Goal: Task Accomplishment & Management: Use online tool/utility

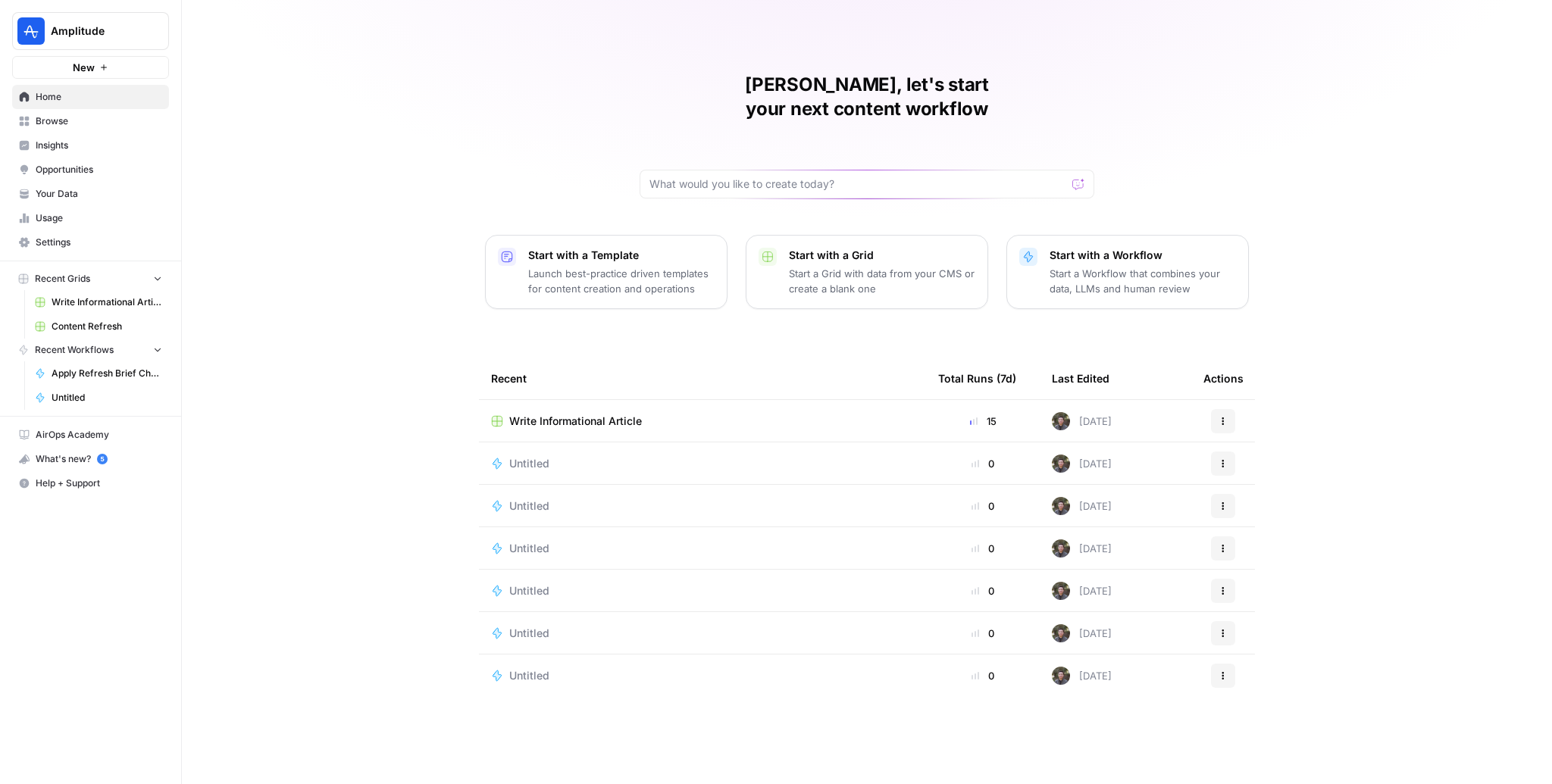
click at [72, 124] on span "Browse" at bounding box center [98, 122] width 126 height 14
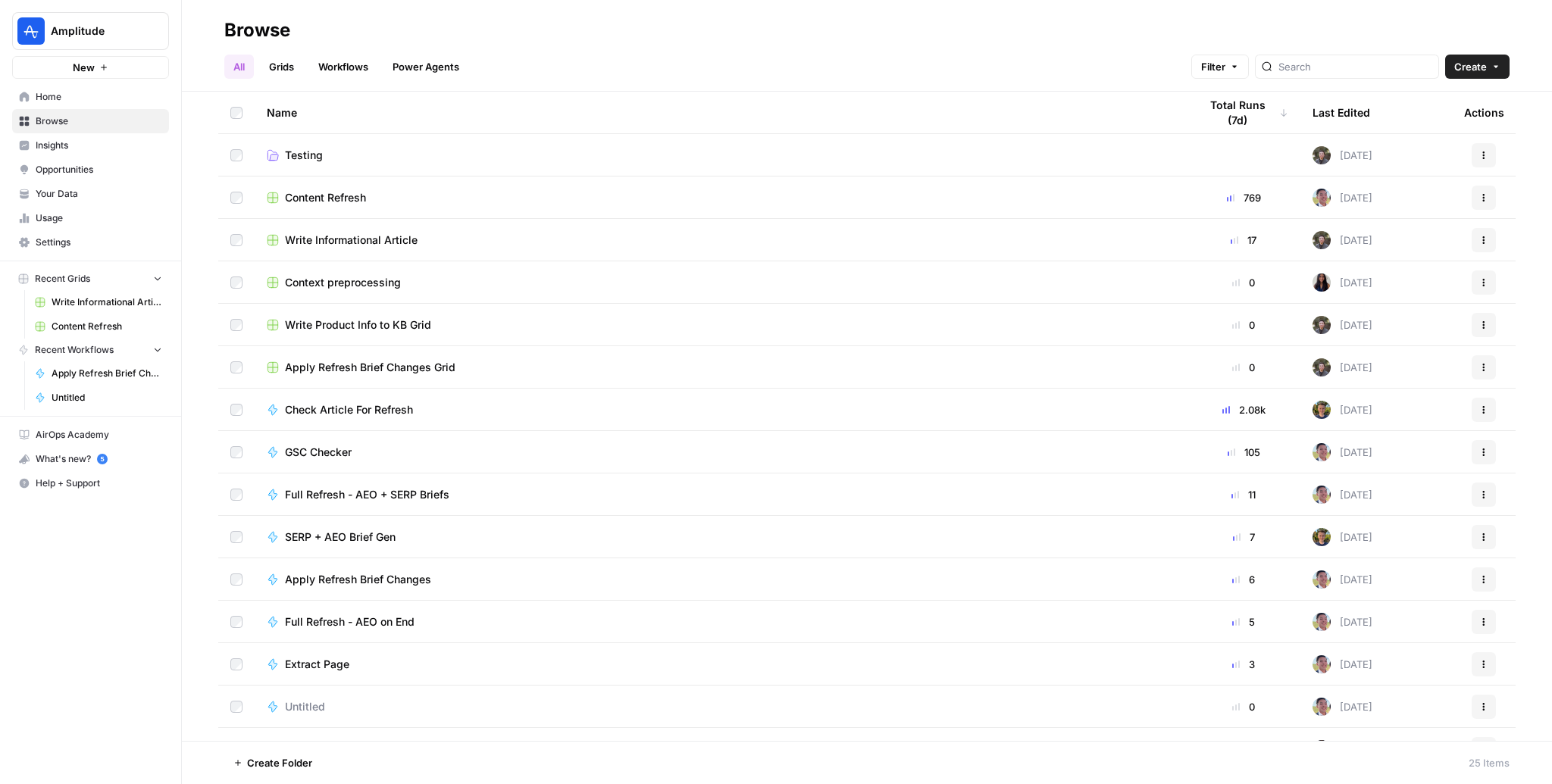
click at [72, 124] on span "Browse" at bounding box center [98, 122] width 126 height 14
click at [282, 68] on link "Grids" at bounding box center [282, 67] width 43 height 25
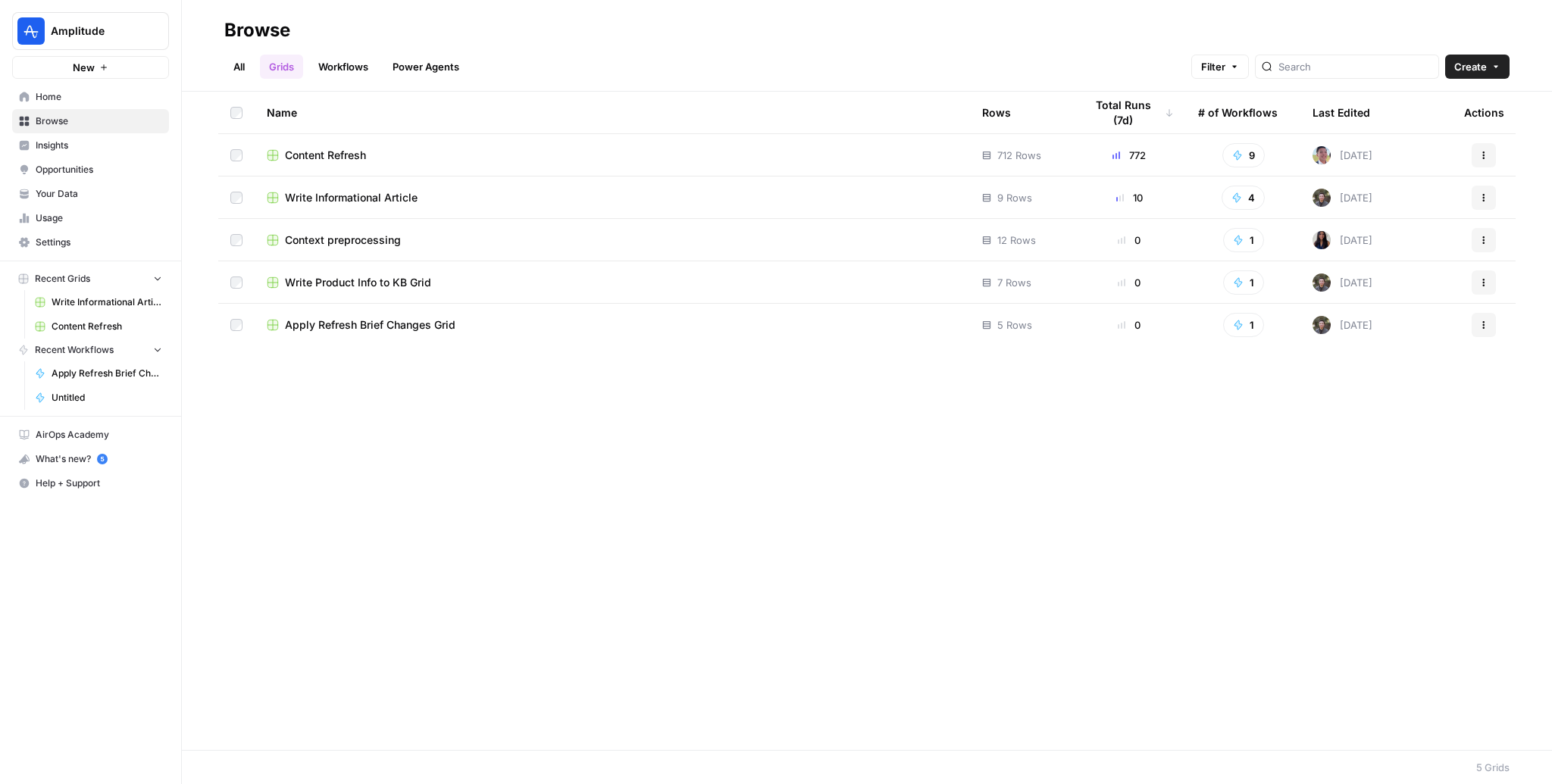
click at [240, 61] on link "All" at bounding box center [239, 67] width 29 height 25
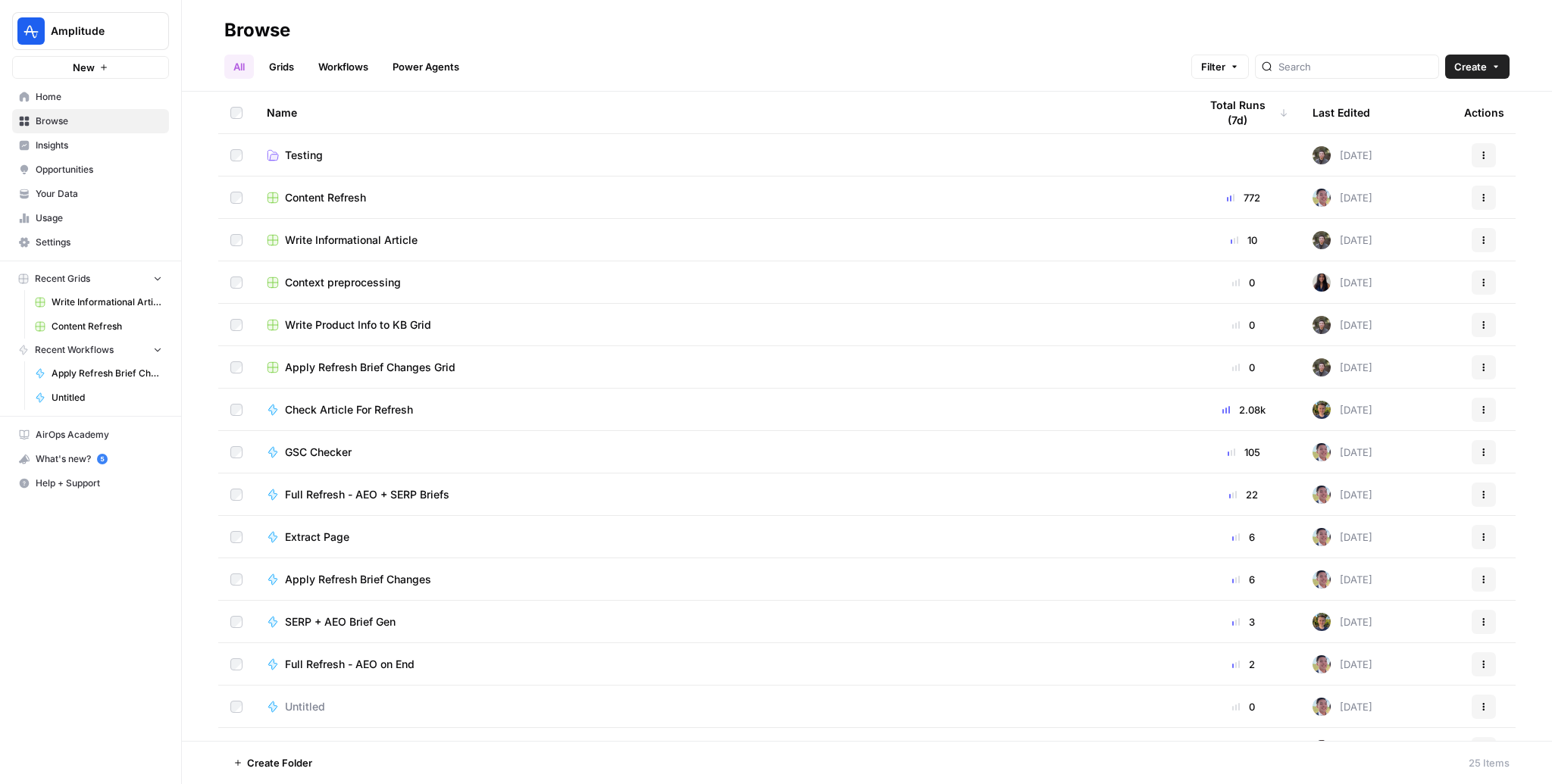
click at [1467, 72] on span "Create" at bounding box center [1470, 67] width 32 height 15
click at [1420, 150] on span "Workflow" at bounding box center [1448, 145] width 85 height 15
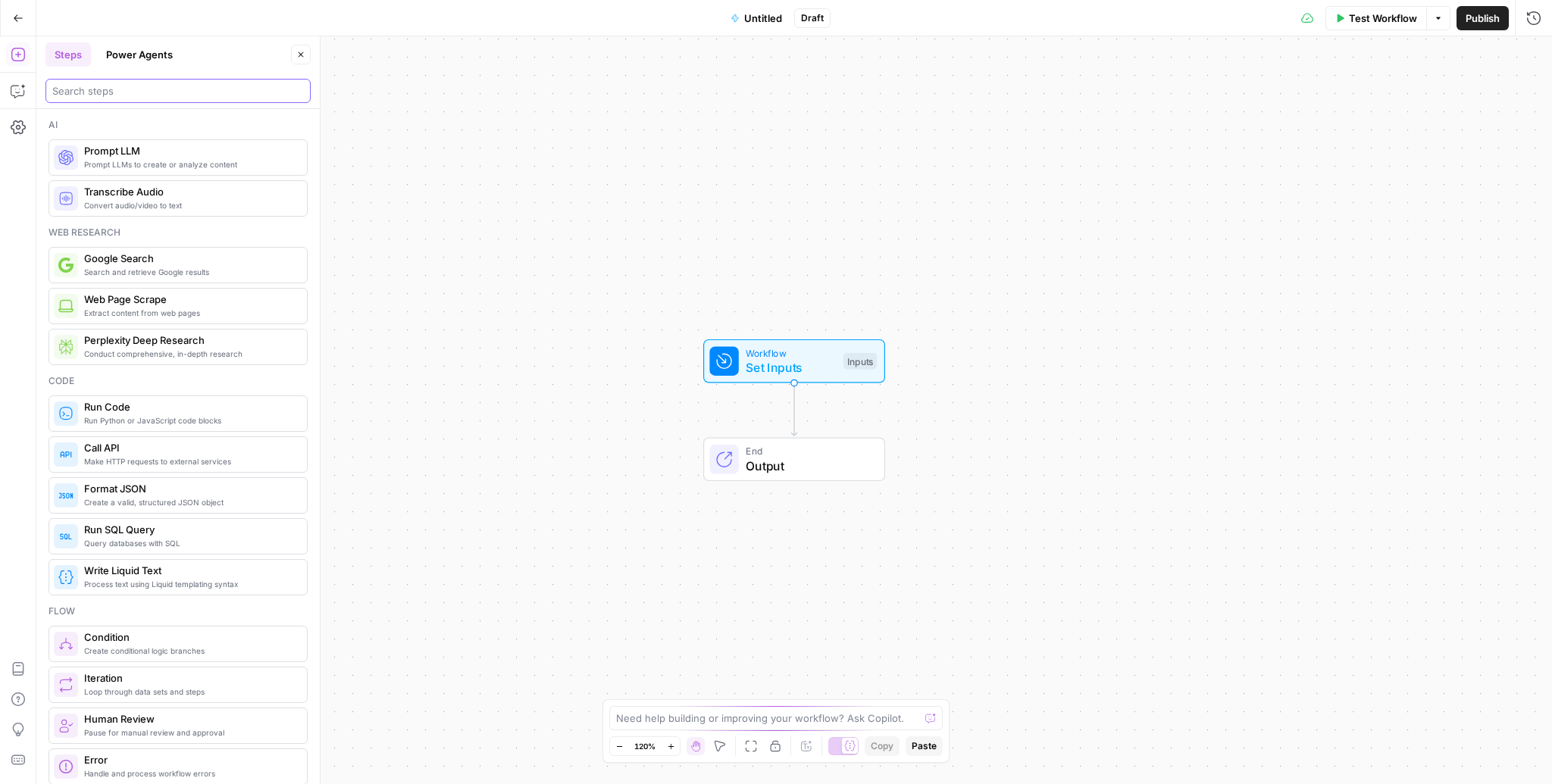
click at [128, 90] on input "search" at bounding box center [178, 91] width 252 height 15
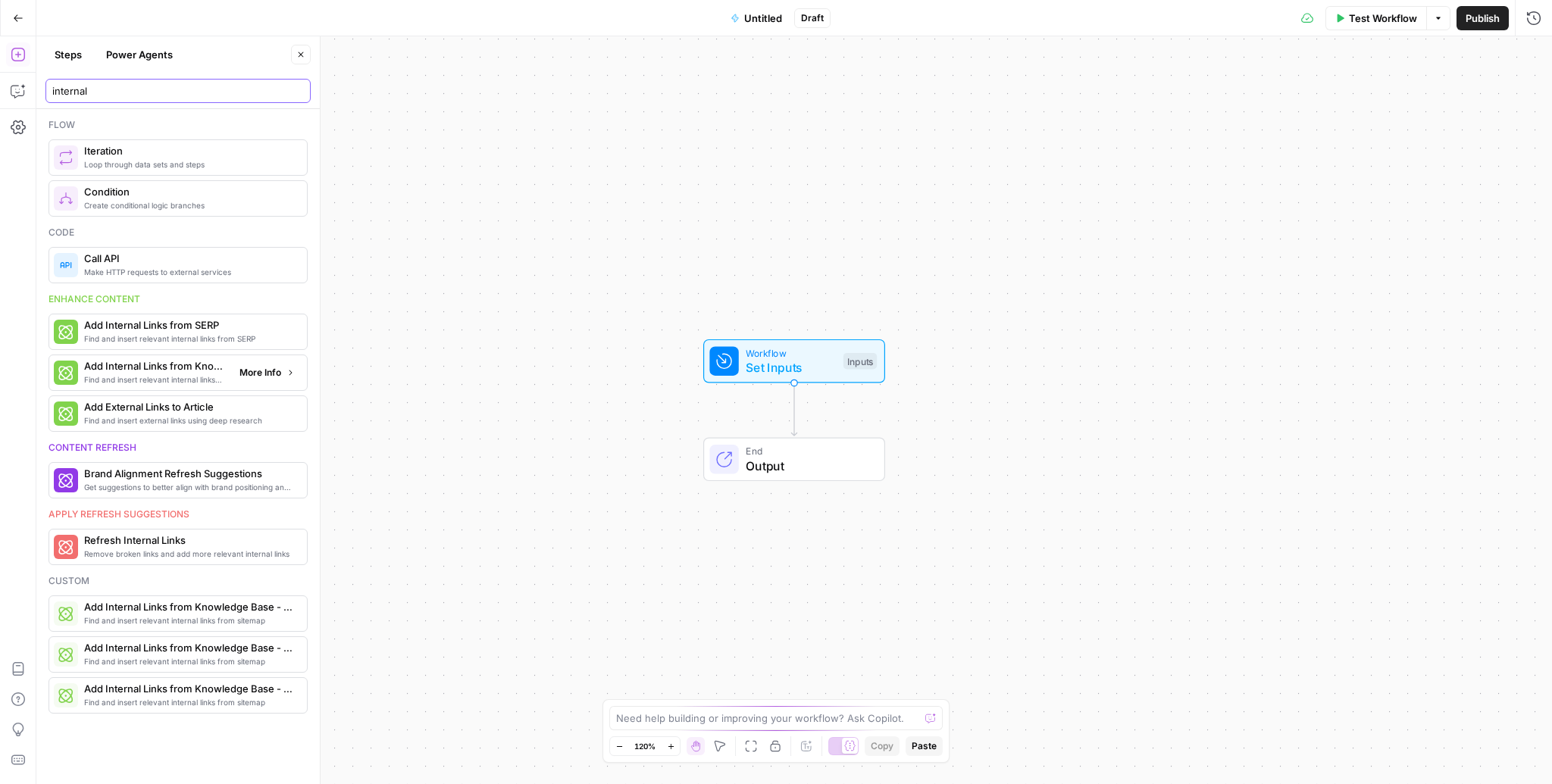
type input "internal"
click at [165, 368] on span "Add Internal Links from Knowledge Base" at bounding box center [155, 366] width 143 height 15
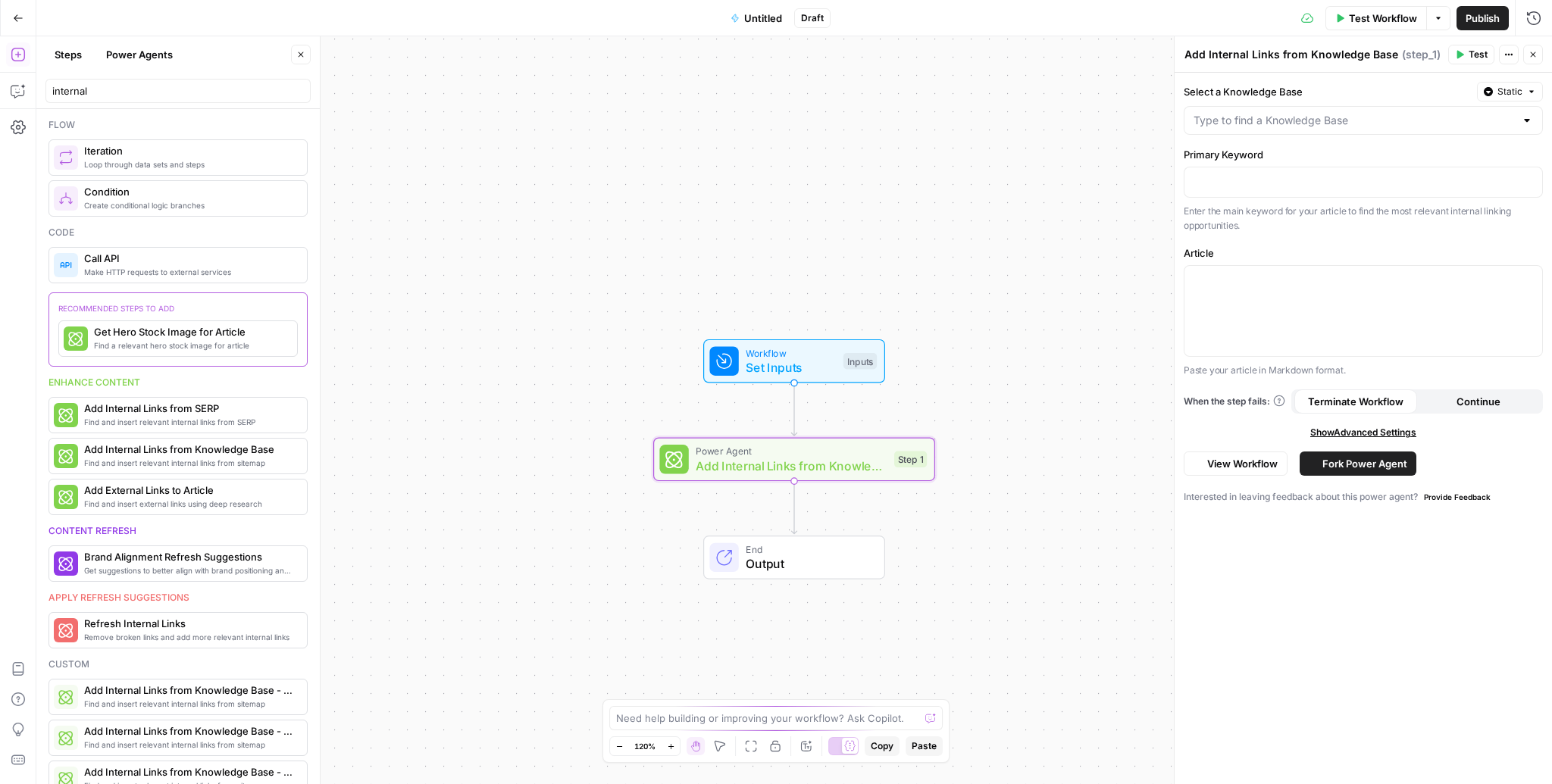
click at [800, 371] on span "Set Inputs" at bounding box center [790, 368] width 90 height 18
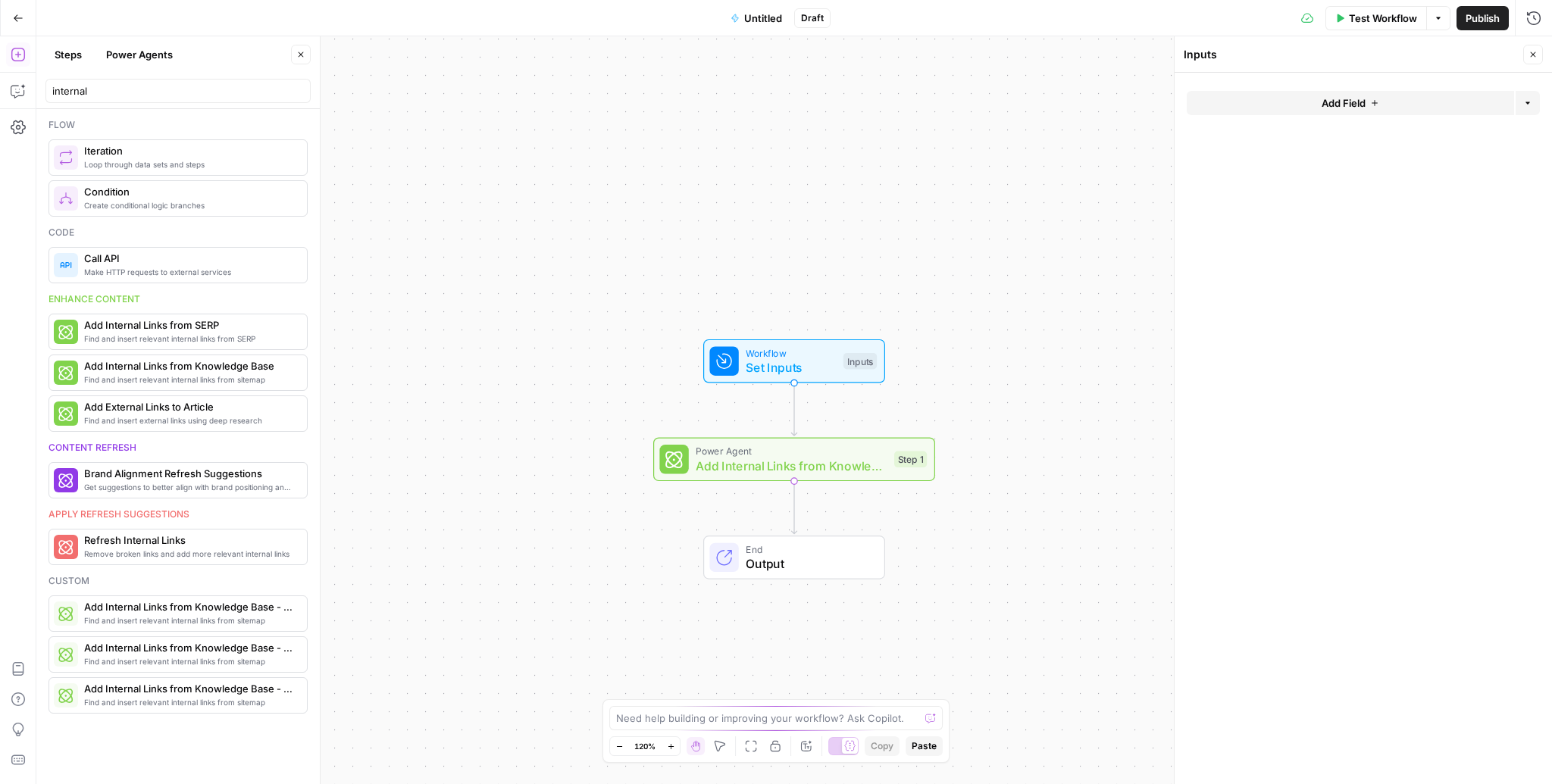
click at [843, 465] on span "Add Internal Links from Knowledge Base" at bounding box center [791, 466] width 191 height 18
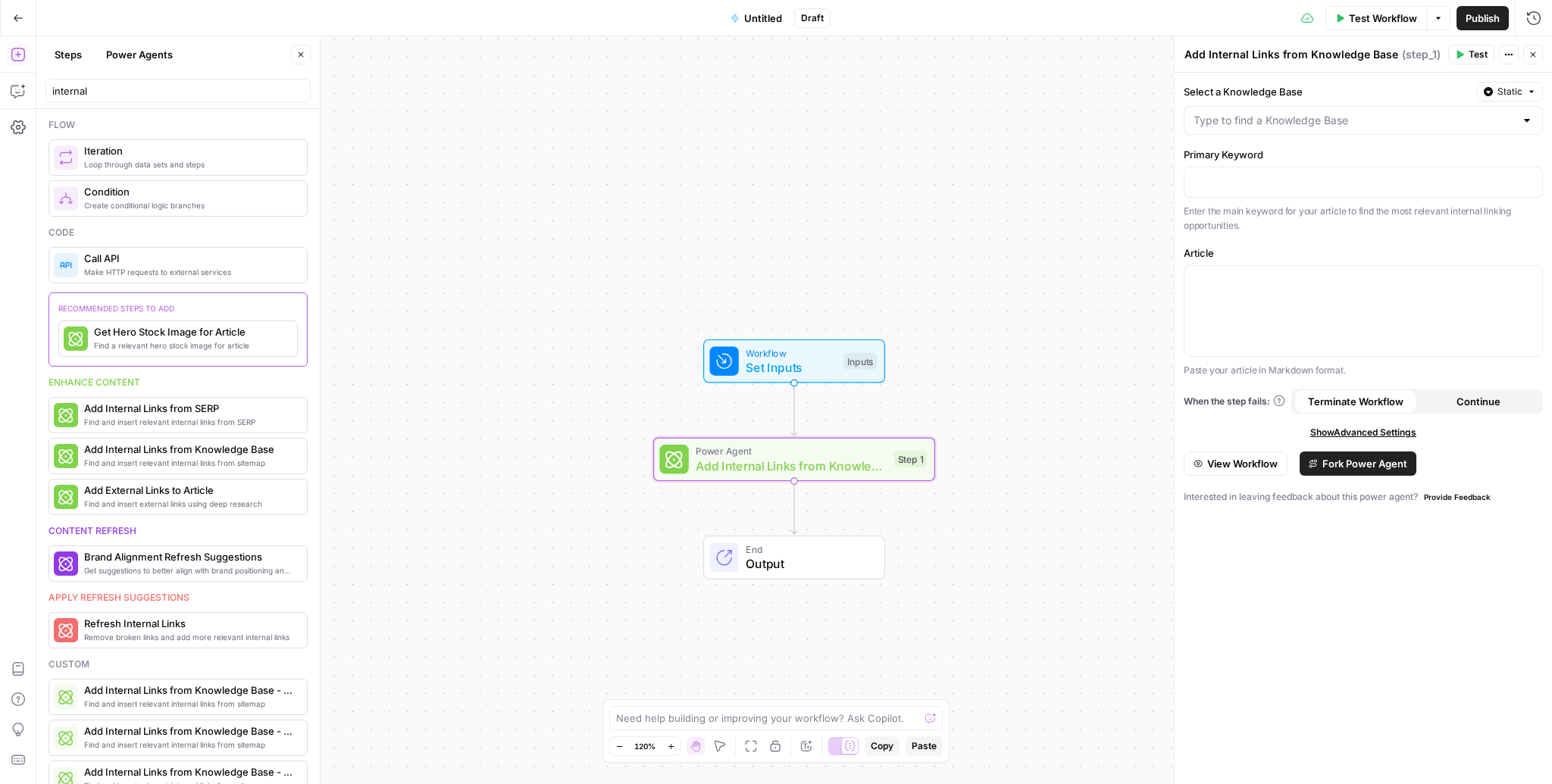
click at [1517, 97] on span "Static" at bounding box center [1510, 92] width 25 height 14
click at [1518, 85] on span "Static" at bounding box center [1510, 92] width 25 height 14
click at [777, 351] on span "Workflow" at bounding box center [790, 352] width 90 height 15
click at [777, 351] on span "Workflow" at bounding box center [789, 352] width 90 height 15
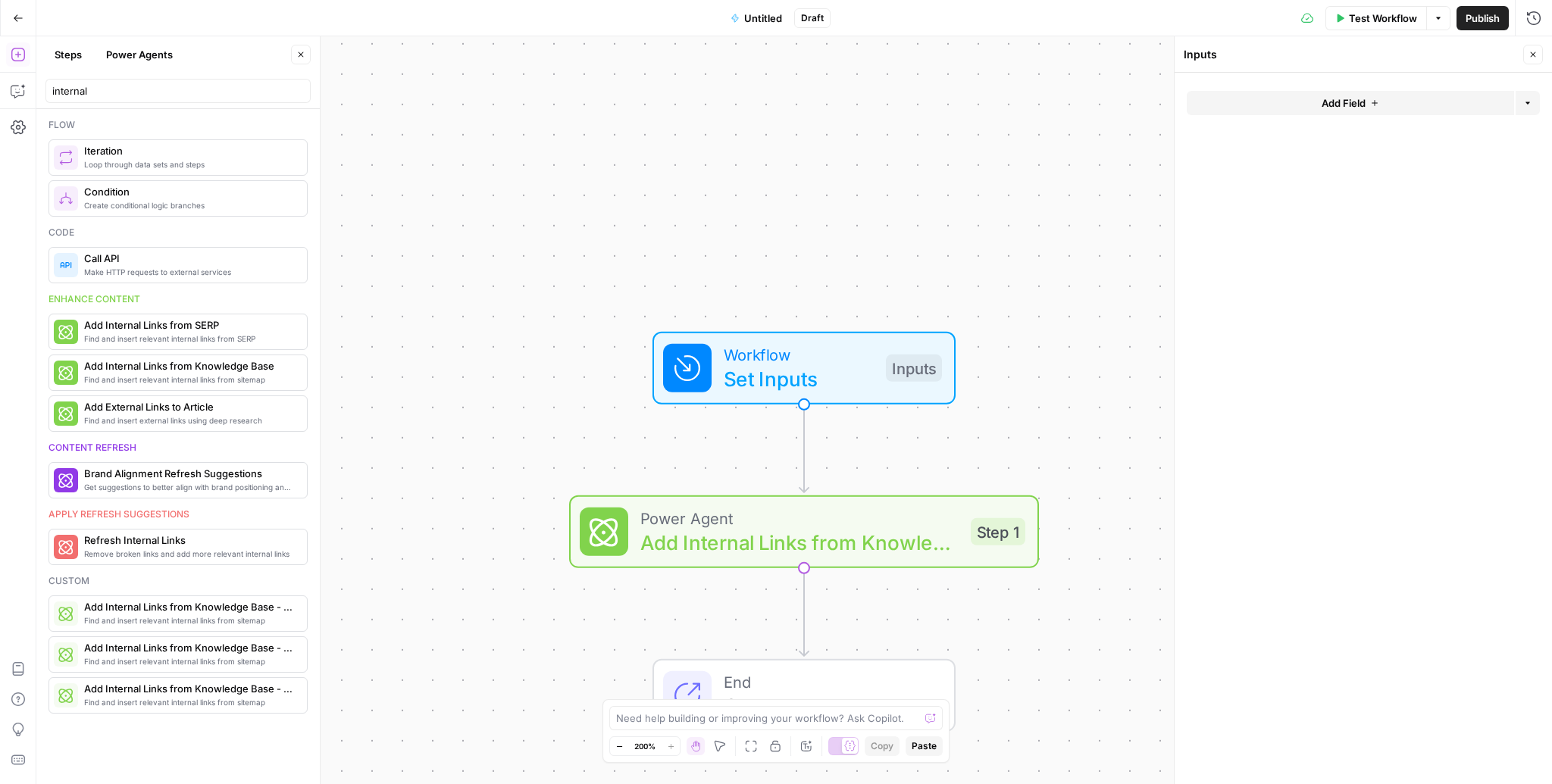
click at [1328, 104] on span "Add Field" at bounding box center [1343, 103] width 44 height 15
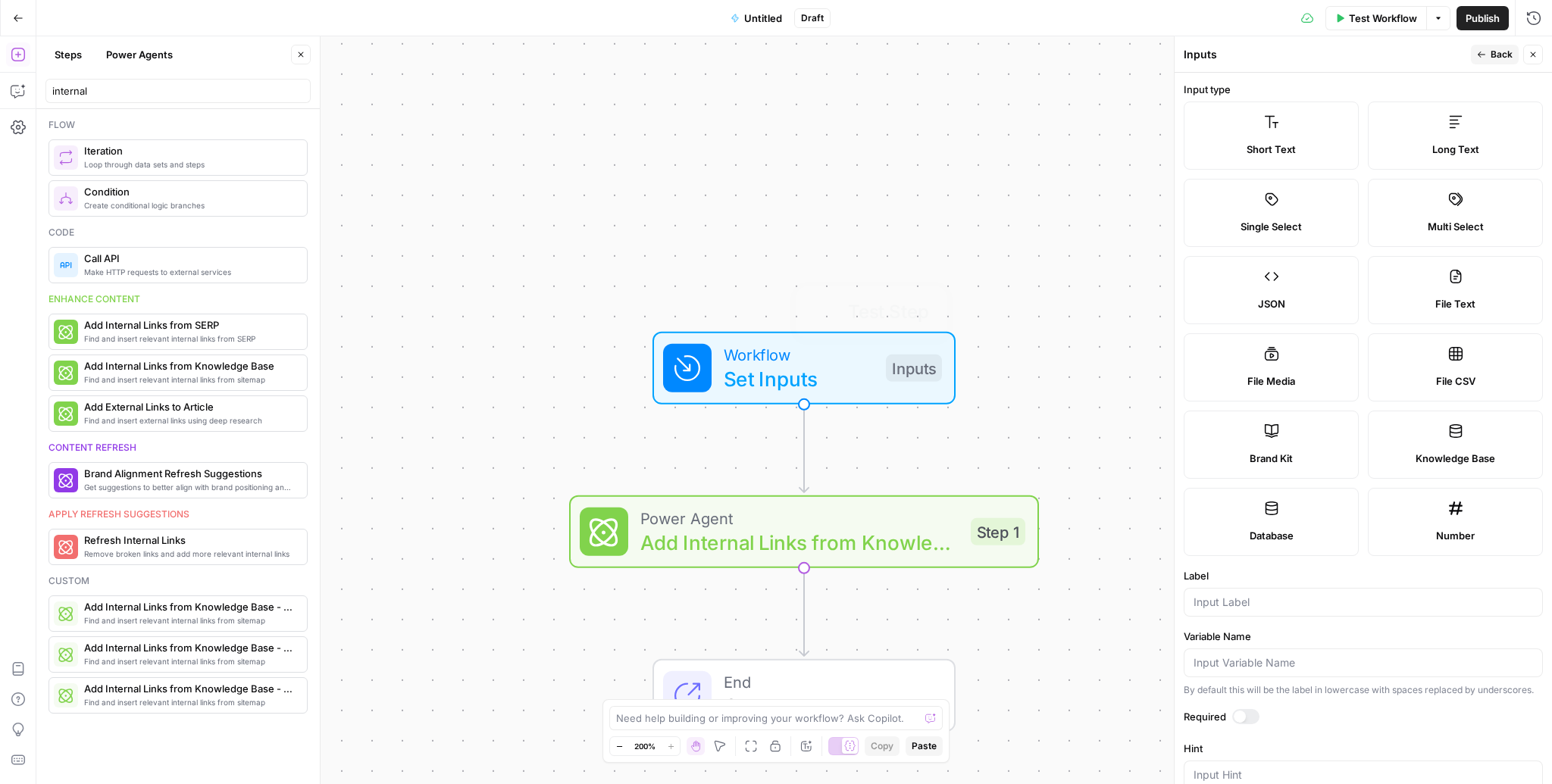
click at [780, 527] on span "Add Internal Links from Knowledge Base" at bounding box center [799, 542] width 319 height 30
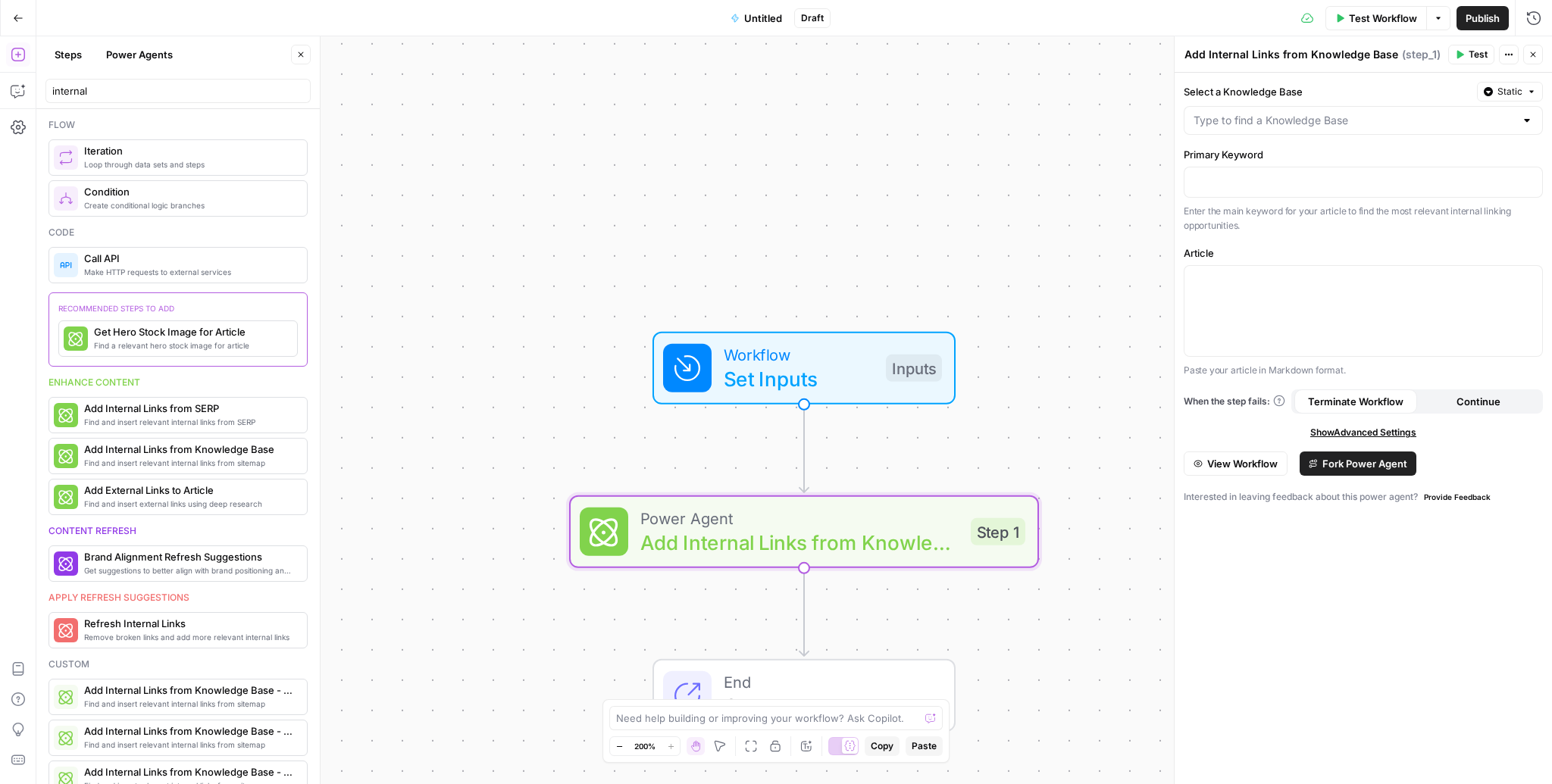
click at [1347, 112] on div at bounding box center [1363, 120] width 359 height 28
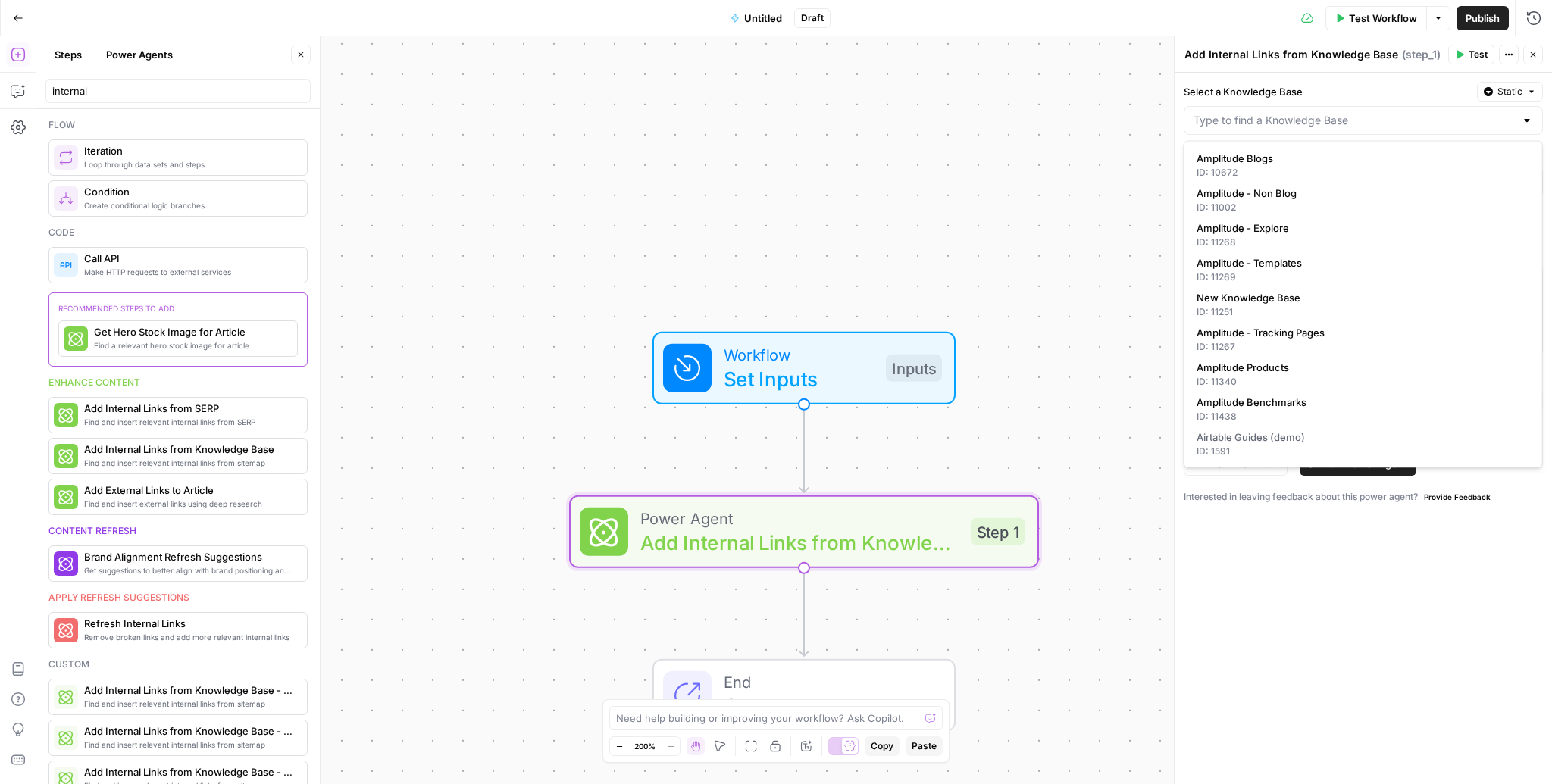
click at [1347, 112] on div at bounding box center [1363, 120] width 359 height 28
click at [1276, 96] on label "Select a Knowledge Base" at bounding box center [1327, 92] width 287 height 15
click at [1276, 113] on input "Select a Knowledge Base" at bounding box center [1354, 121] width 322 height 15
click at [786, 439] on div "Workflow Set Inputs Inputs Test Step Power Agent Add Internal Links from Knowle…" at bounding box center [793, 410] width 1515 height 748
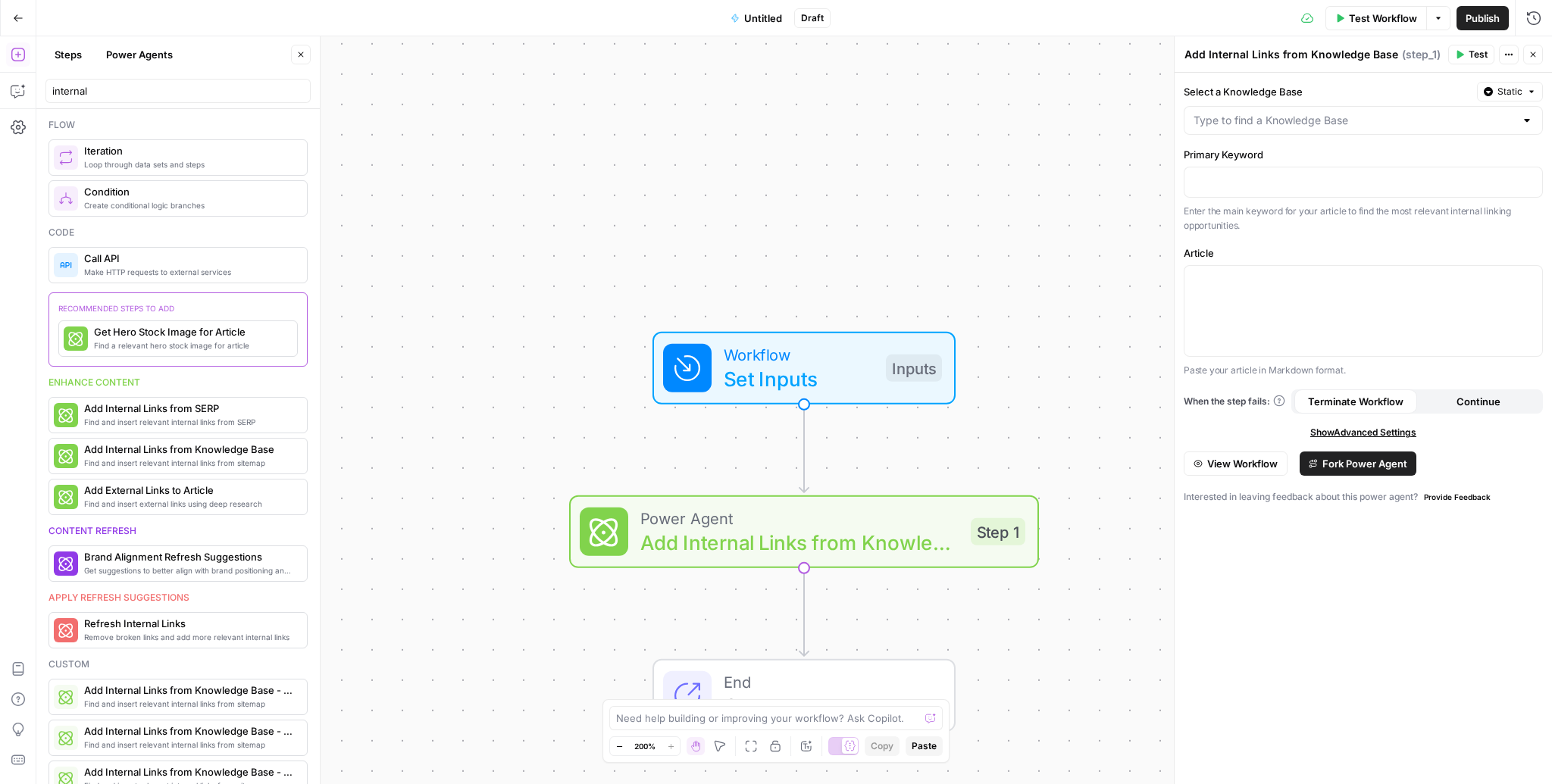
click at [792, 397] on div "Workflow Set Inputs Inputs" at bounding box center [804, 368] width 303 height 73
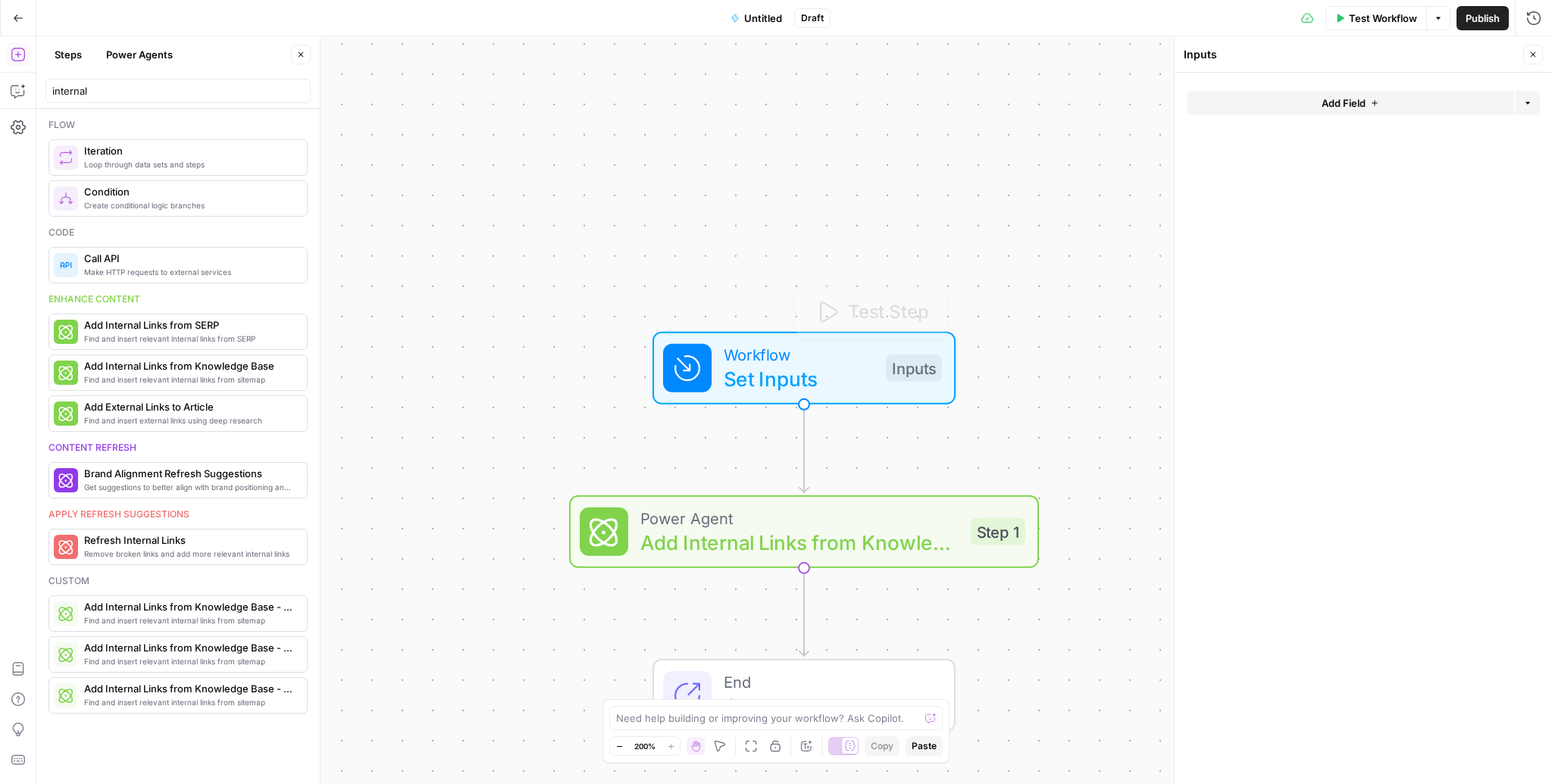
click at [1357, 99] on span "Add Field" at bounding box center [1343, 103] width 44 height 15
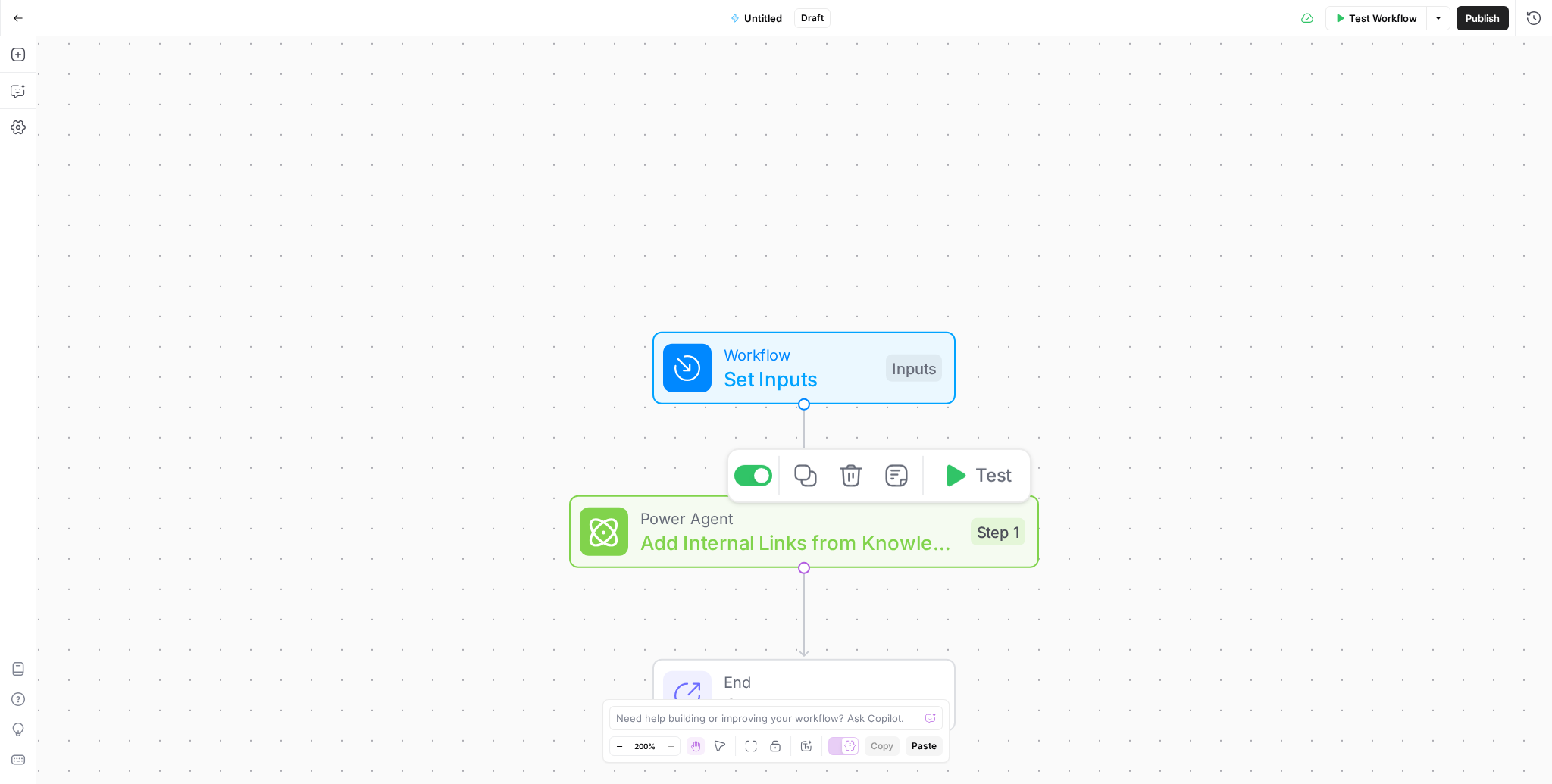
click at [776, 564] on div "Power Agent Add Internal Links from Knowledge Base Step 1 Copy step Delete step…" at bounding box center [804, 532] width 470 height 73
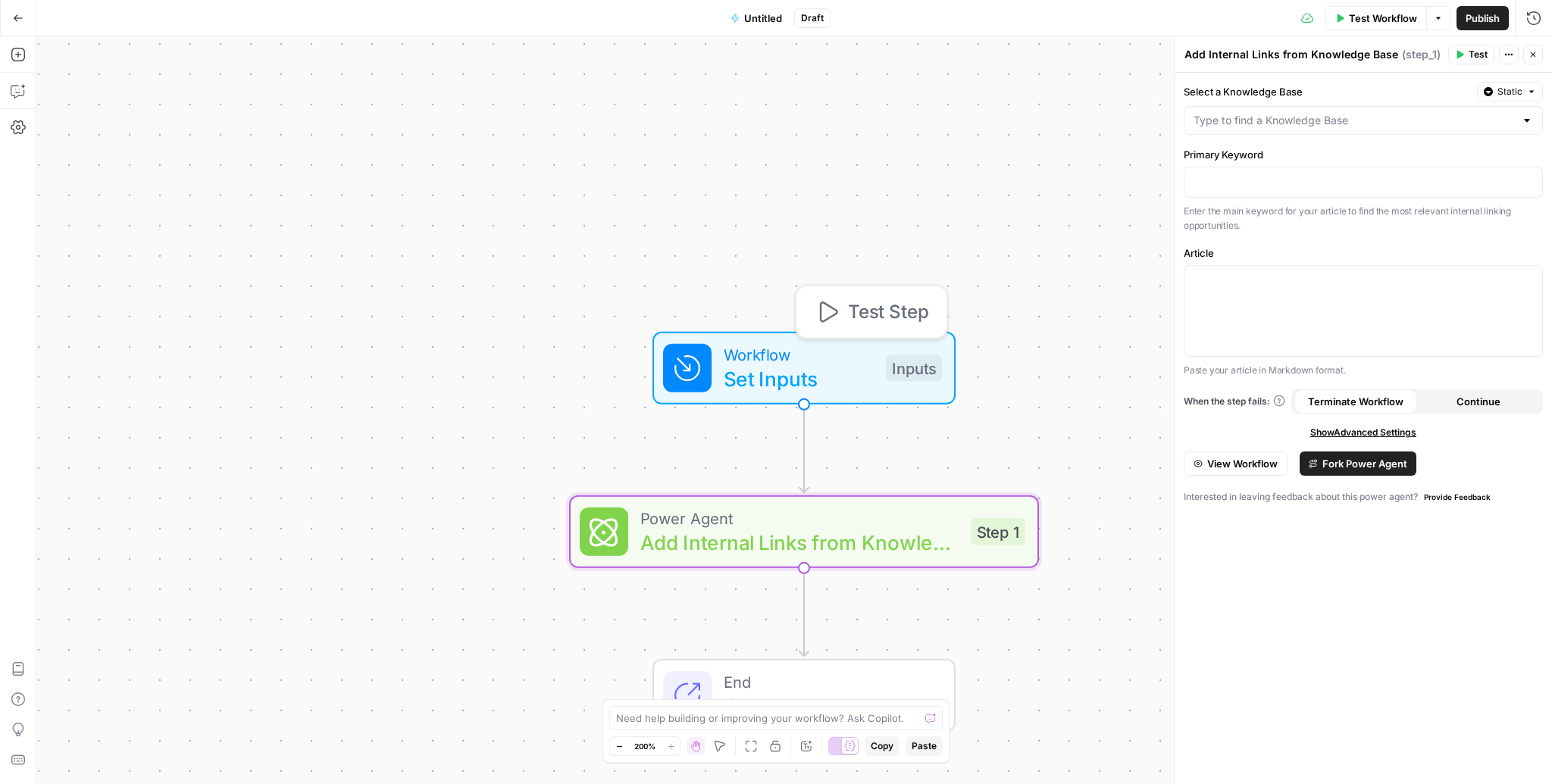
click at [714, 562] on div "Power Agent Add Internal Links from Knowledge Base Step 1 Copy step Delete step…" at bounding box center [804, 532] width 470 height 73
click at [1330, 475] on div "Select a Knowledge Base Static Primary Keyword Enter the main keyword for your …" at bounding box center [1363, 429] width 377 height 712
click at [1332, 467] on span "Fork Power Agent" at bounding box center [1364, 464] width 85 height 15
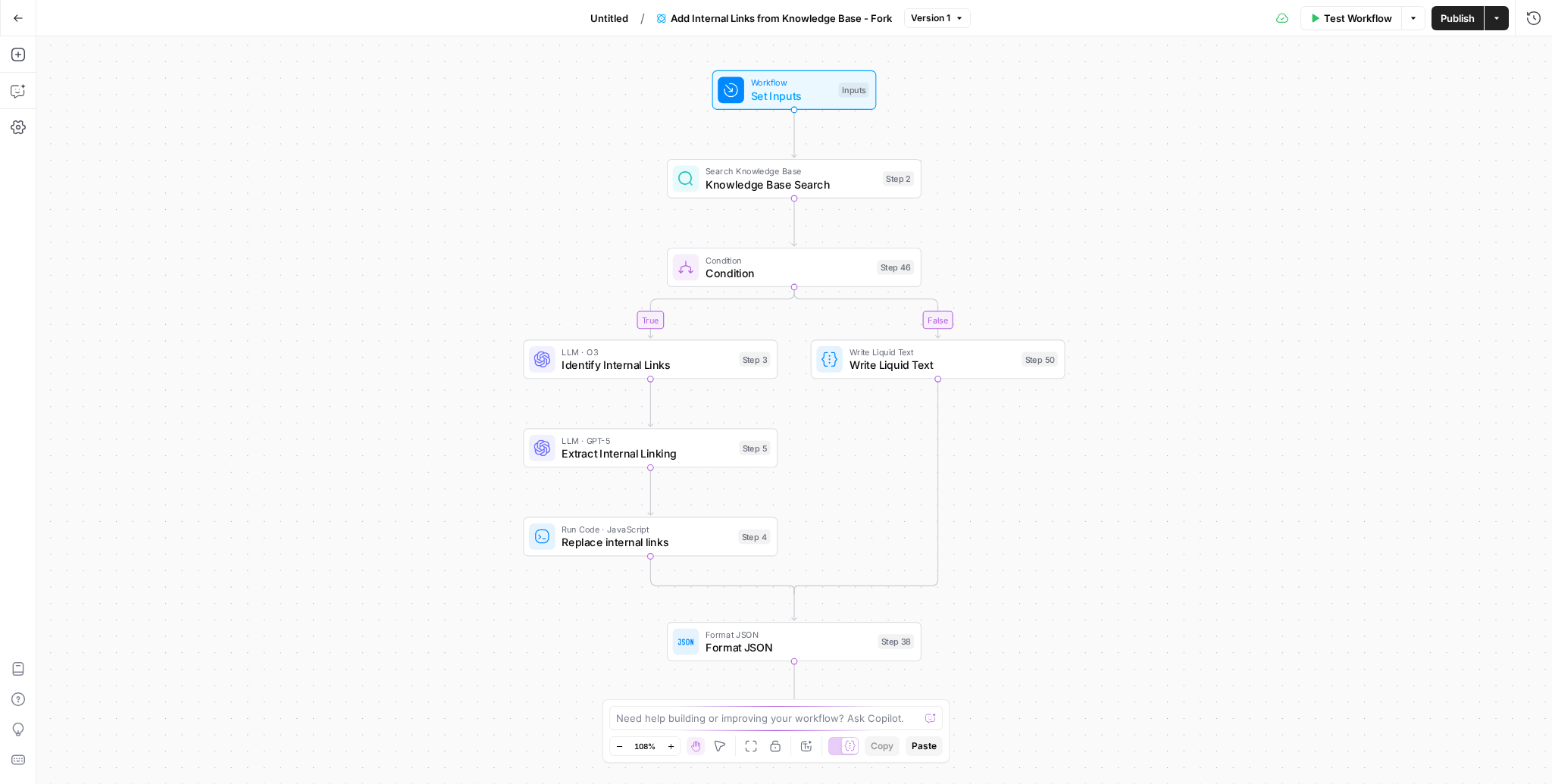
click at [796, 86] on span "Workflow" at bounding box center [791, 82] width 81 height 13
click at [1322, 293] on span "Add Field" at bounding box center [1343, 291] width 44 height 15
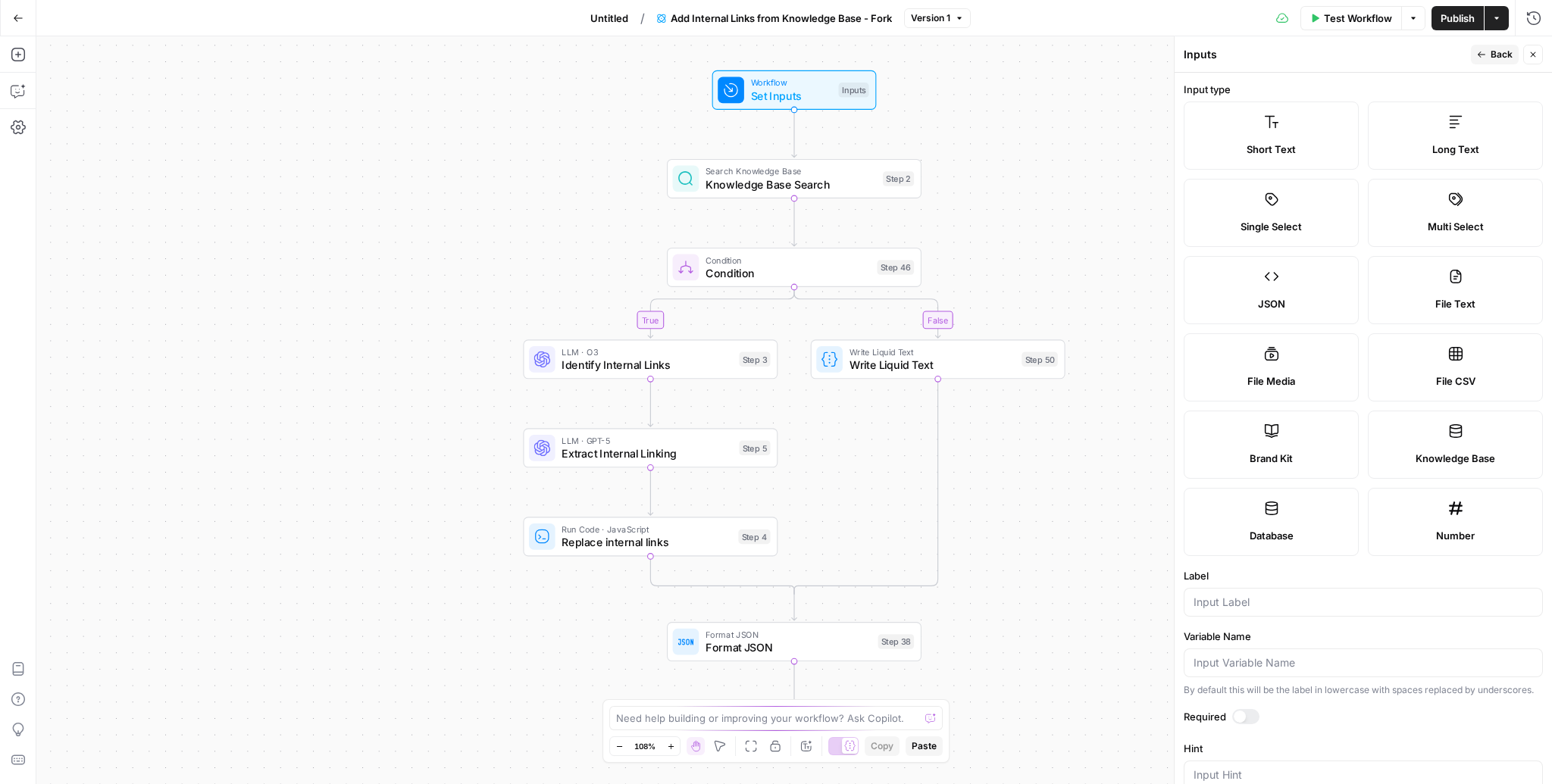
click at [1454, 448] on label "Knowledge Base" at bounding box center [1454, 445] width 175 height 68
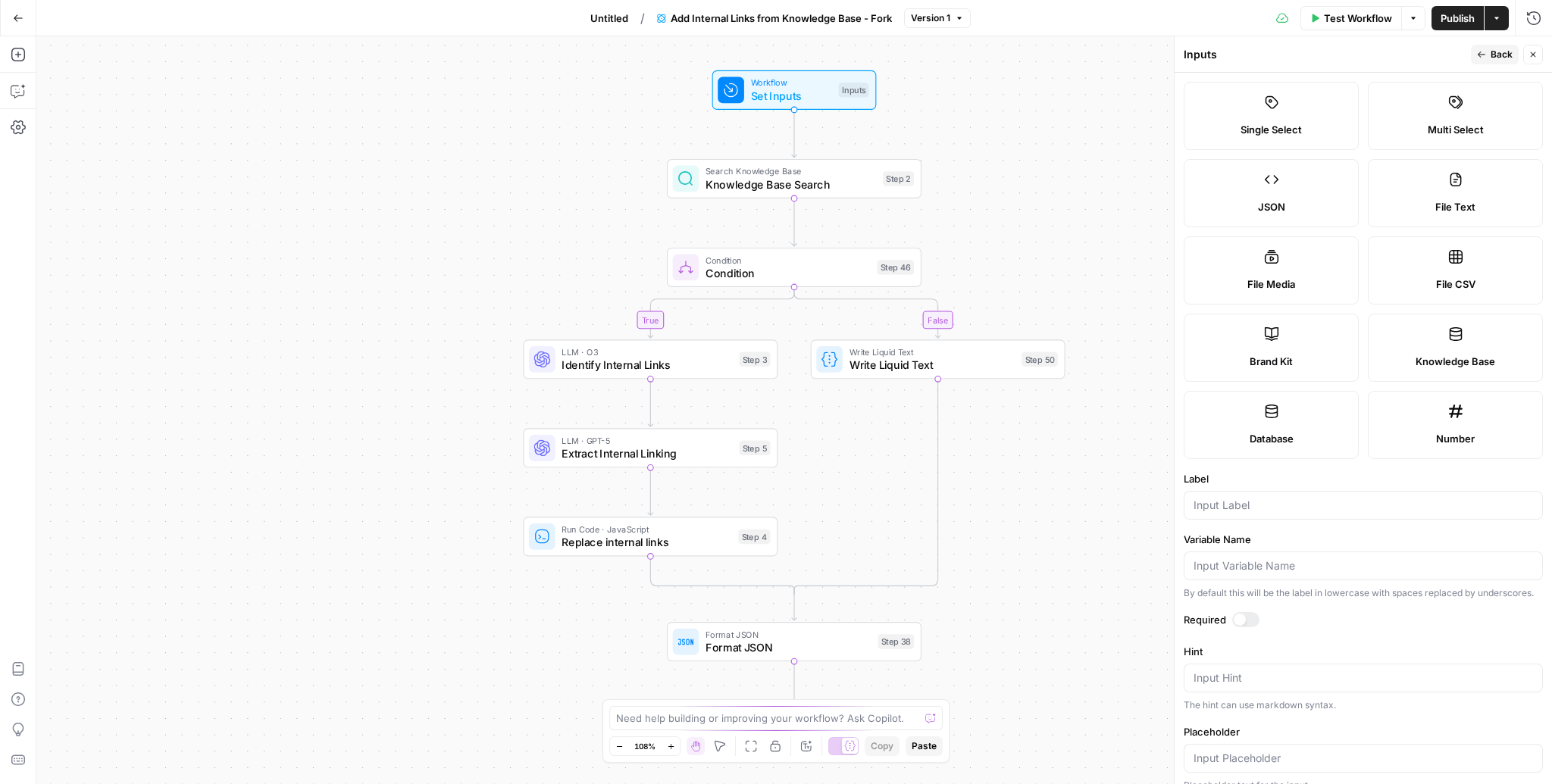
scroll to position [112, 0]
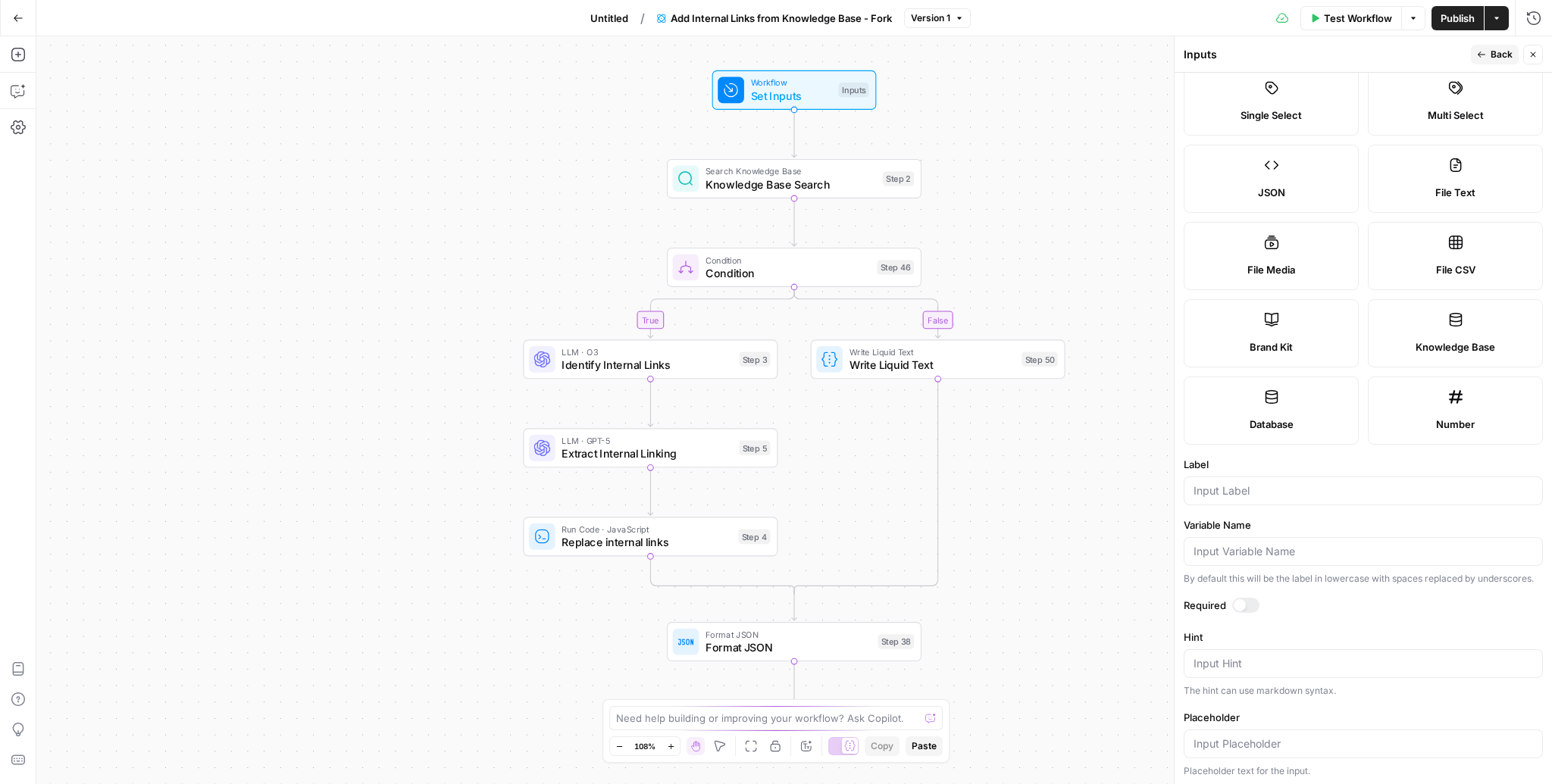
click at [1368, 506] on form "Input type Short Text Long Text Single Select Multi Select JSON File Text File …" at bounding box center [1363, 429] width 377 height 712
click at [1370, 486] on input "Label" at bounding box center [1363, 491] width 339 height 15
type input "Explore"
click at [1487, 55] on div "Actions" at bounding box center [1497, 50] width 34 height 15
click at [1504, 57] on span "Back" at bounding box center [1501, 55] width 22 height 14
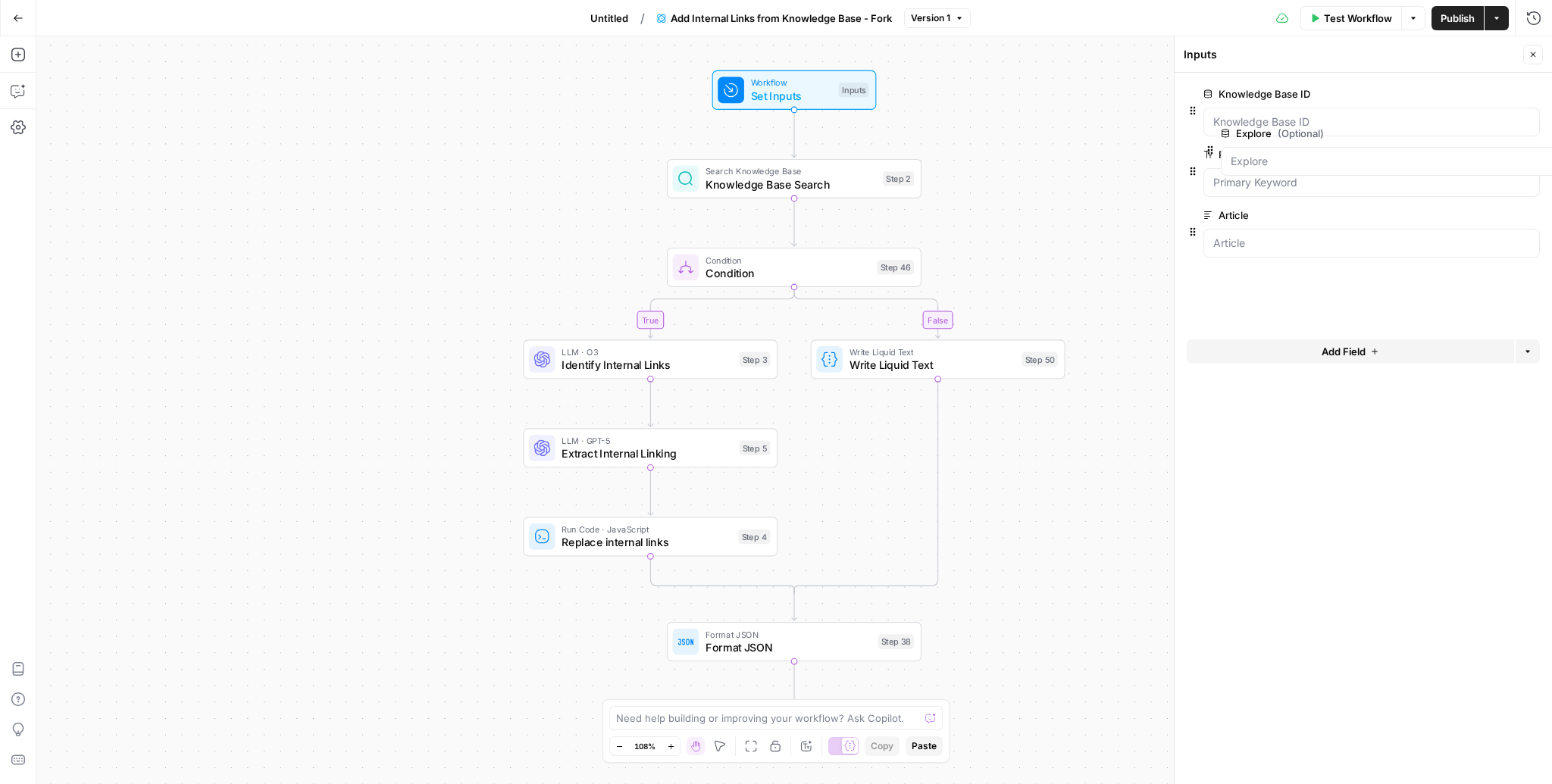
drag, startPoint x: 1193, startPoint y: 292, endPoint x: 1211, endPoint y: 141, distance: 152.1
drag, startPoint x: 1190, startPoint y: 299, endPoint x: 1190, endPoint y: 228, distance: 71.0
click at [1190, 225] on div "Knowledge Base ID edit field Delete group Primary Keyword edit field Delete gro…" at bounding box center [1363, 202] width 353 height 249
click at [1495, 277] on span "edit field" at bounding box center [1482, 276] width 33 height 12
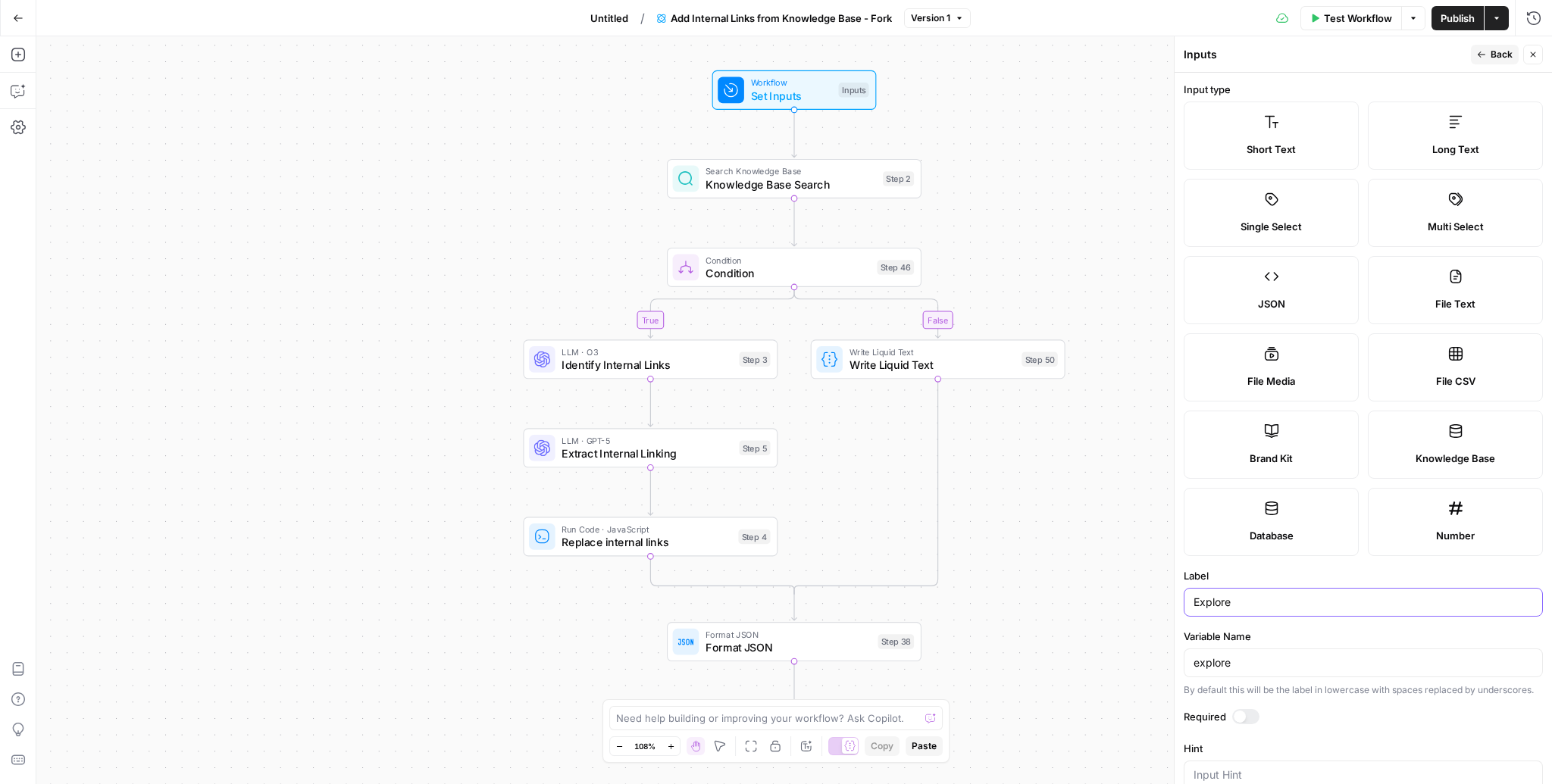
click at [1284, 600] on input "Explore" at bounding box center [1363, 602] width 339 height 15
type input "Explore KB"
click at [1495, 57] on span "Back" at bounding box center [1501, 55] width 22 height 14
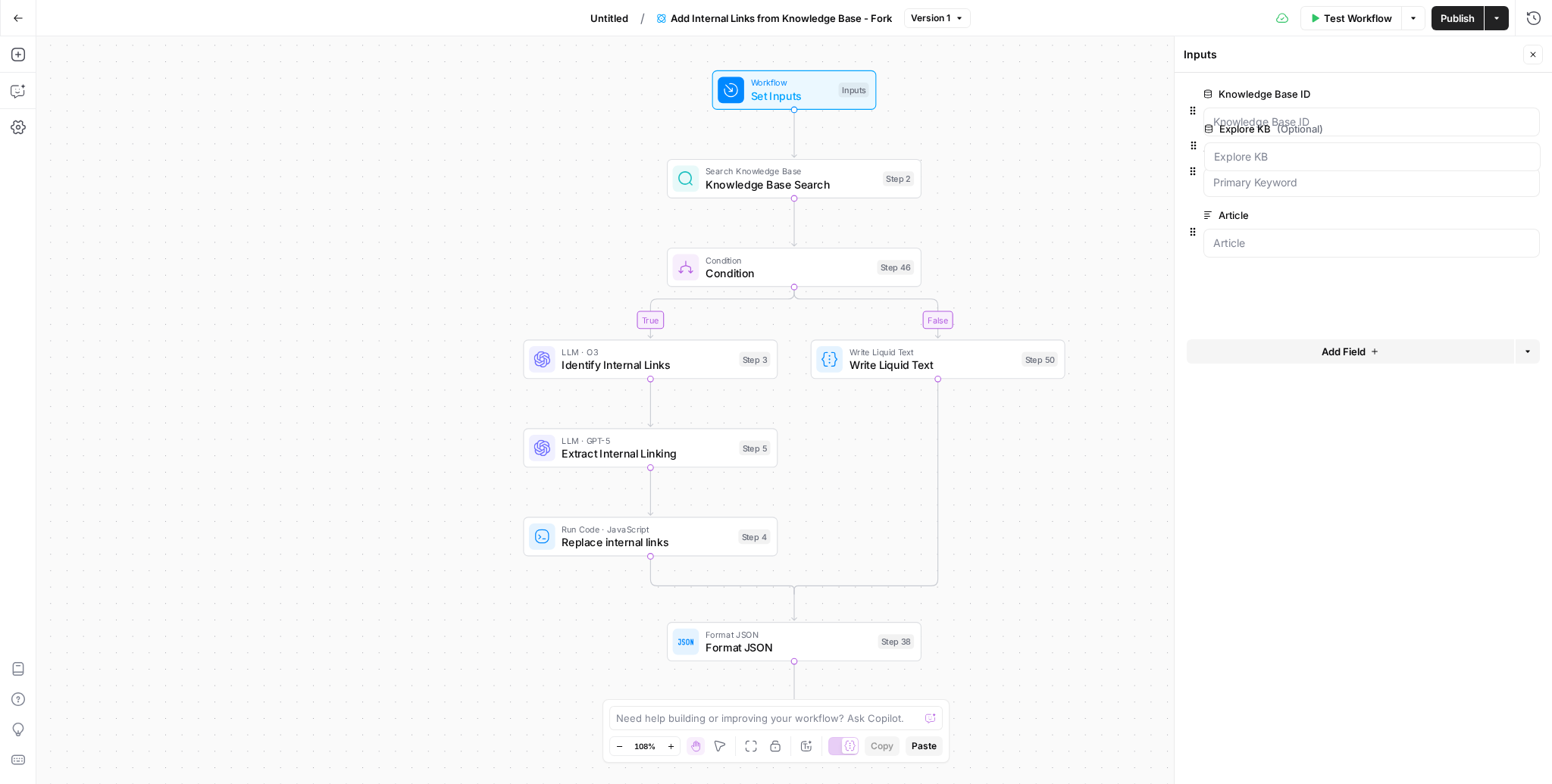
drag, startPoint x: 1195, startPoint y: 294, endPoint x: 1196, endPoint y: 144, distance: 150.0
click at [1495, 96] on span "edit field" at bounding box center [1482, 94] width 33 height 12
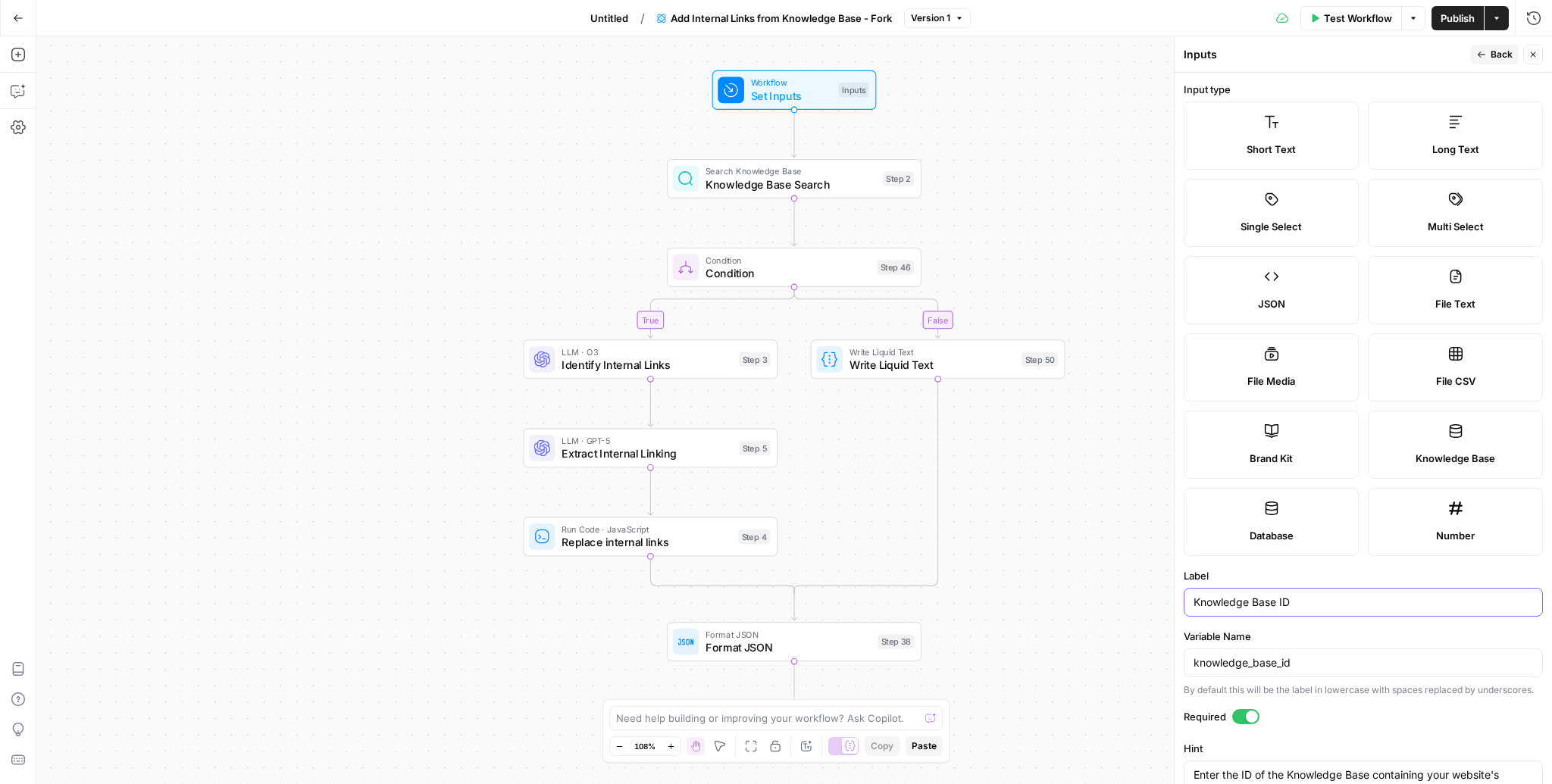
click at [1247, 606] on input "Knowledge Base ID" at bounding box center [1363, 602] width 339 height 15
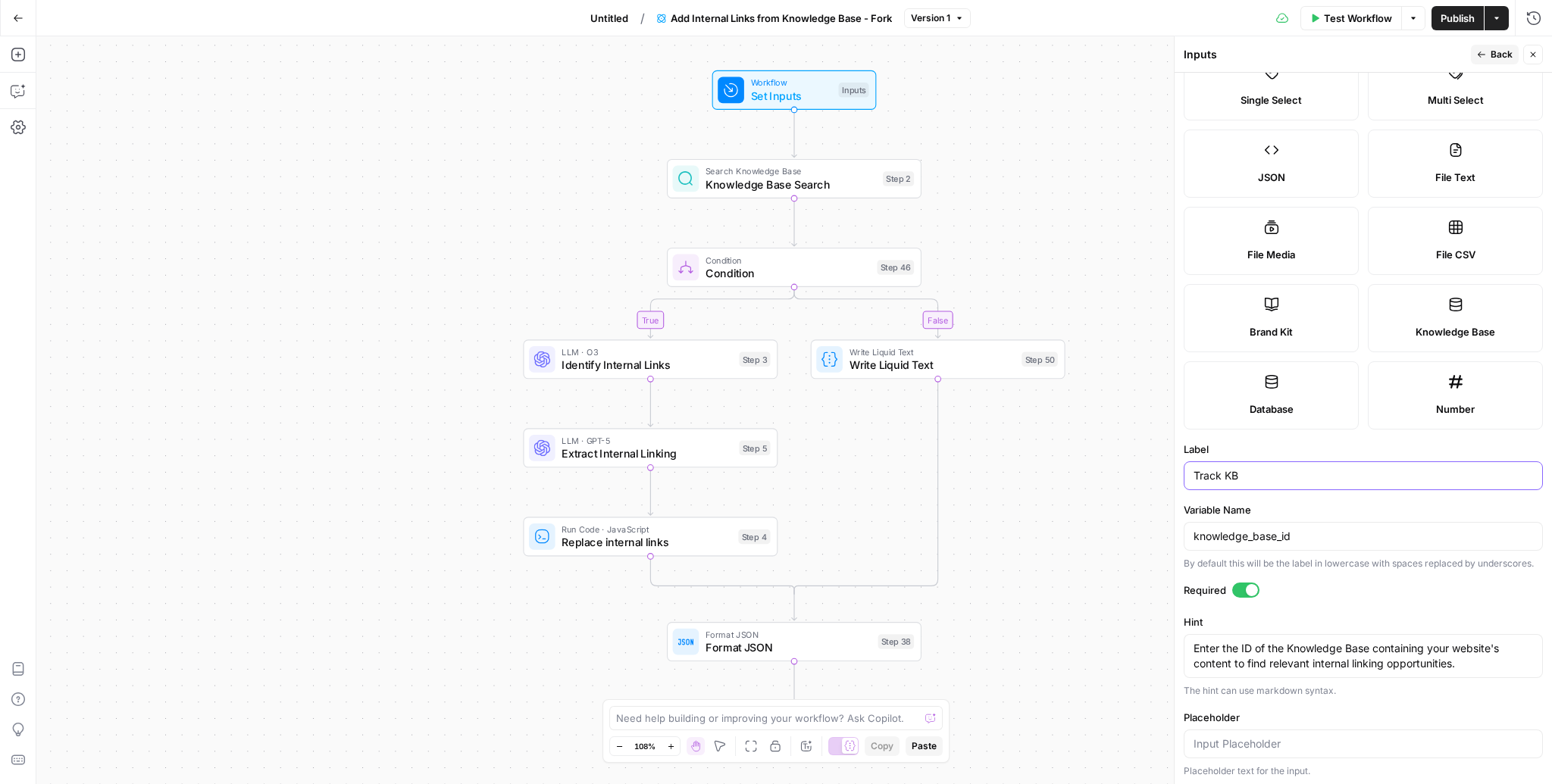
type input "Track KB"
click at [1307, 535] on input "knowledge_base_id" at bounding box center [1363, 536] width 339 height 15
type input "track"
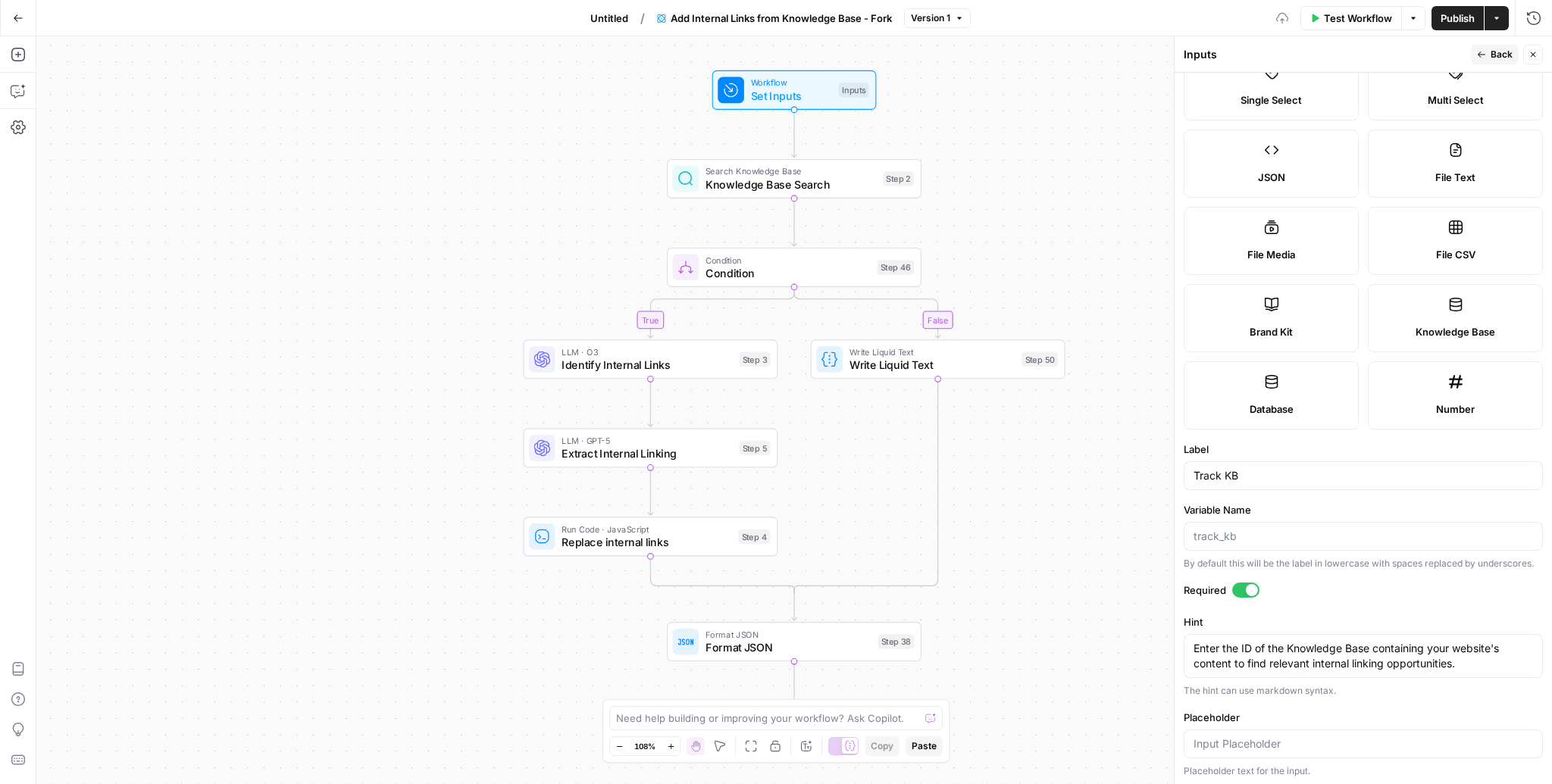
click at [1498, 46] on button "Back" at bounding box center [1494, 55] width 48 height 20
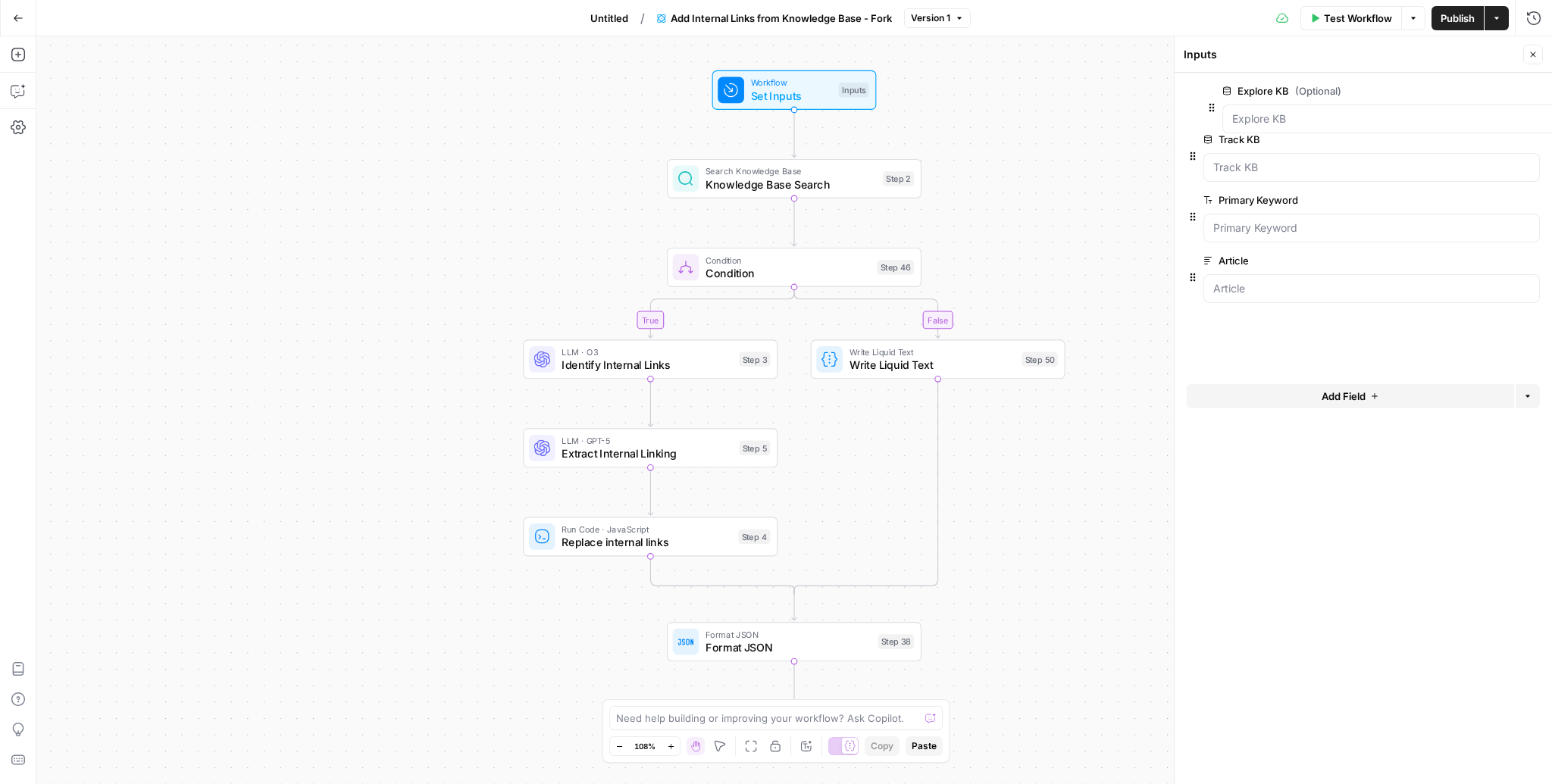
drag, startPoint x: 1190, startPoint y: 291, endPoint x: 1210, endPoint y: 93, distance: 199.0
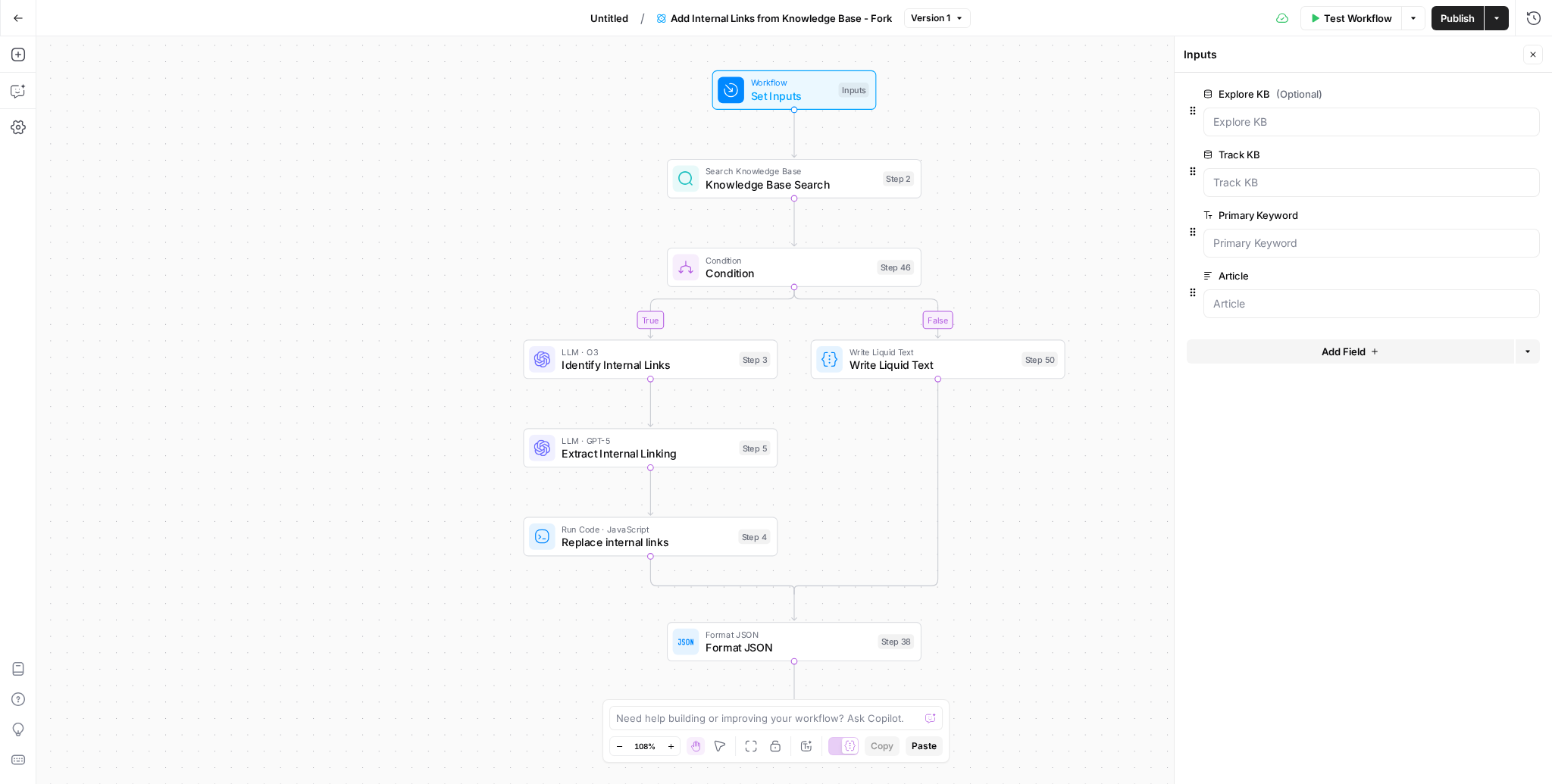
click at [1343, 352] on span "Add Field" at bounding box center [1343, 352] width 44 height 15
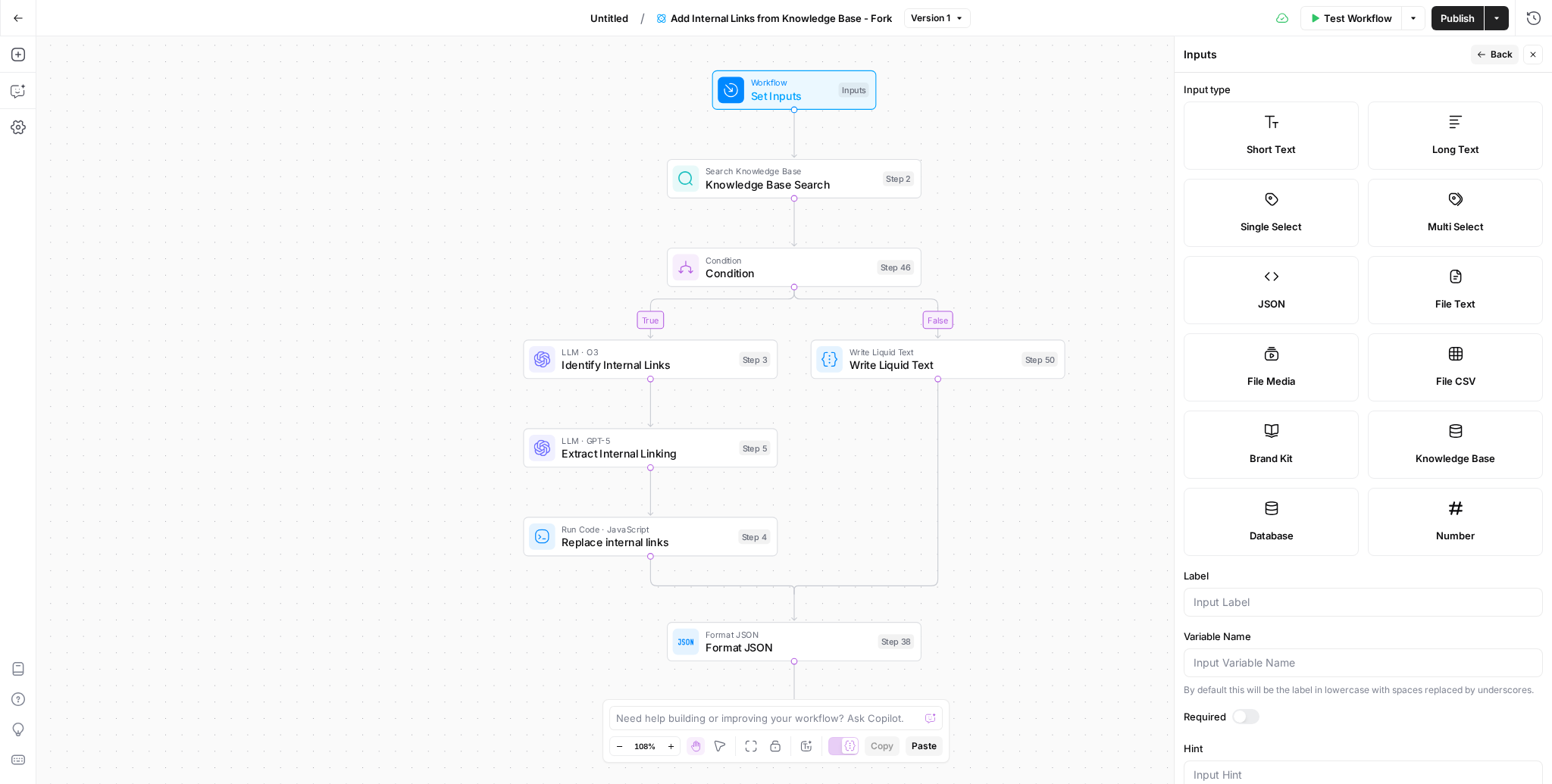
click at [1451, 448] on label "Knowledge Base" at bounding box center [1454, 445] width 175 height 68
click at [1313, 616] on form "Input type Short Text Long Text Single Select Multi Select JSON File Text File …" at bounding box center [1363, 429] width 377 height 712
click at [1314, 609] on div at bounding box center [1363, 602] width 359 height 28
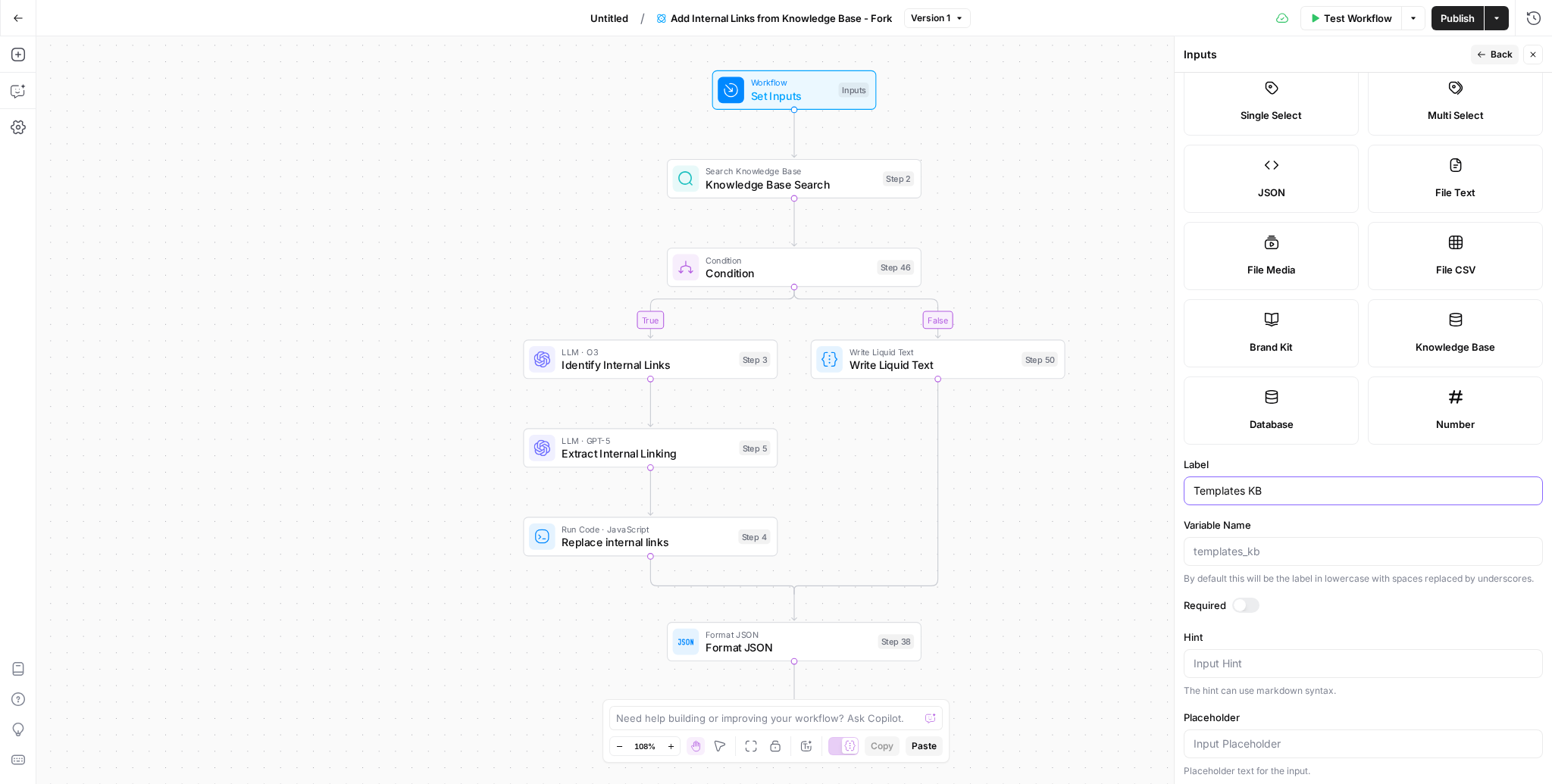
type input "Templates KB"
click at [1490, 56] on span "Back" at bounding box center [1501, 55] width 22 height 14
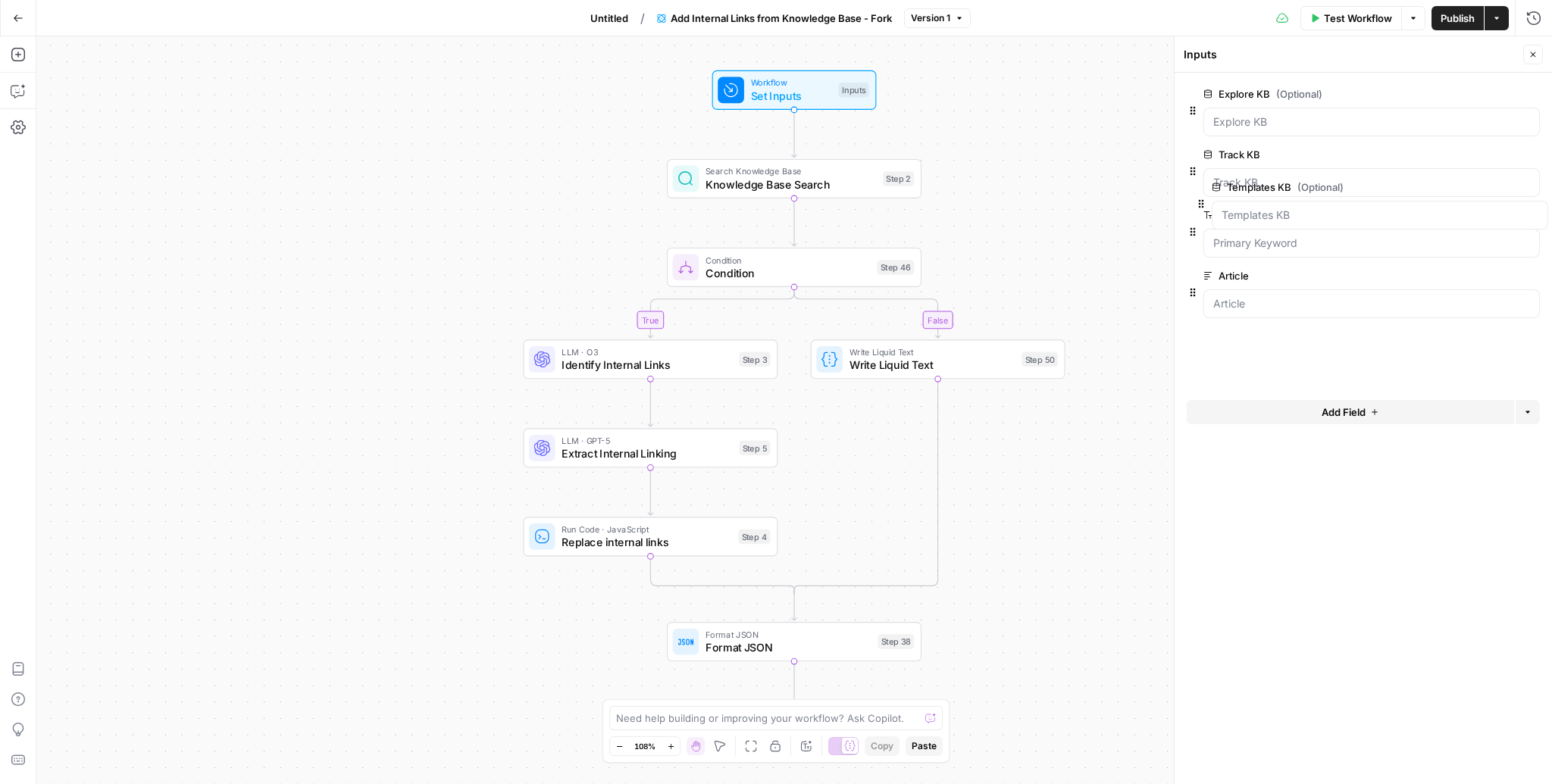
drag, startPoint x: 1193, startPoint y: 351, endPoint x: 1201, endPoint y: 198, distance: 153.2
drag, startPoint x: 1192, startPoint y: 354, endPoint x: 1183, endPoint y: 211, distance: 143.3
drag, startPoint x: 1191, startPoint y: 357, endPoint x: 1198, endPoint y: 208, distance: 149.2
drag, startPoint x: 1193, startPoint y: 225, endPoint x: 1200, endPoint y: 393, distance: 168.1
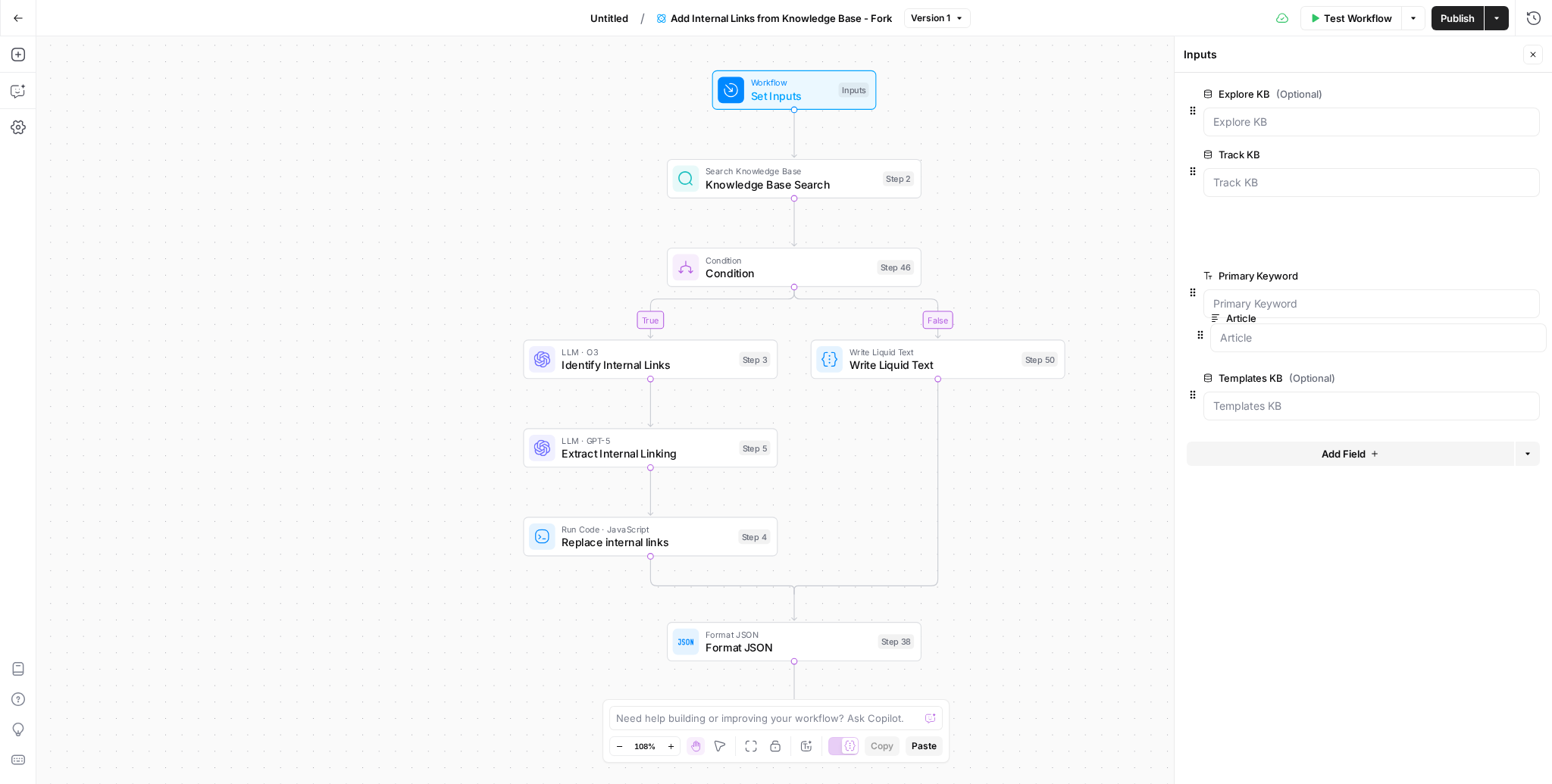
drag, startPoint x: 1191, startPoint y: 231, endPoint x: 1201, endPoint y: 356, distance: 125.4
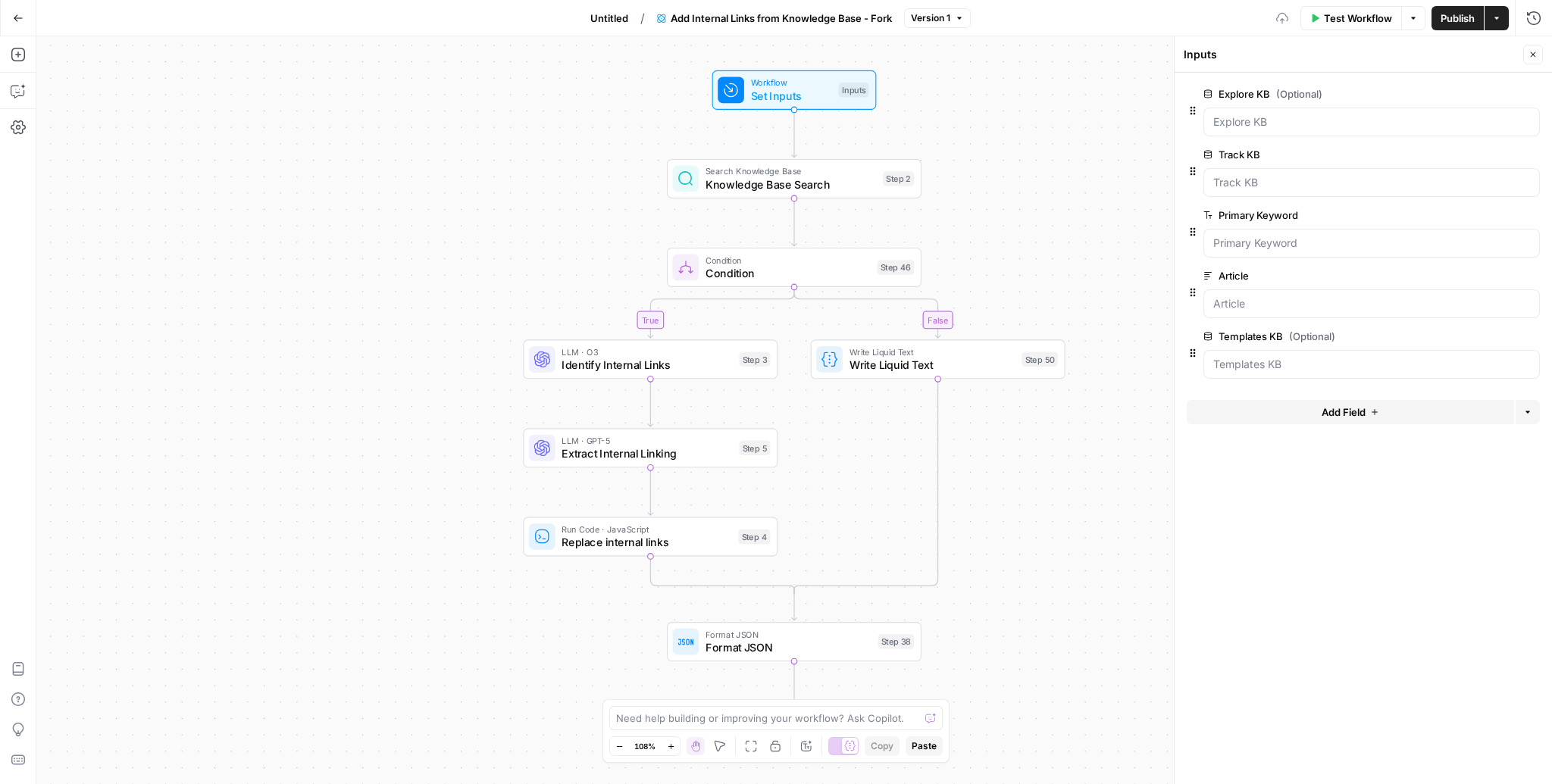
click at [1262, 333] on label "Templates KB (Optional)" at bounding box center [1329, 336] width 251 height 15
click at [1262, 357] on KB "Templates KB (Optional)" at bounding box center [1371, 365] width 317 height 15
click at [1473, 333] on span "edit field" at bounding box center [1482, 336] width 33 height 12
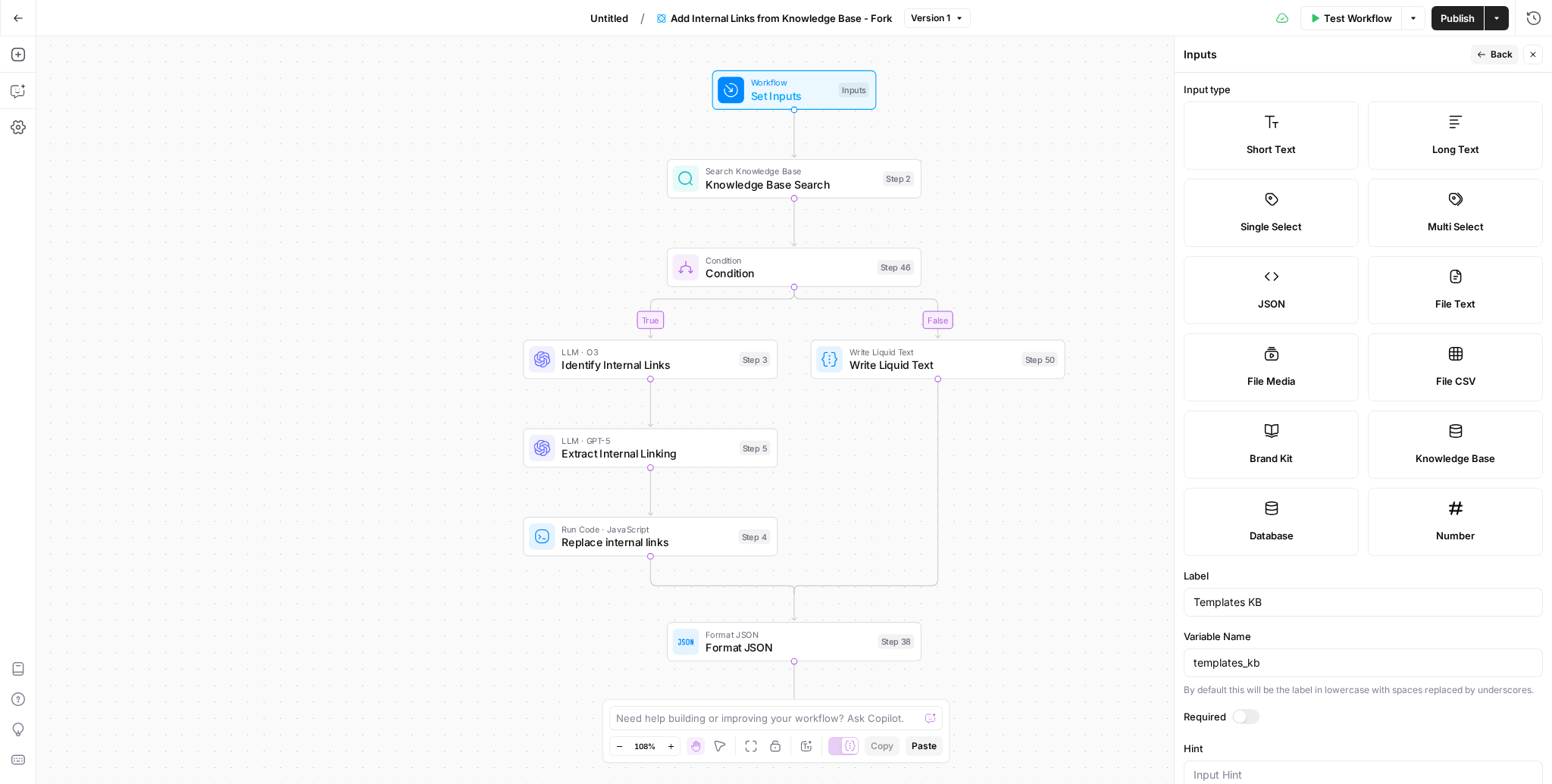
click at [1239, 722] on div "Required" at bounding box center [1363, 719] width 359 height 20
click at [1243, 713] on div at bounding box center [1240, 717] width 12 height 12
click at [1488, 53] on button "Back" at bounding box center [1494, 55] width 48 height 20
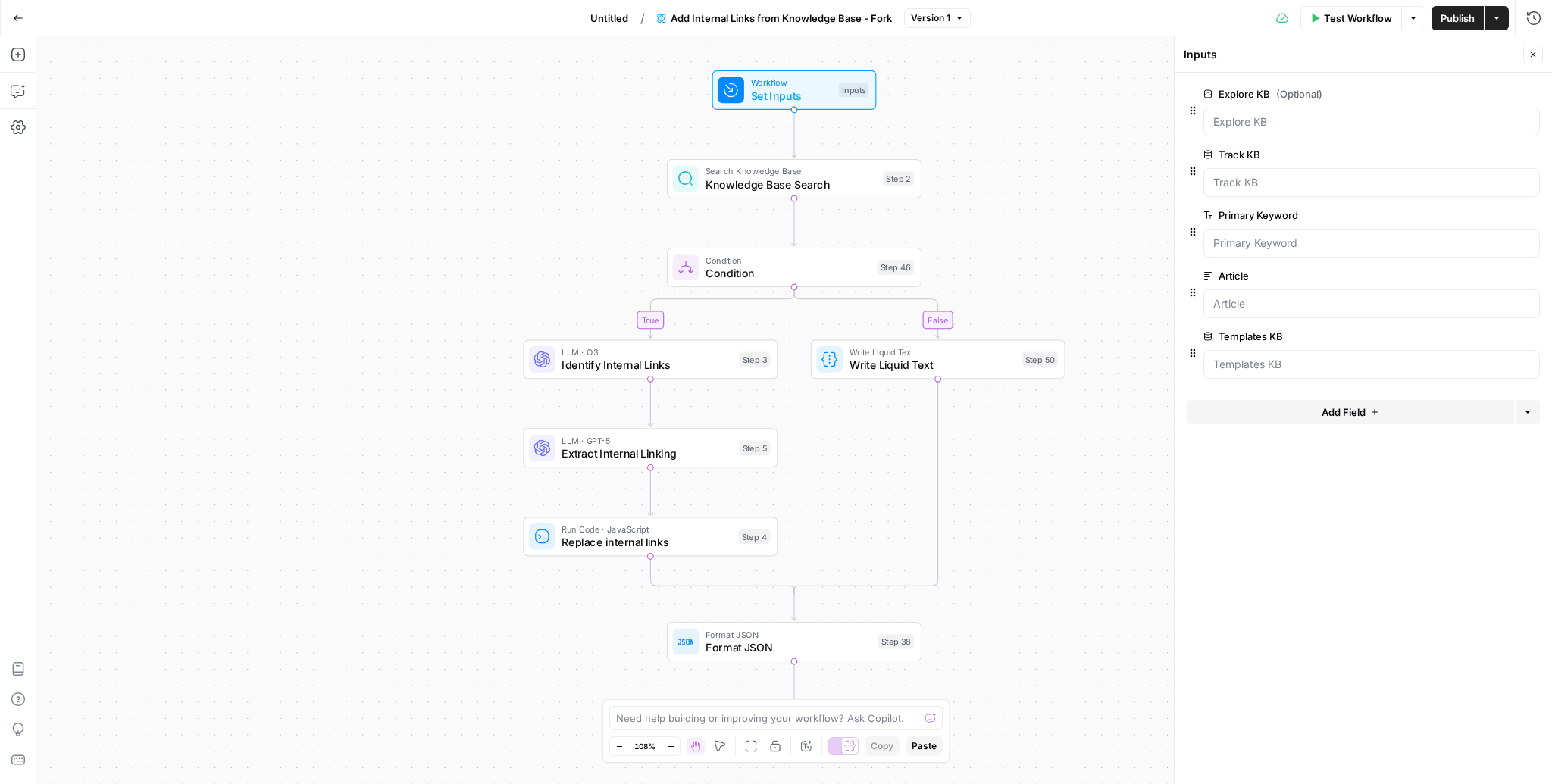
click at [1493, 89] on span "edit field" at bounding box center [1482, 94] width 33 height 12
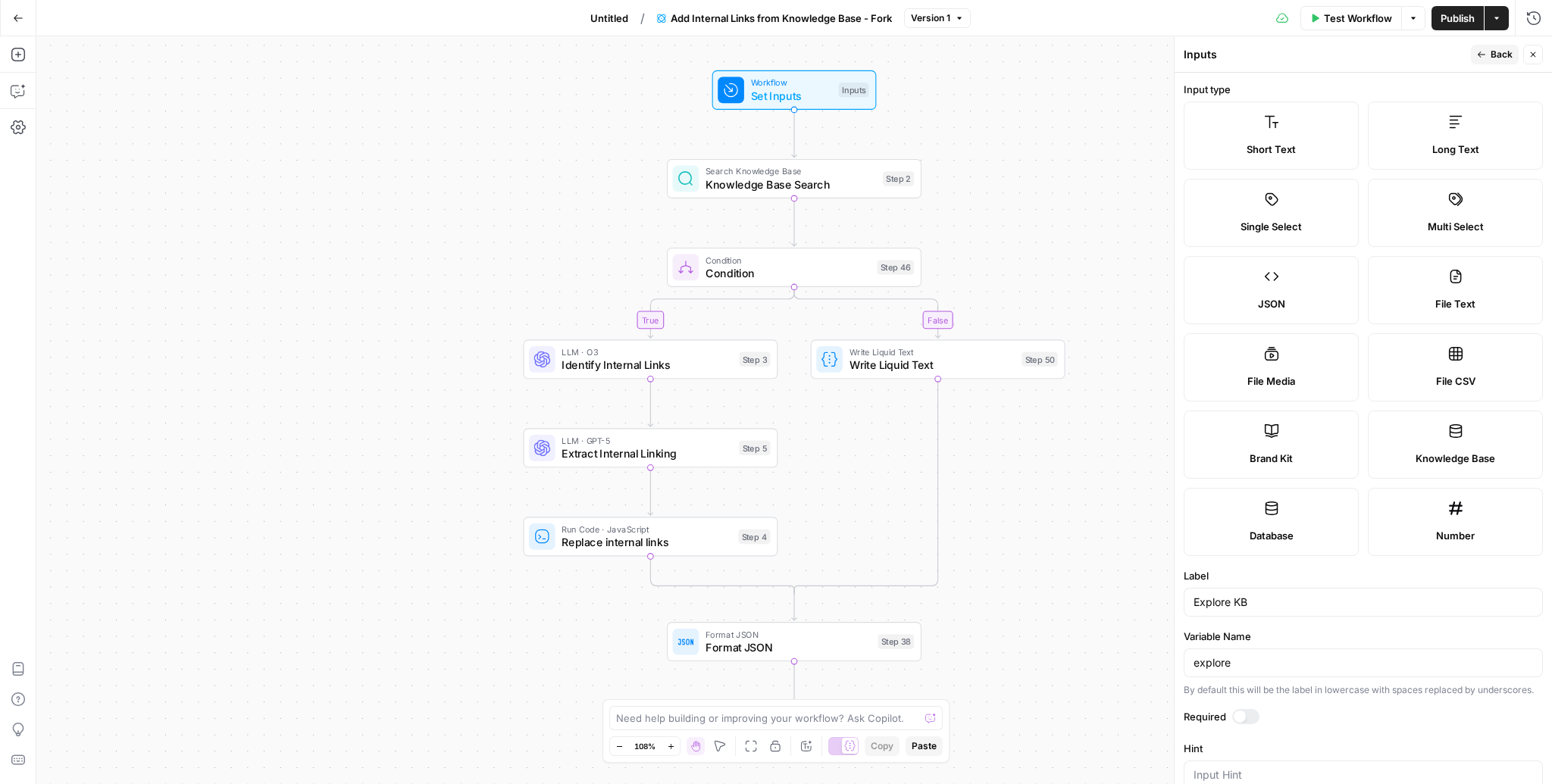
click at [1246, 709] on div at bounding box center [1245, 717] width 27 height 15
click at [1492, 52] on span "Back" at bounding box center [1501, 55] width 22 height 14
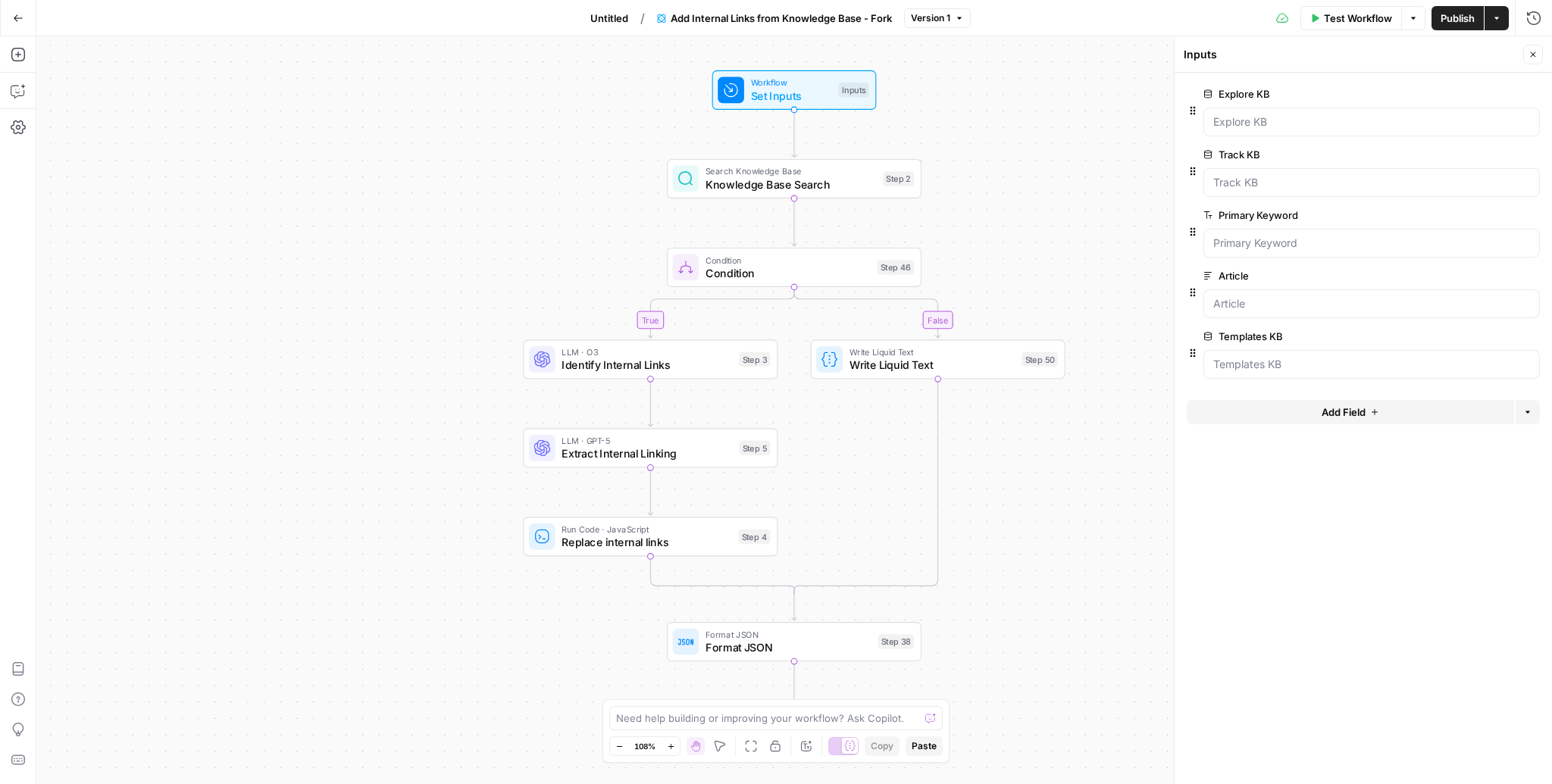
click at [1194, 295] on icon "button" at bounding box center [1193, 292] width 5 height 8
drag, startPoint x: 1194, startPoint y: 292, endPoint x: 1207, endPoint y: 413, distance: 121.7
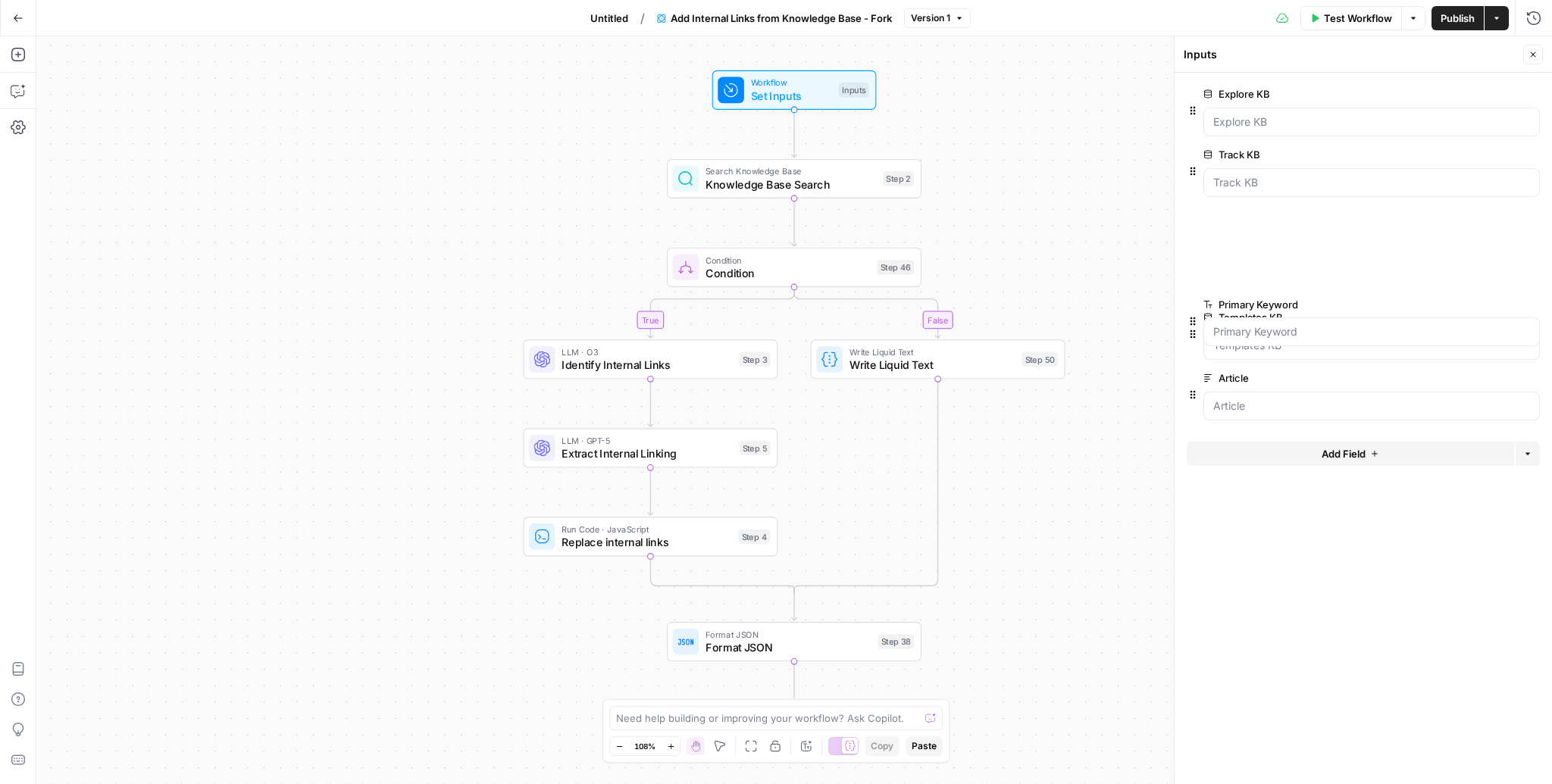
drag, startPoint x: 1193, startPoint y: 231, endPoint x: 1204, endPoint y: 363, distance: 132.5
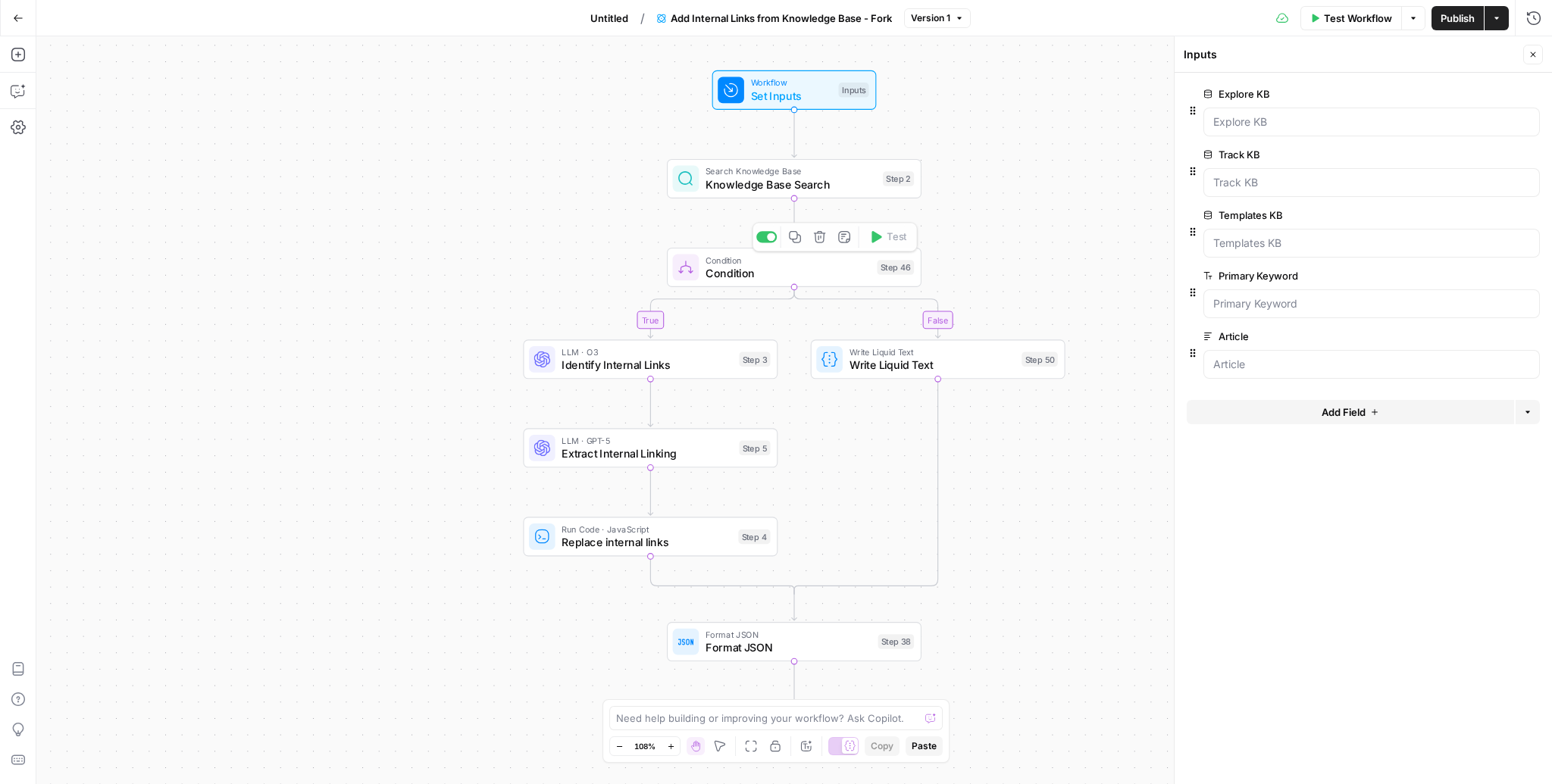
click at [775, 188] on span "Knowledge Base Search" at bounding box center [791, 185] width 171 height 17
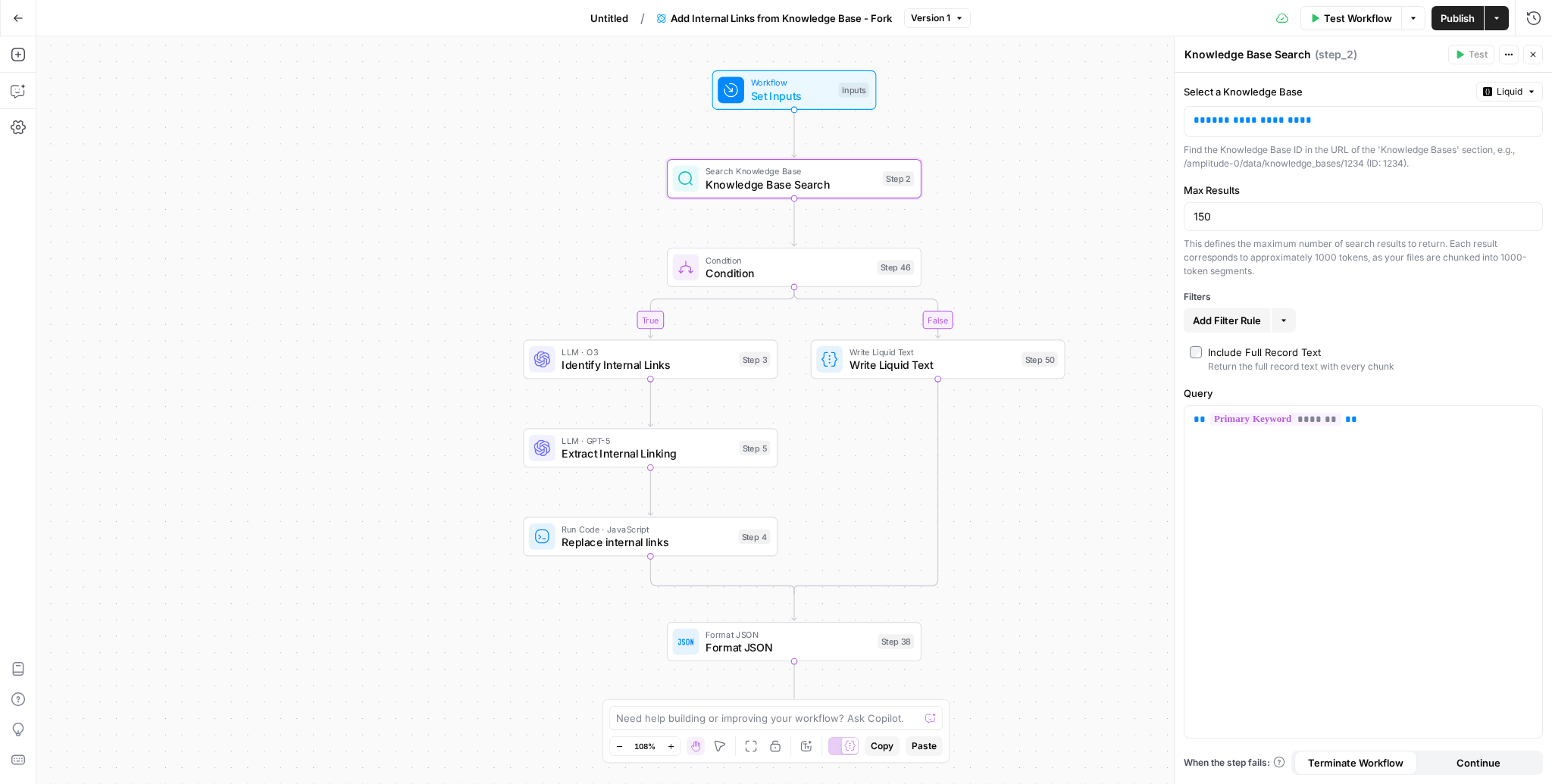
click at [797, 218] on icon "Edge from step_2 to step_46" at bounding box center [794, 222] width 5 height 48
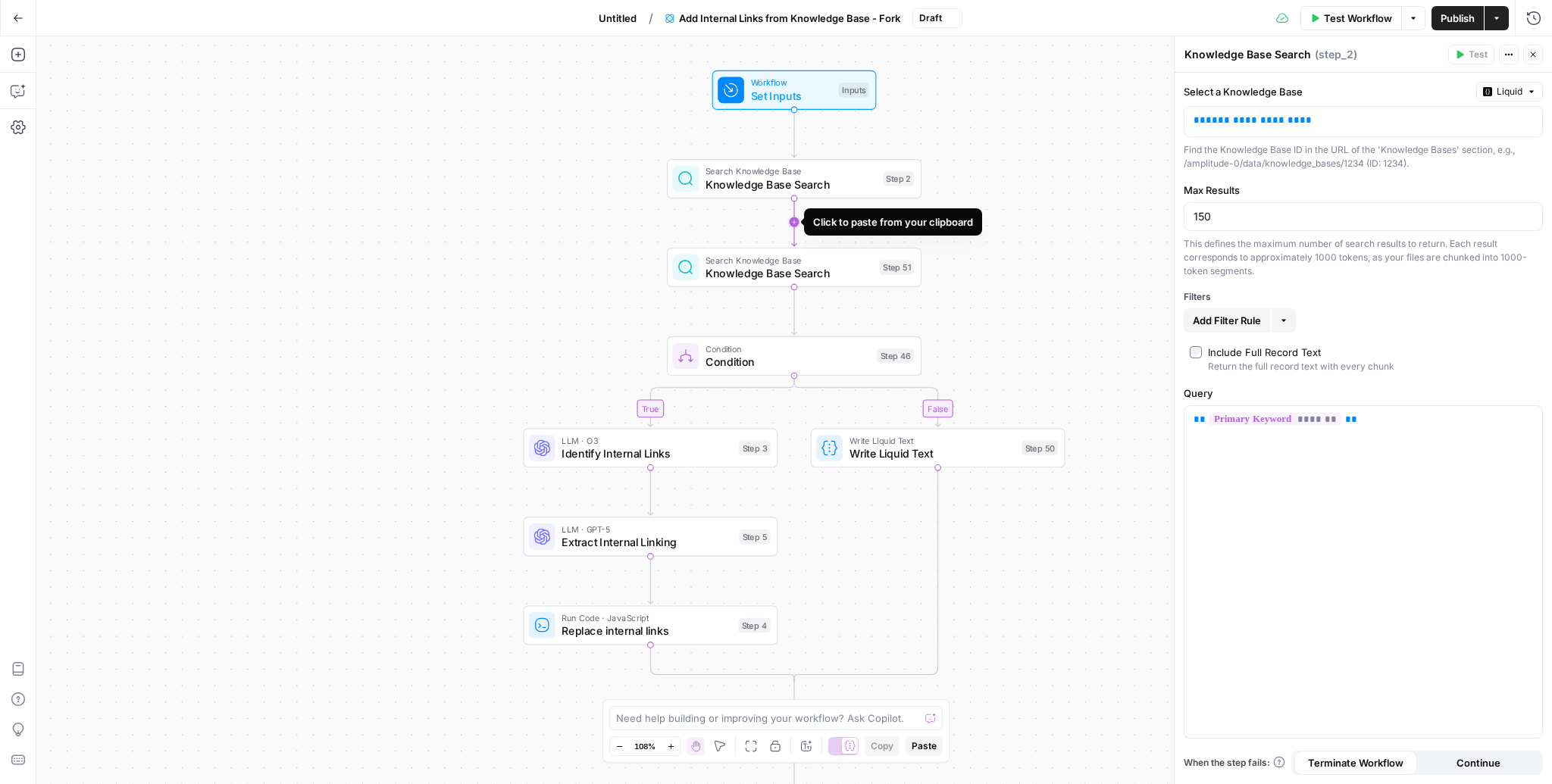
click at [797, 218] on icon "Edge from step_2 to step_51" at bounding box center [794, 222] width 5 height 48
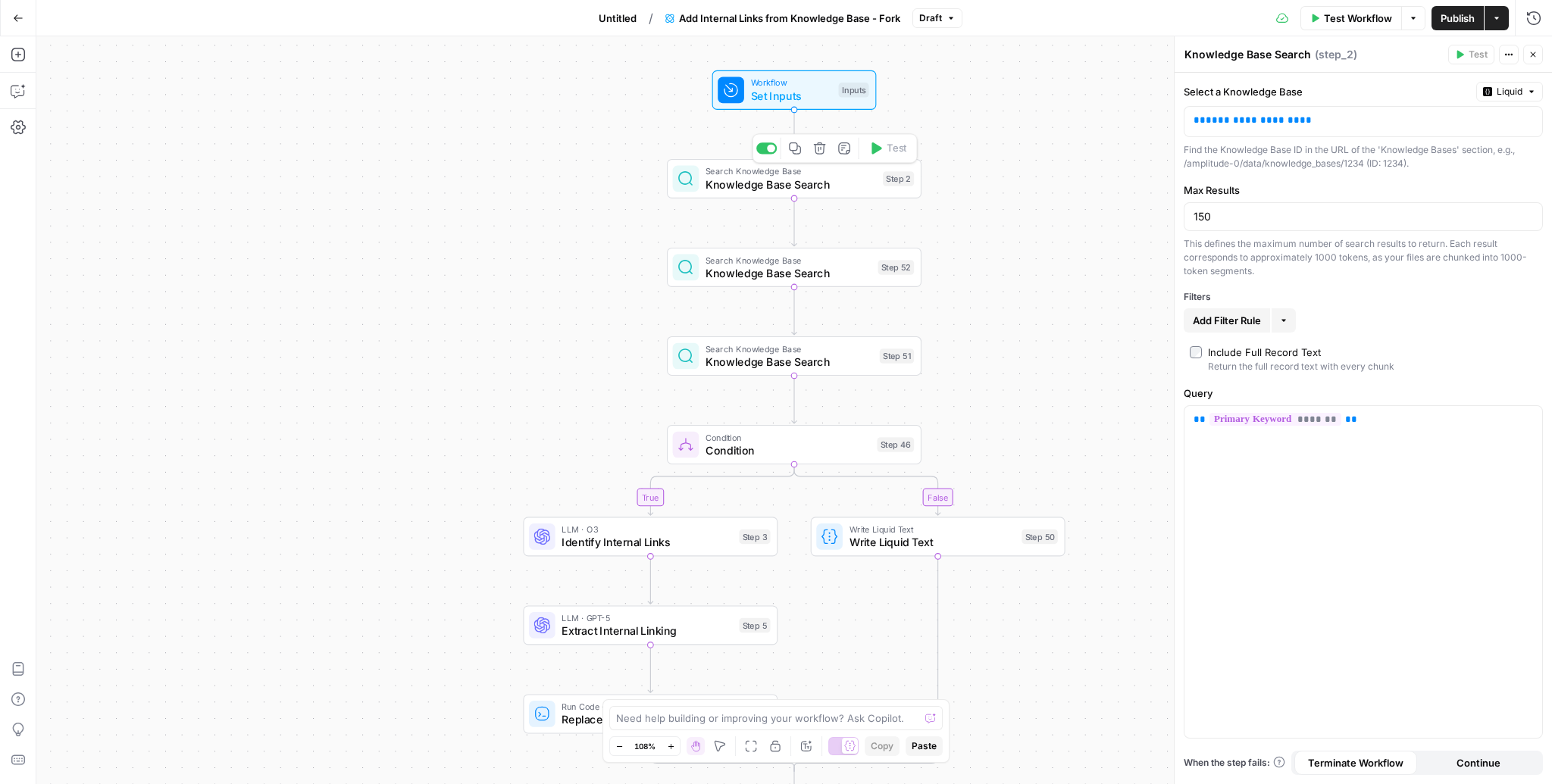
click at [839, 185] on span "Knowledge Base Search" at bounding box center [791, 185] width 171 height 17
click at [1350, 118] on p "**********" at bounding box center [1351, 121] width 315 height 15
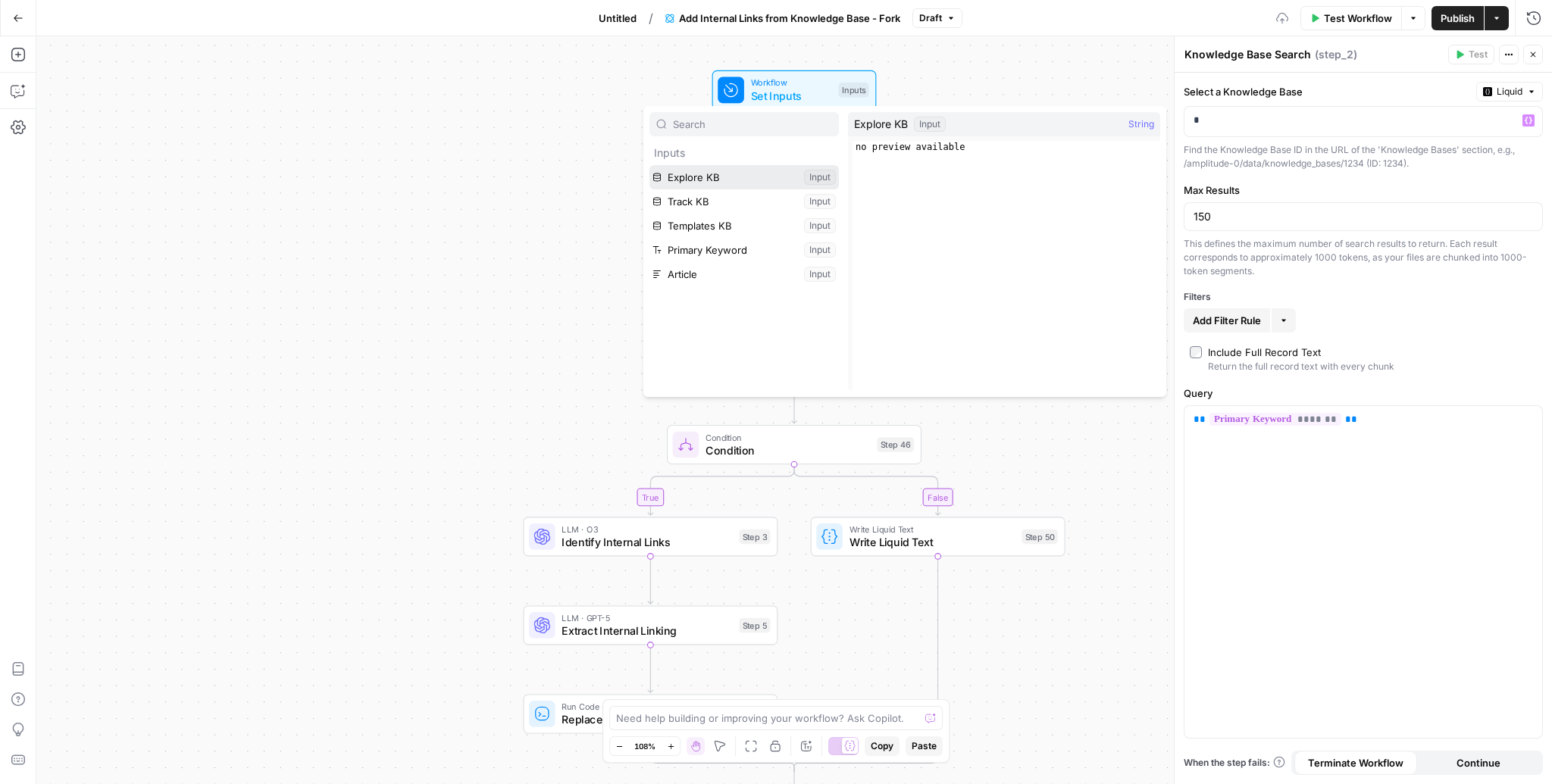
click at [716, 187] on button "Select variable Explore KB" at bounding box center [744, 178] width 189 height 25
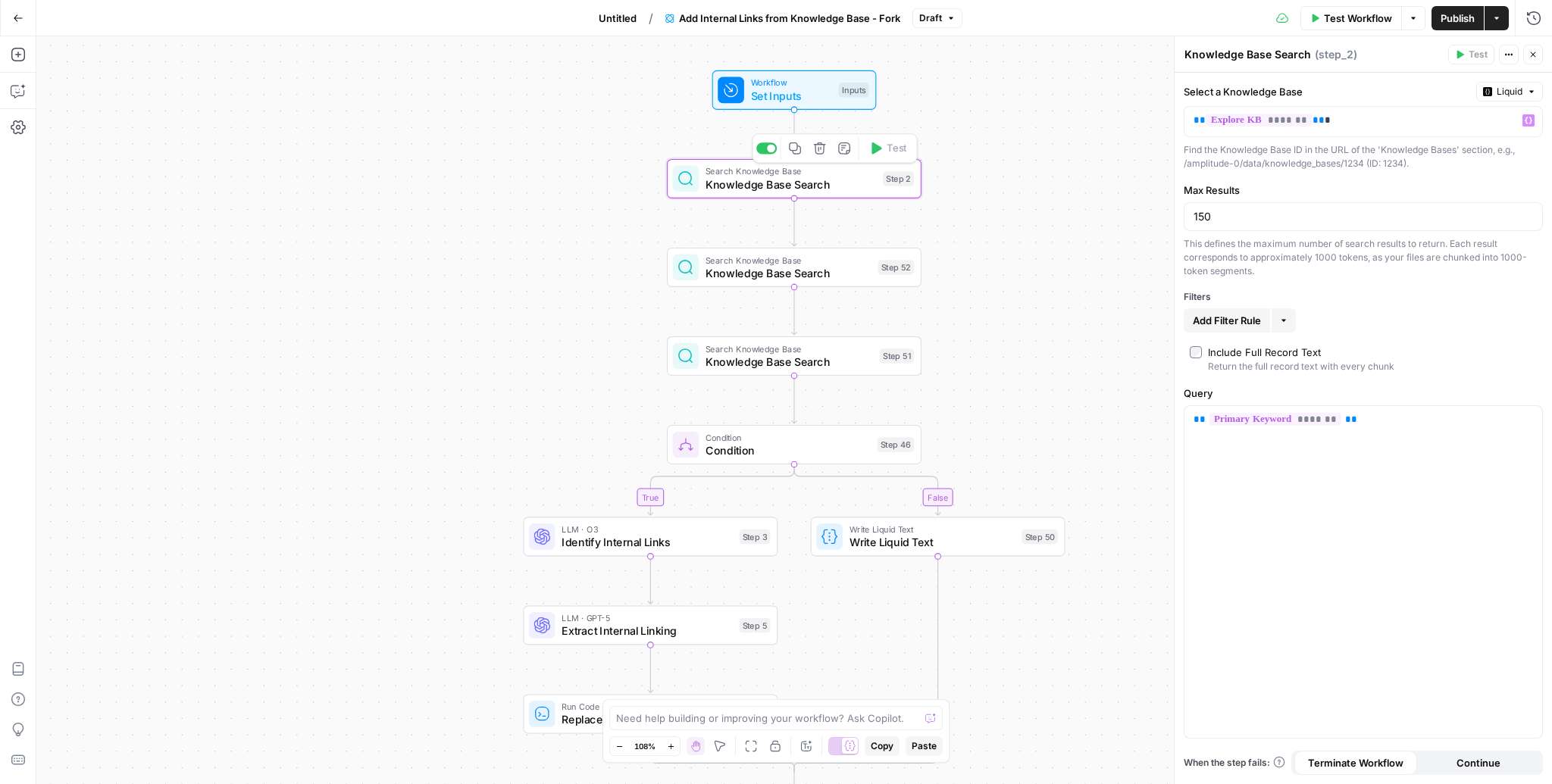
click at [785, 269] on span "Knowledge Base Search" at bounding box center [789, 274] width 166 height 17
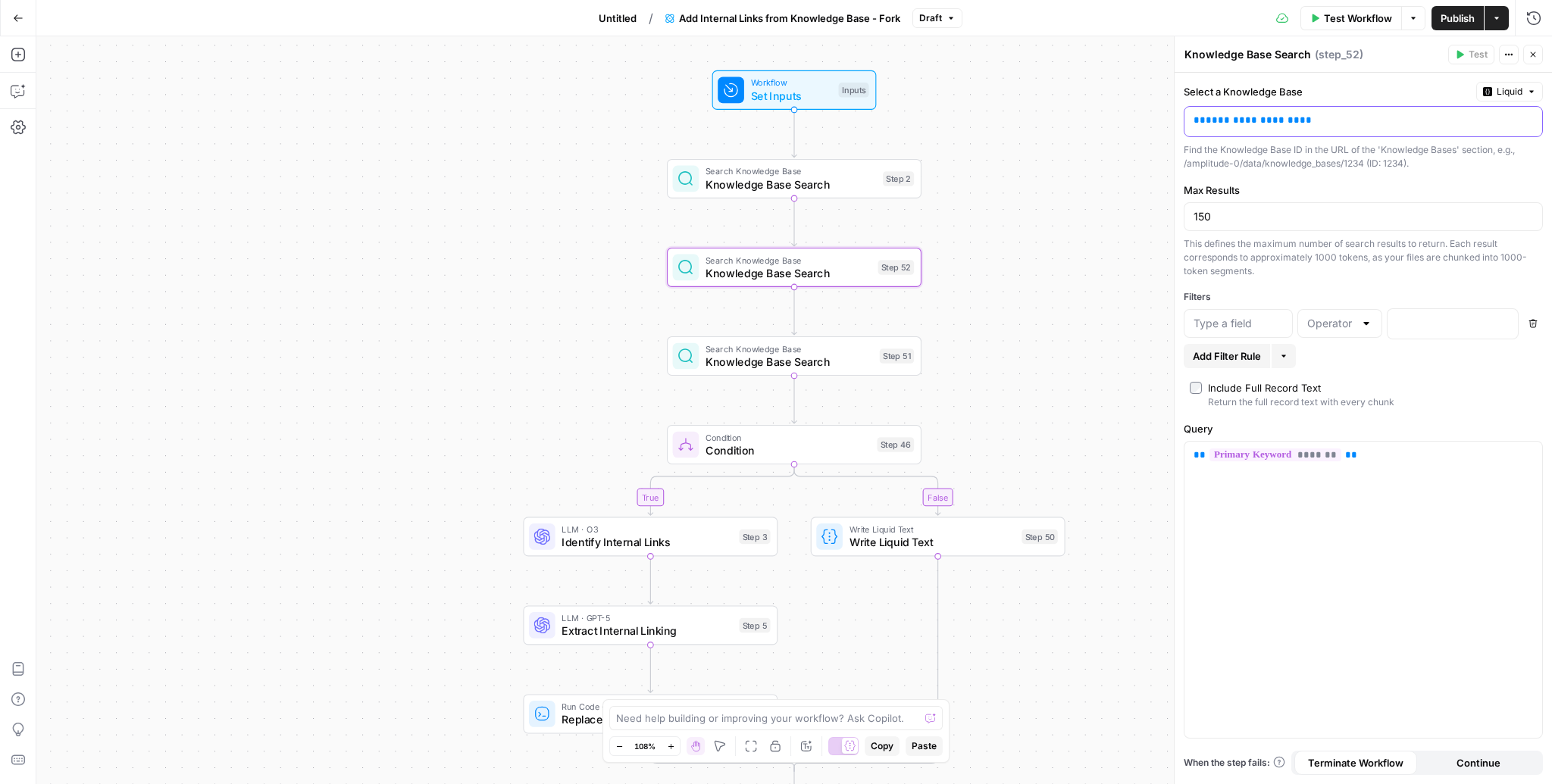
click at [1341, 121] on p "**********" at bounding box center [1351, 121] width 315 height 15
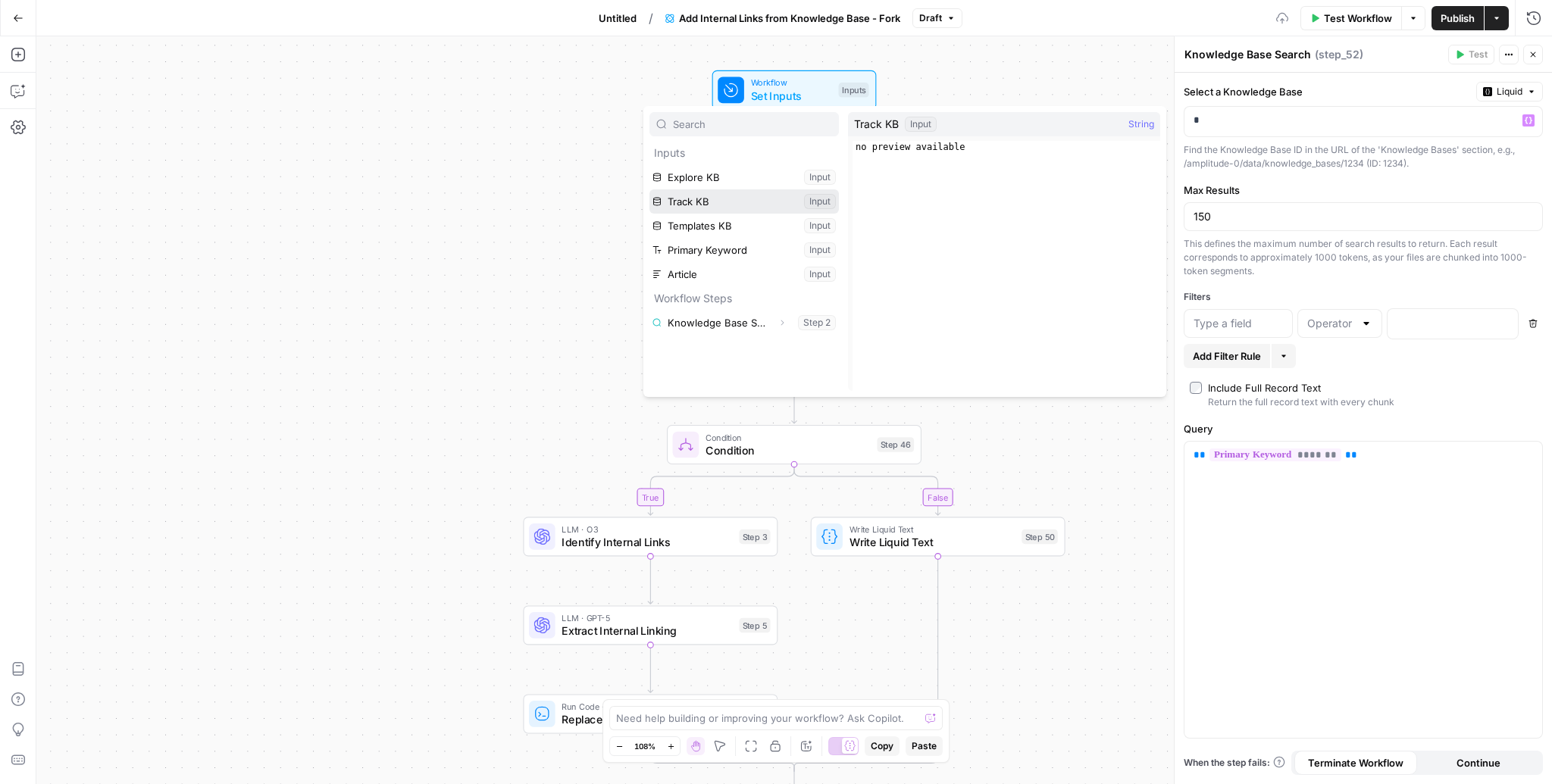
click at [661, 199] on button "Select variable Track KB" at bounding box center [744, 202] width 189 height 25
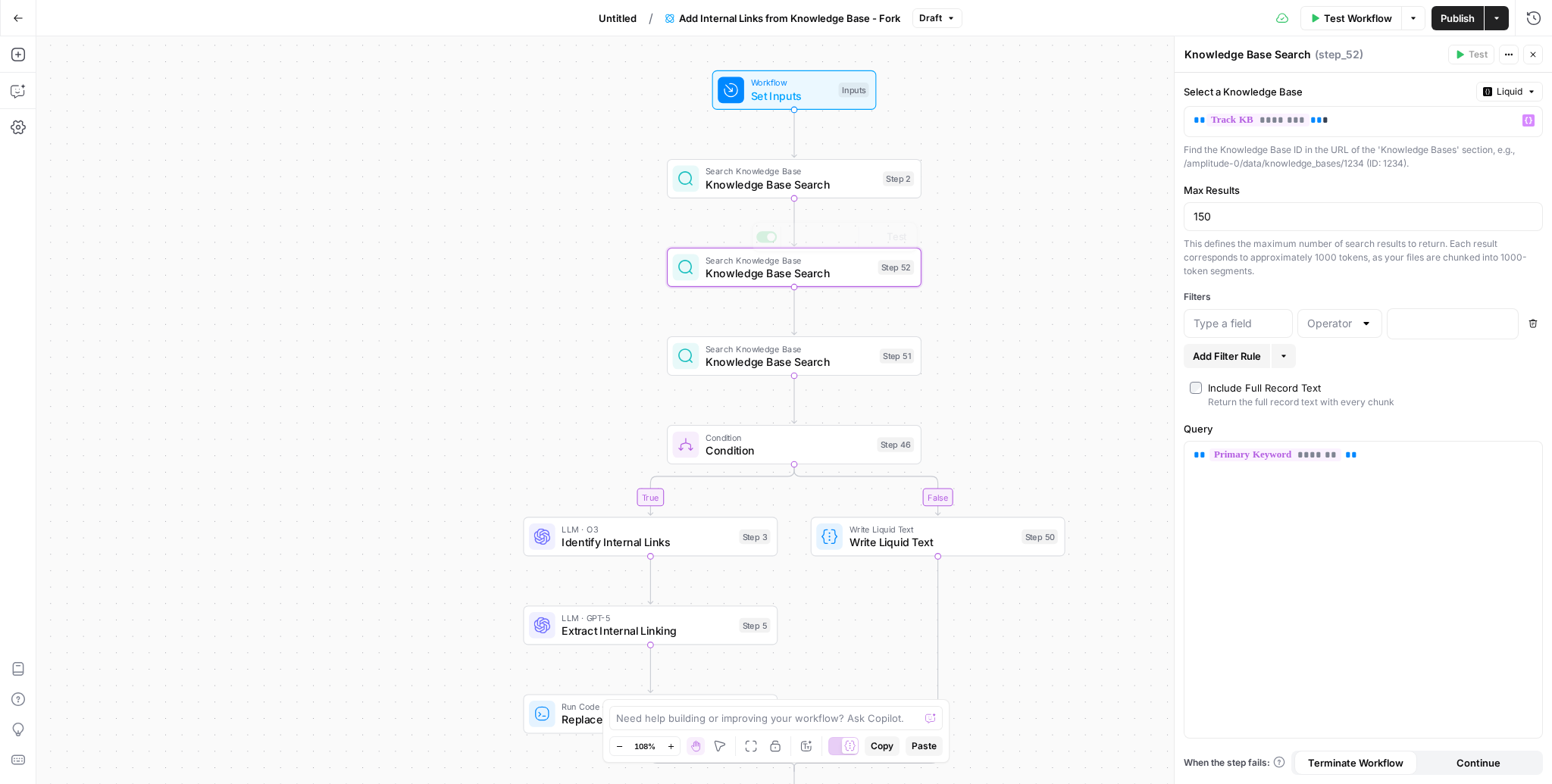
click at [781, 354] on span "Knowledge Base Search" at bounding box center [789, 362] width 168 height 17
click at [1335, 118] on p "**********" at bounding box center [1351, 121] width 315 height 15
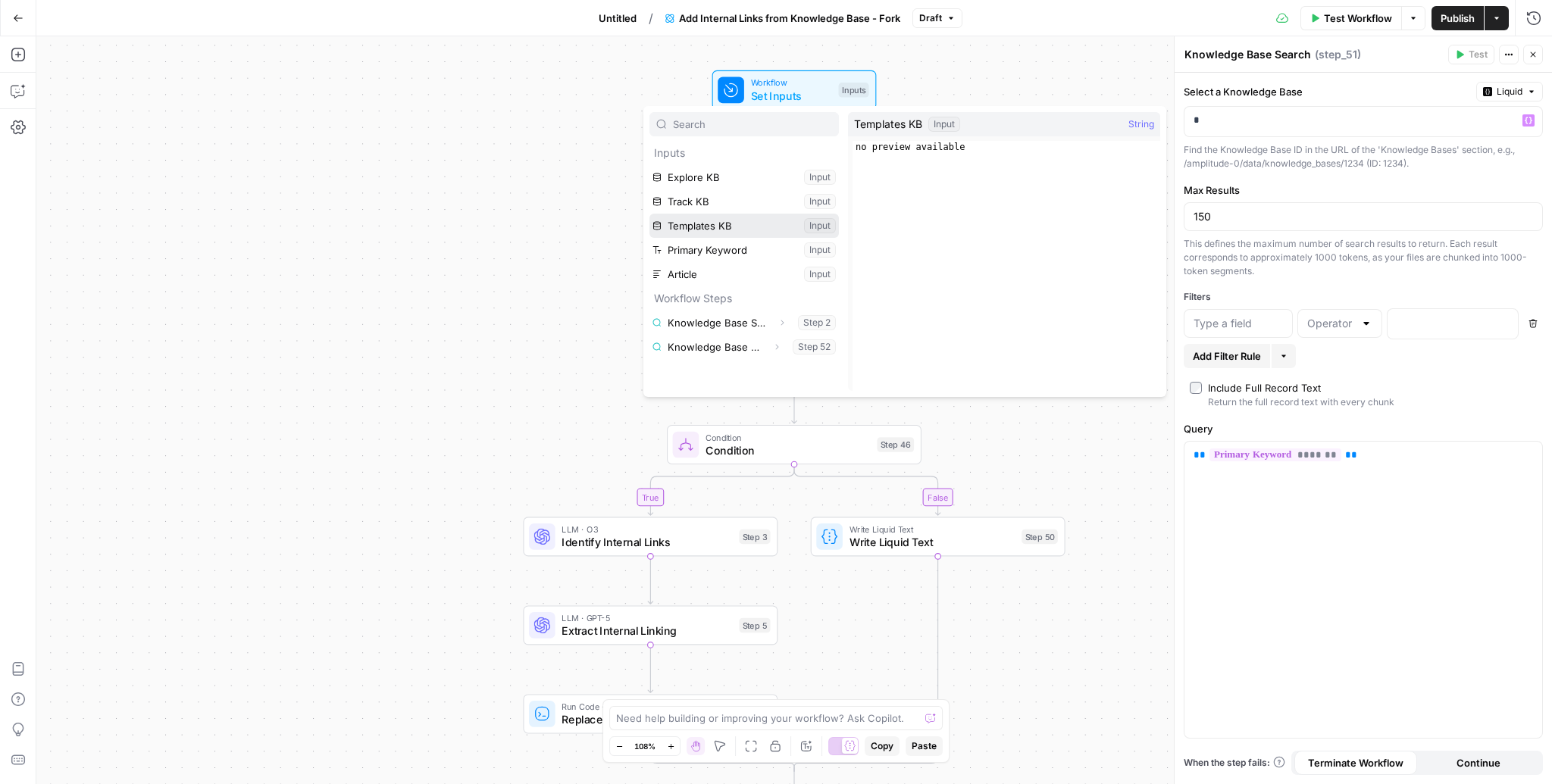
click at [736, 228] on button "Select variable Templates KB" at bounding box center [744, 226] width 189 height 25
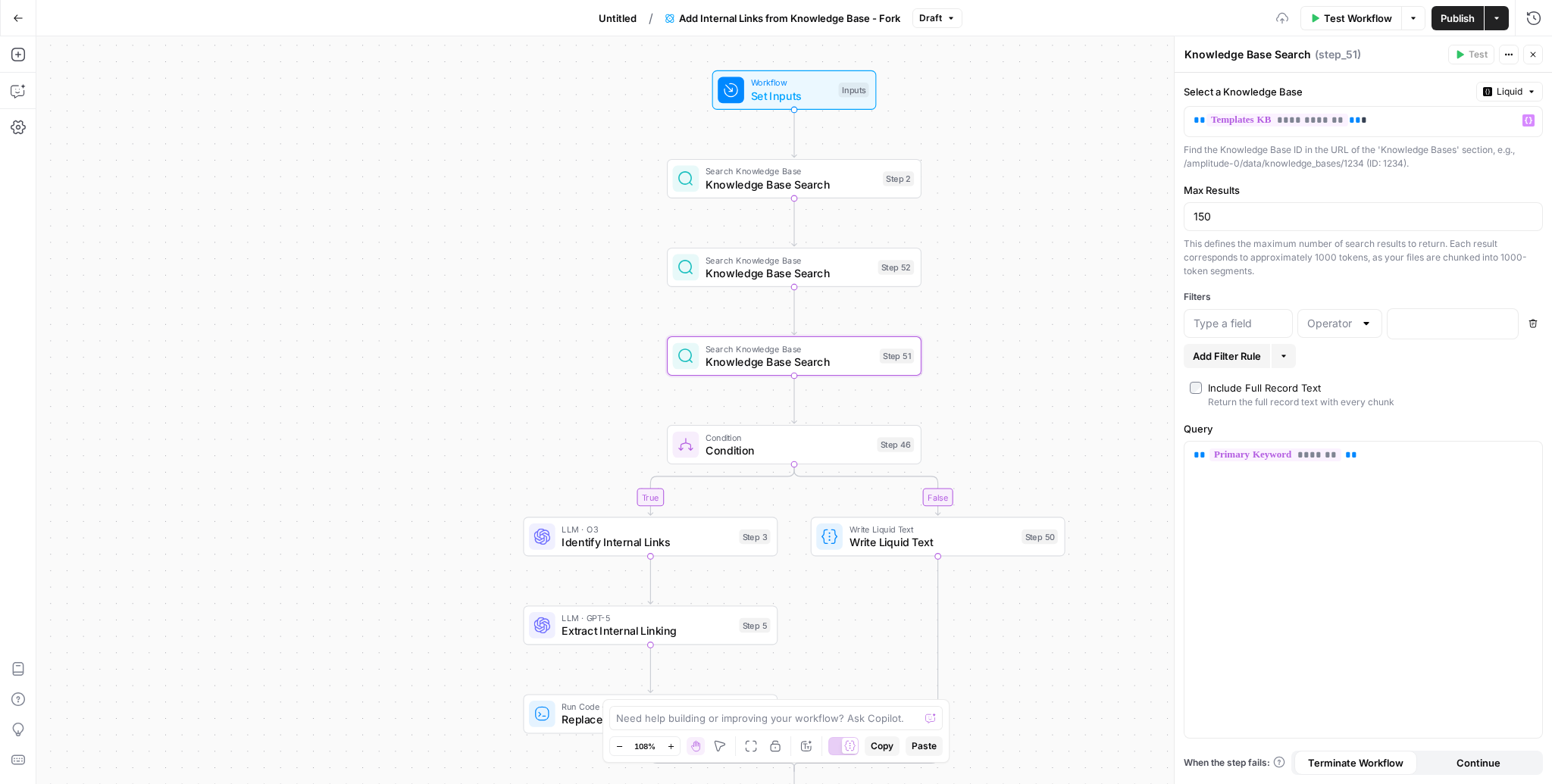
click at [794, 455] on span "Condition" at bounding box center [788, 451] width 165 height 17
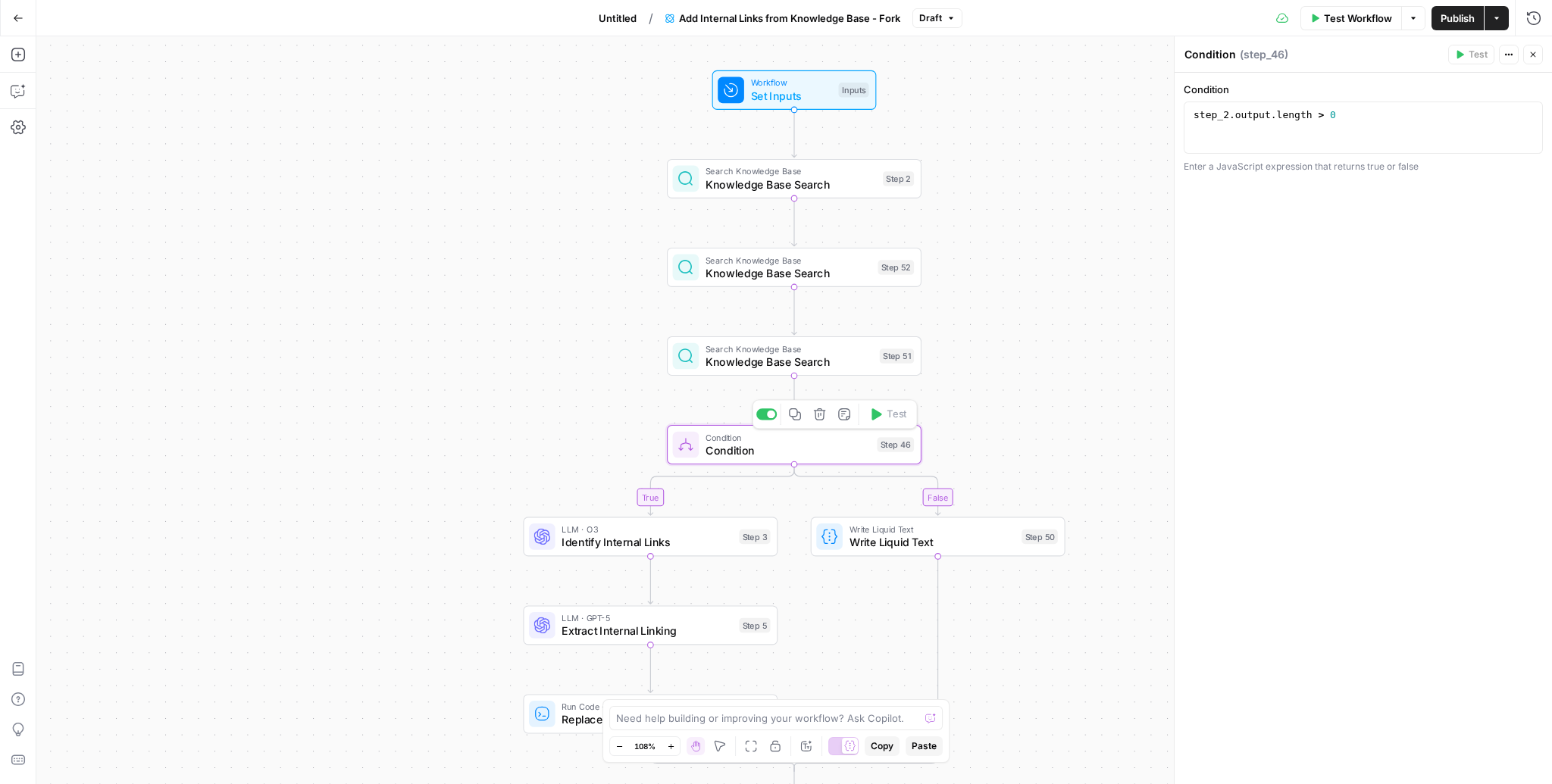
click at [656, 547] on span "Identify Internal Links" at bounding box center [647, 542] width 171 height 17
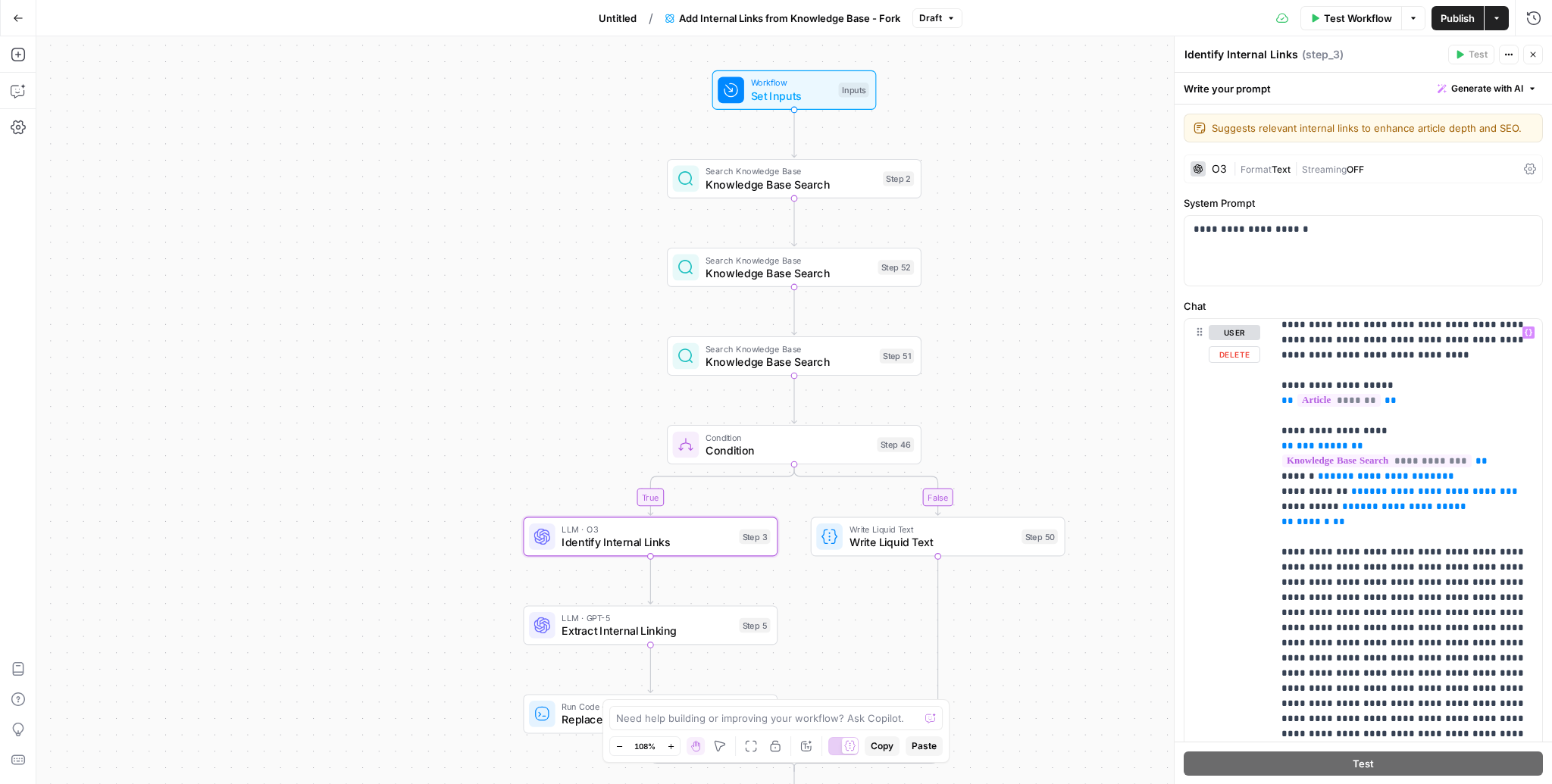
scroll to position [38, 0]
click at [741, 726] on div "Need help building or improving your workflow? Ask Copilot." at bounding box center [776, 719] width 333 height 25
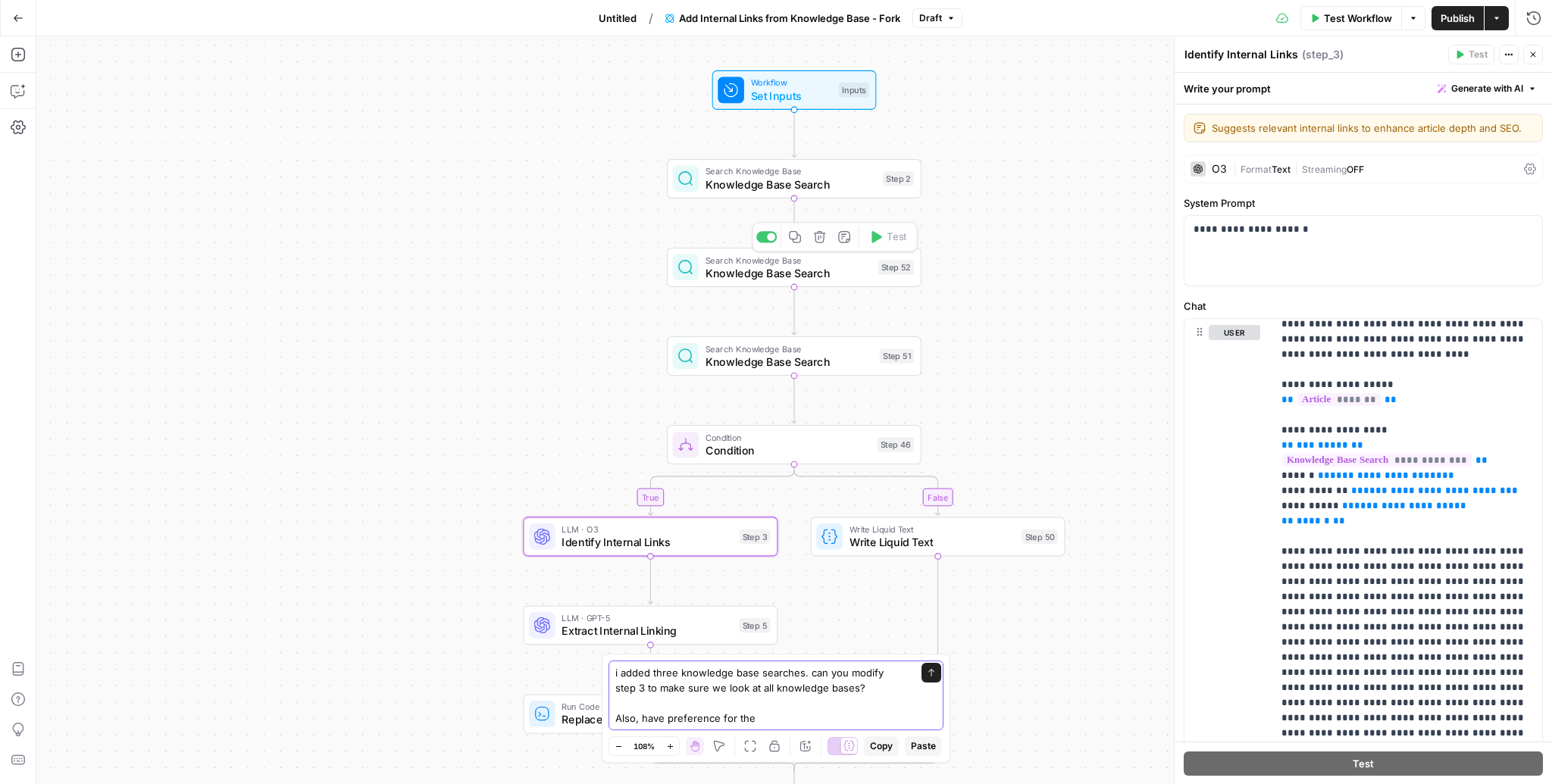
type textarea "i added three knowledge base searches. can you modify step 3 to make sure we lo…"
click at [777, 196] on div "Search Knowledge Base Knowledge Base Search Step 2 Copy step Delete step Add No…" at bounding box center [794, 178] width 255 height 39
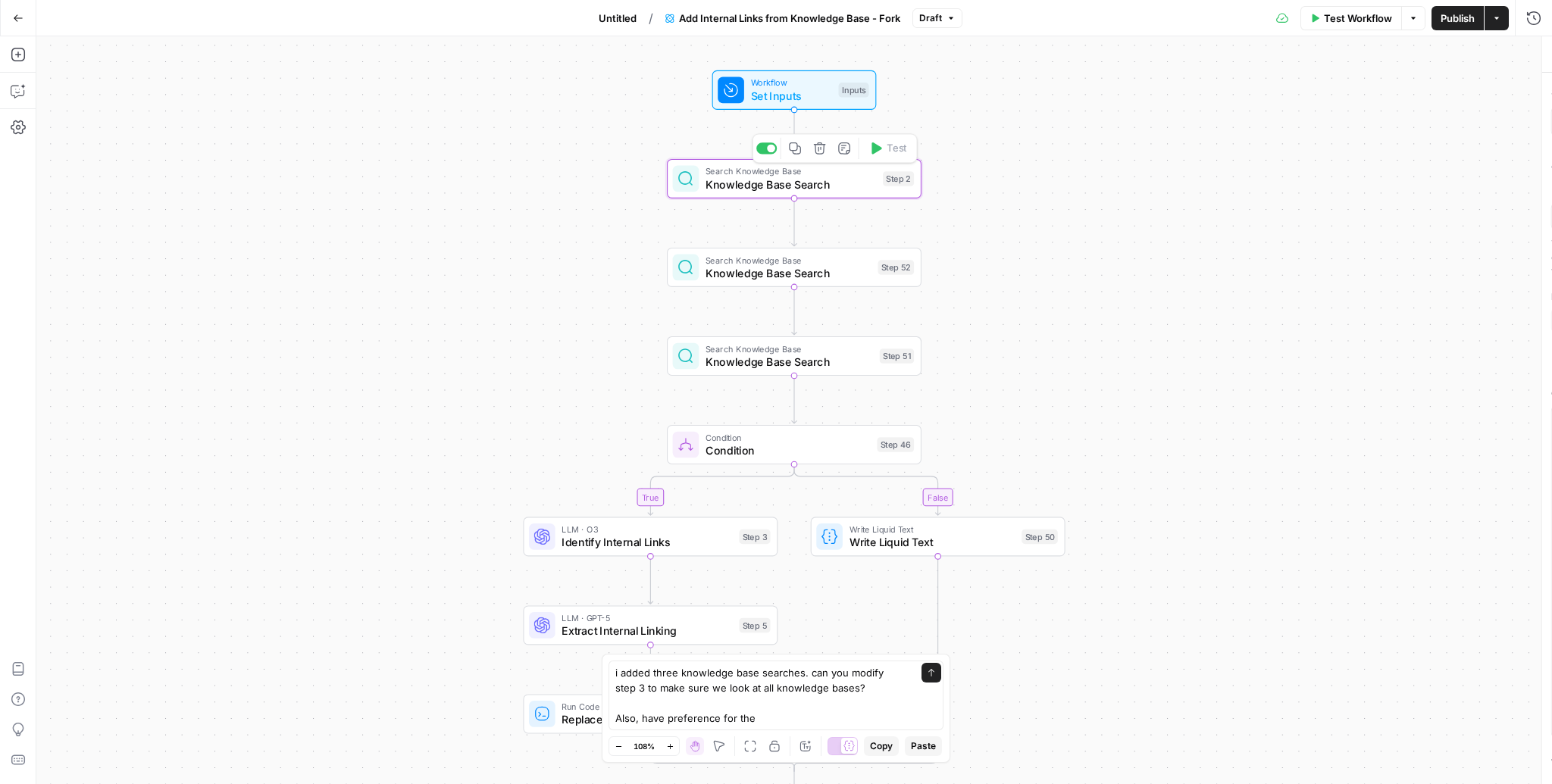
type textarea "Knowledge Base Search"
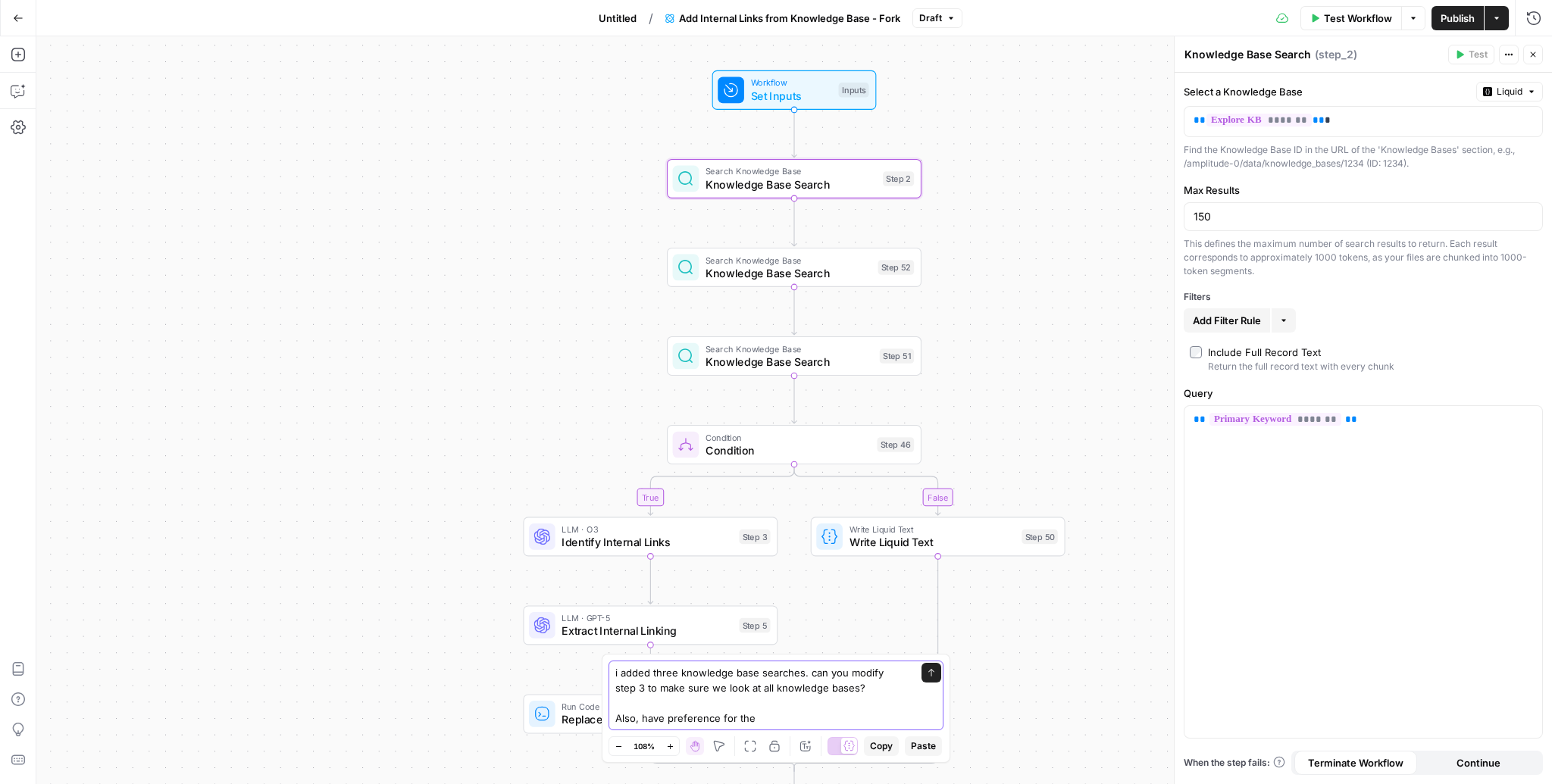
click at [769, 717] on textarea "i added three knowledge base searches. can you modify step 3 to make sure we lo…" at bounding box center [761, 696] width 291 height 61
click at [1386, 123] on p "** ******* ** *" at bounding box center [1363, 121] width 340 height 15
click at [868, 724] on textarea "i added three knowledge base searches. can you modify step 3 to make sure we lo…" at bounding box center [761, 696] width 291 height 61
paste textarea "{{explore}}/"
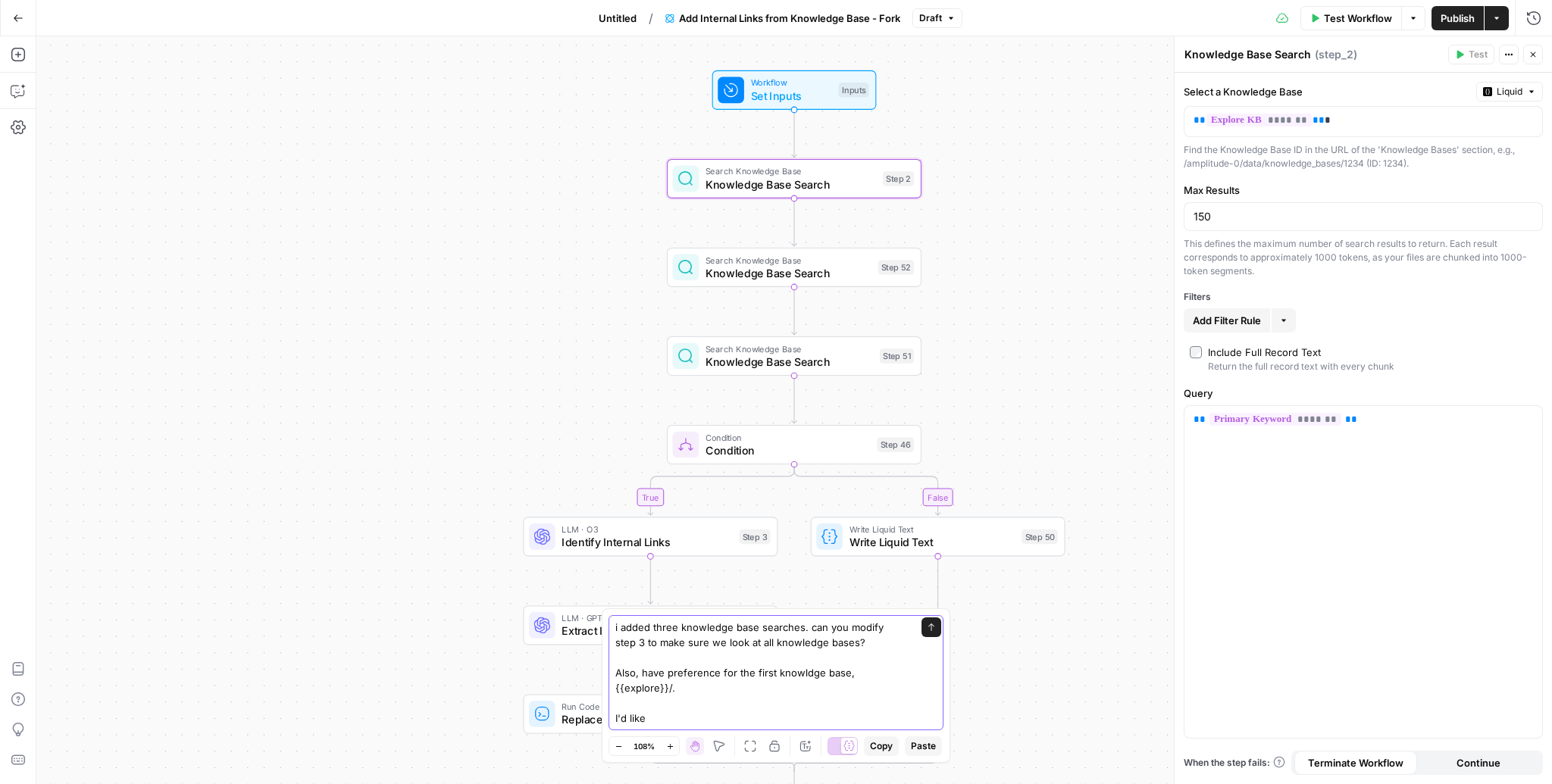
type textarea "i added three knowledge base searches. can you modify step 3 to make sure we lo…"
click at [833, 265] on span "Knowledge Base Search" at bounding box center [789, 274] width 166 height 17
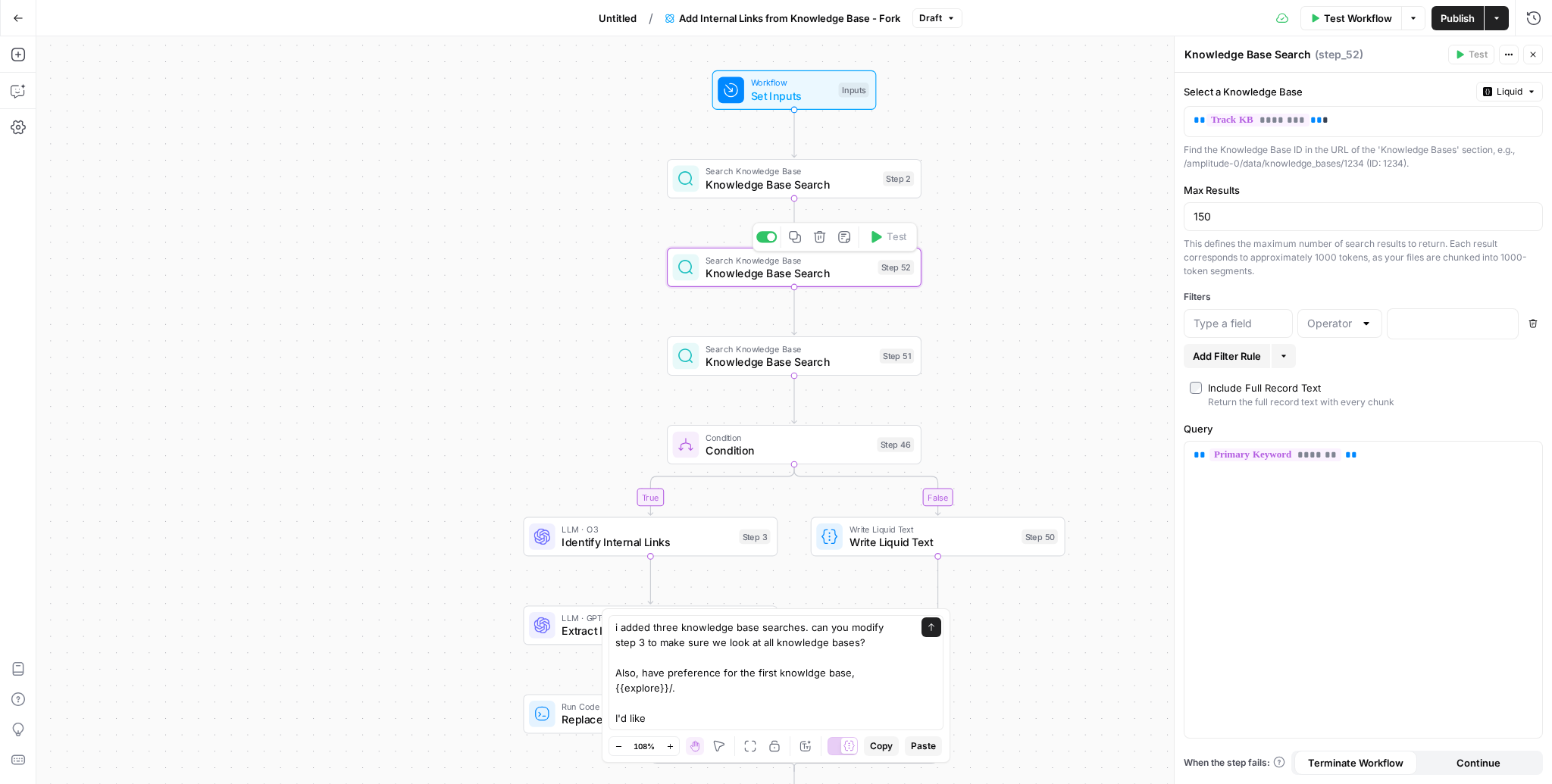
click at [814, 176] on span "Knowledge Base Search" at bounding box center [791, 185] width 171 height 17
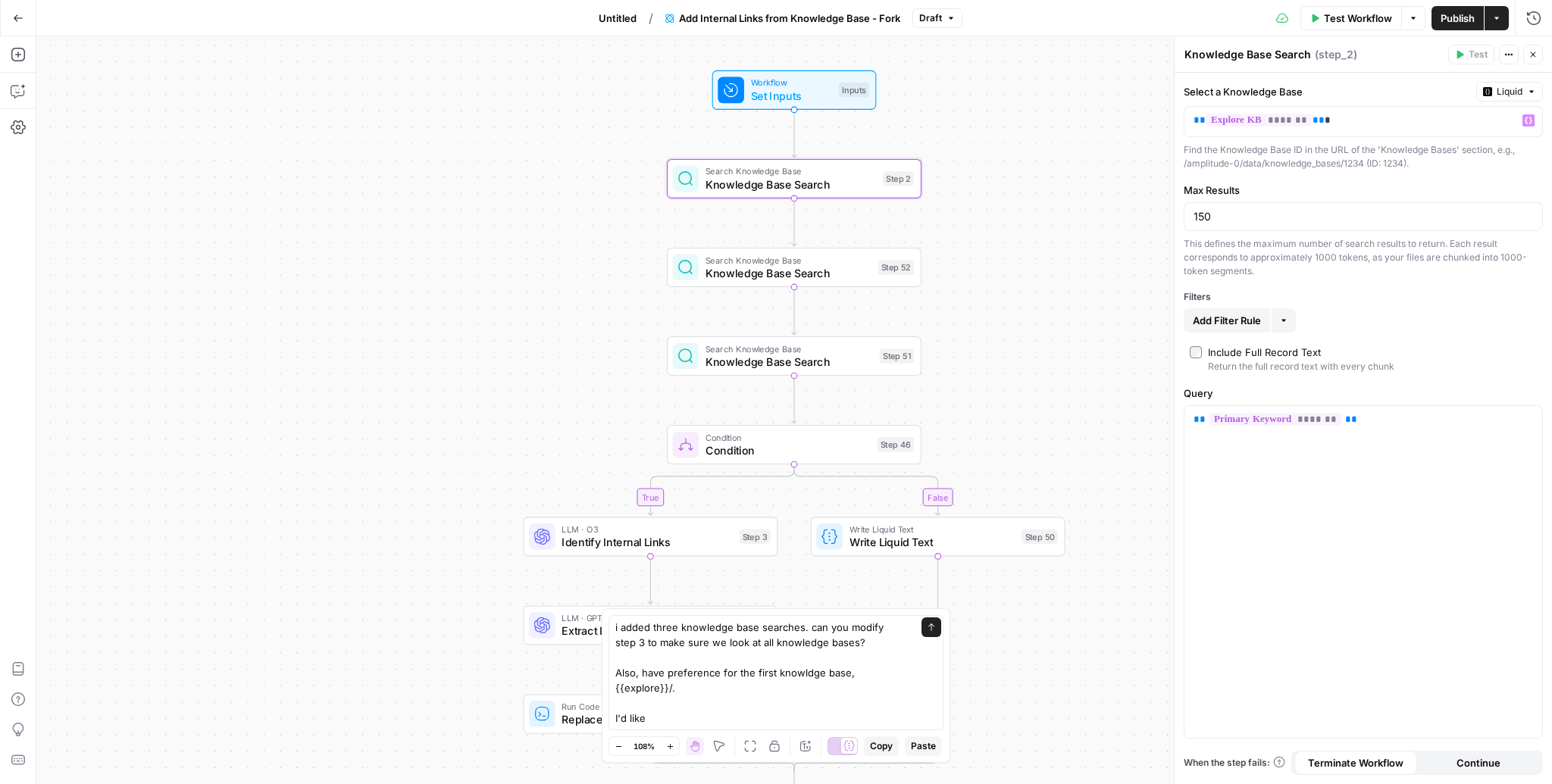
click at [1397, 135] on div "** ******* ** * Variables Menu" at bounding box center [1363, 122] width 359 height 31
click at [1393, 118] on p "** ******* ** *" at bounding box center [1363, 121] width 340 height 15
click at [757, 283] on div "Search Knowledge Base Knowledge Base Search Step 52 Copy step Delete step Add N…" at bounding box center [794, 267] width 255 height 39
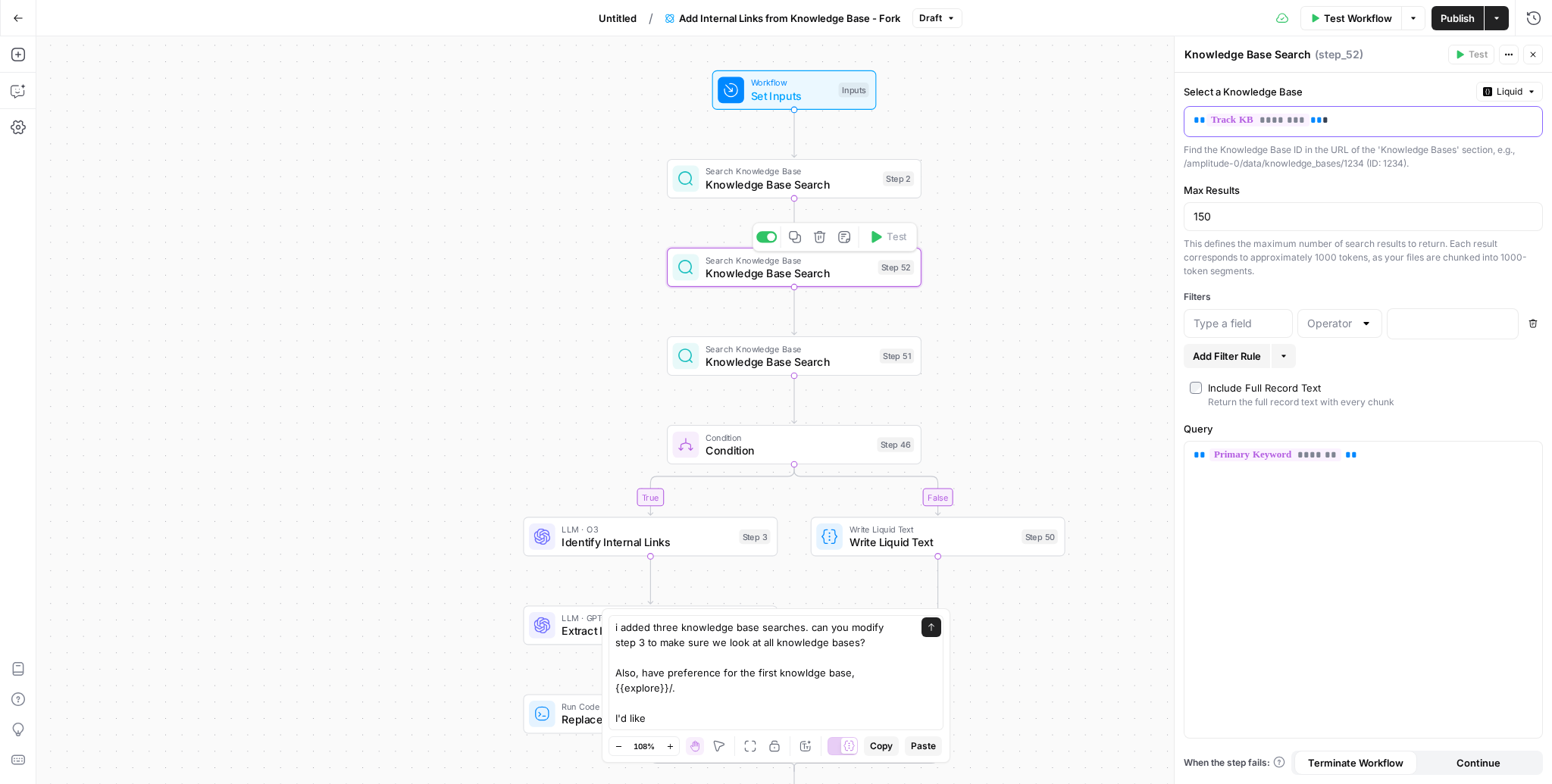
click at [1360, 120] on p "** ******** ** *" at bounding box center [1363, 121] width 340 height 15
click at [724, 372] on div "Search Knowledge Base Knowledge Base Search Step 51 Copy step Delete step Add N…" at bounding box center [794, 355] width 255 height 39
click at [1396, 115] on p "**********" at bounding box center [1363, 121] width 340 height 15
click at [702, 718] on textarea "i added three knowledge base searches. can you modify step 3 to make sure we lo…" at bounding box center [761, 672] width 291 height 106
click at [671, 683] on textarea "i added three knowledge base searches. can you modify step 3 to make sure we lo…" at bounding box center [761, 672] width 291 height 106
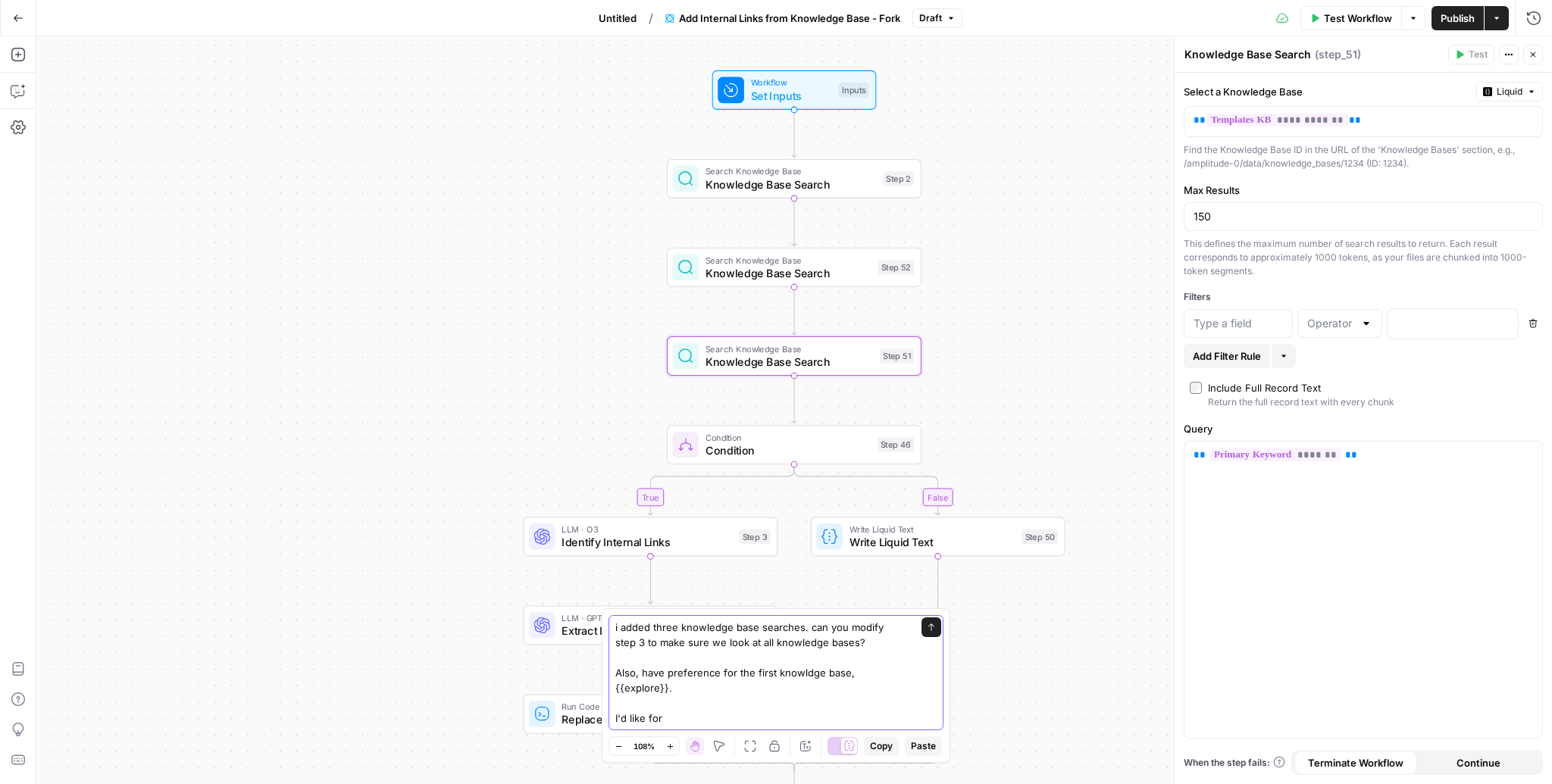
paste textarea "{{explore}}/"
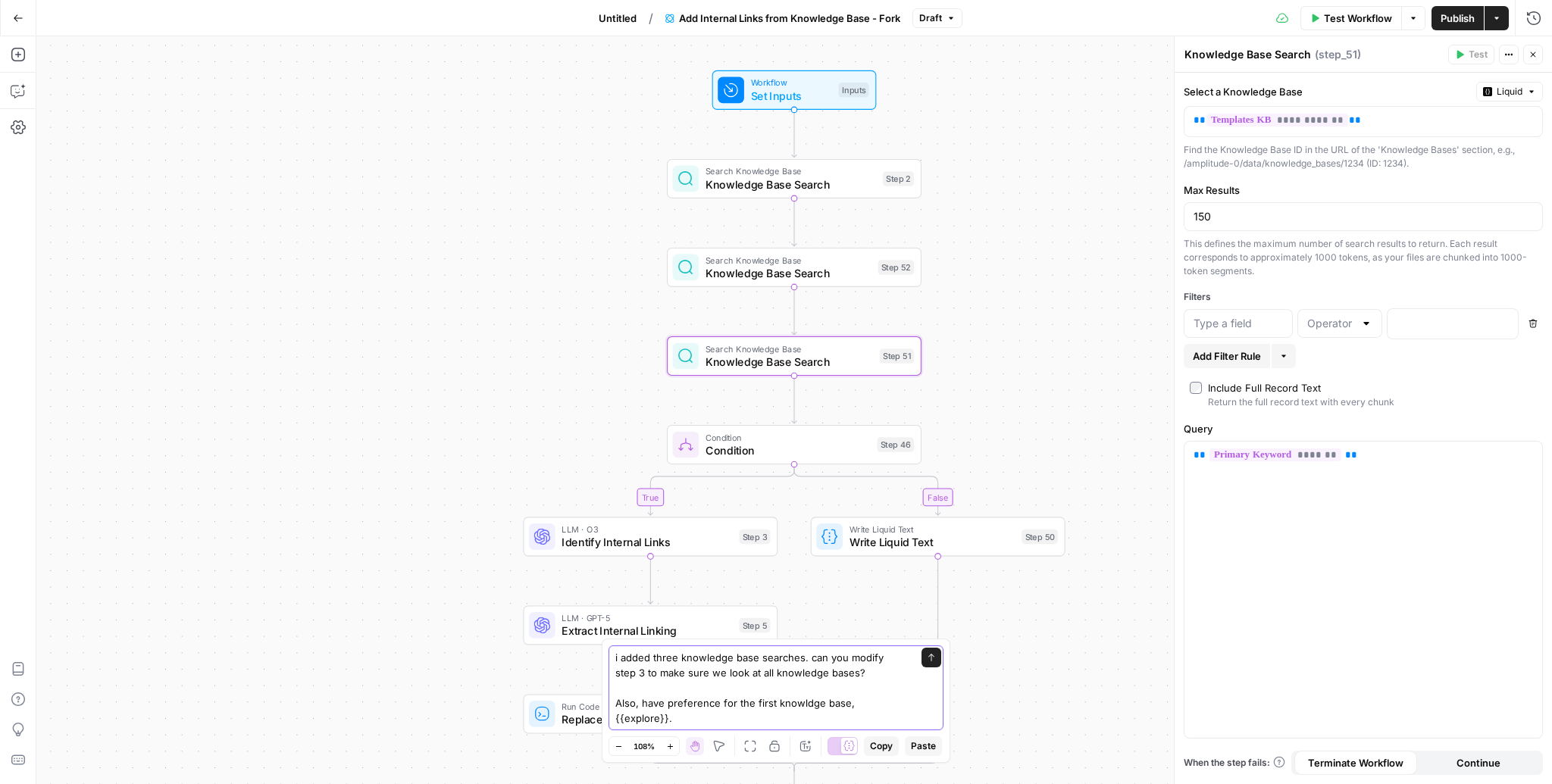
type textarea "i added three knowledge base searches. can you modify step 3 to make sure we lo…"
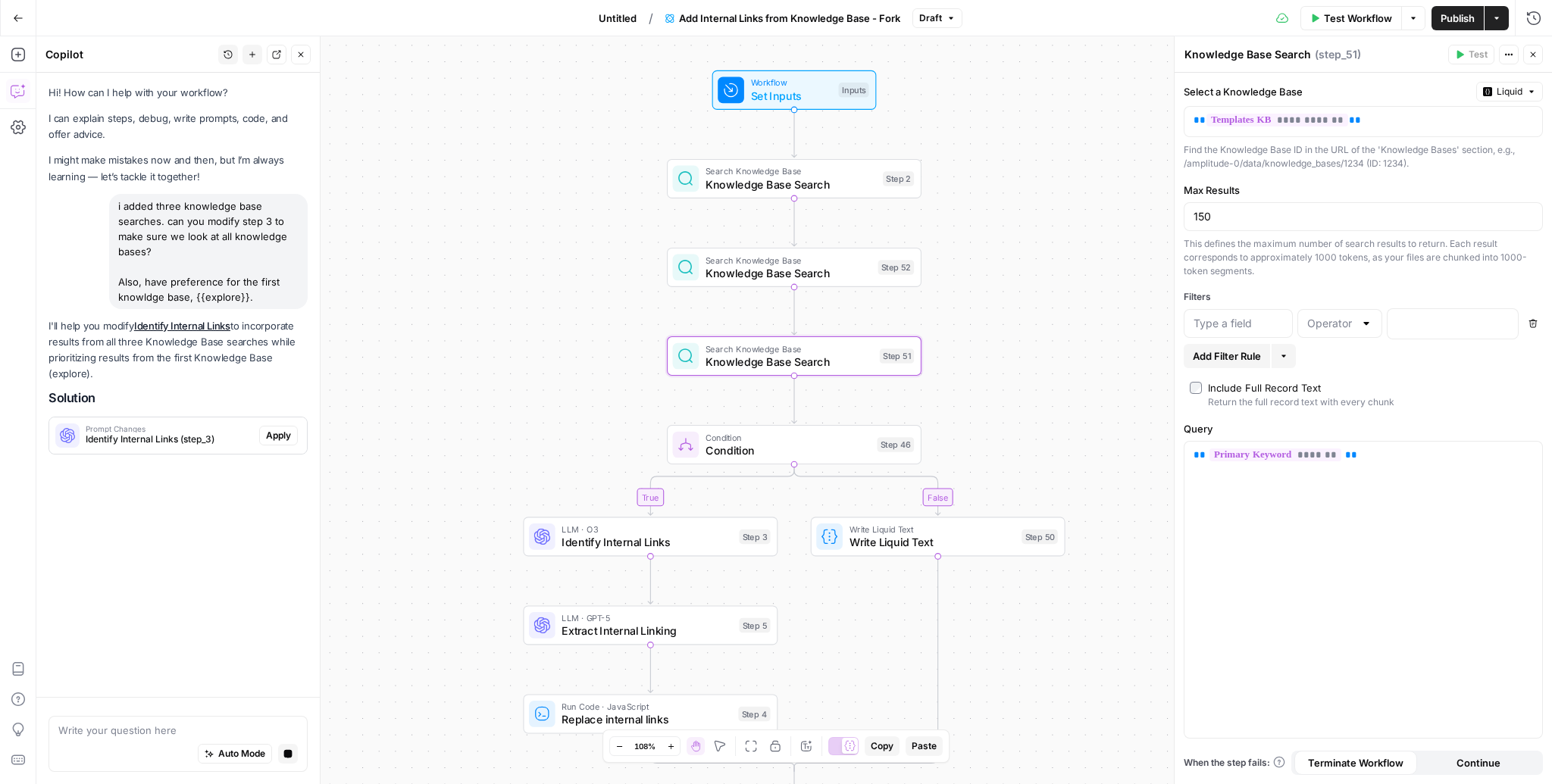
scroll to position [0, 0]
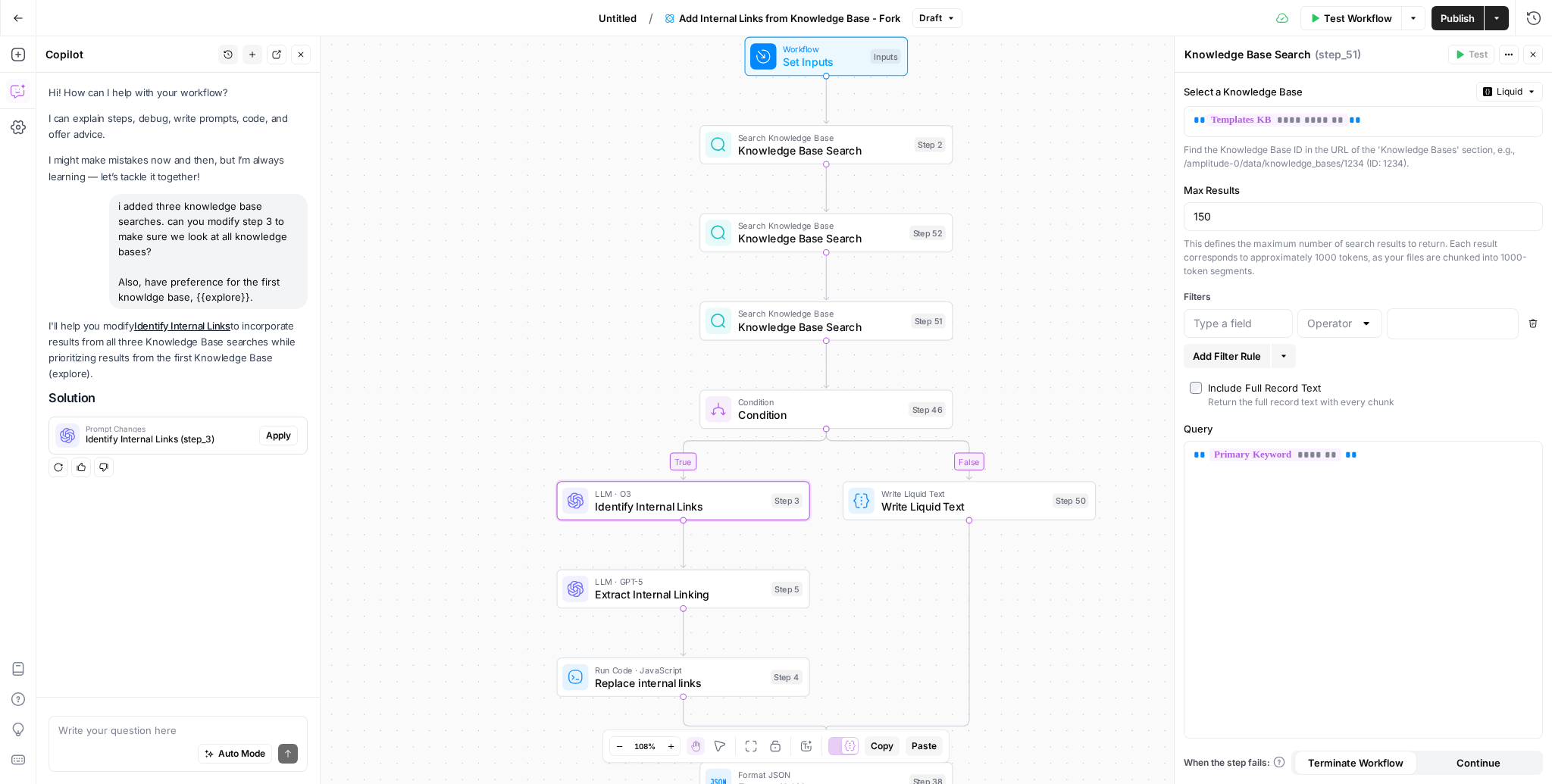
click at [163, 442] on span "Identify Internal Links (step_3)" at bounding box center [169, 439] width 168 height 14
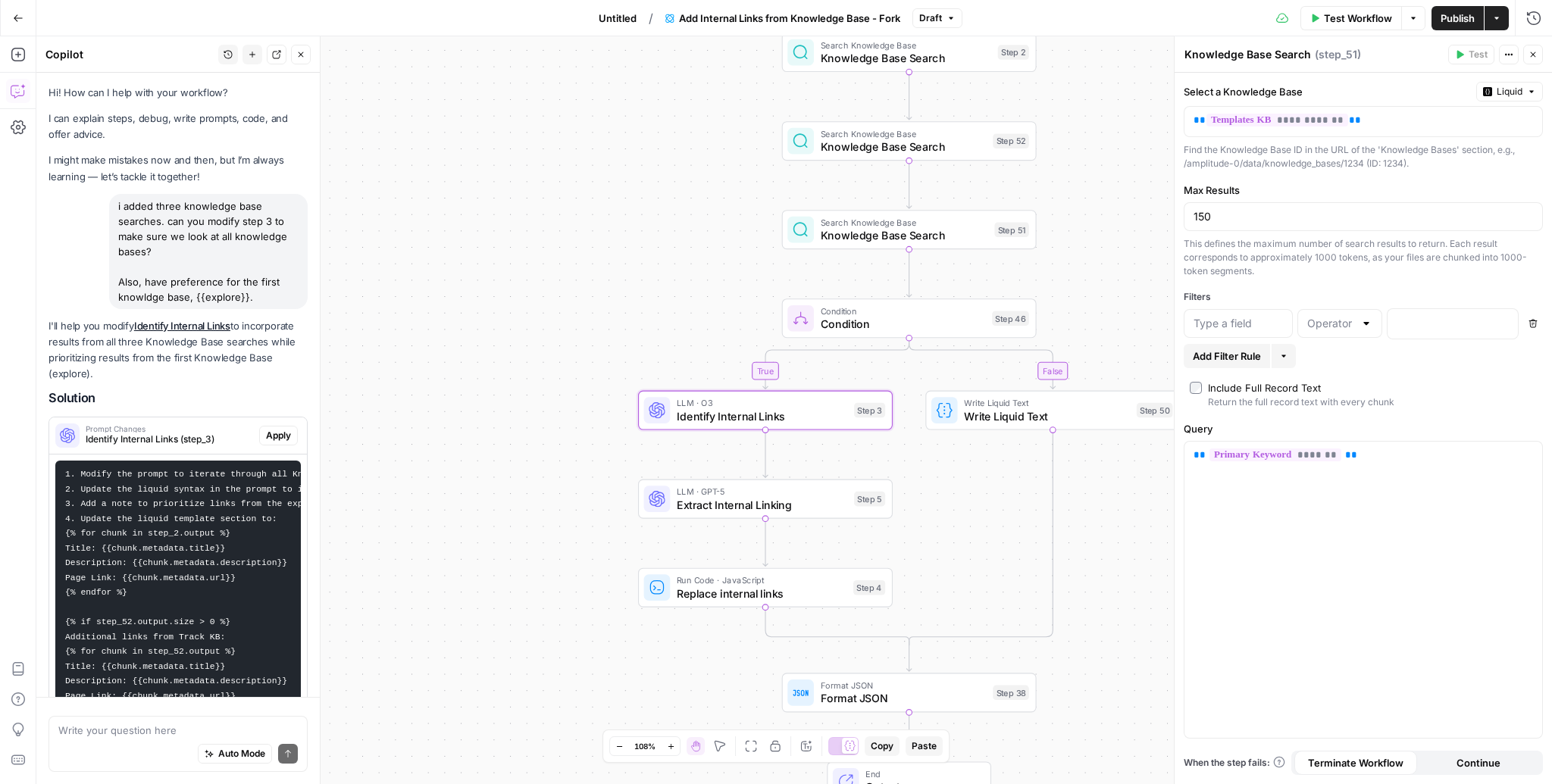
scroll to position [219, 0]
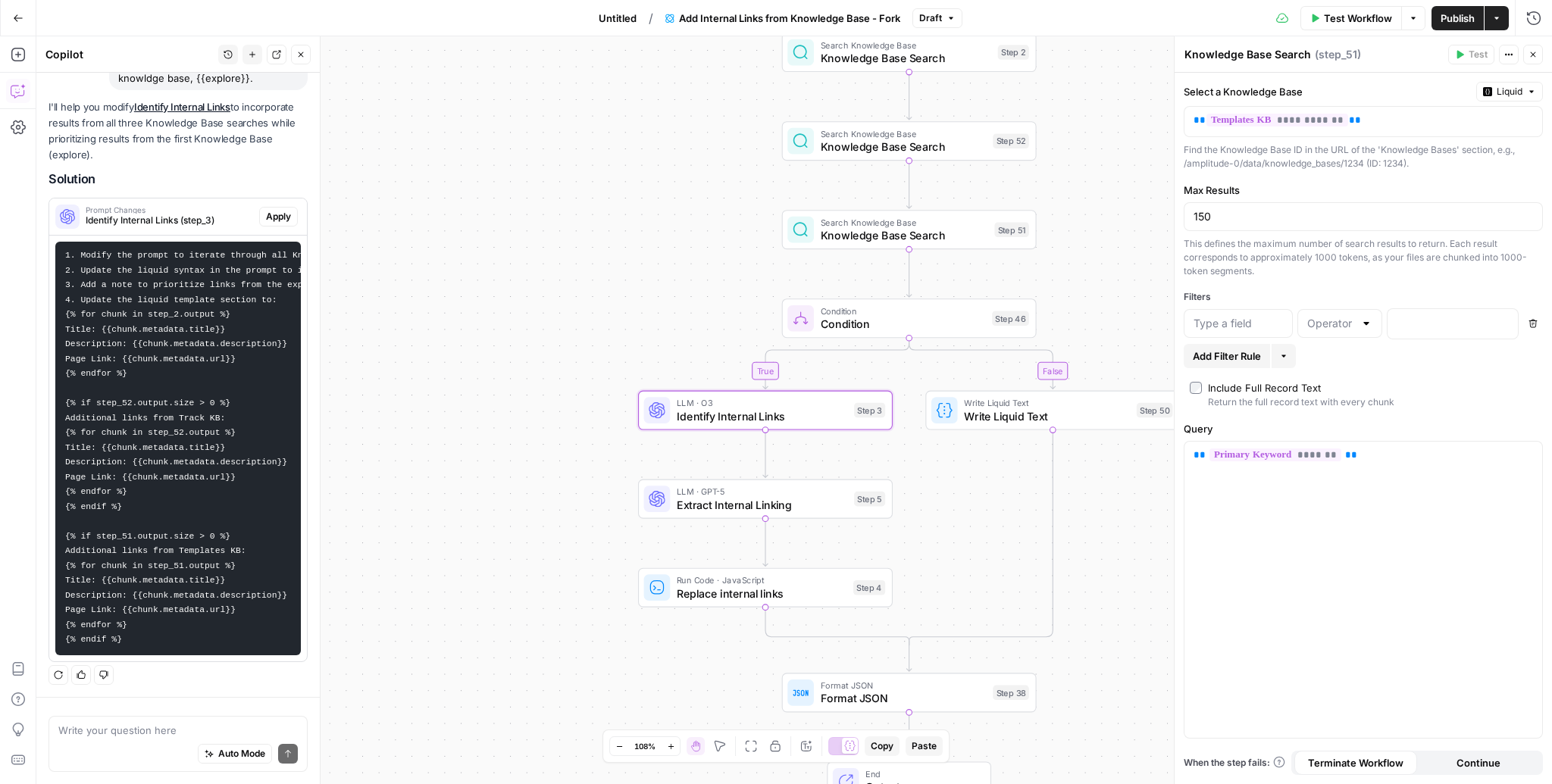
click at [278, 215] on span "Apply" at bounding box center [279, 217] width 25 height 14
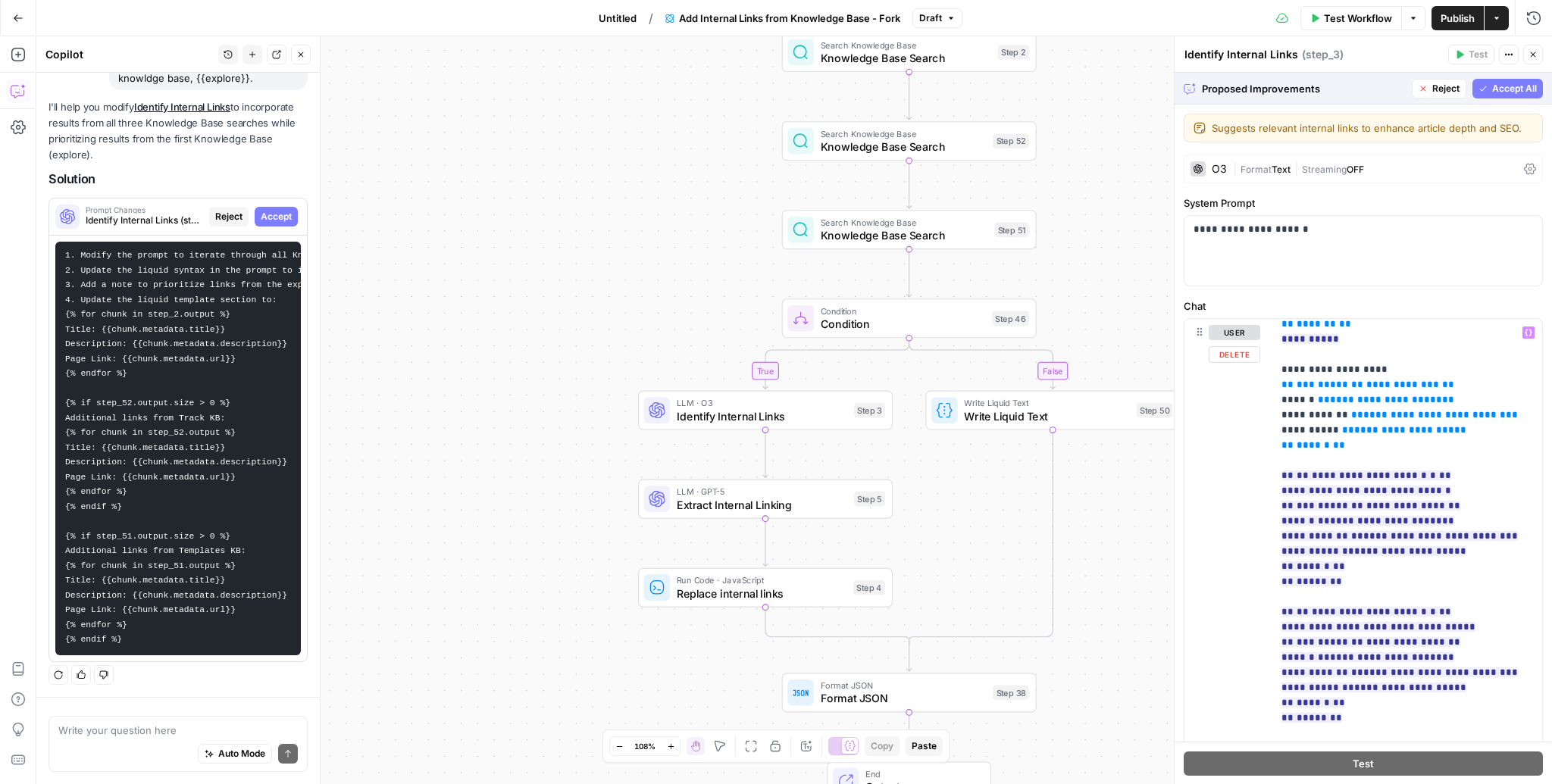
scroll to position [455, 0]
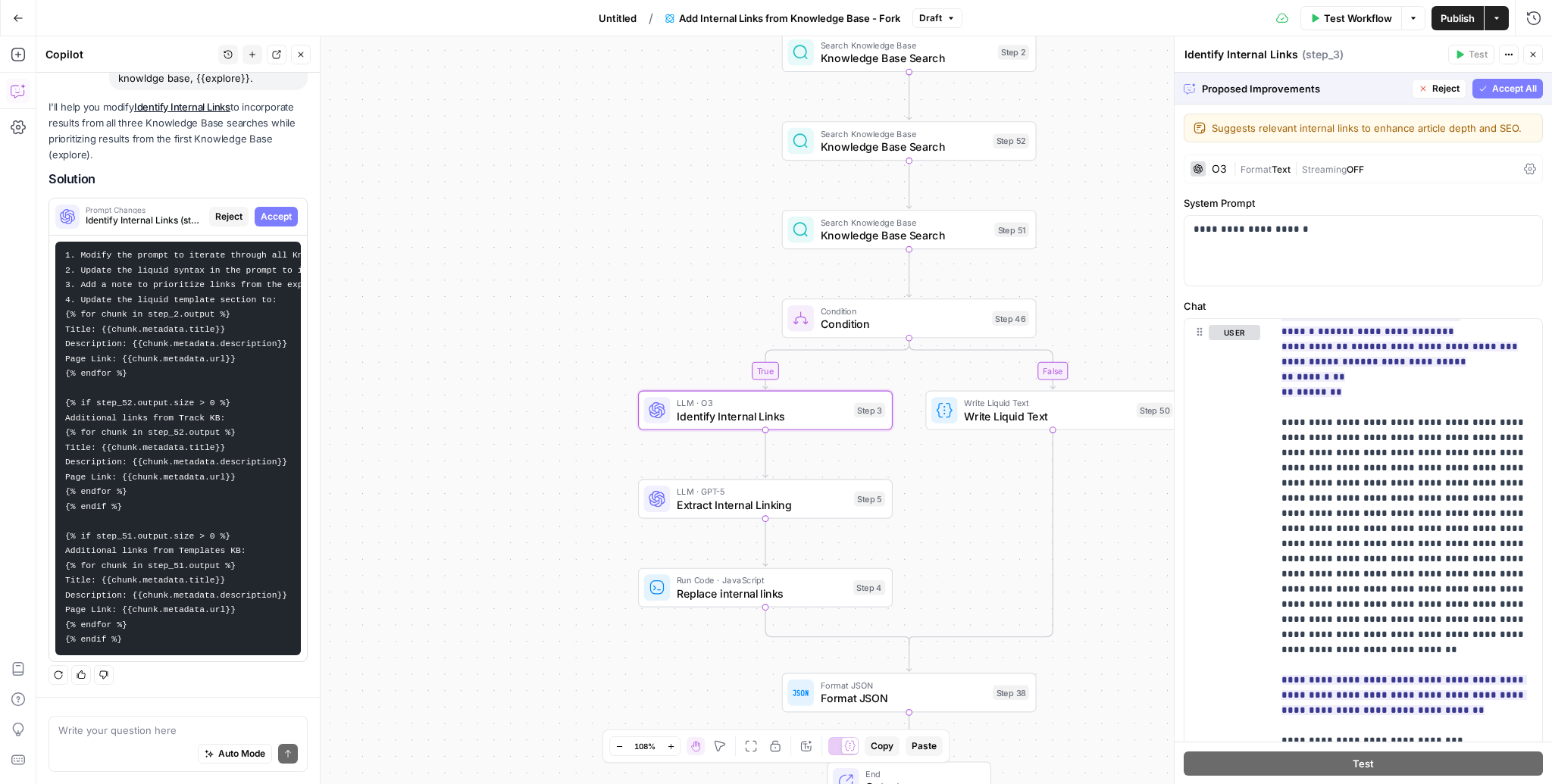
click at [269, 216] on span "Accept" at bounding box center [276, 217] width 31 height 14
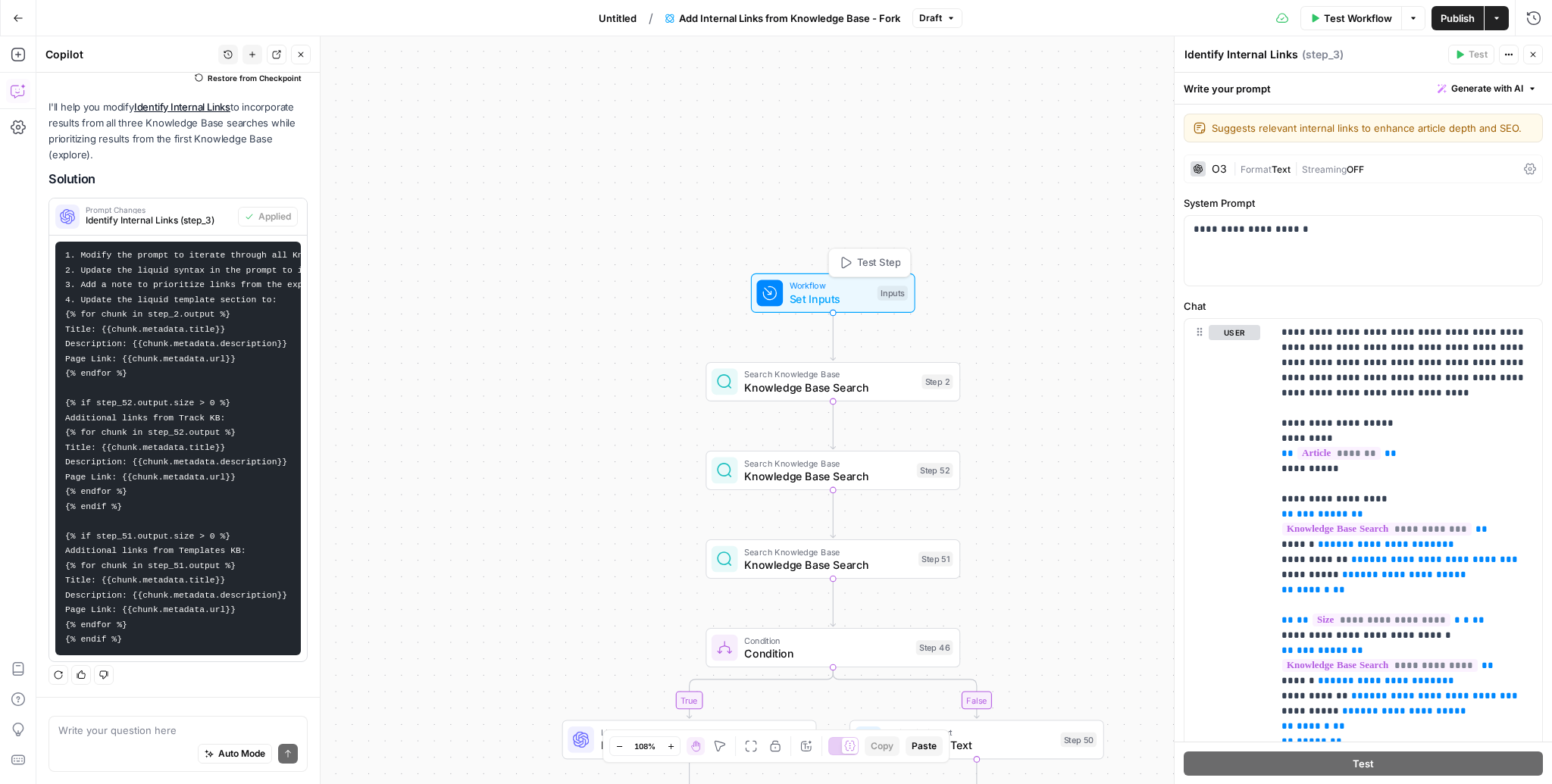
click at [824, 302] on span "Set Inputs" at bounding box center [829, 299] width 81 height 17
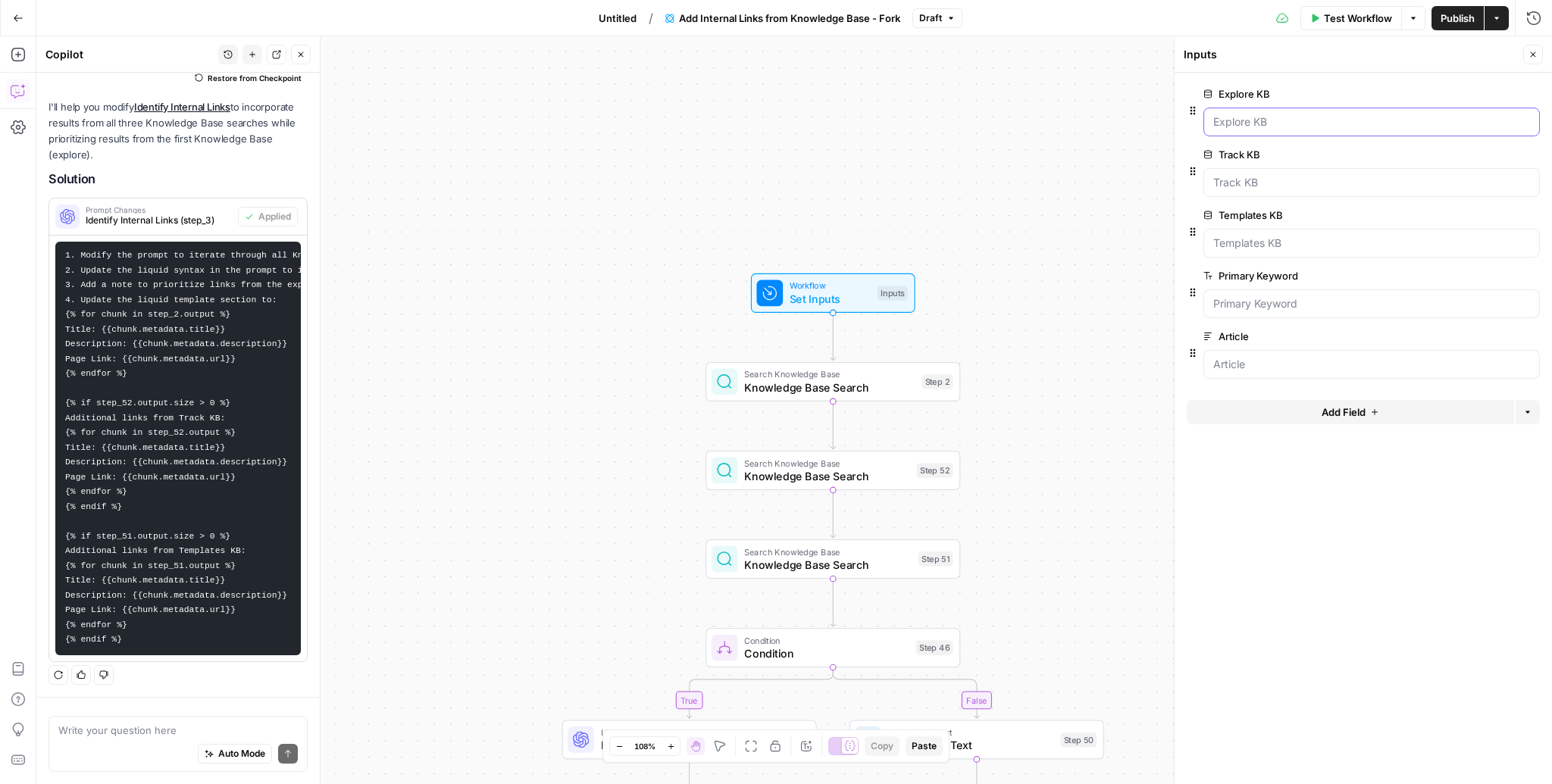
click at [1310, 123] on KB "Explore KB" at bounding box center [1371, 122] width 317 height 15
drag, startPoint x: 1282, startPoint y: 124, endPoint x: 1357, endPoint y: 58, distance: 99.9
click at [1312, 98] on div "Explore KB edit field Delete group" at bounding box center [1371, 110] width 336 height 52
click at [1350, 15] on span "Test Workflow" at bounding box center [1357, 18] width 68 height 15
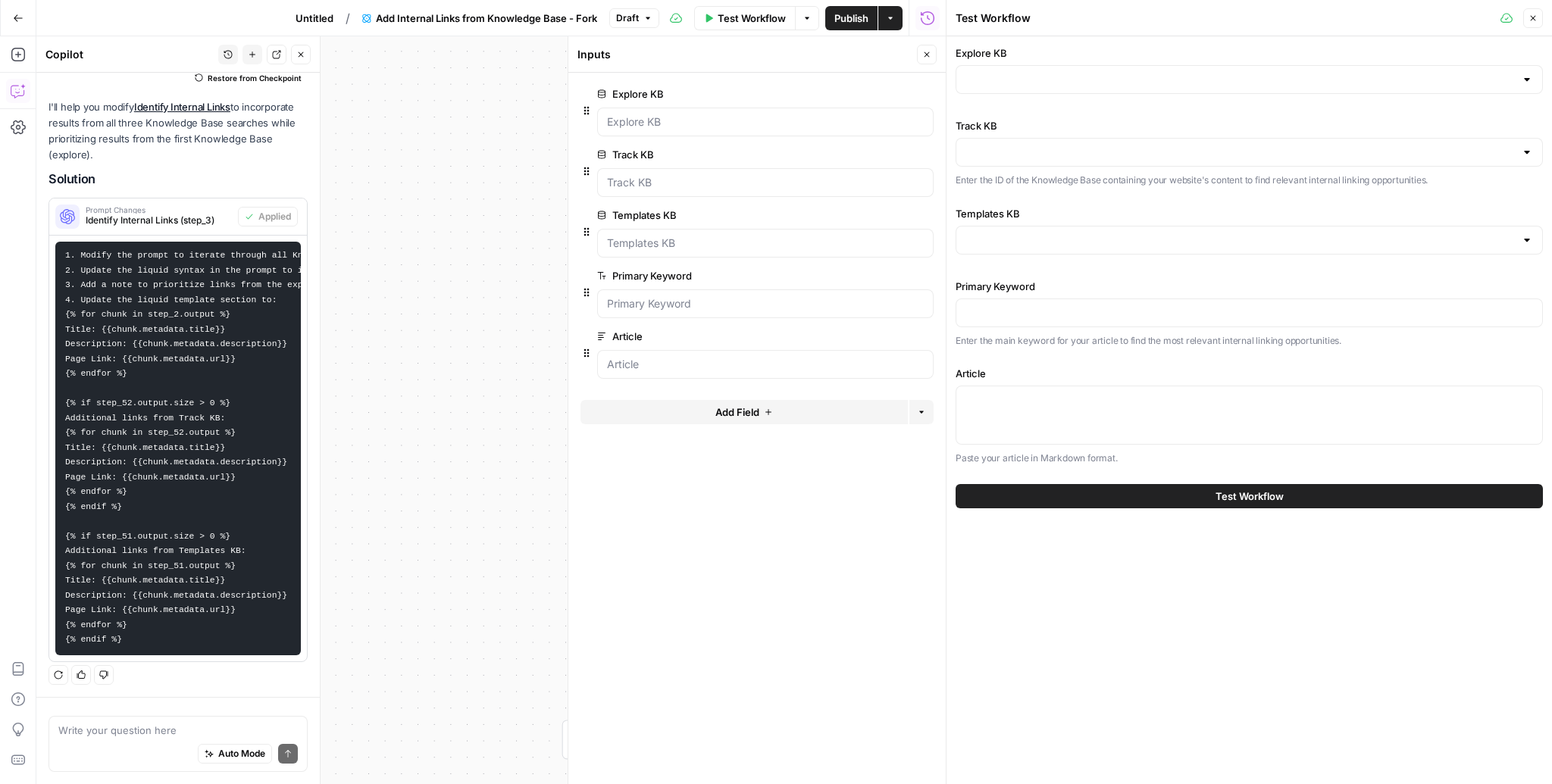
click at [1106, 93] on div "Explore KB" at bounding box center [1249, 72] width 587 height 55
click at [1106, 89] on div at bounding box center [1249, 79] width 587 height 28
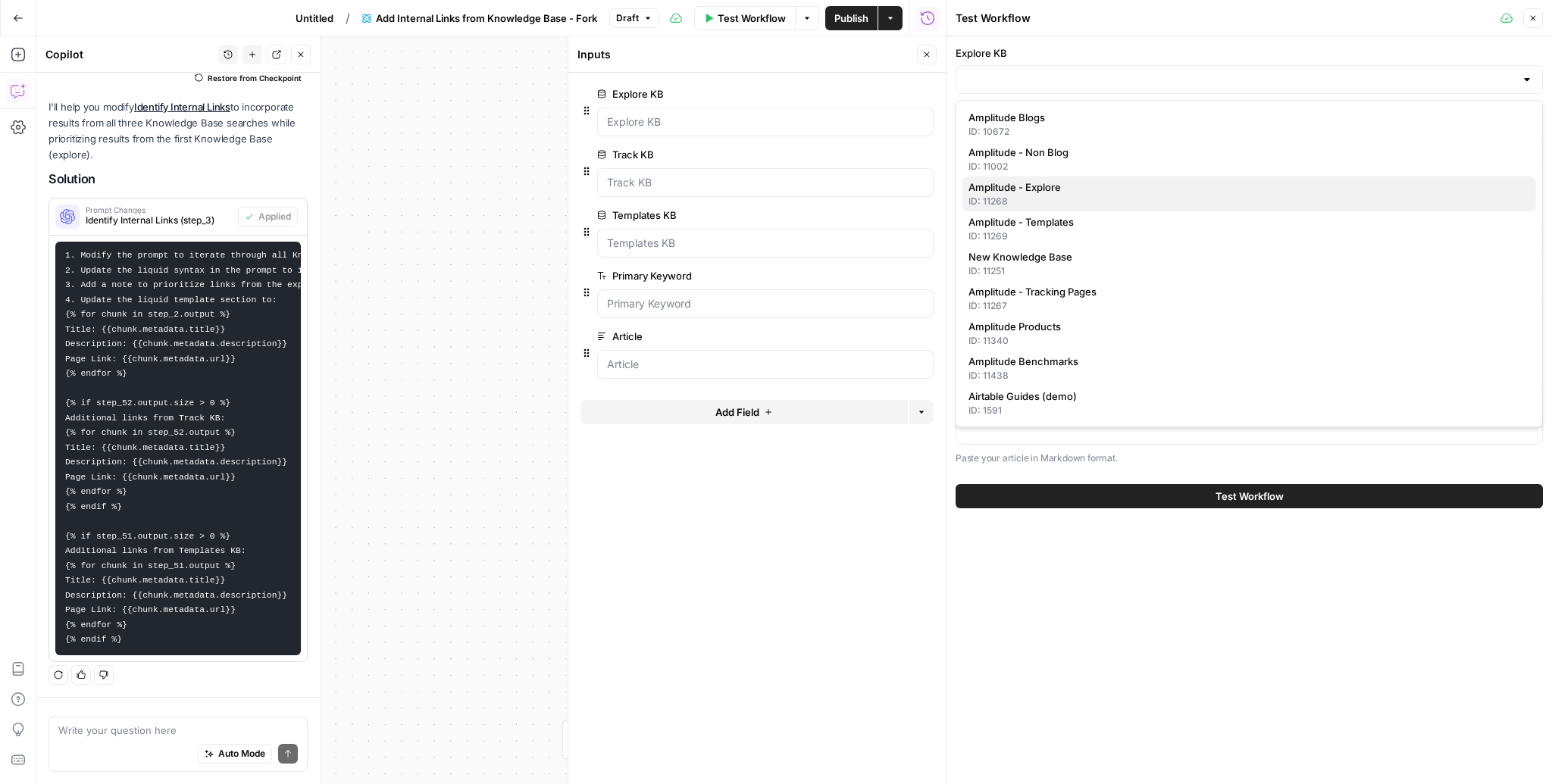
click at [1086, 193] on span "Amplitude - Explore" at bounding box center [1246, 187] width 556 height 15
type input "Amplitude - Explore"
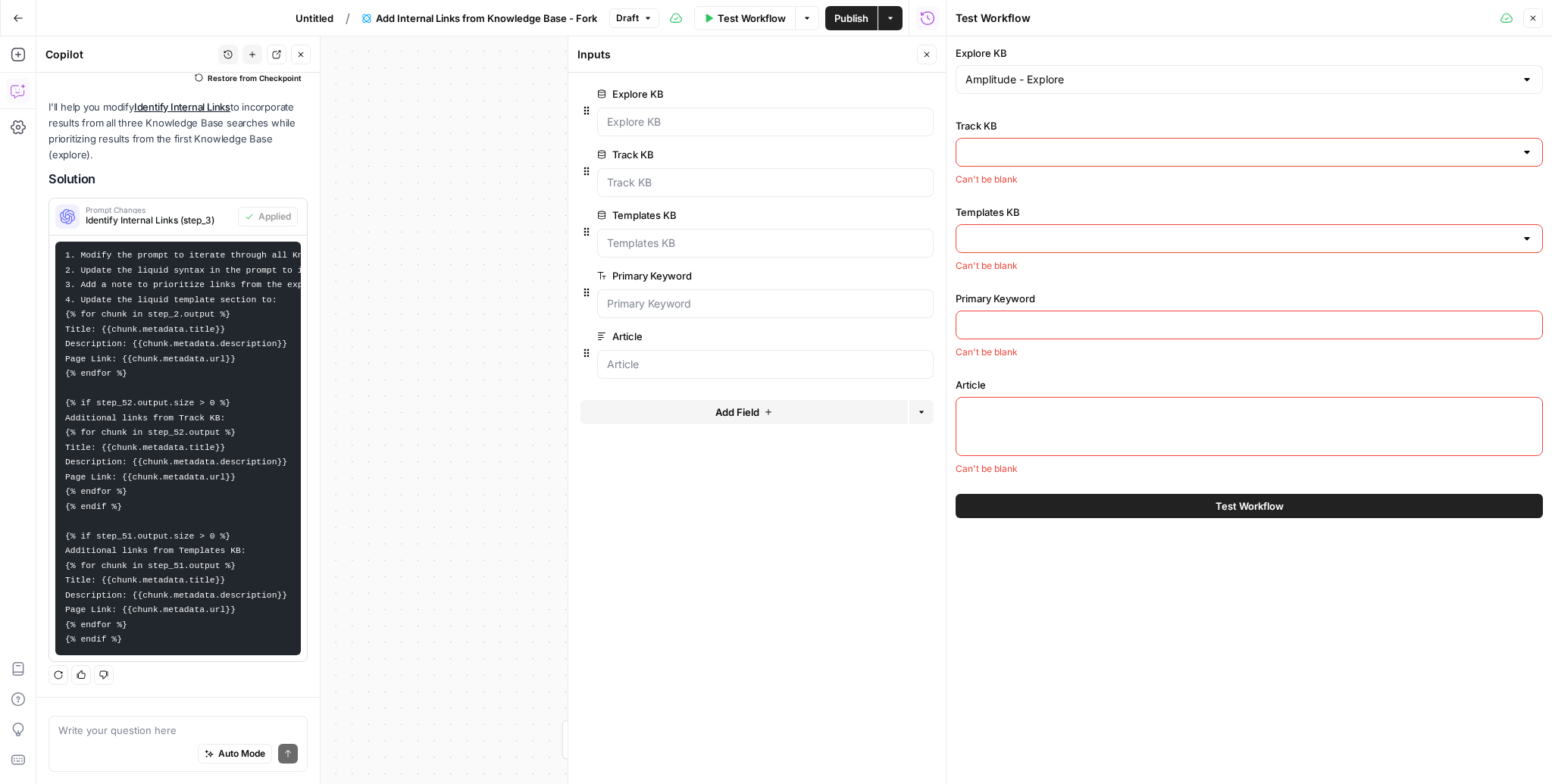
click at [1084, 162] on div at bounding box center [1249, 152] width 587 height 28
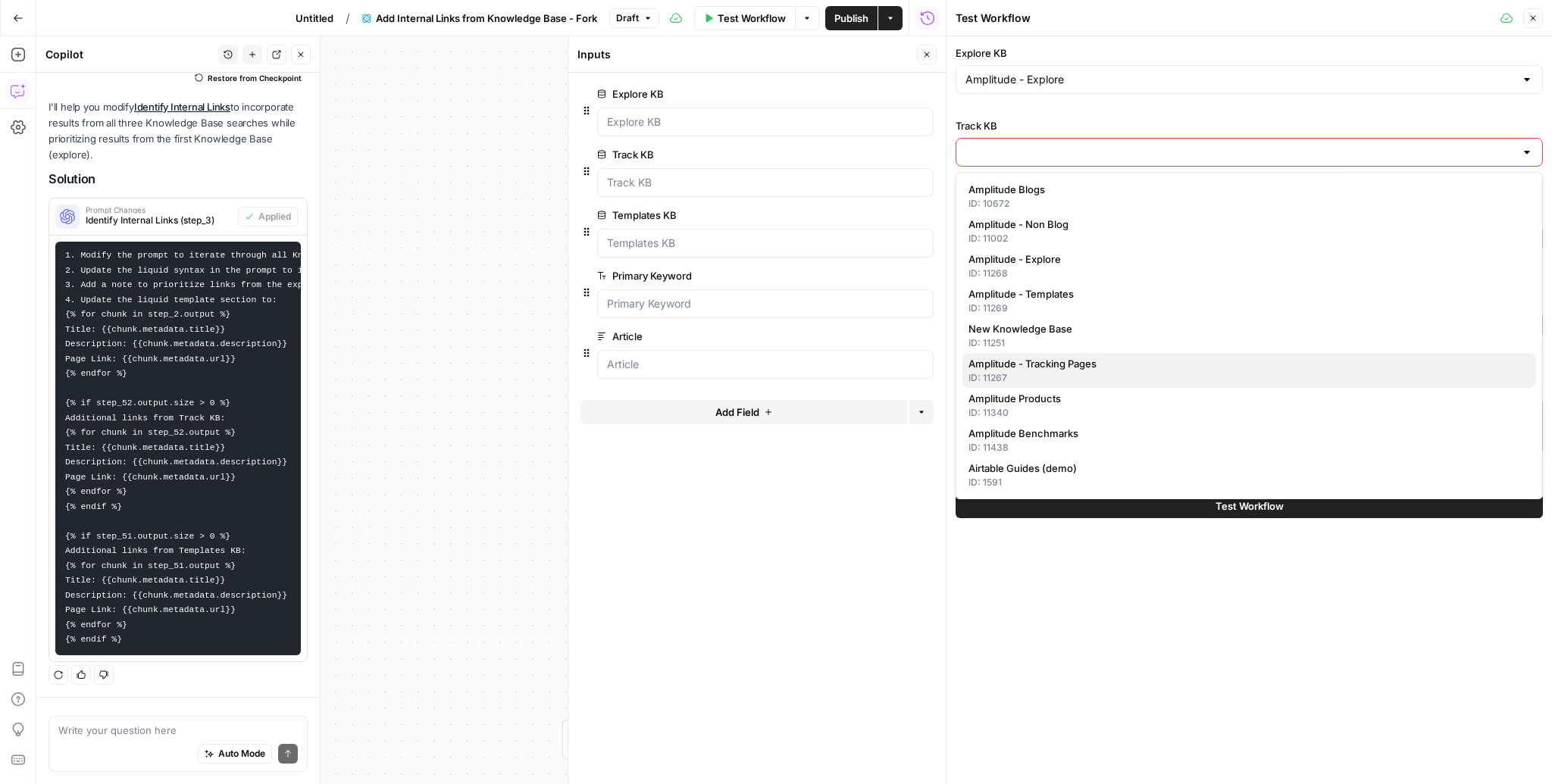
click at [1071, 369] on span "Amplitude - Tracking Pages" at bounding box center [1246, 364] width 556 height 15
type input "Amplitude - Tracking Pages"
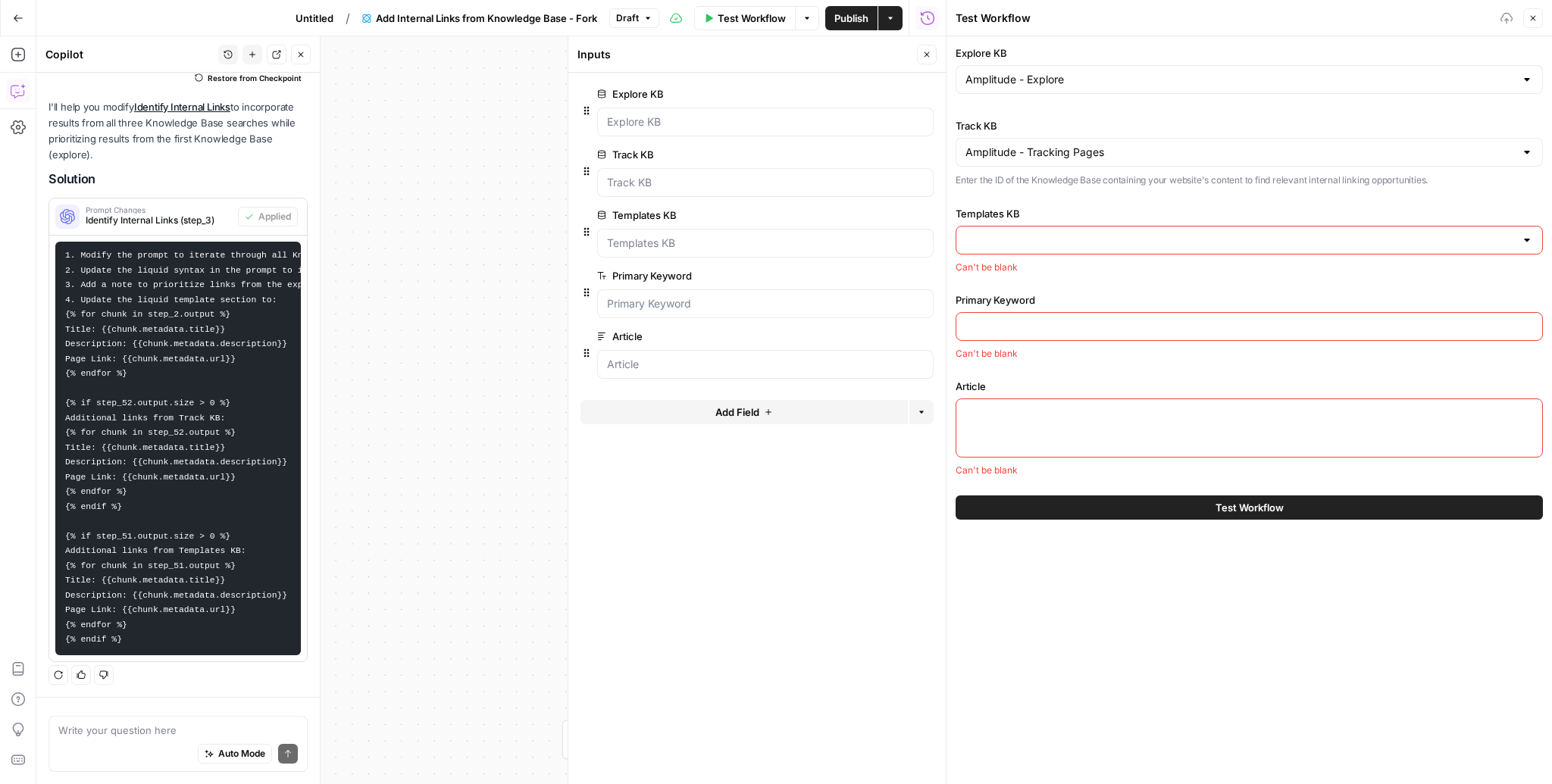
click at [1051, 238] on input "Templates KB" at bounding box center [1240, 240] width 549 height 15
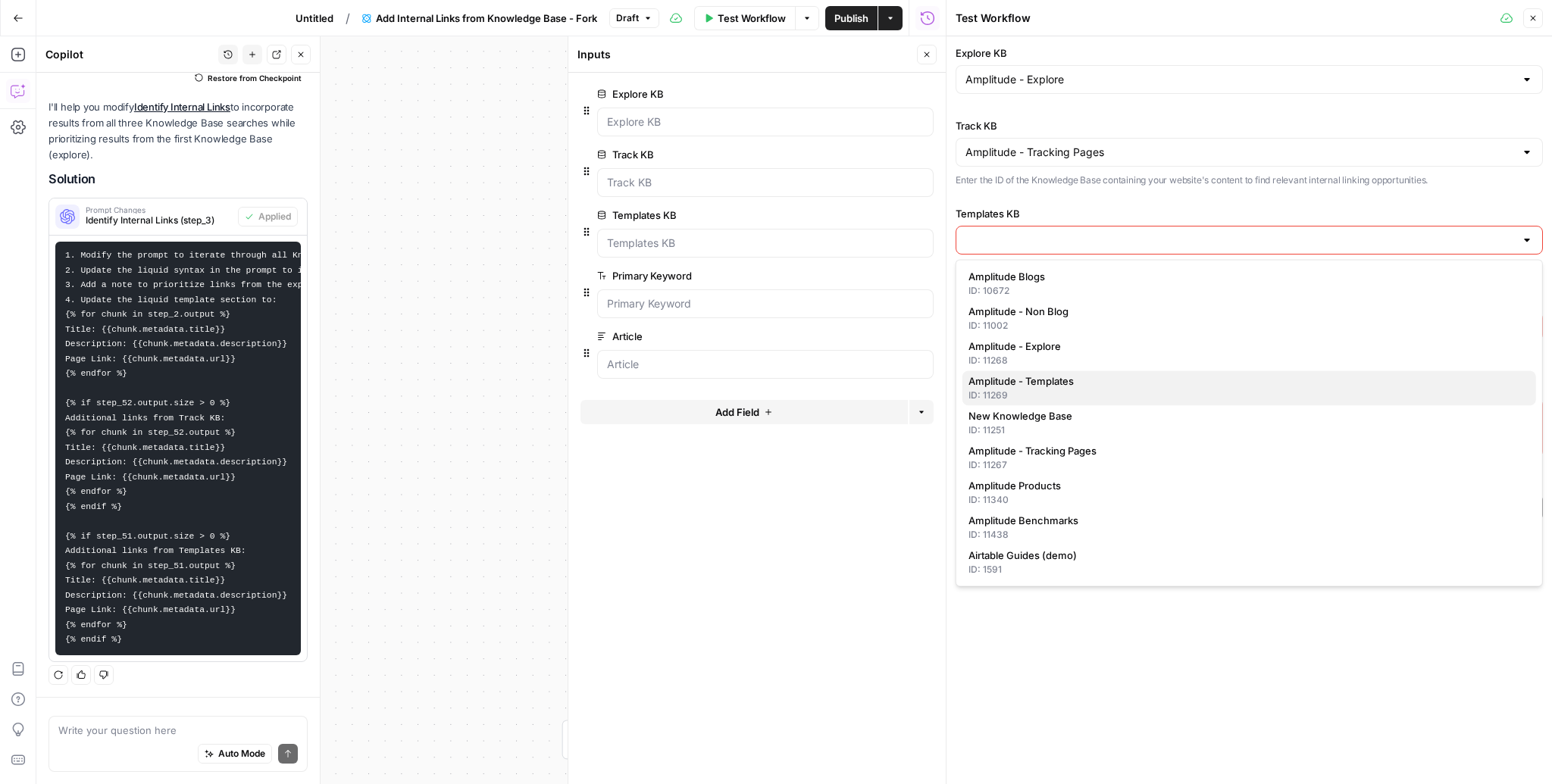
click at [1064, 392] on div "ID: 11269" at bounding box center [1249, 395] width 562 height 14
type input "Amplitude - Templates"
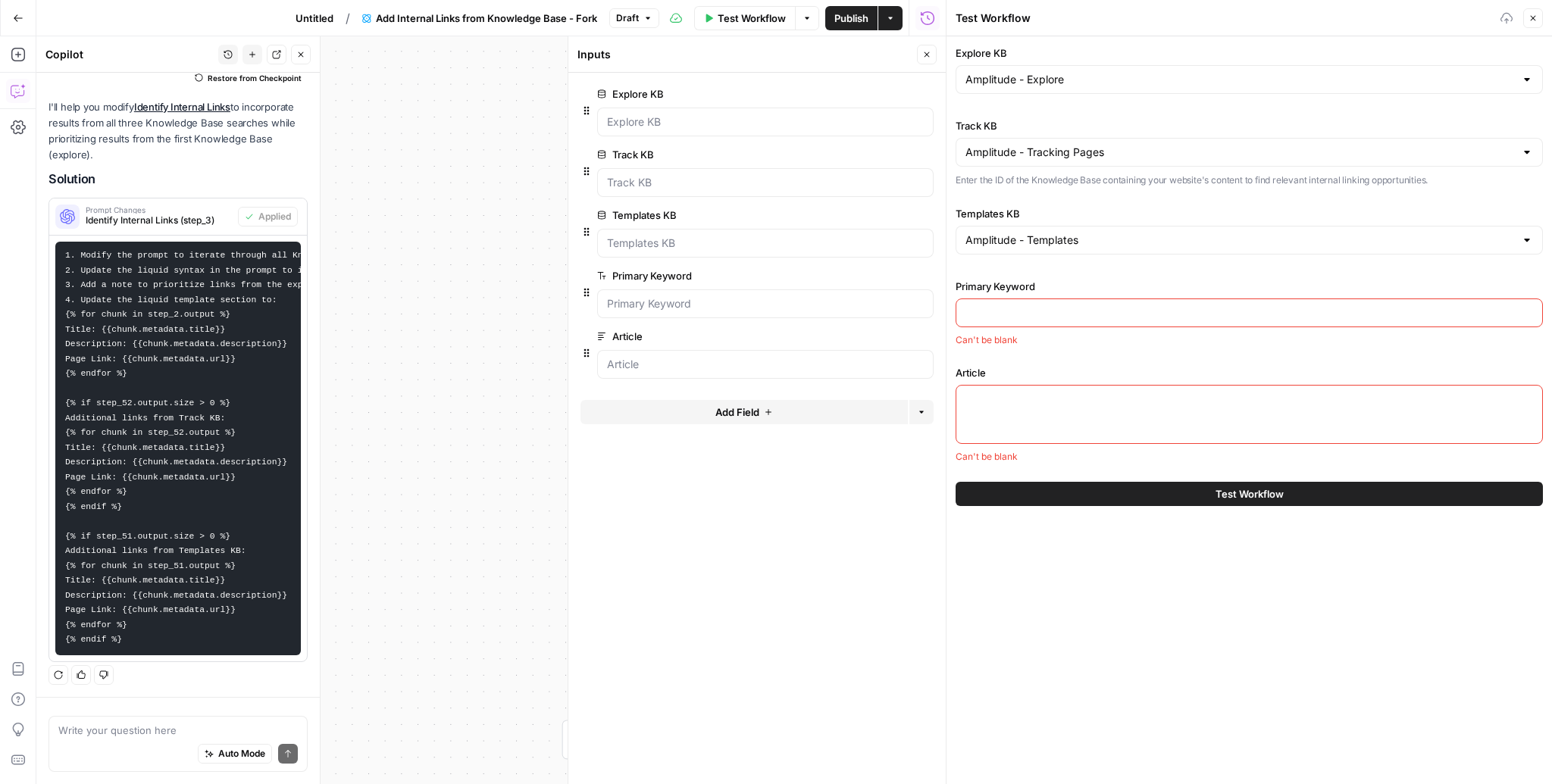
drag, startPoint x: 1066, startPoint y: 339, endPoint x: 1080, endPoint y: 319, distance: 24.4
click at [1068, 336] on div "Can't be blank" at bounding box center [1249, 340] width 587 height 14
click at [1084, 311] on input "Primary Keyword" at bounding box center [1249, 313] width 568 height 15
type input "lifetime value"
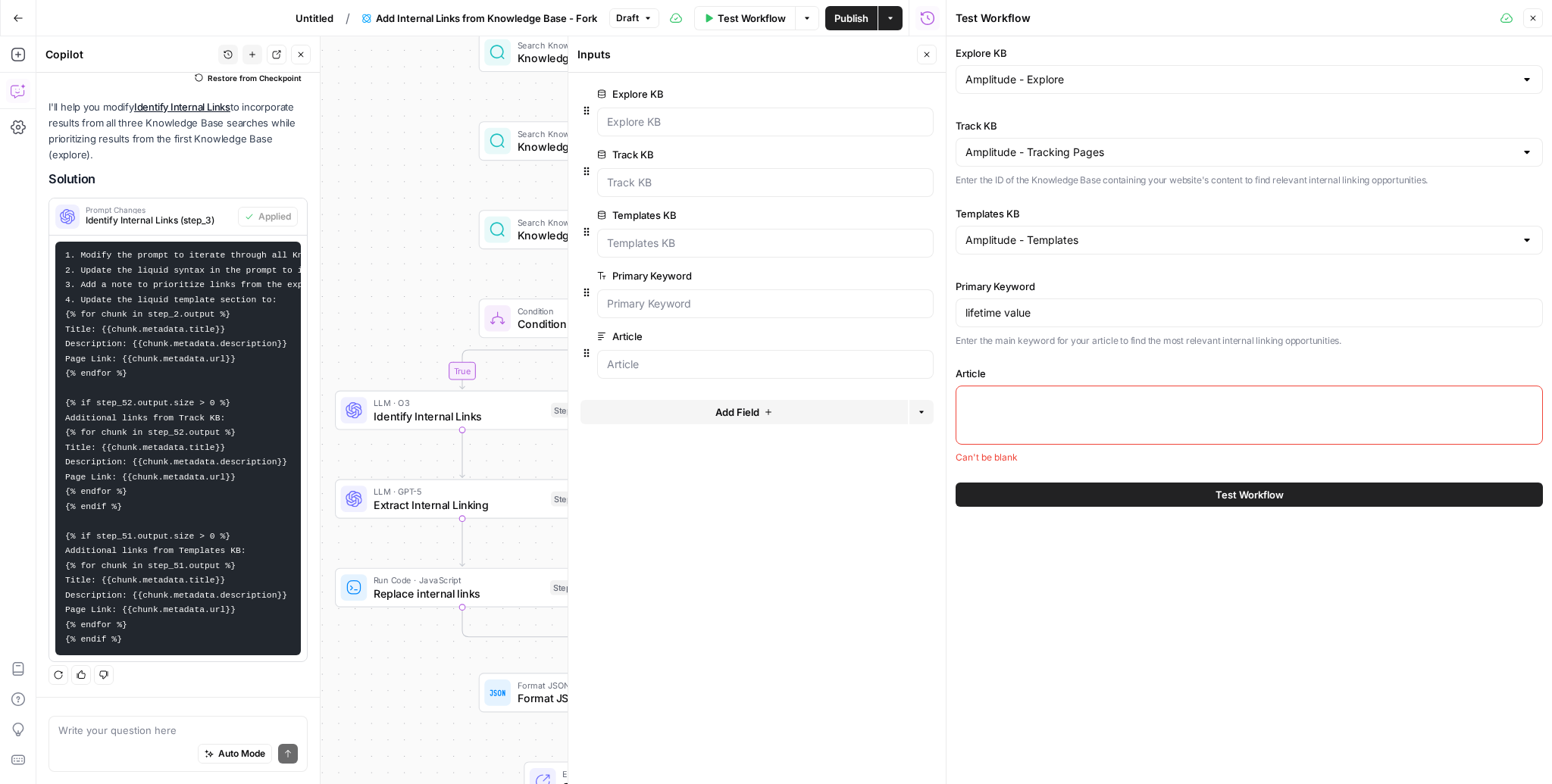
click at [1090, 404] on textarea "Article" at bounding box center [1249, 400] width 568 height 15
paste textarea "[URL][DOMAIN_NAME]"
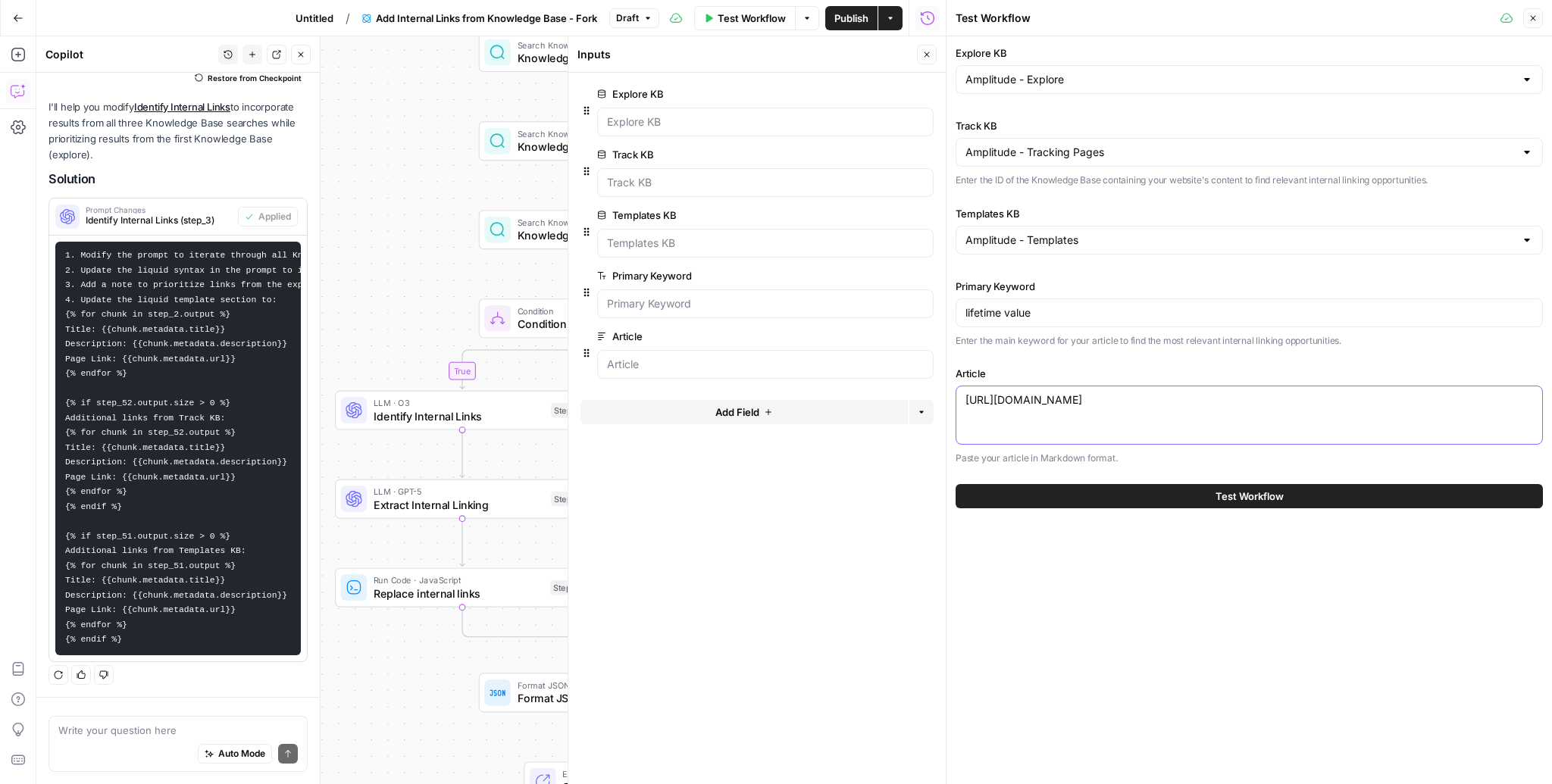
type textarea "[URL][DOMAIN_NAME]"
click at [886, 336] on span "edit field" at bounding box center [876, 336] width 33 height 12
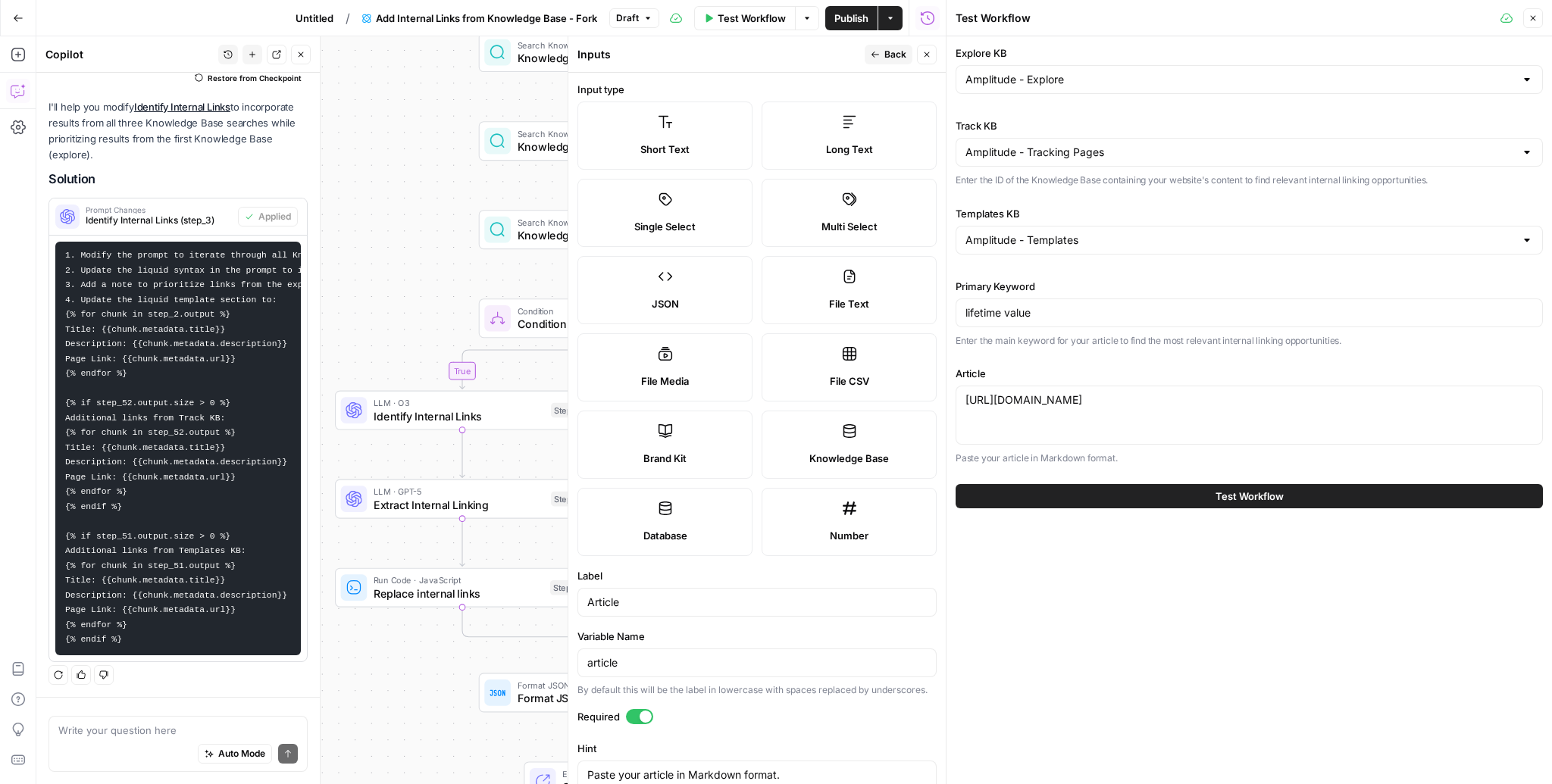
click at [711, 138] on label "Short Text" at bounding box center [664, 135] width 175 height 68
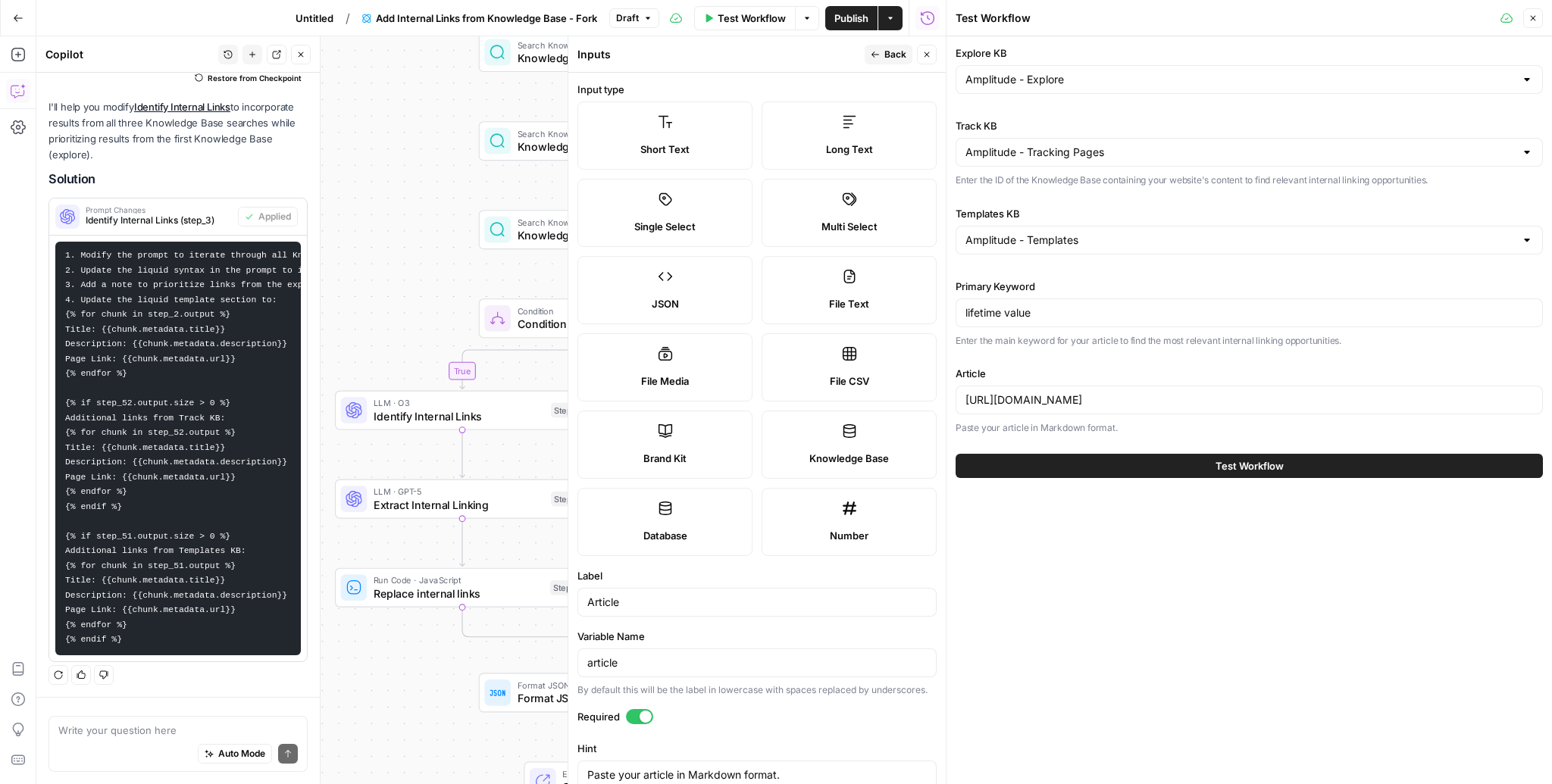
click at [883, 52] on button "Back" at bounding box center [889, 55] width 48 height 20
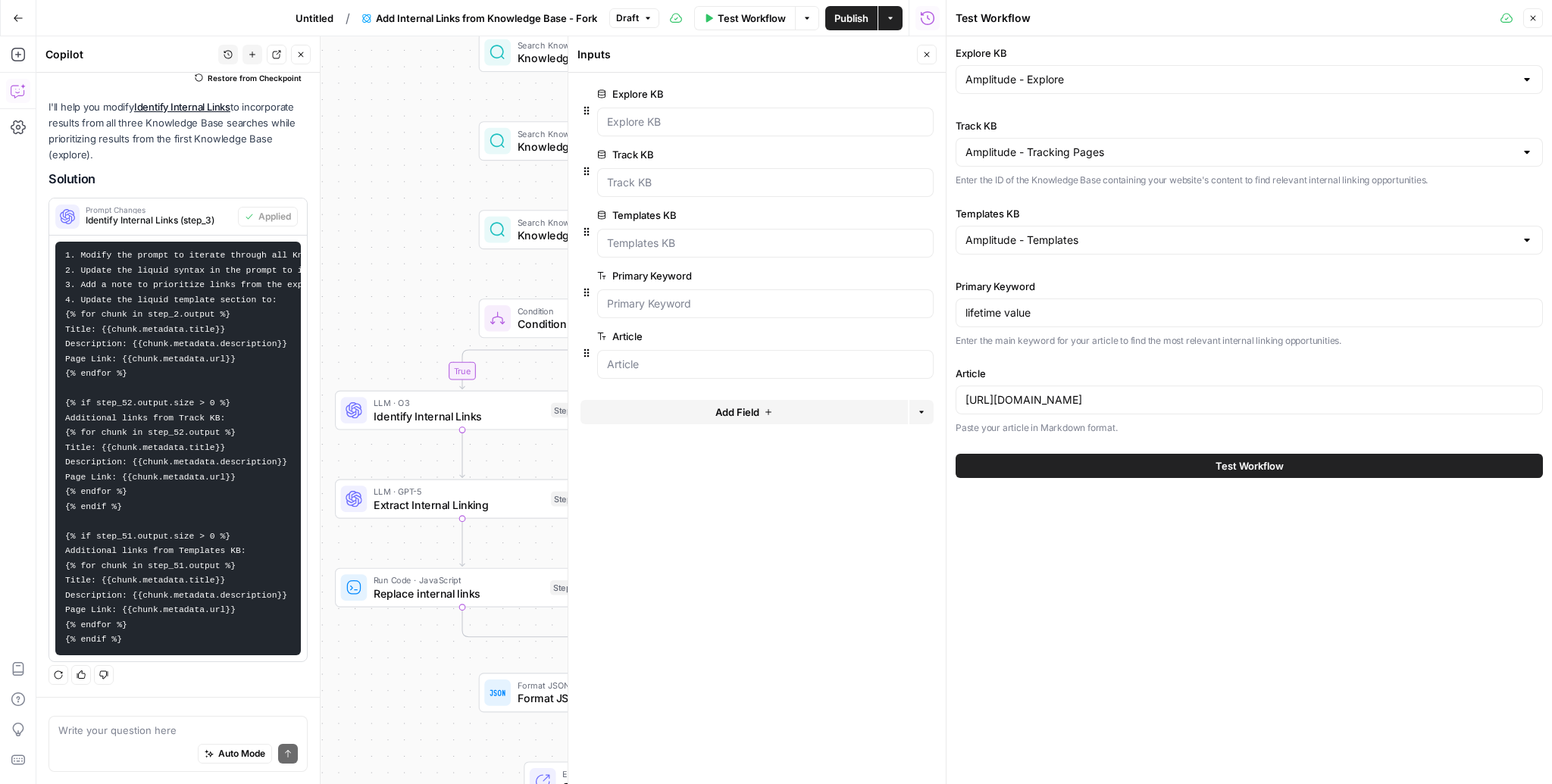
click at [771, 491] on form "Explore KB edit field Delete group Track KB edit field Delete group Templates K…" at bounding box center [757, 429] width 377 height 712
click at [869, 338] on span "edit field" at bounding box center [876, 336] width 33 height 12
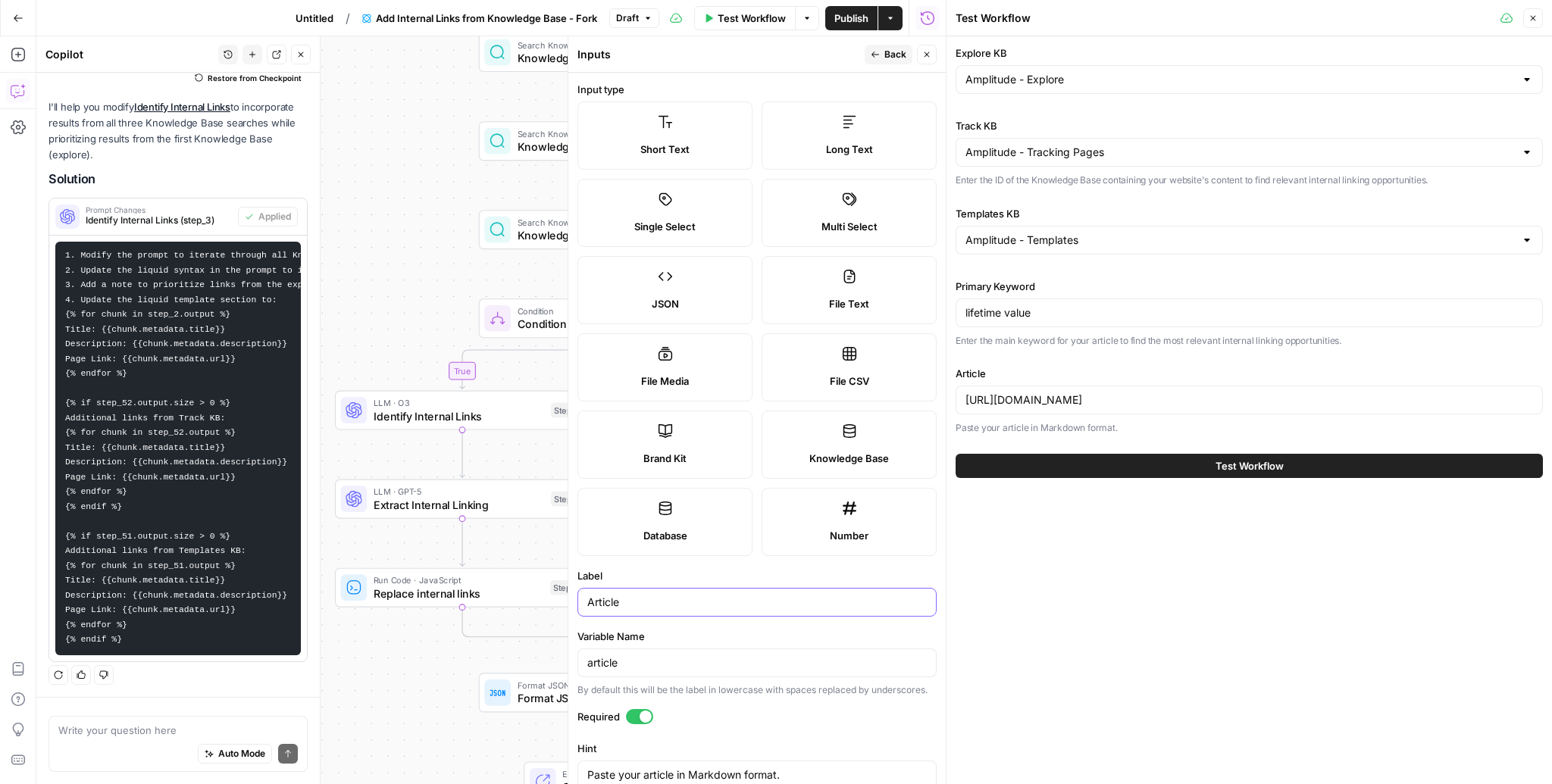
click at [609, 603] on input "Article" at bounding box center [756, 602] width 339 height 15
click at [646, 604] on input "Article" at bounding box center [756, 602] width 339 height 15
type input "Article URL"
click at [900, 55] on span "Back" at bounding box center [895, 55] width 22 height 14
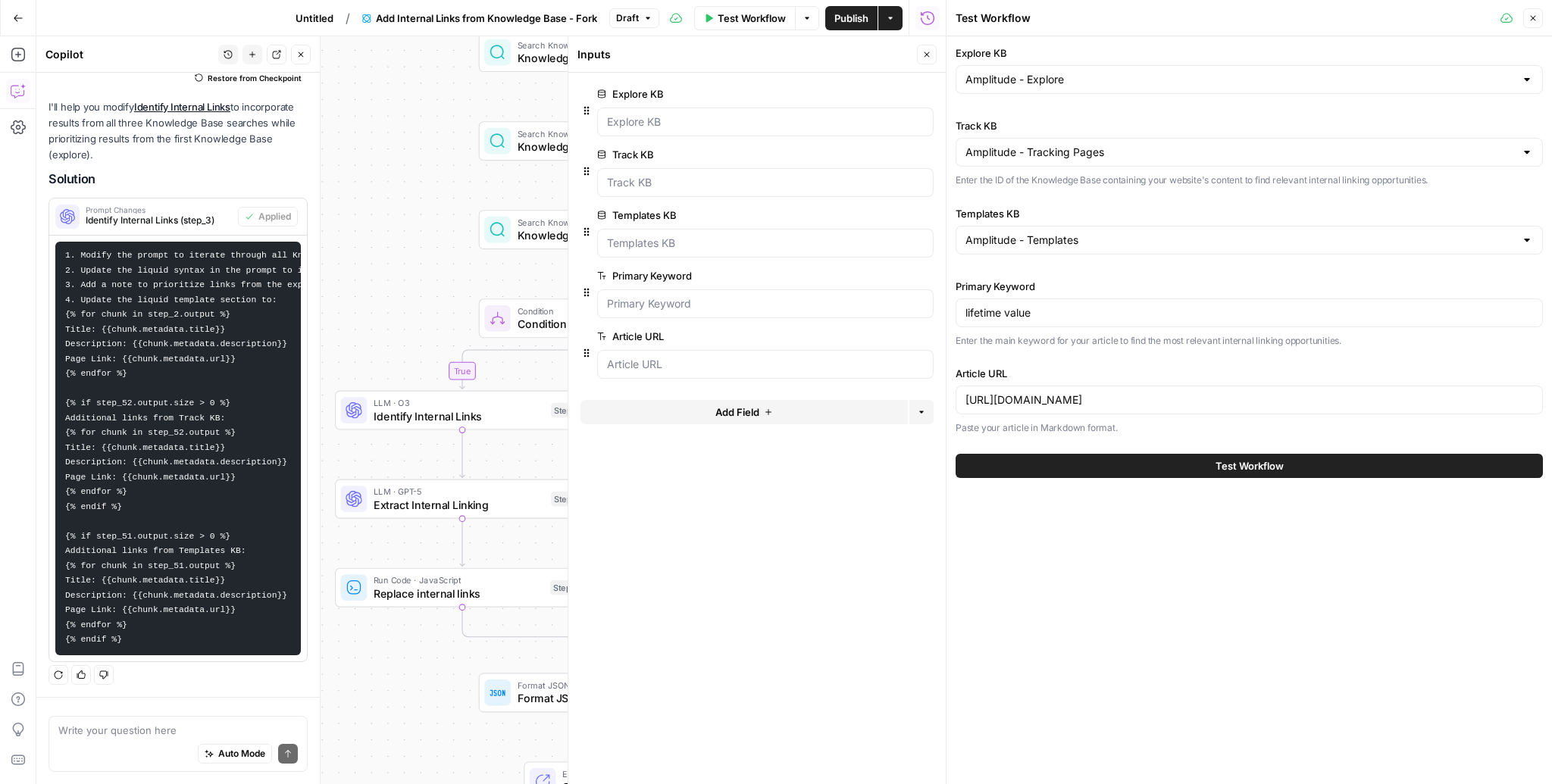
click at [1286, 467] on button "Test Workflow" at bounding box center [1249, 466] width 587 height 25
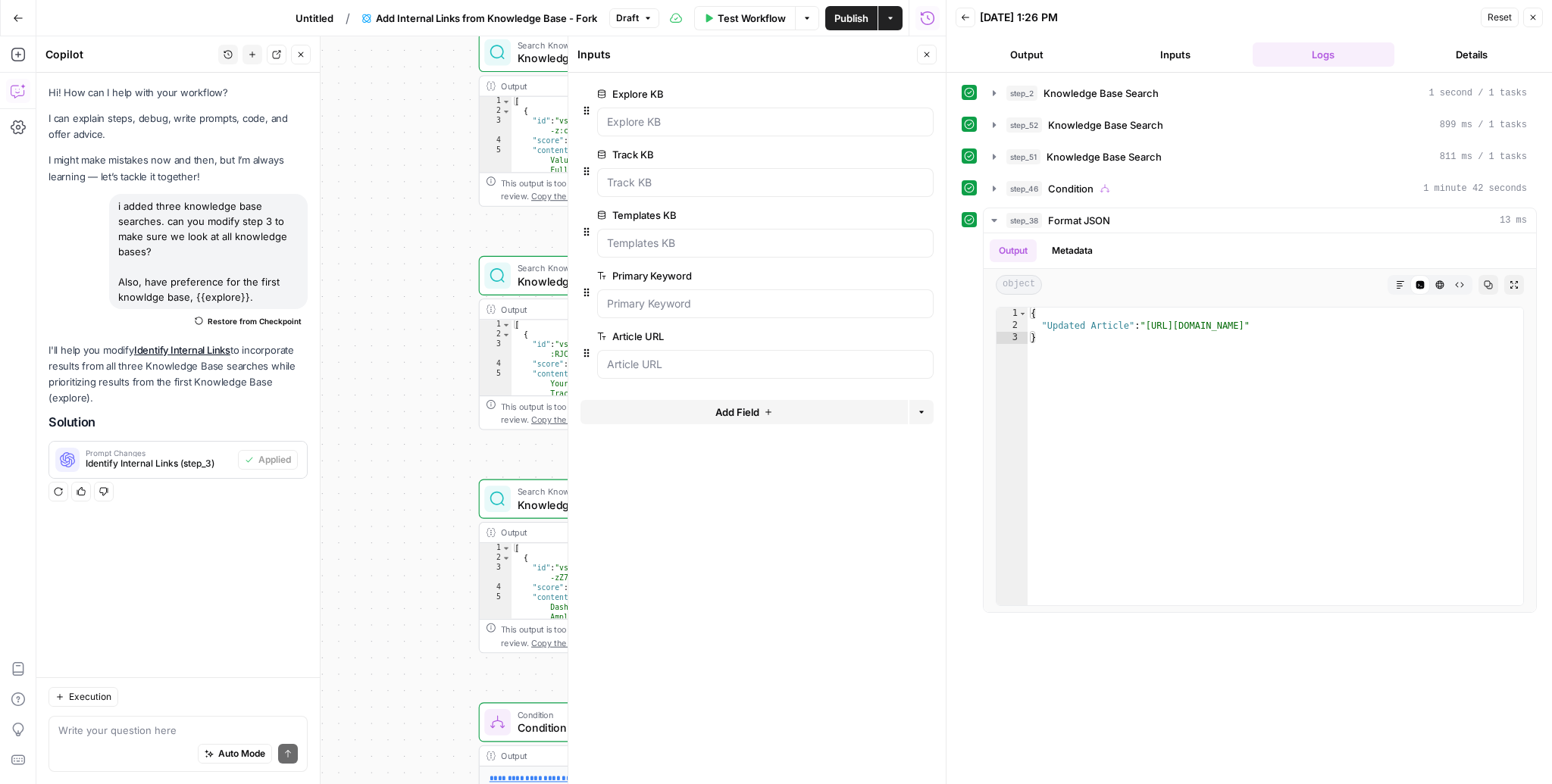
click at [1538, 21] on button "Close" at bounding box center [1533, 18] width 20 height 20
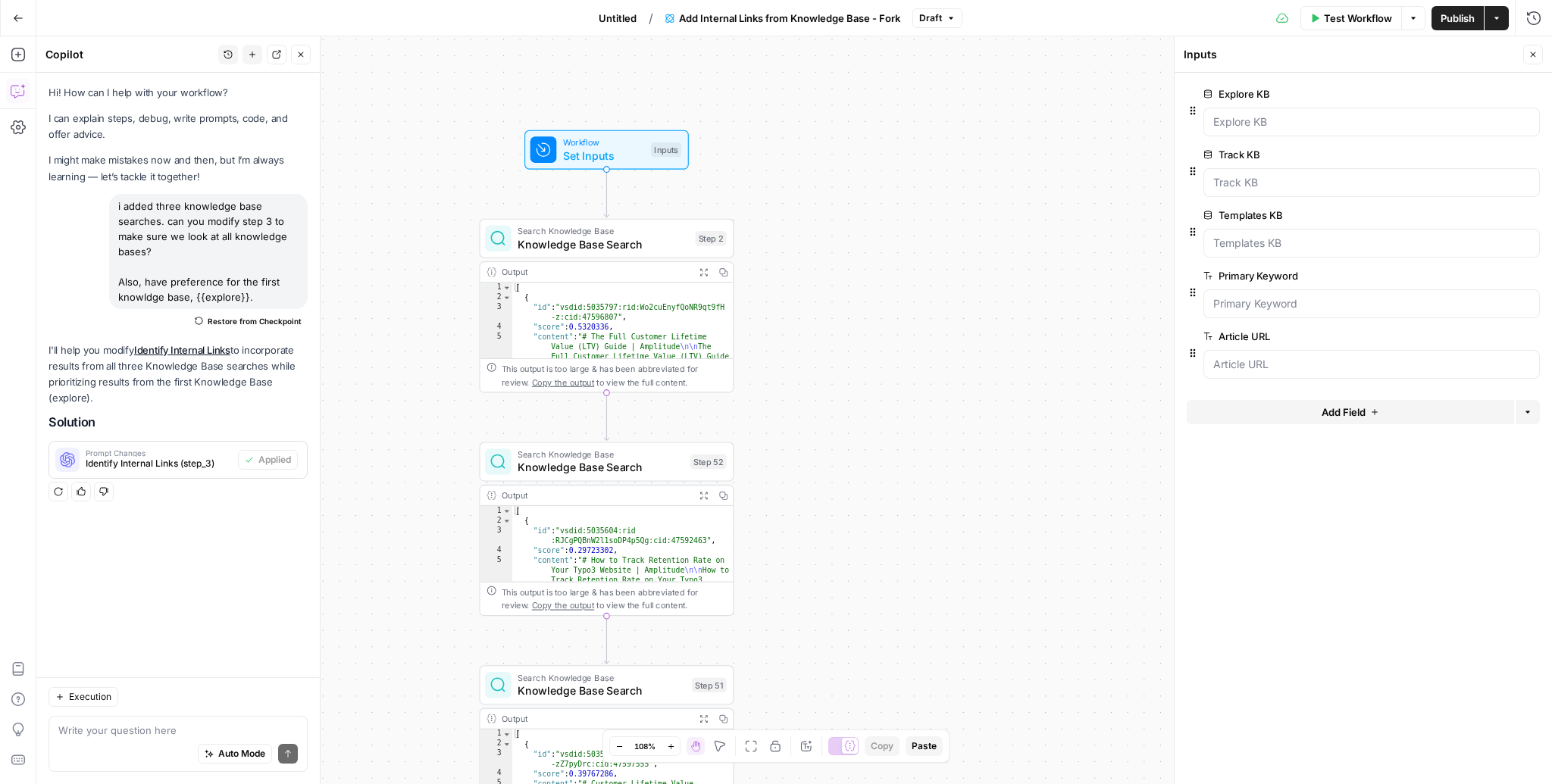
click at [1371, 13] on span "Test Workflow" at bounding box center [1357, 18] width 68 height 15
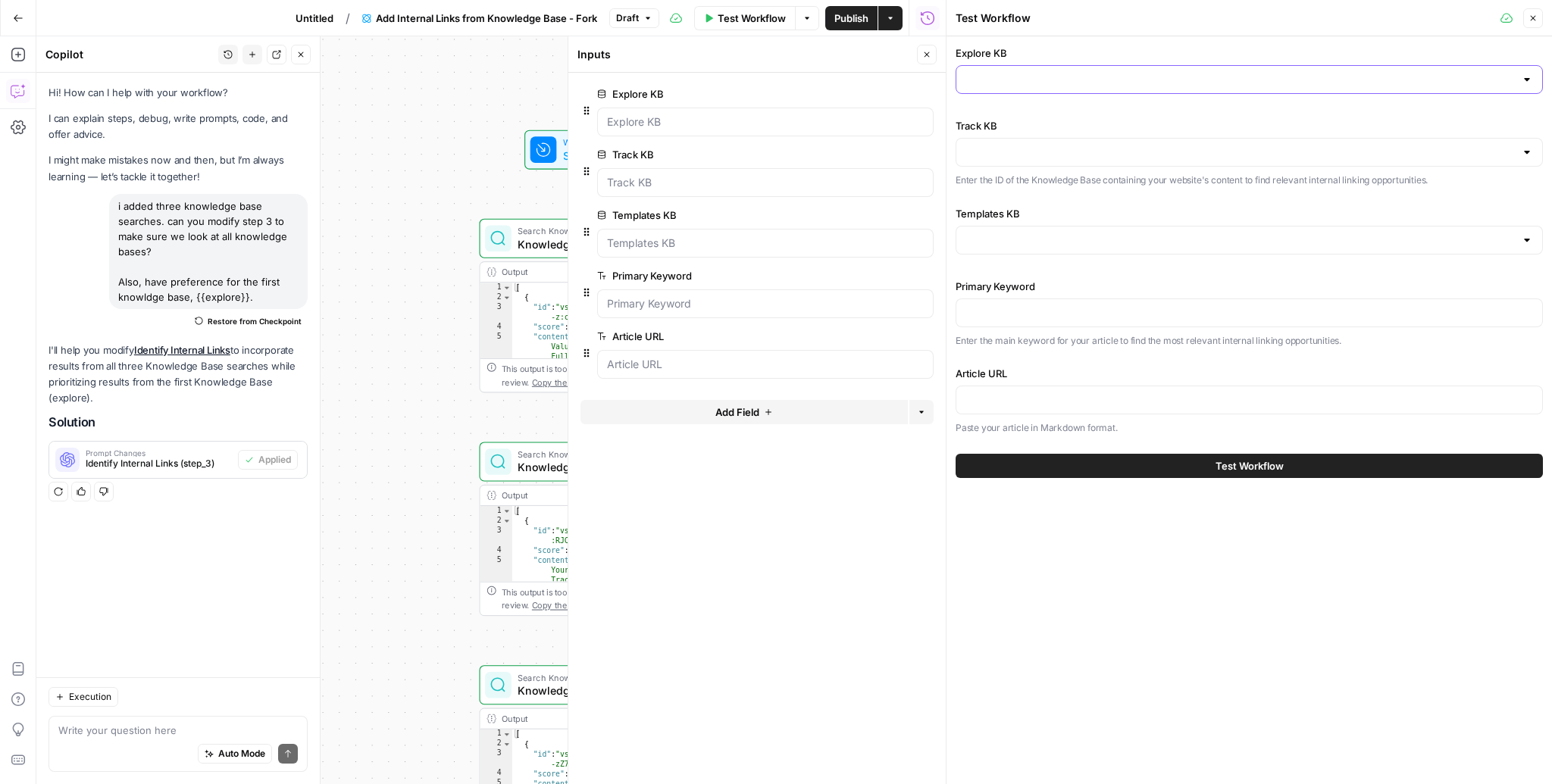
click at [1166, 85] on input "Explore KB" at bounding box center [1240, 80] width 549 height 15
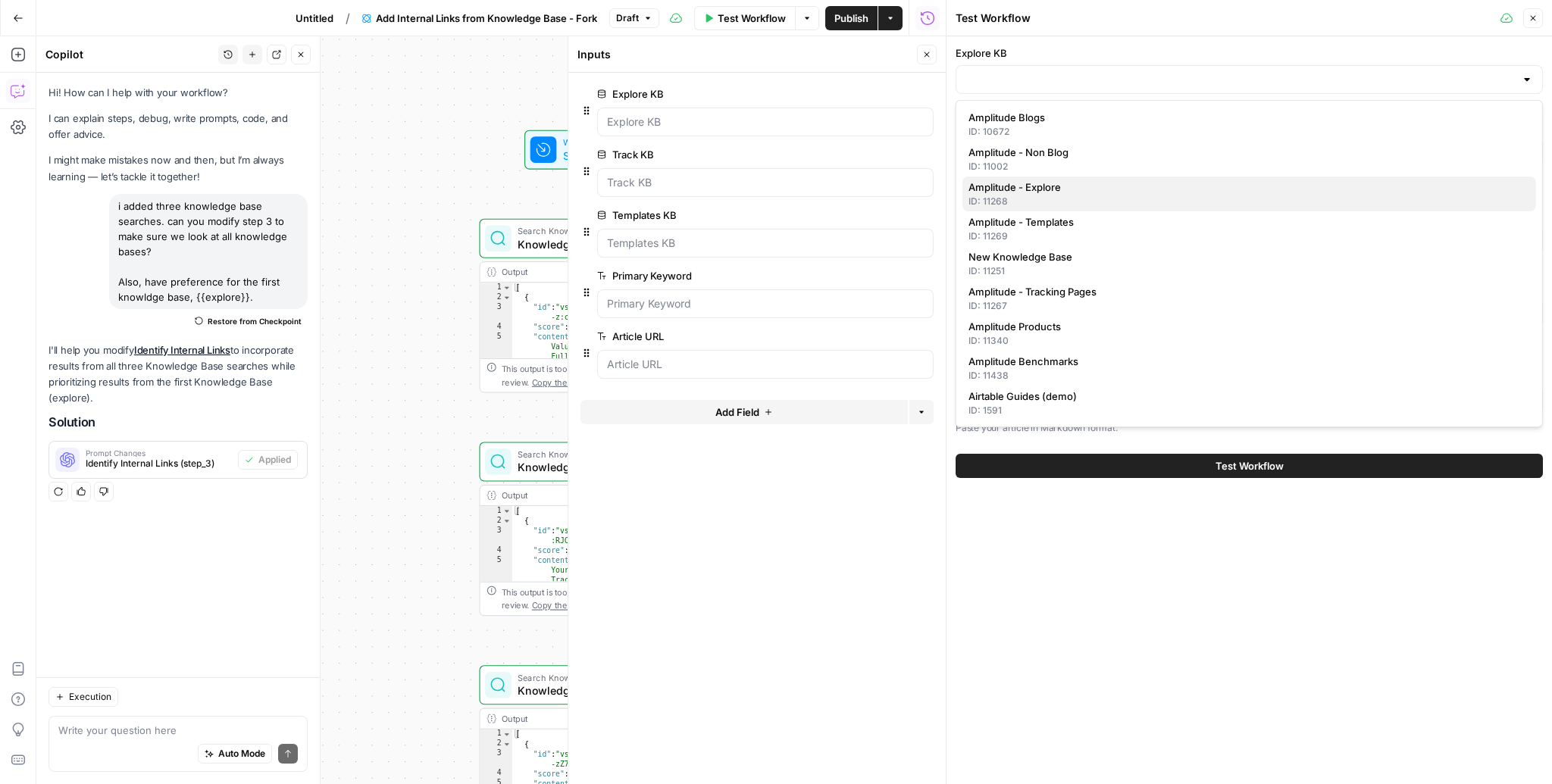
click at [1075, 198] on div "ID: 11268" at bounding box center [1249, 202] width 562 height 14
type input "Amplitude - Explore"
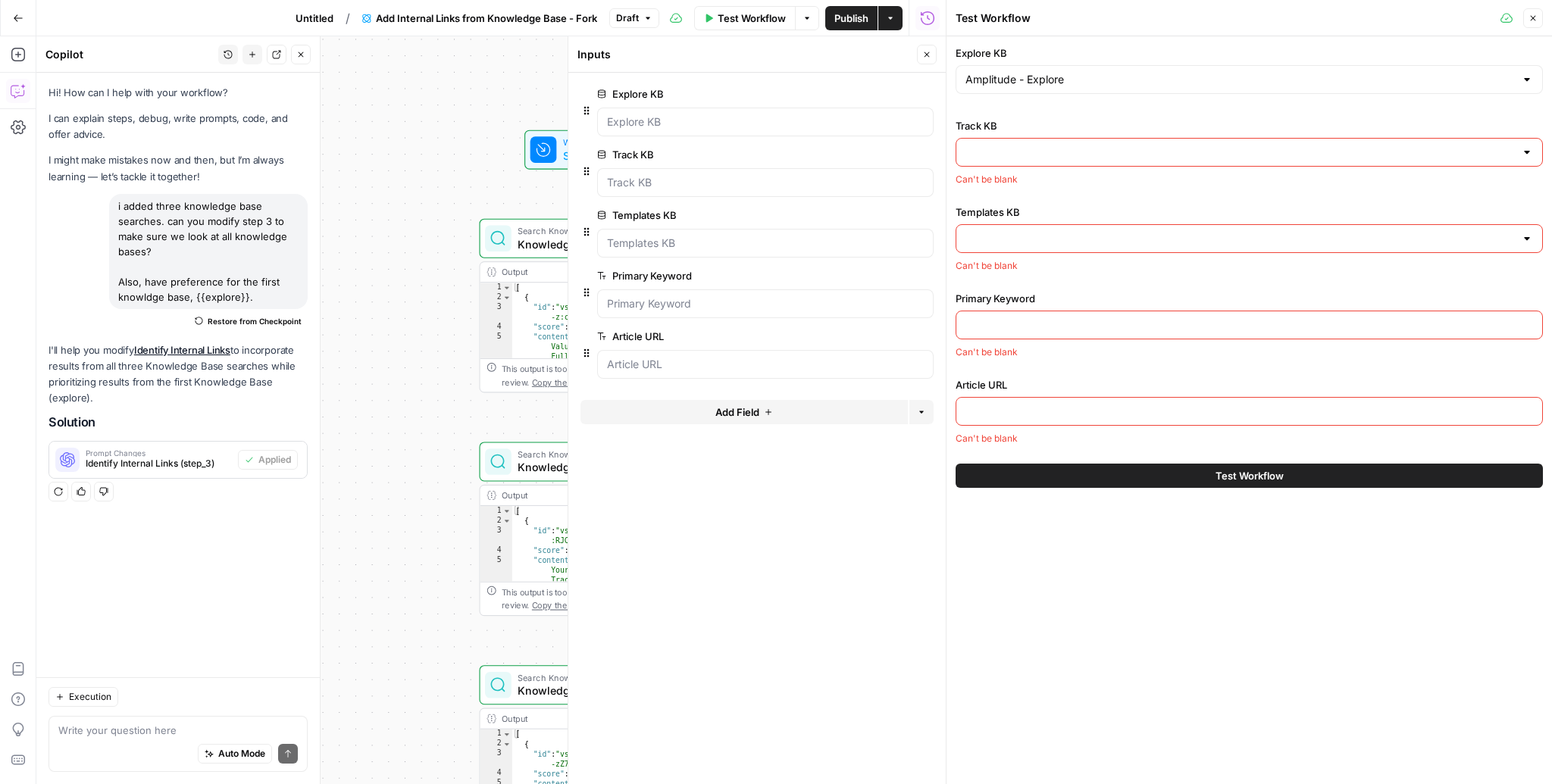
click at [1070, 155] on input "Track KB" at bounding box center [1240, 152] width 549 height 15
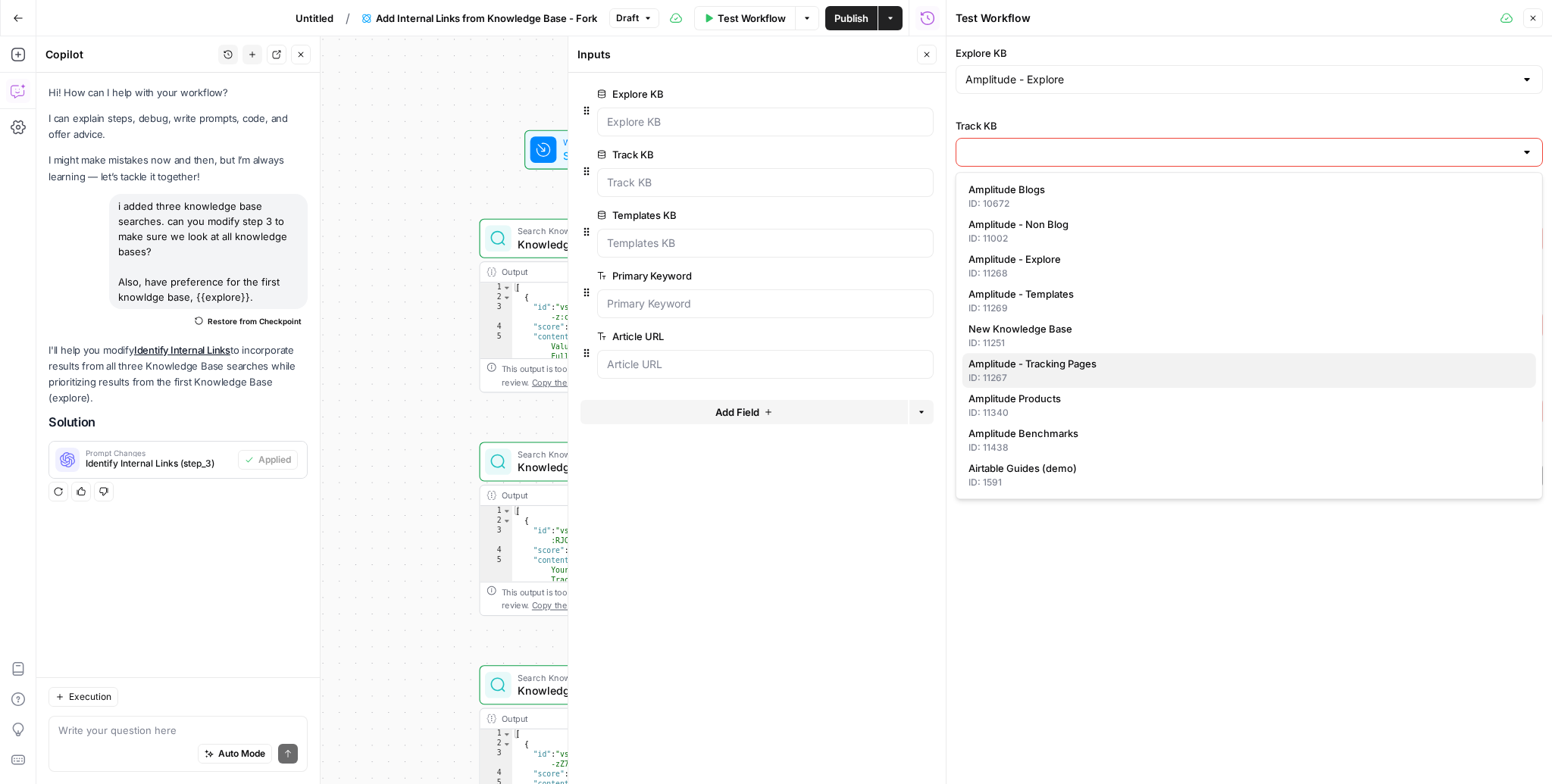
click at [1062, 372] on div "ID: 11267" at bounding box center [1249, 378] width 562 height 14
type input "Amplitude - Tracking Pages"
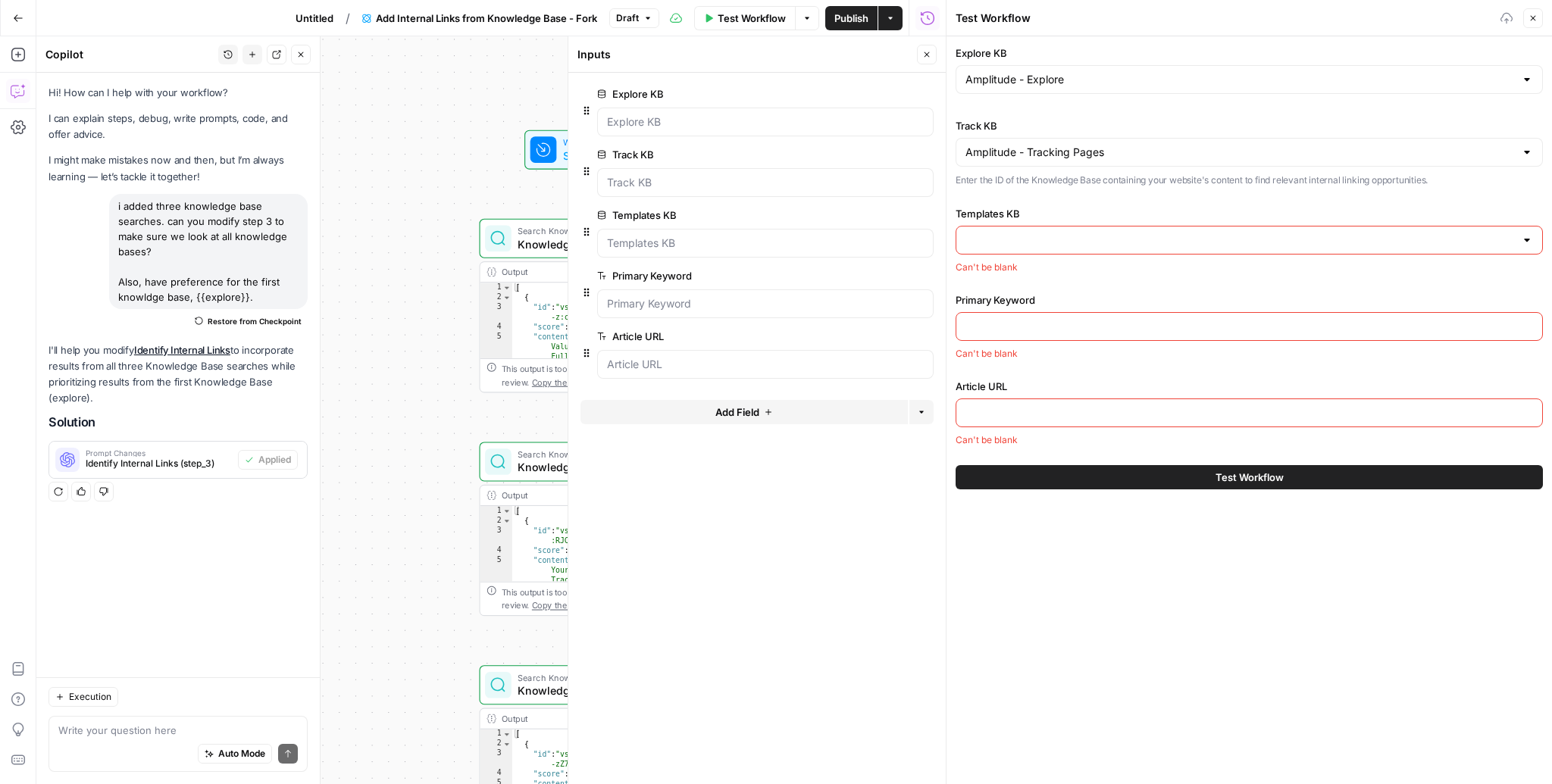
click at [1060, 227] on div at bounding box center [1249, 239] width 587 height 28
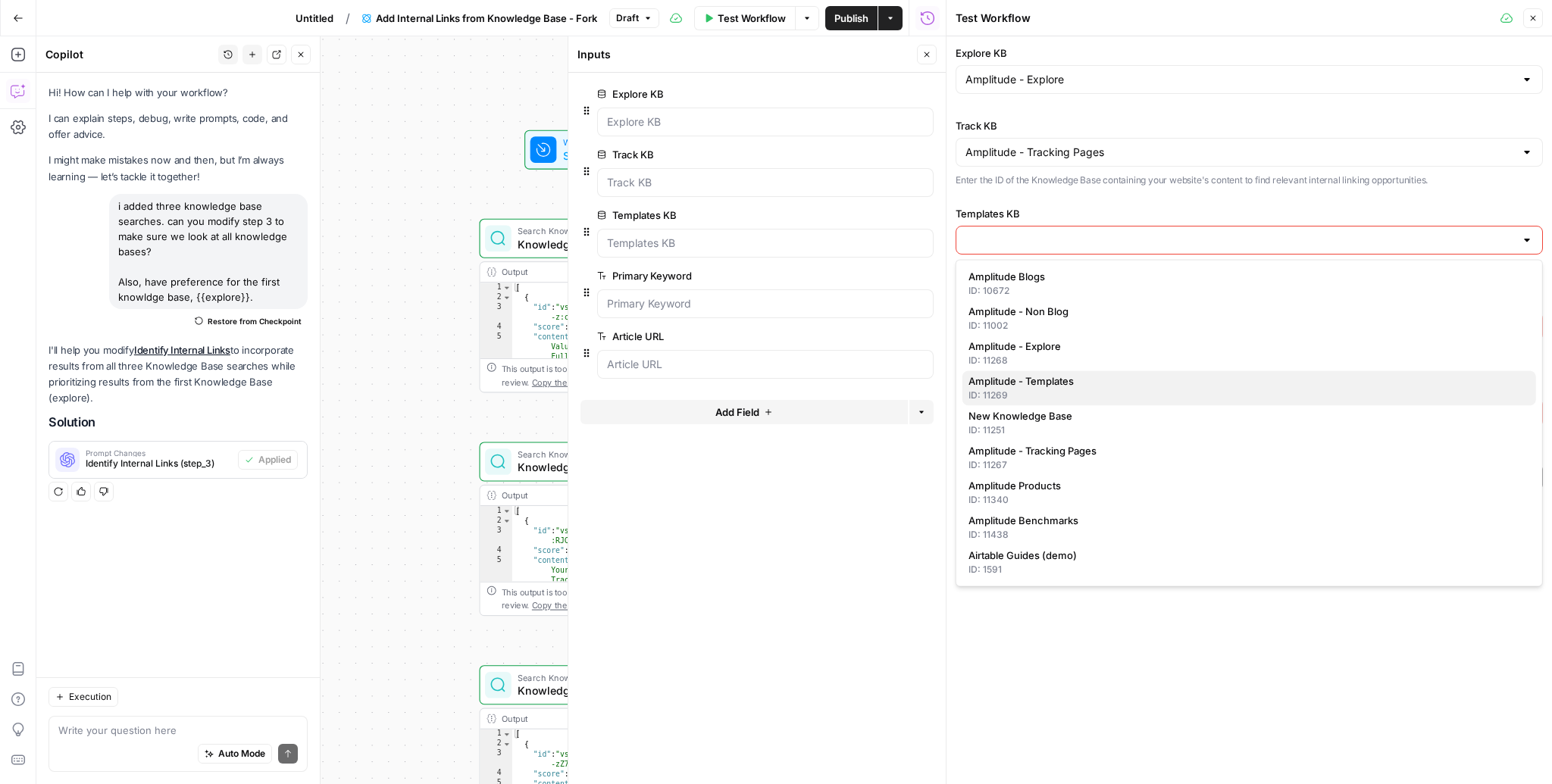
click at [1072, 382] on span "Amplitude - Templates" at bounding box center [1246, 381] width 556 height 15
type input "Amplitude - Templates"
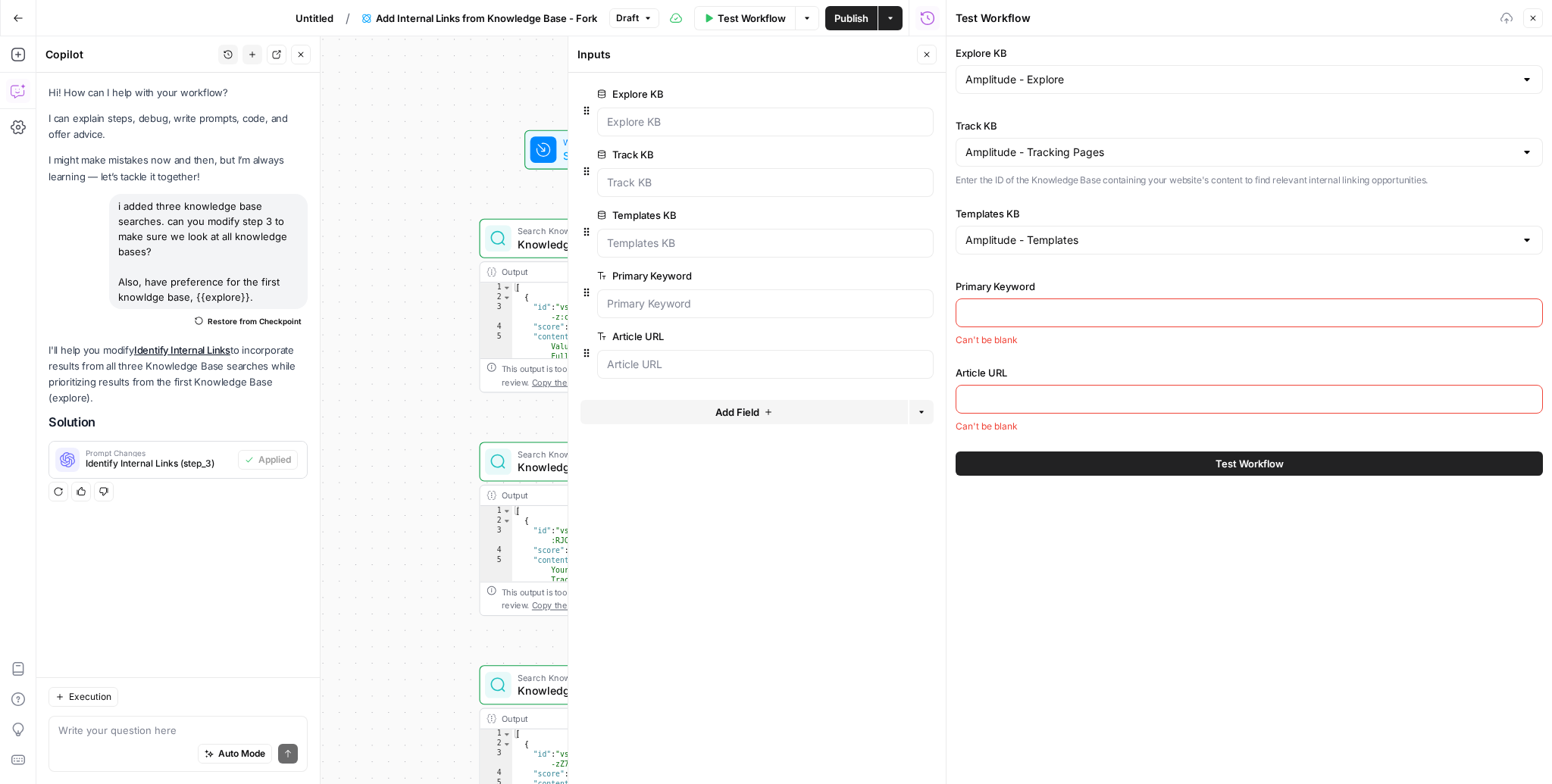
click at [1080, 305] on input "Primary Keyword" at bounding box center [1249, 313] width 568 height 15
type input "lifetime value"
click at [1053, 408] on div at bounding box center [1249, 399] width 587 height 28
paste input "[URL][DOMAIN_NAME]"
type input "[URL][DOMAIN_NAME]"
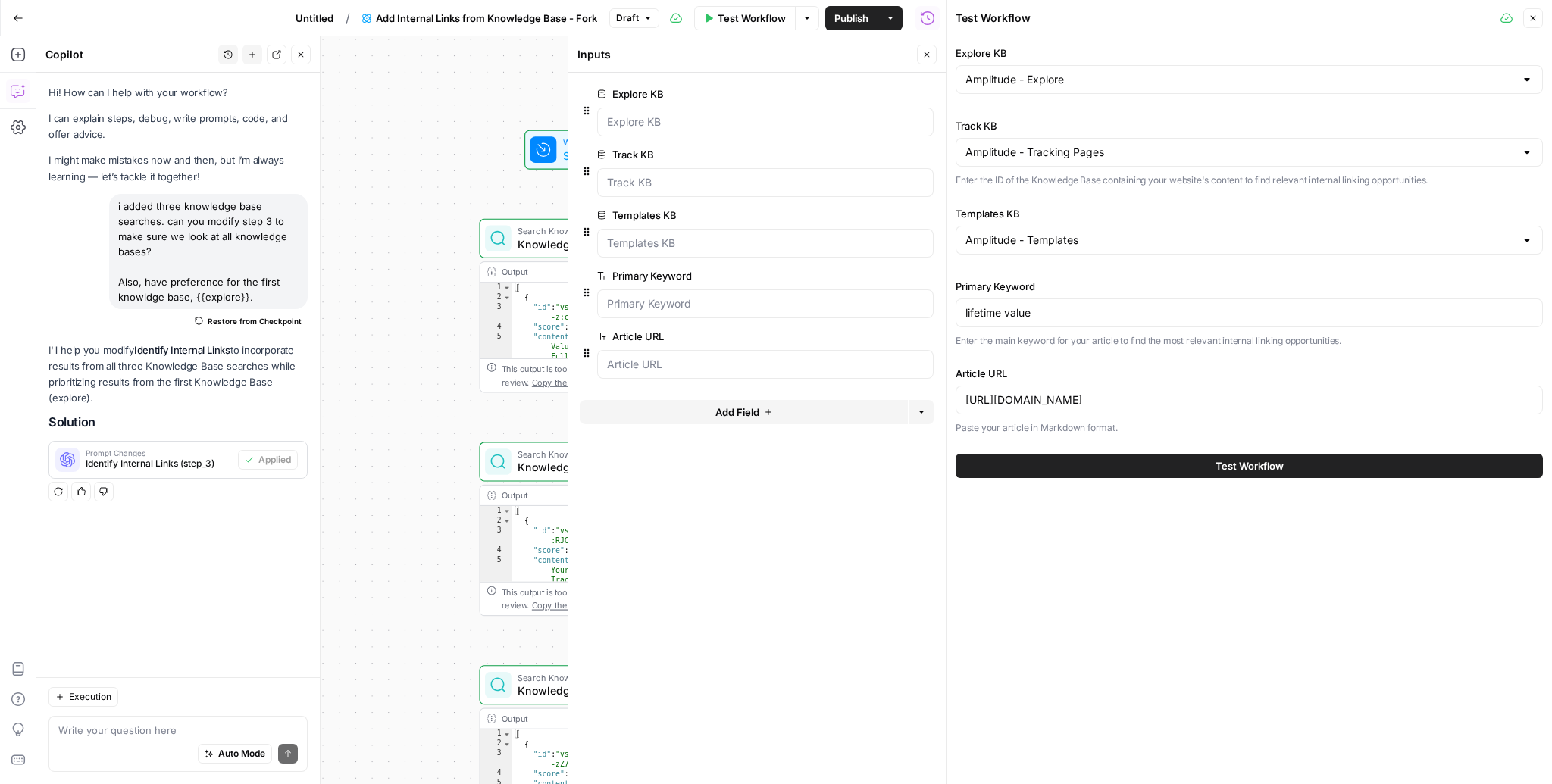
type input "[URL][DOMAIN_NAME]"
click at [1079, 463] on button "Test Workflow" at bounding box center [1249, 466] width 587 height 25
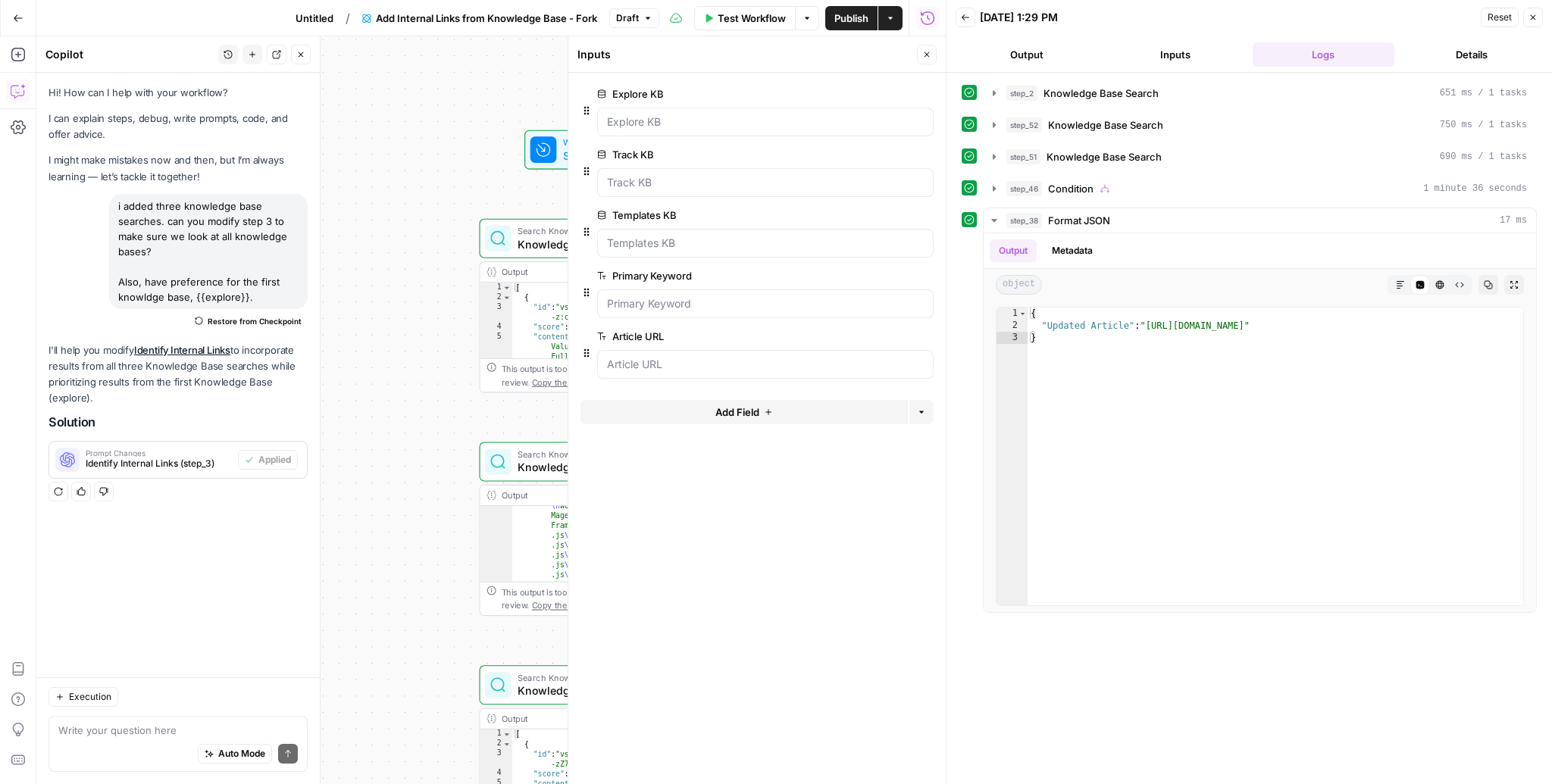
scroll to position [549, 0]
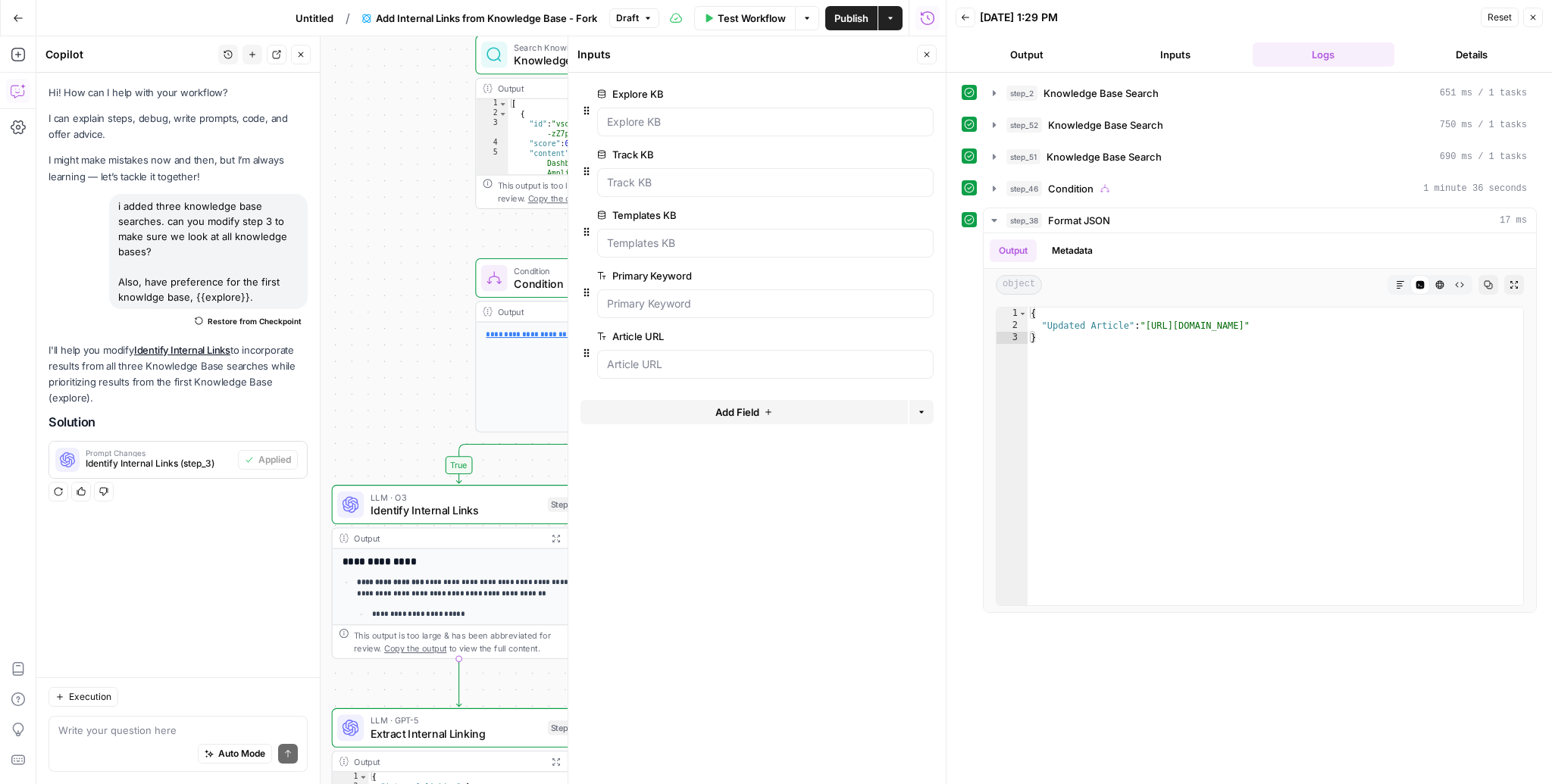
click at [1538, 18] on button "Close" at bounding box center [1533, 18] width 20 height 20
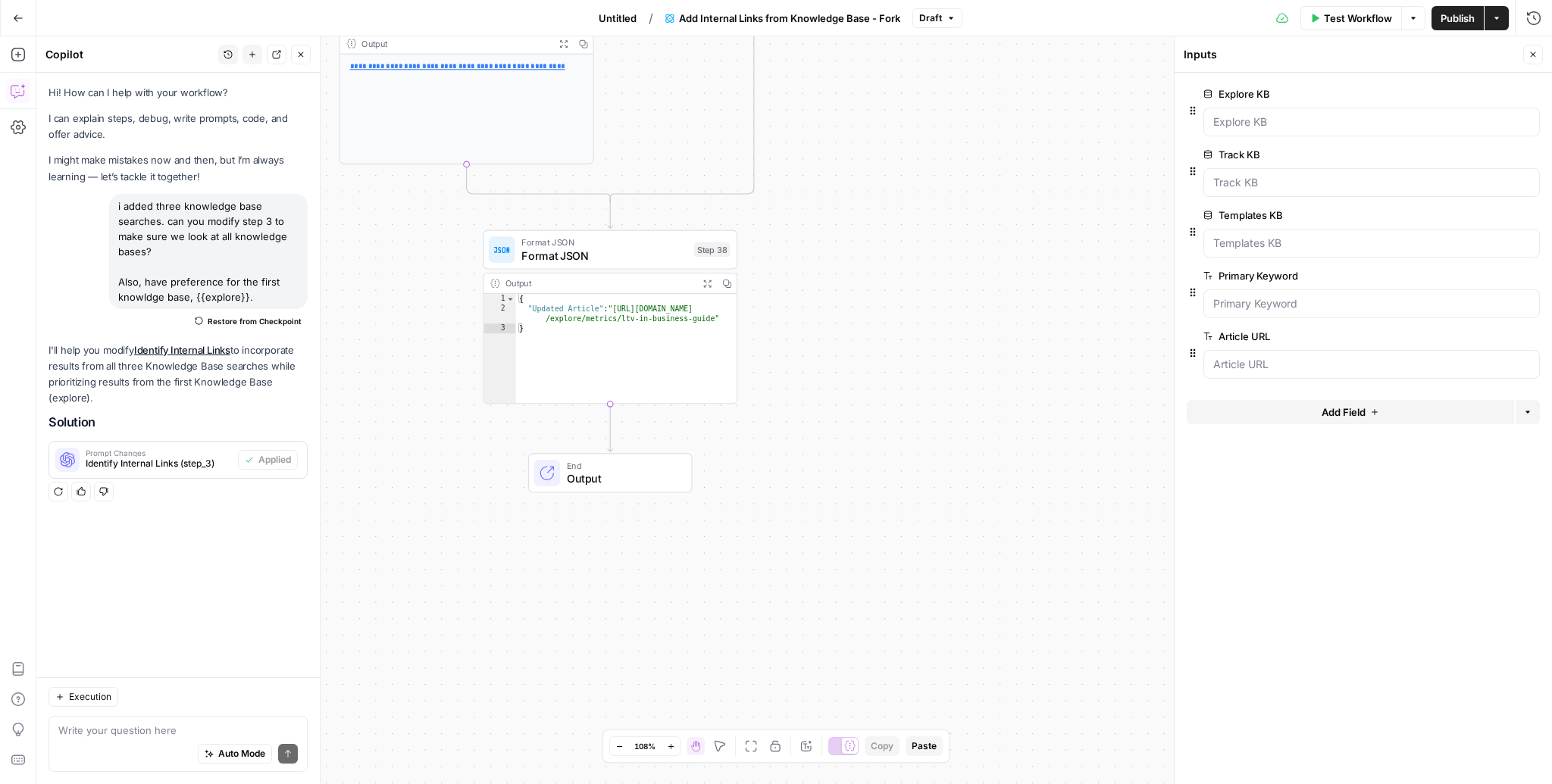
click at [608, 477] on span "Output" at bounding box center [622, 479] width 112 height 17
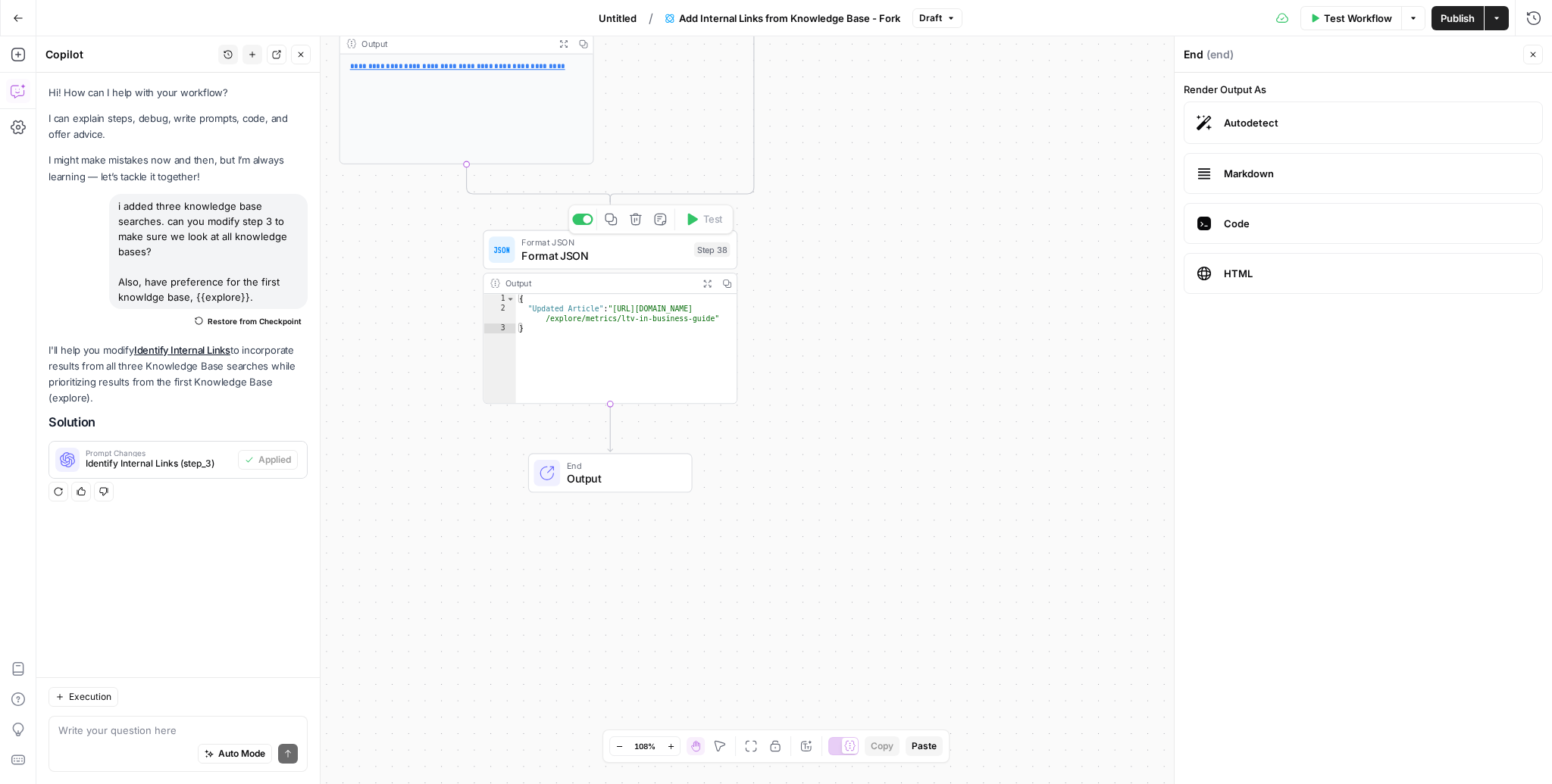
click at [701, 287] on button "Expand Output" at bounding box center [707, 283] width 20 height 20
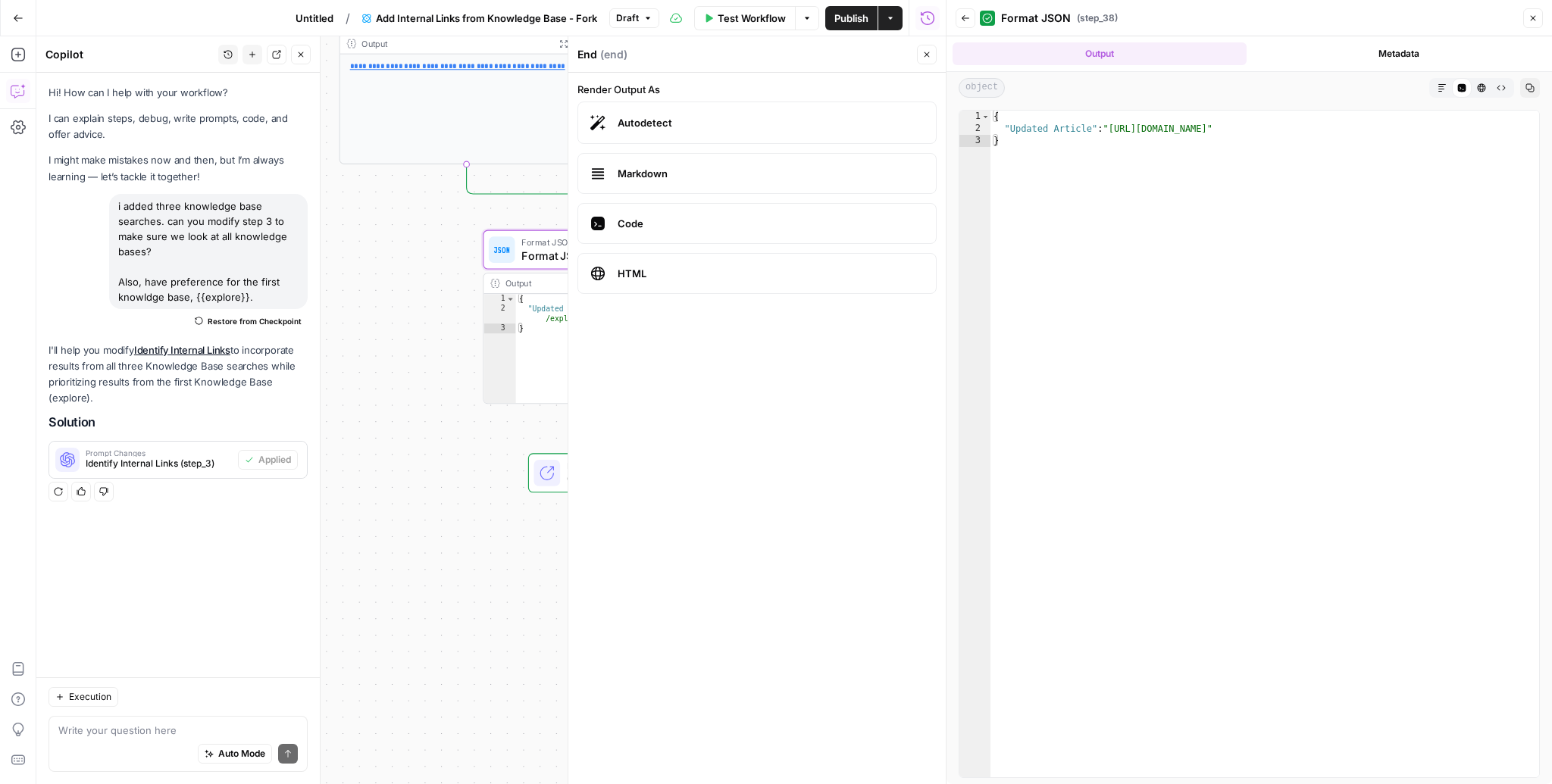
click at [1538, 19] on button "Close" at bounding box center [1533, 18] width 20 height 20
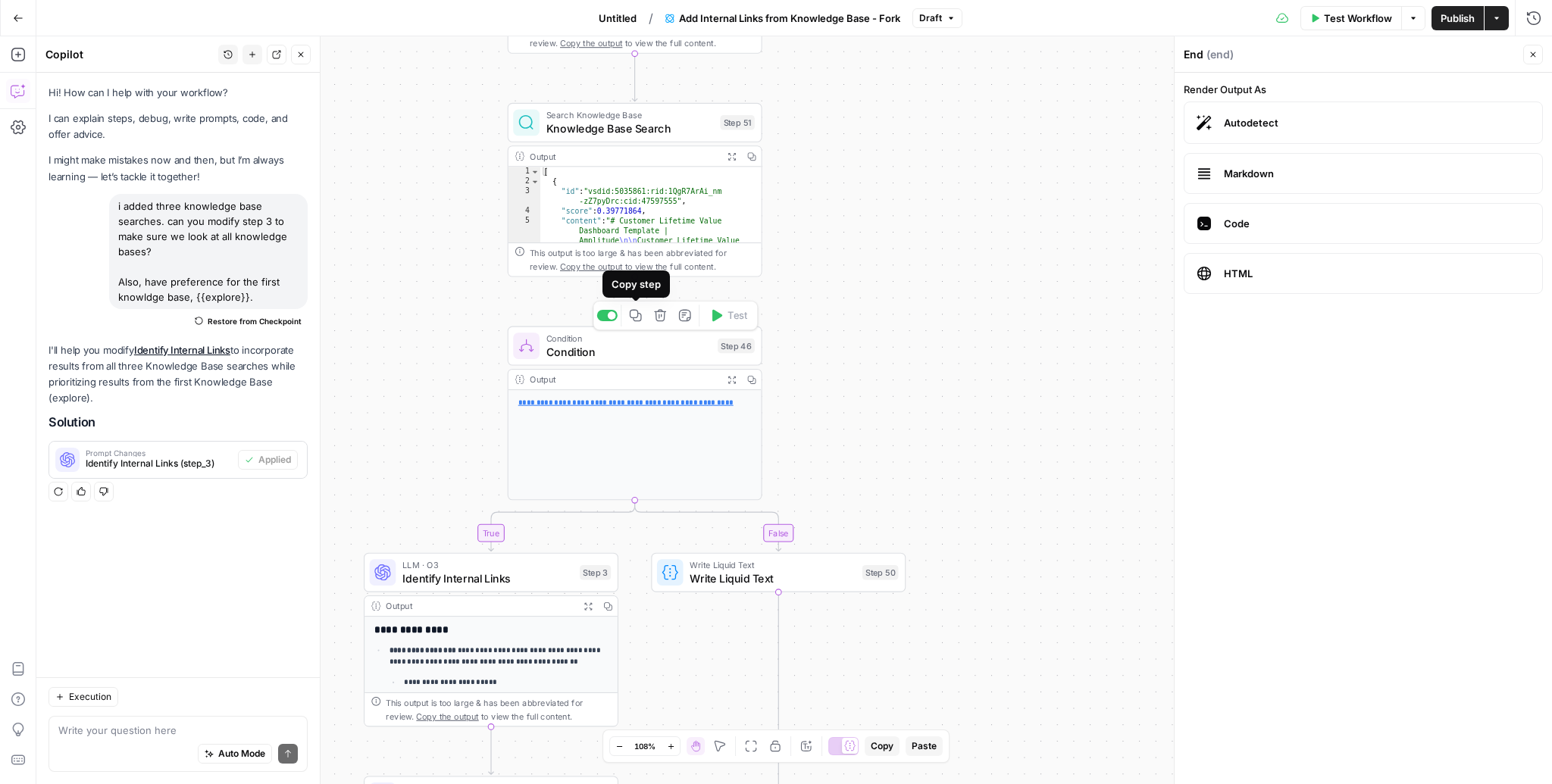
click at [602, 345] on span "Condition" at bounding box center [629, 352] width 165 height 17
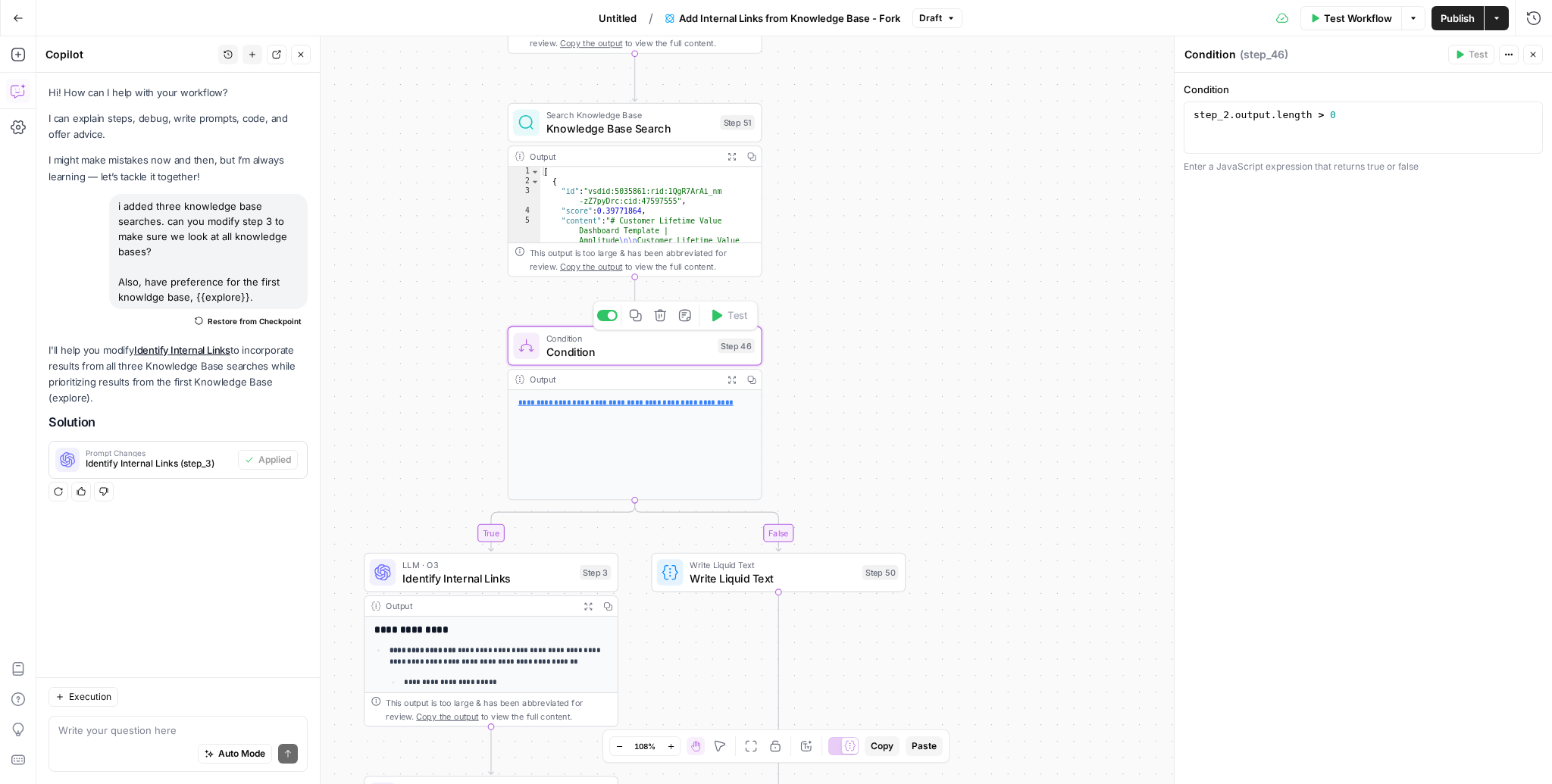
click at [572, 312] on div "true false Workflow Set Inputs Inputs Search Knowledge Base Knowledge Base Sear…" at bounding box center [793, 410] width 1515 height 748
click at [130, 740] on div "Auto Mode Send" at bounding box center [178, 754] width 239 height 33
type textarea "do i need to add a crawl URL step?"
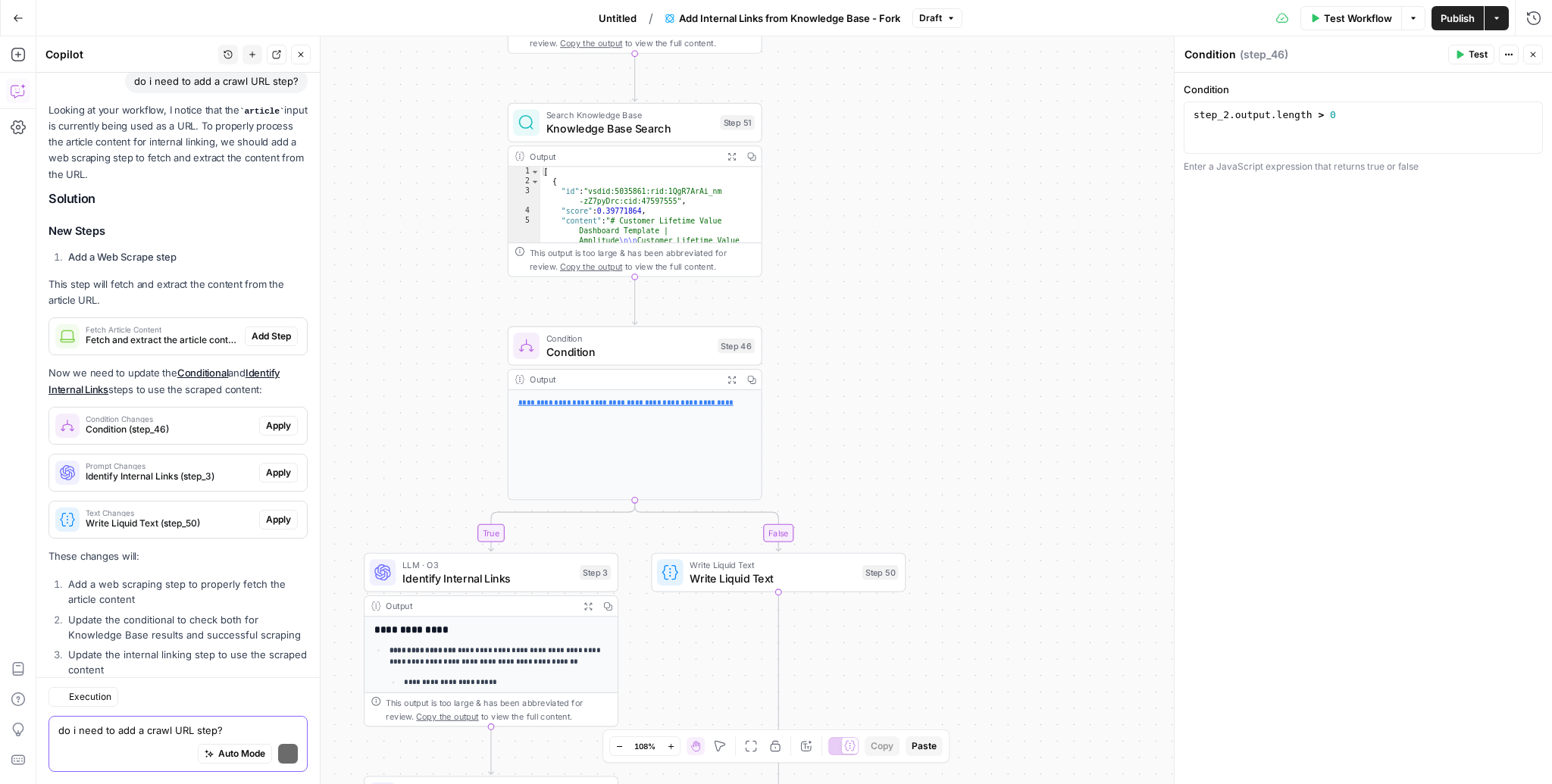
scroll to position [492, 0]
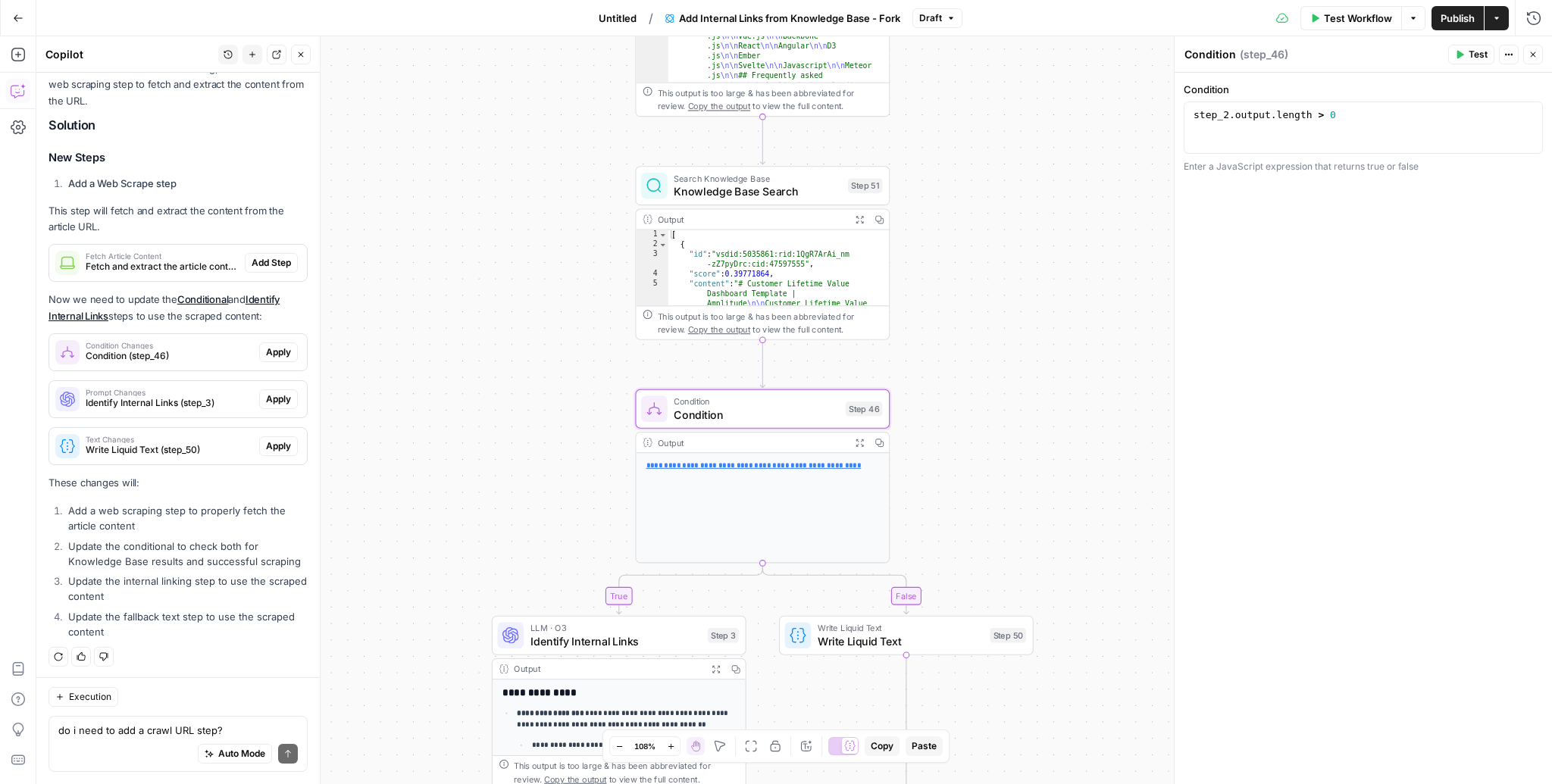
click at [207, 349] on span "Condition (step_46)" at bounding box center [169, 356] width 168 height 14
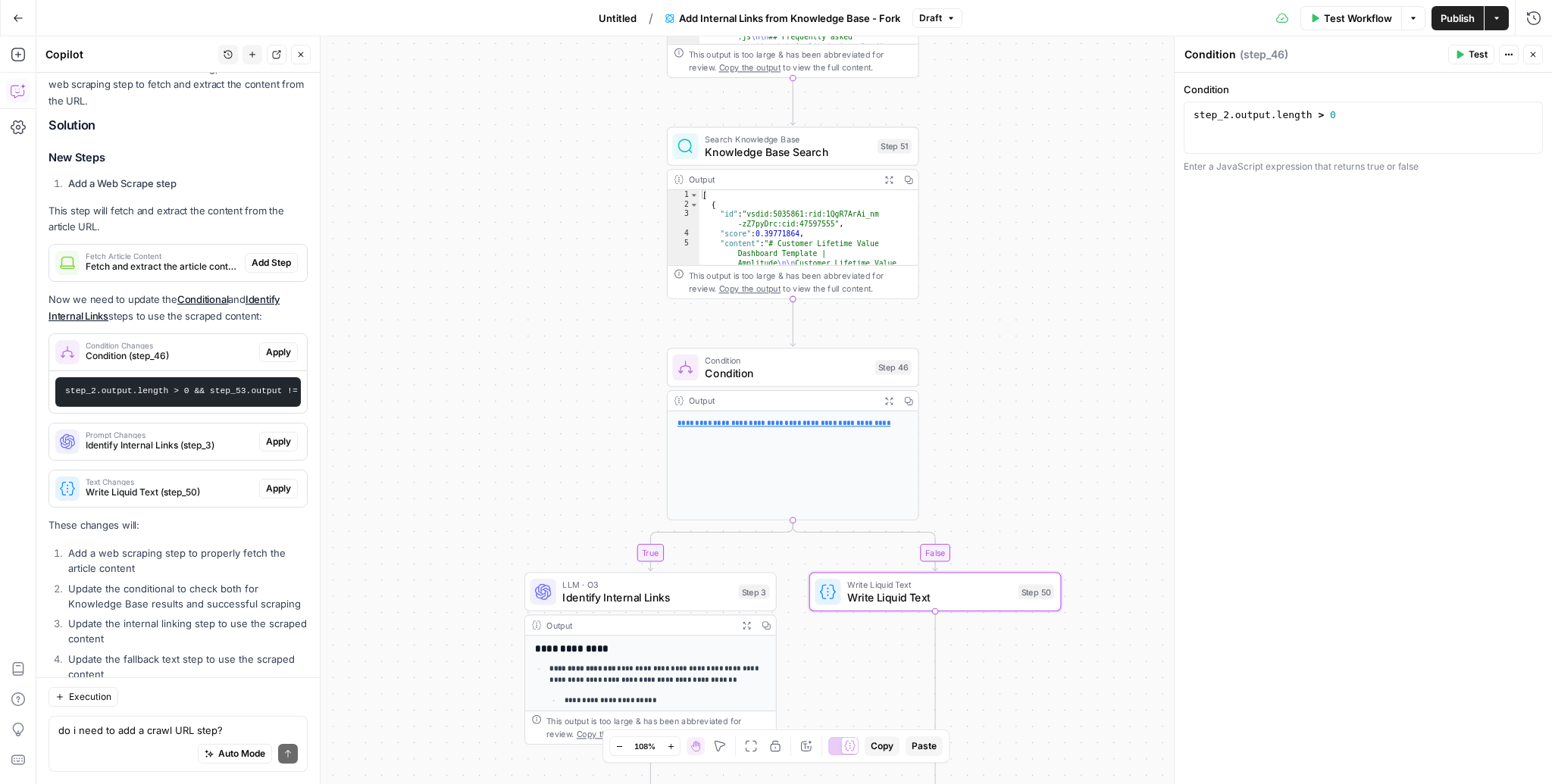
scroll to position [535, 0]
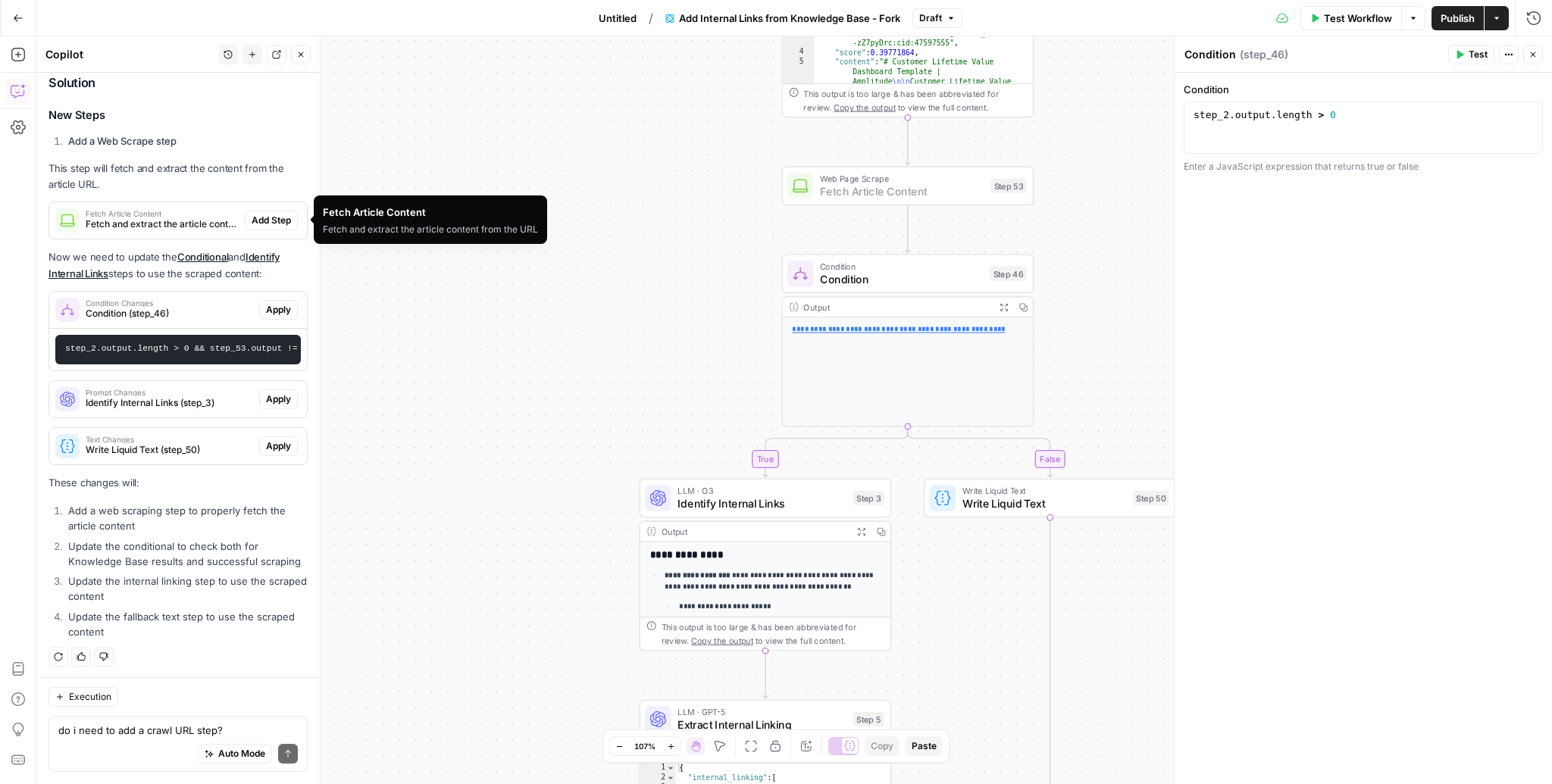
click at [273, 215] on span "Add Step" at bounding box center [271, 221] width 39 height 14
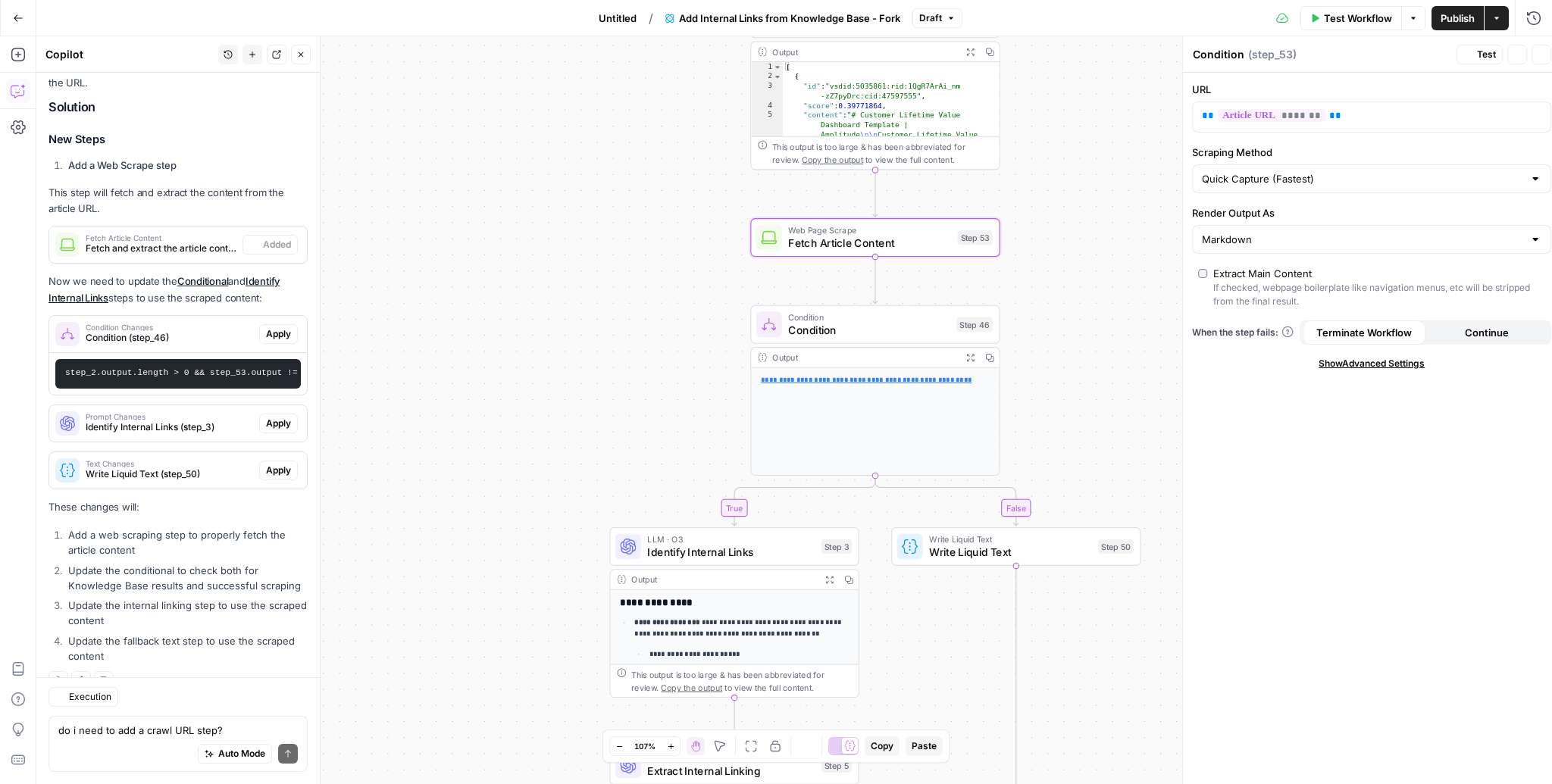
type textarea "Fetch Article Content"
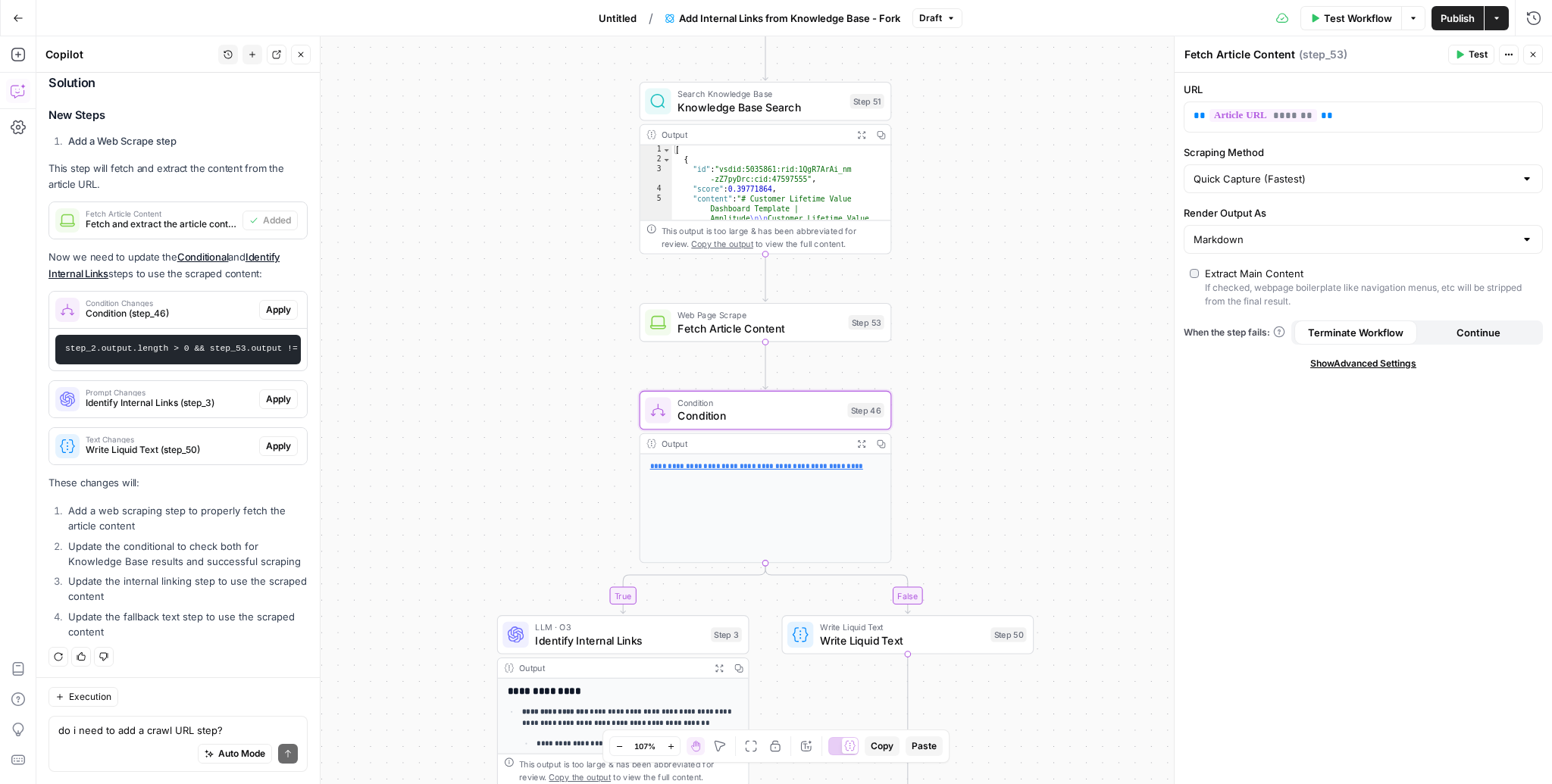
click at [278, 303] on span "Apply" at bounding box center [279, 310] width 25 height 14
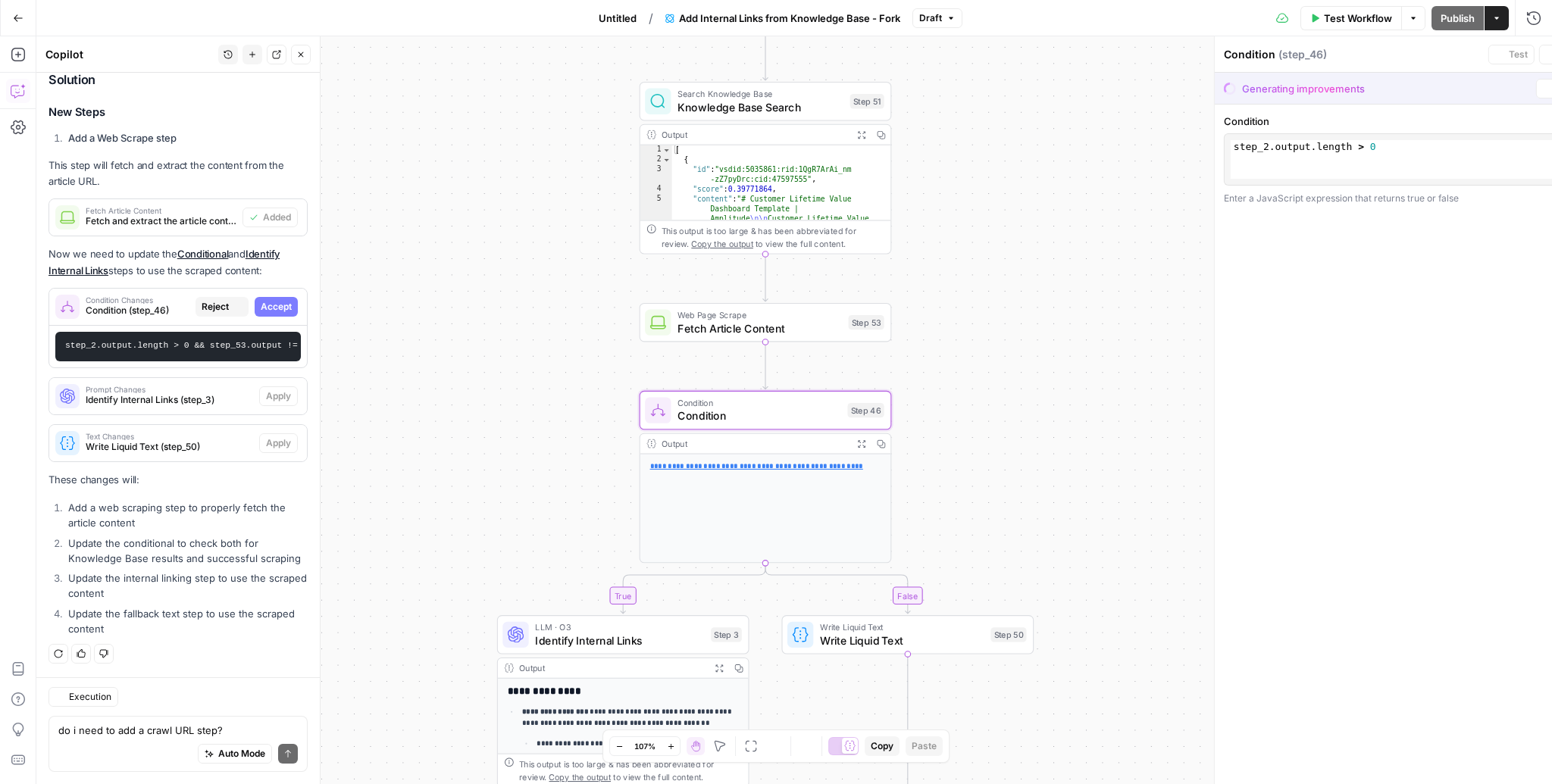
scroll to position [511, 0]
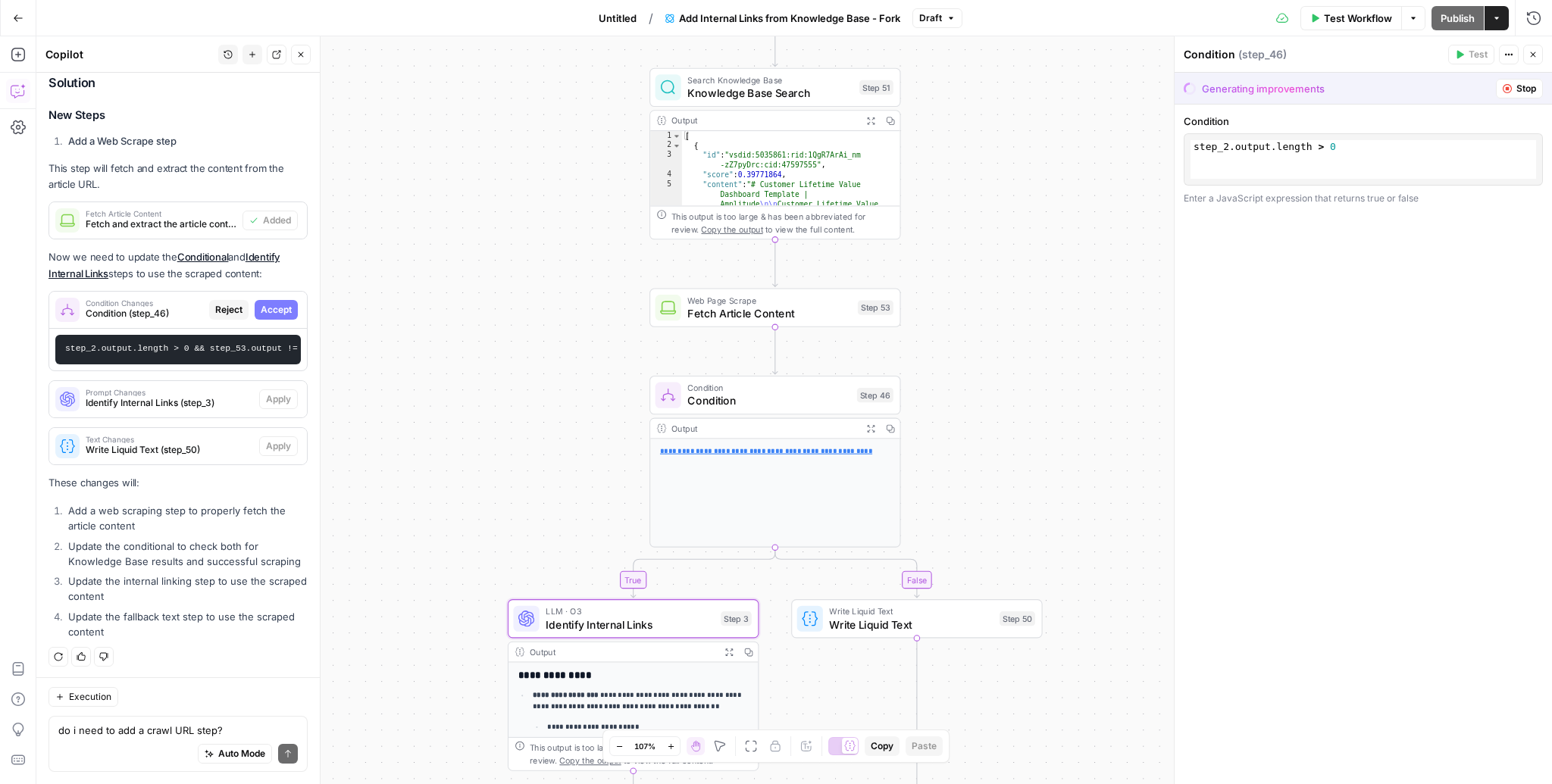
click at [185, 402] on span "Identify Internal Links (step_3)" at bounding box center [169, 403] width 168 height 14
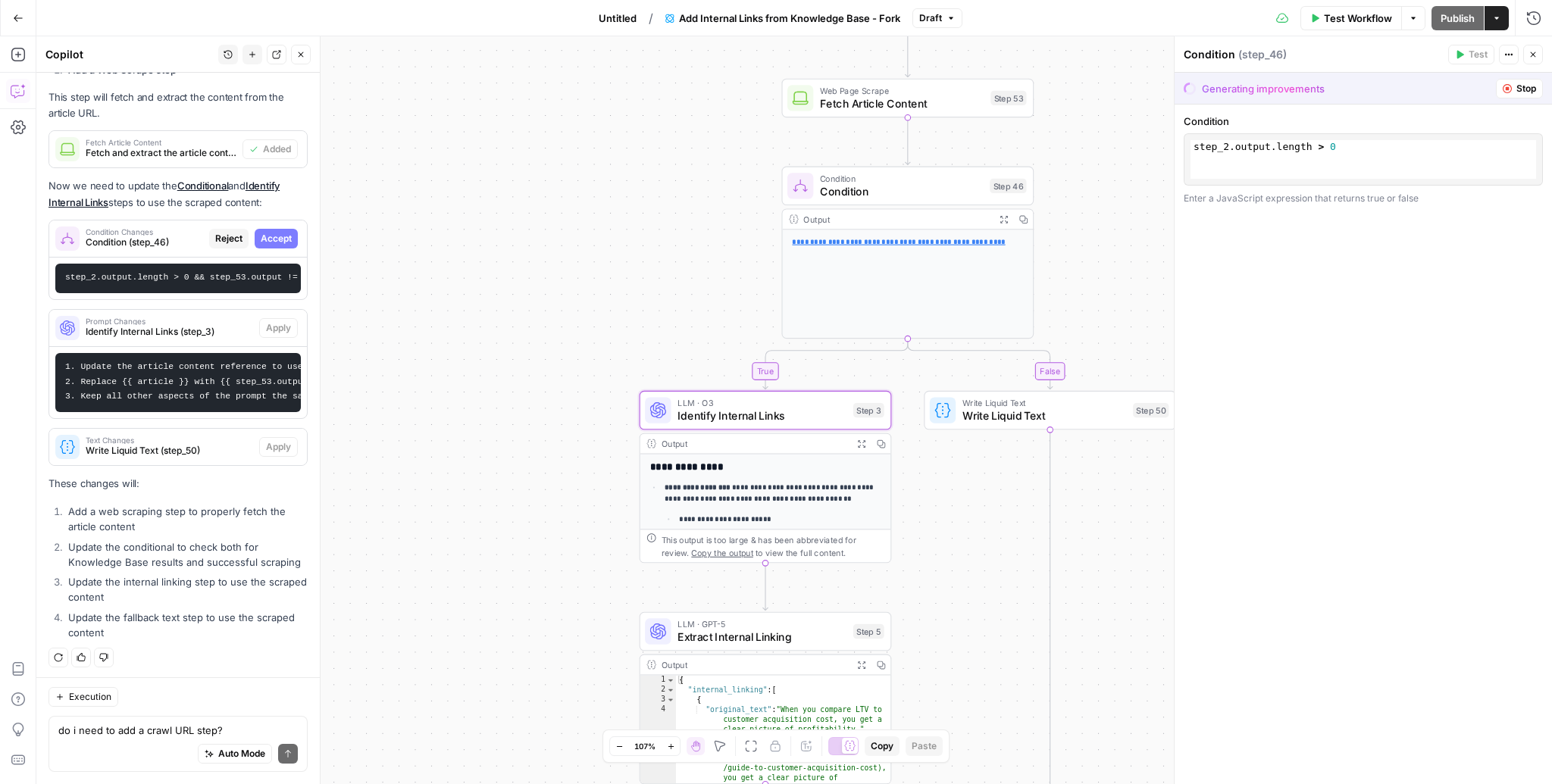
click at [285, 316] on div "Prompt Changes Identify Internal Links (step_3) Apply" at bounding box center [178, 329] width 258 height 25
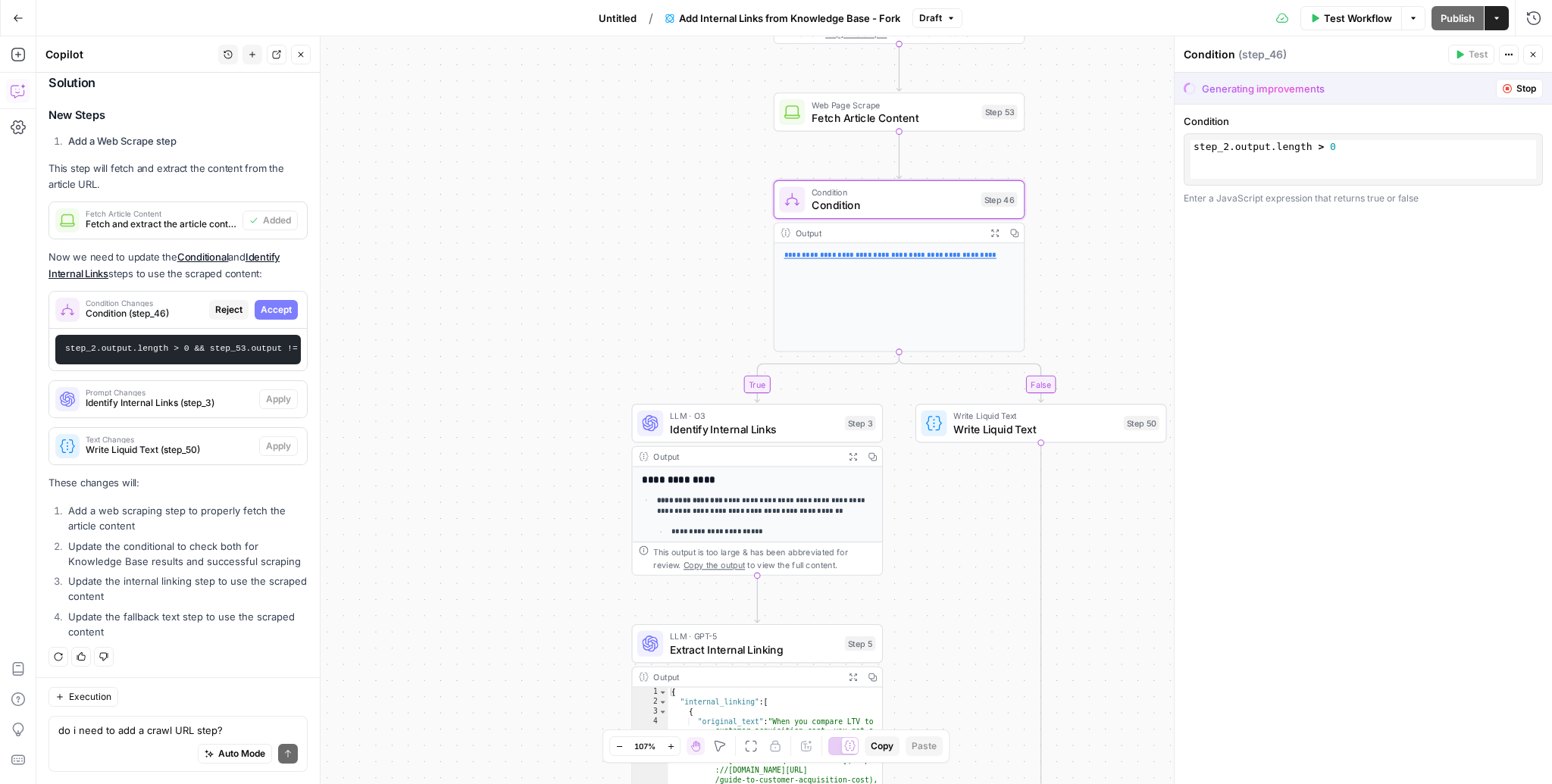
click at [274, 310] on span "Accept" at bounding box center [276, 310] width 31 height 14
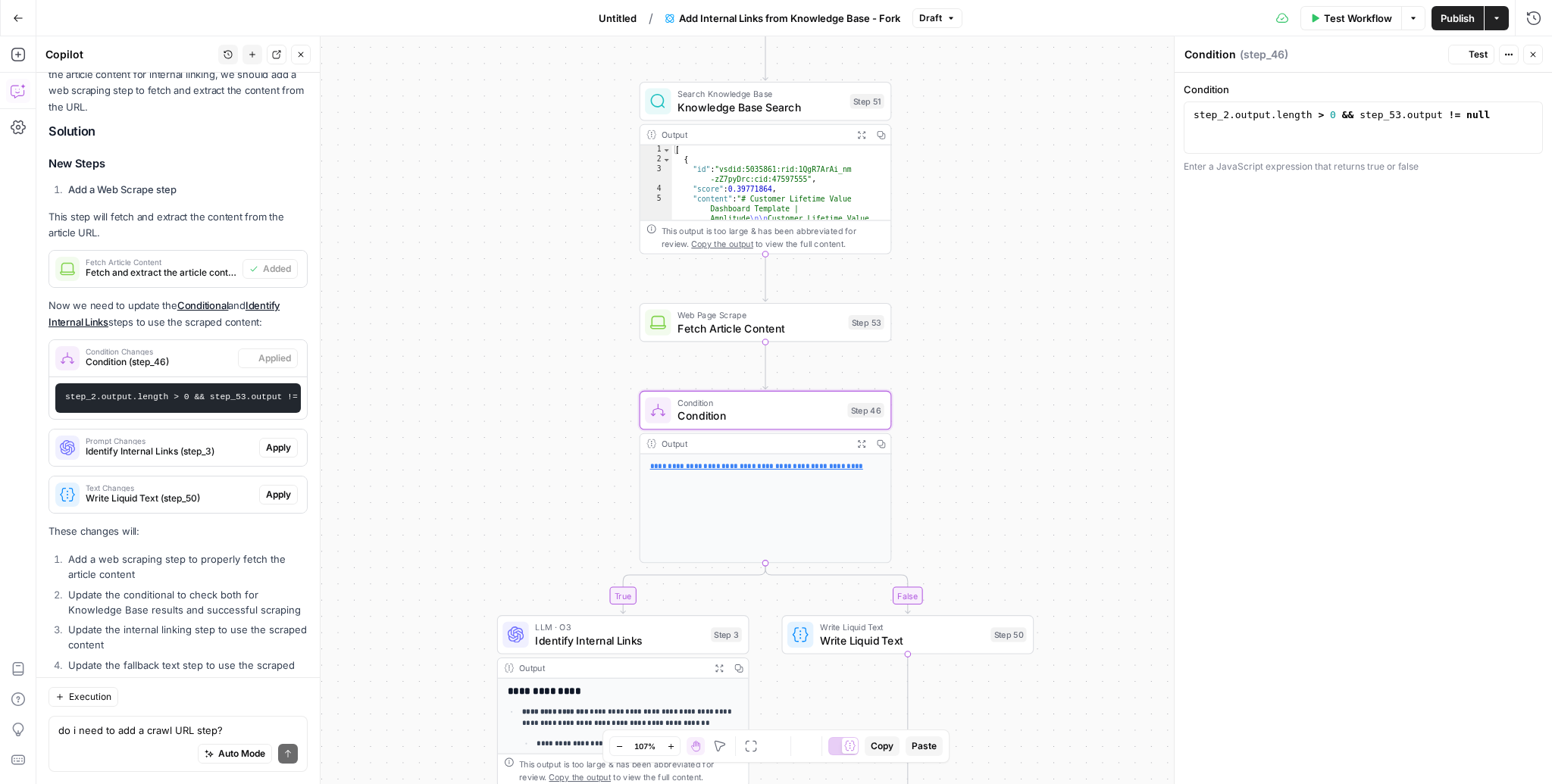
scroll to position [559, 0]
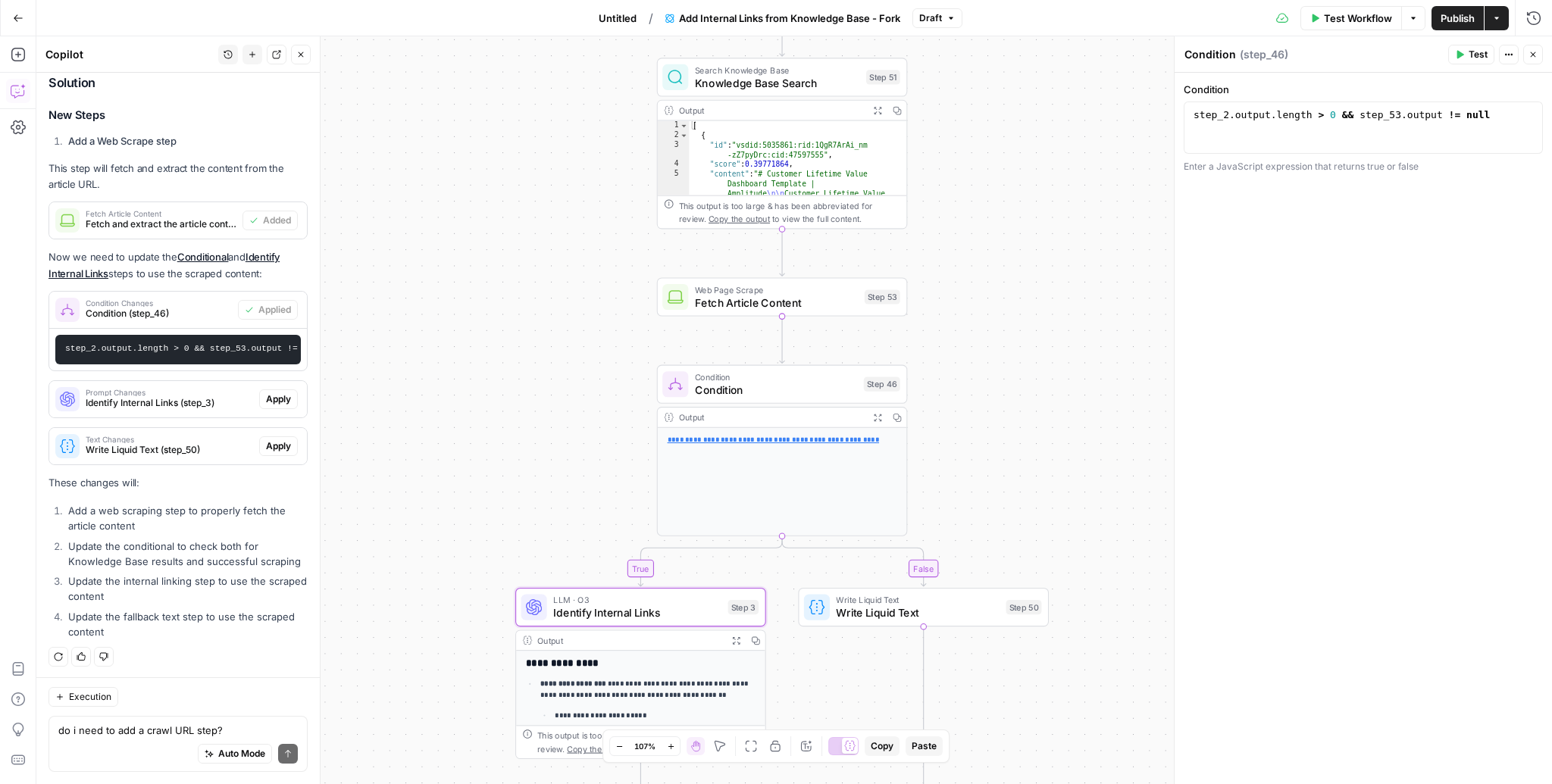
click at [279, 392] on span "Apply" at bounding box center [279, 399] width 25 height 14
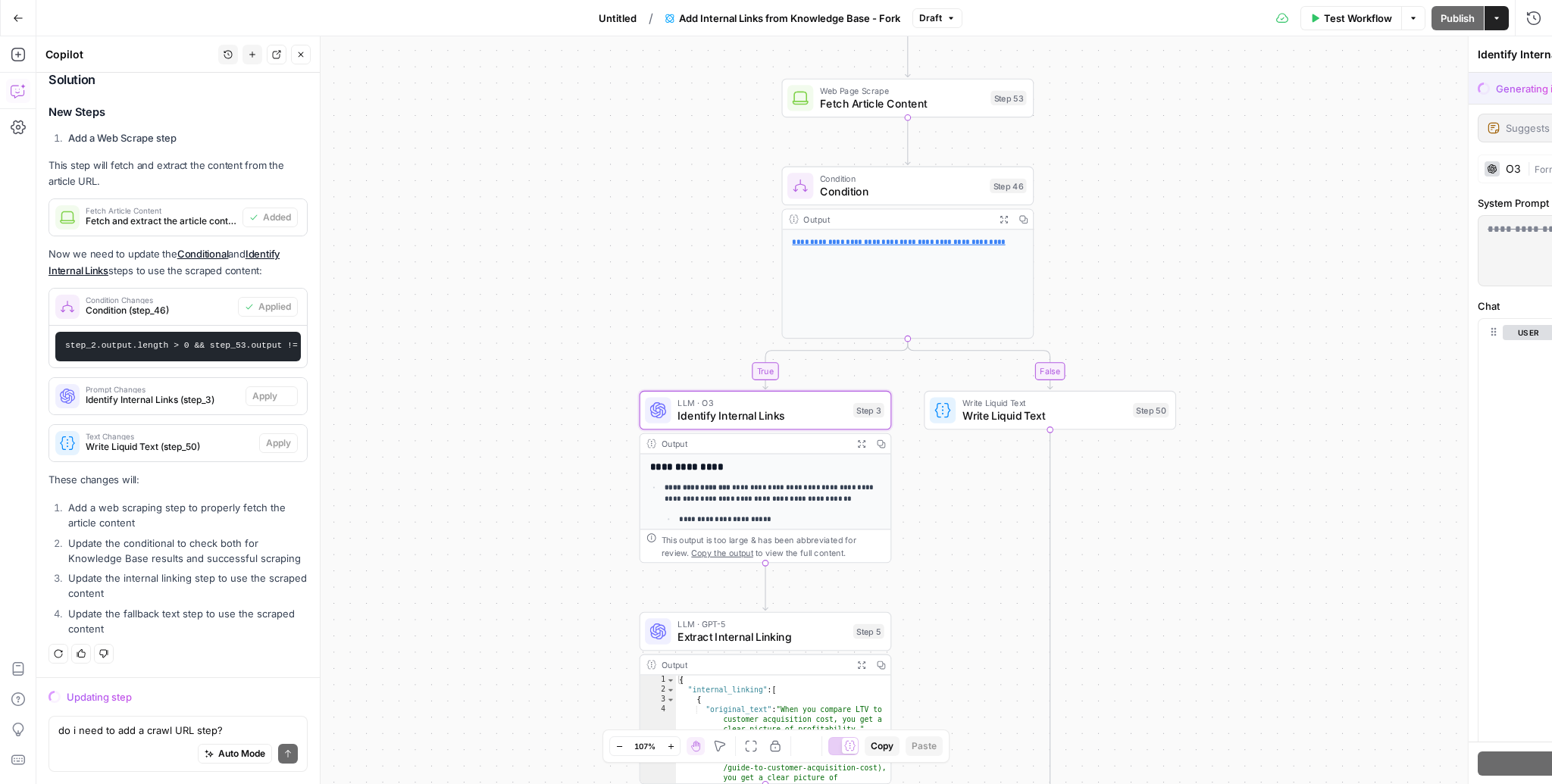
scroll to position [511, 0]
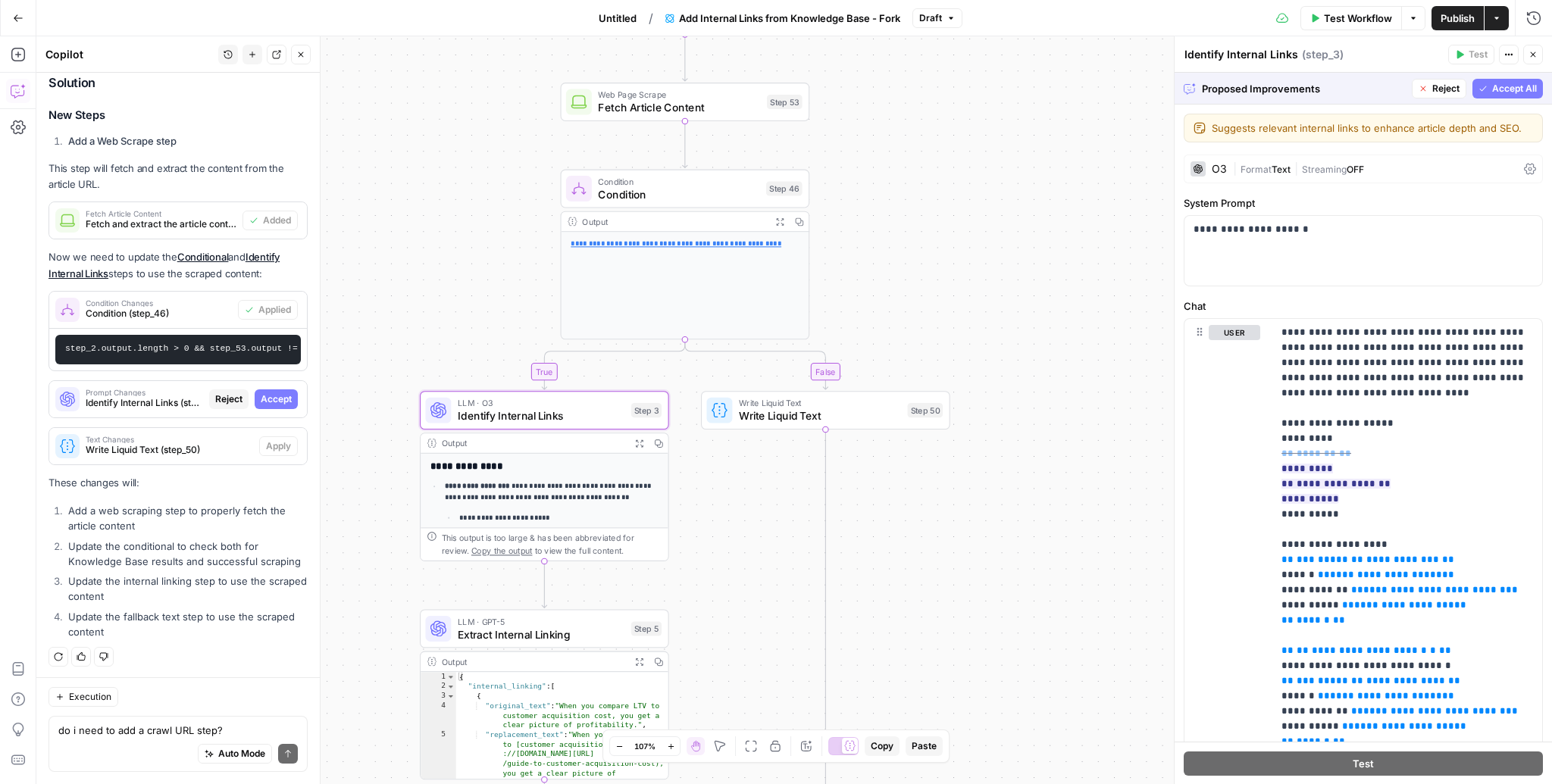
click at [273, 401] on span "Accept" at bounding box center [276, 399] width 31 height 14
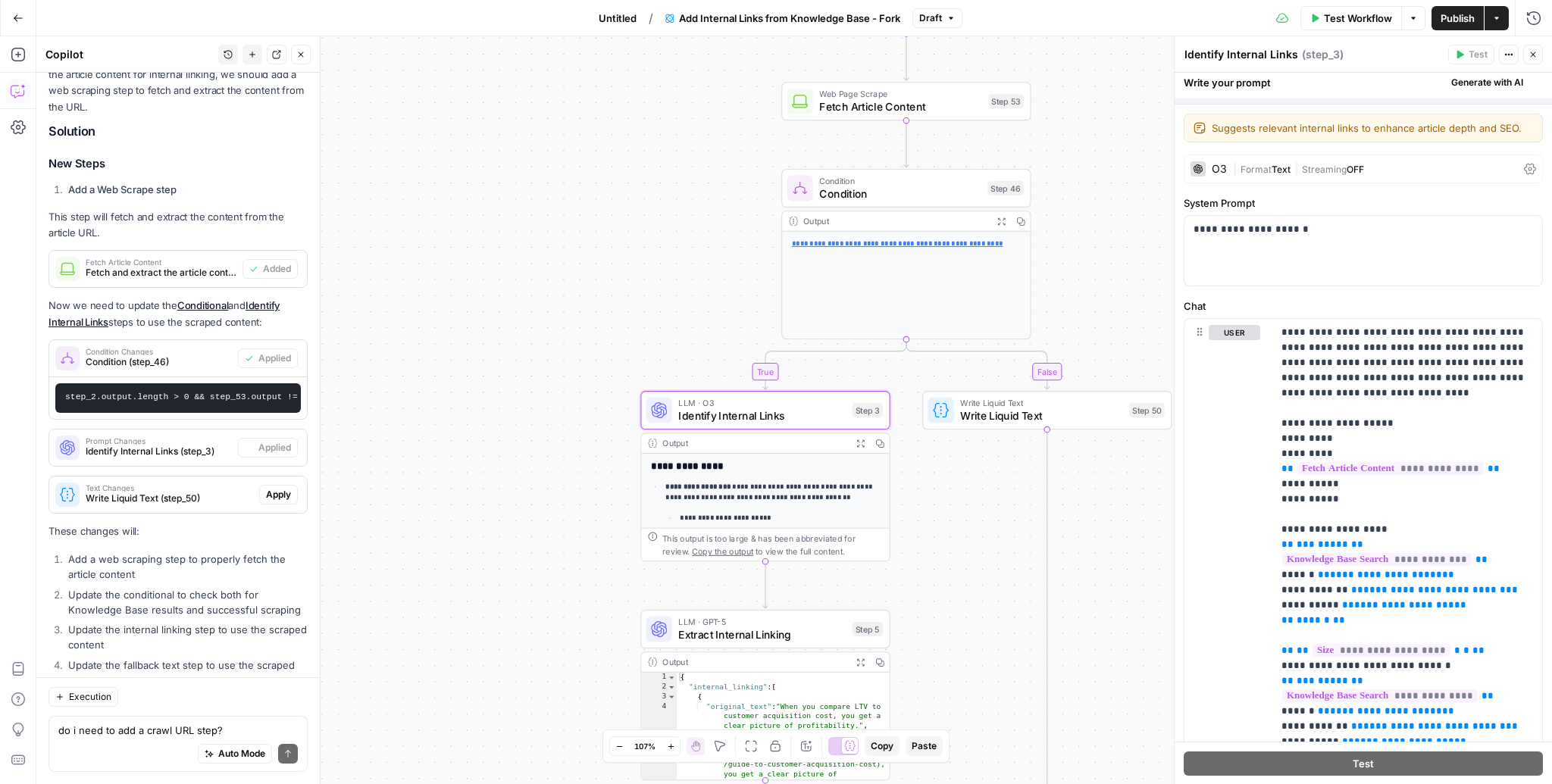
scroll to position [559, 0]
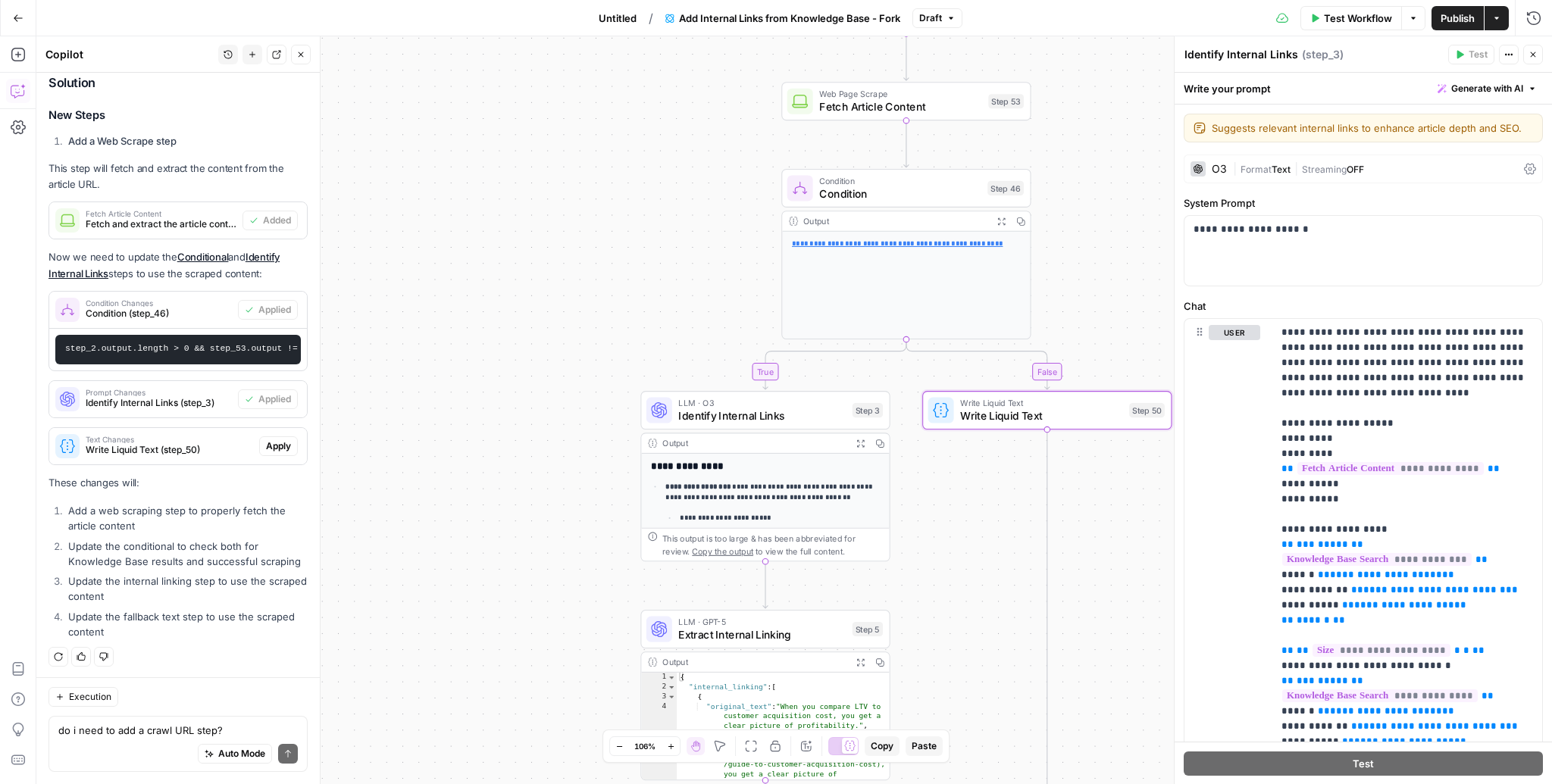
click at [272, 434] on div "Text Changes Write Liquid Text (step_50) Apply" at bounding box center [178, 446] width 258 height 25
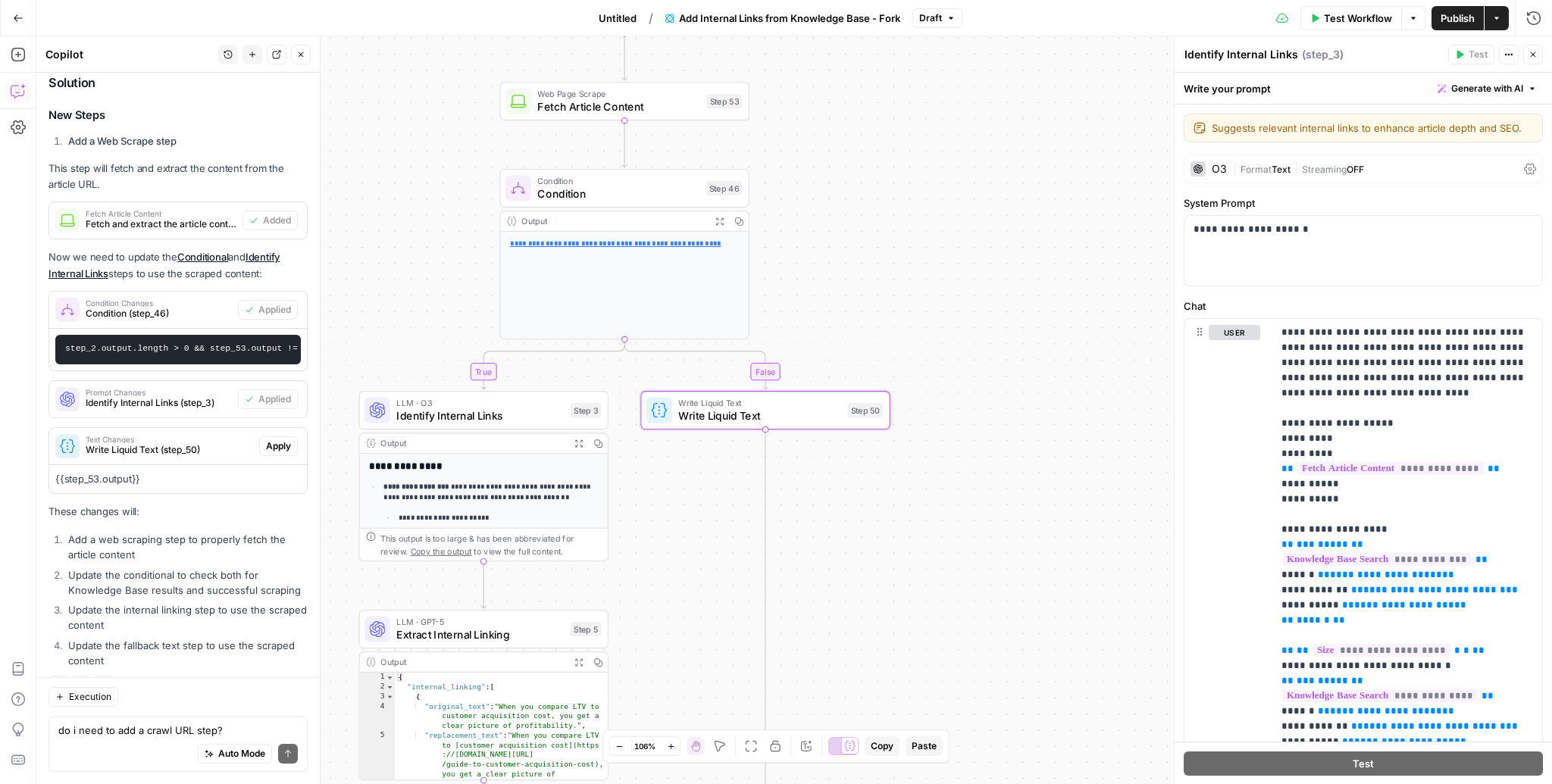
click at [284, 442] on span "Apply" at bounding box center [279, 446] width 25 height 14
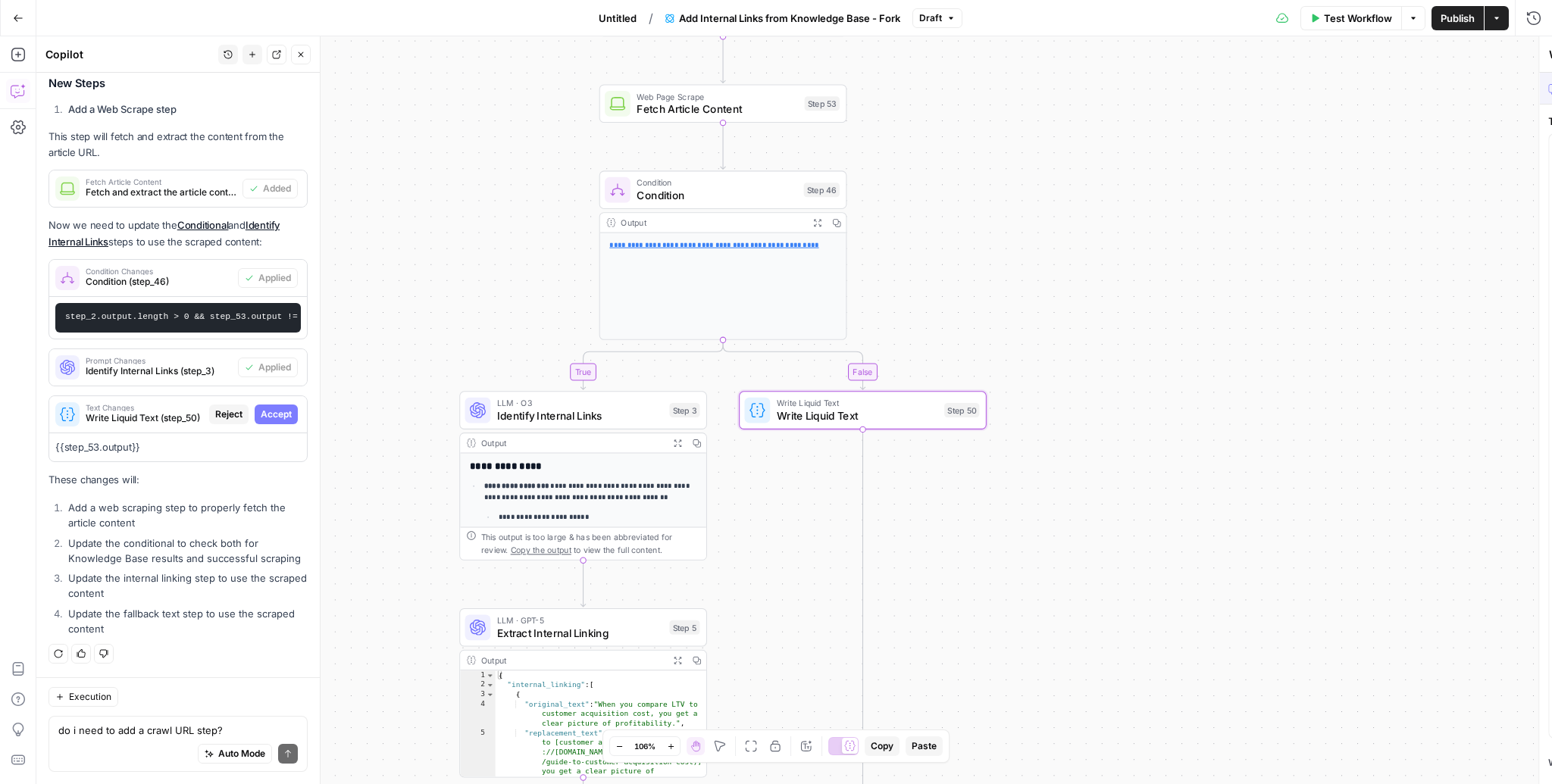
scroll to position [539, 0]
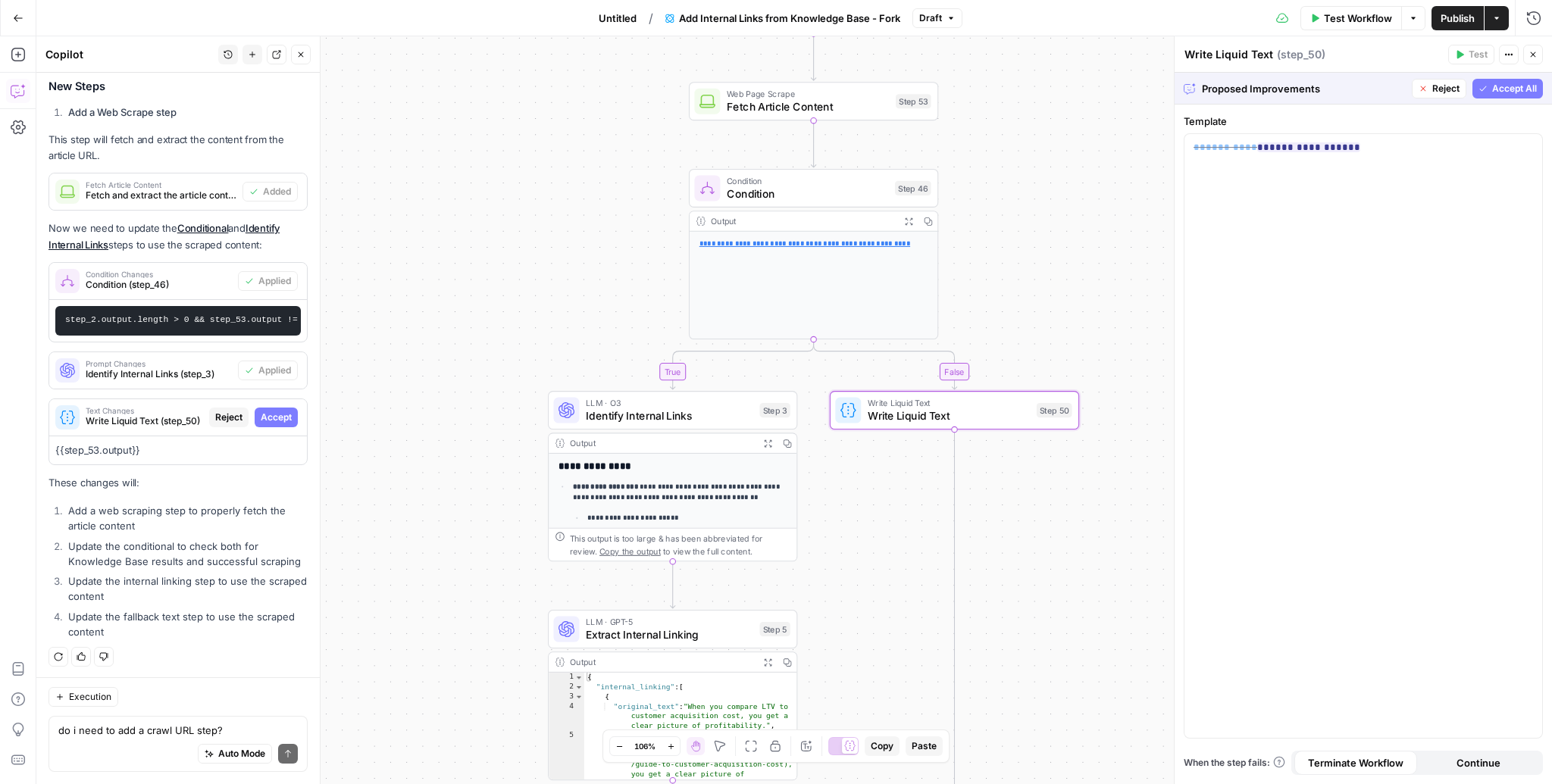
click at [281, 421] on span "Accept" at bounding box center [276, 418] width 31 height 14
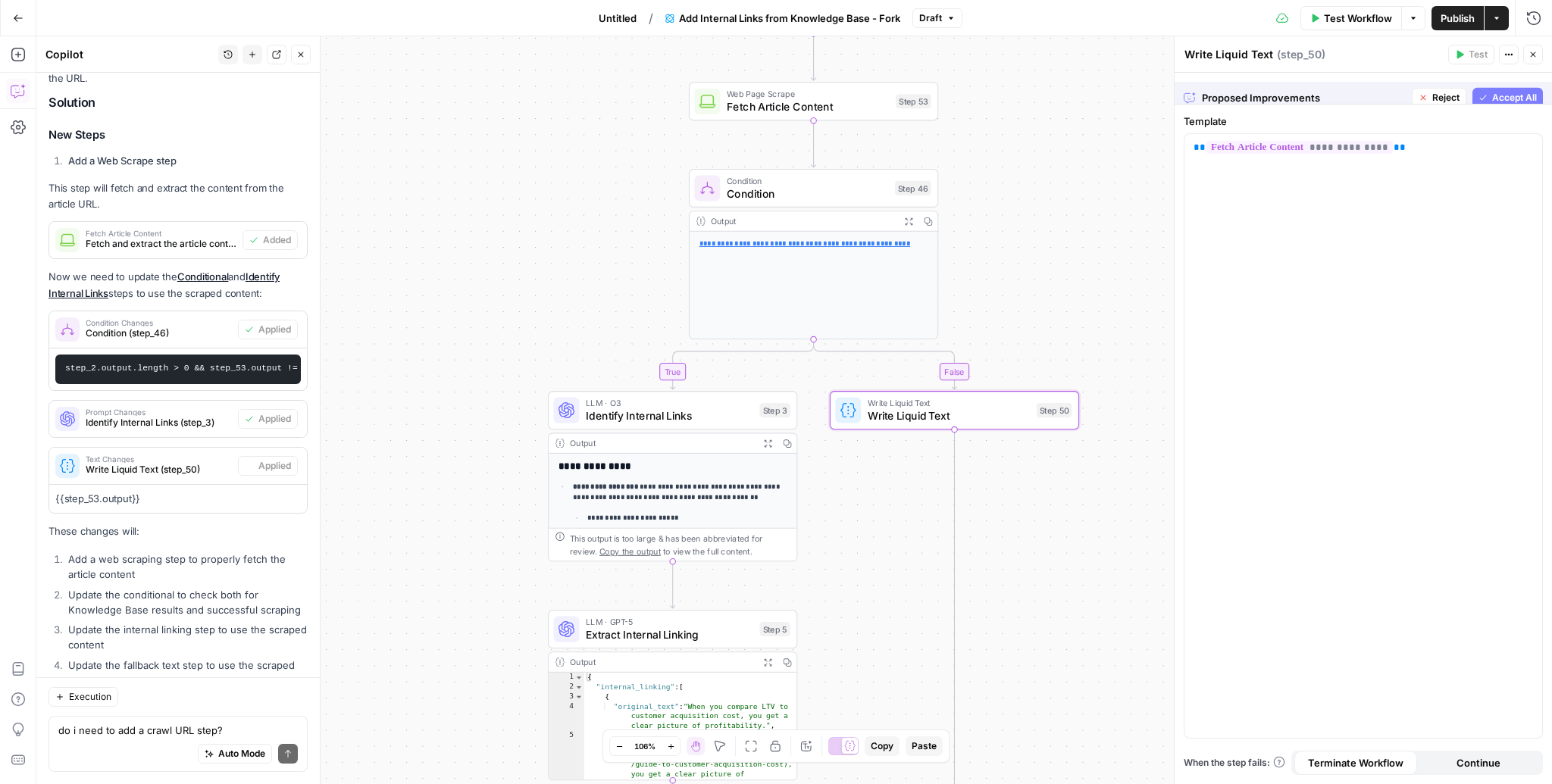
scroll to position [588, 0]
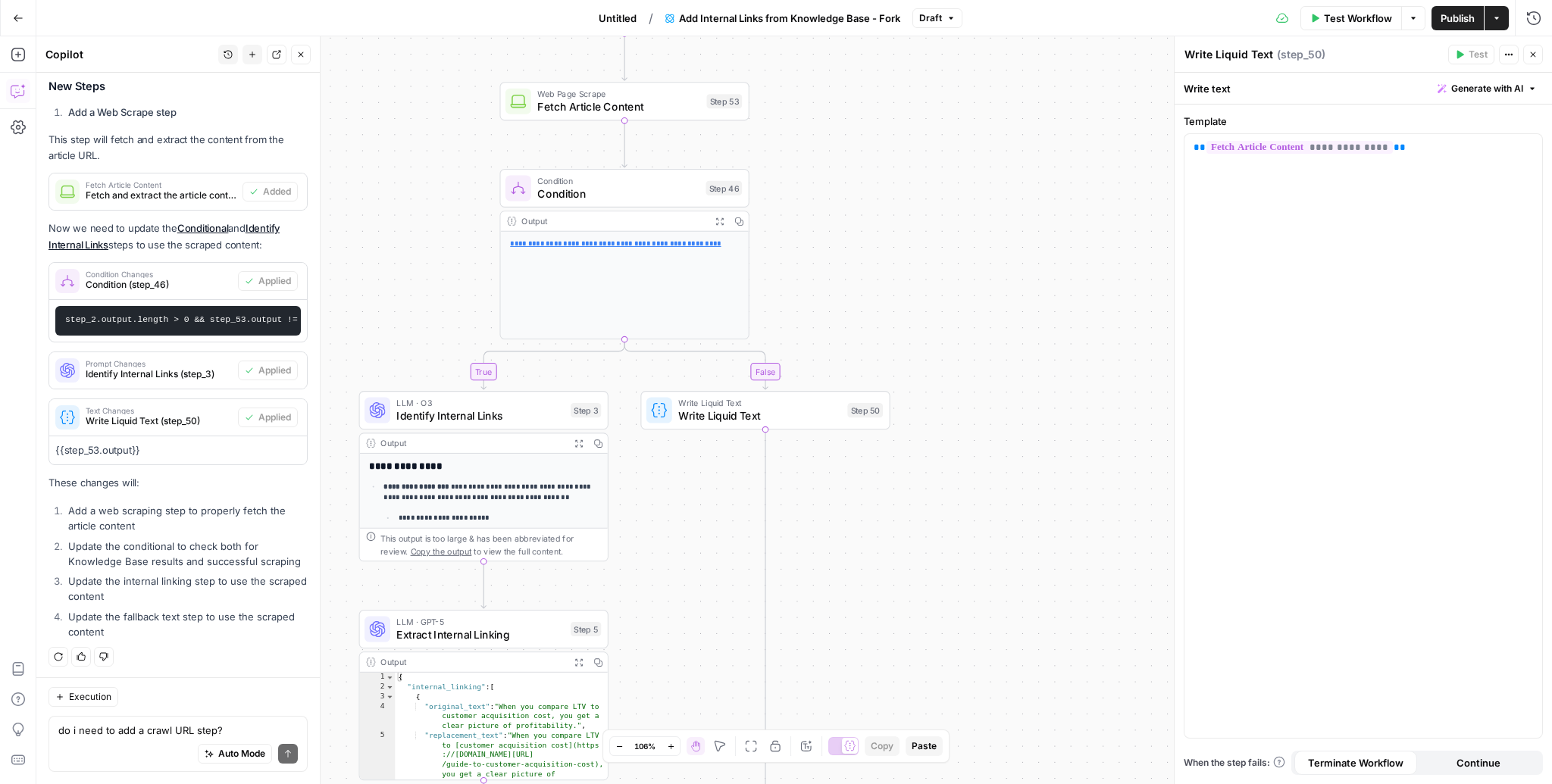
click at [1375, 14] on span "Test Workflow" at bounding box center [1357, 18] width 68 height 15
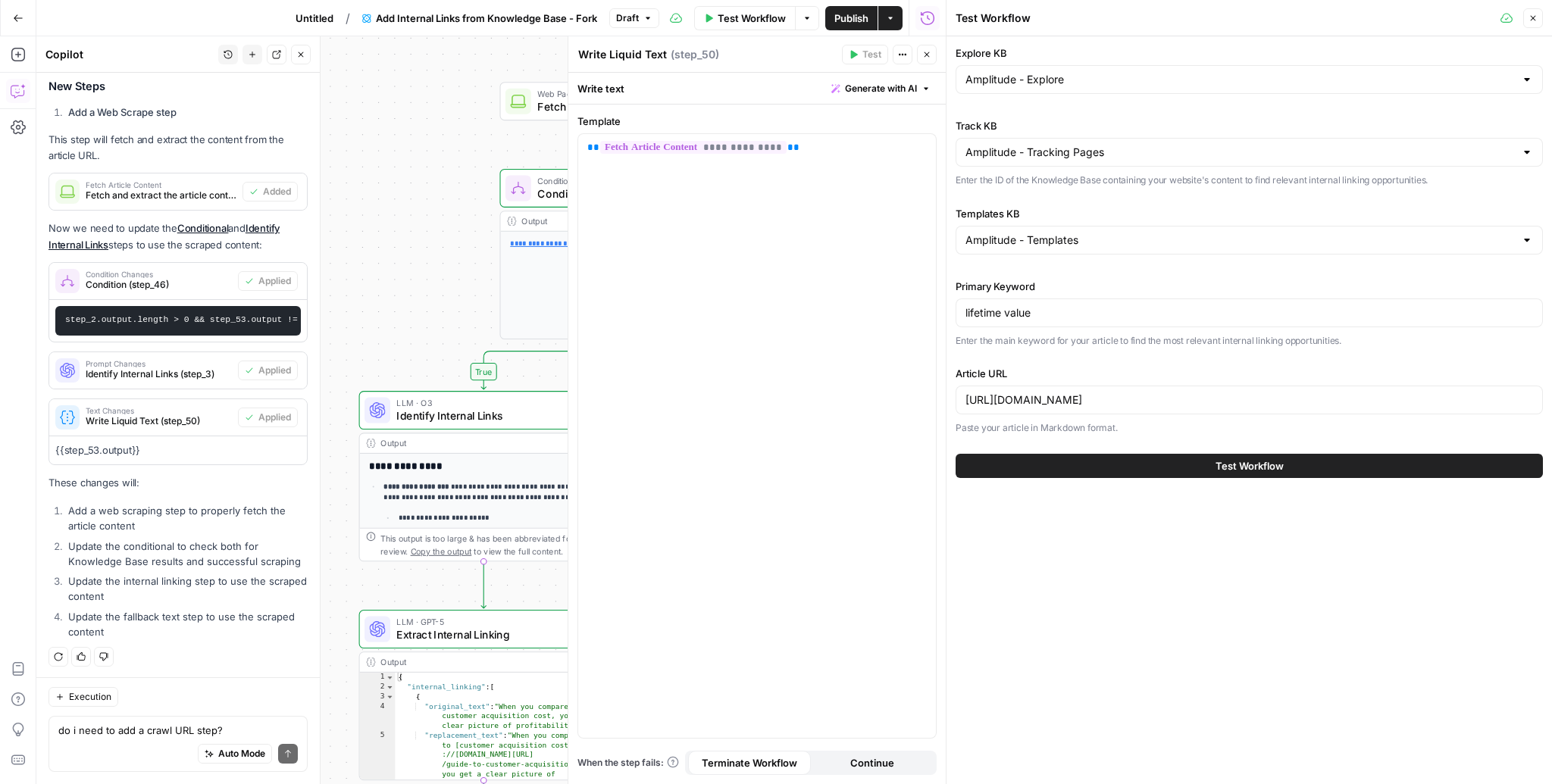
click at [1144, 475] on button "Test Workflow" at bounding box center [1249, 466] width 587 height 25
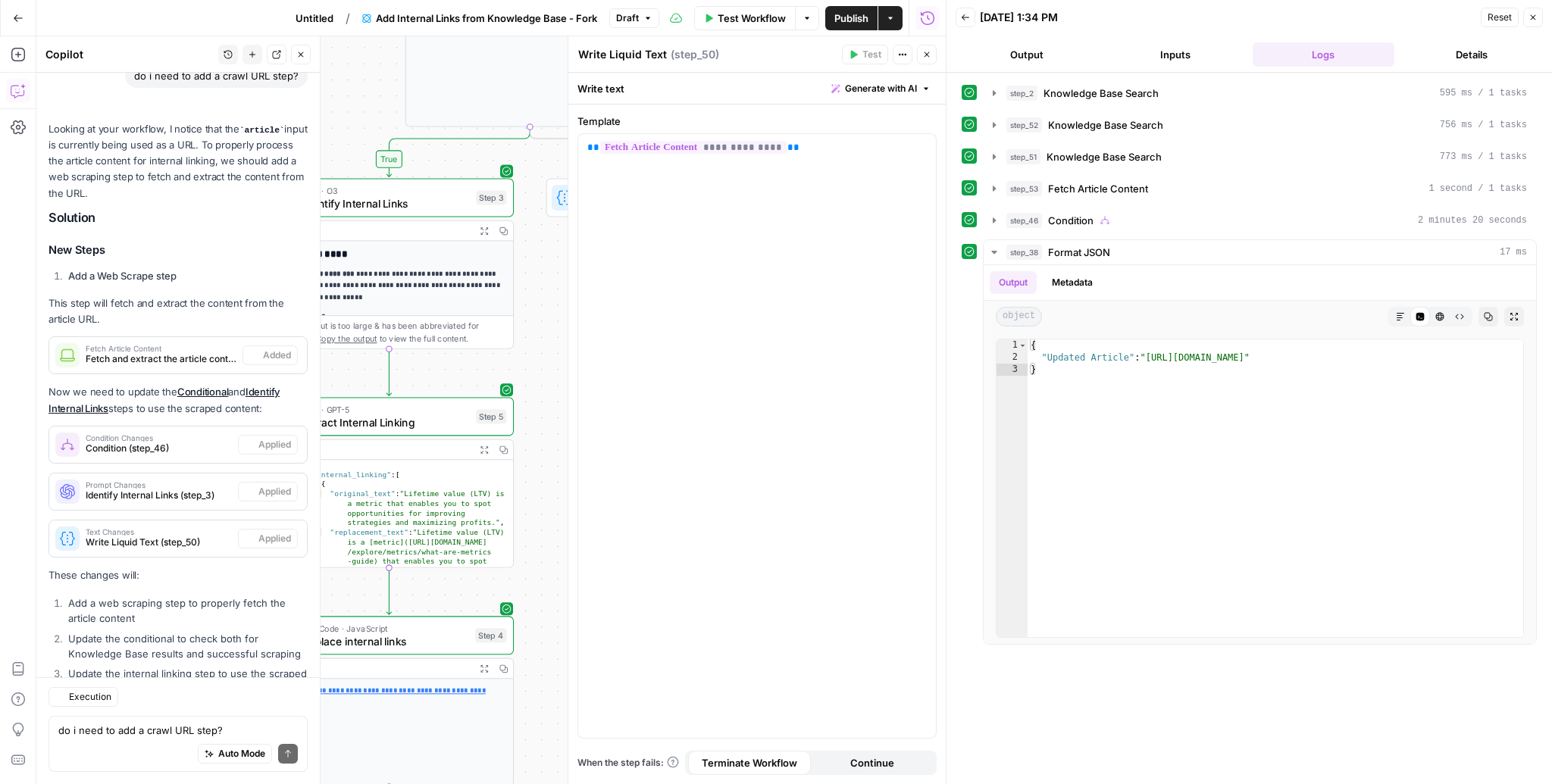
scroll to position [517, 0]
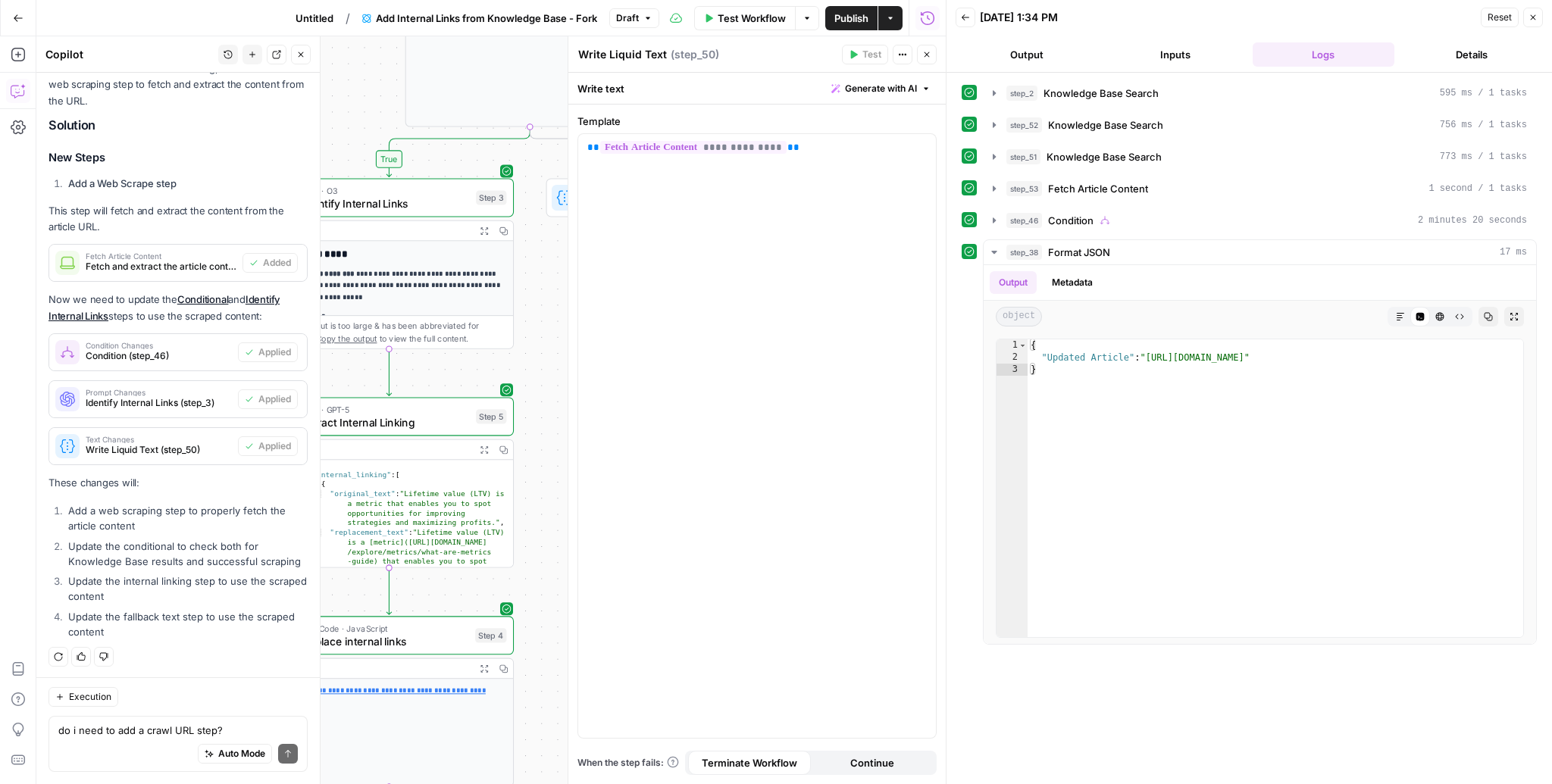
click at [1534, 17] on icon "button" at bounding box center [1533, 18] width 9 height 9
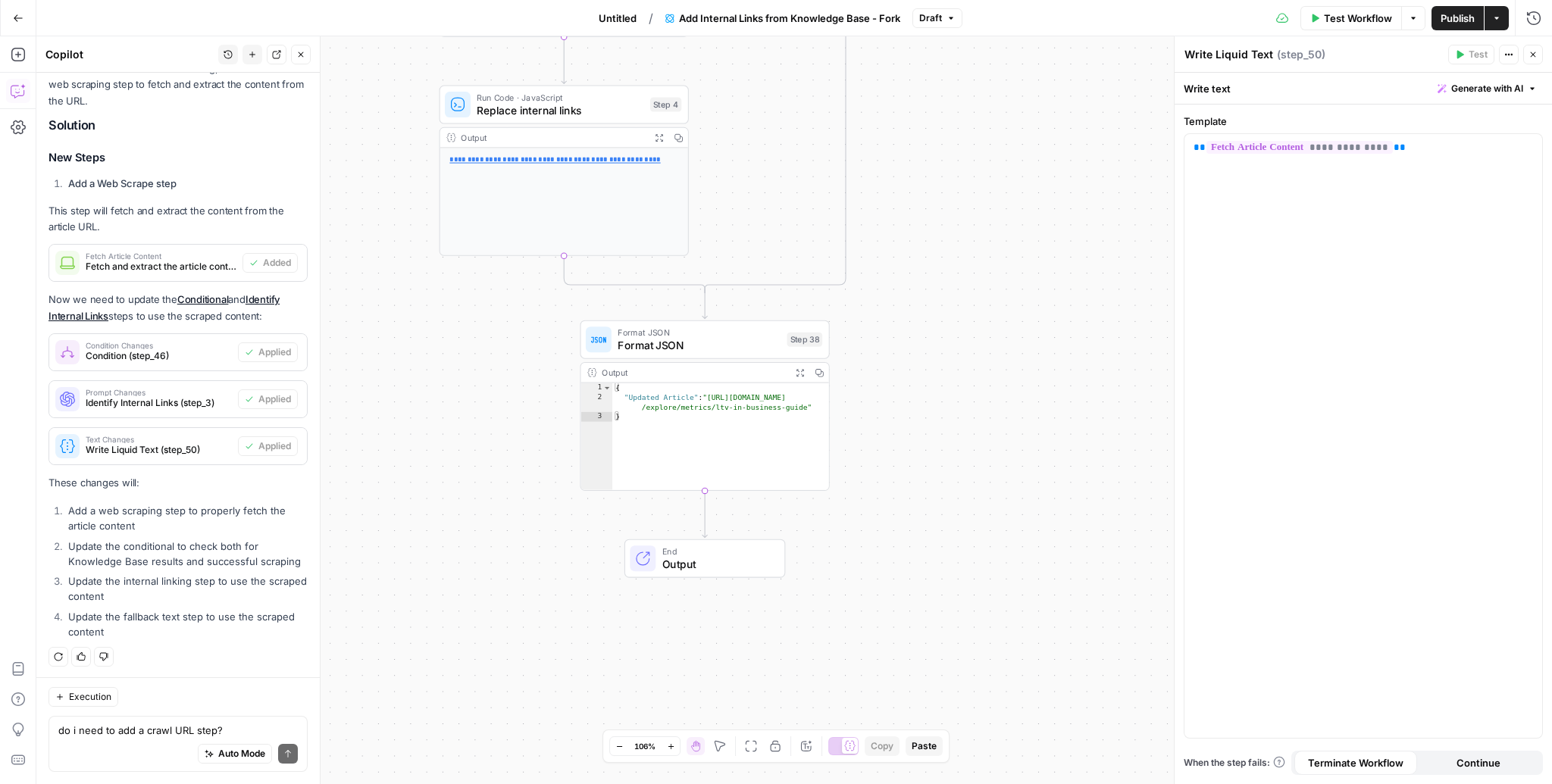
click at [800, 369] on icon "button" at bounding box center [800, 373] width 9 height 9
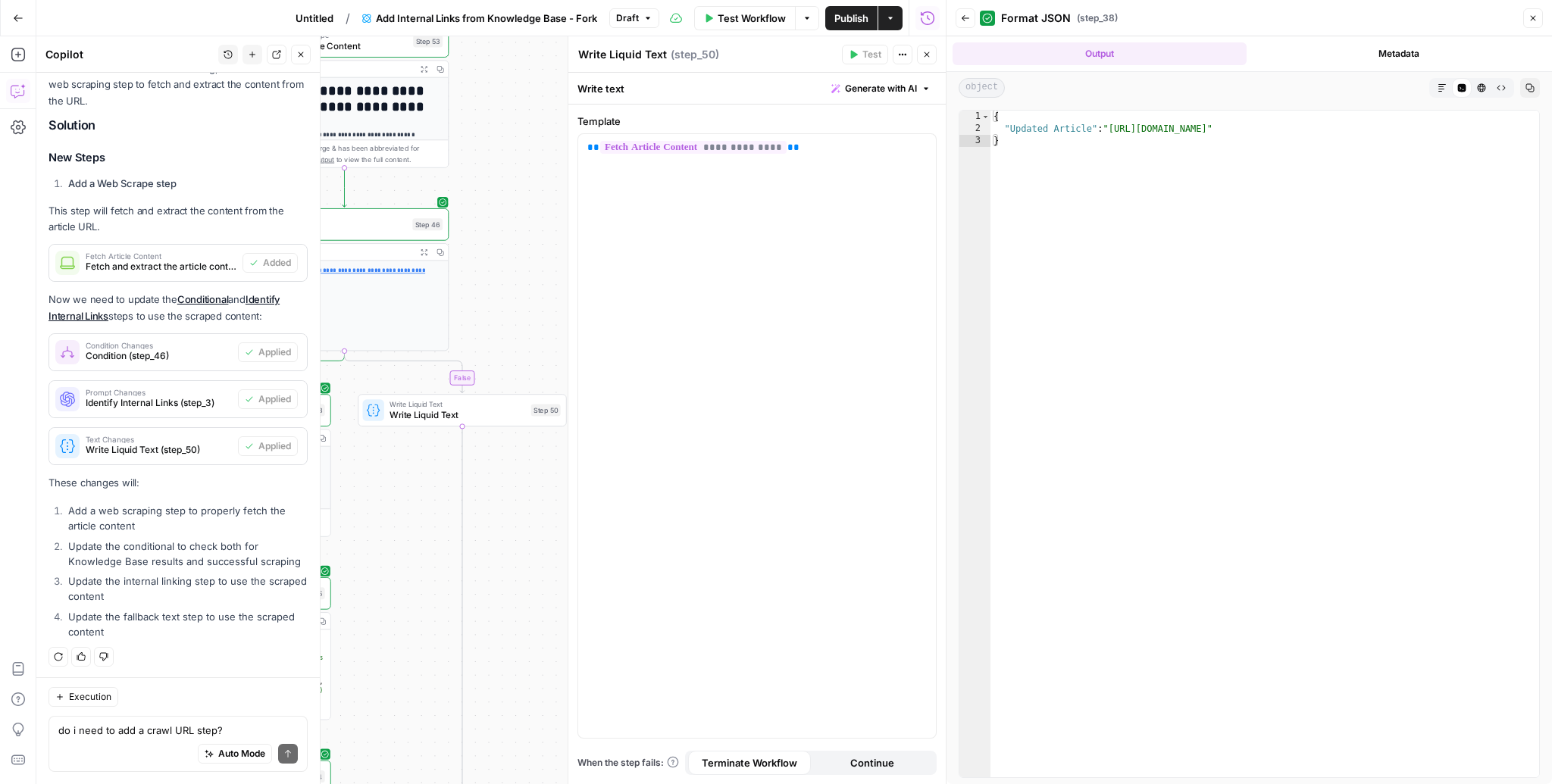
click at [1540, 18] on button "Close" at bounding box center [1533, 18] width 20 height 20
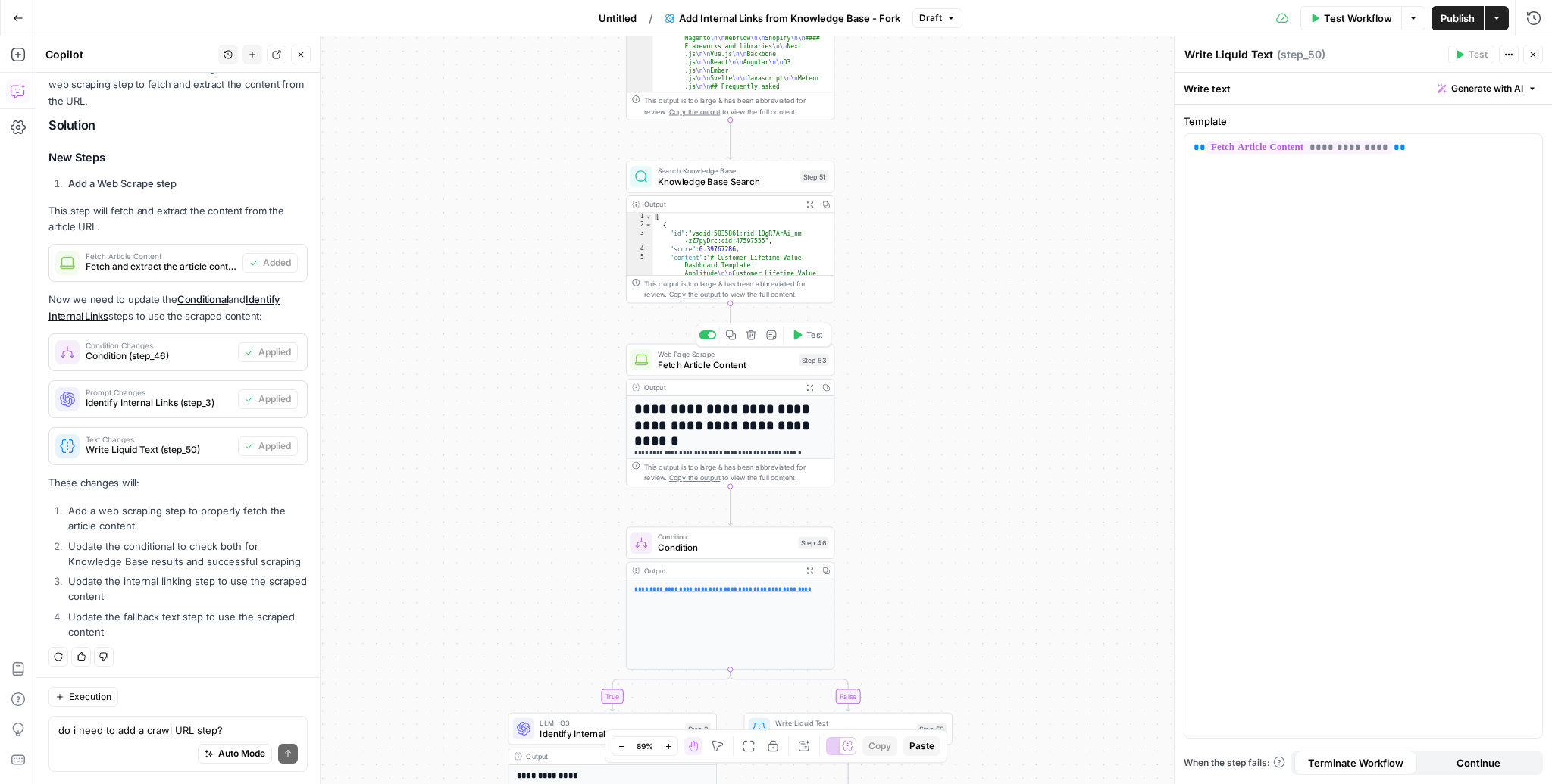
click at [738, 366] on span "Fetch Article Content" at bounding box center [726, 365] width 136 height 14
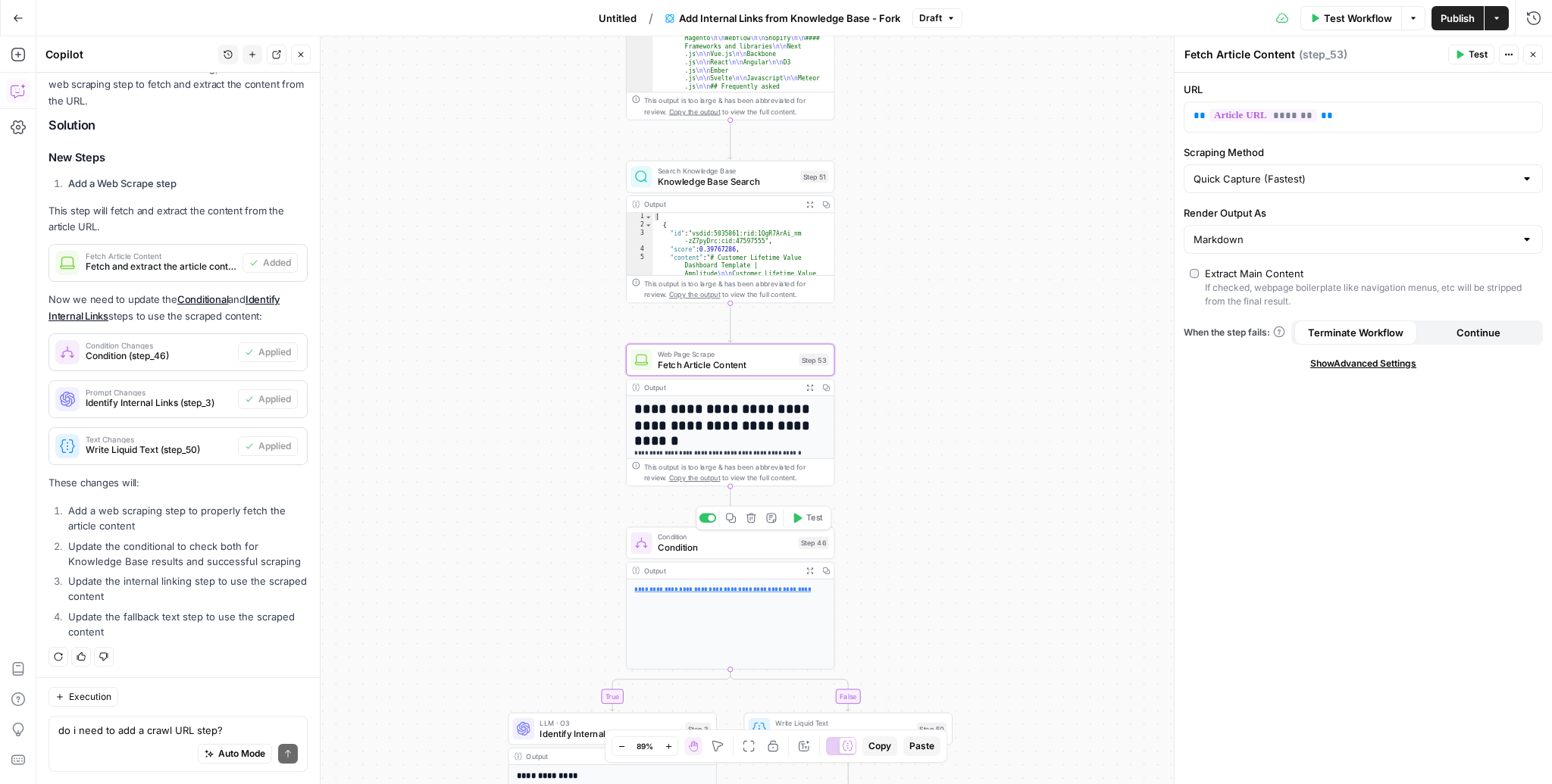
click at [745, 550] on span "Condition" at bounding box center [726, 548] width 135 height 14
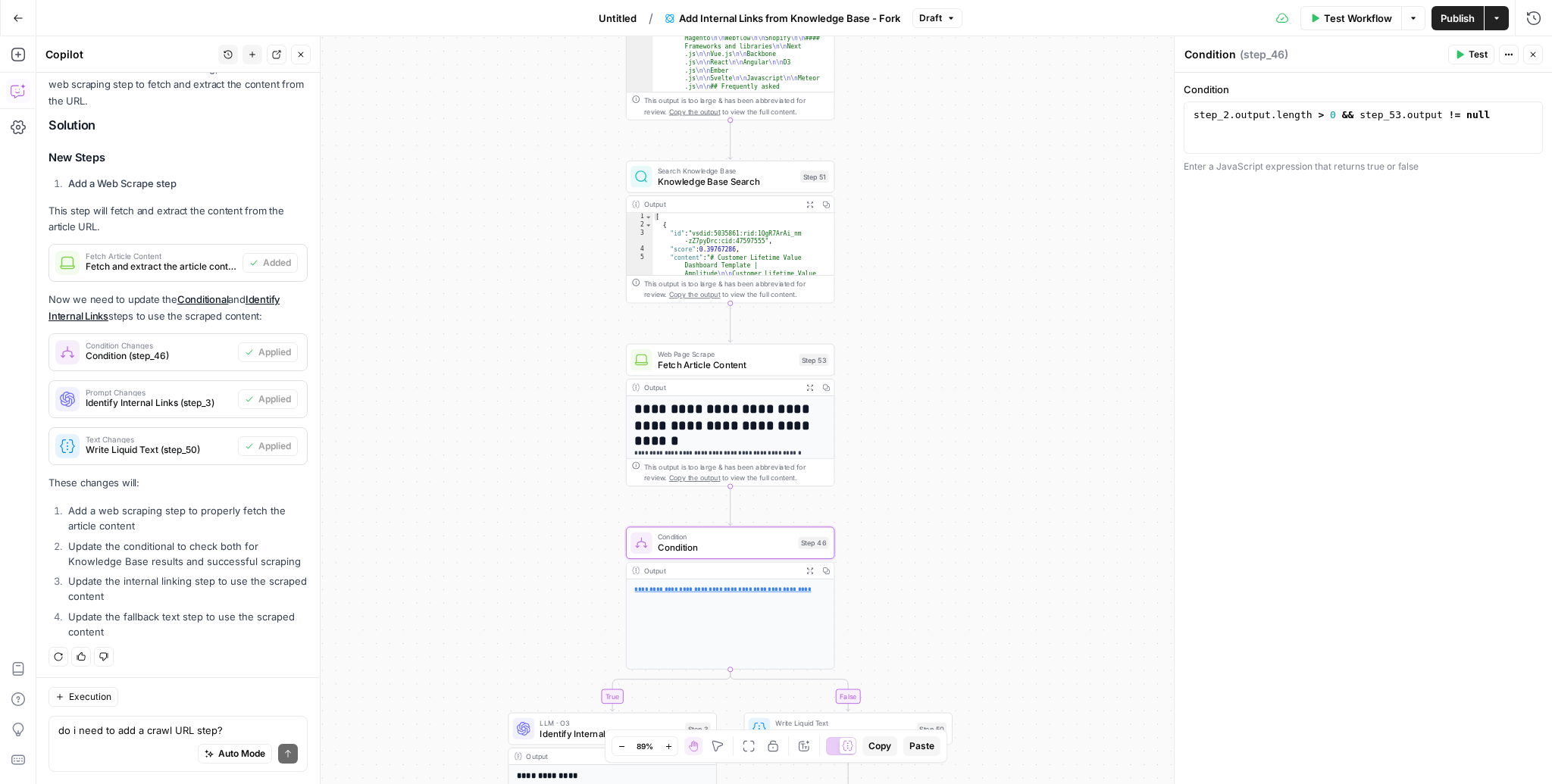
click at [747, 359] on span "Fetch Article Content" at bounding box center [726, 365] width 136 height 14
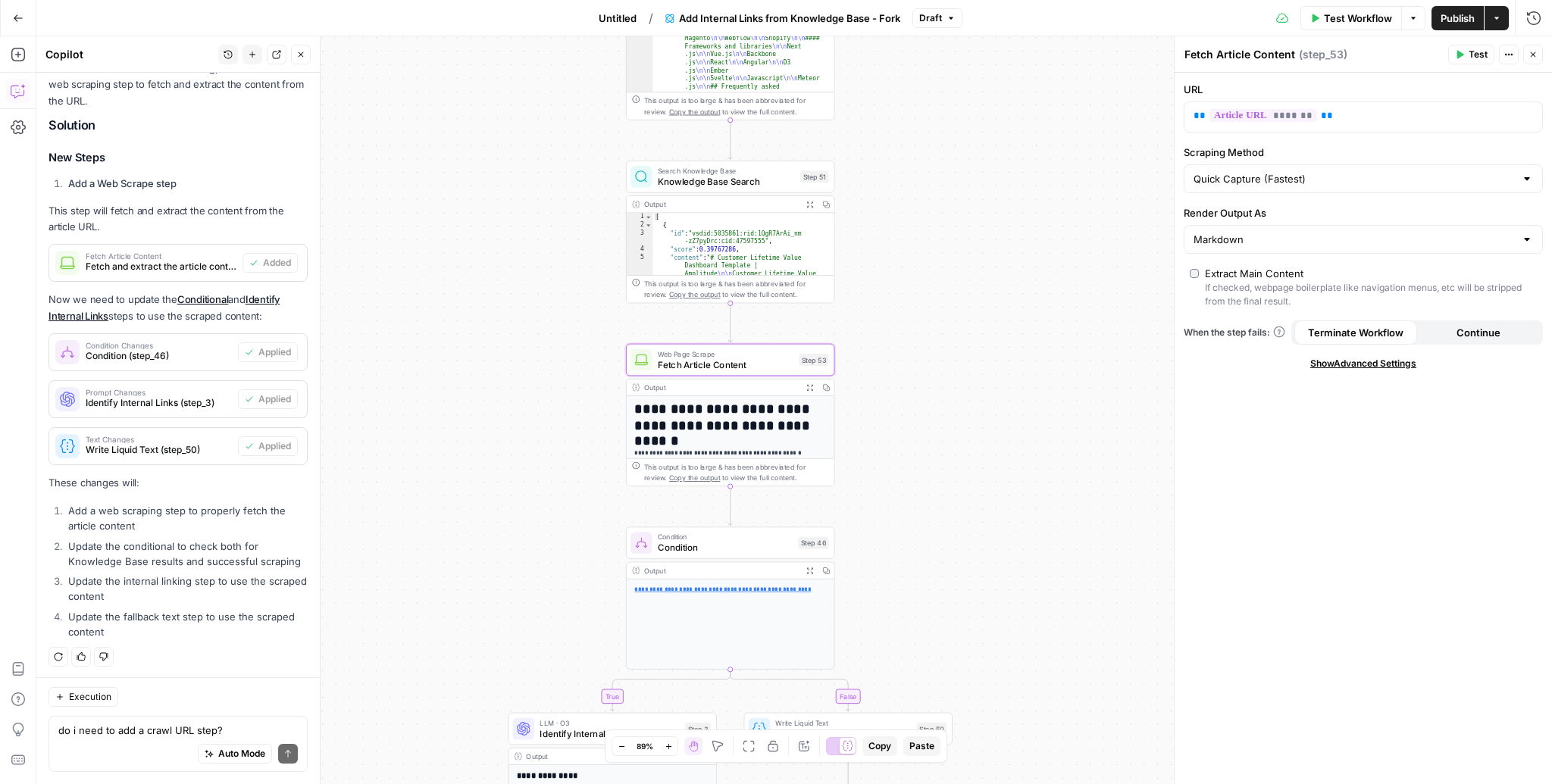
click at [188, 721] on div "do i need to add a crawl URL step? Write your question here Auto Mode Send" at bounding box center [178, 744] width 259 height 56
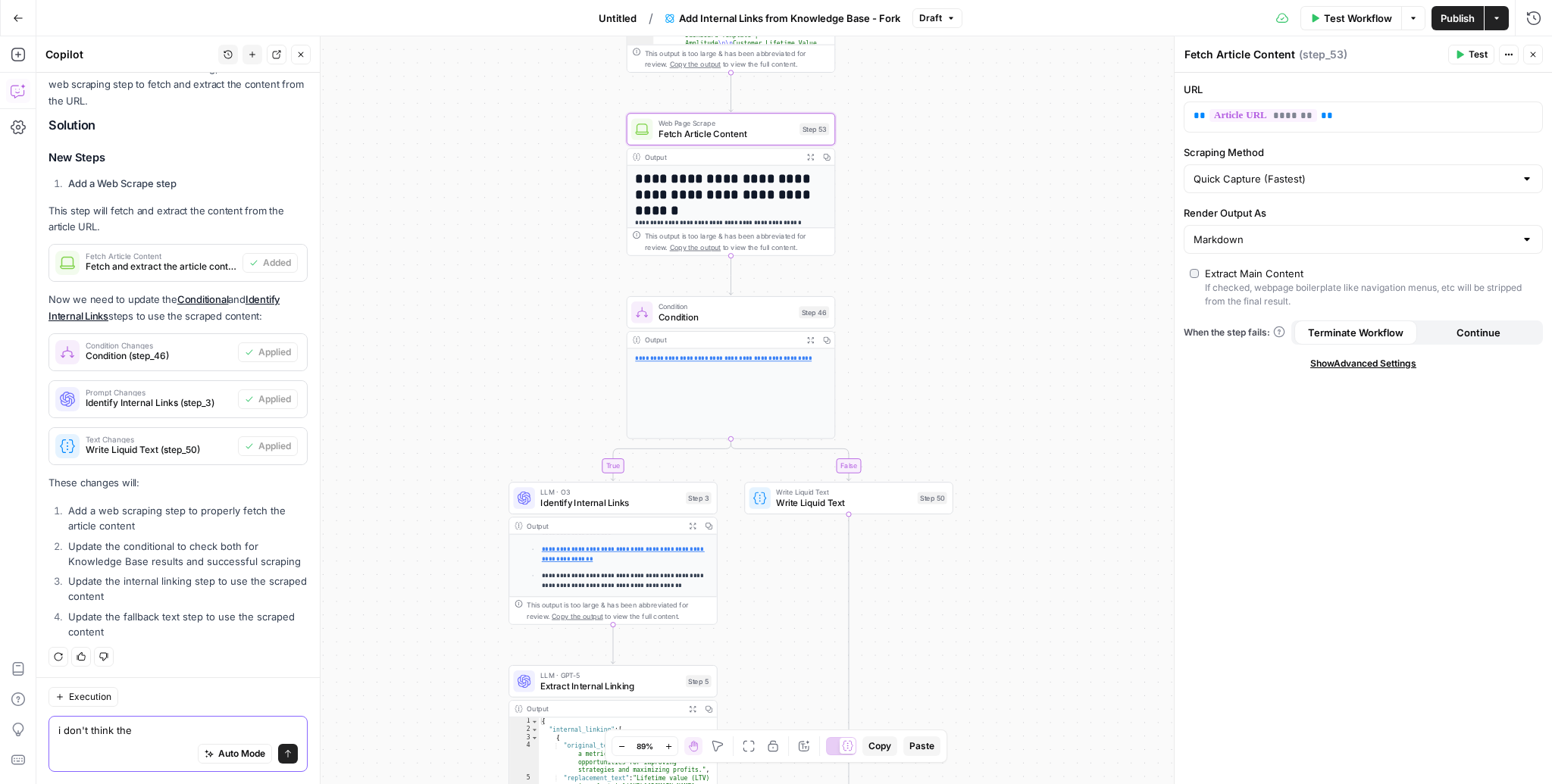
scroll to position [273, 0]
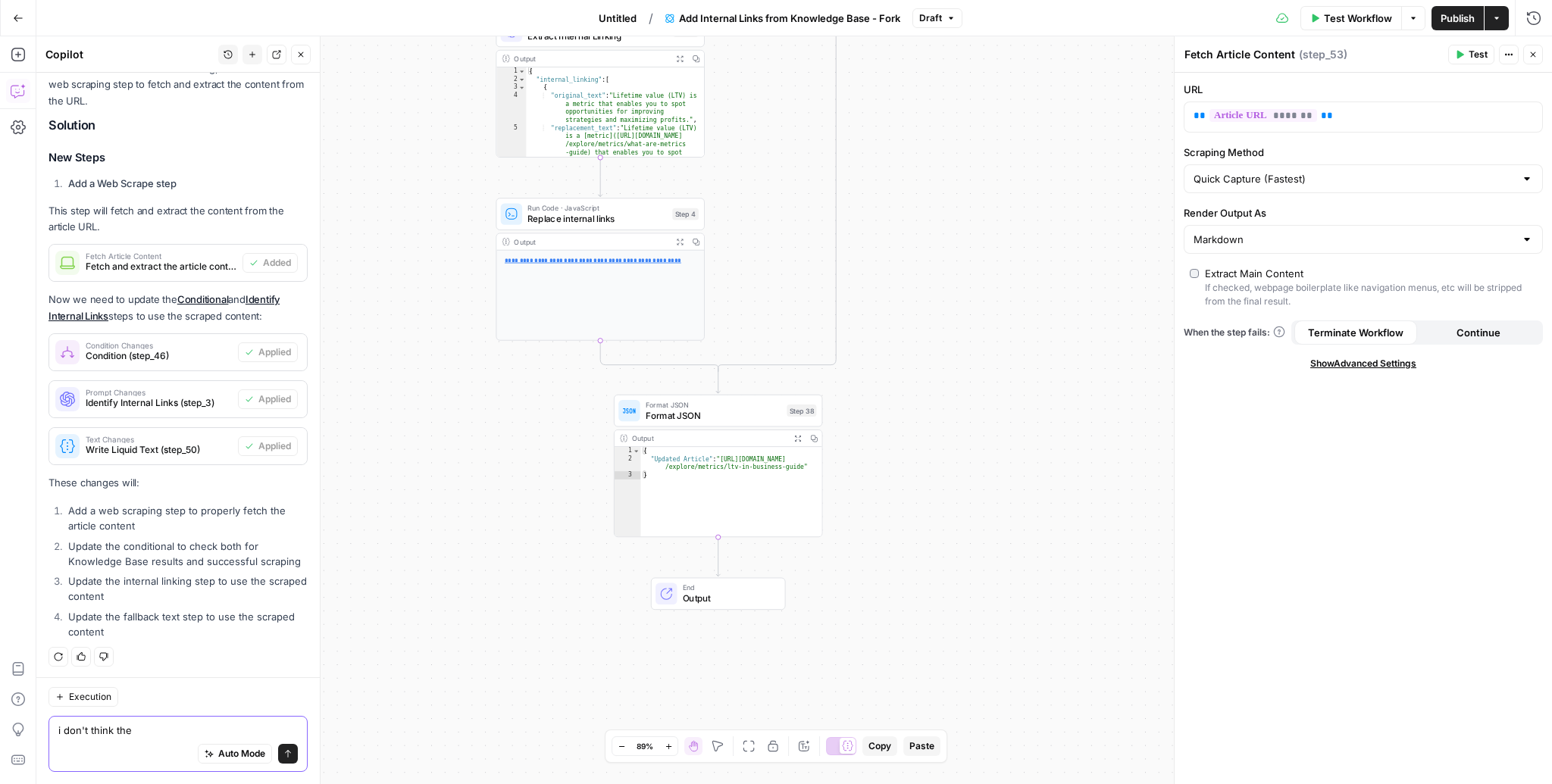
click at [156, 726] on textarea "i don't think the" at bounding box center [178, 730] width 239 height 15
click at [156, 726] on textarea "i don't think the" at bounding box center [178, 730] width 239 height 15
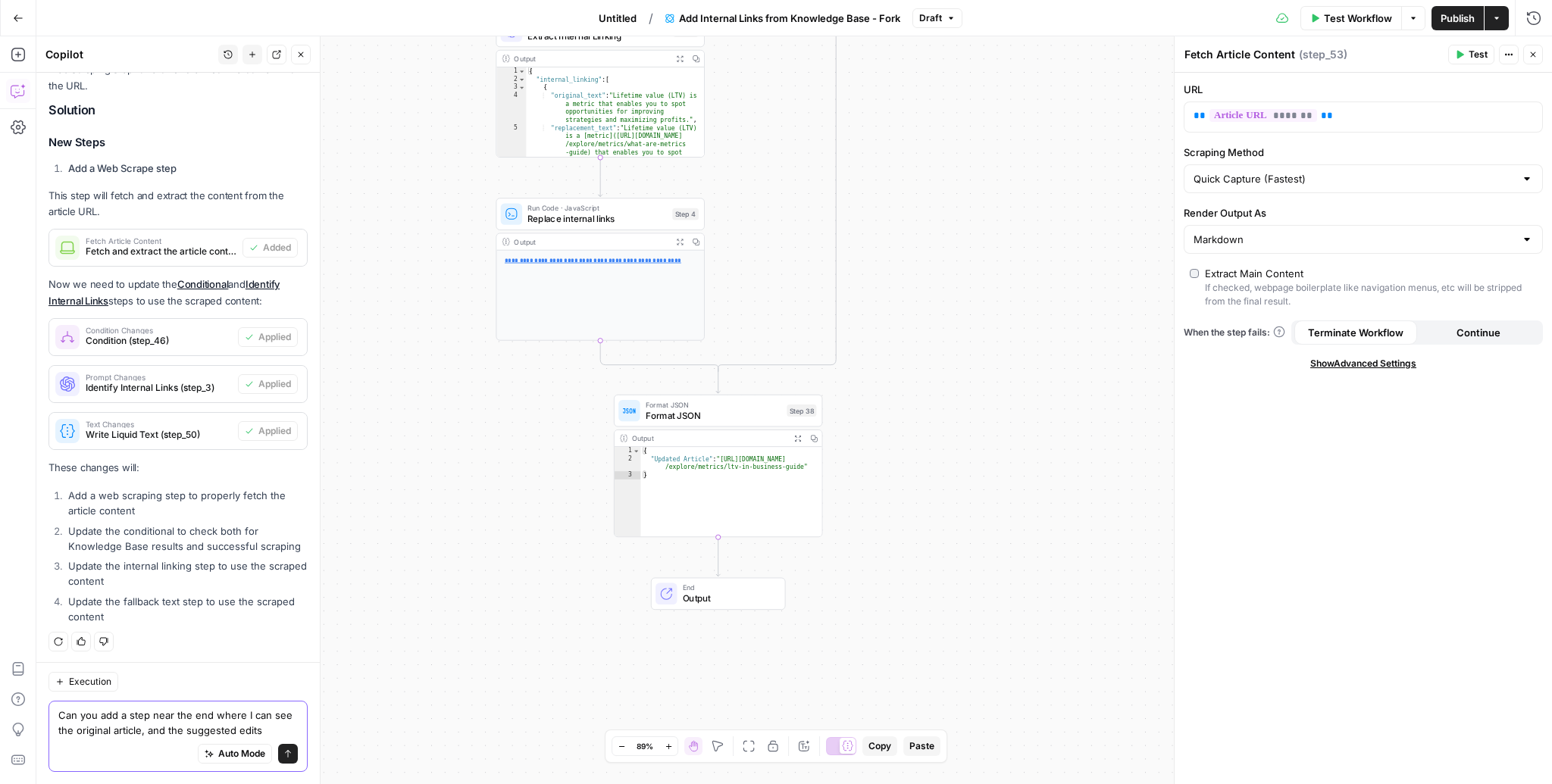
type textarea "Can you add a step near the end where I can see the original article, and the s…"
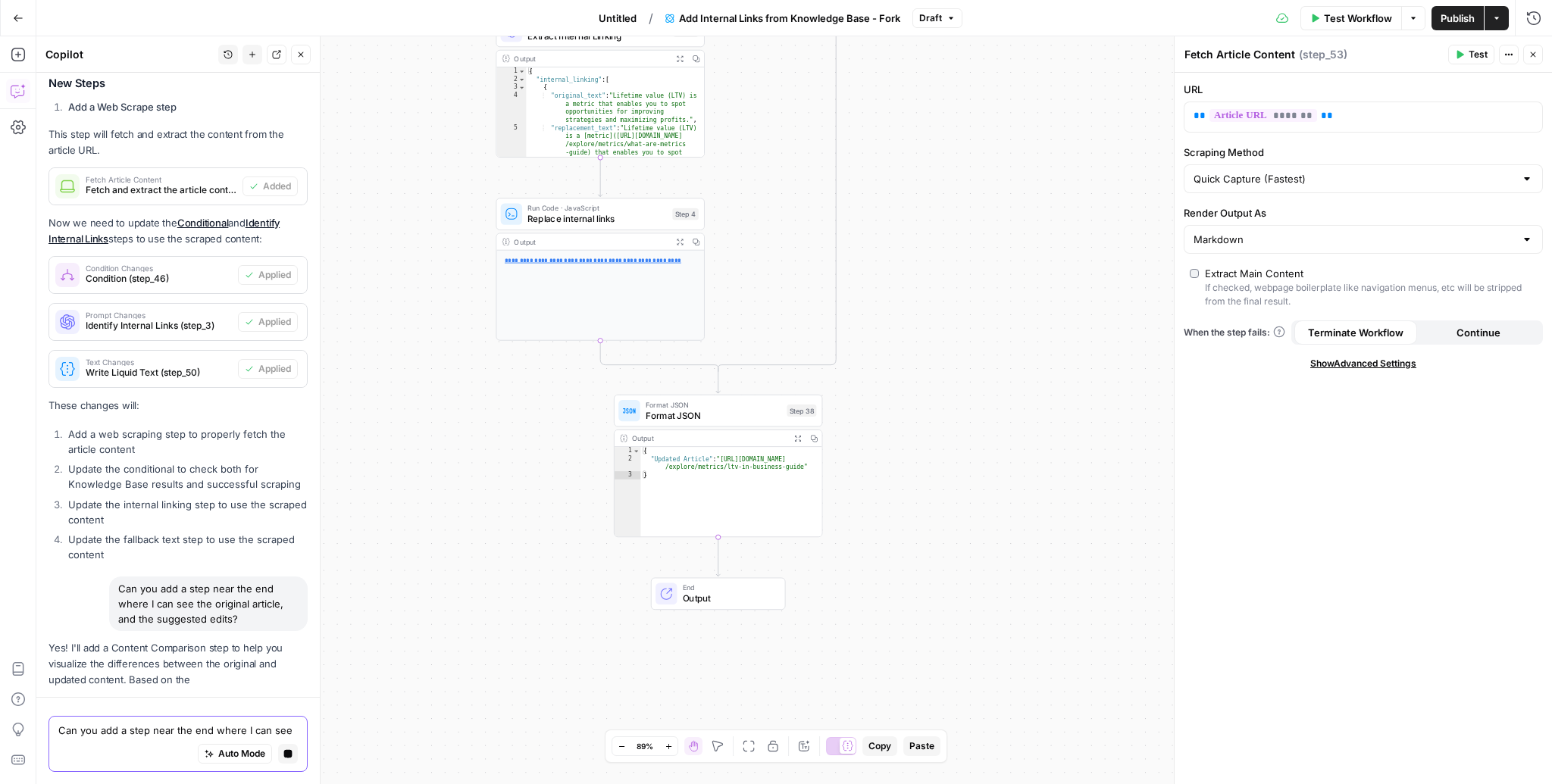
scroll to position [556, 0]
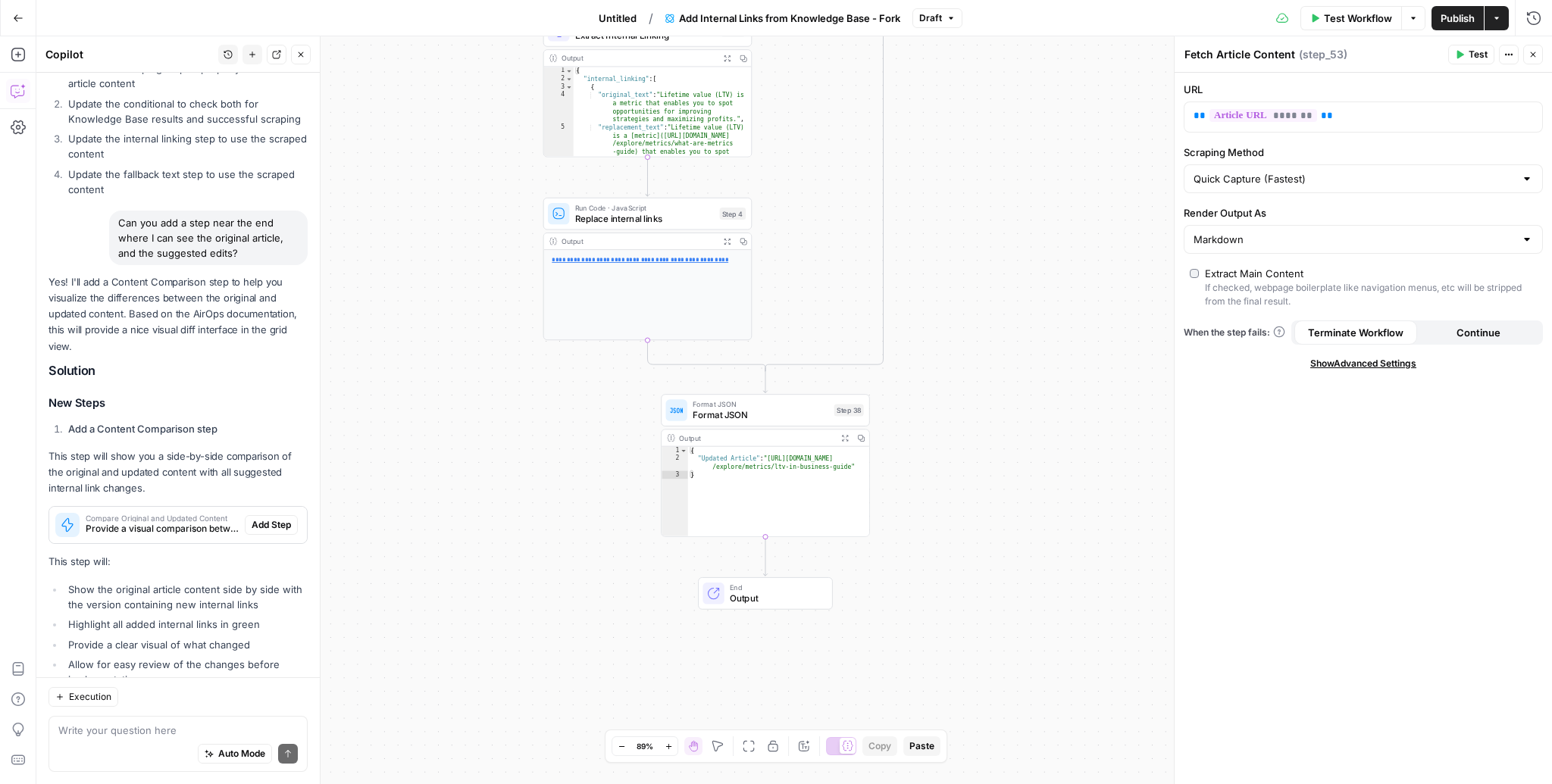
scroll to position [1063, 0]
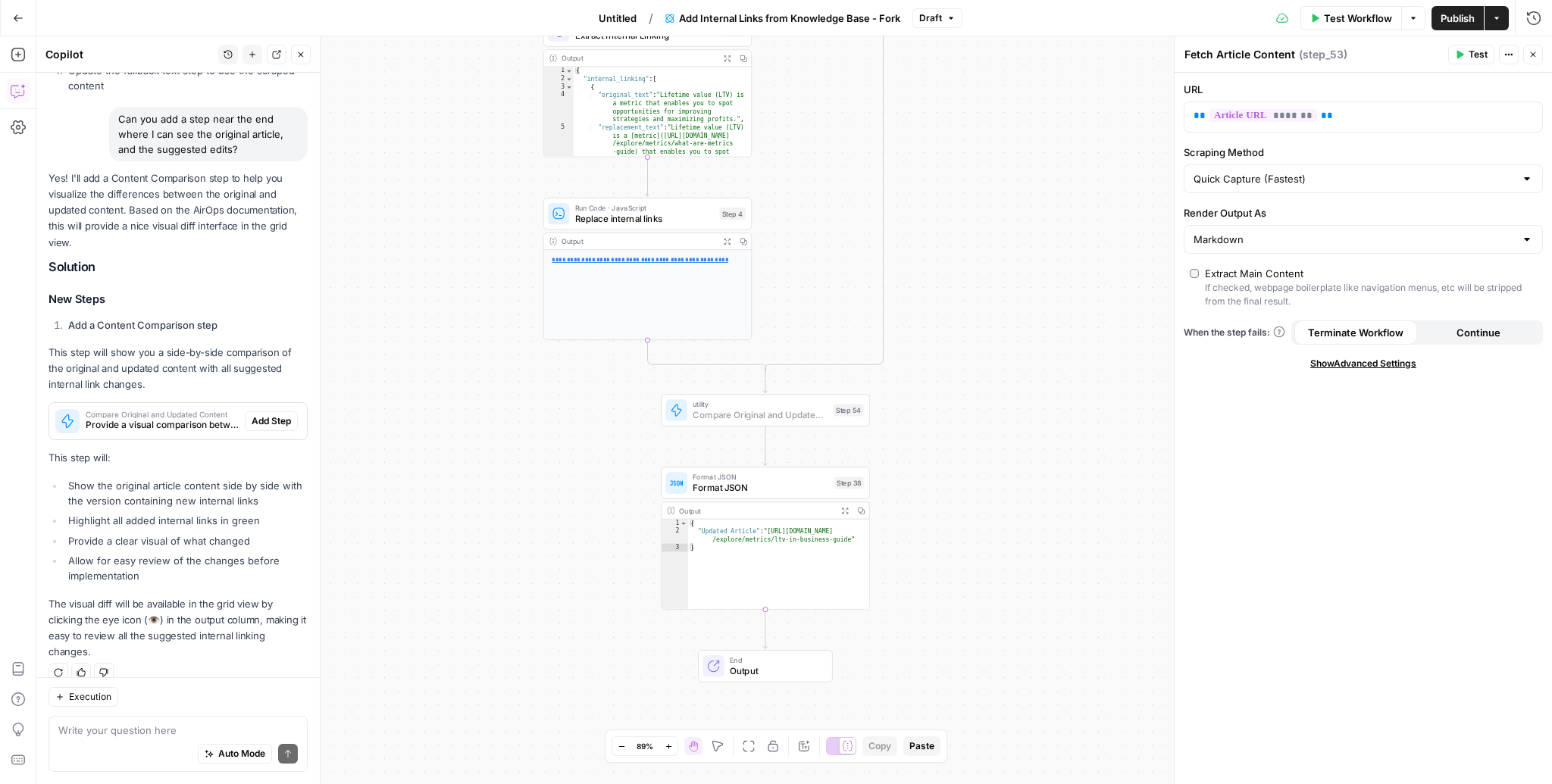
click at [264, 422] on span "Add Step" at bounding box center [271, 422] width 39 height 14
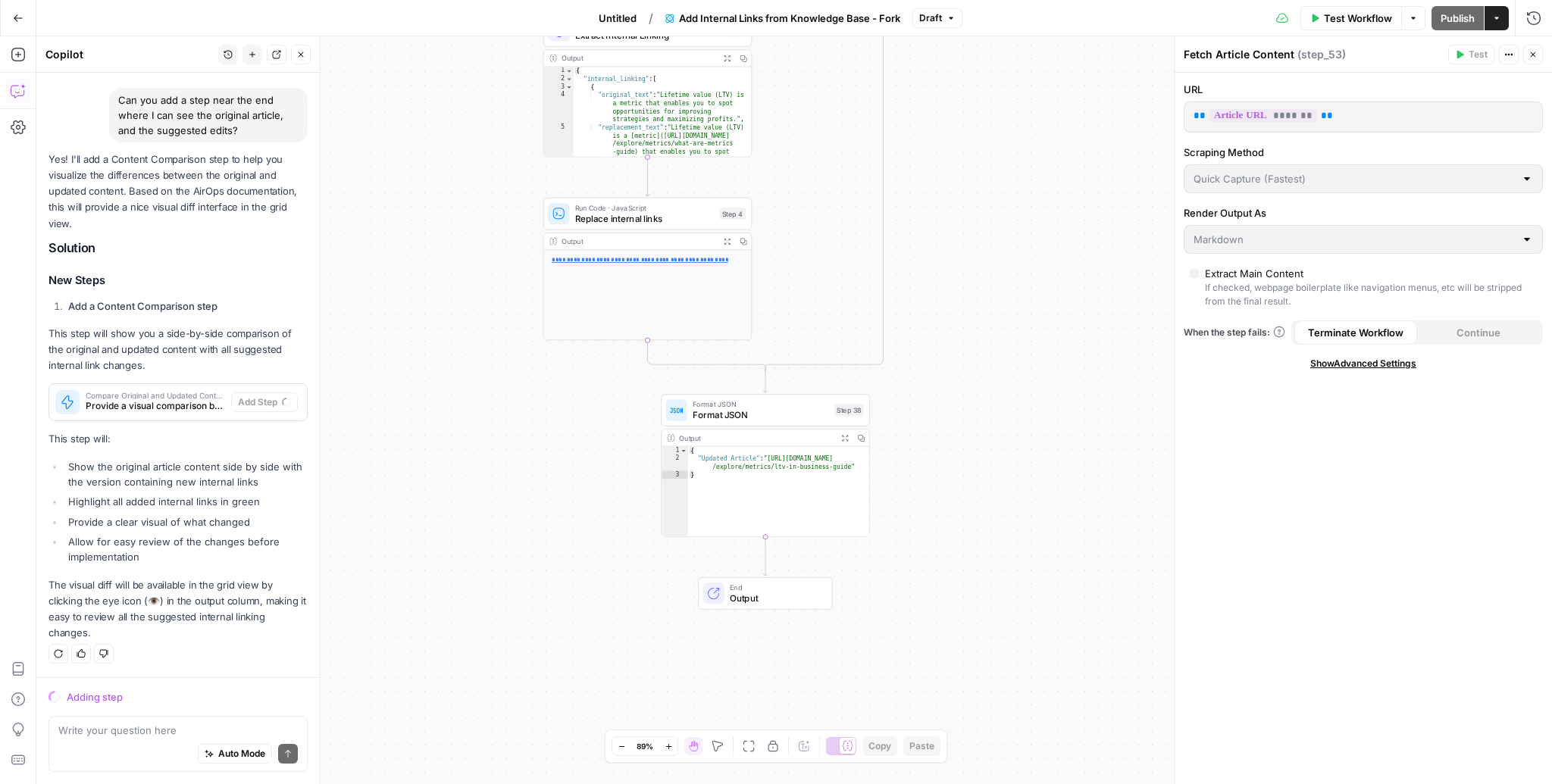
scroll to position [1015, 0]
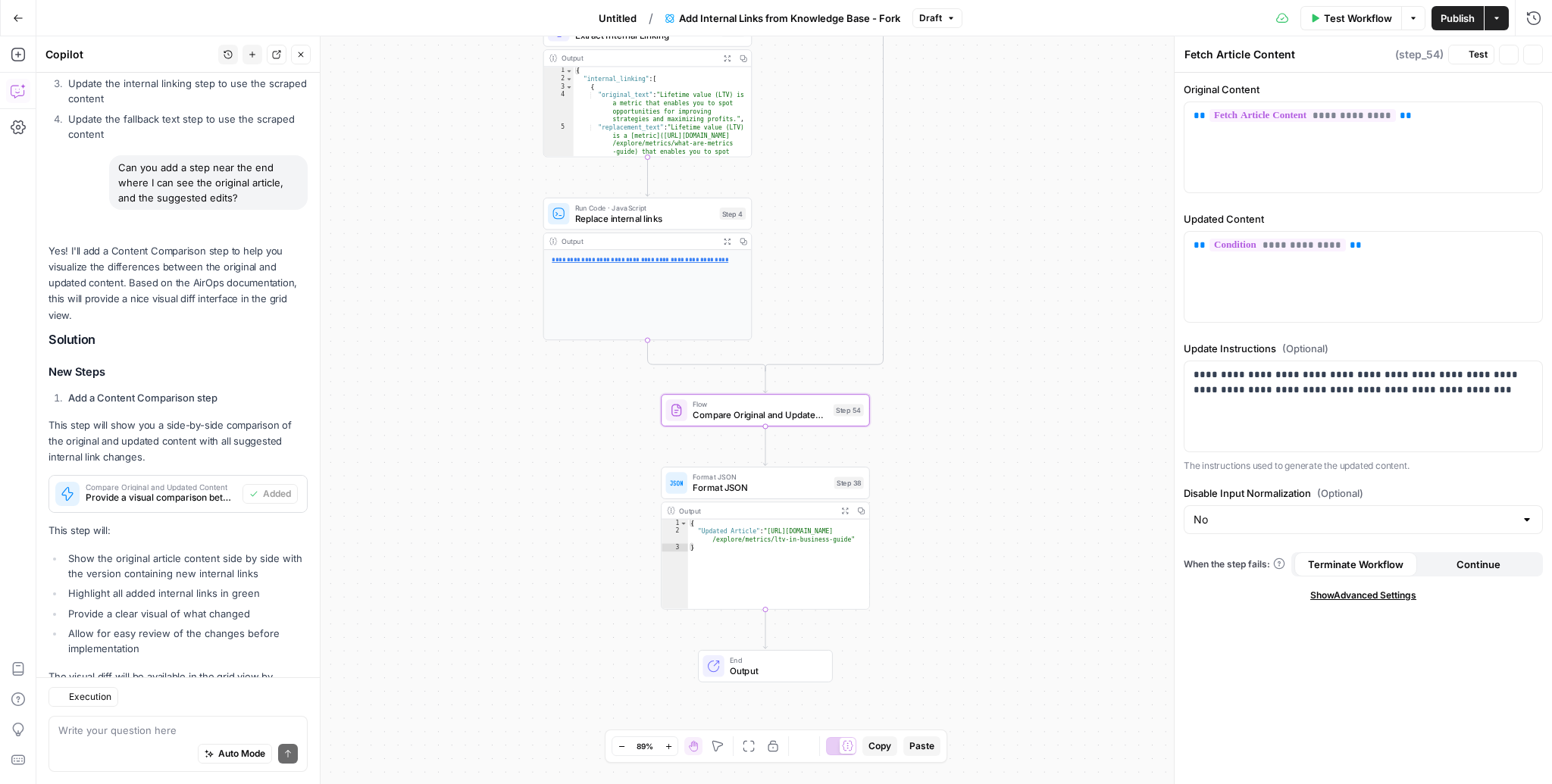
type textarea "Compare Original and Updated Content"
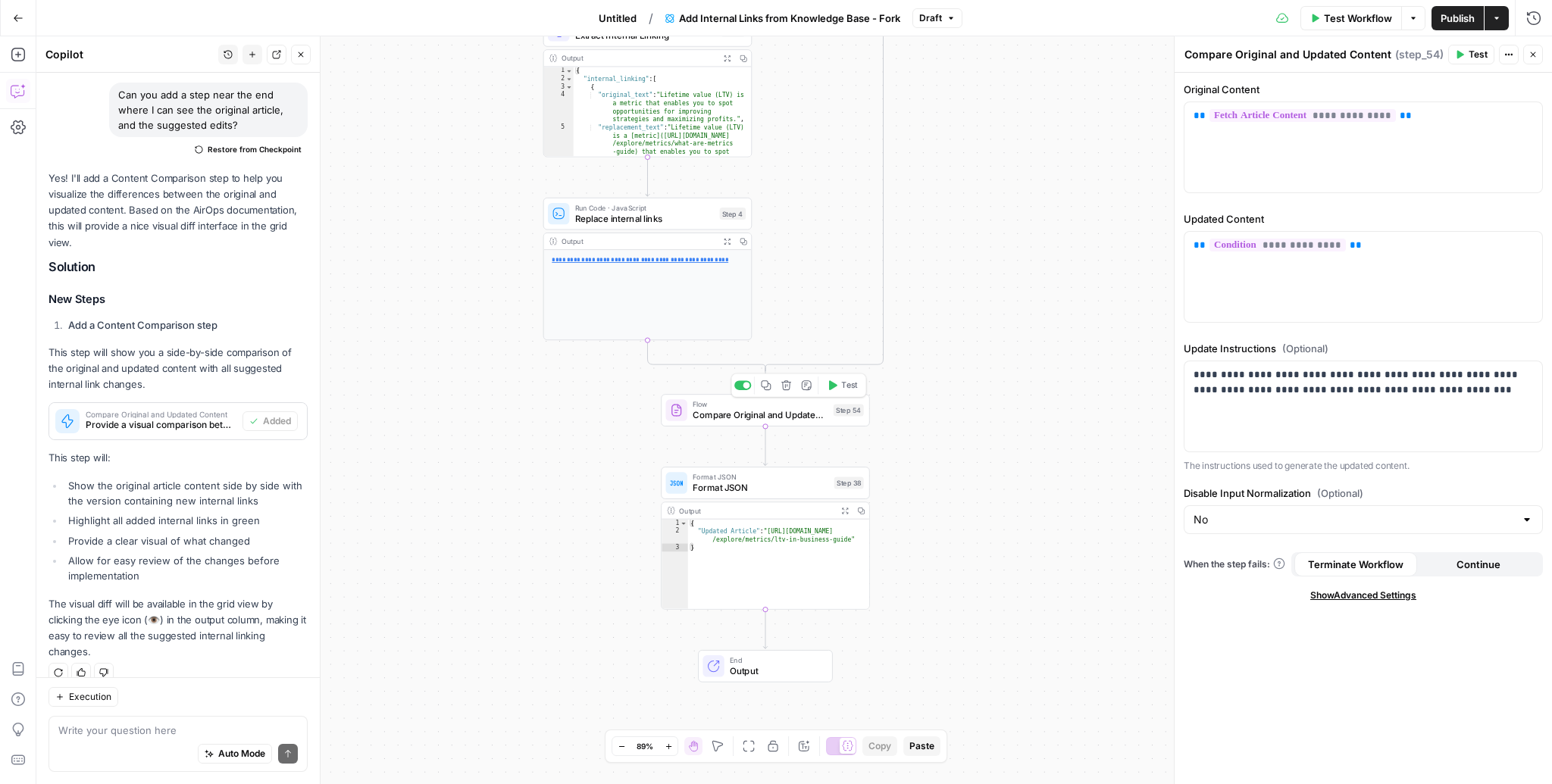
click at [849, 387] on span "Test" at bounding box center [849, 385] width 16 height 12
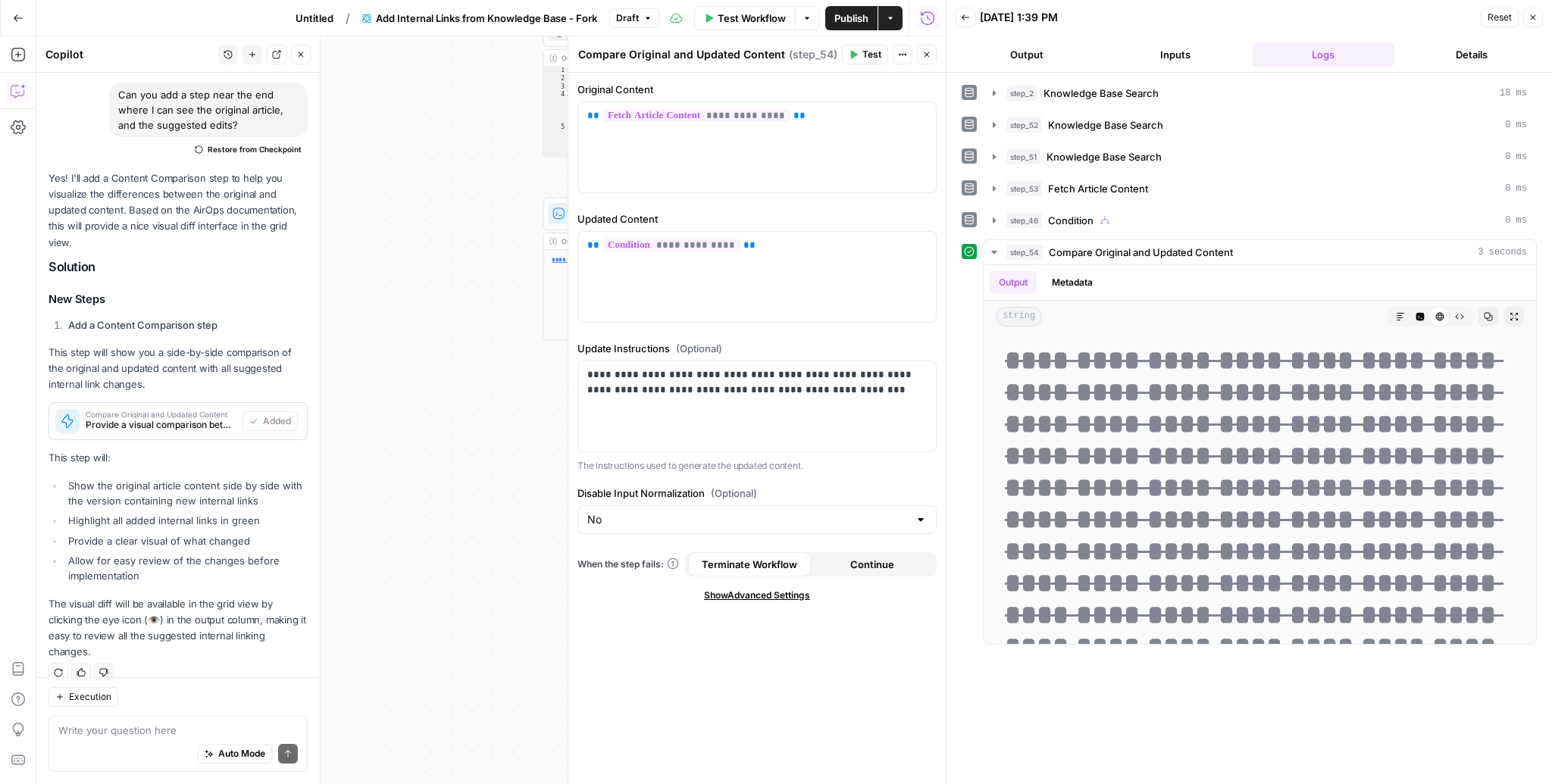
click at [505, 458] on div "true false Workflow Set Inputs Inputs Search Knowledge Base Knowledge Base Sear…" at bounding box center [491, 410] width 910 height 748
click at [1536, 12] on button "Close" at bounding box center [1533, 18] width 20 height 20
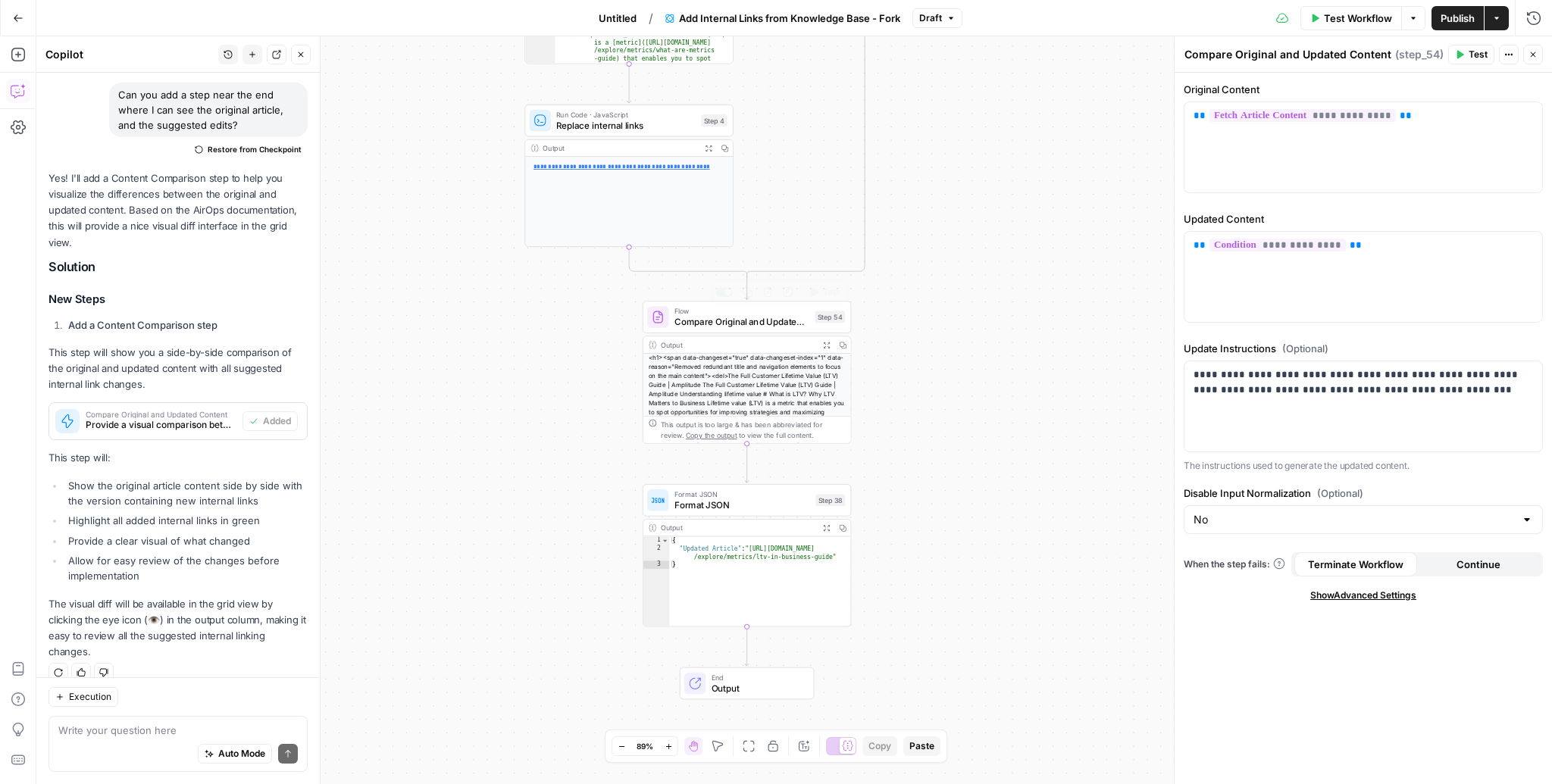
click at [826, 345] on icon "button" at bounding box center [826, 345] width 8 height 8
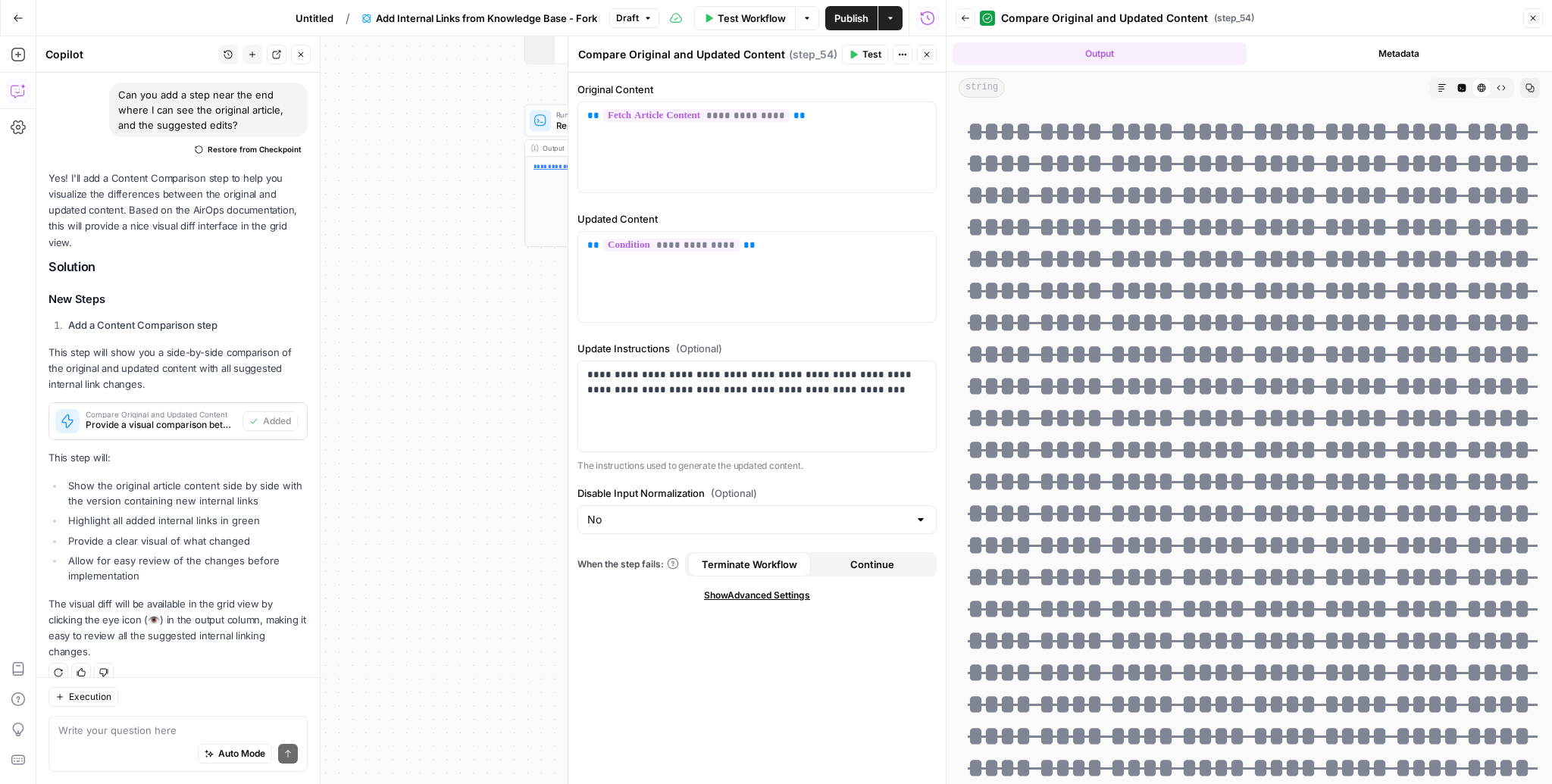
click at [1437, 88] on icon "button" at bounding box center [1442, 88] width 9 height 9
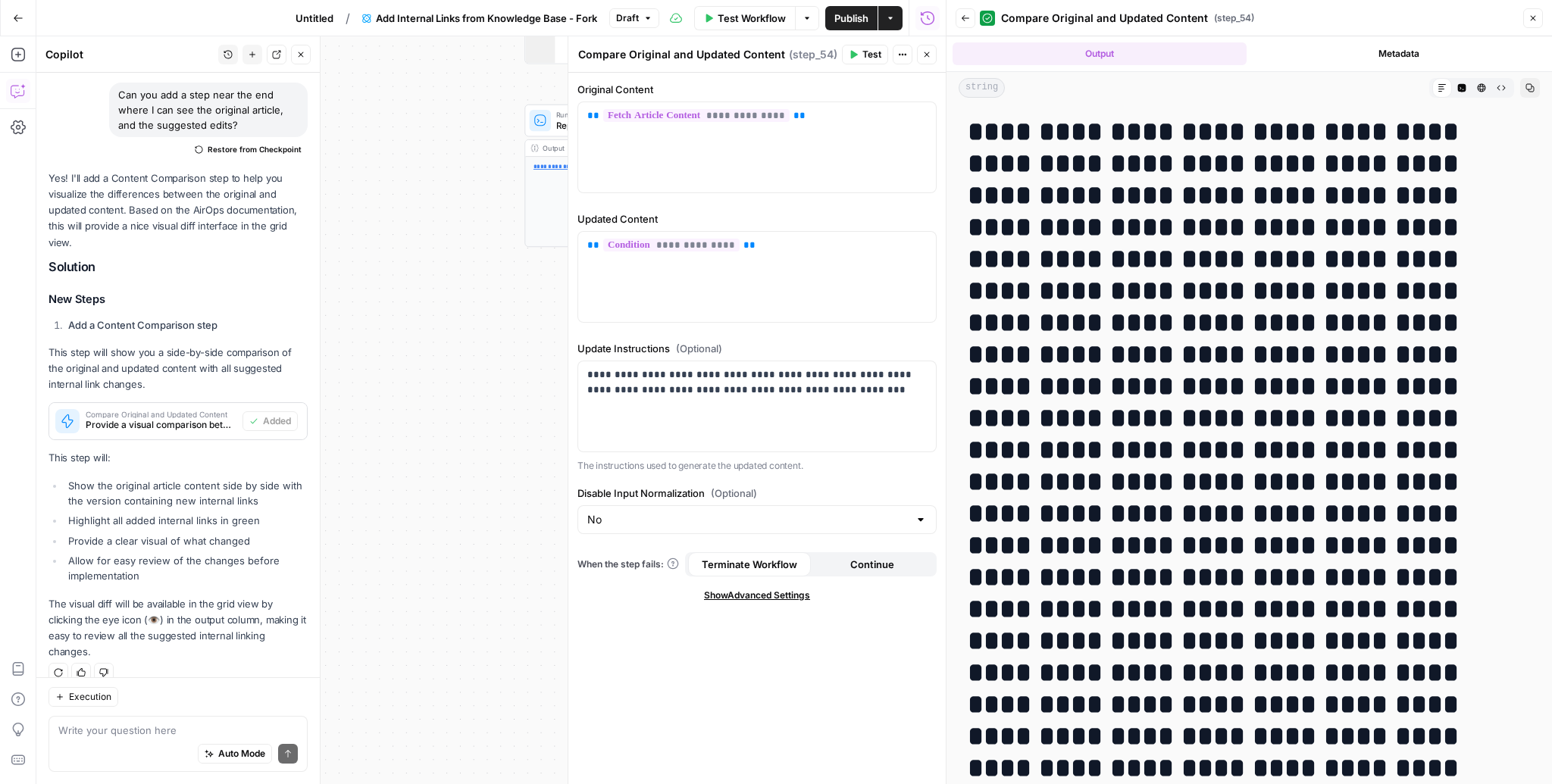
click at [1464, 87] on icon "button" at bounding box center [1462, 88] width 8 height 8
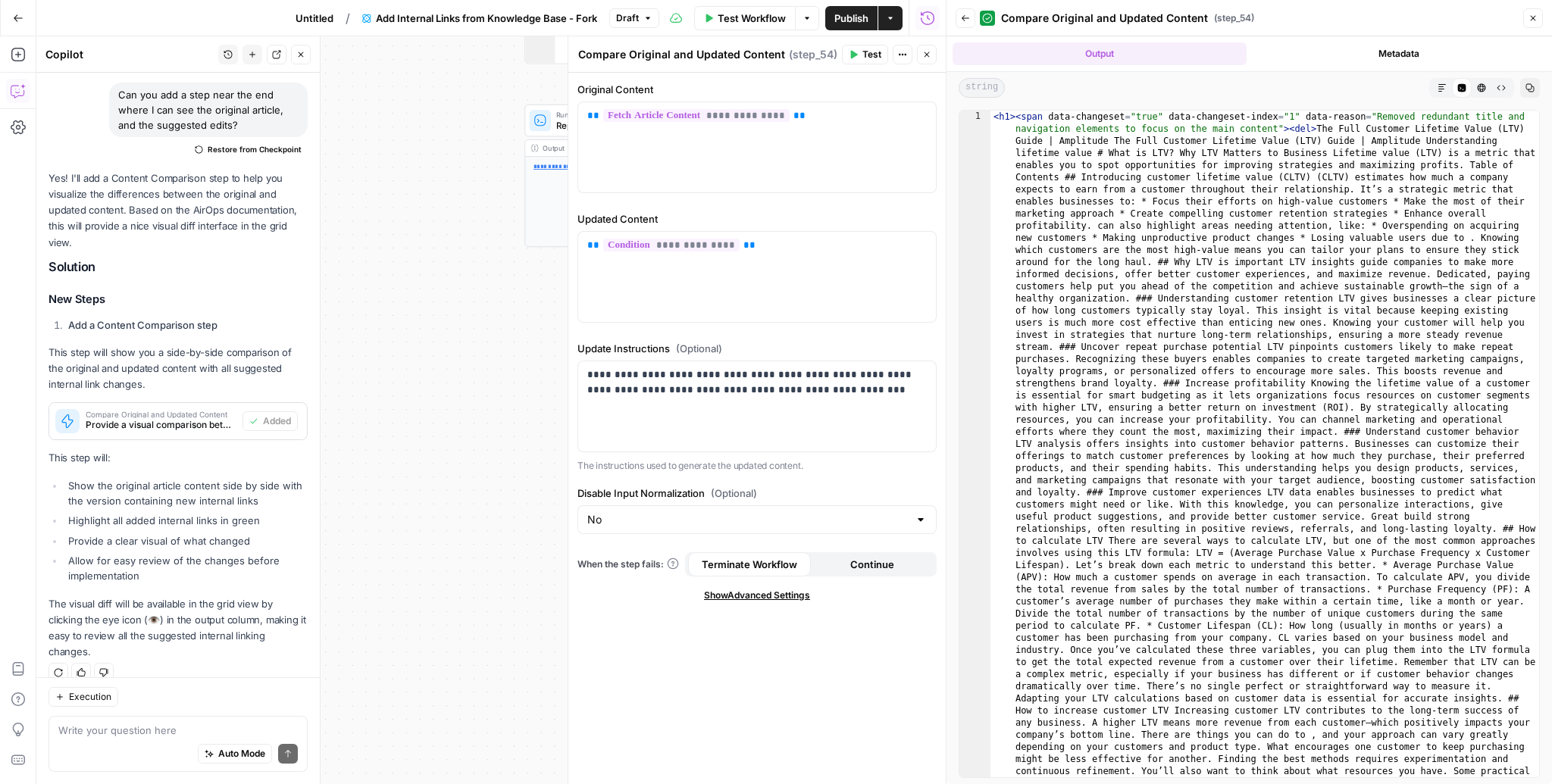
click at [1483, 88] on icon "button" at bounding box center [1481, 88] width 9 height 9
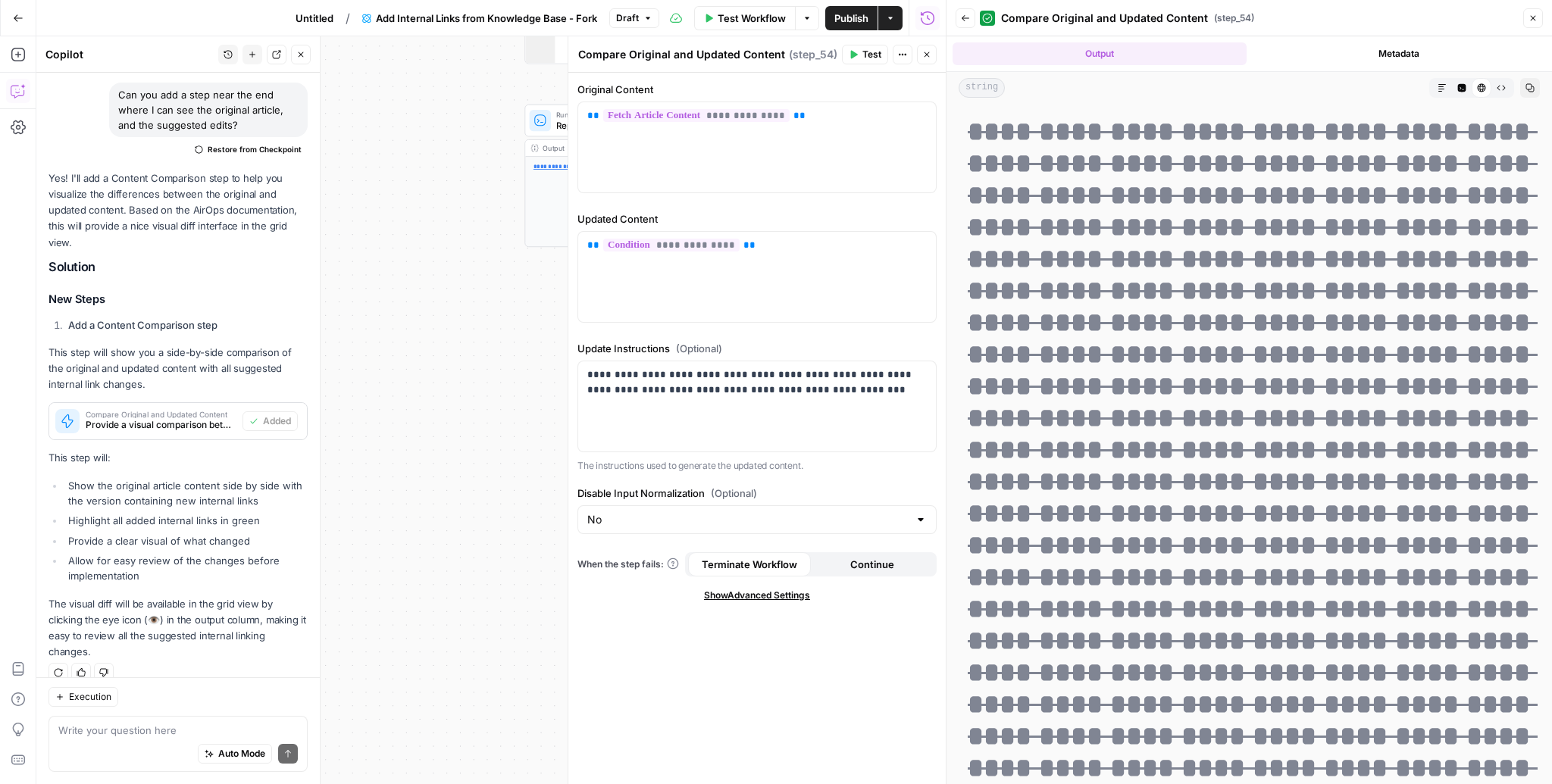
click at [1500, 88] on icon "button" at bounding box center [1501, 88] width 9 height 9
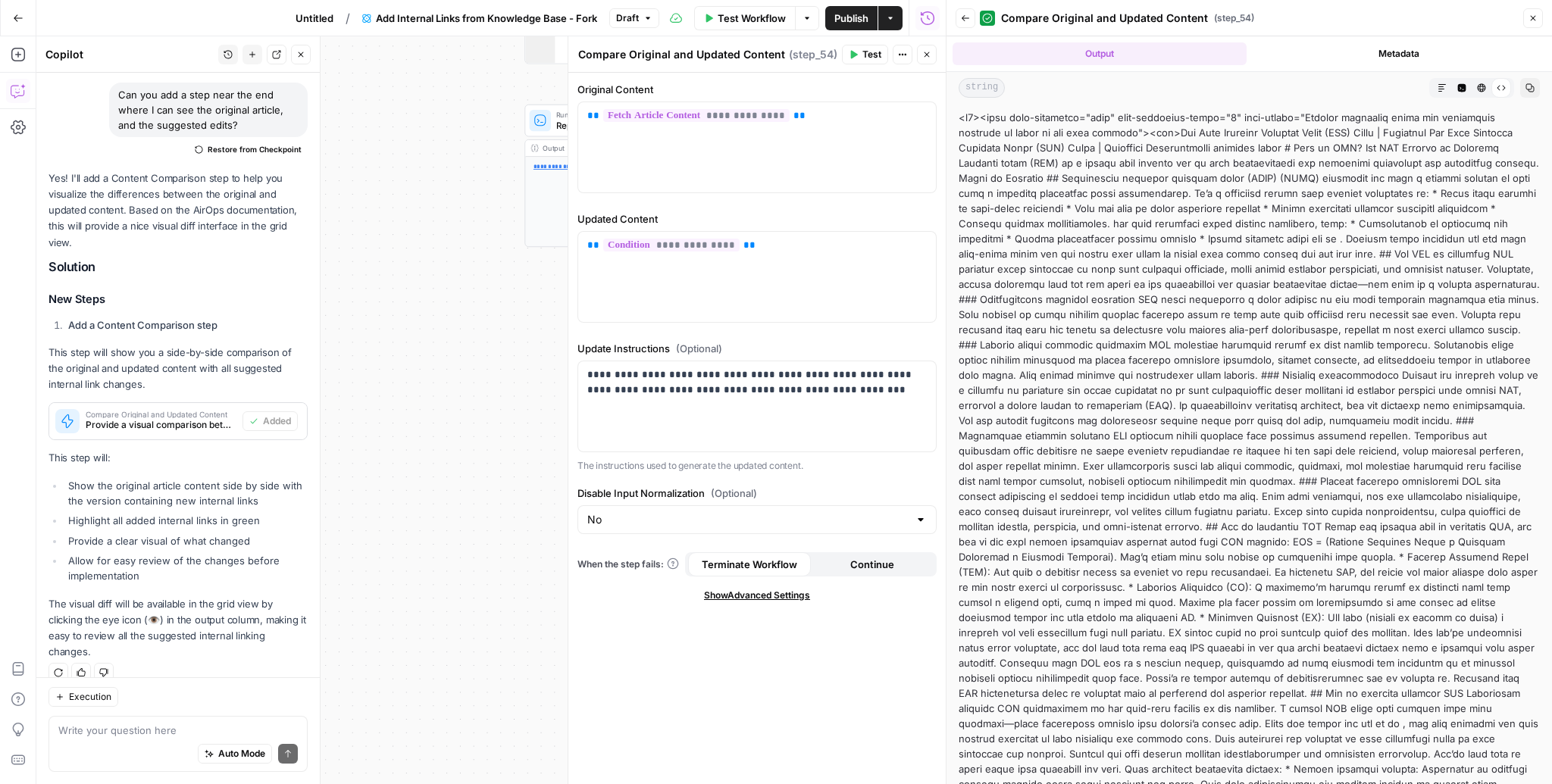
click at [1482, 88] on icon "button" at bounding box center [1481, 88] width 8 height 8
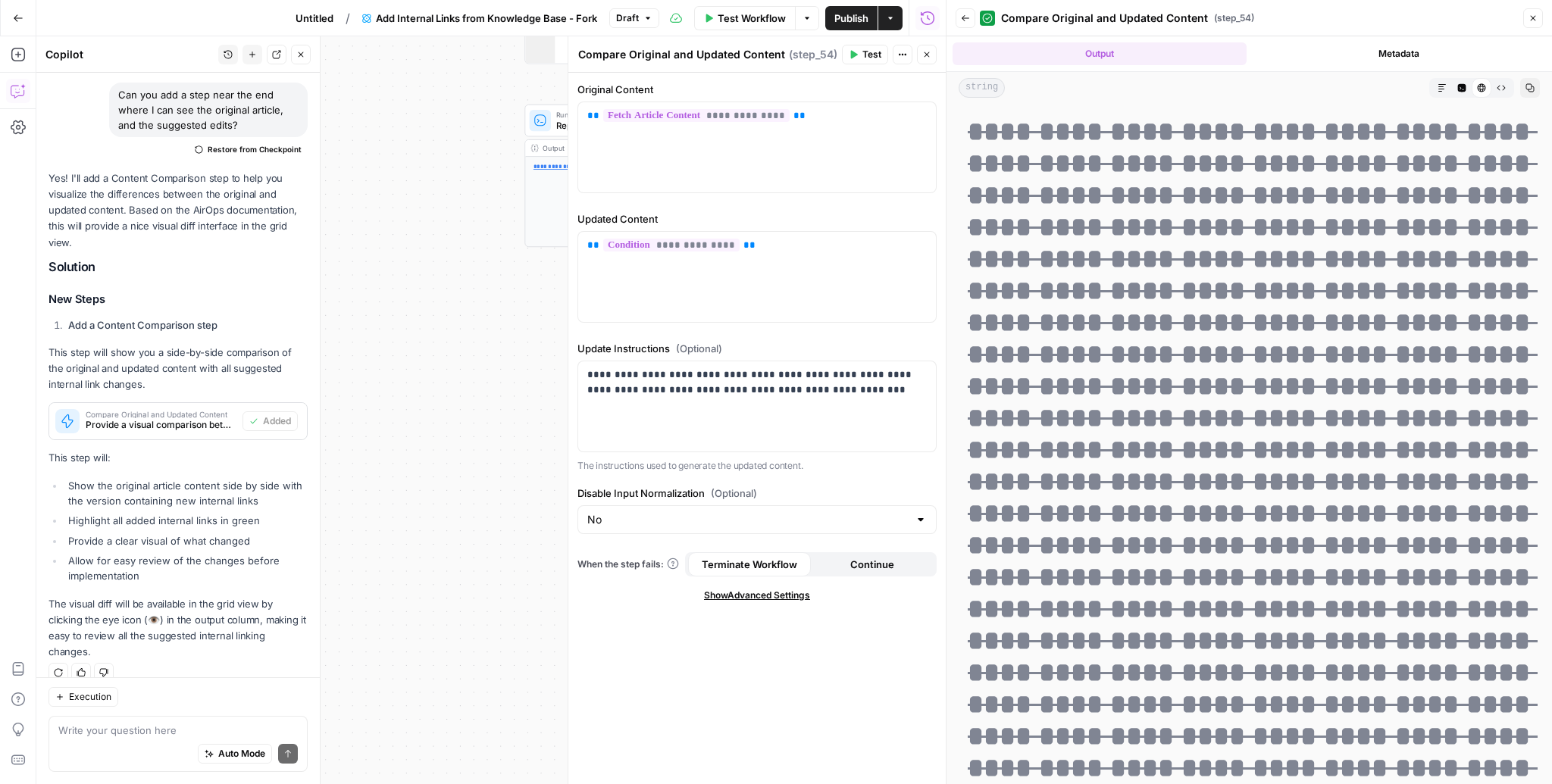
click at [1372, 40] on div "Output Metadata" at bounding box center [1249, 53] width 606 height 35
click at [1363, 52] on button "Metadata" at bounding box center [1400, 54] width 294 height 23
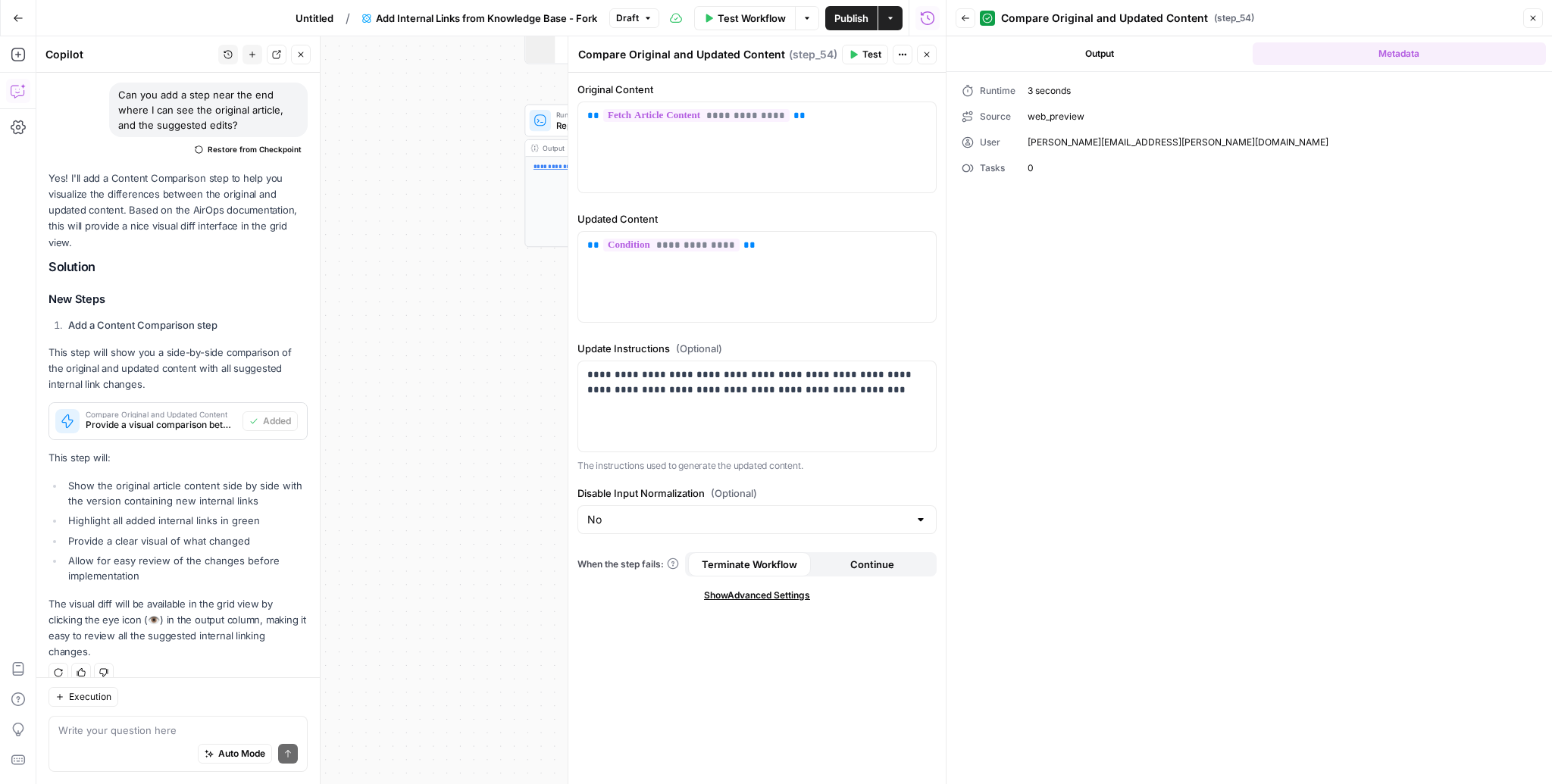
click at [1177, 47] on button "Output" at bounding box center [1100, 54] width 294 height 23
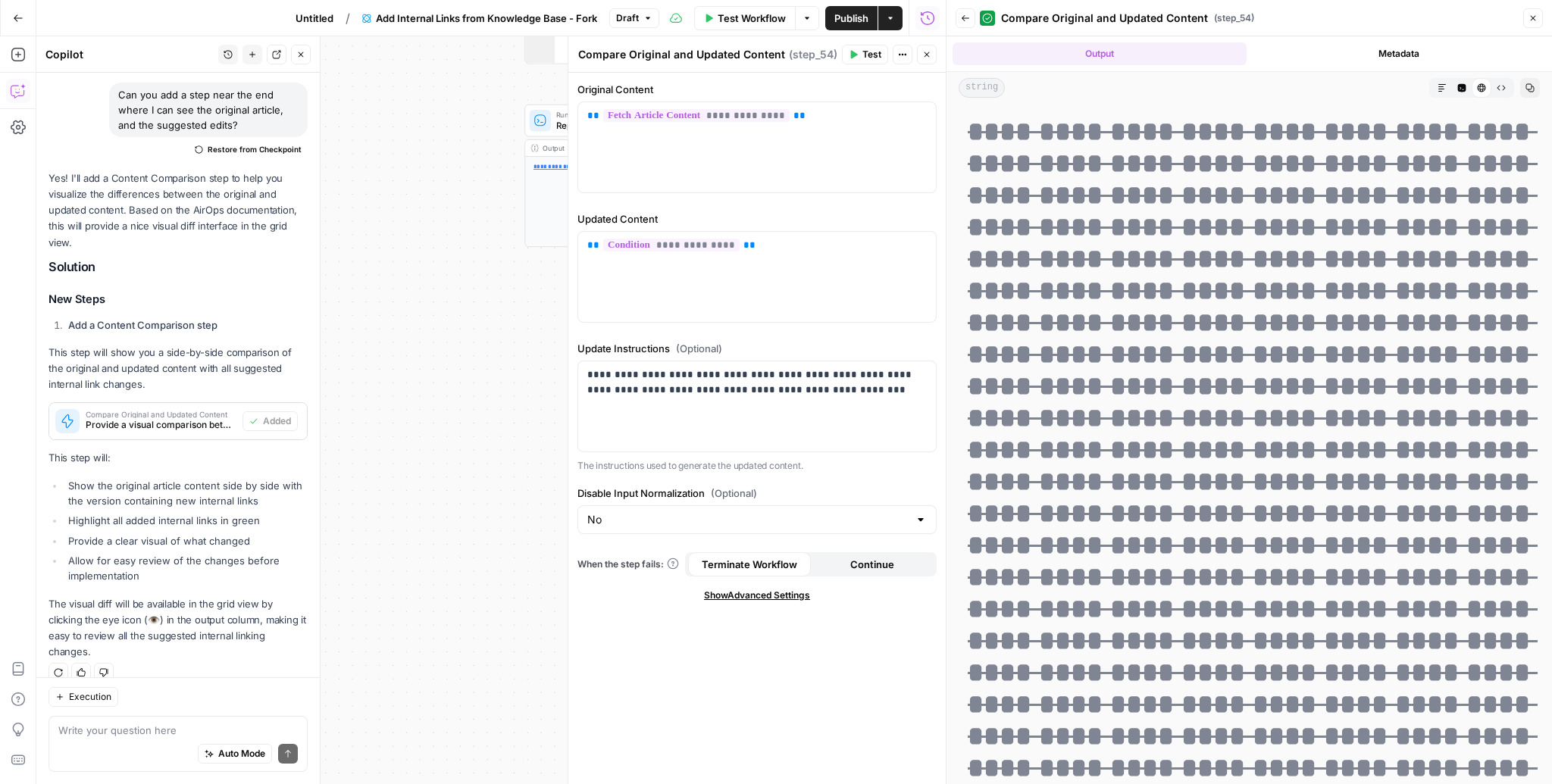
click at [1501, 90] on icon "button" at bounding box center [1501, 88] width 9 height 9
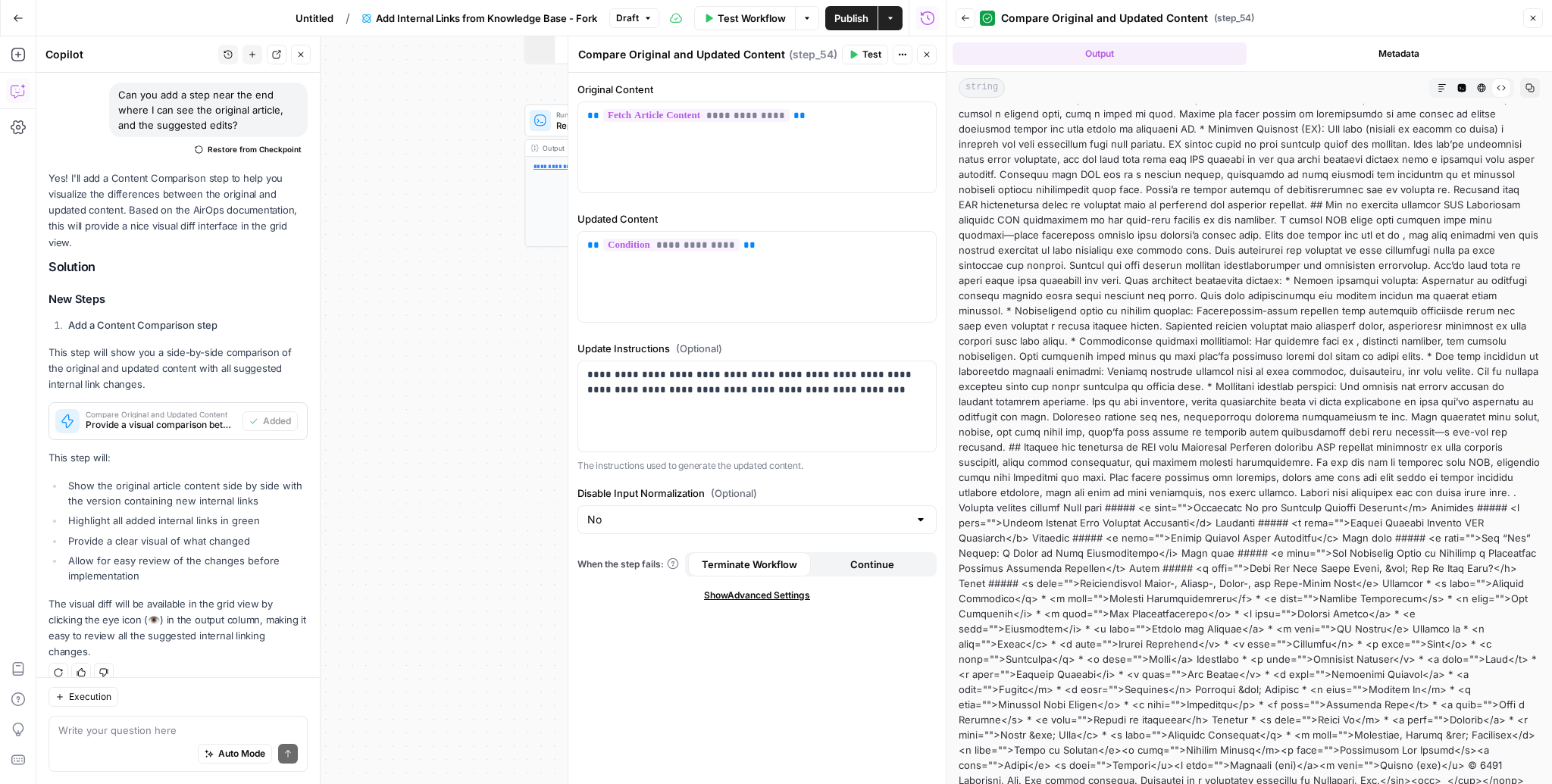
scroll to position [513, 0]
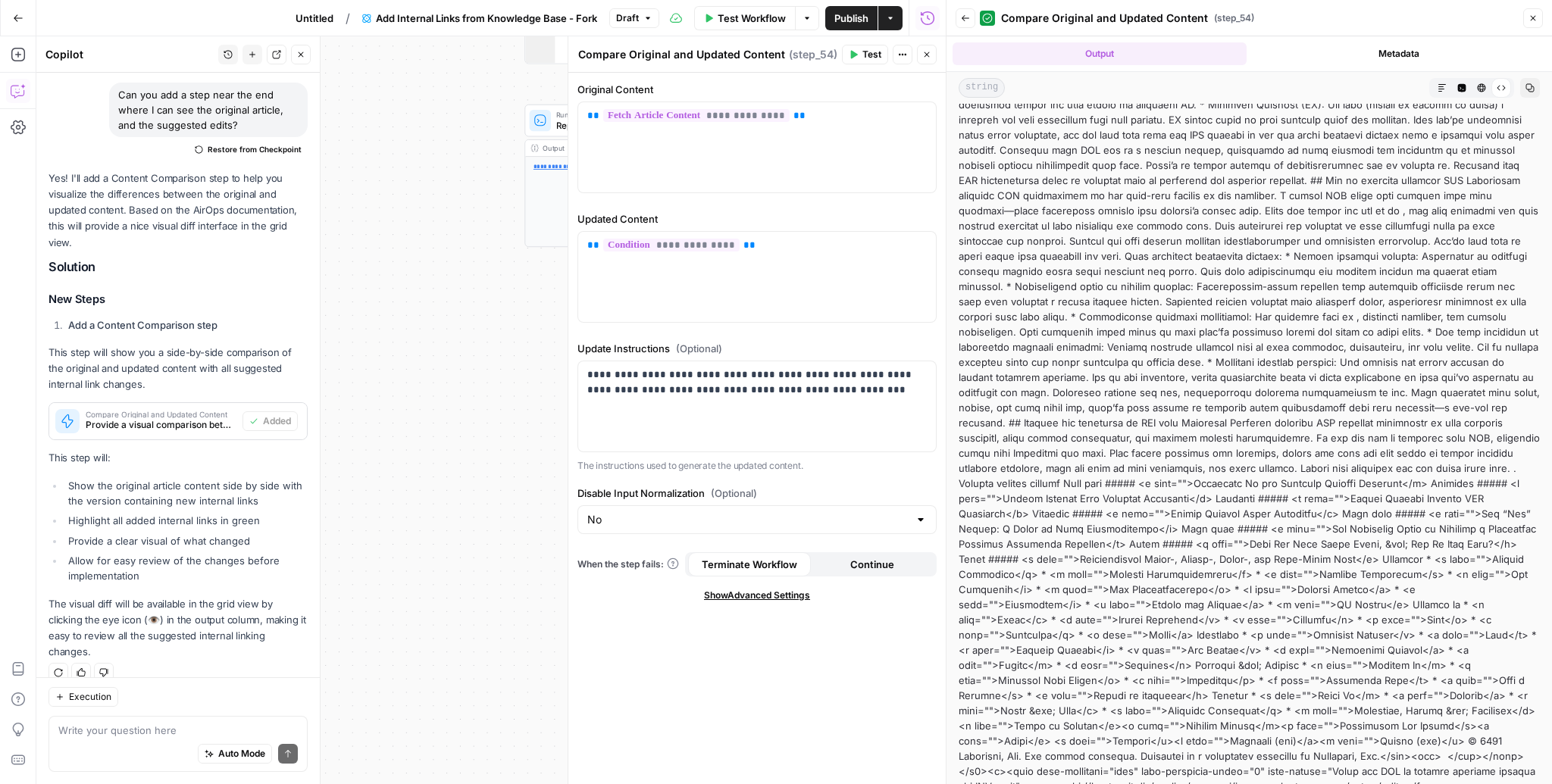
click at [149, 739] on div "Auto Mode Send" at bounding box center [178, 754] width 239 height 33
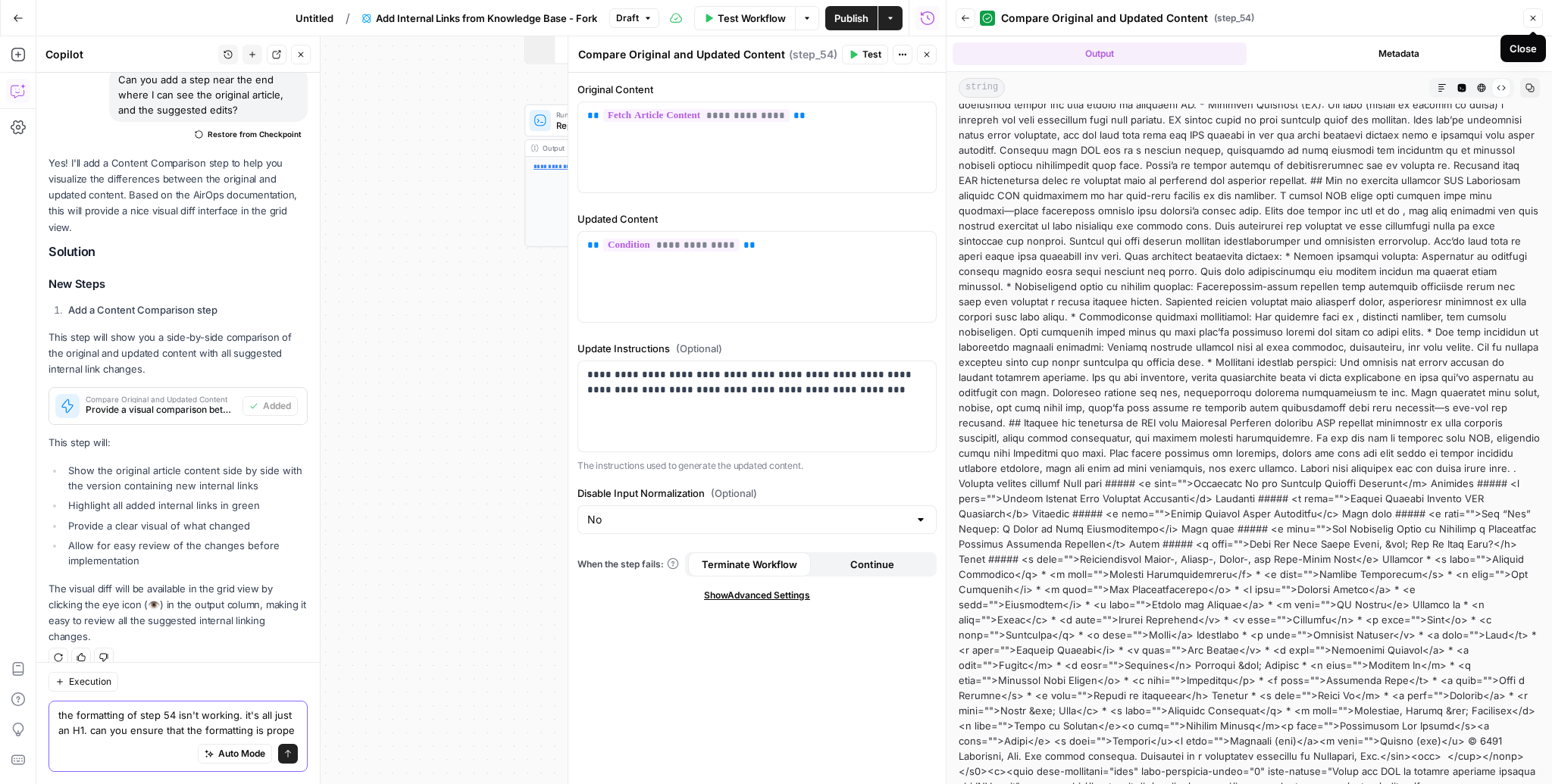
type textarea "the formatting of step 54 isn't working. it's all just an H1. can you ensure th…"
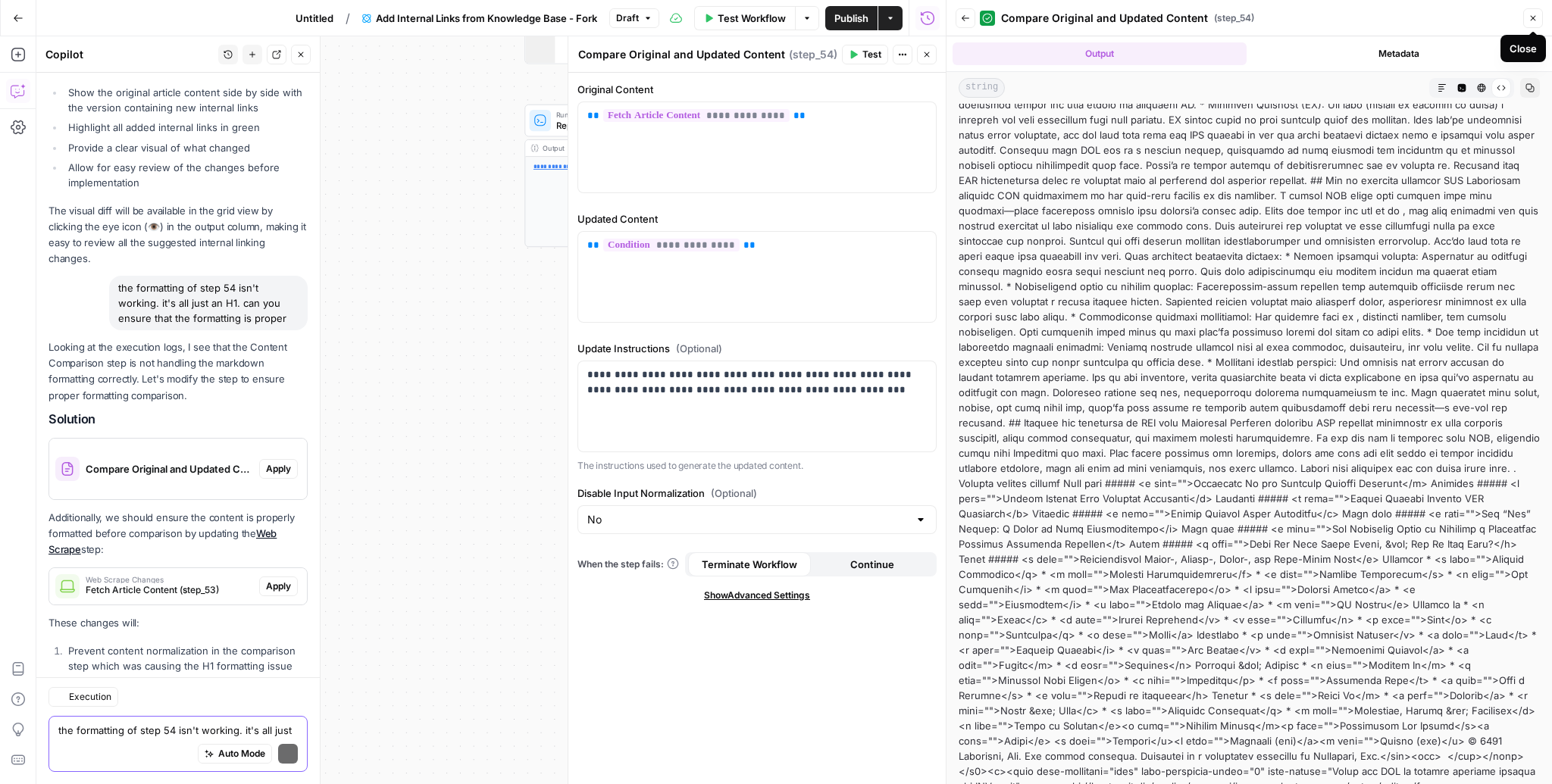
scroll to position [1608, 0]
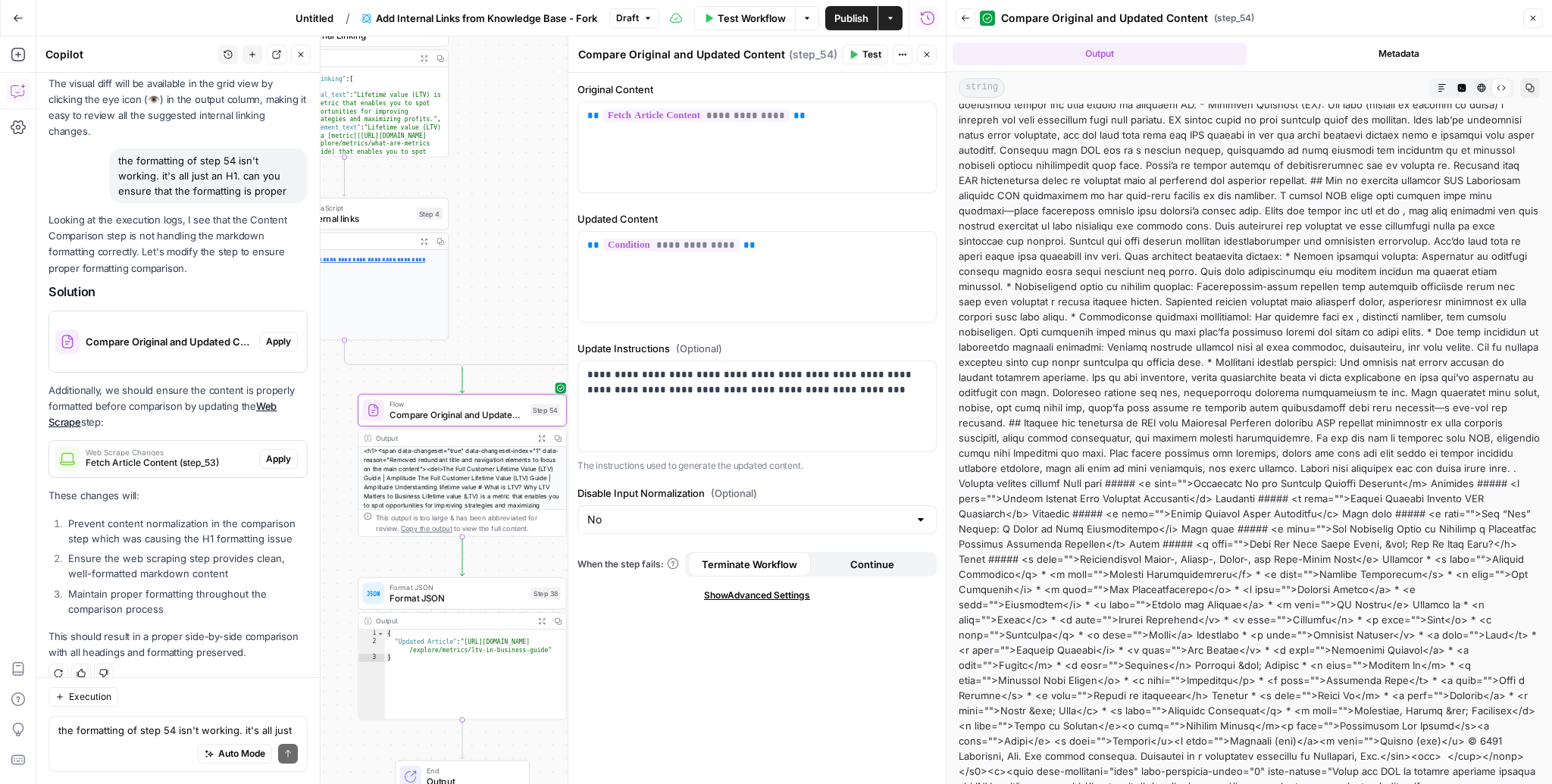
click at [271, 335] on span "Apply" at bounding box center [279, 342] width 25 height 14
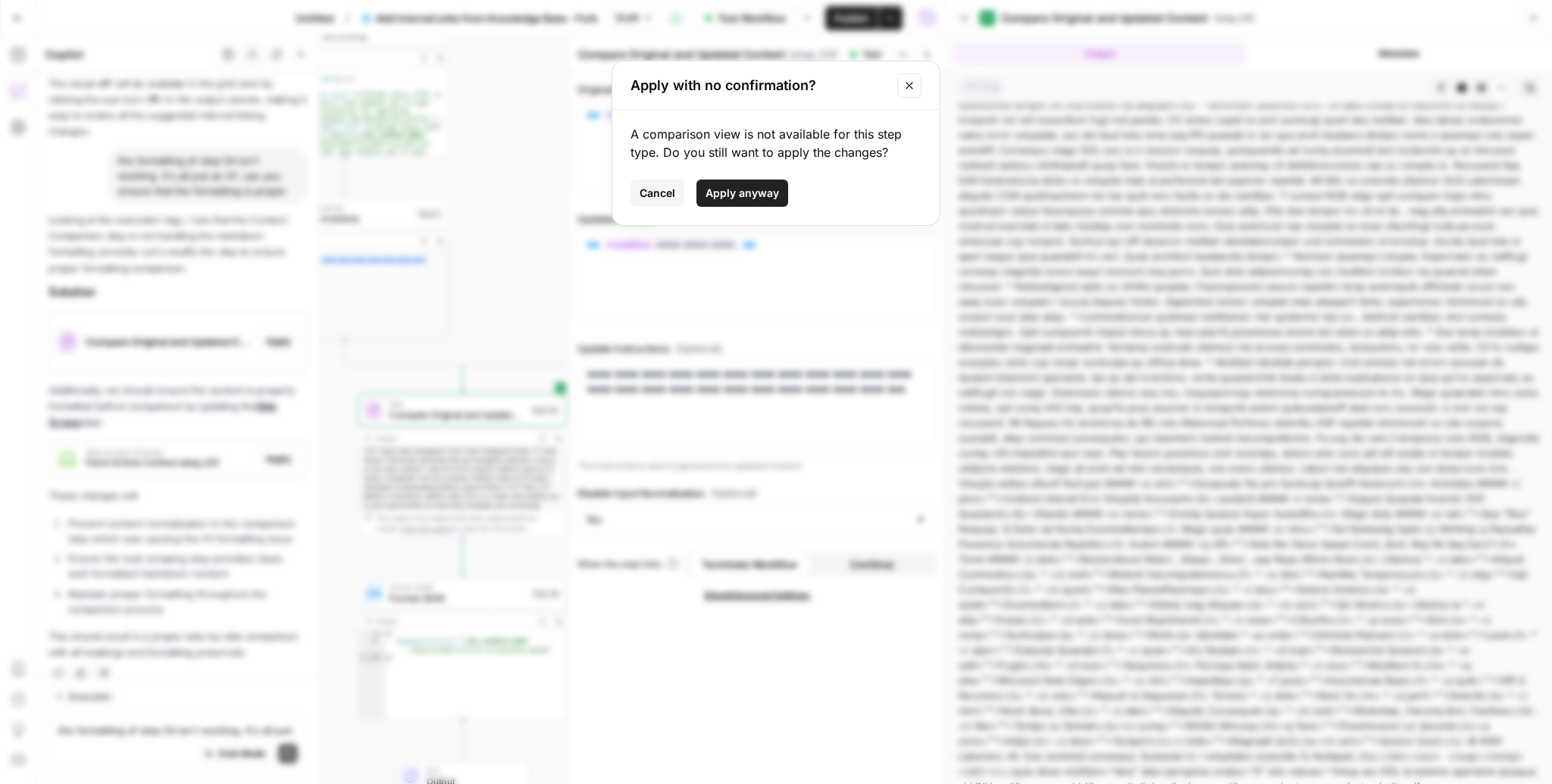
click at [727, 190] on span "Apply anyway" at bounding box center [743, 193] width 74 height 15
type input "Yes"
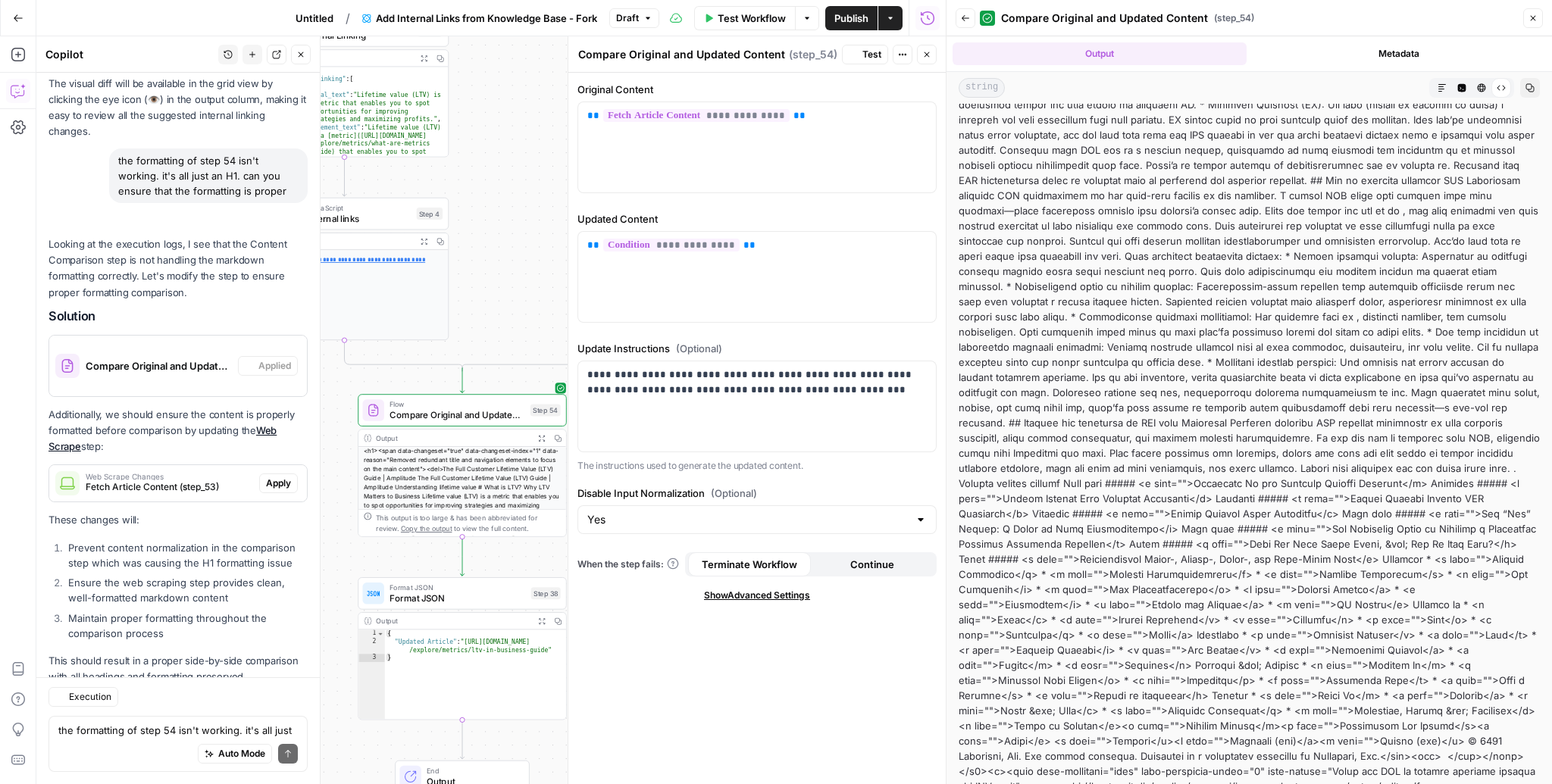
scroll to position [1632, 0]
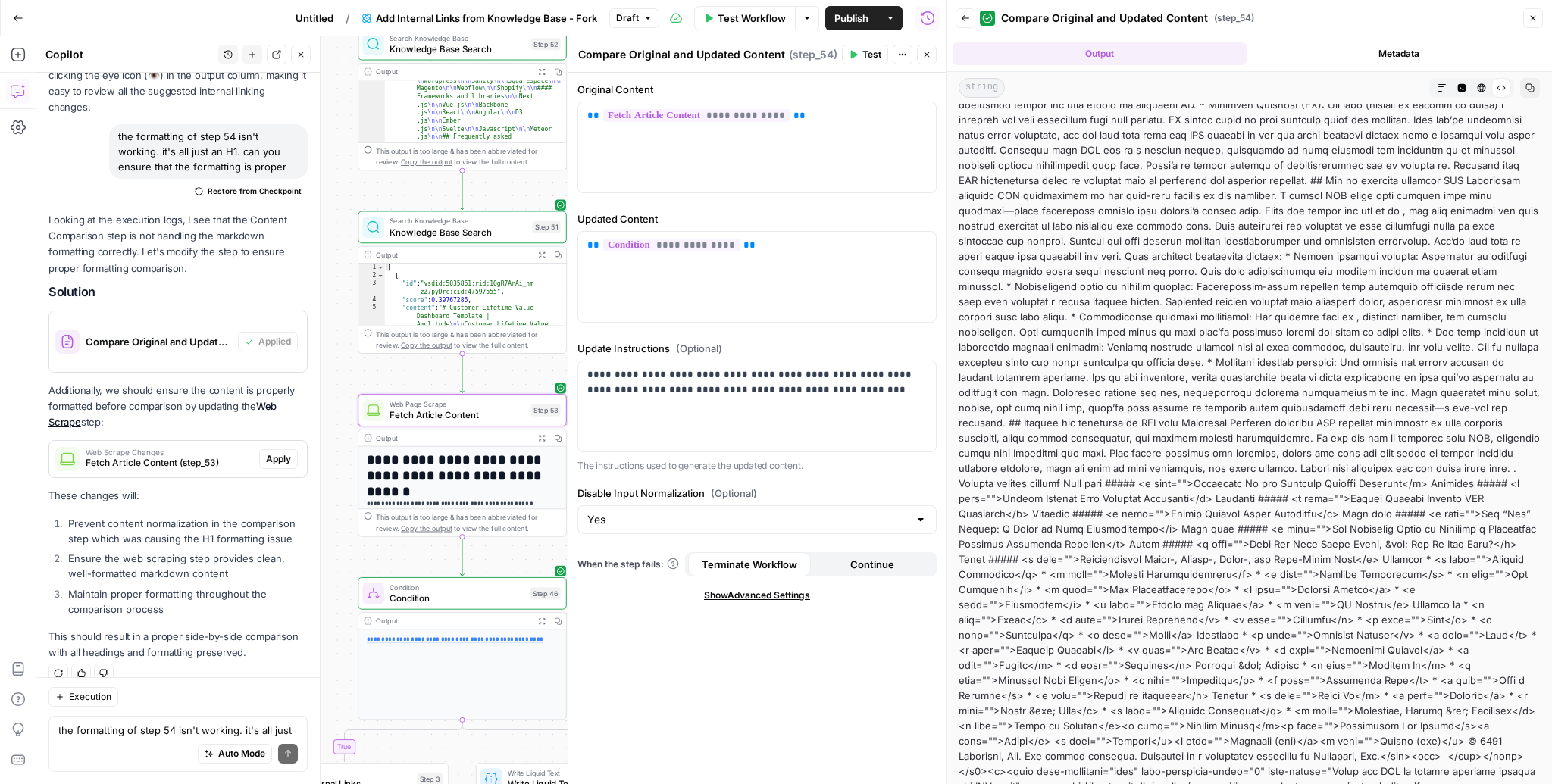
click at [287, 452] on span "Apply" at bounding box center [279, 459] width 25 height 14
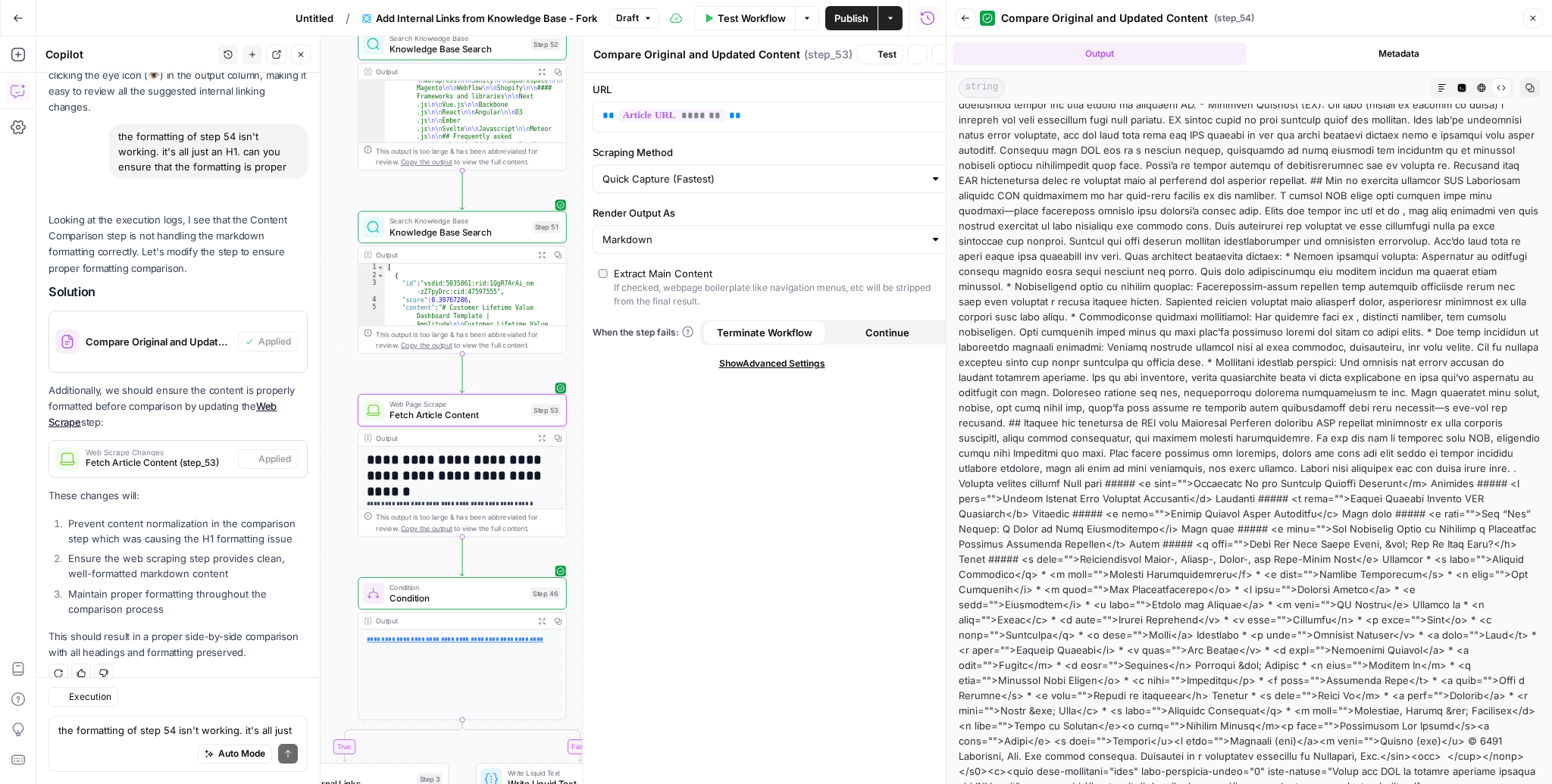
type textarea "Fetch Article Content"
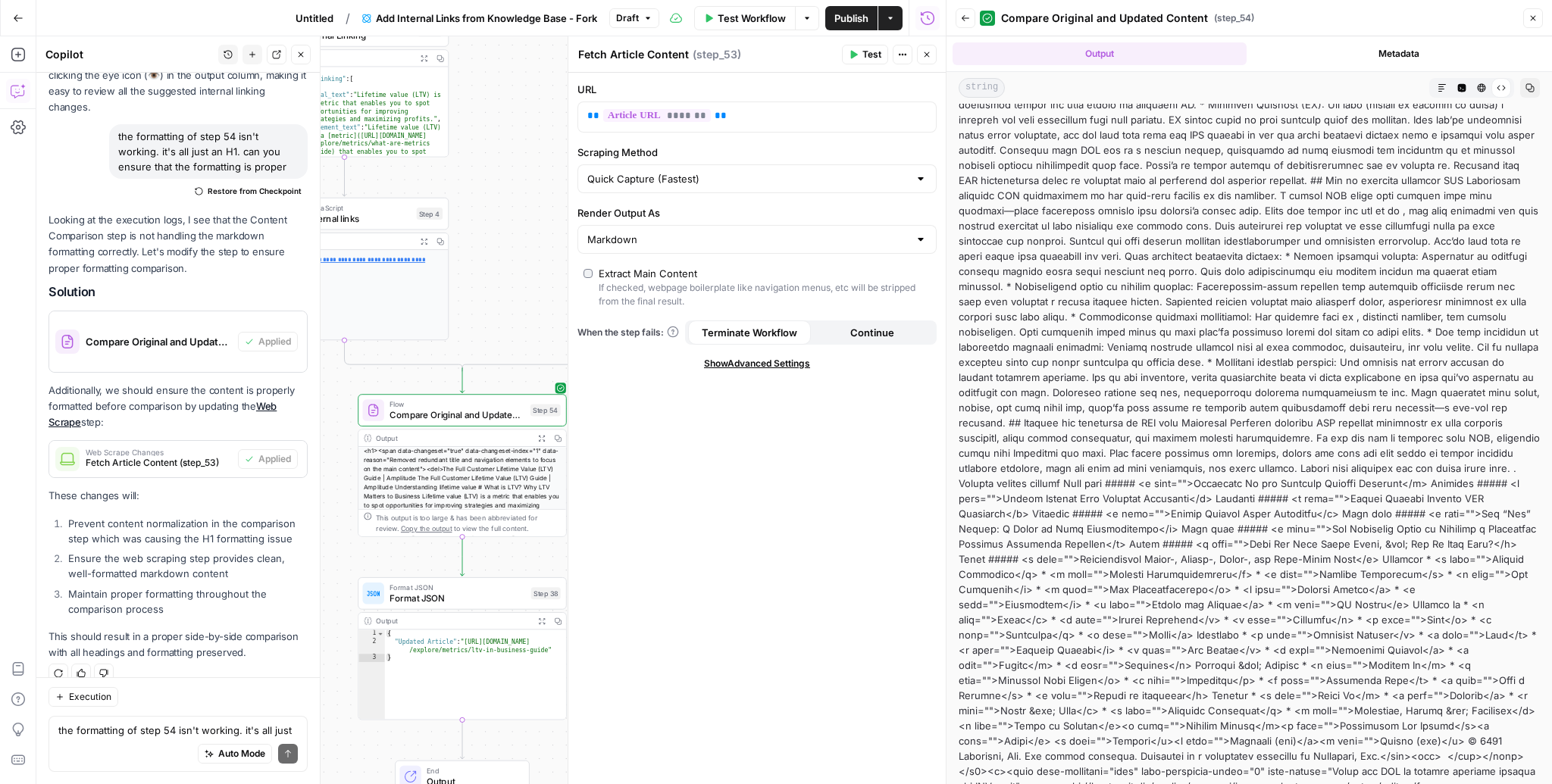
click at [770, 11] on span "Test Workflow" at bounding box center [752, 18] width 68 height 15
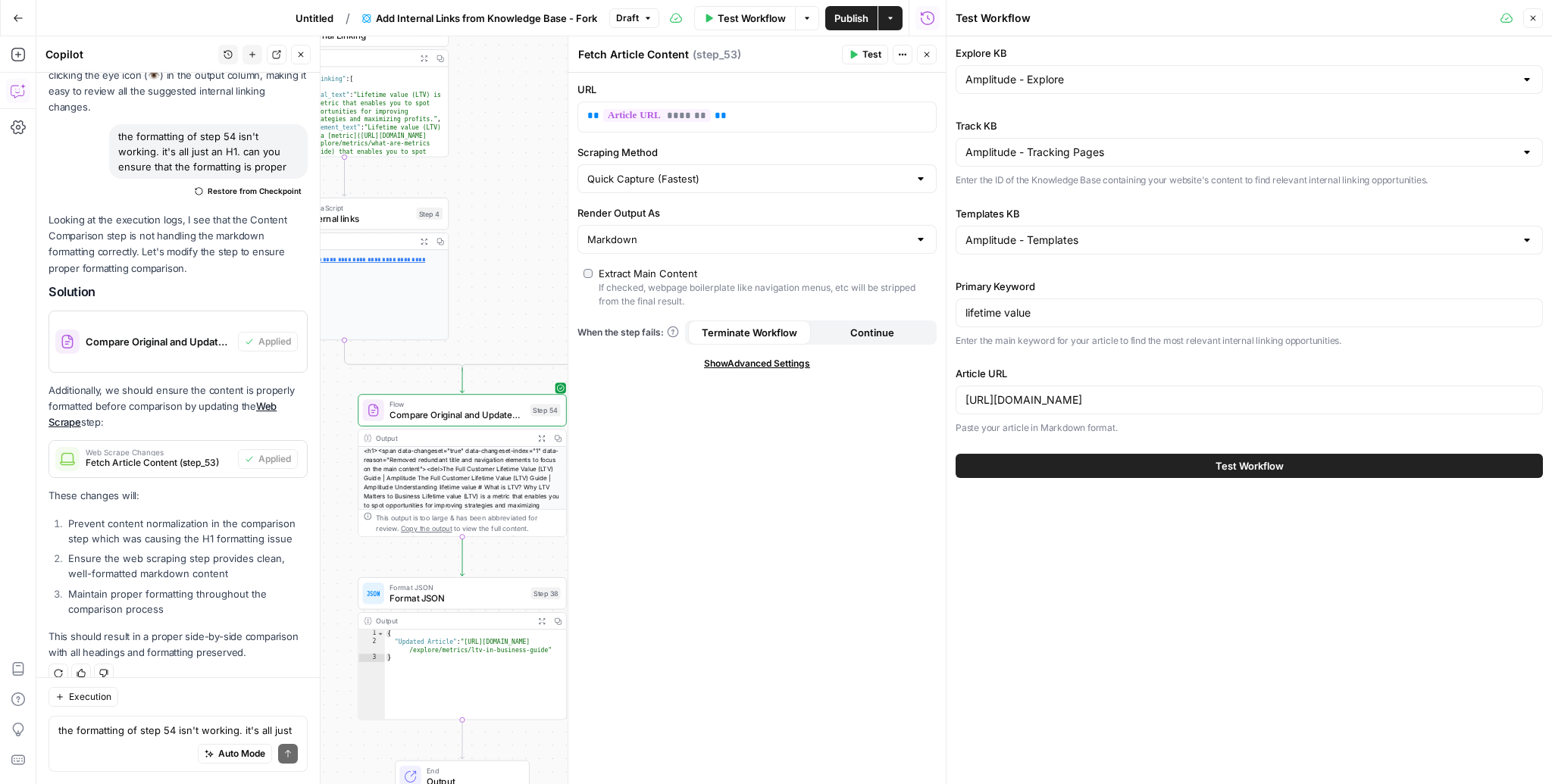
click at [1143, 449] on div "Test Workflow" at bounding box center [1249, 465] width 587 height 42
click at [1143, 465] on button "Test Workflow" at bounding box center [1249, 466] width 587 height 25
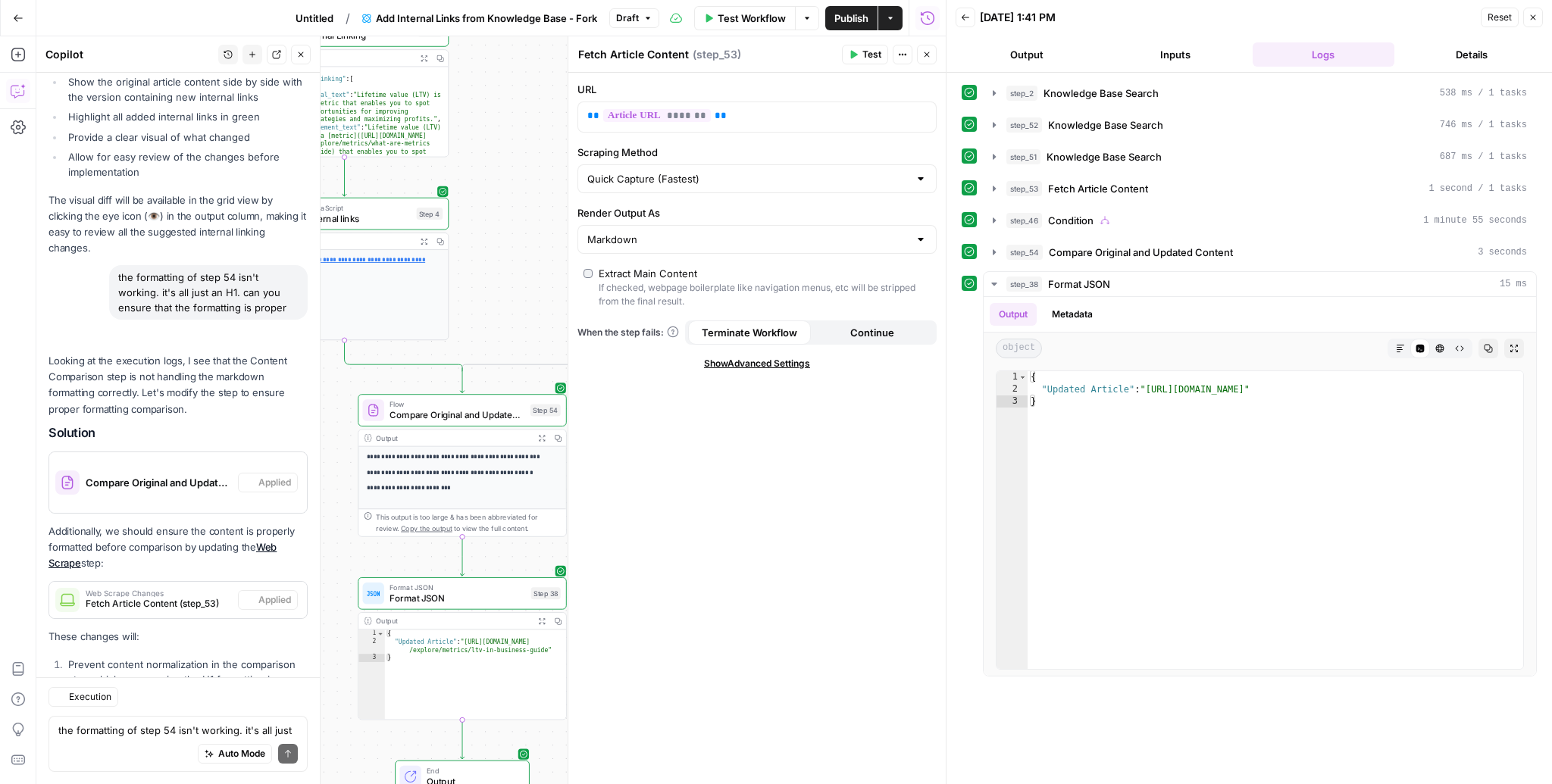
scroll to position [1632, 0]
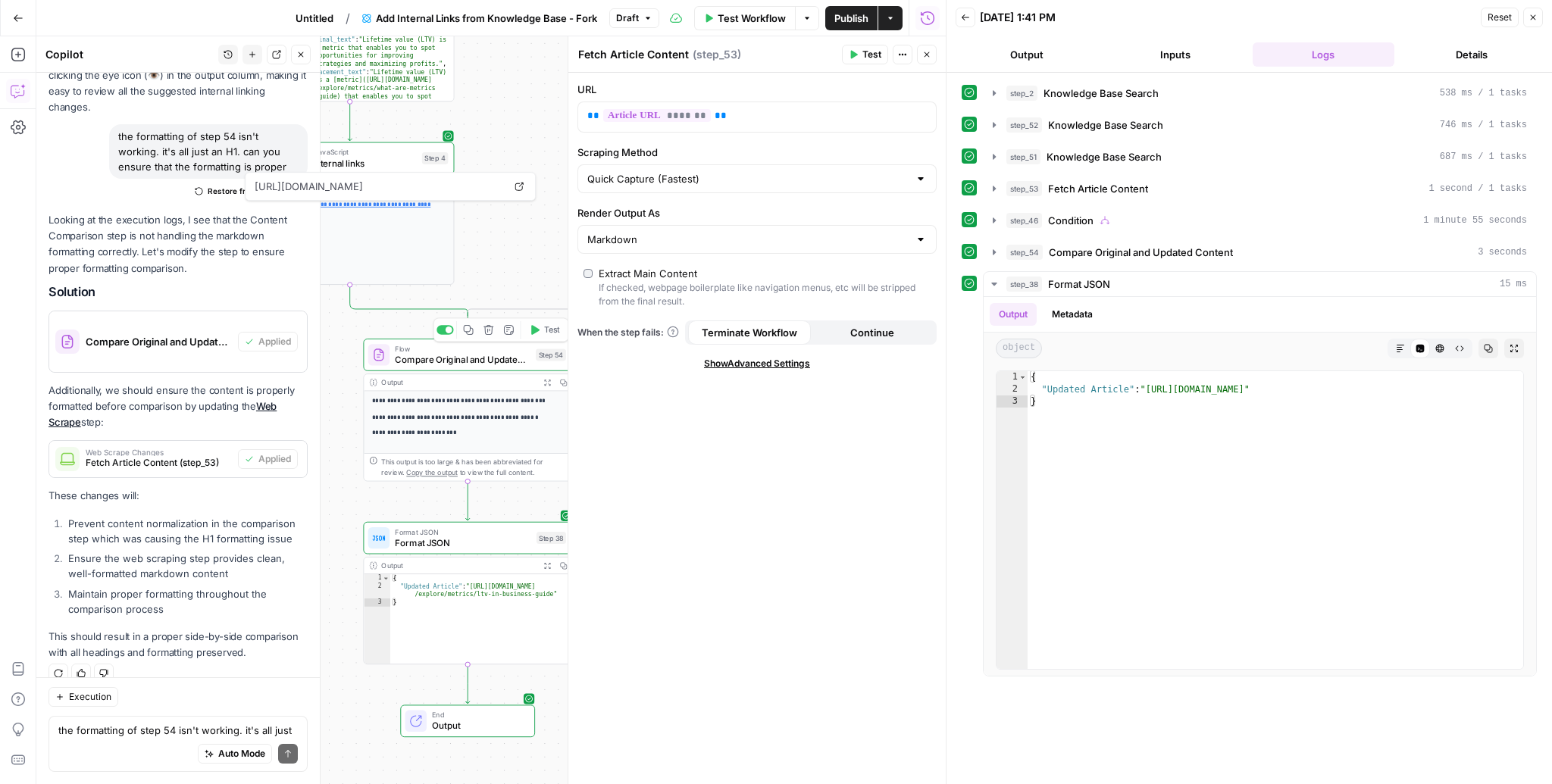
click at [543, 382] on icon "button" at bounding box center [547, 382] width 8 height 8
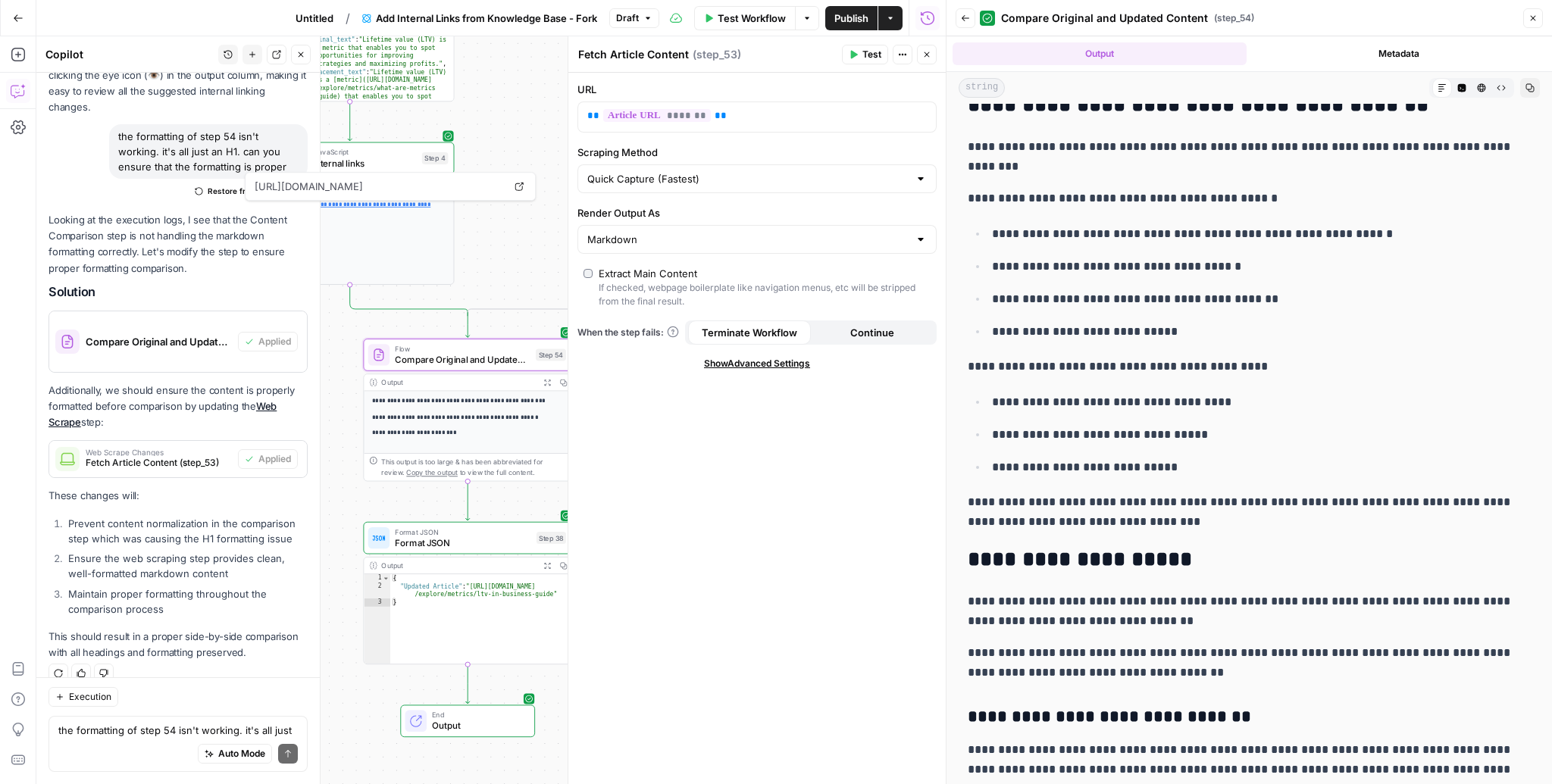
scroll to position [0, 0]
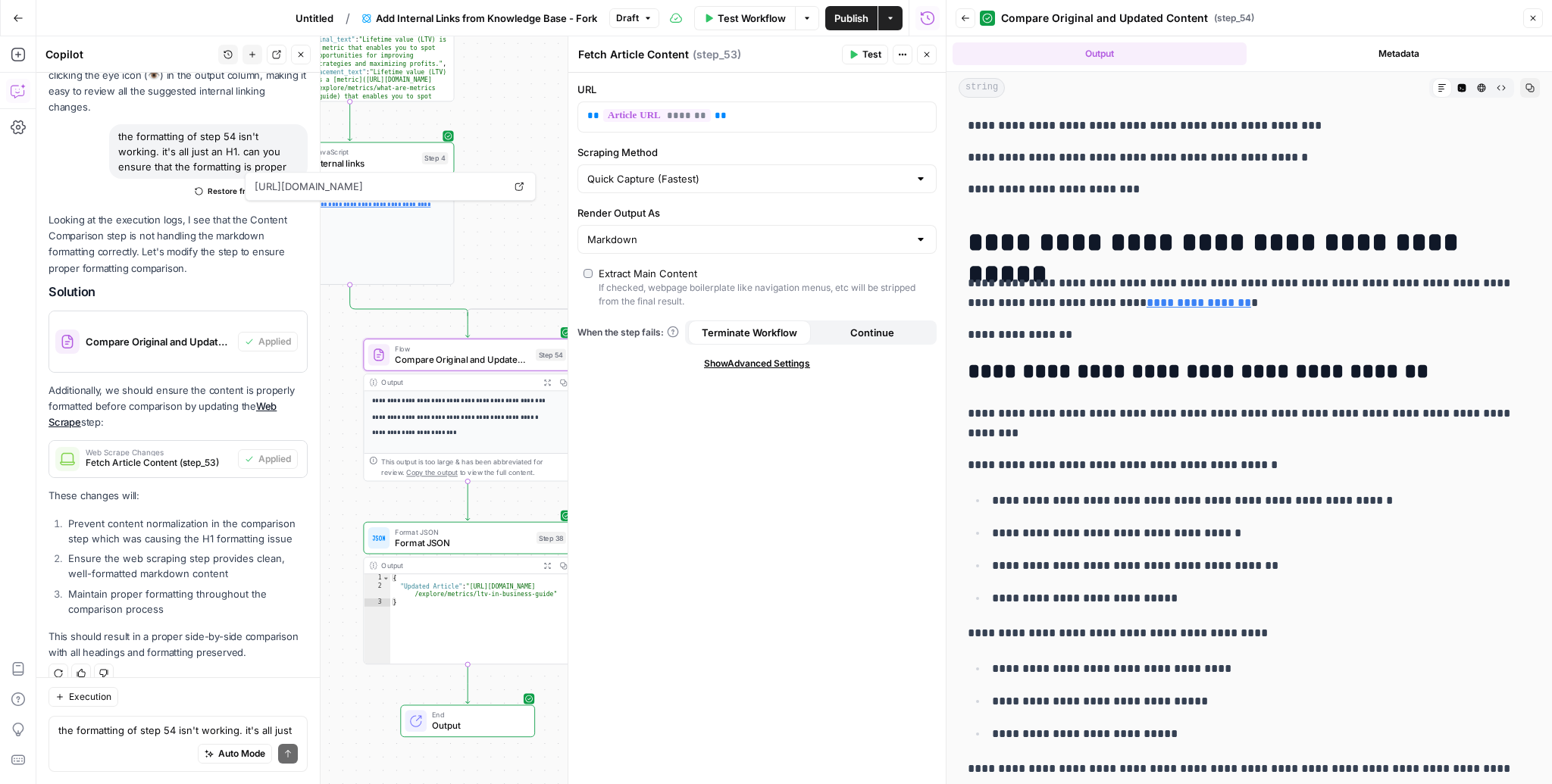
click at [1532, 9] on button "Close" at bounding box center [1533, 18] width 20 height 20
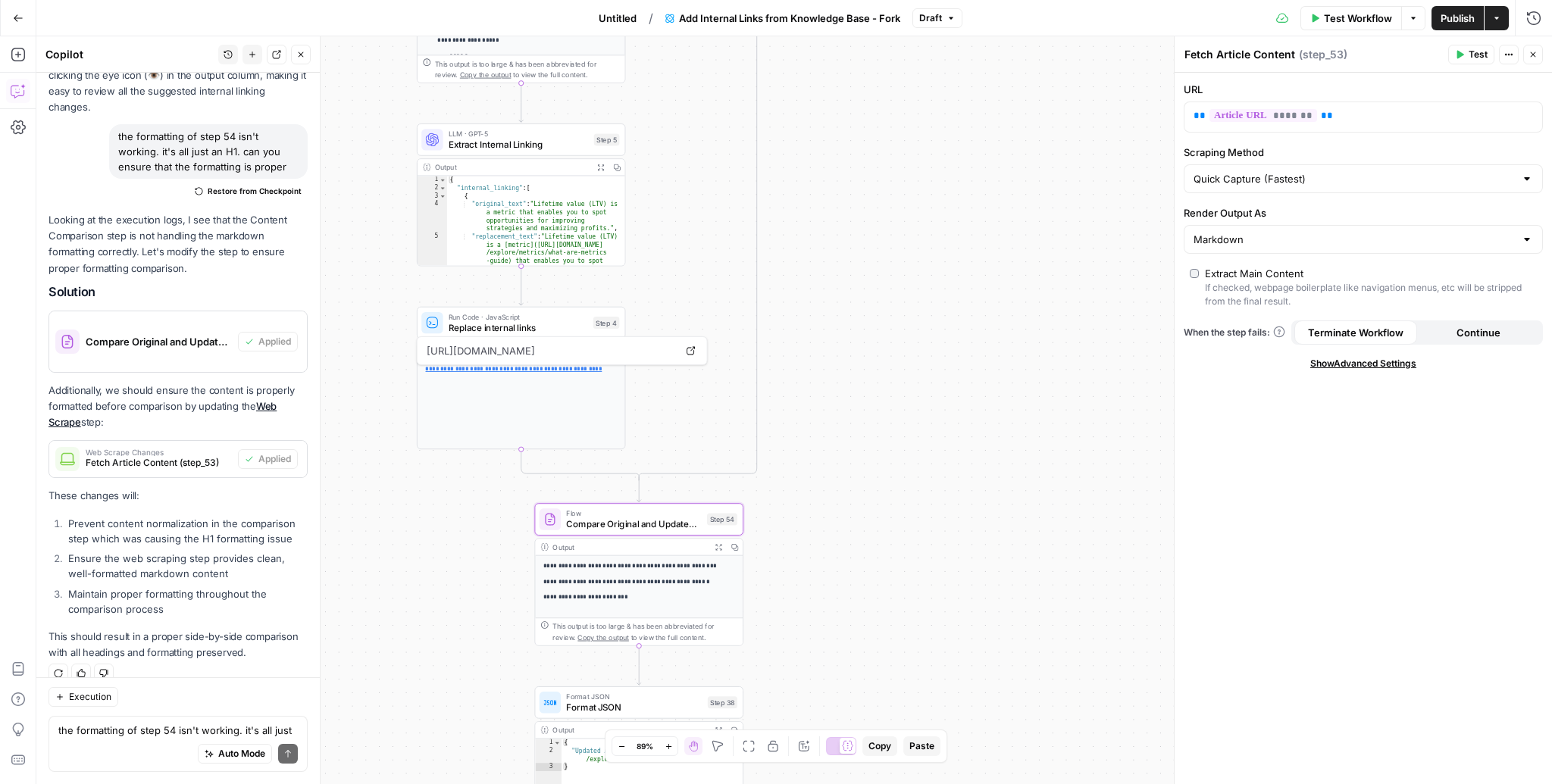
click at [846, 375] on div "true false Workflow Set Inputs Inputs Search Knowledge Base Knowledge Base Sear…" at bounding box center [793, 410] width 1515 height 748
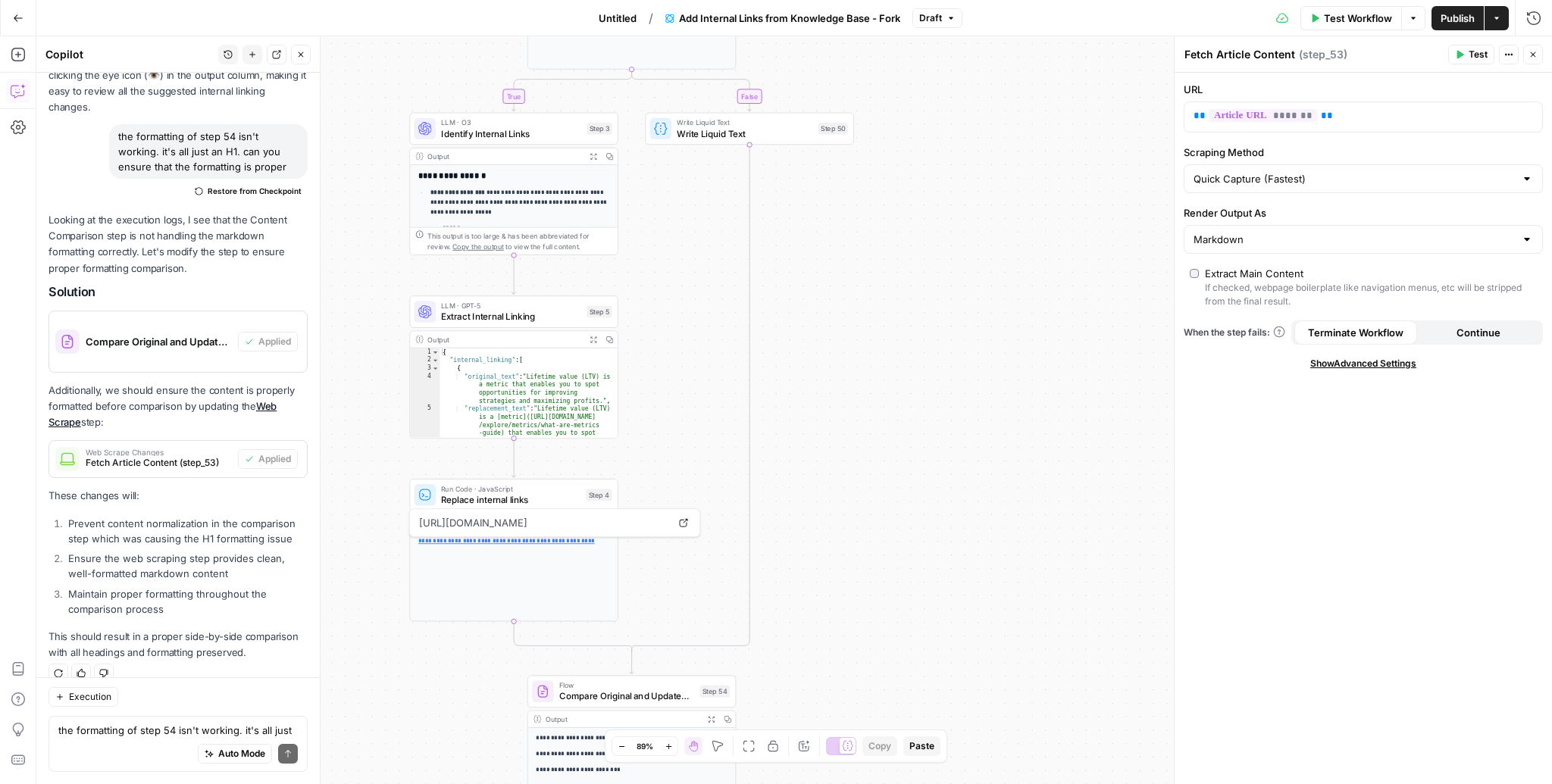
click at [592, 155] on icon "button" at bounding box center [593, 156] width 6 height 6
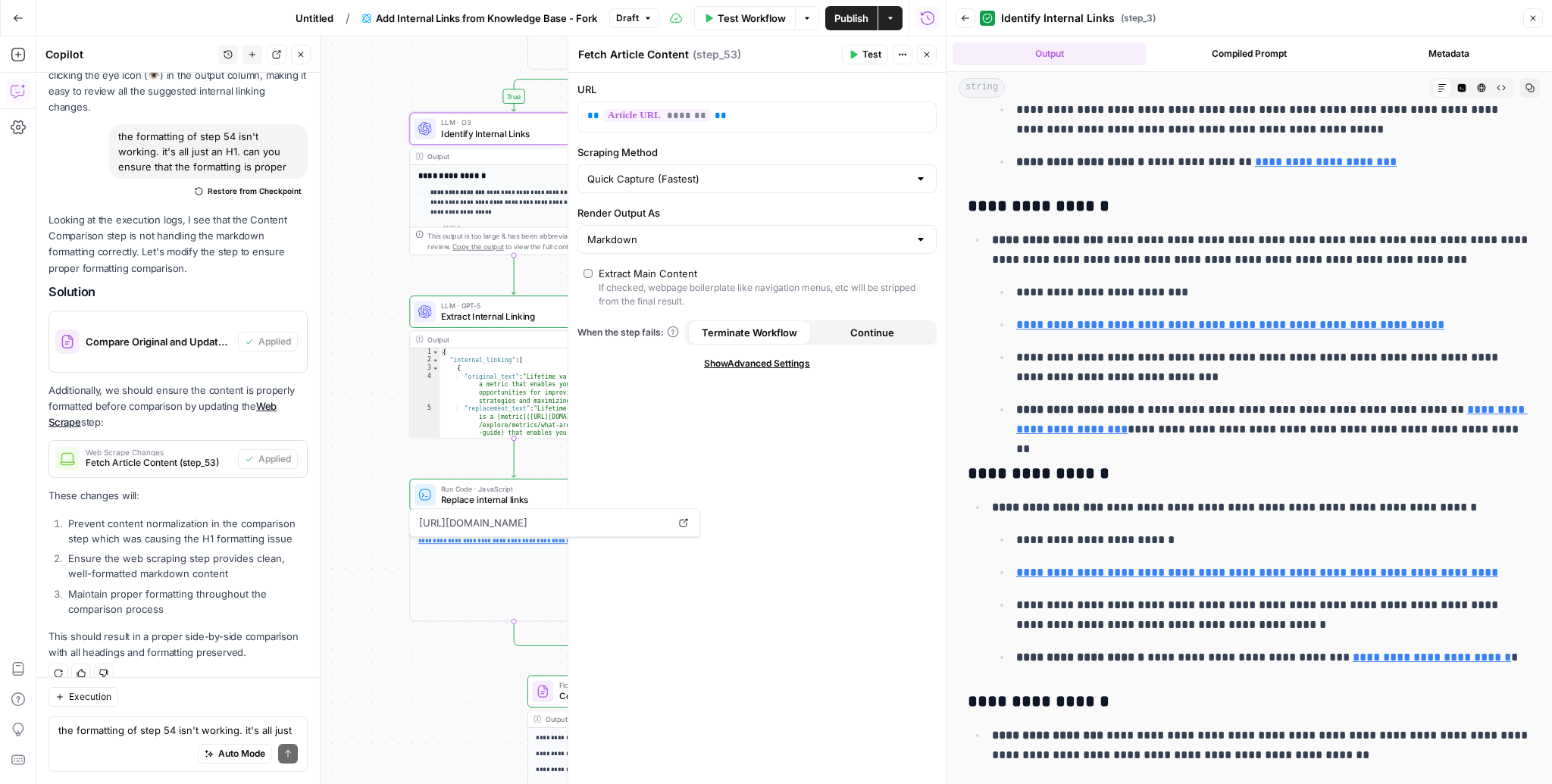
scroll to position [809, 0]
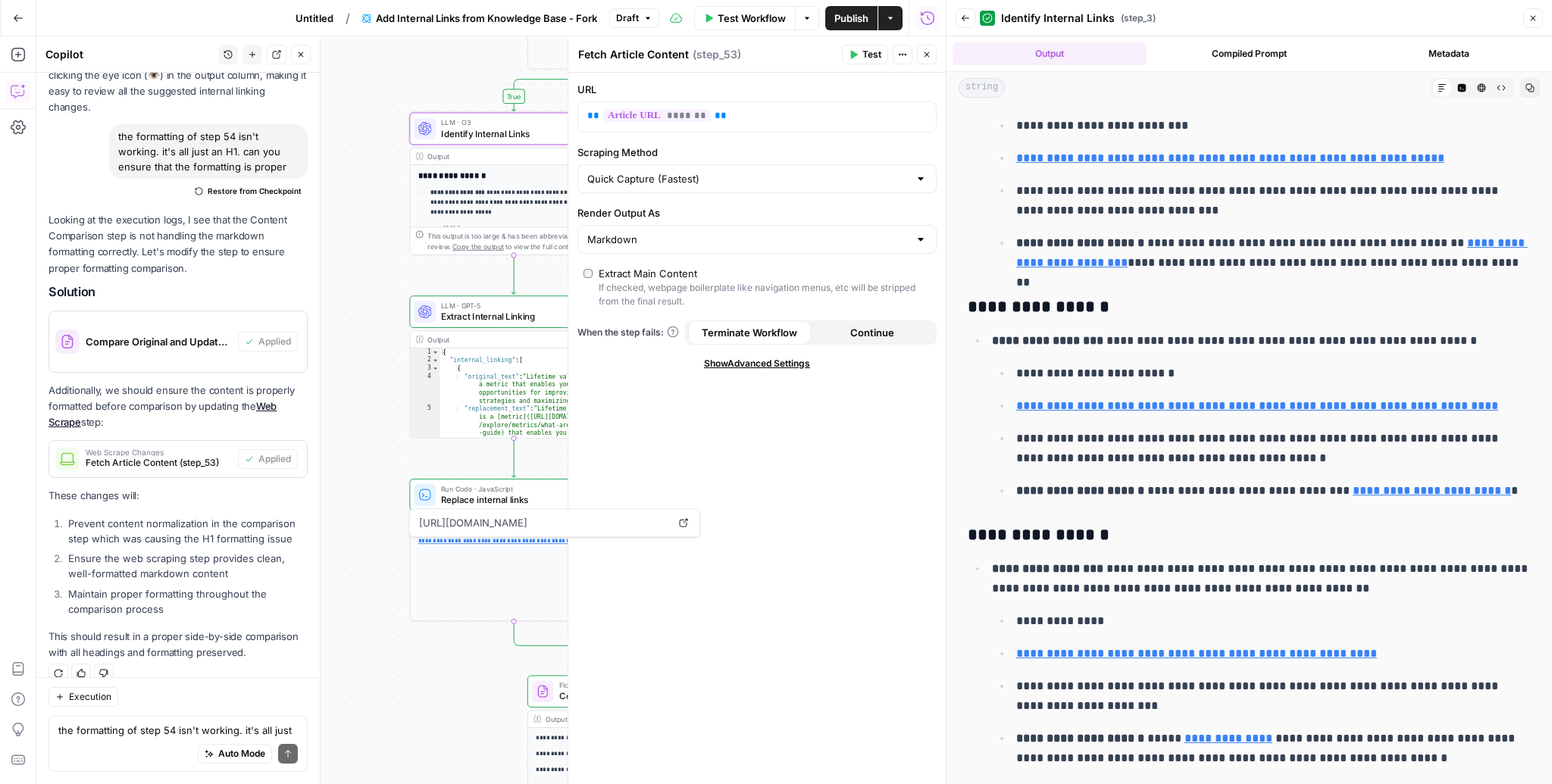
click at [1547, 15] on header "Back Identify Internal Links ( step_3 ) Close" at bounding box center [1249, 18] width 606 height 36
click at [1534, 16] on icon "button" at bounding box center [1533, 18] width 9 height 9
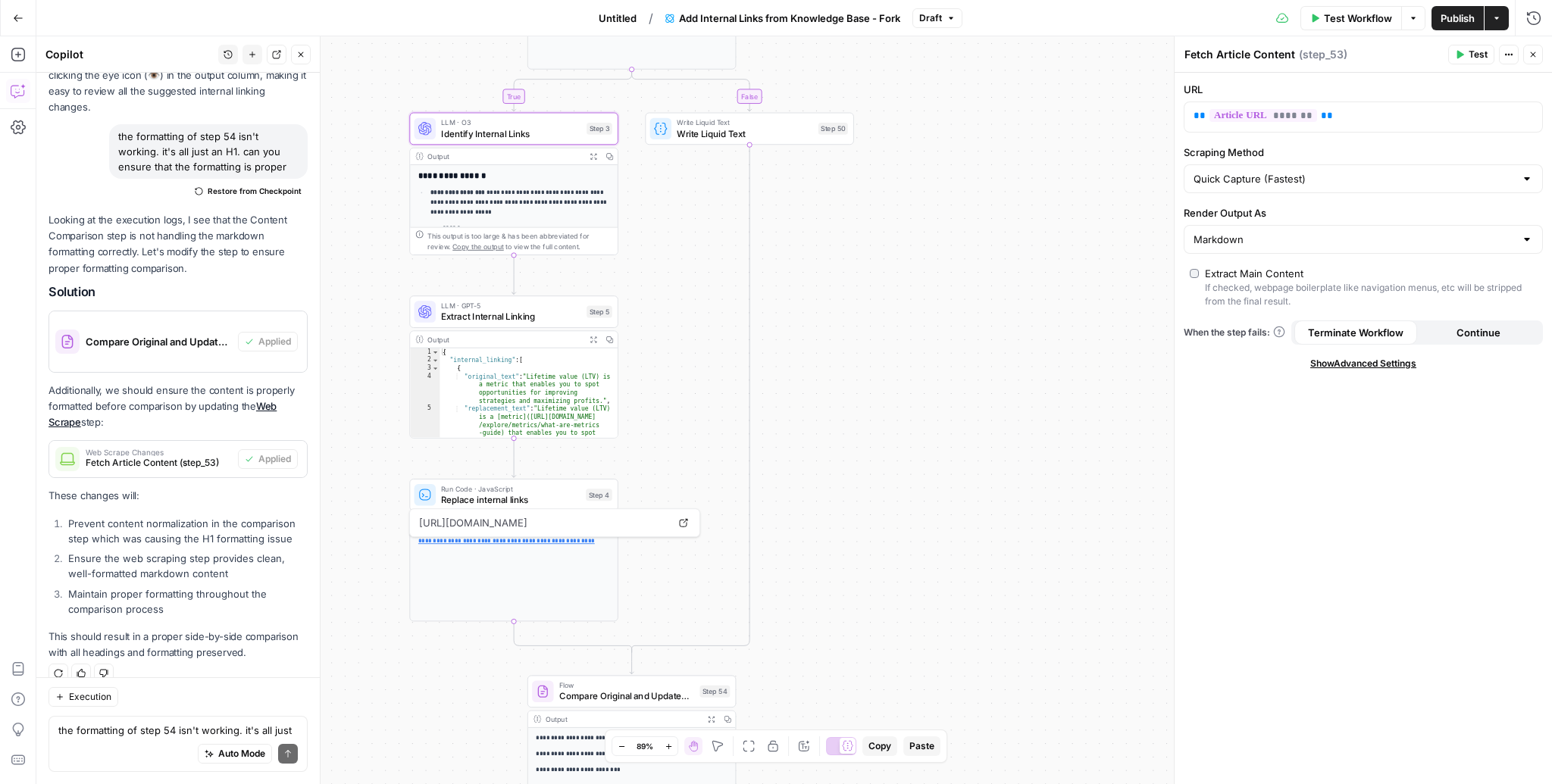
click at [180, 764] on div "Auto Mode Send" at bounding box center [178, 754] width 239 height 33
click at [172, 746] on div "Auto Mode Send" at bounding box center [178, 754] width 239 height 33
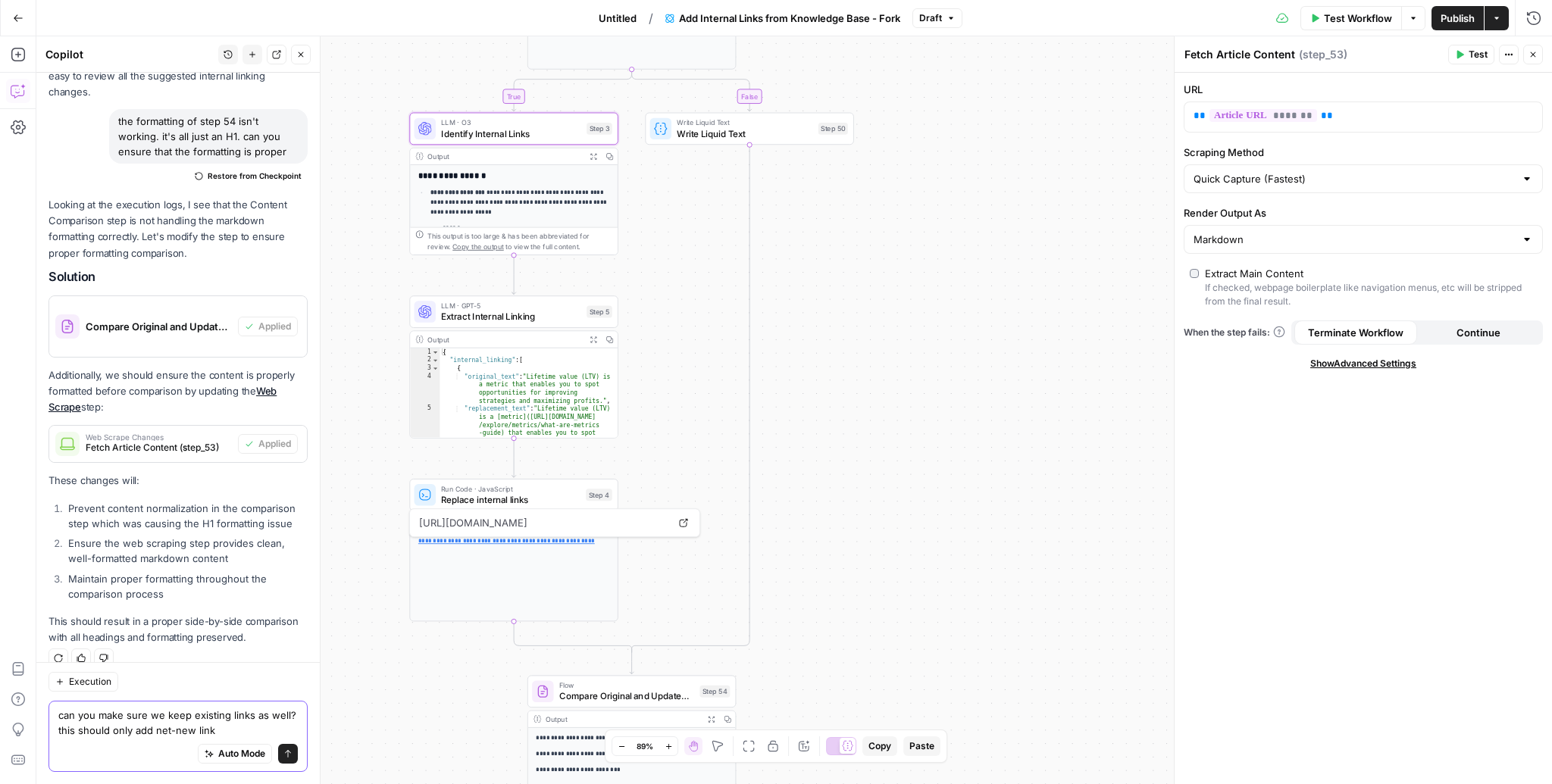
type textarea "can you make sure we keep existing links as well? this should only add net-new …"
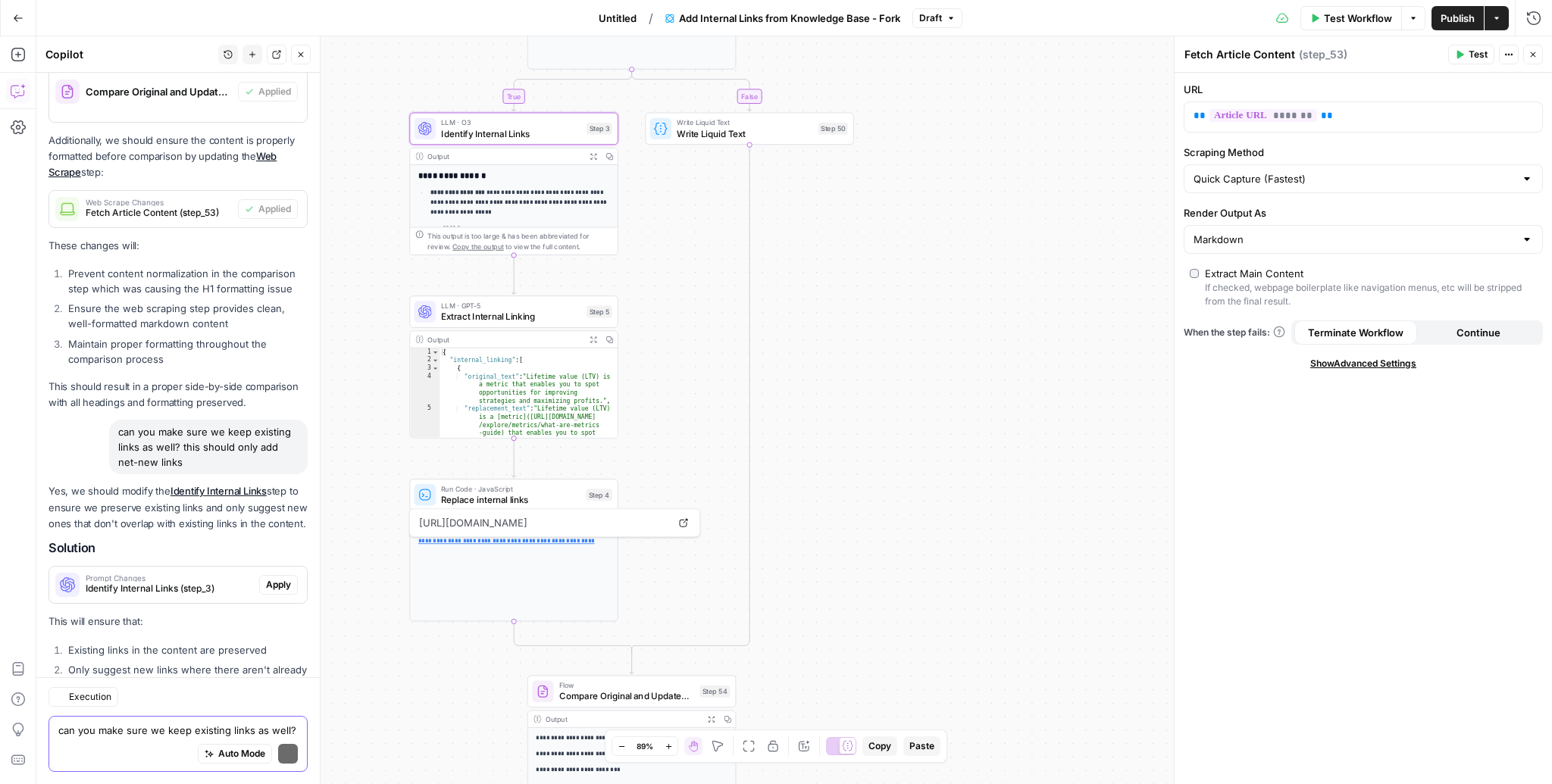
scroll to position [2034, 0]
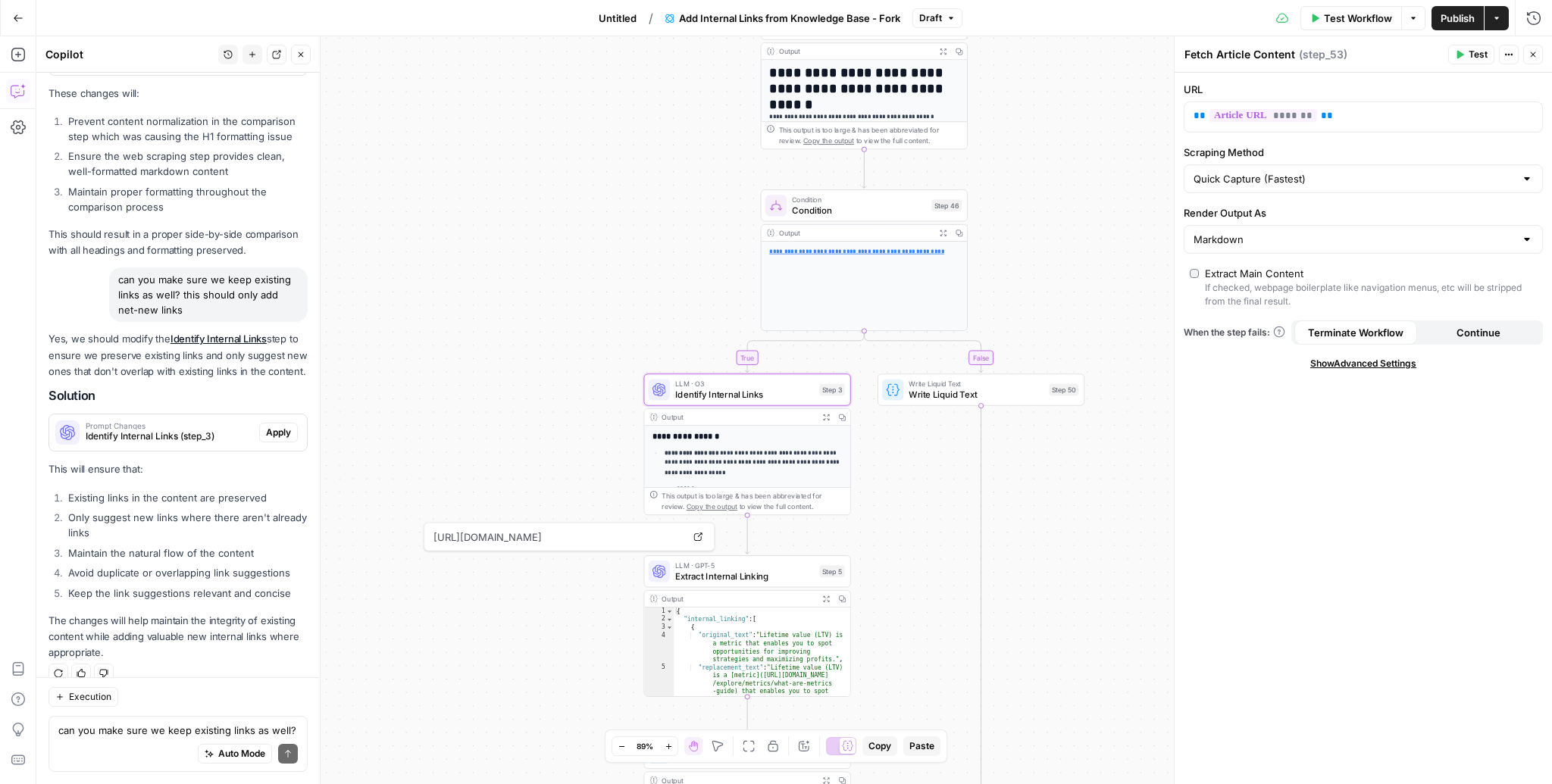
click at [279, 425] on span "Apply" at bounding box center [279, 432] width 25 height 14
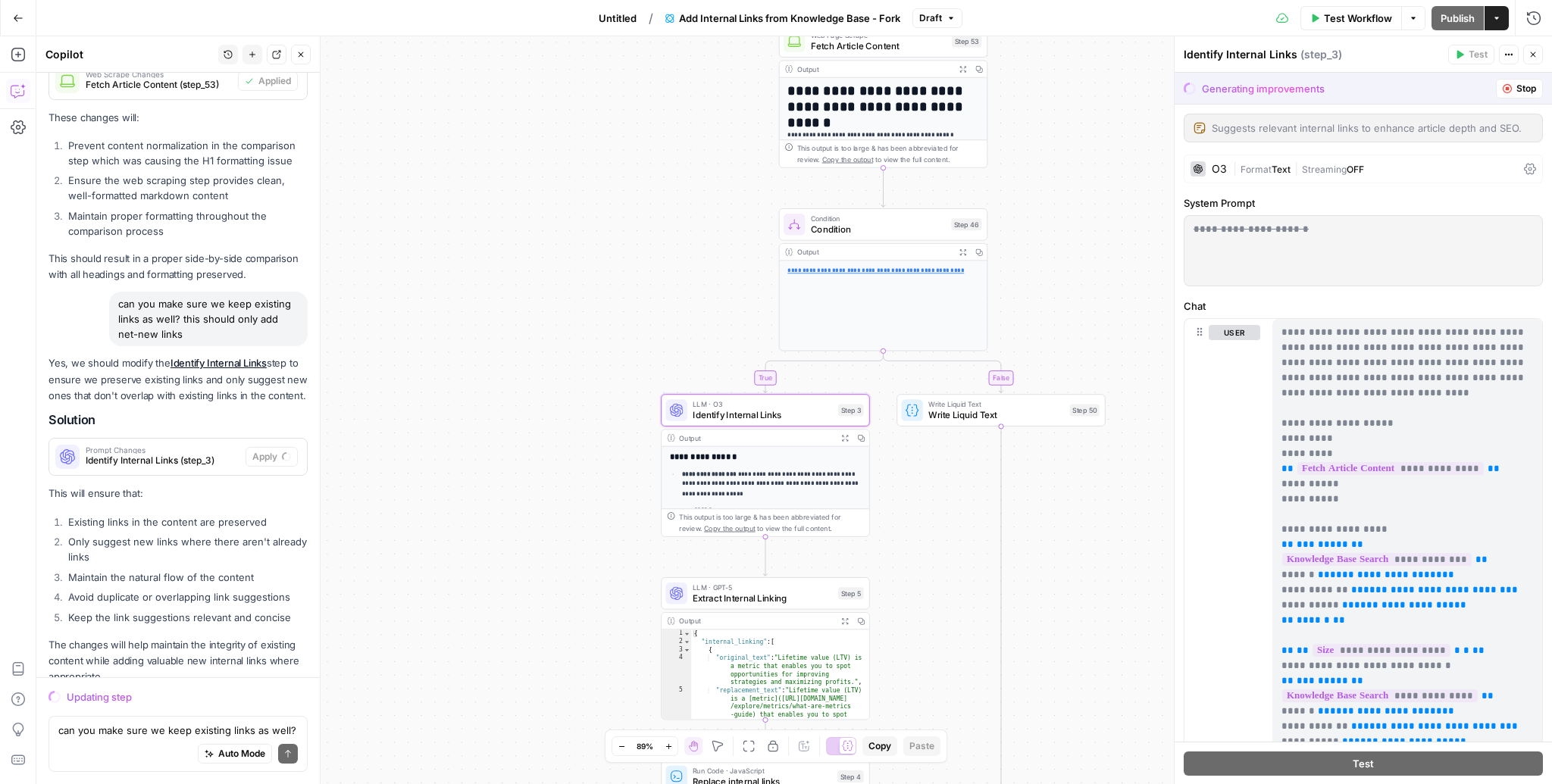
scroll to position [1937, 0]
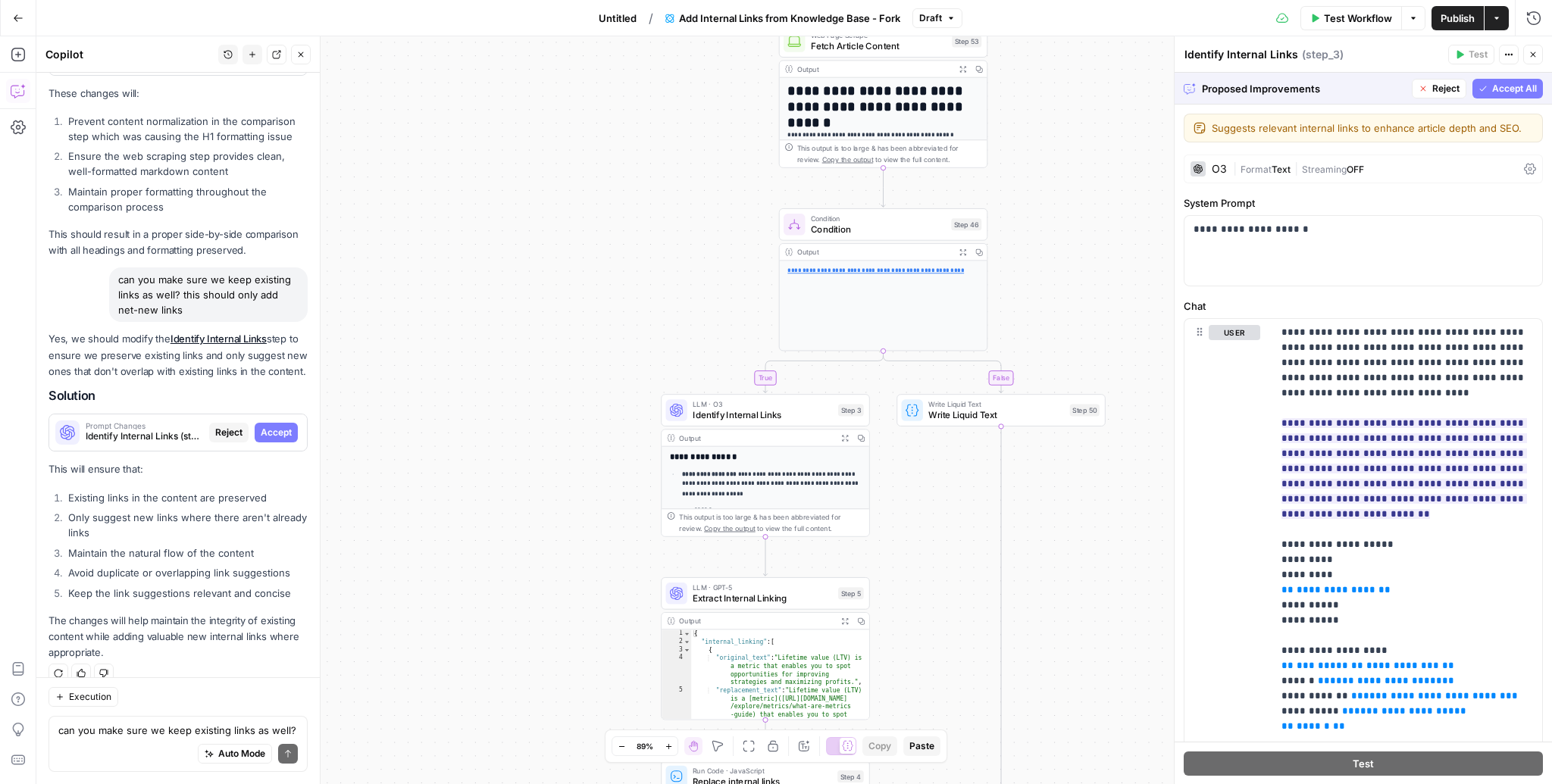
click at [294, 466] on div "Yes, we should modify the Identify Internal Links step to ensure we preserve ex…" at bounding box center [178, 495] width 259 height 329
click at [283, 425] on span "Accept" at bounding box center [276, 432] width 31 height 14
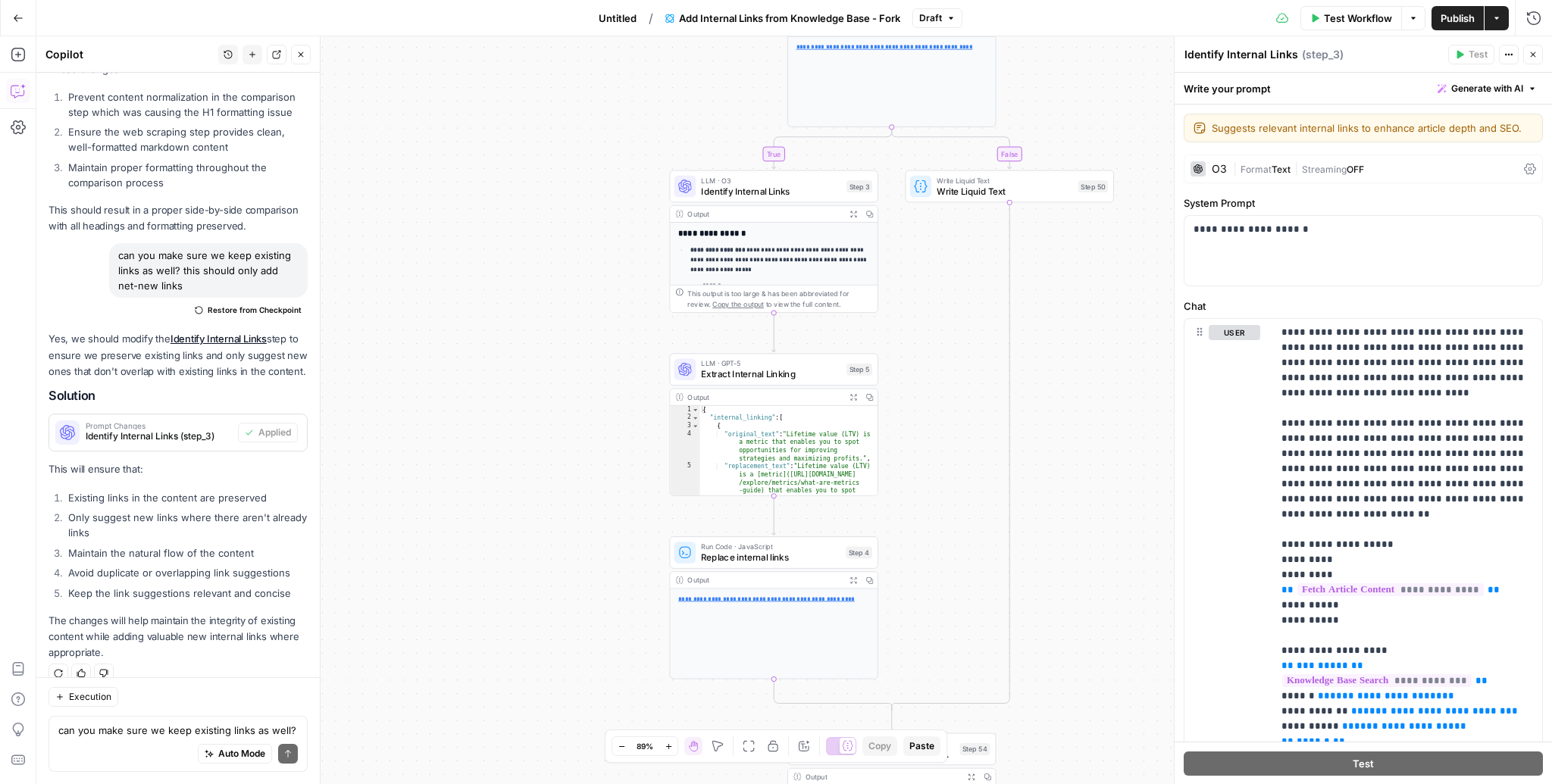
scroll to position [285, 0]
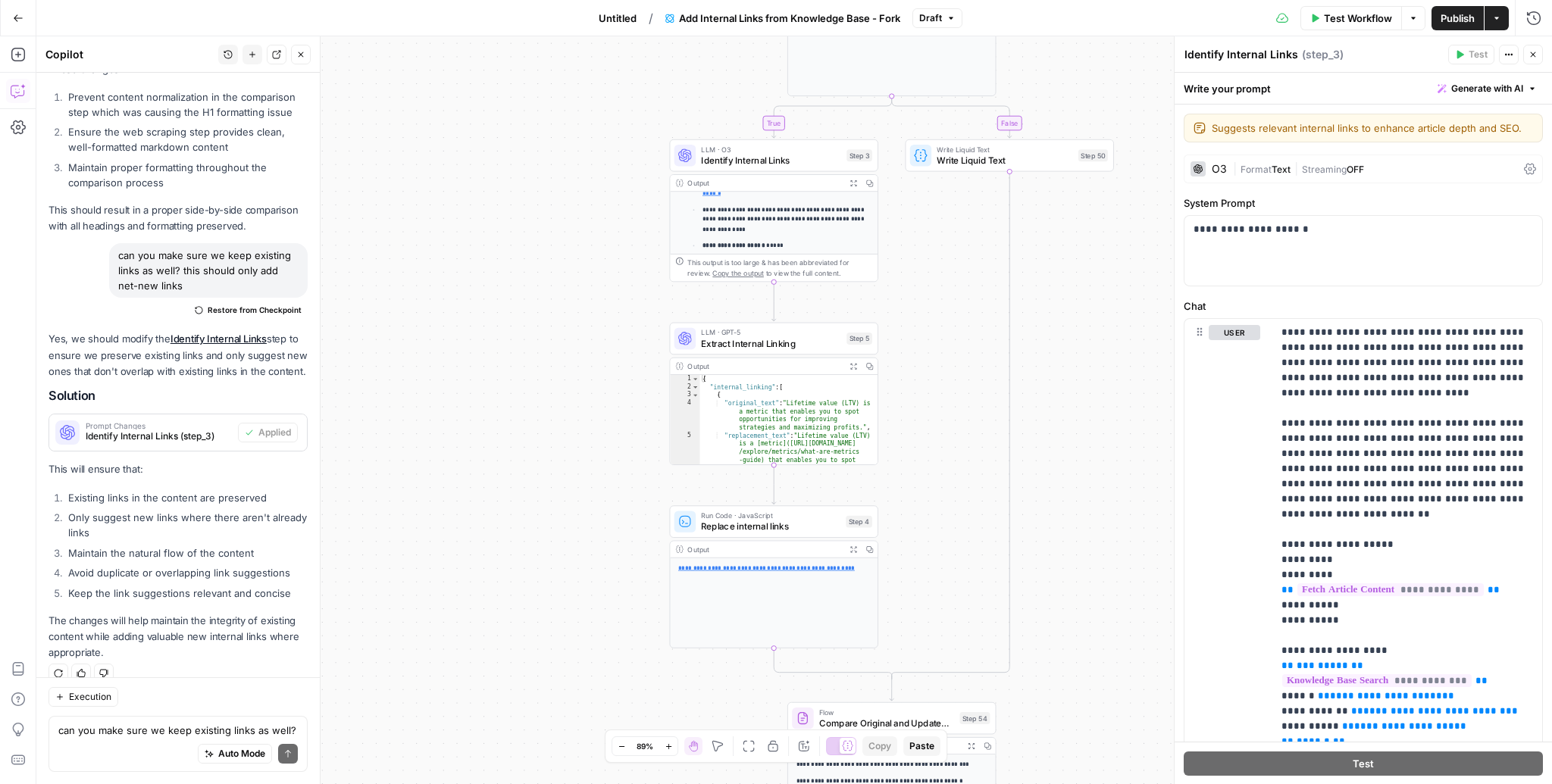
click at [833, 527] on span "Replace internal links" at bounding box center [770, 526] width 139 height 14
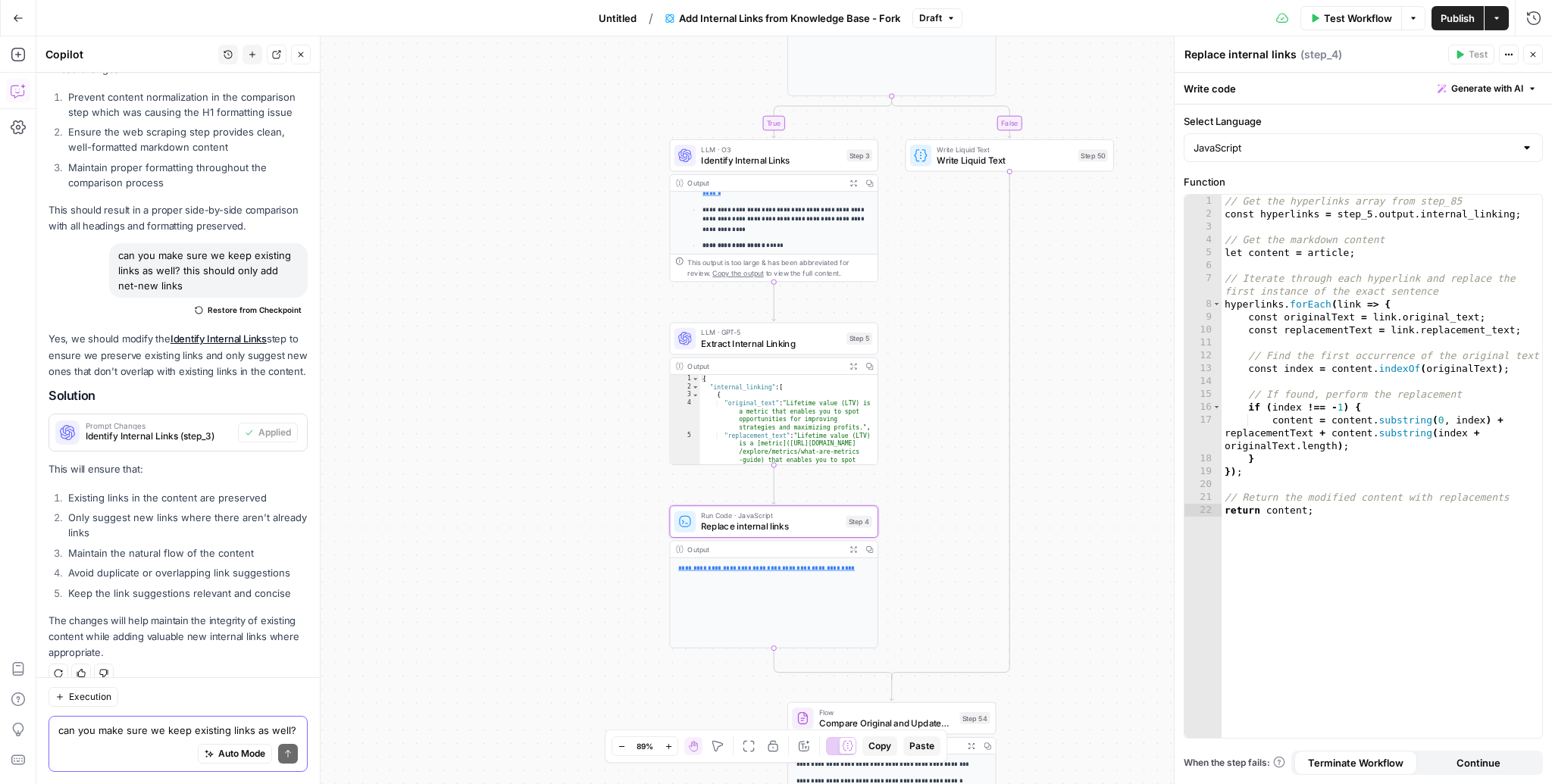
click at [164, 726] on textarea "can you make sure we keep existing links as well? this should only add net-new …" at bounding box center [178, 730] width 239 height 15
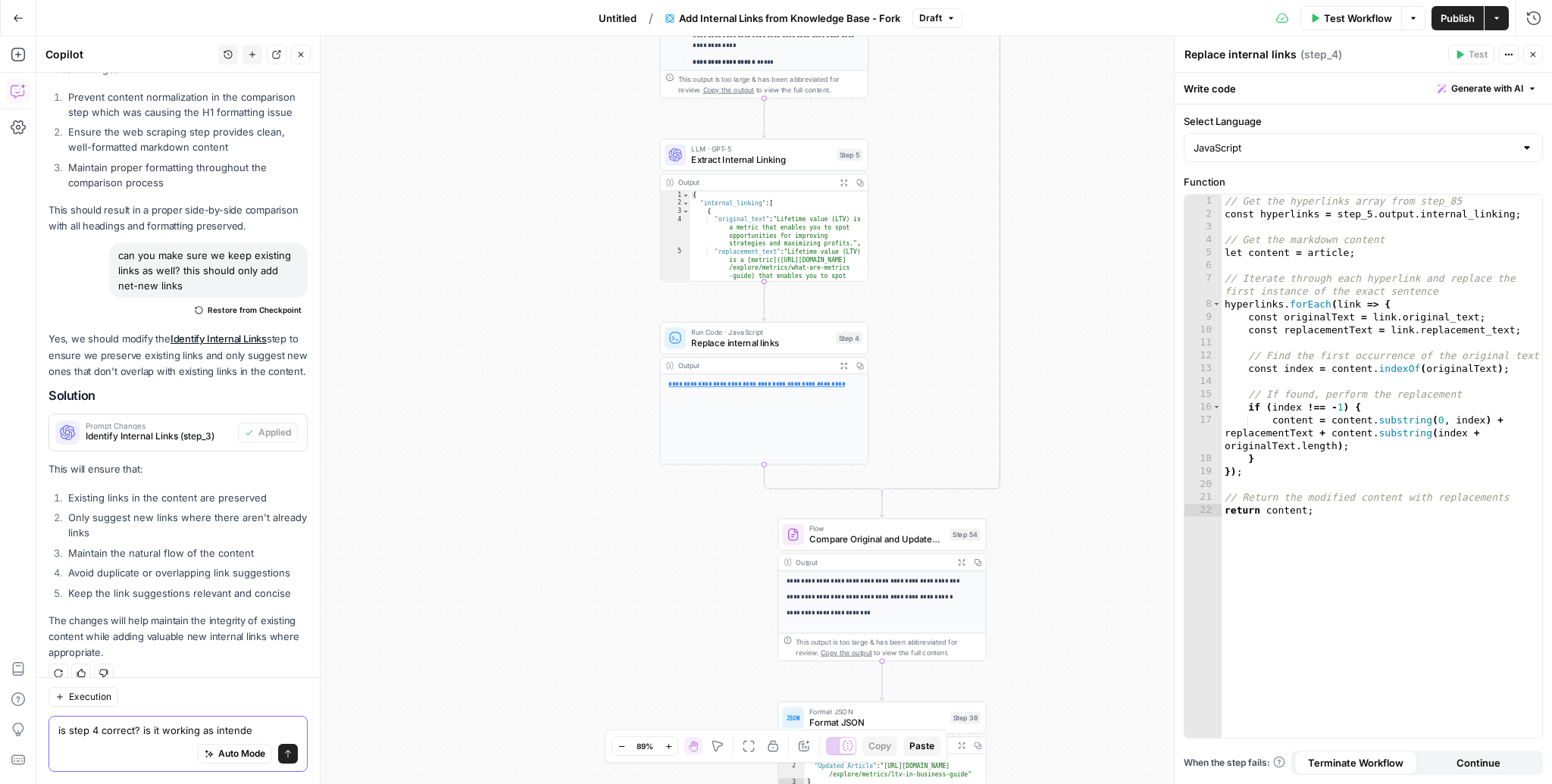
type textarea "is step 4 correct? is it working as intended"
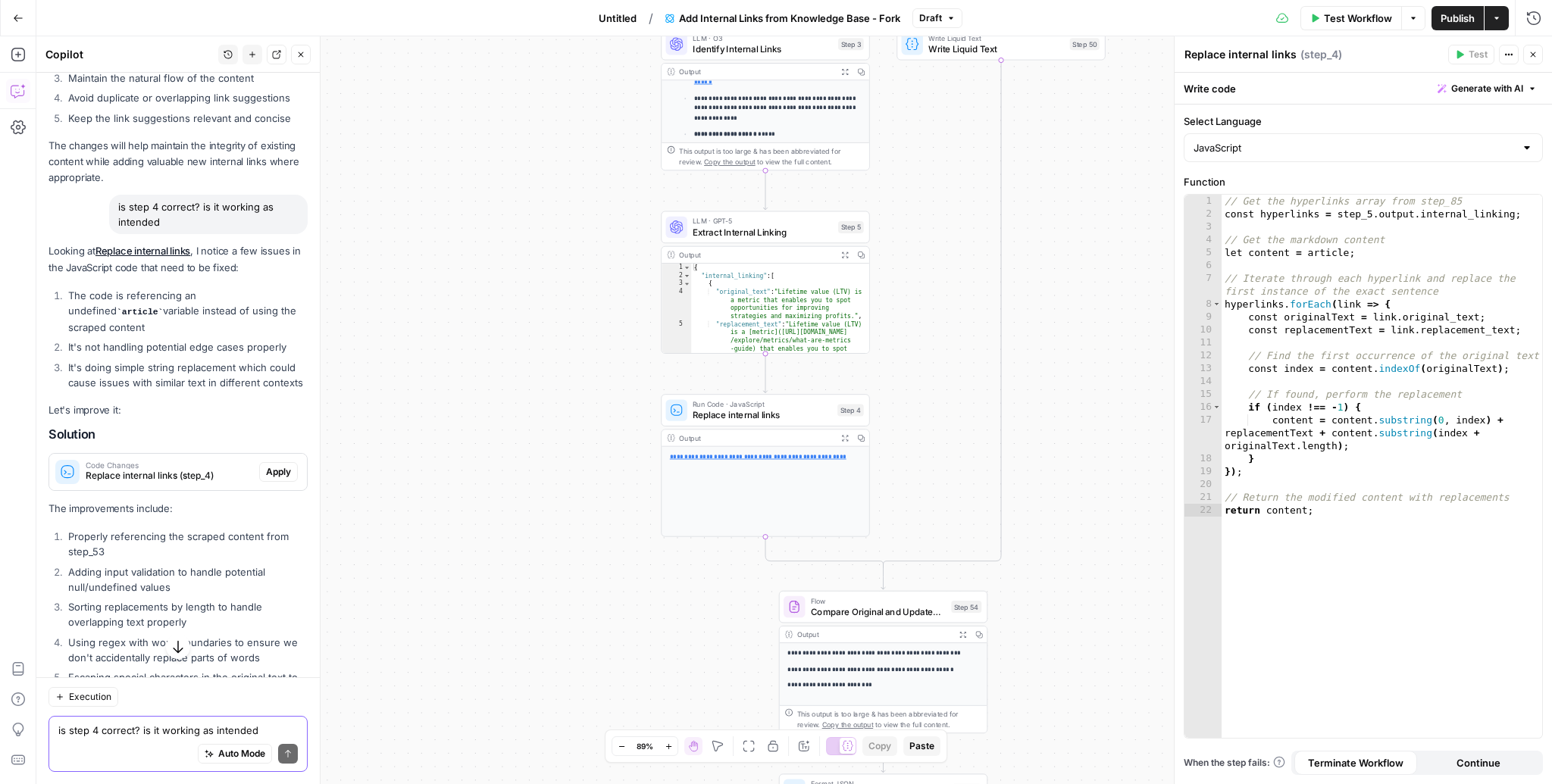
scroll to position [2524, 0]
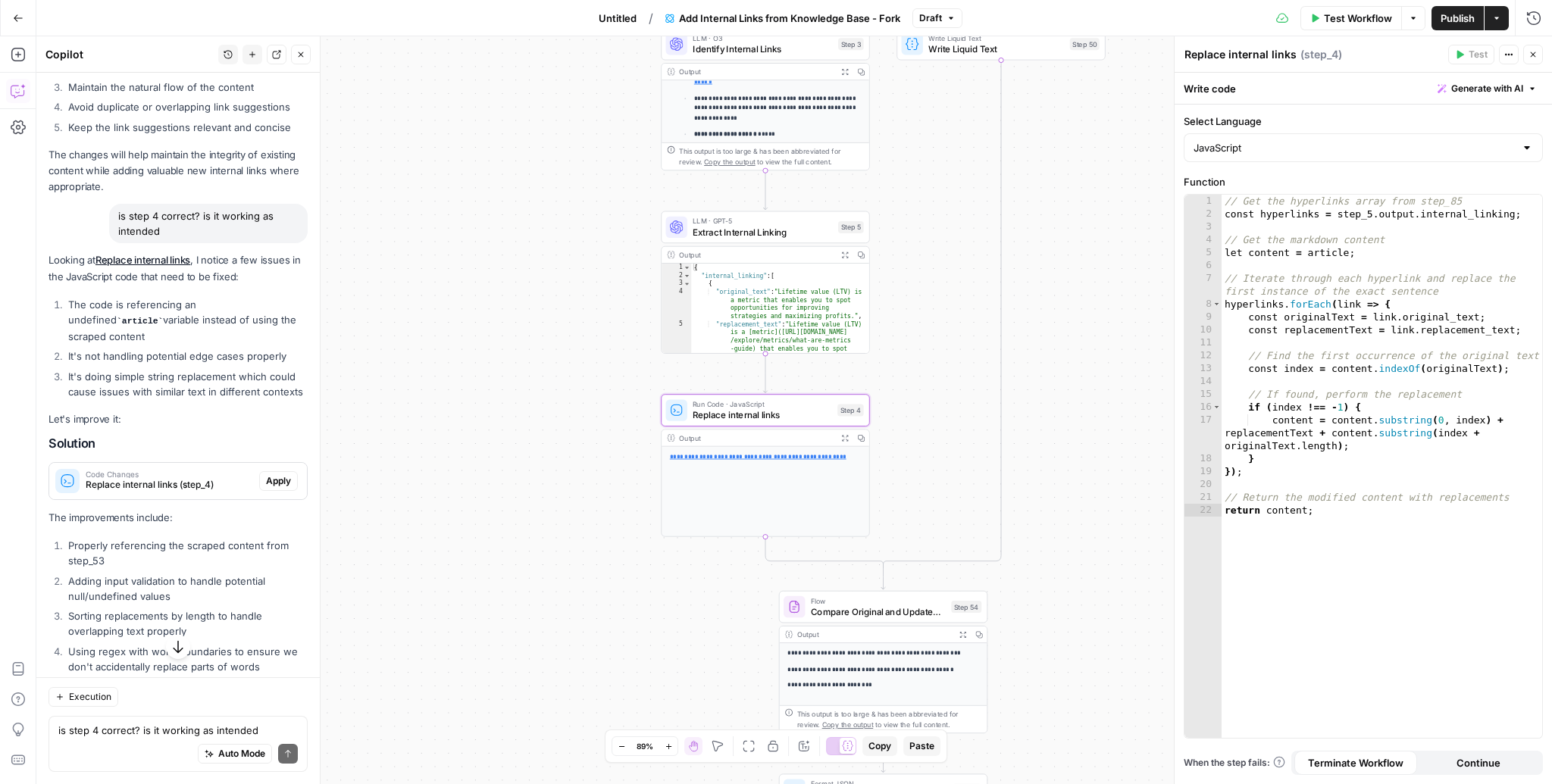
click at [288, 474] on span "Apply" at bounding box center [279, 481] width 25 height 14
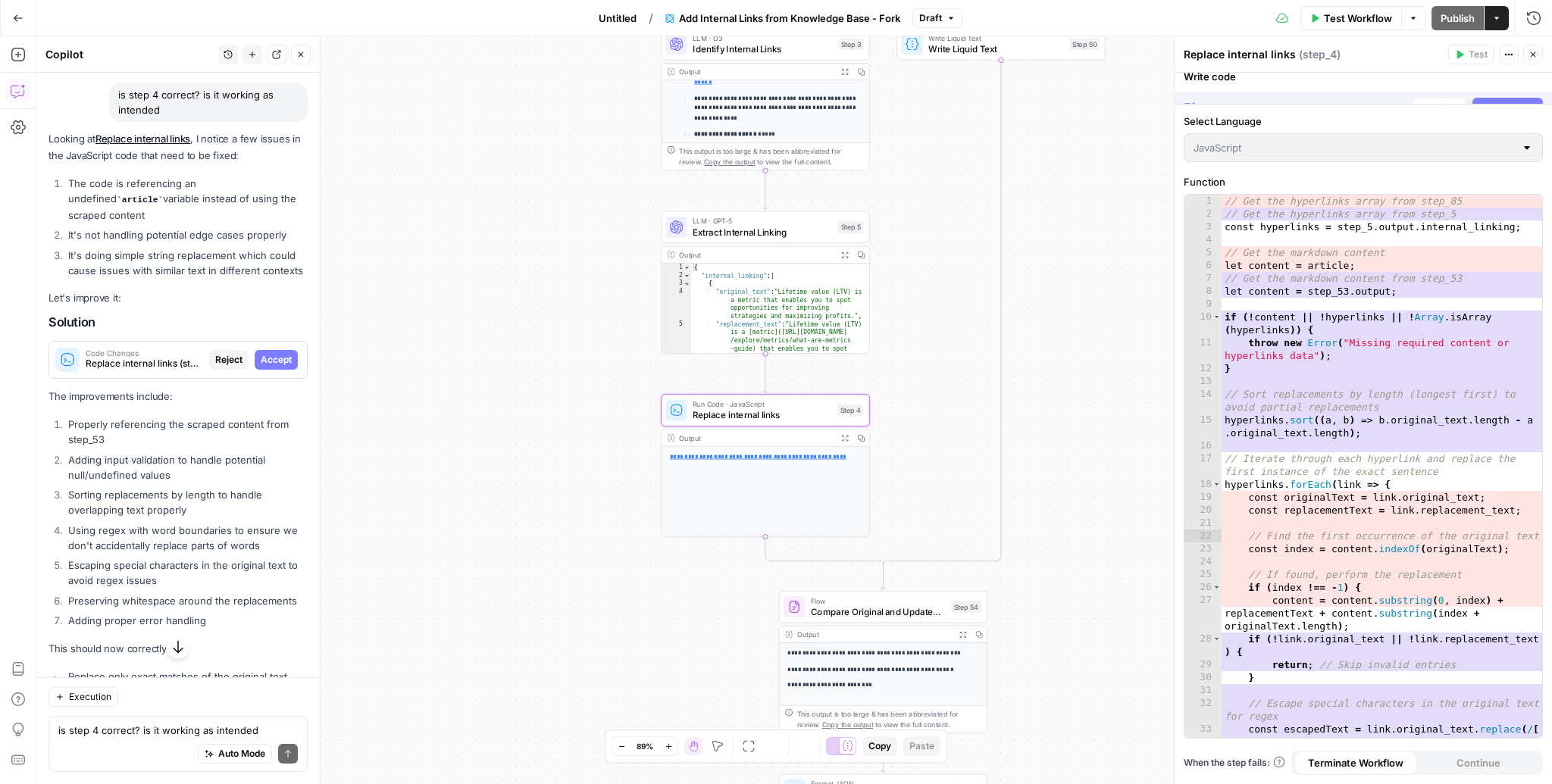
scroll to position [2403, 0]
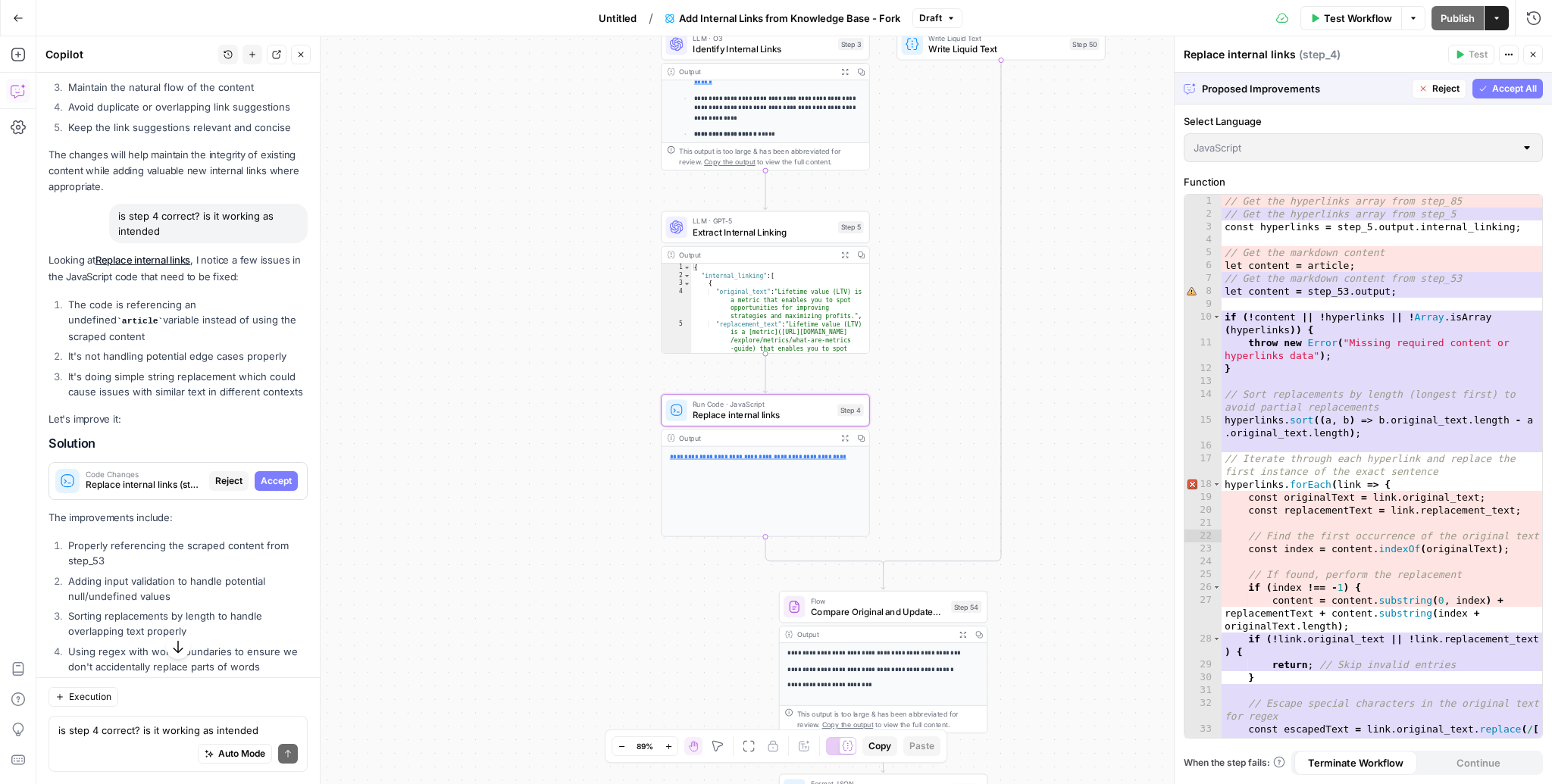
click at [288, 474] on span "Accept" at bounding box center [276, 481] width 31 height 14
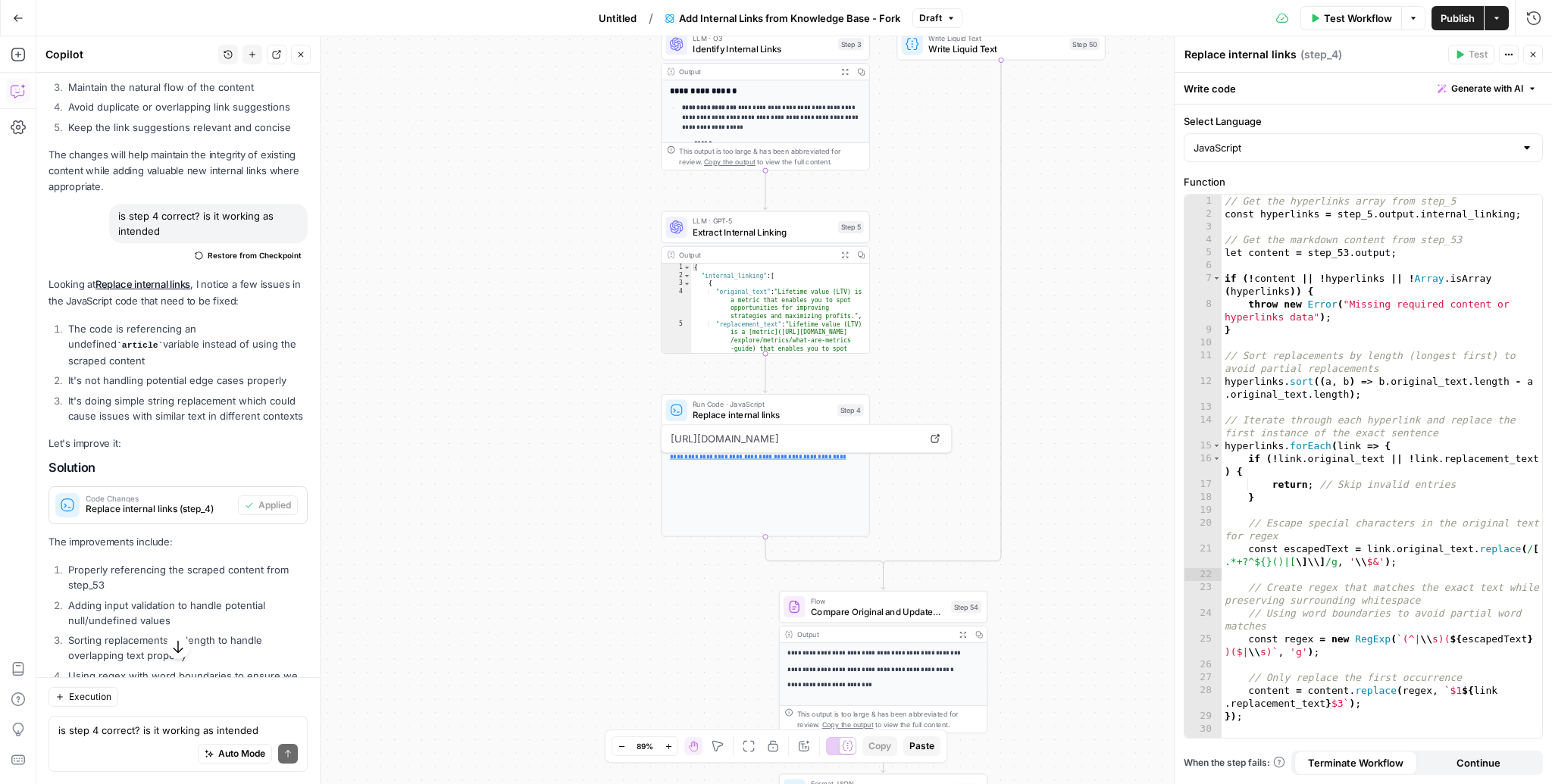
scroll to position [2761, 0]
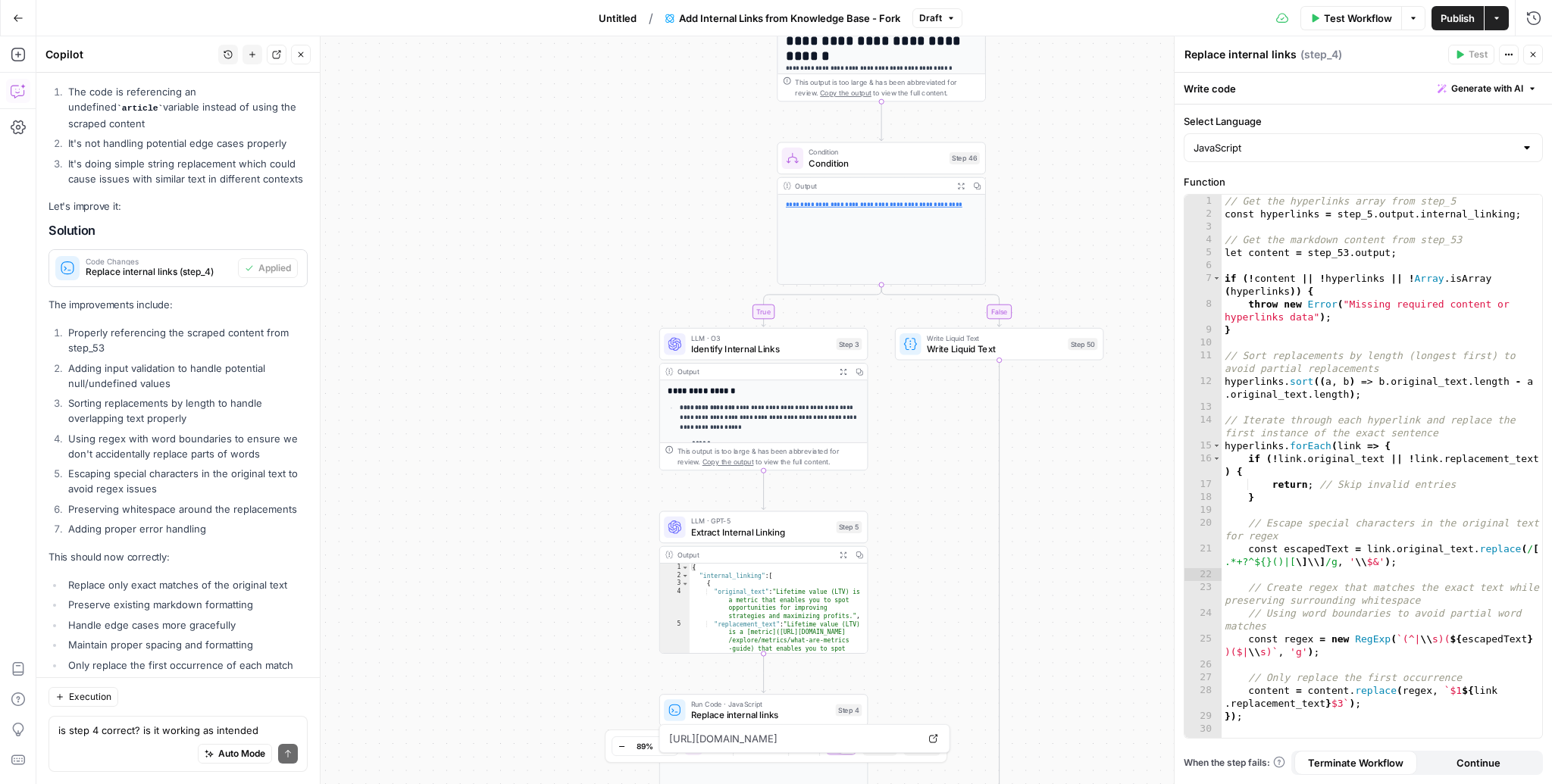
click at [1350, 2] on div "Test Workflow Options Publish Actions Run History" at bounding box center [1257, 18] width 589 height 35
click at [1339, 12] on span "Test Workflow" at bounding box center [1357, 18] width 68 height 15
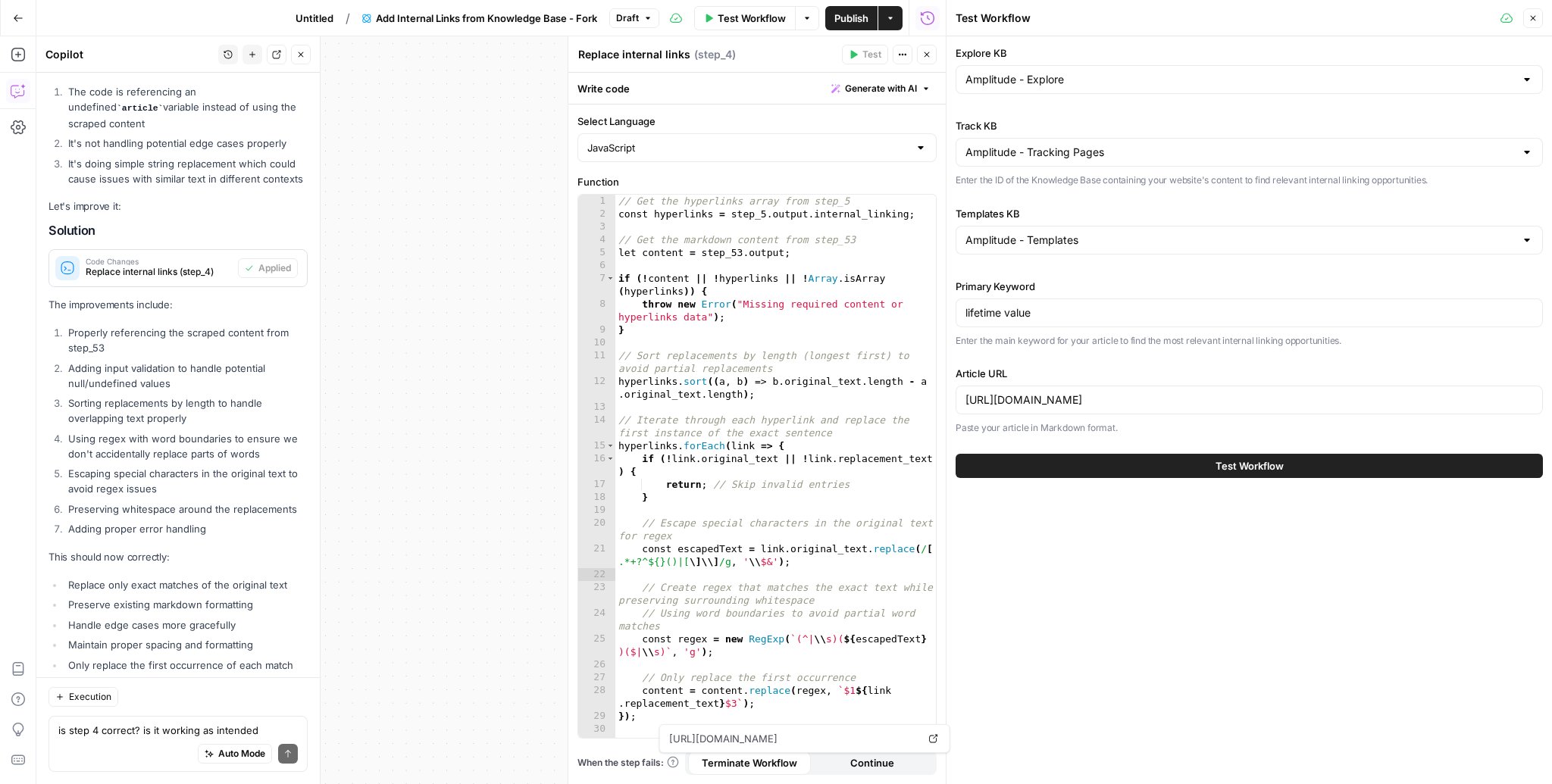
click at [1236, 464] on span "Test Workflow" at bounding box center [1249, 466] width 68 height 15
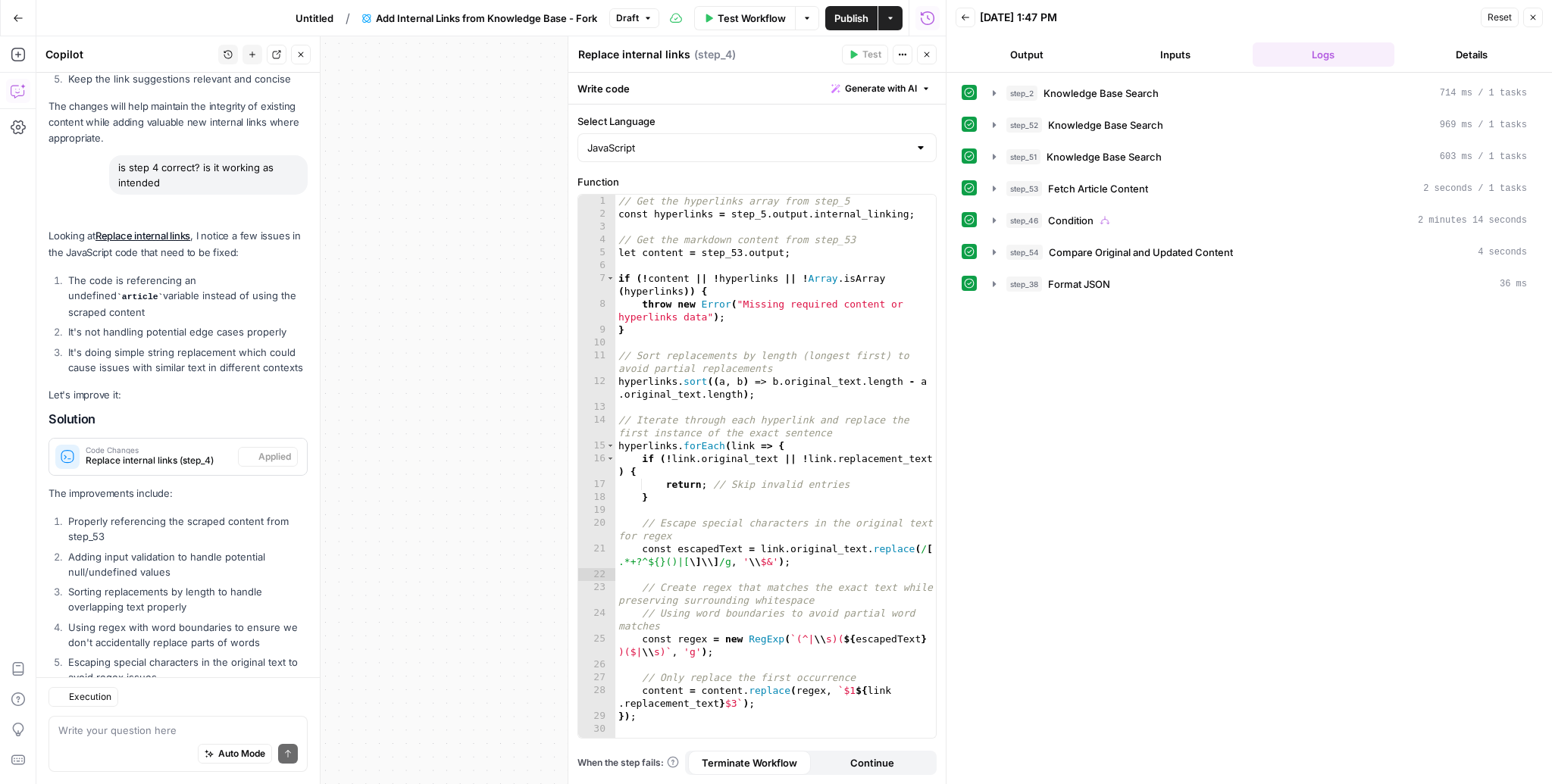
scroll to position [2761, 0]
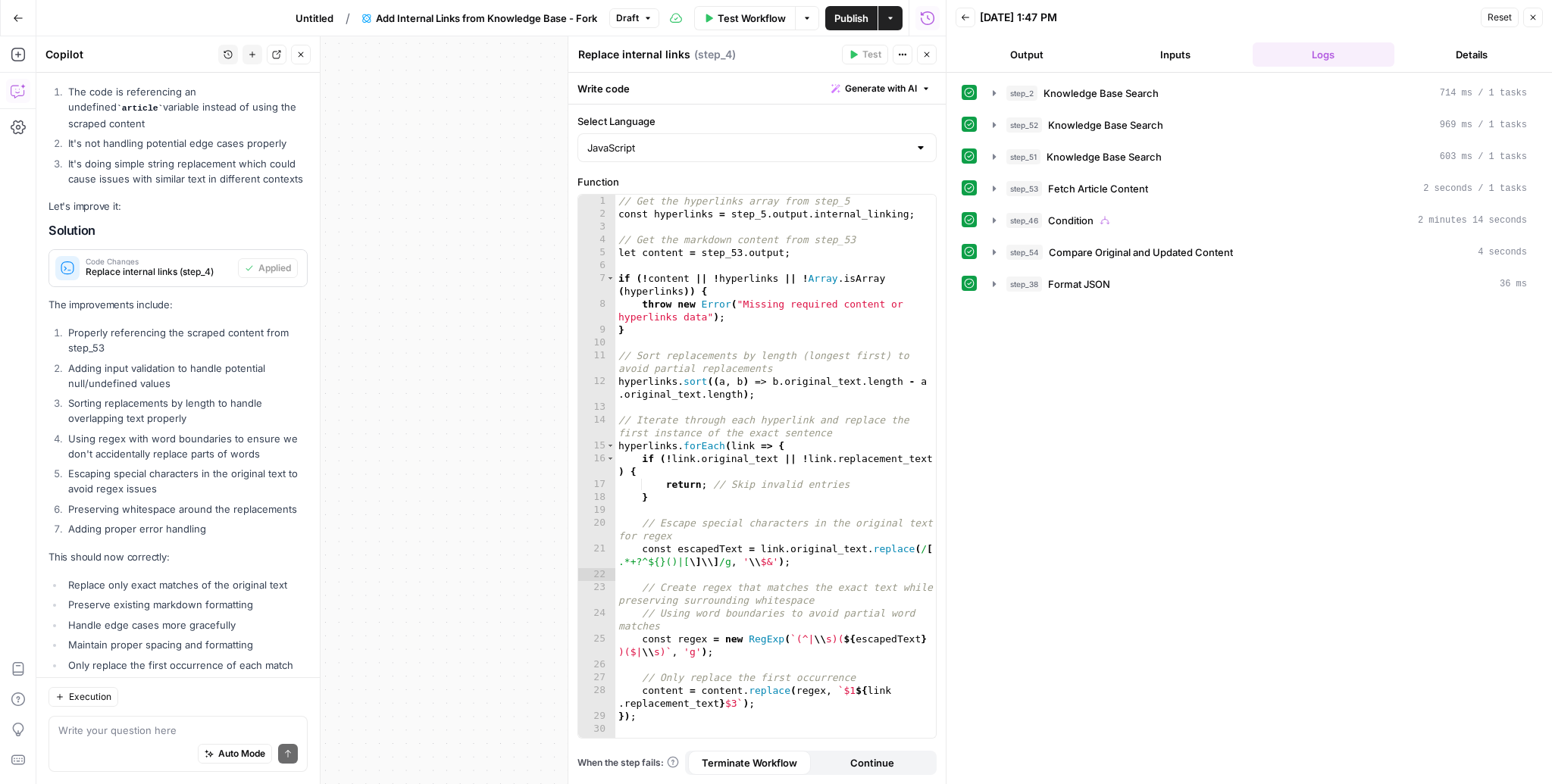
click at [1530, 18] on icon "button" at bounding box center [1533, 18] width 9 height 9
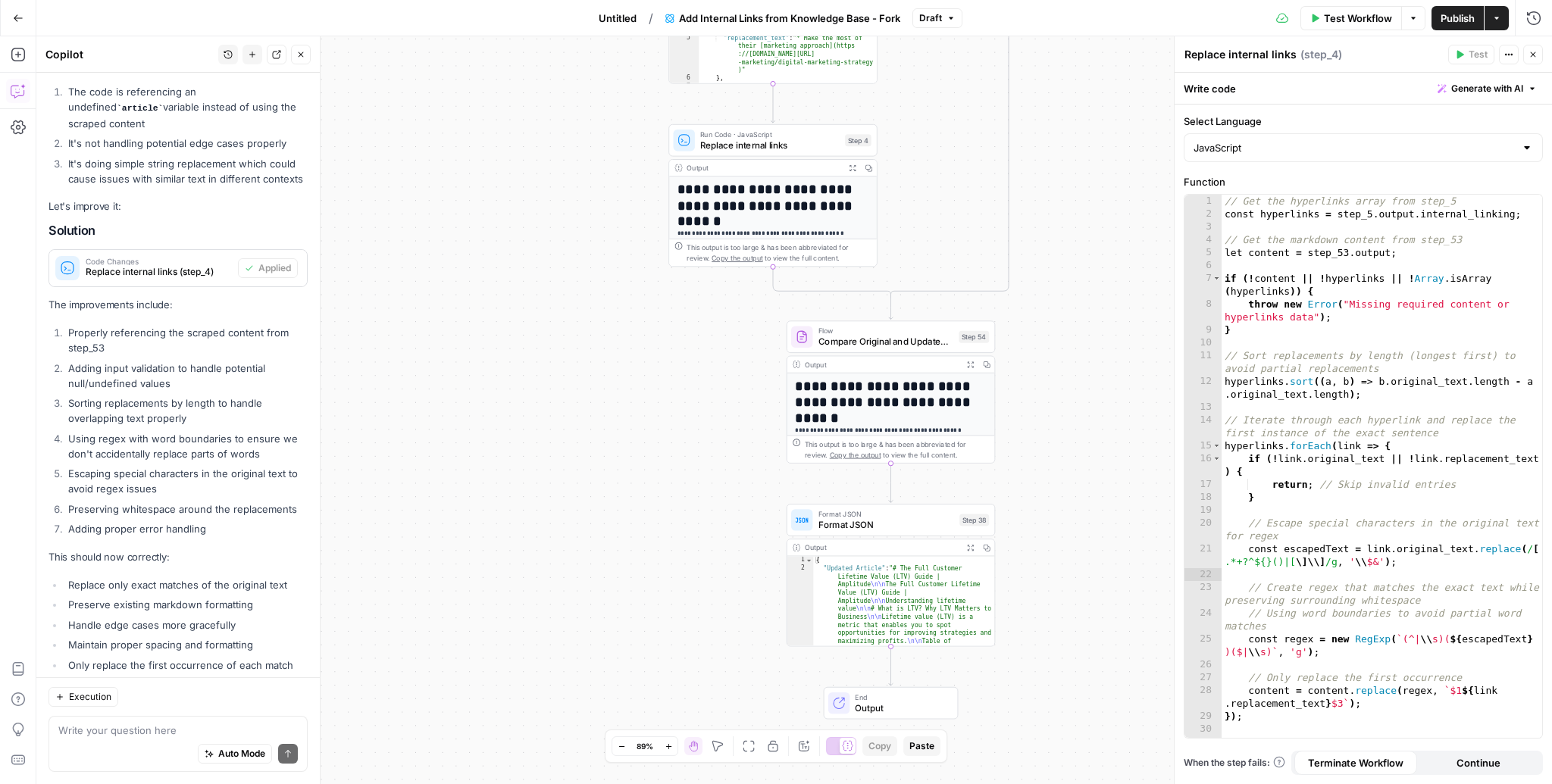
click at [969, 365] on icon "button" at bounding box center [970, 365] width 6 height 6
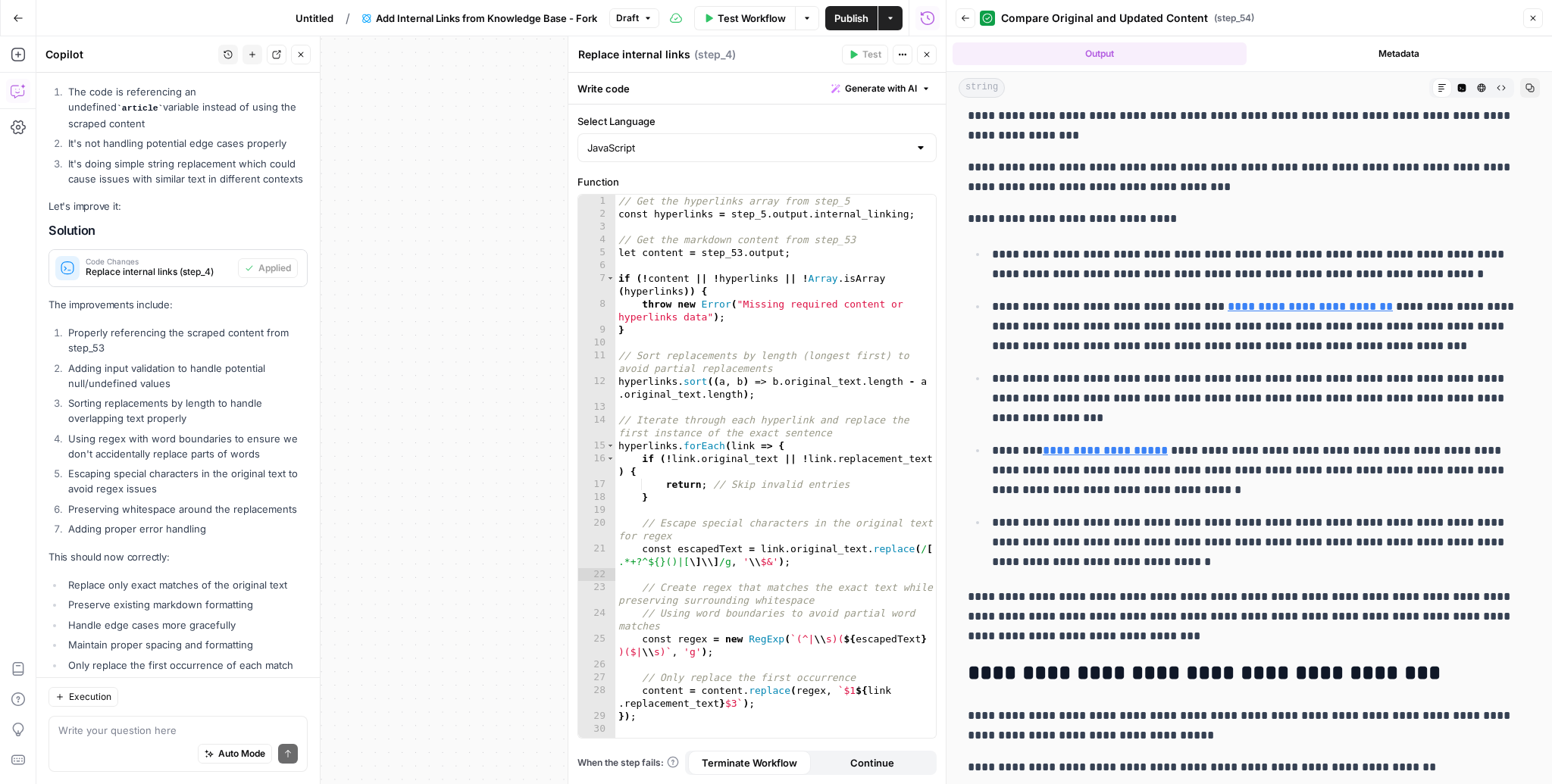
scroll to position [2280, 0]
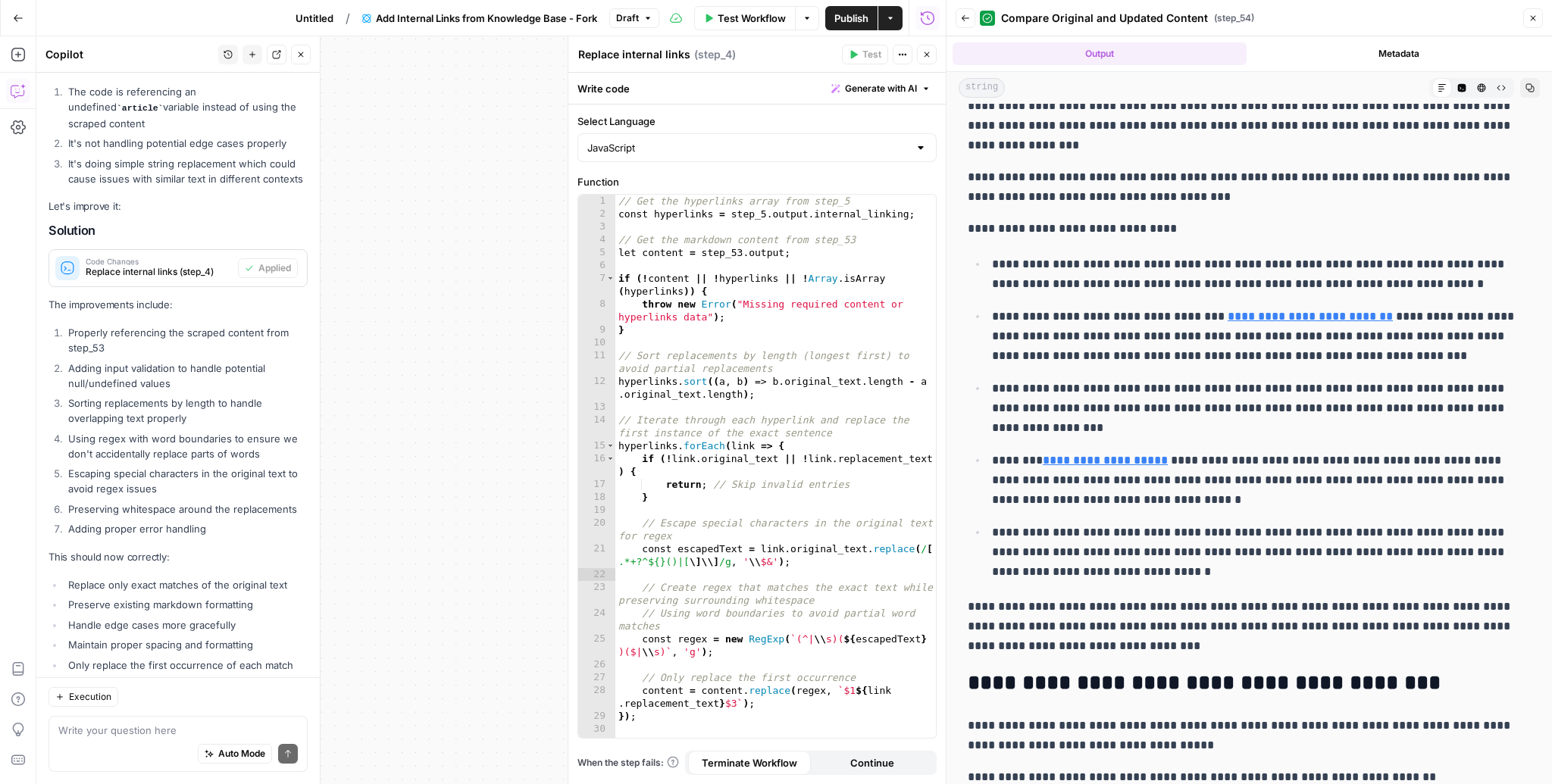
click at [935, 60] on button "Close" at bounding box center [926, 55] width 20 height 20
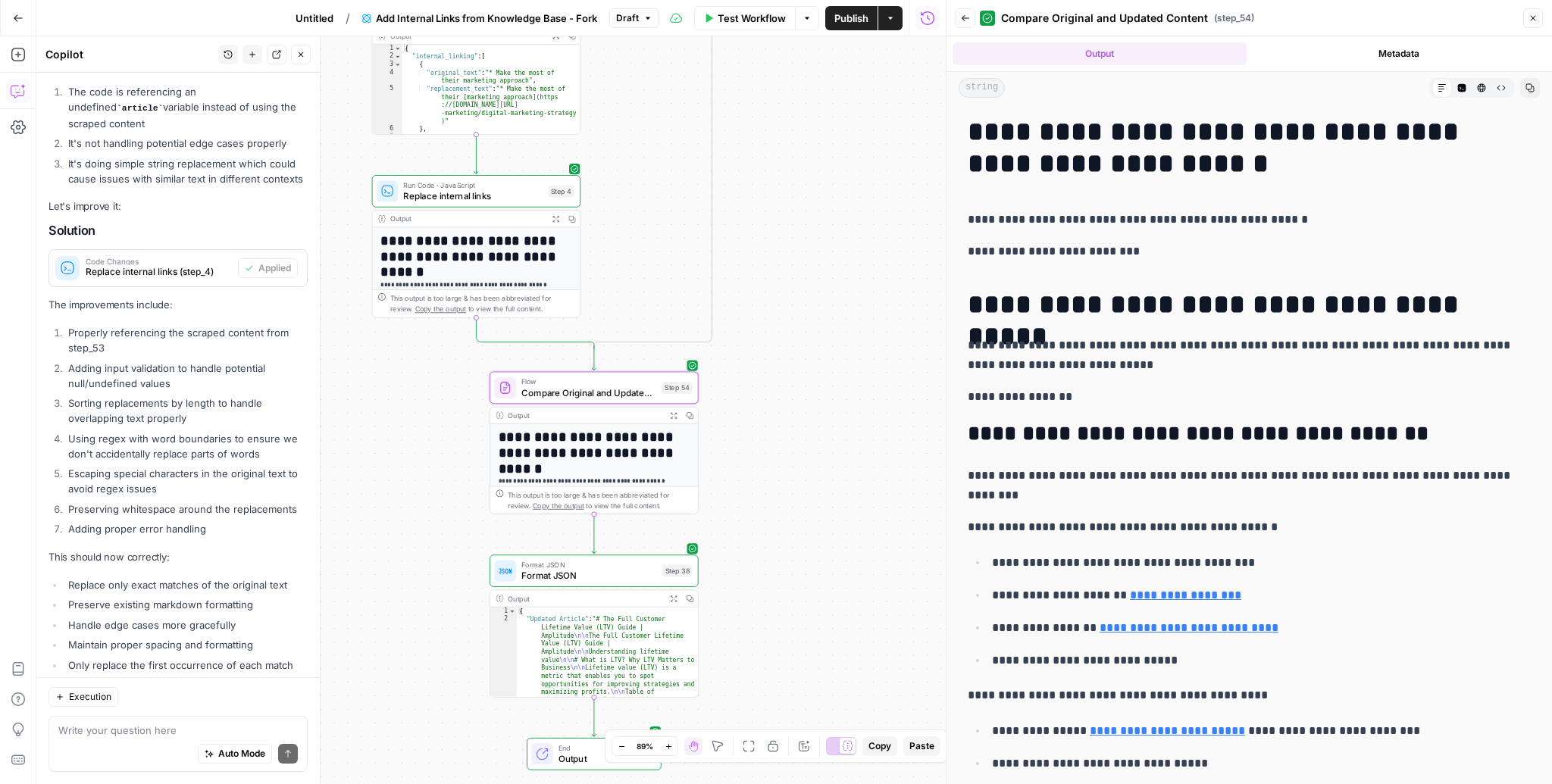
scroll to position [184, 0]
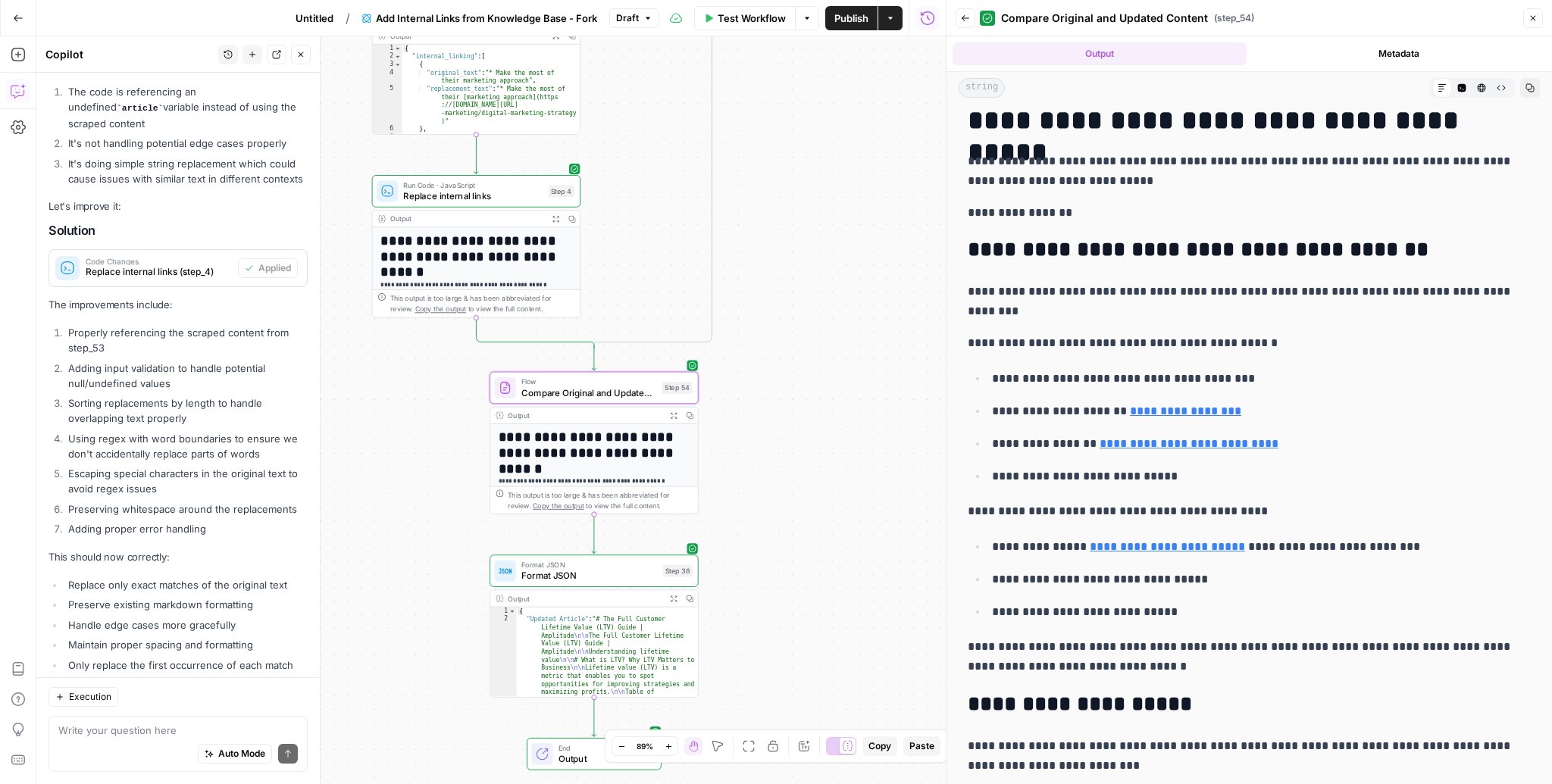
click at [554, 216] on icon "button" at bounding box center [556, 219] width 6 height 6
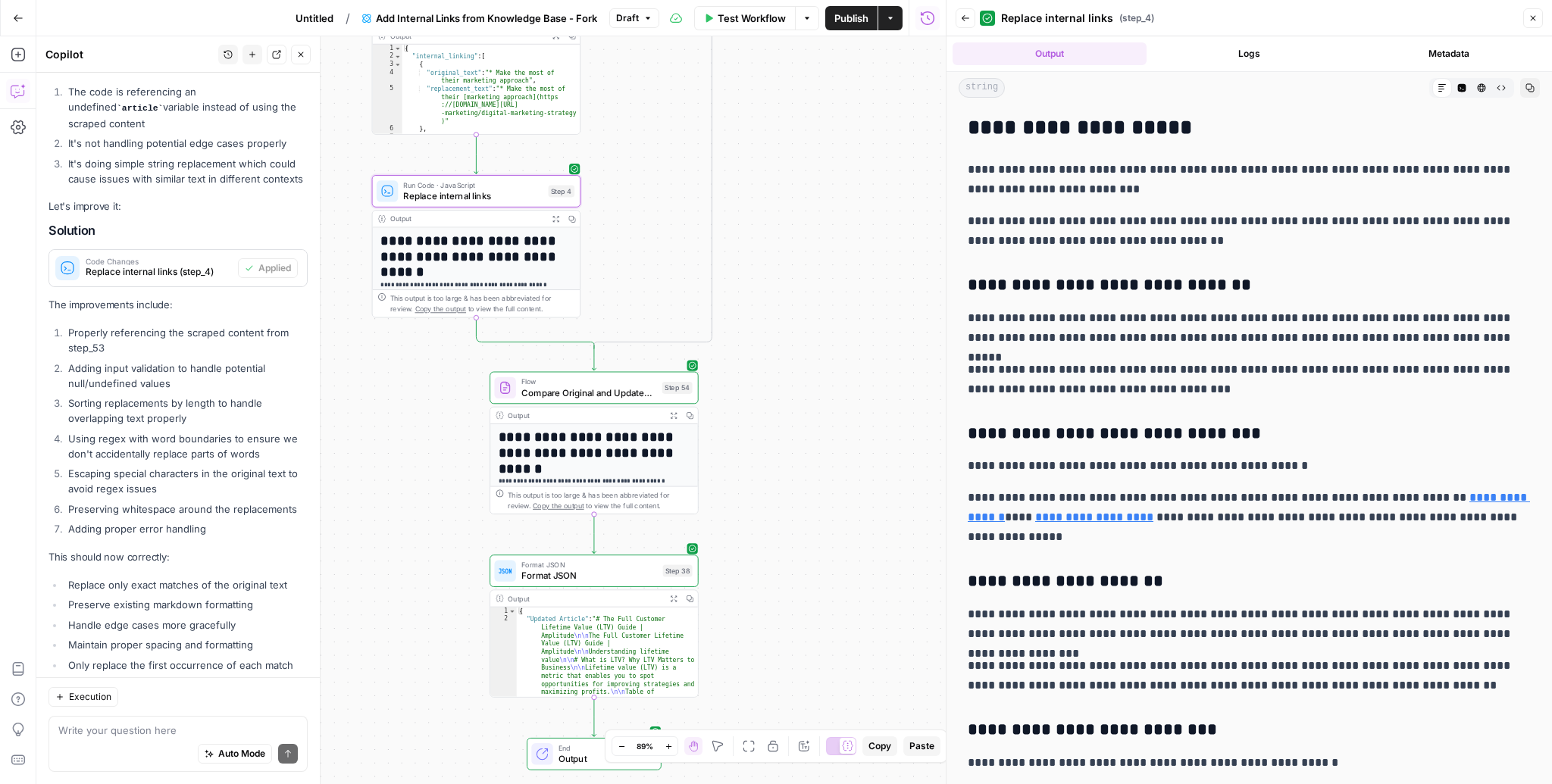
scroll to position [891, 0]
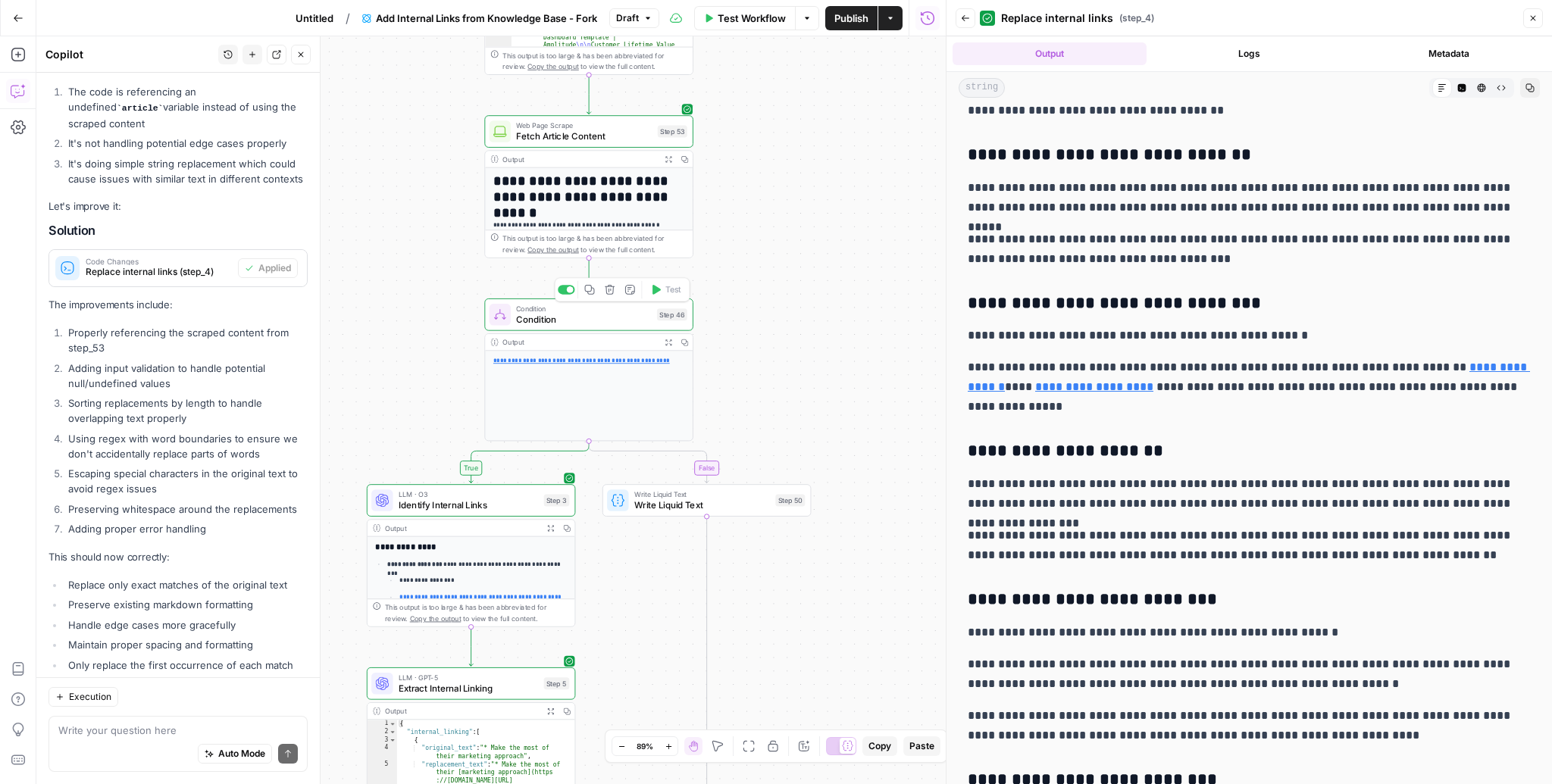
click at [589, 322] on span "Condition" at bounding box center [584, 320] width 135 height 14
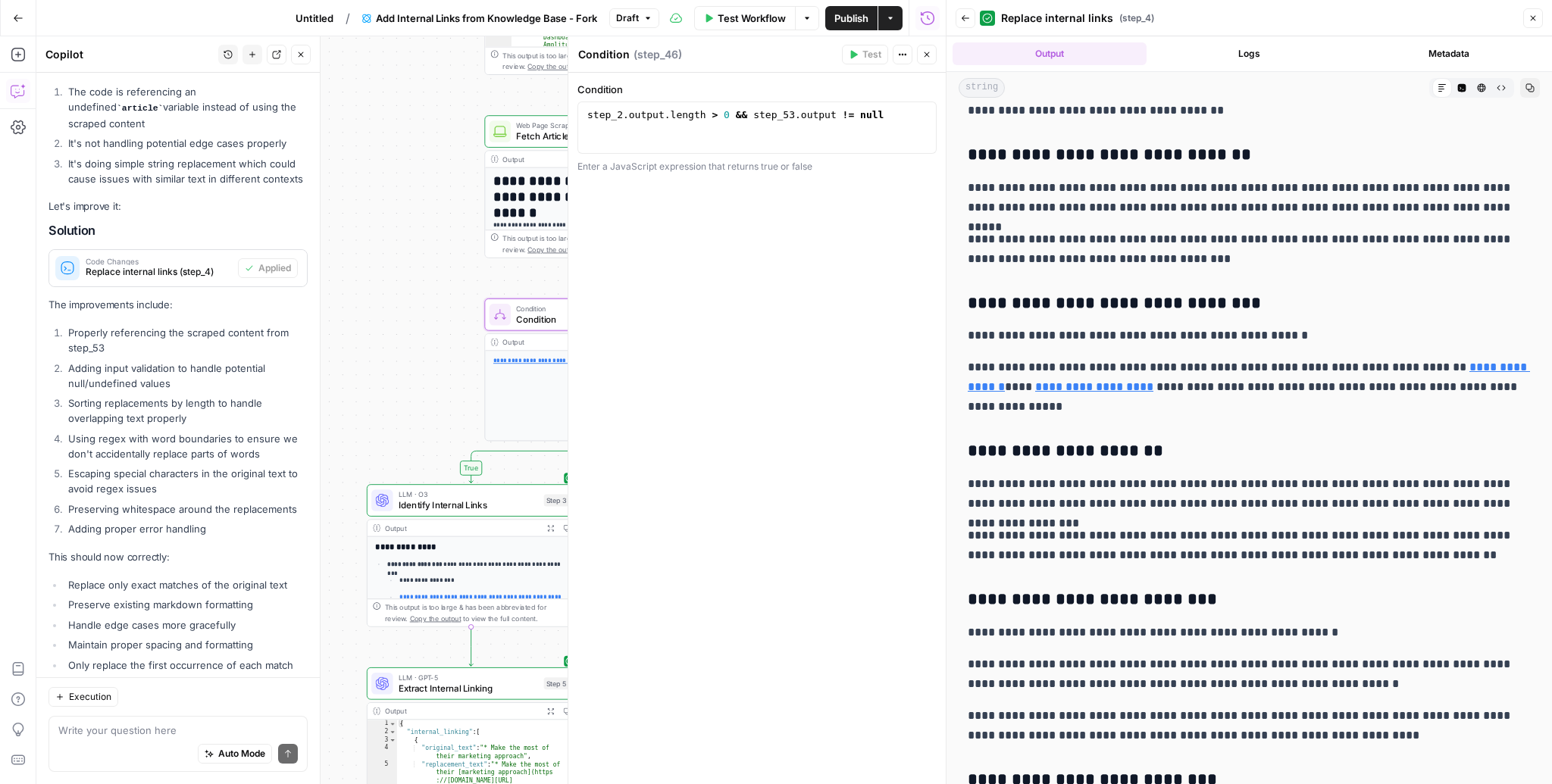
click at [1538, 14] on button "Close" at bounding box center [1533, 18] width 20 height 20
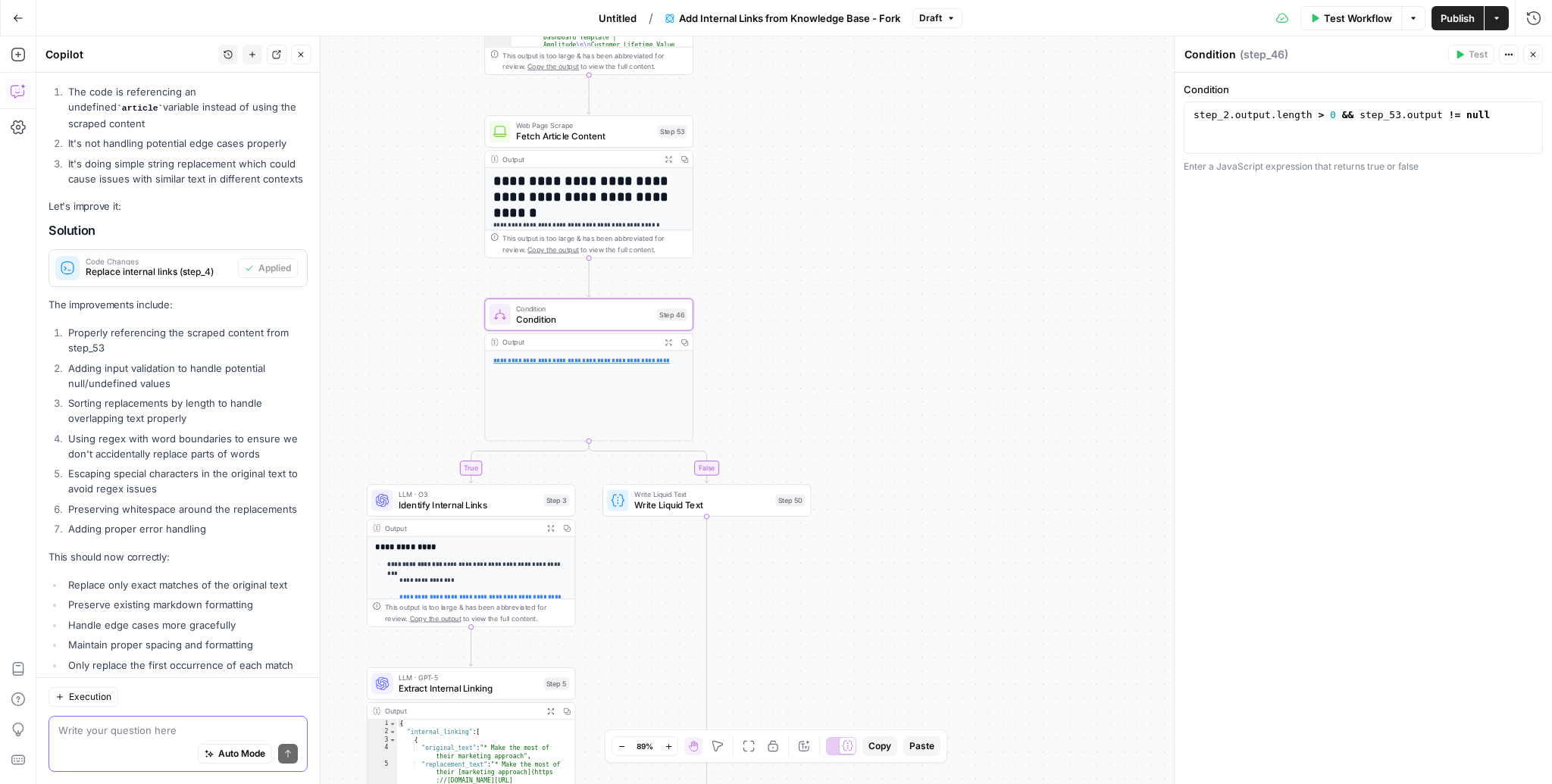
click at [149, 737] on textarea at bounding box center [178, 730] width 239 height 15
type textarea "is step 46 working as intended?"
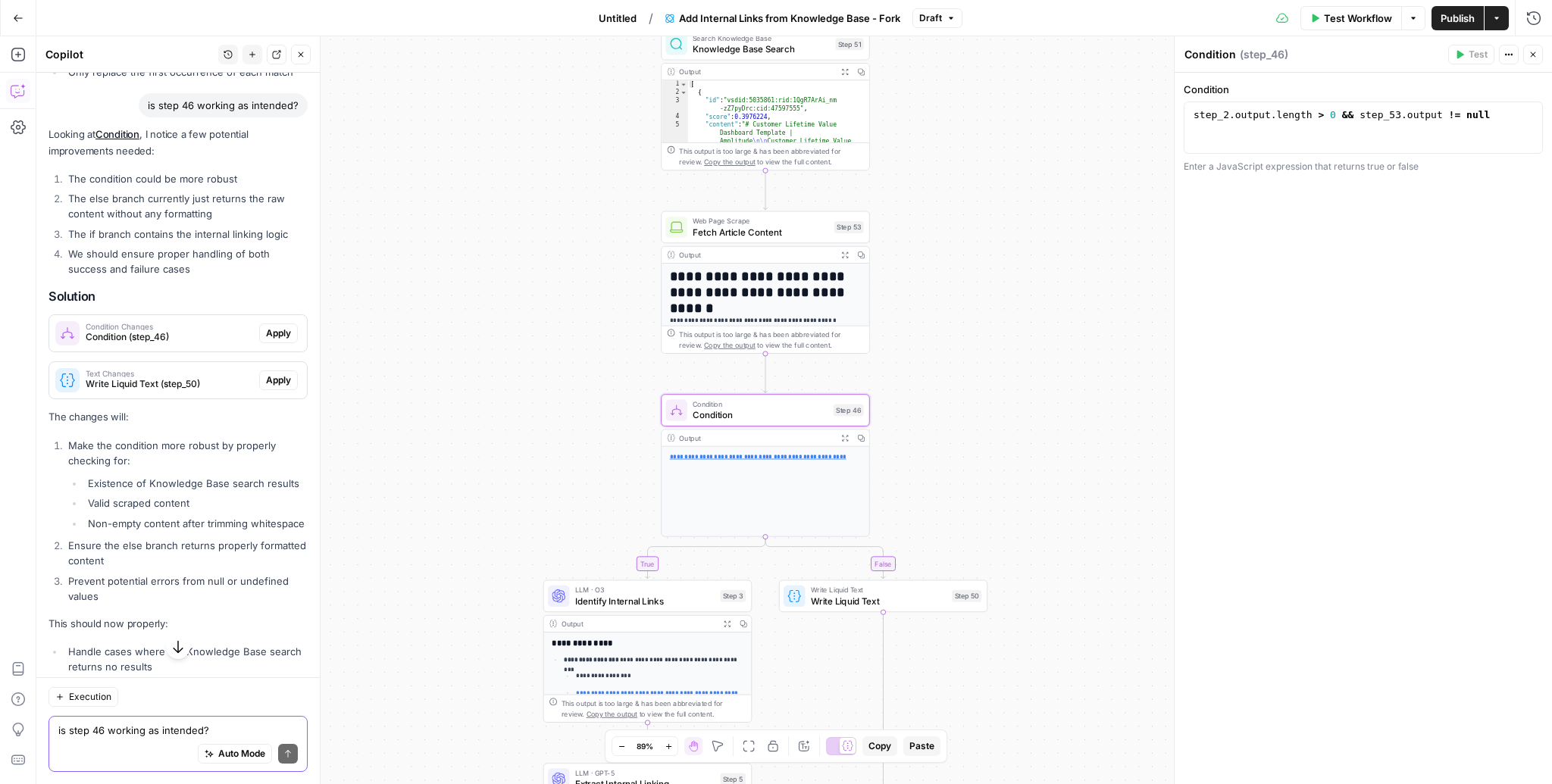
scroll to position [3347, 0]
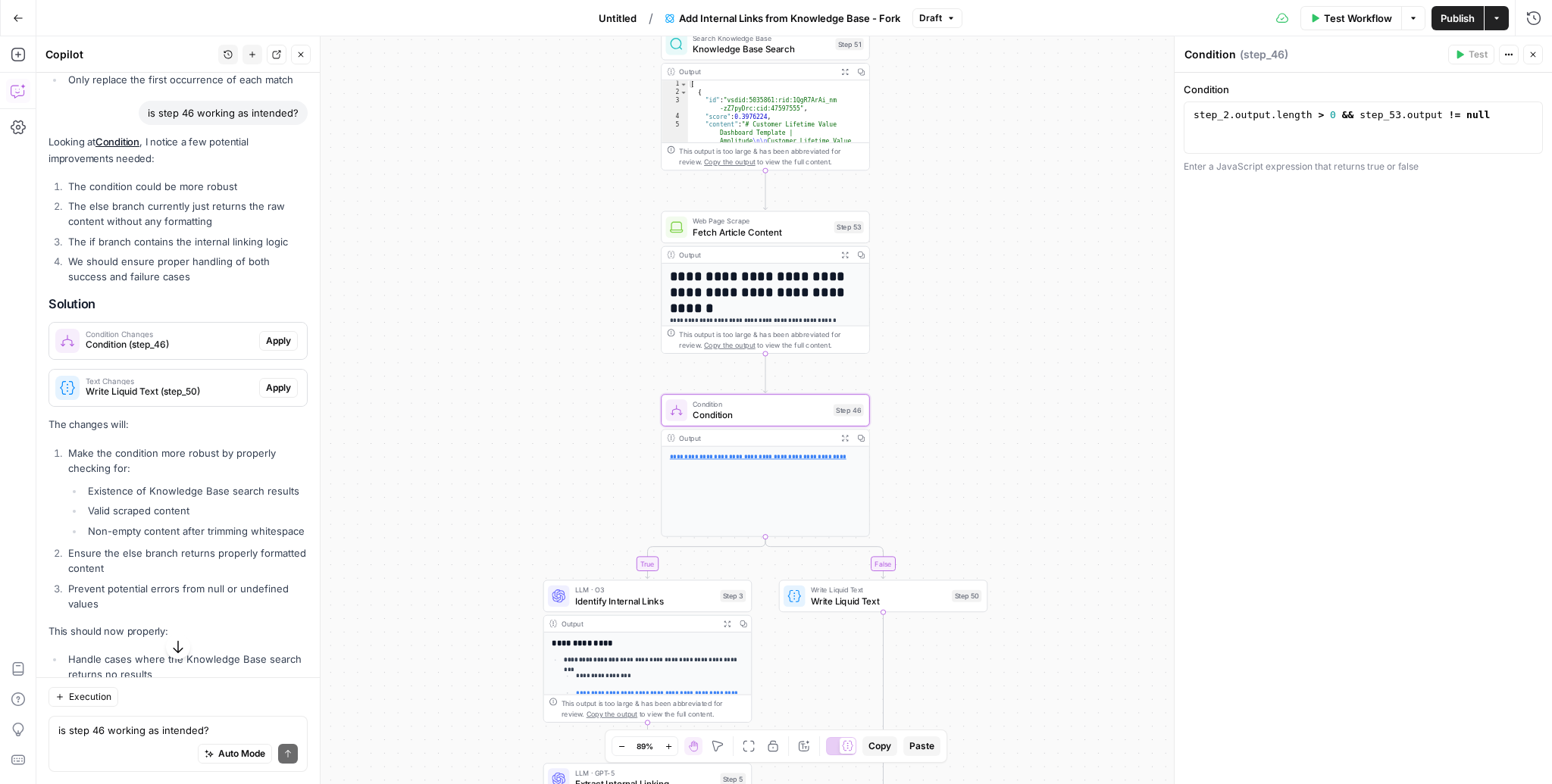
click at [283, 334] on span "Apply" at bounding box center [279, 341] width 25 height 14
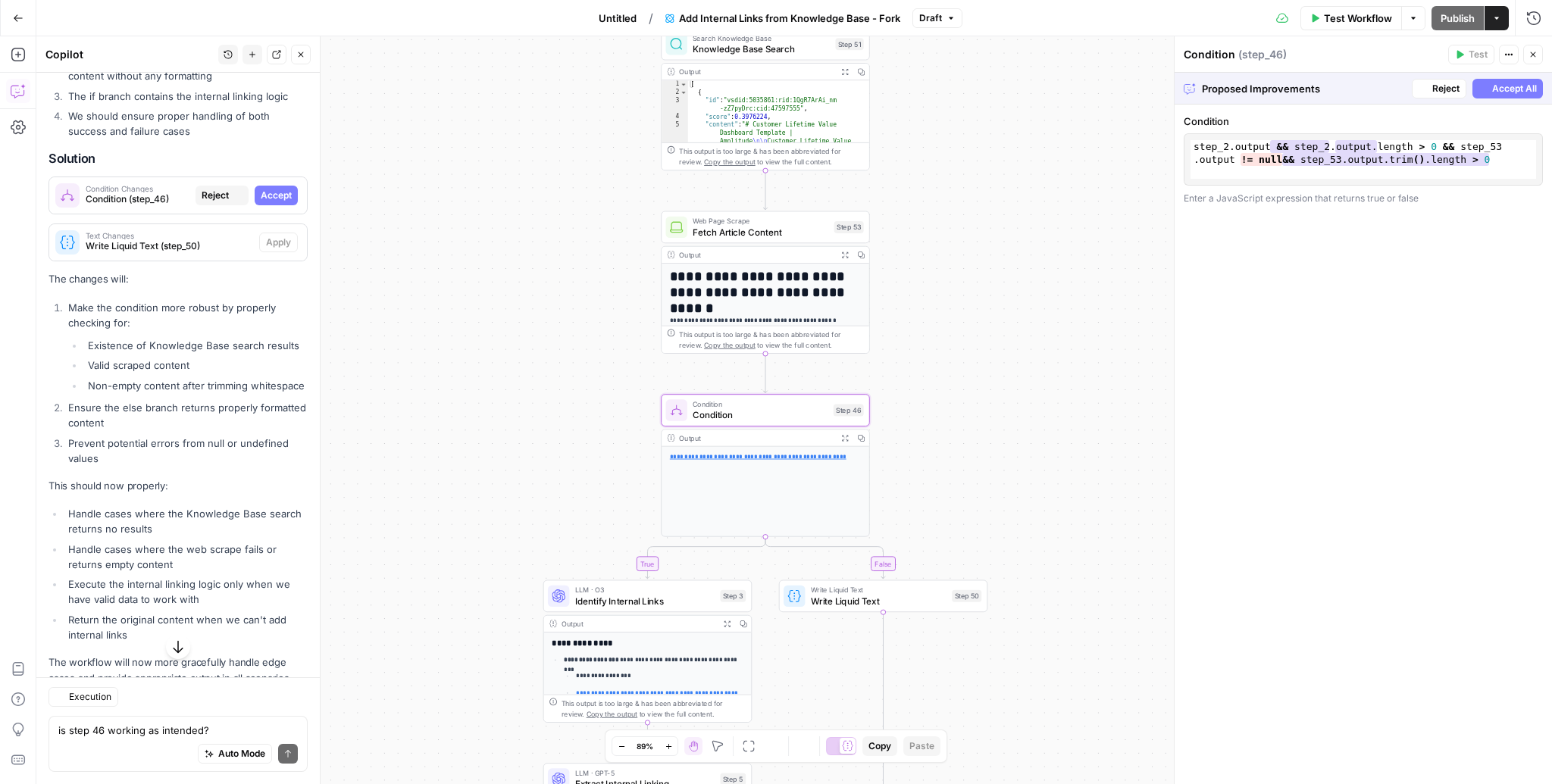
scroll to position [3201, 0]
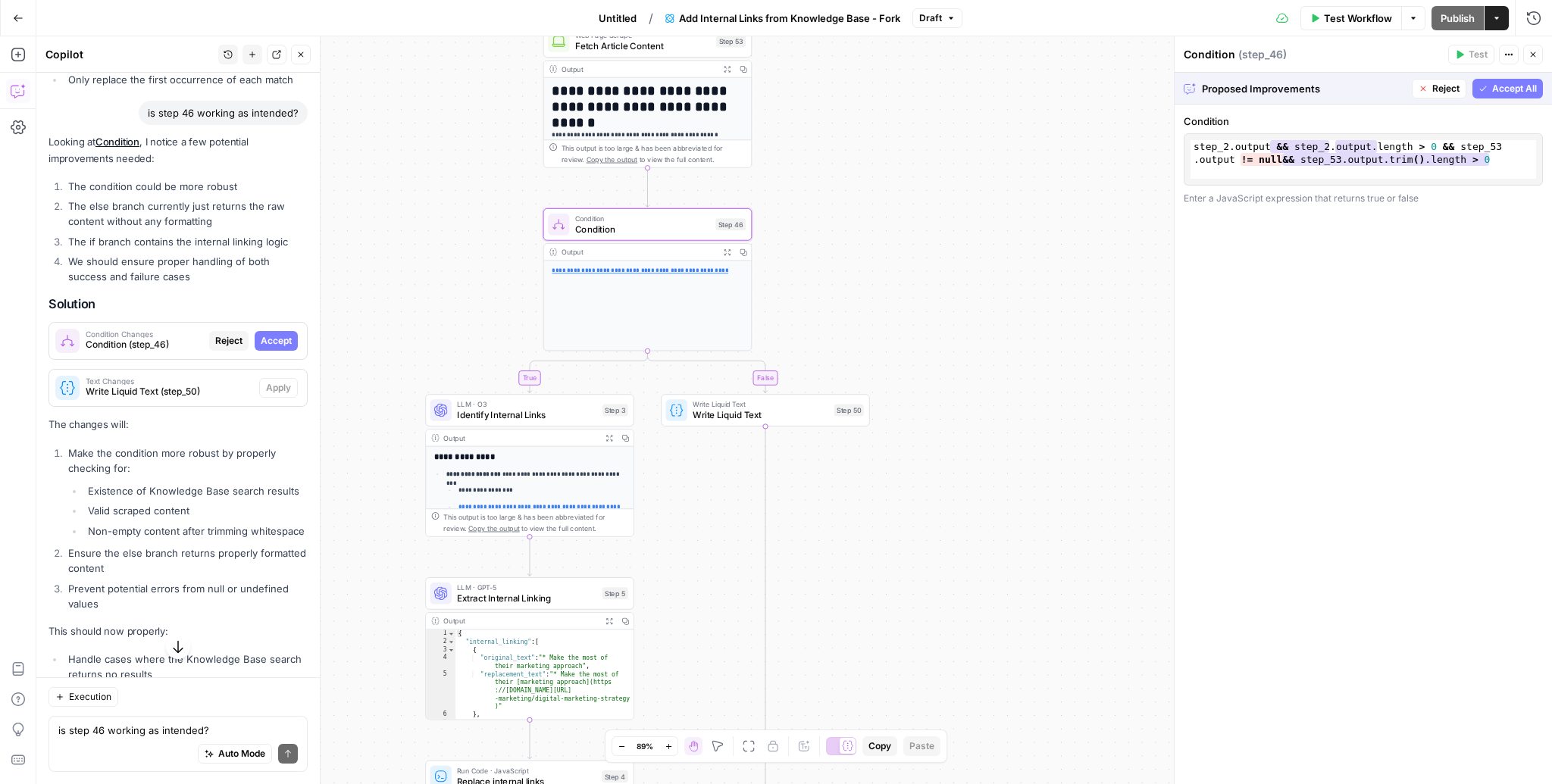
click at [274, 334] on span "Accept" at bounding box center [276, 341] width 31 height 14
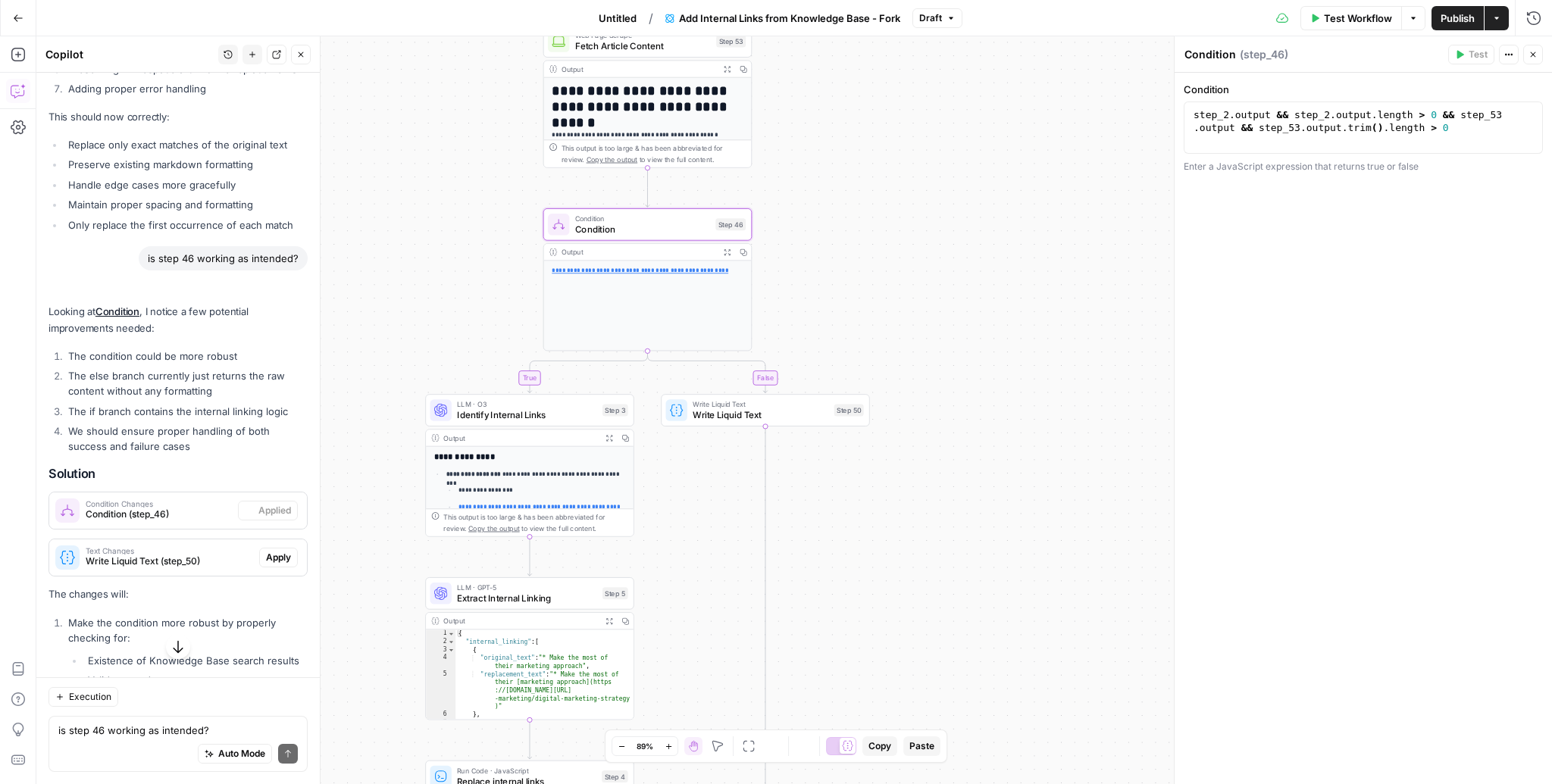
scroll to position [3347, 0]
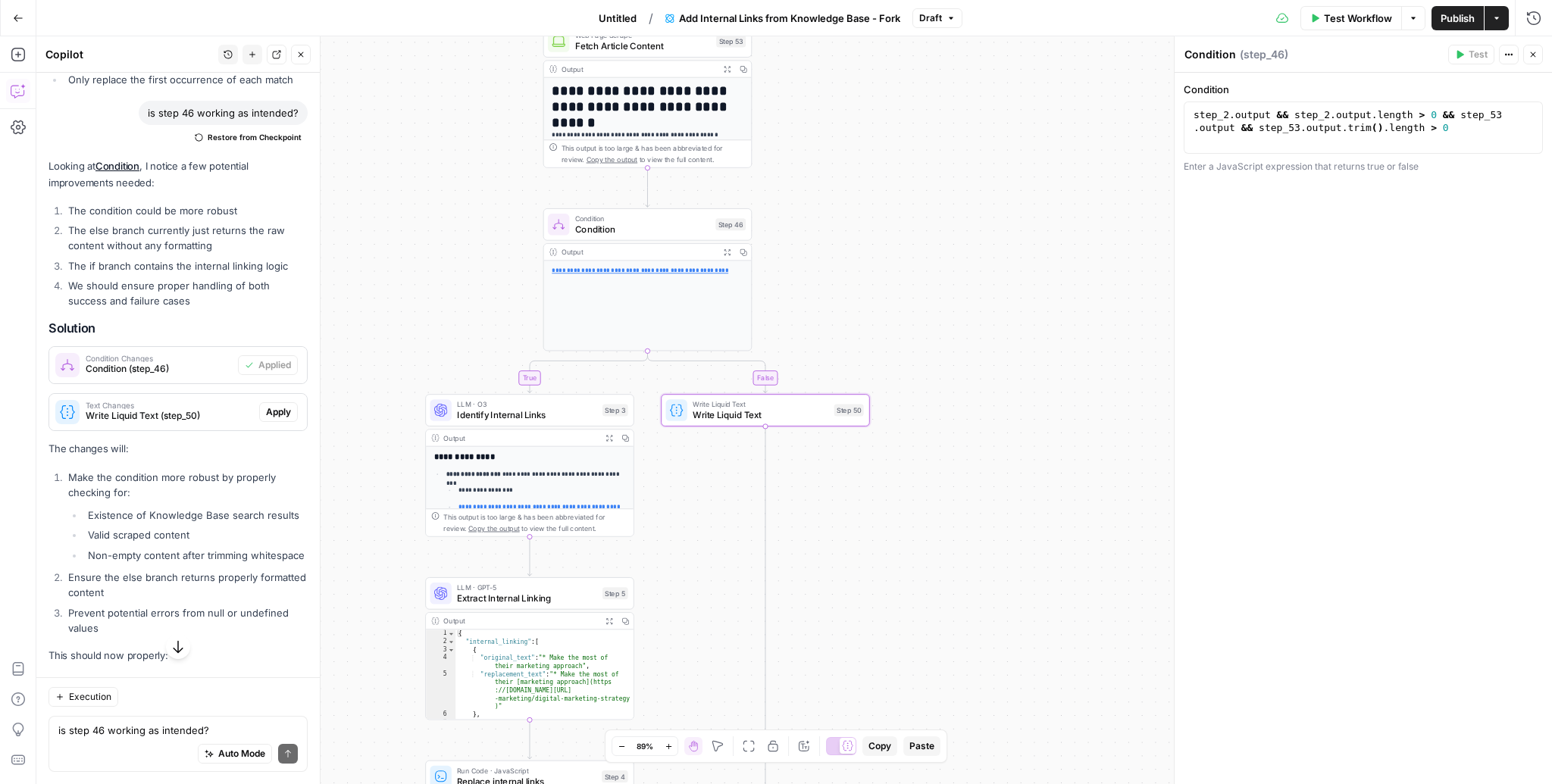
click at [263, 402] on button "Apply" at bounding box center [279, 412] width 38 height 20
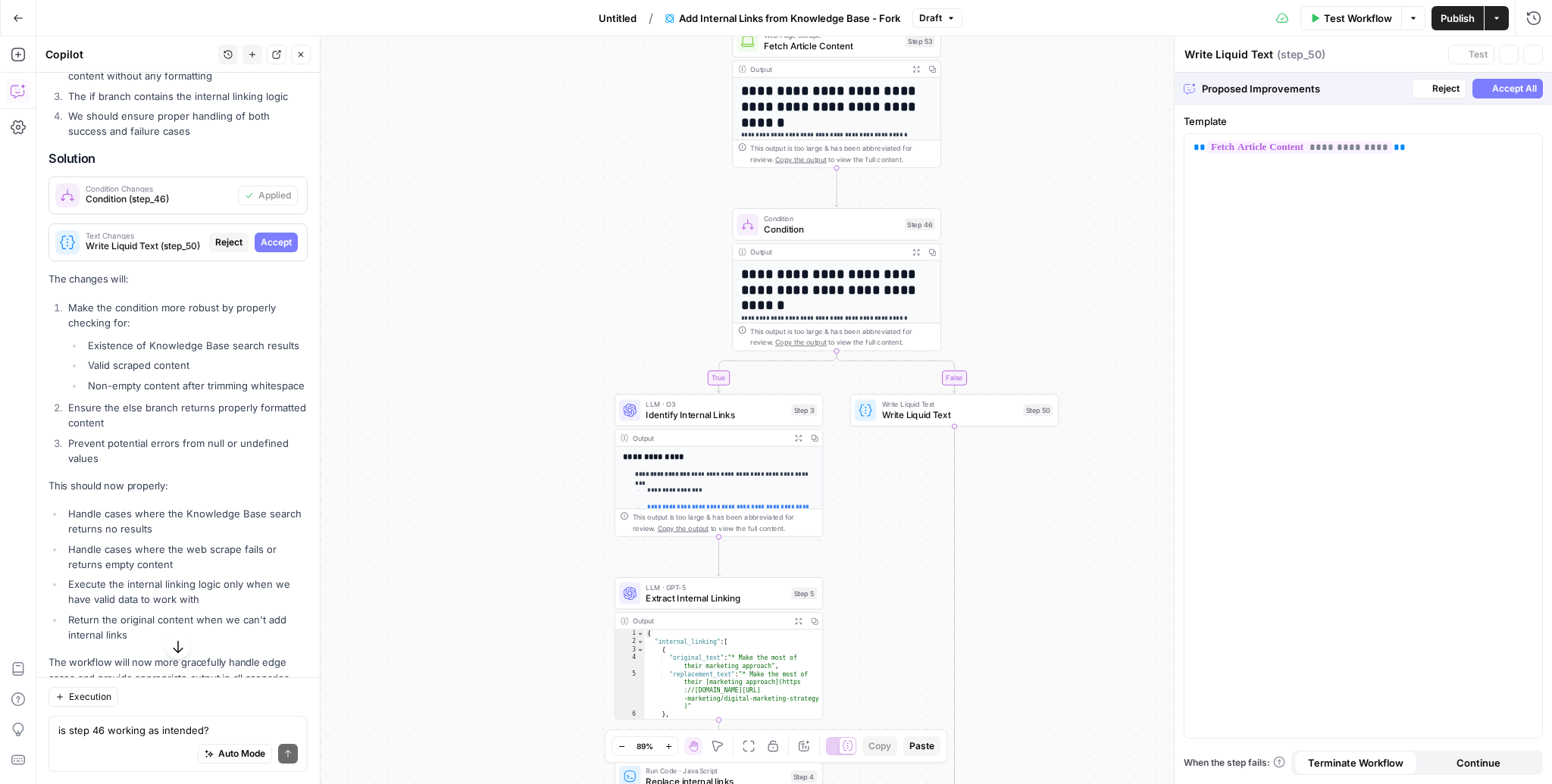
scroll to position [3201, 0]
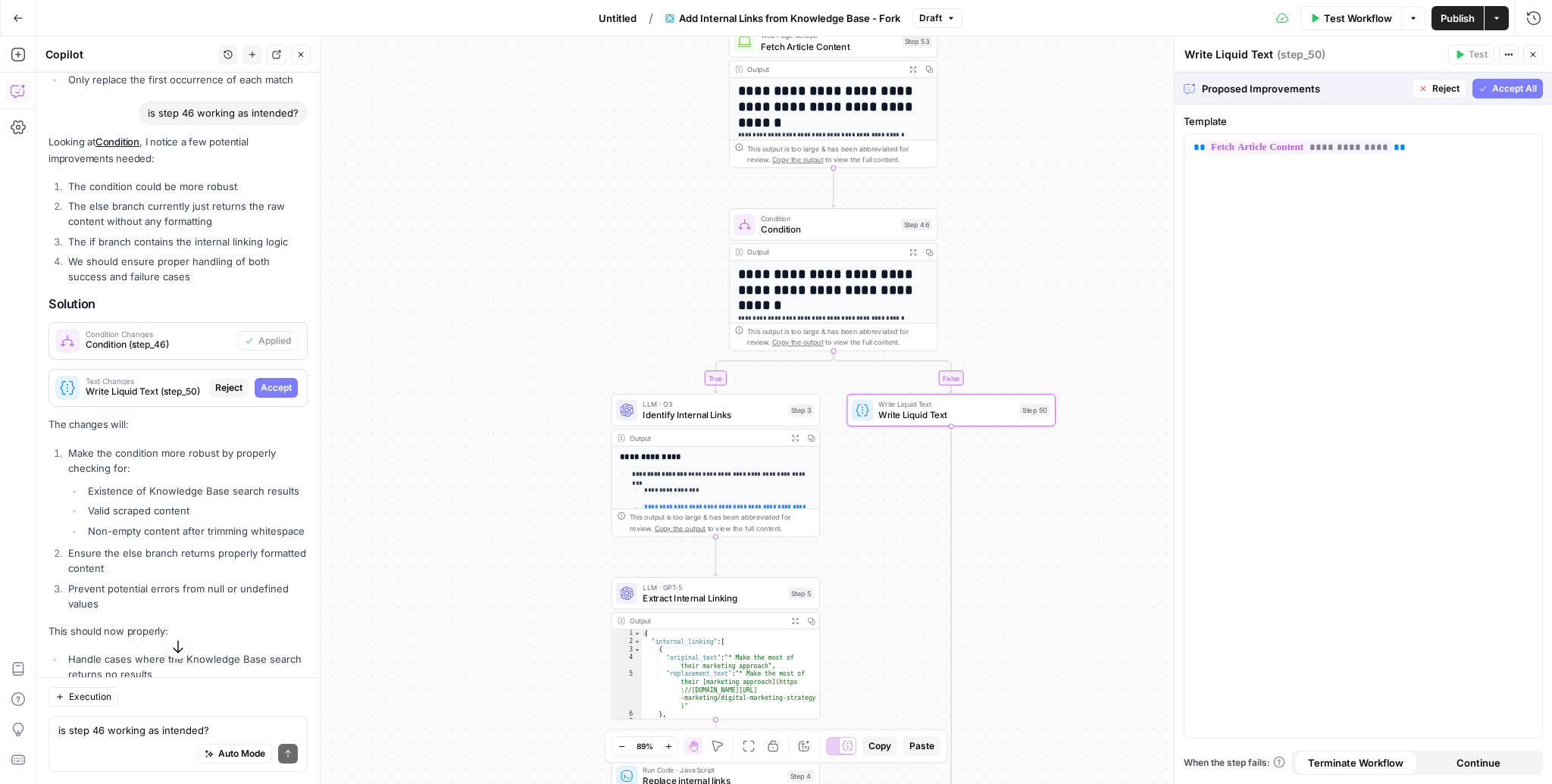
click at [275, 375] on div "Text Changes Write Liquid Text (step_50) Reject Accept" at bounding box center [178, 388] width 258 height 25
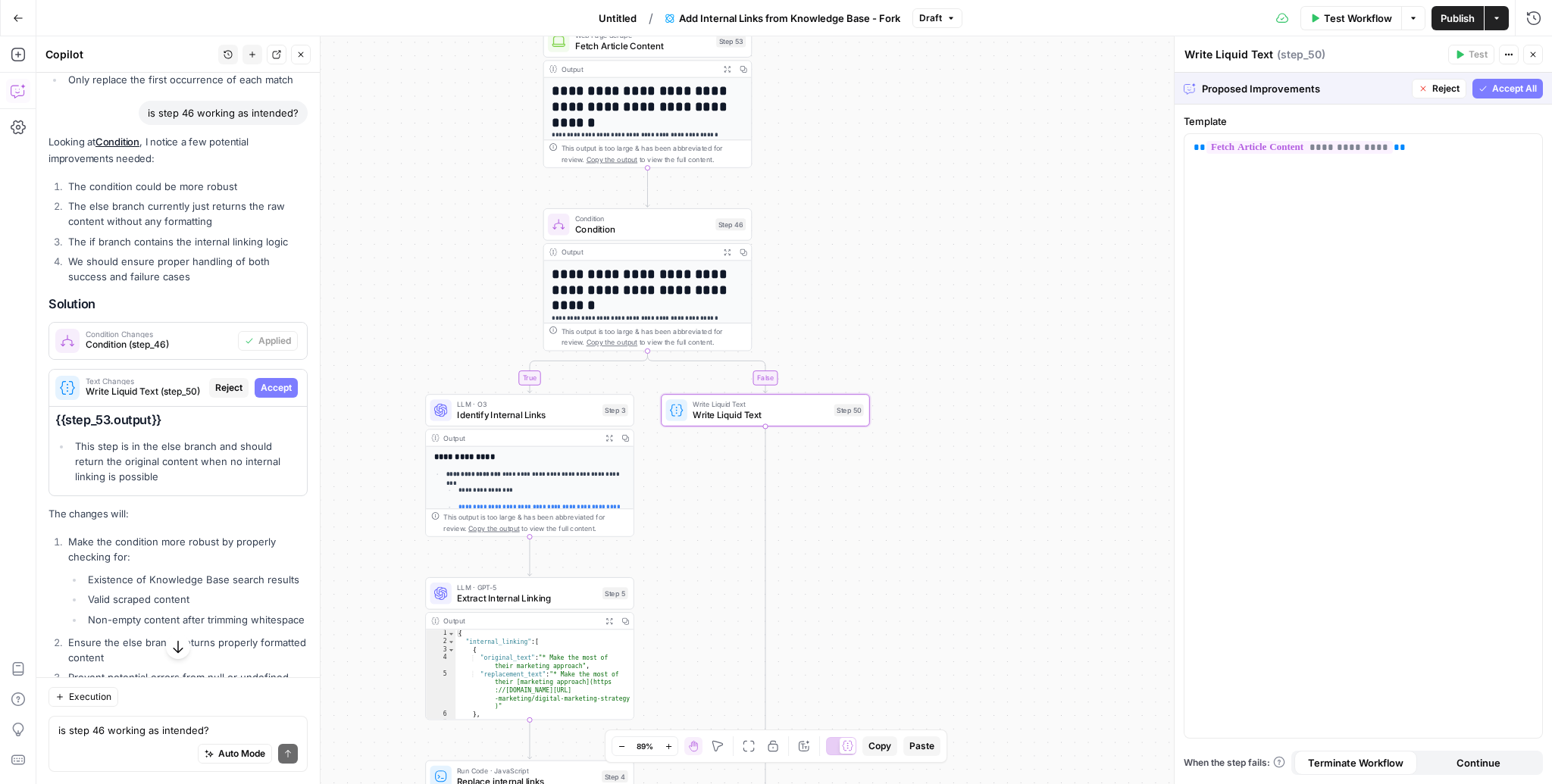
click at [279, 375] on div "Text Changes Write Liquid Text (step_50) Reject Accept" at bounding box center [178, 388] width 258 height 25
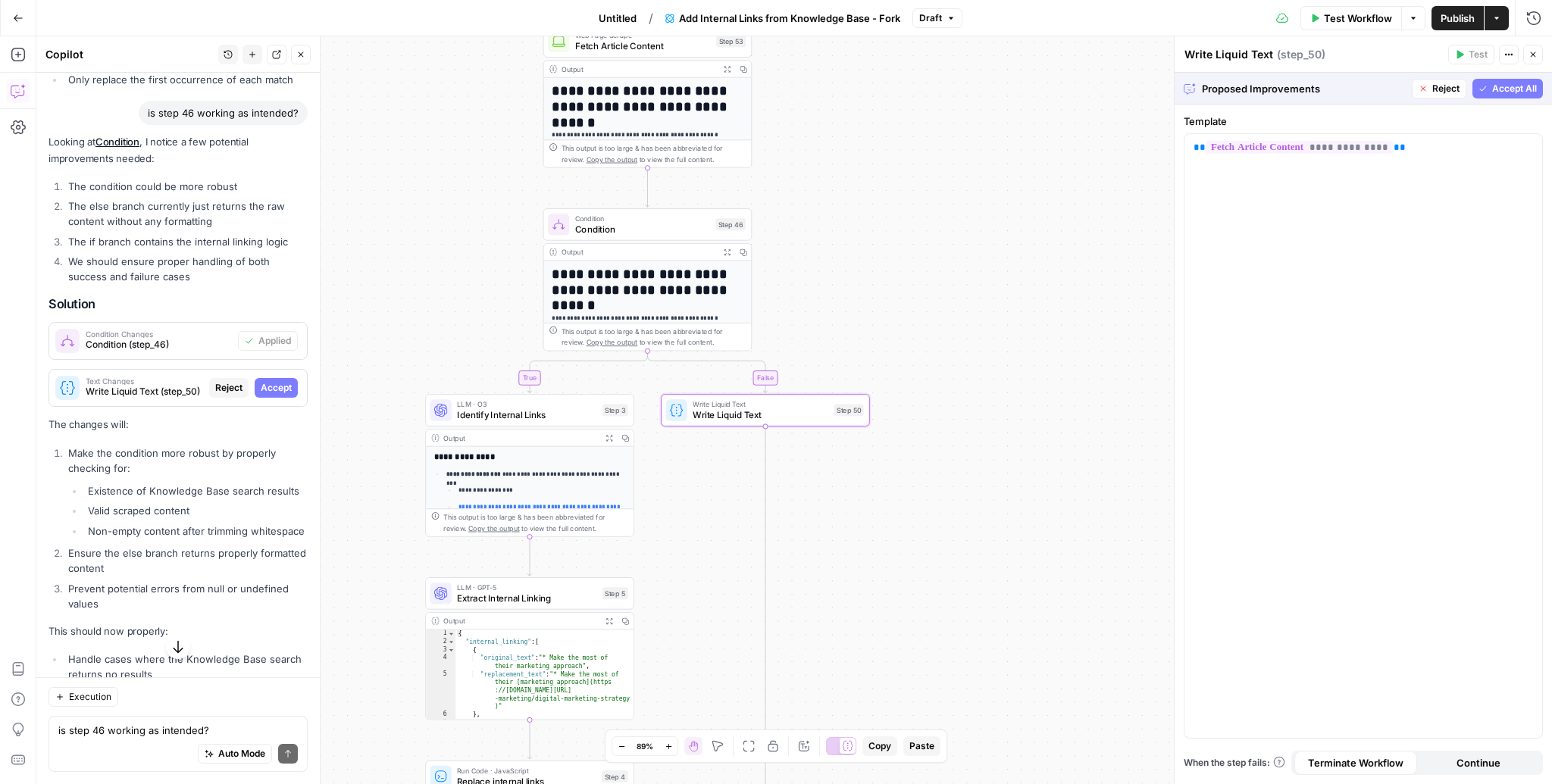
click at [275, 381] on span "Accept" at bounding box center [276, 388] width 31 height 14
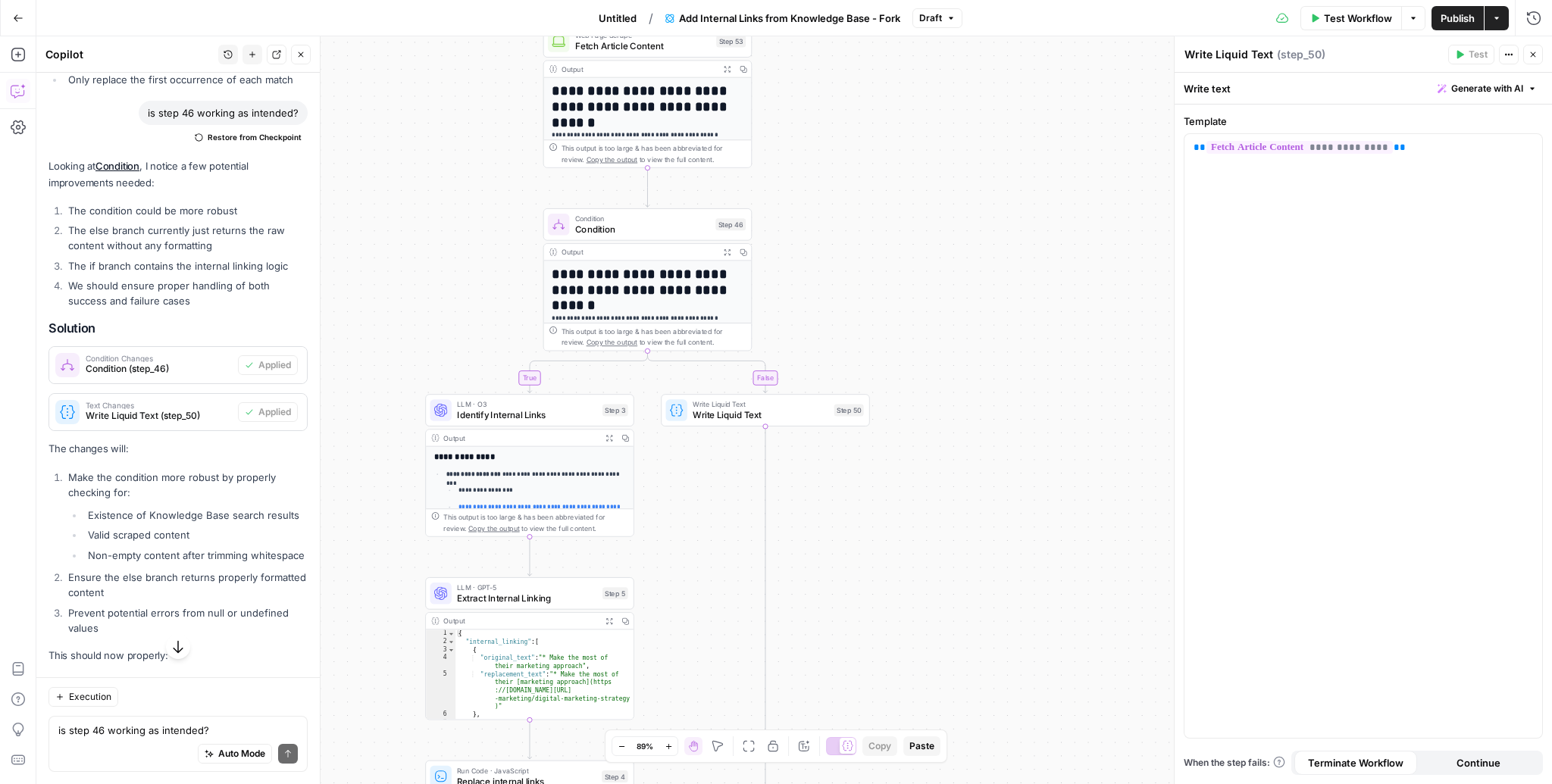
scroll to position [3525, 0]
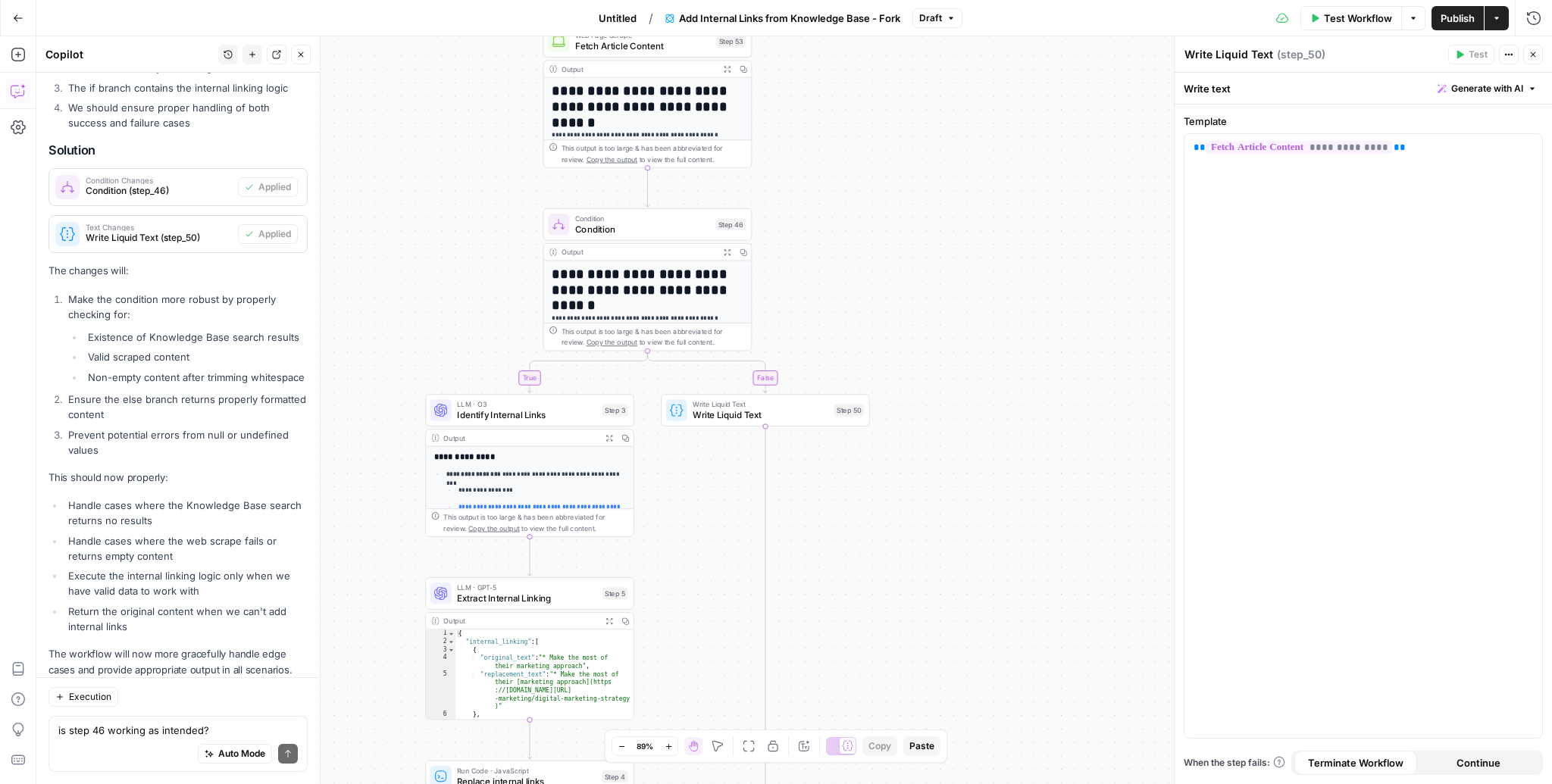
click at [1353, 17] on span "Test Workflow" at bounding box center [1357, 18] width 68 height 15
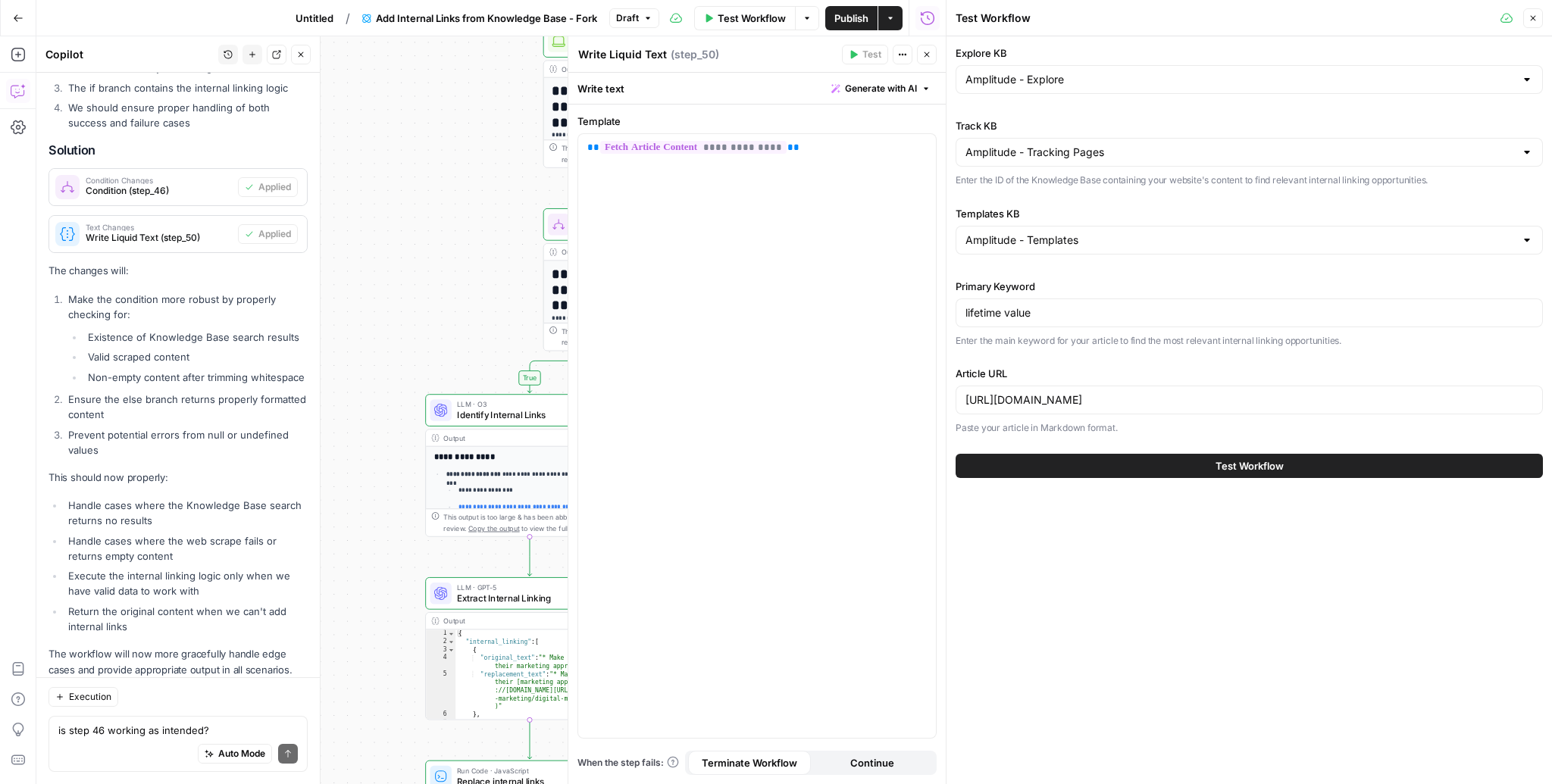
click at [1257, 466] on span "Test Workflow" at bounding box center [1249, 466] width 68 height 15
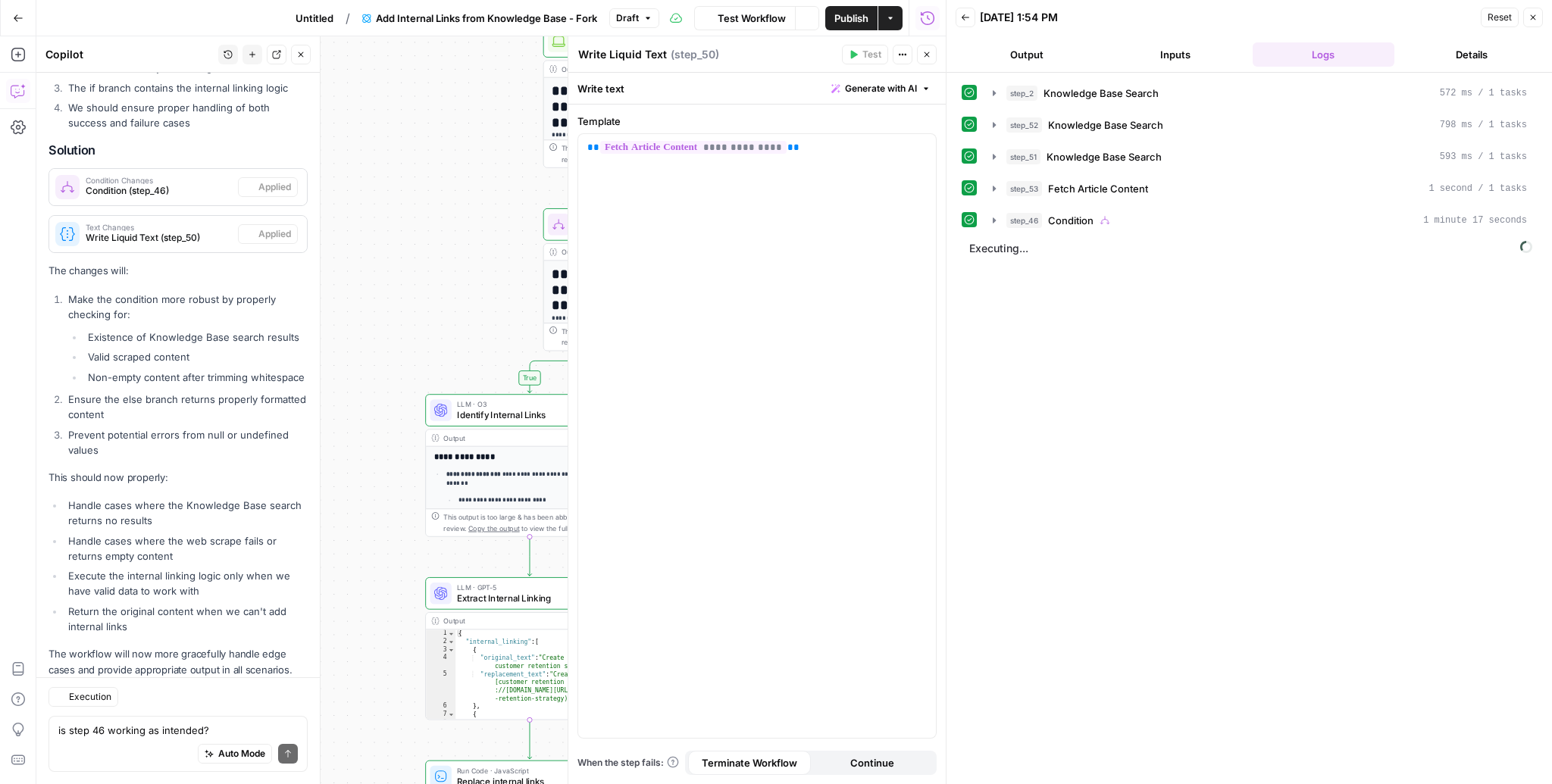
scroll to position [3525, 0]
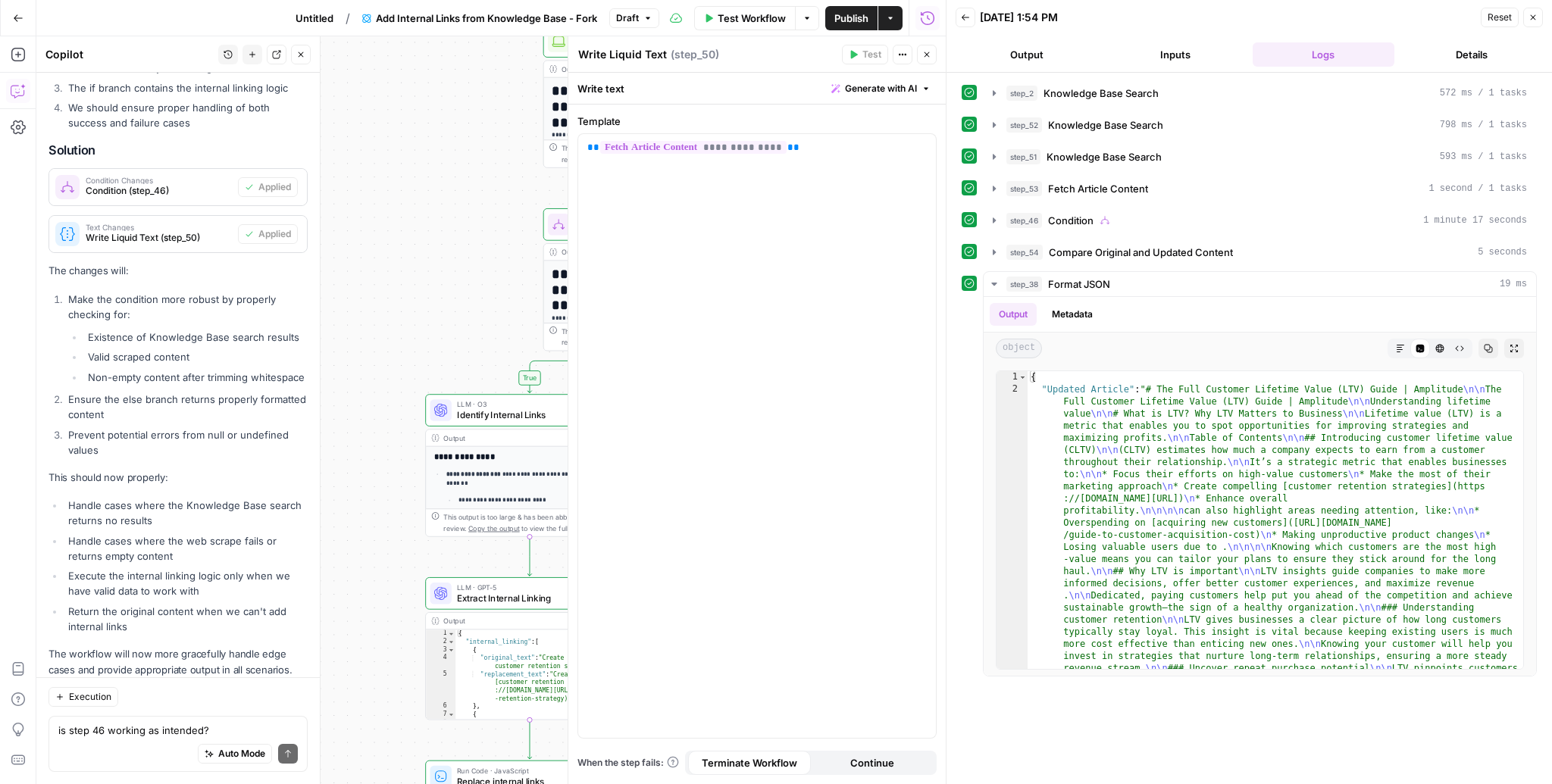
click at [1540, 15] on button "Close" at bounding box center [1533, 18] width 20 height 20
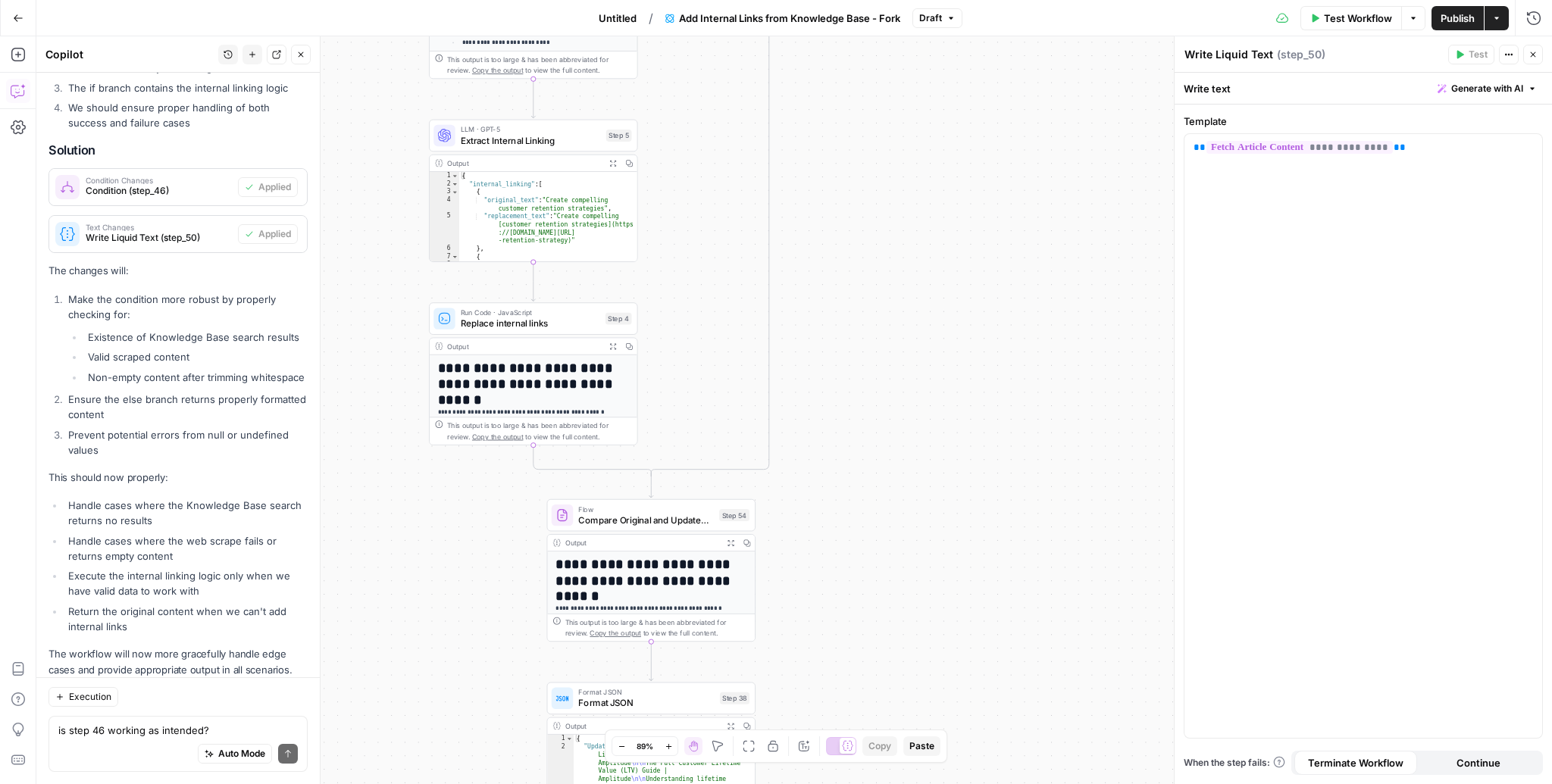
scroll to position [343, 0]
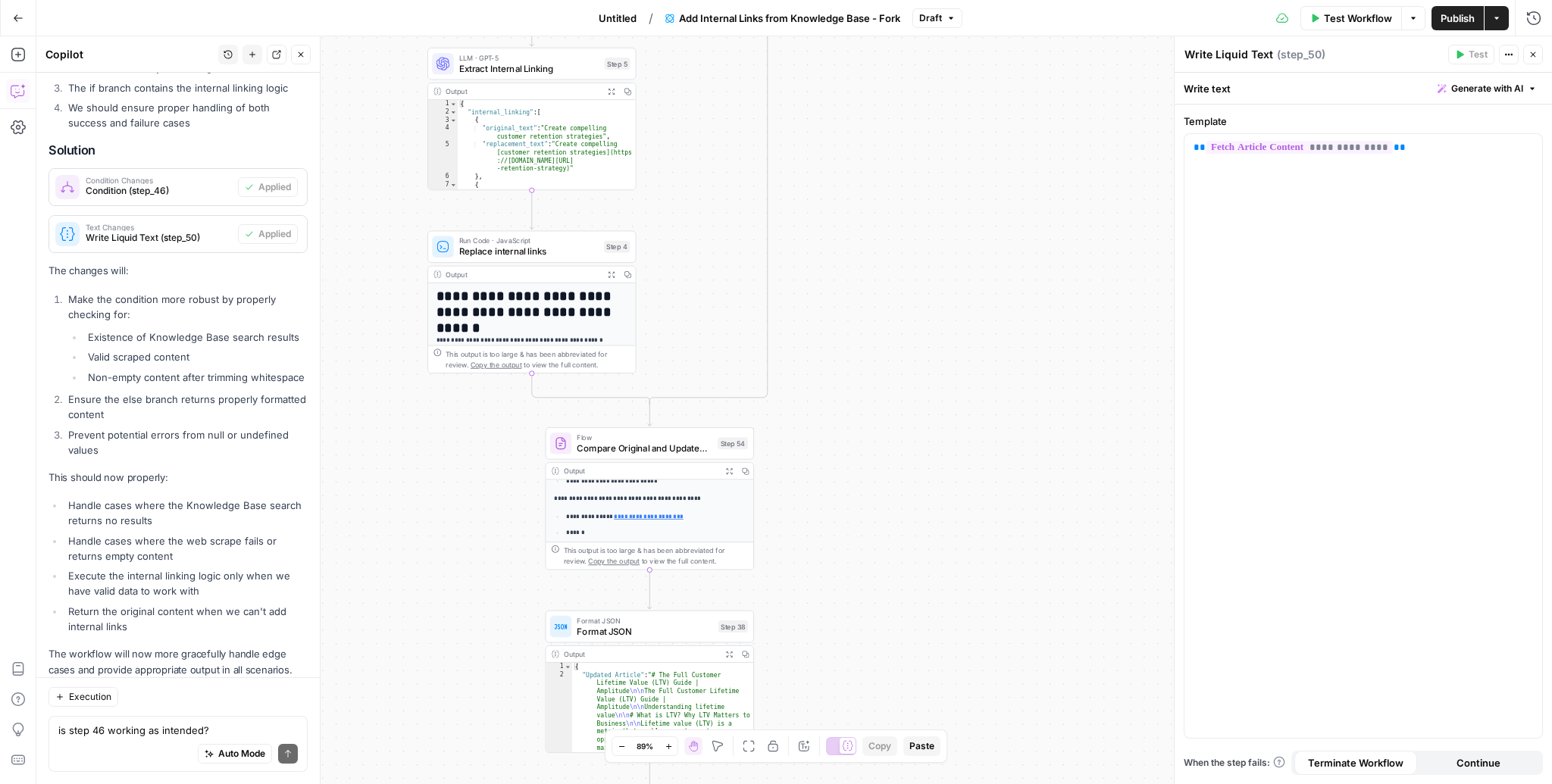
click at [728, 464] on button "Expand Output" at bounding box center [728, 471] width 16 height 16
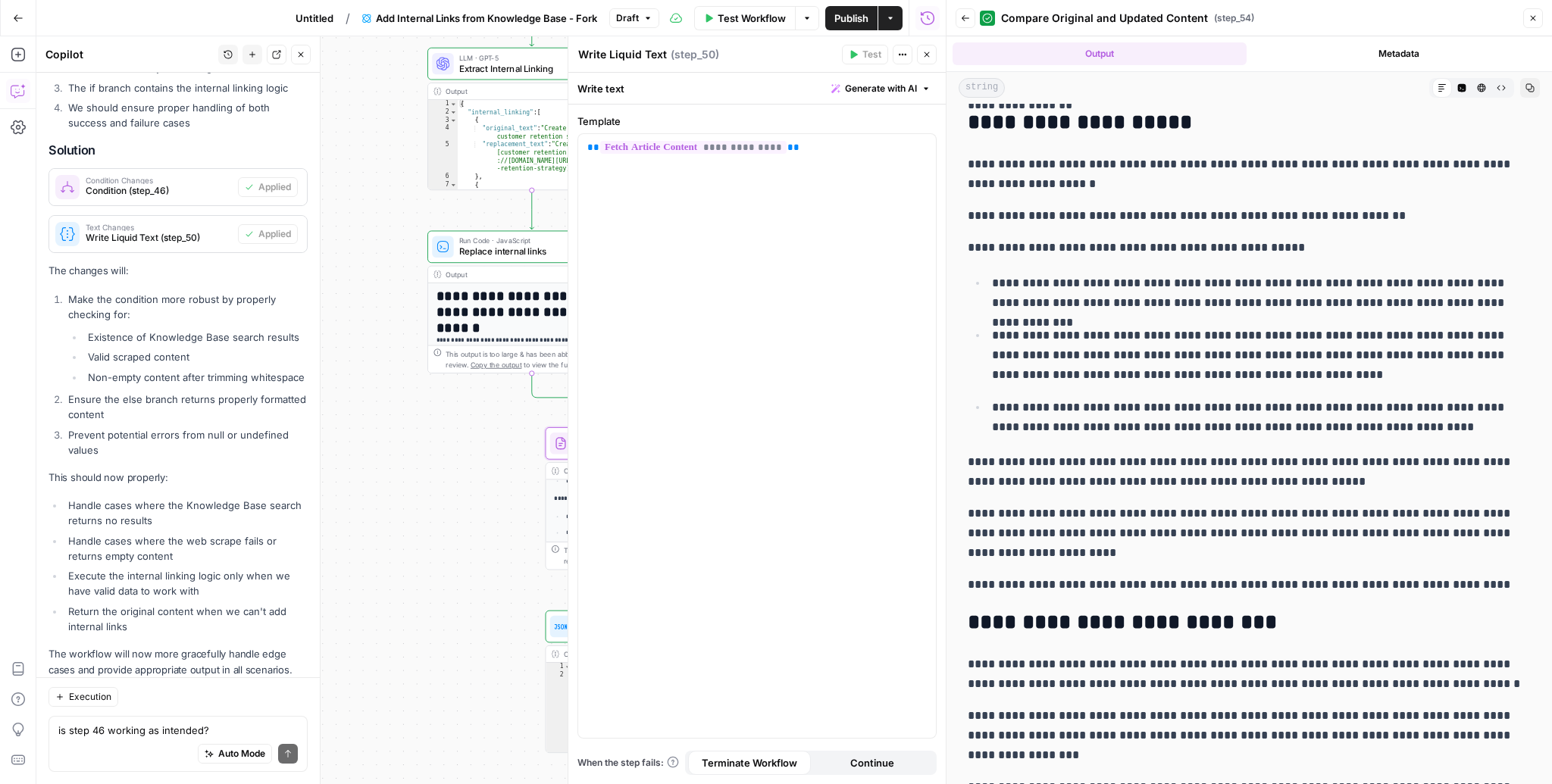
scroll to position [1491, 0]
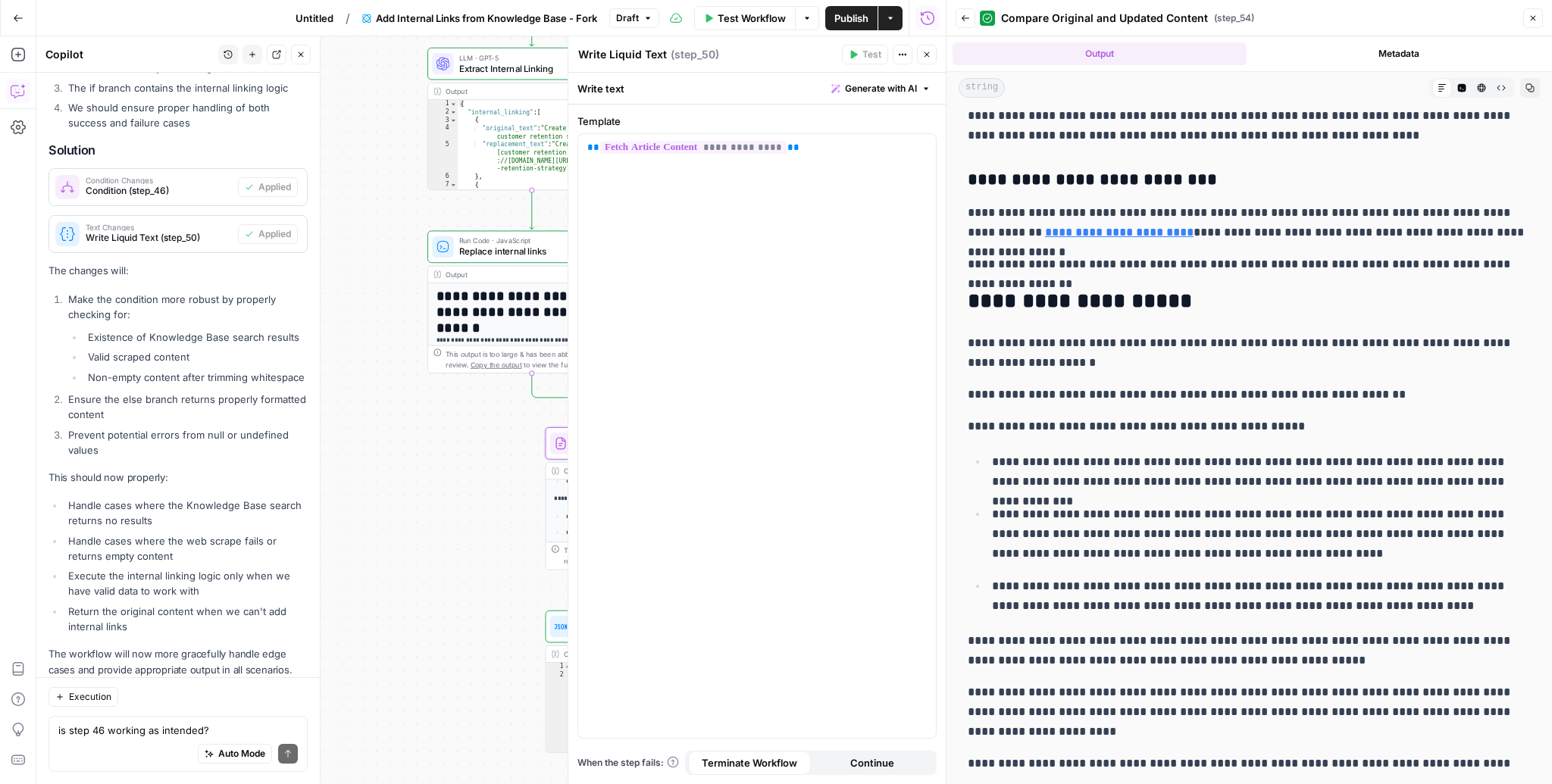
click at [1534, 18] on icon "button" at bounding box center [1533, 18] width 9 height 9
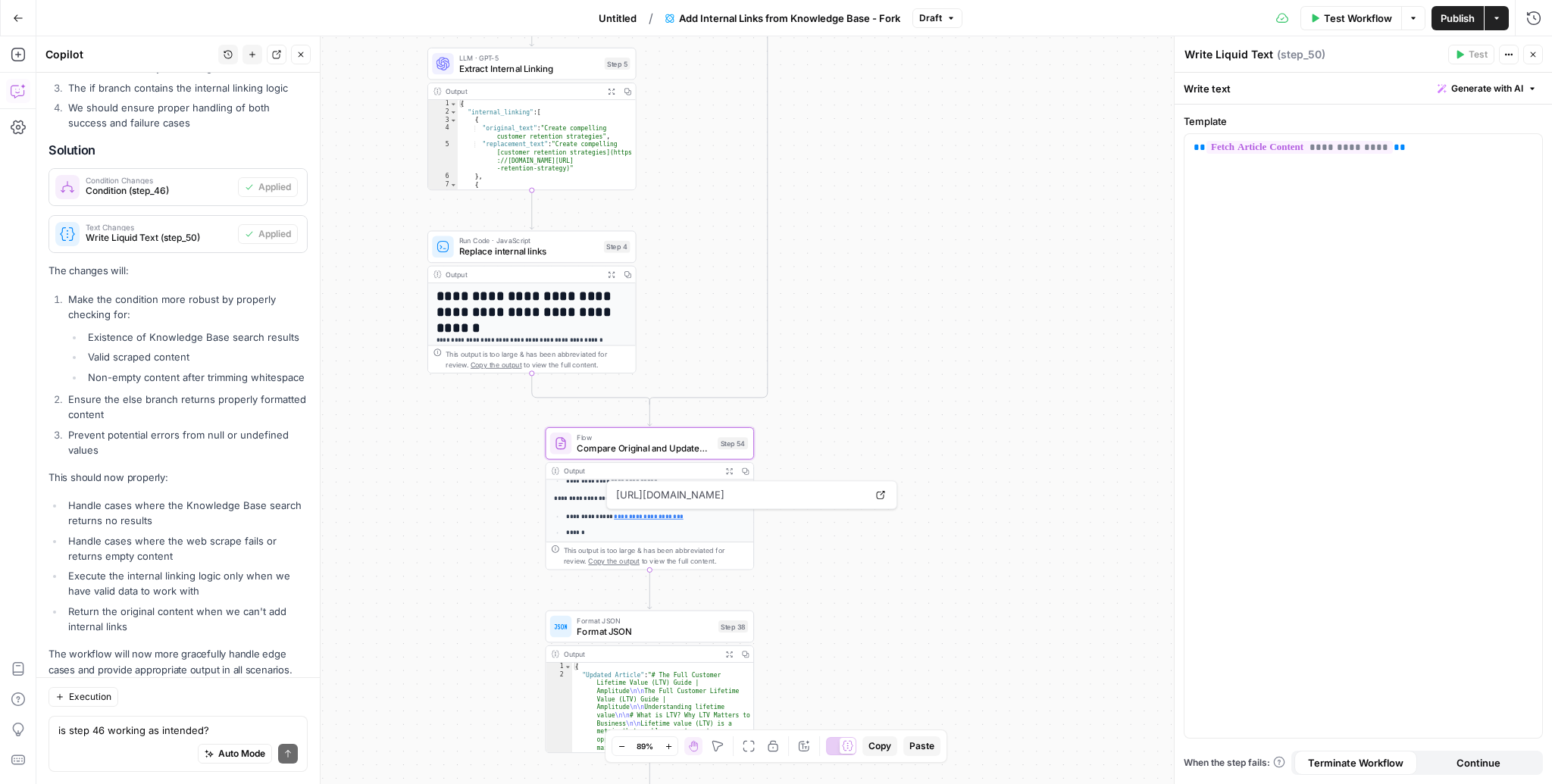
click at [214, 699] on div "Execution" at bounding box center [178, 697] width 259 height 20
click at [186, 734] on textarea "is step 46 working as intended?" at bounding box center [178, 730] width 239 height 15
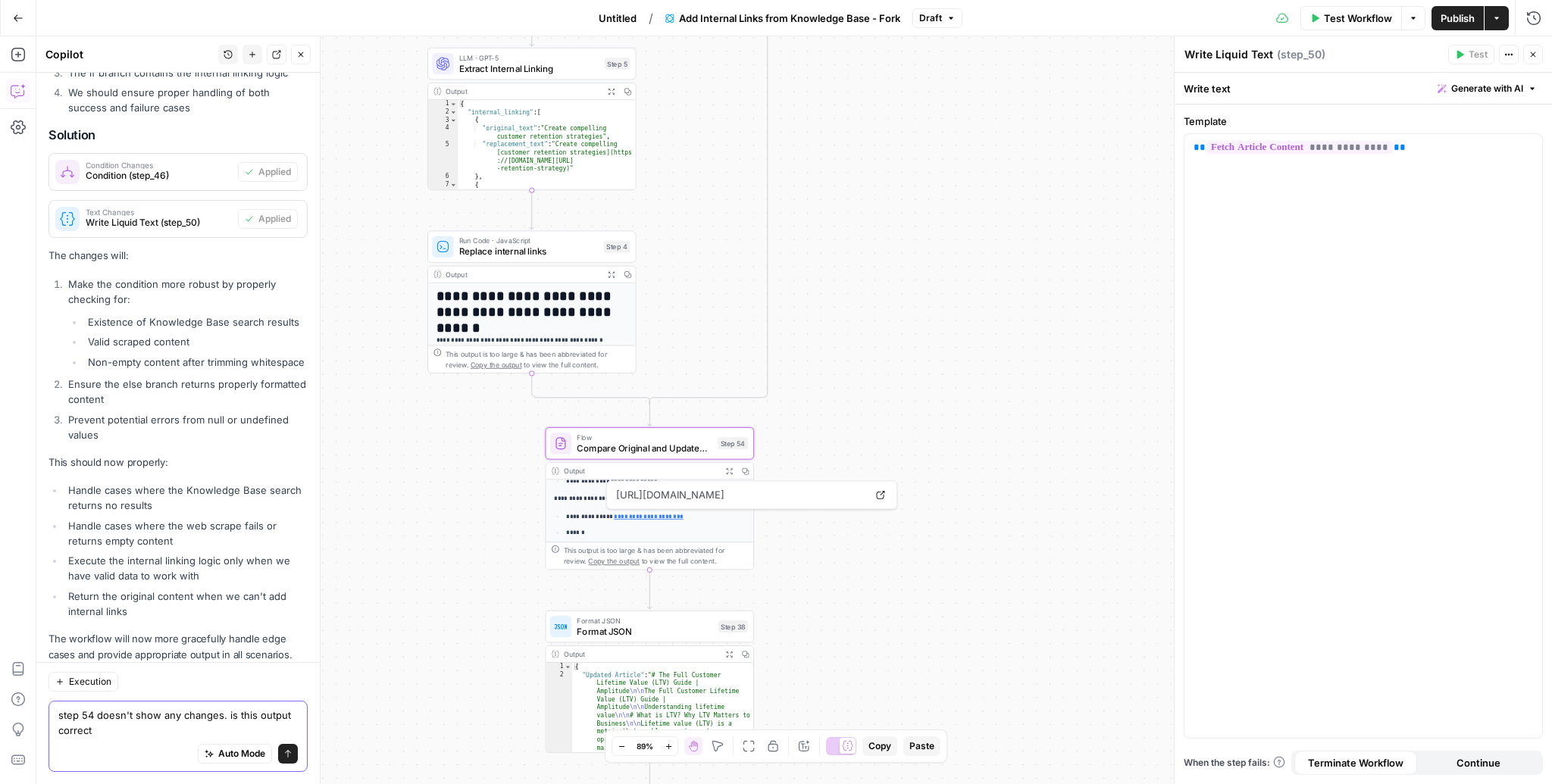
type textarea "step 54 doesn't show any changes. is this output correct?"
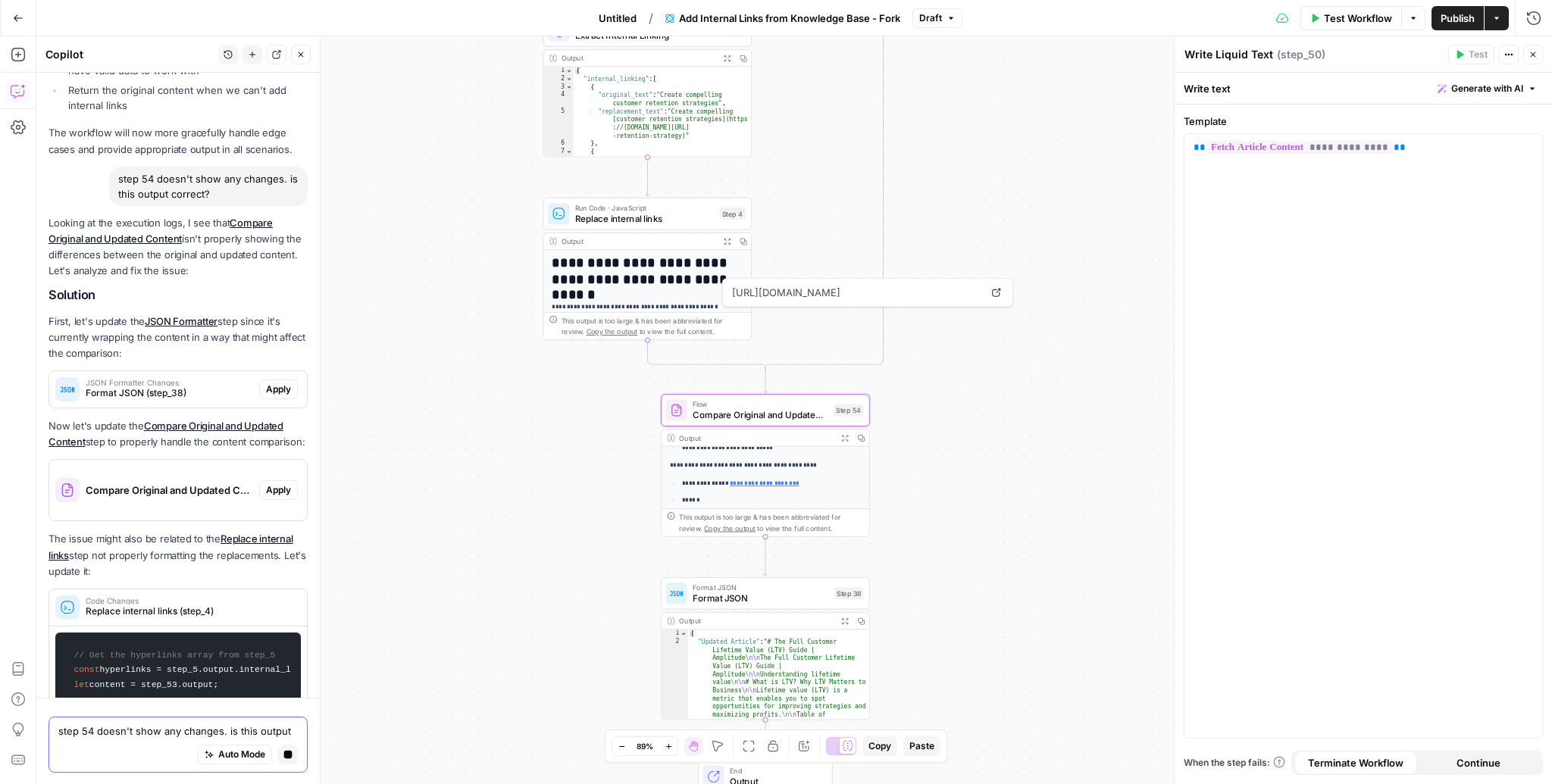
scroll to position [3843, 0]
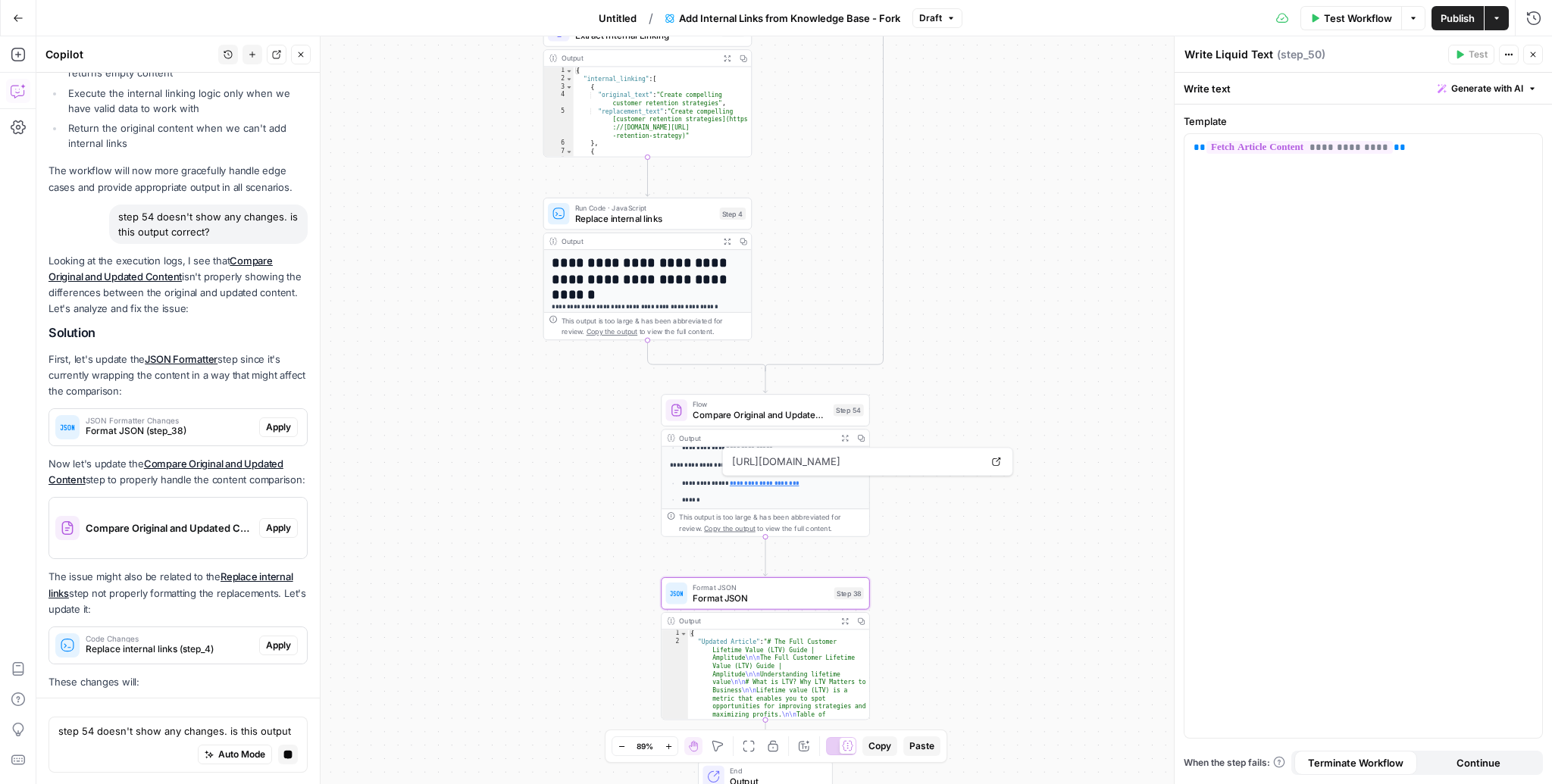
click at [273, 409] on div "JSON Formatter Changes Format JSON (step_38) Apply" at bounding box center [178, 427] width 258 height 36
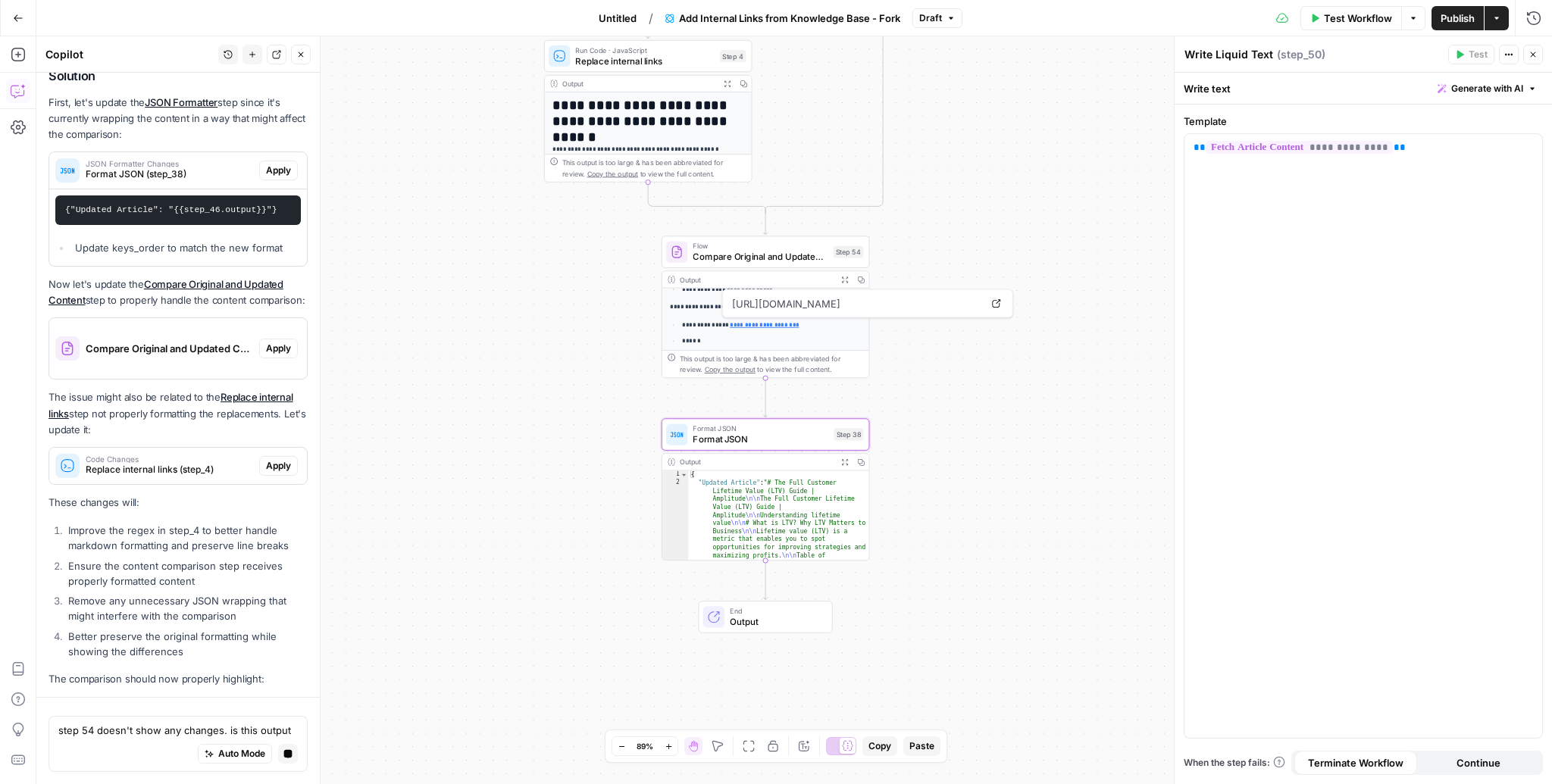
scroll to position [4049, 0]
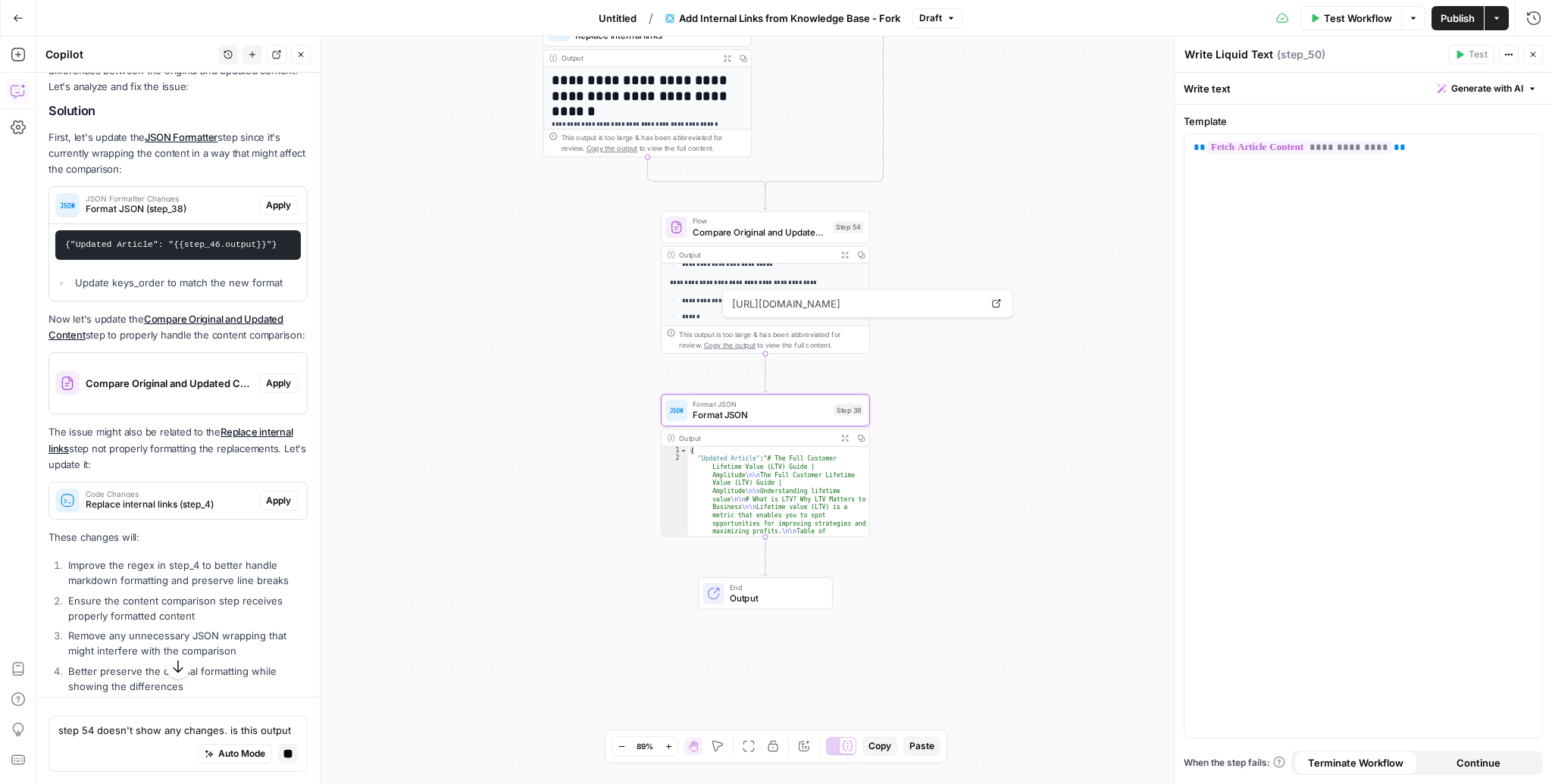
click at [279, 199] on span "Apply" at bounding box center [279, 205] width 25 height 14
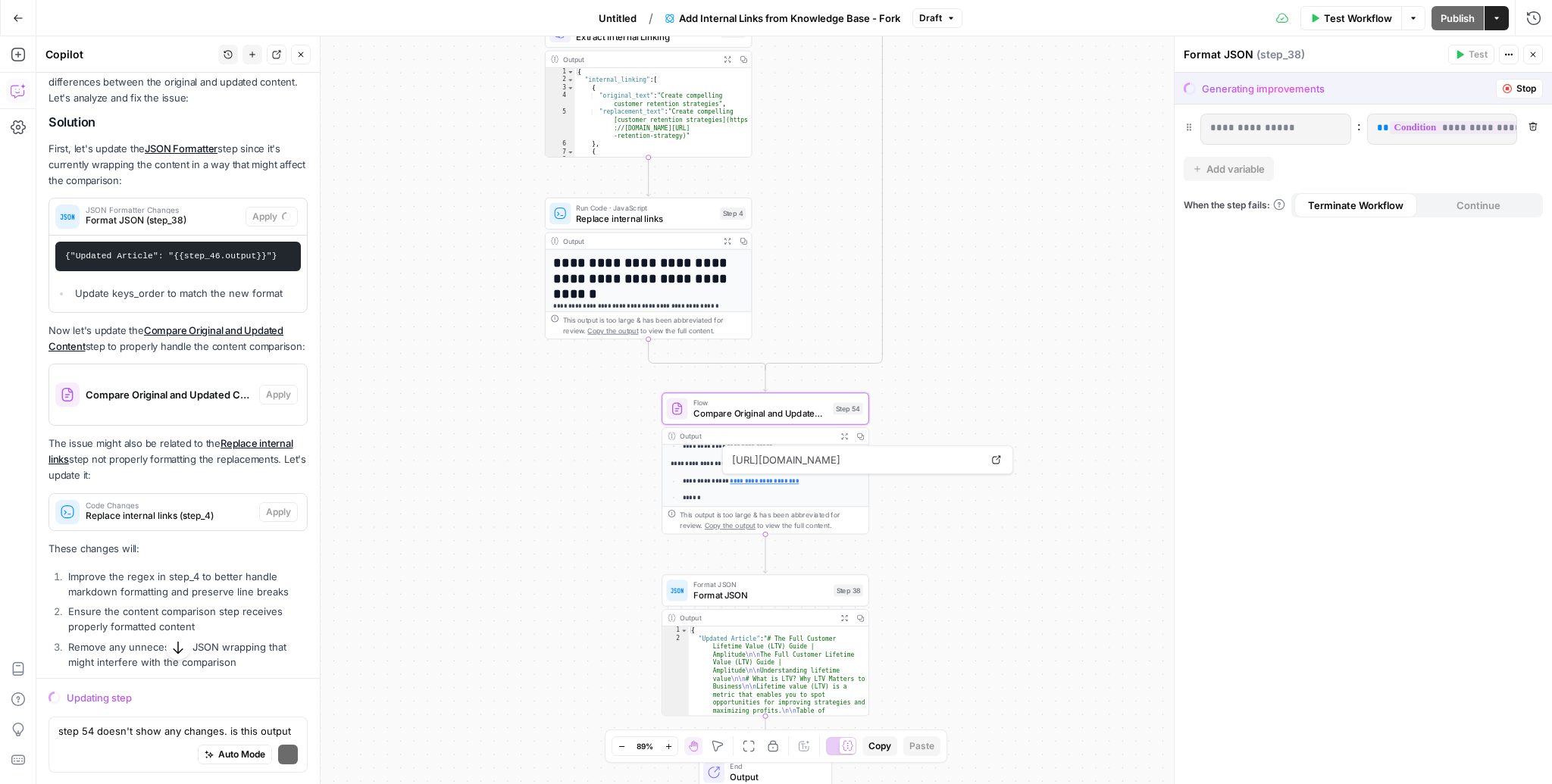
scroll to position [4061, 0]
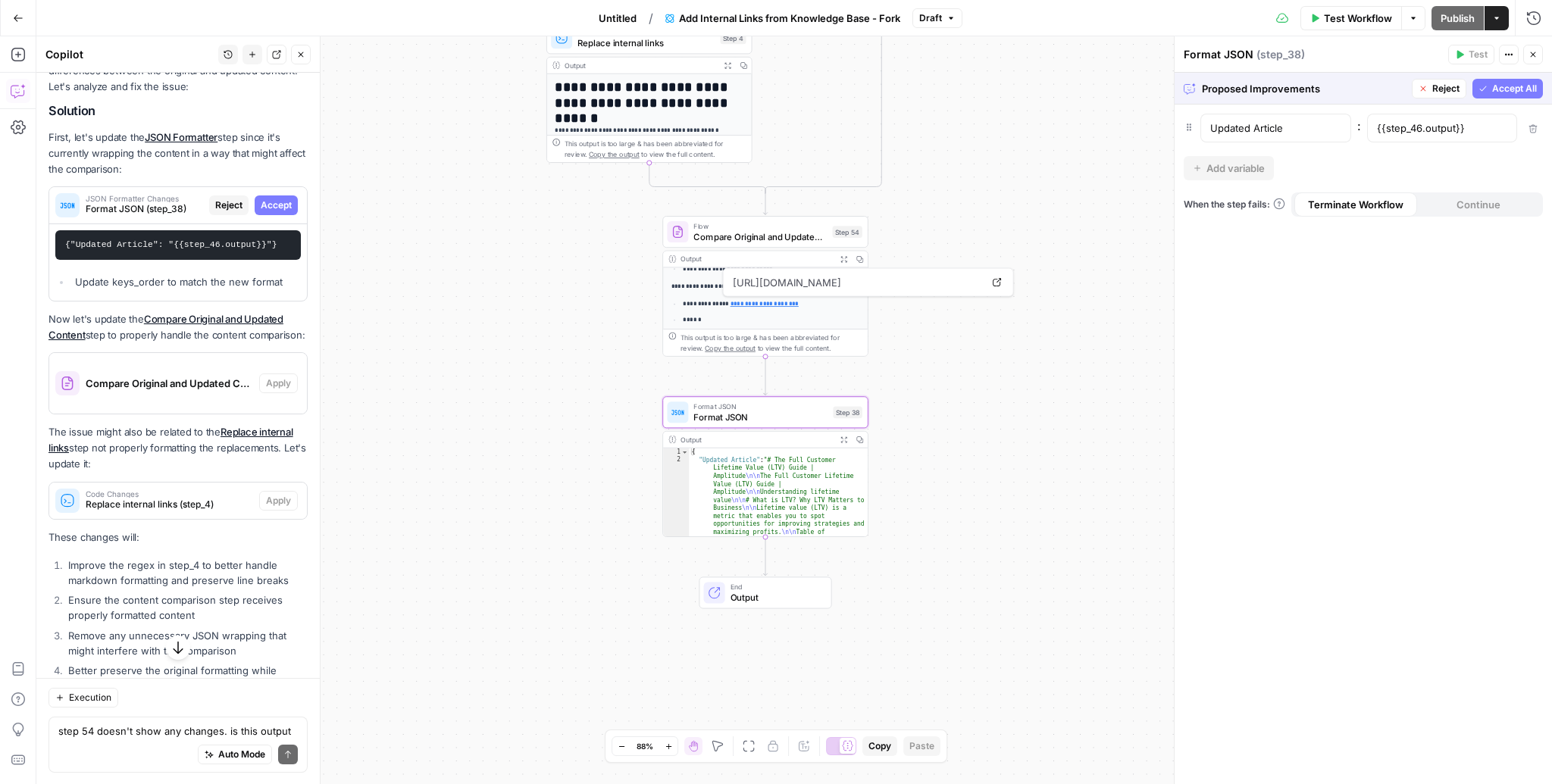
click at [274, 199] on span "Accept" at bounding box center [276, 205] width 31 height 14
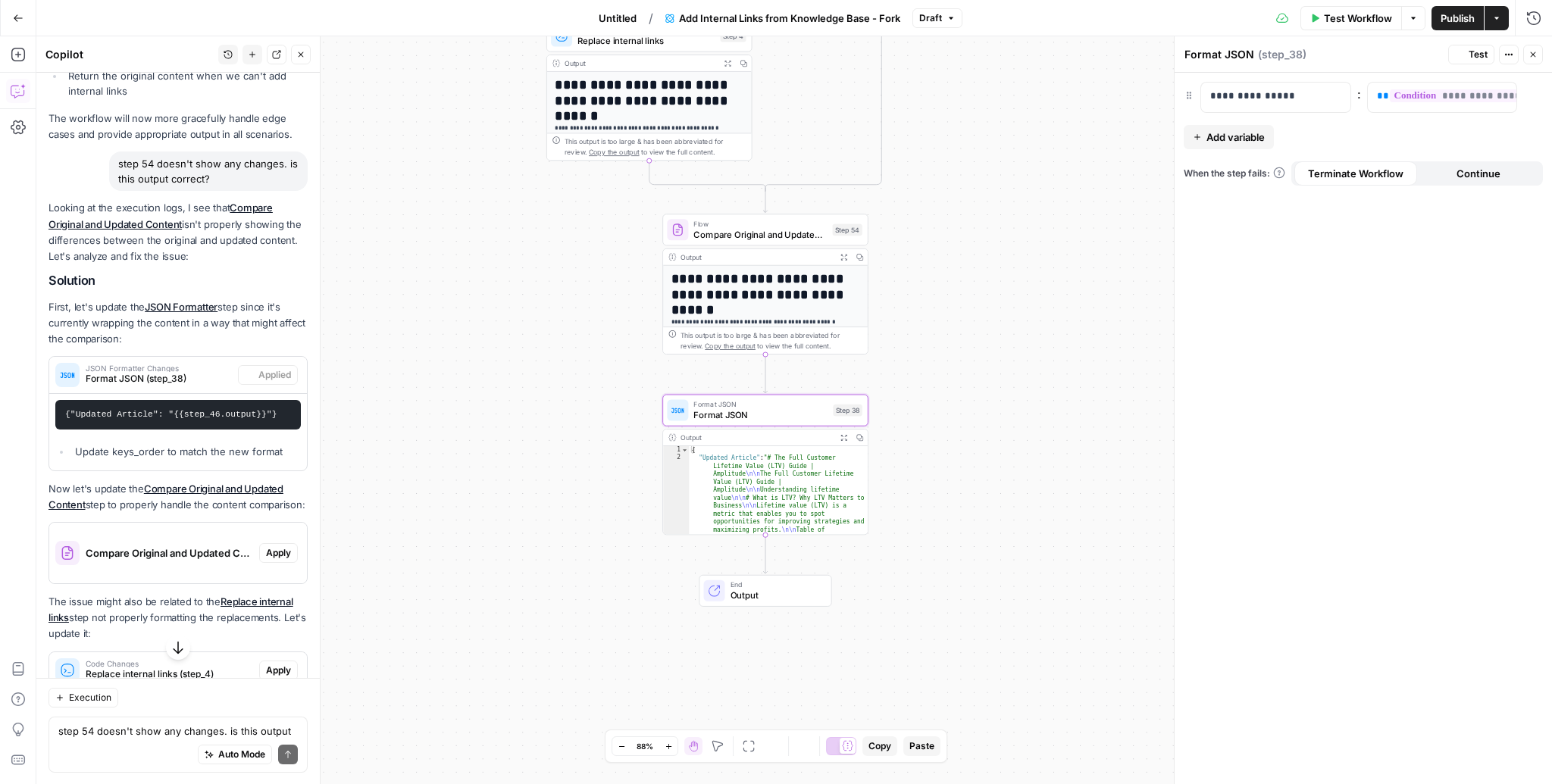
scroll to position [4231, 0]
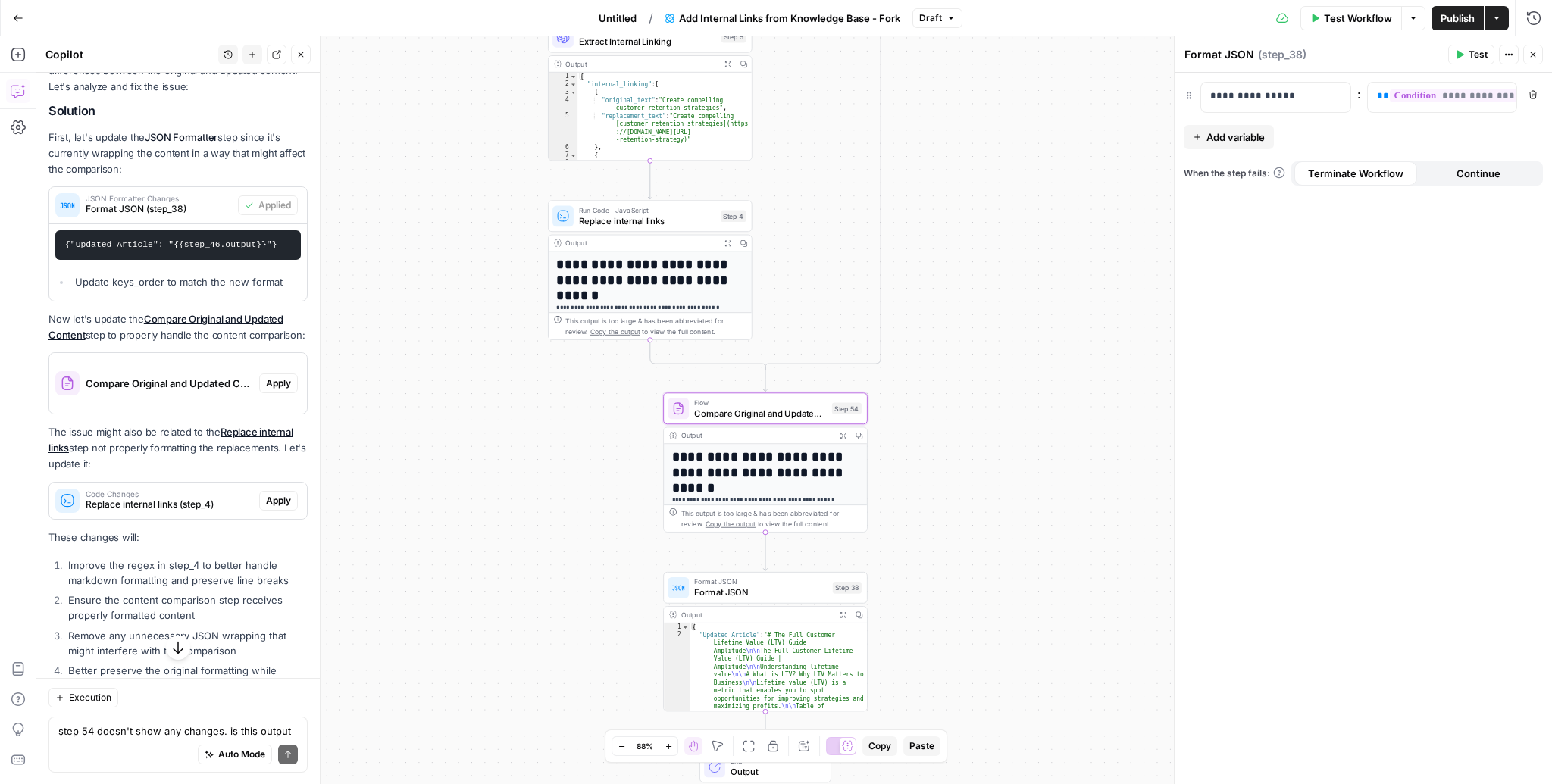
click at [272, 376] on span "Apply" at bounding box center [279, 383] width 25 height 14
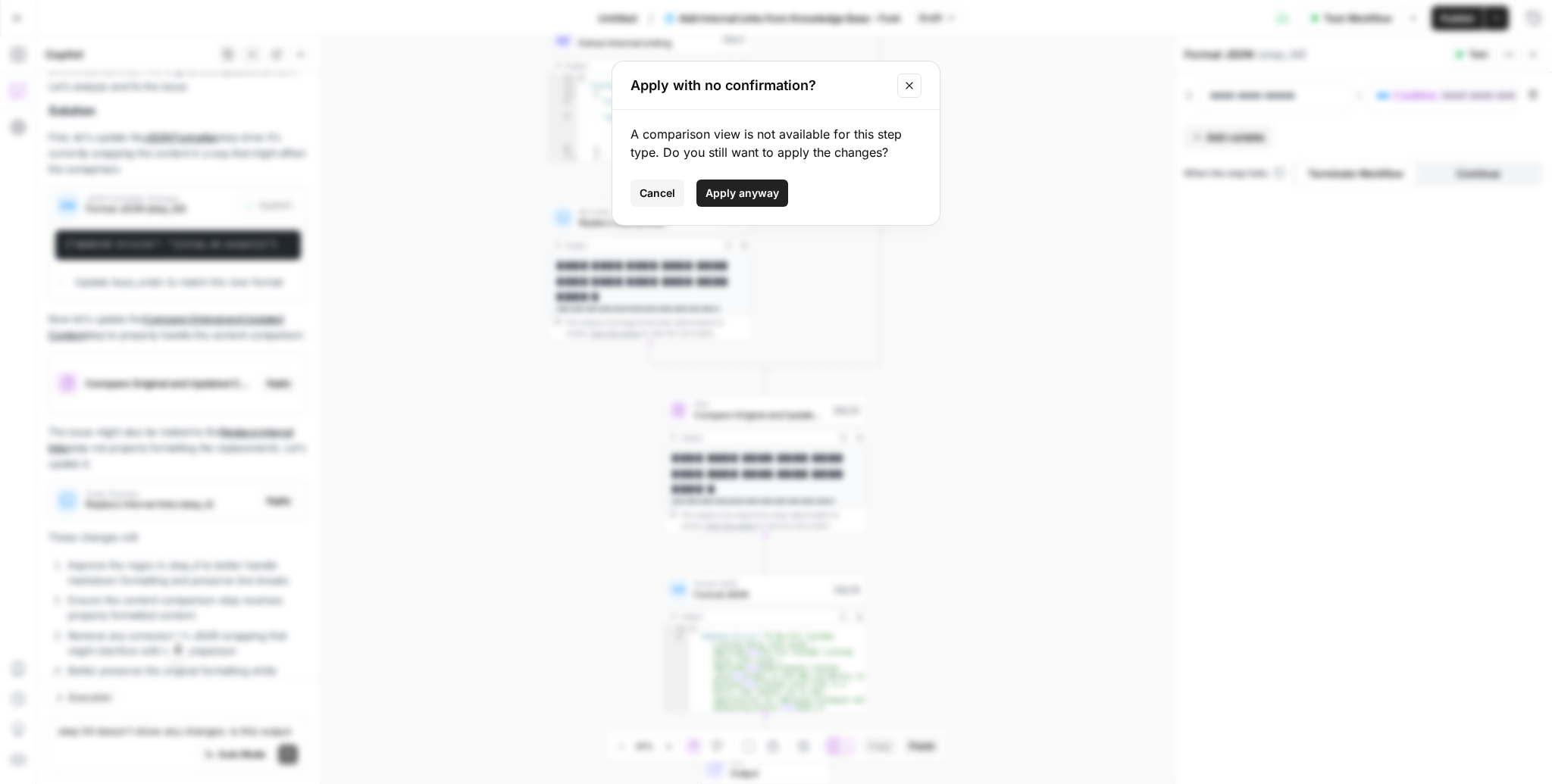
click at [766, 186] on span "Apply anyway" at bounding box center [743, 193] width 74 height 15
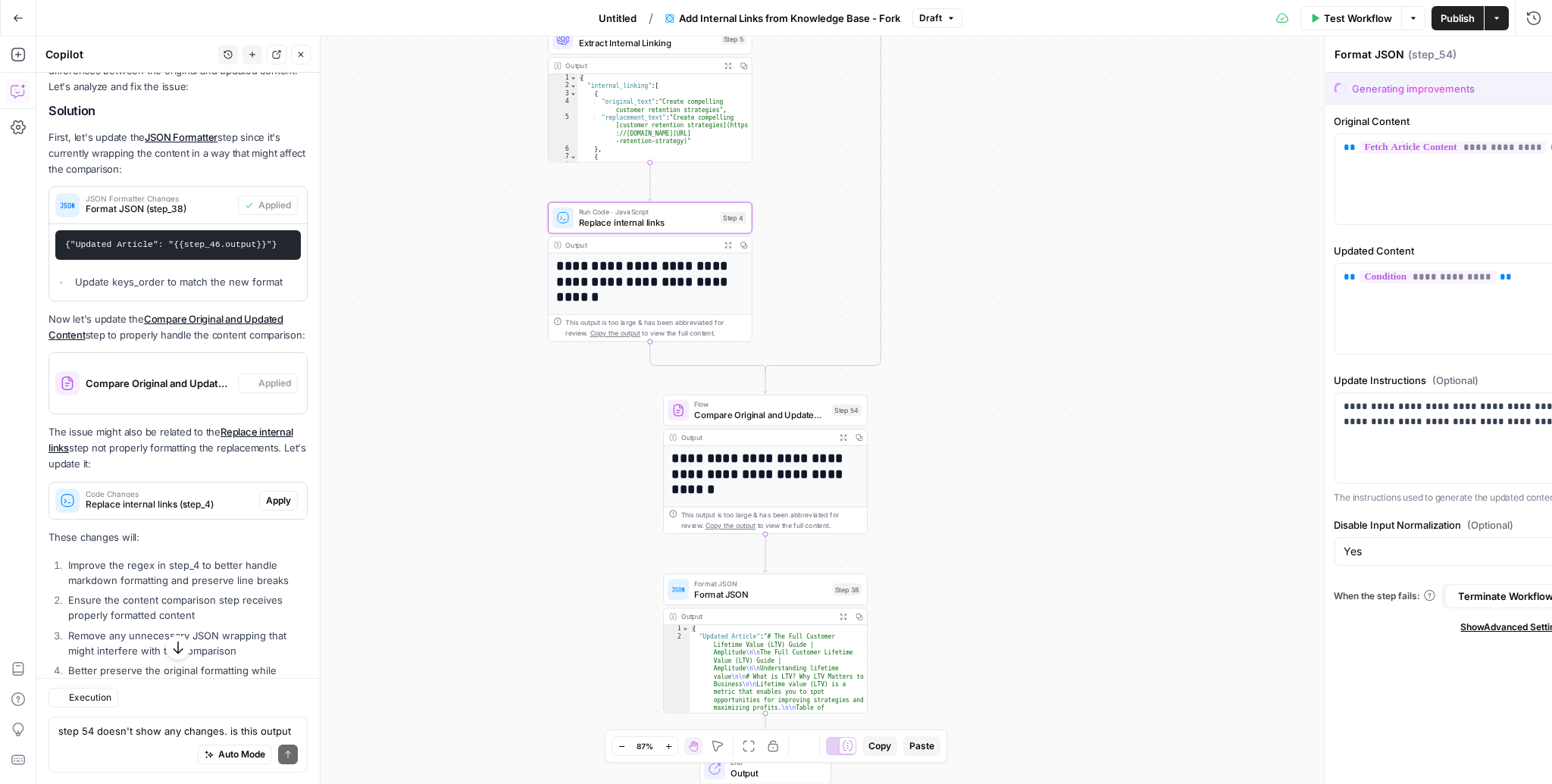
type textarea "Compare Original and Updated Content"
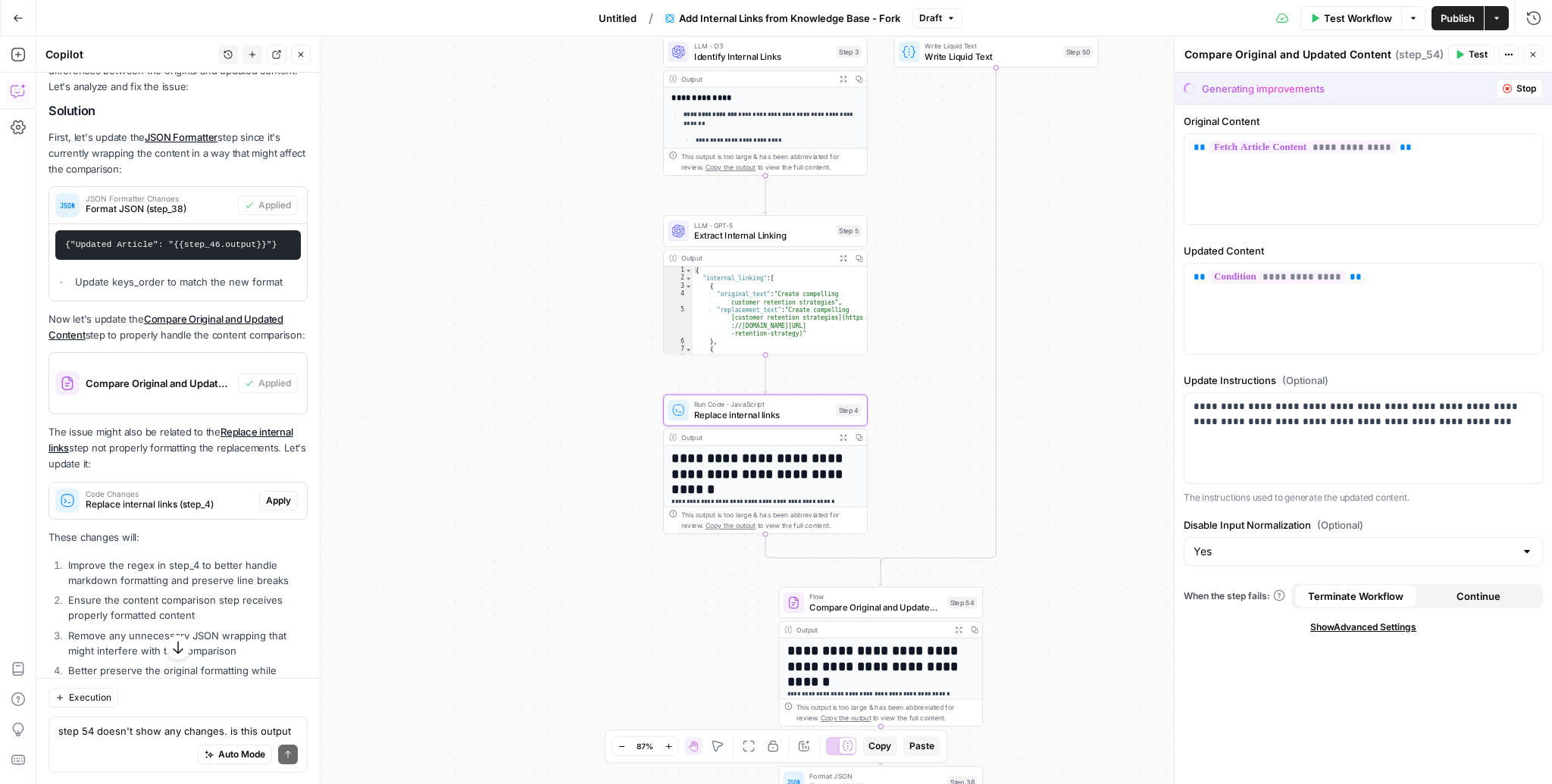
click at [275, 494] on span "Apply" at bounding box center [279, 501] width 25 height 14
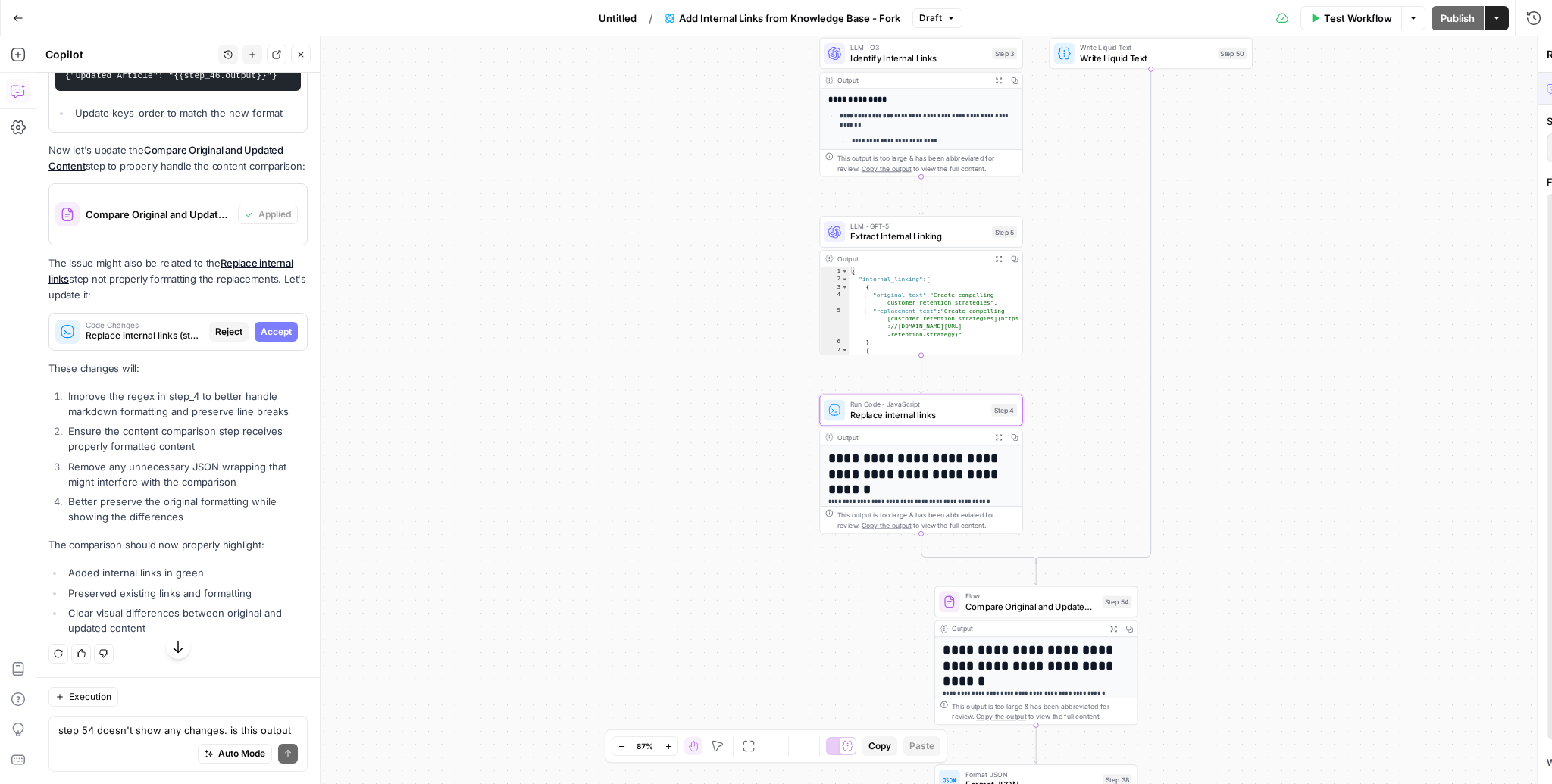
scroll to position [4061, 0]
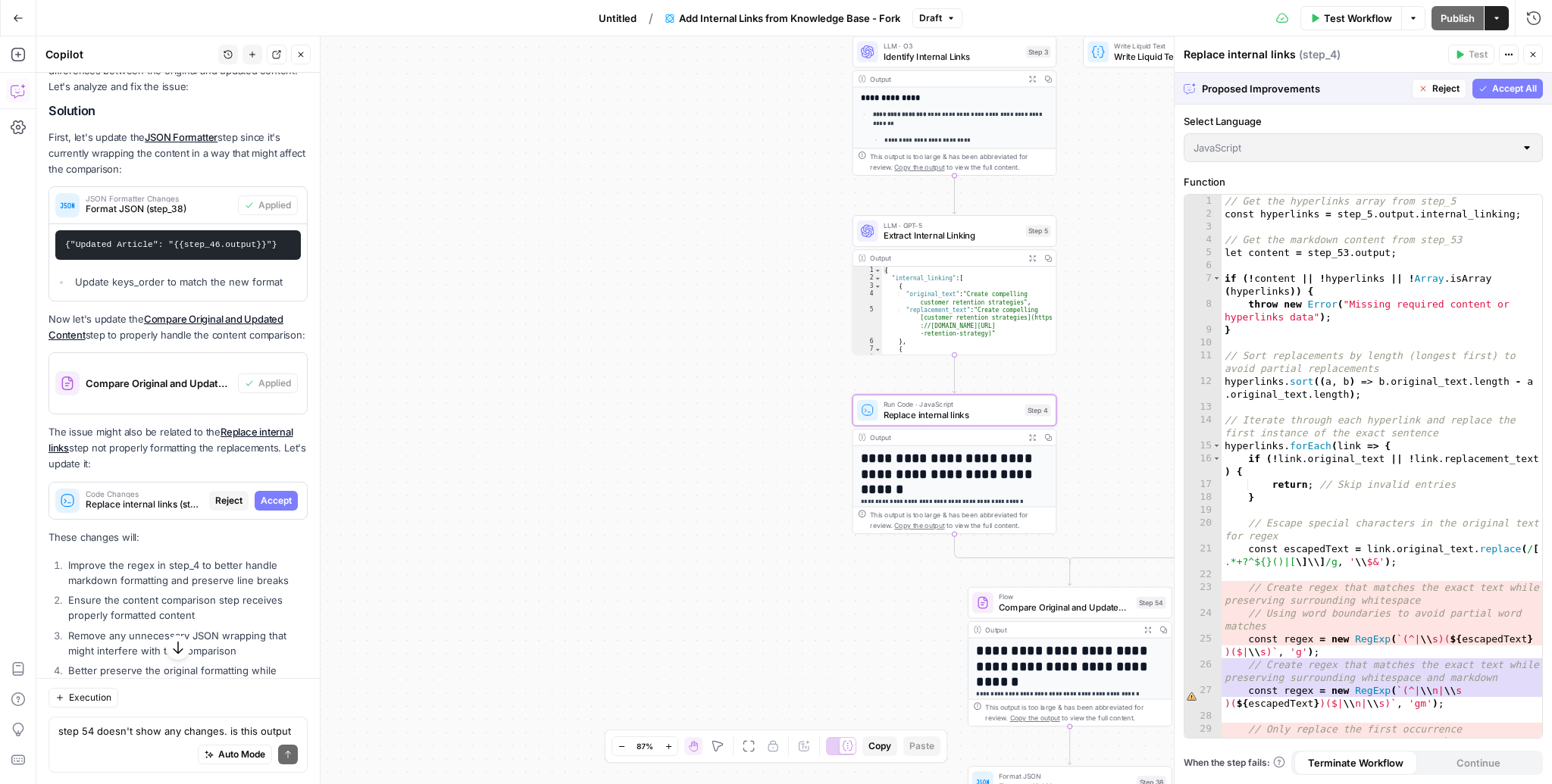
click at [284, 494] on span "Accept" at bounding box center [276, 501] width 31 height 14
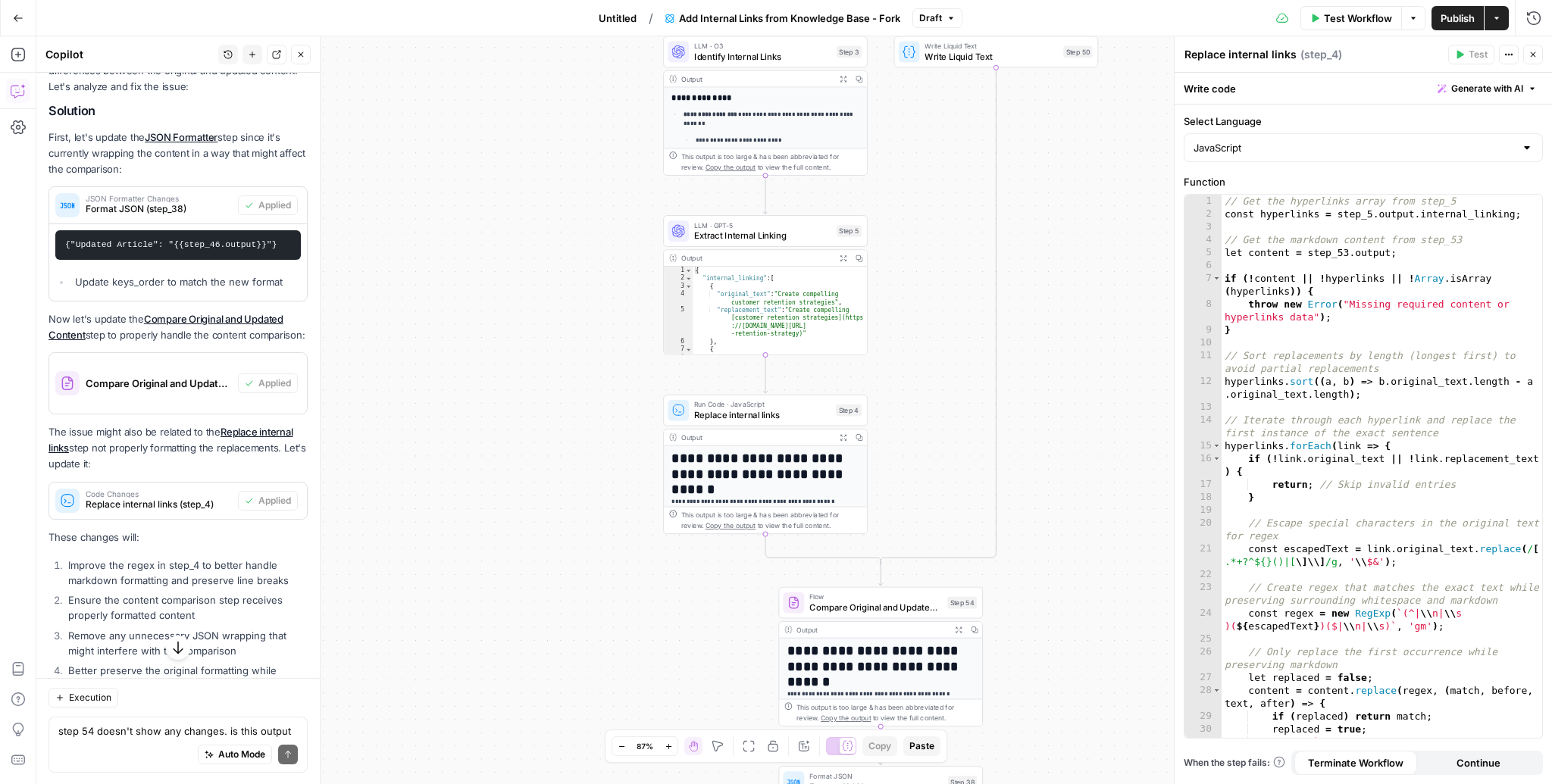
scroll to position [4385, 0]
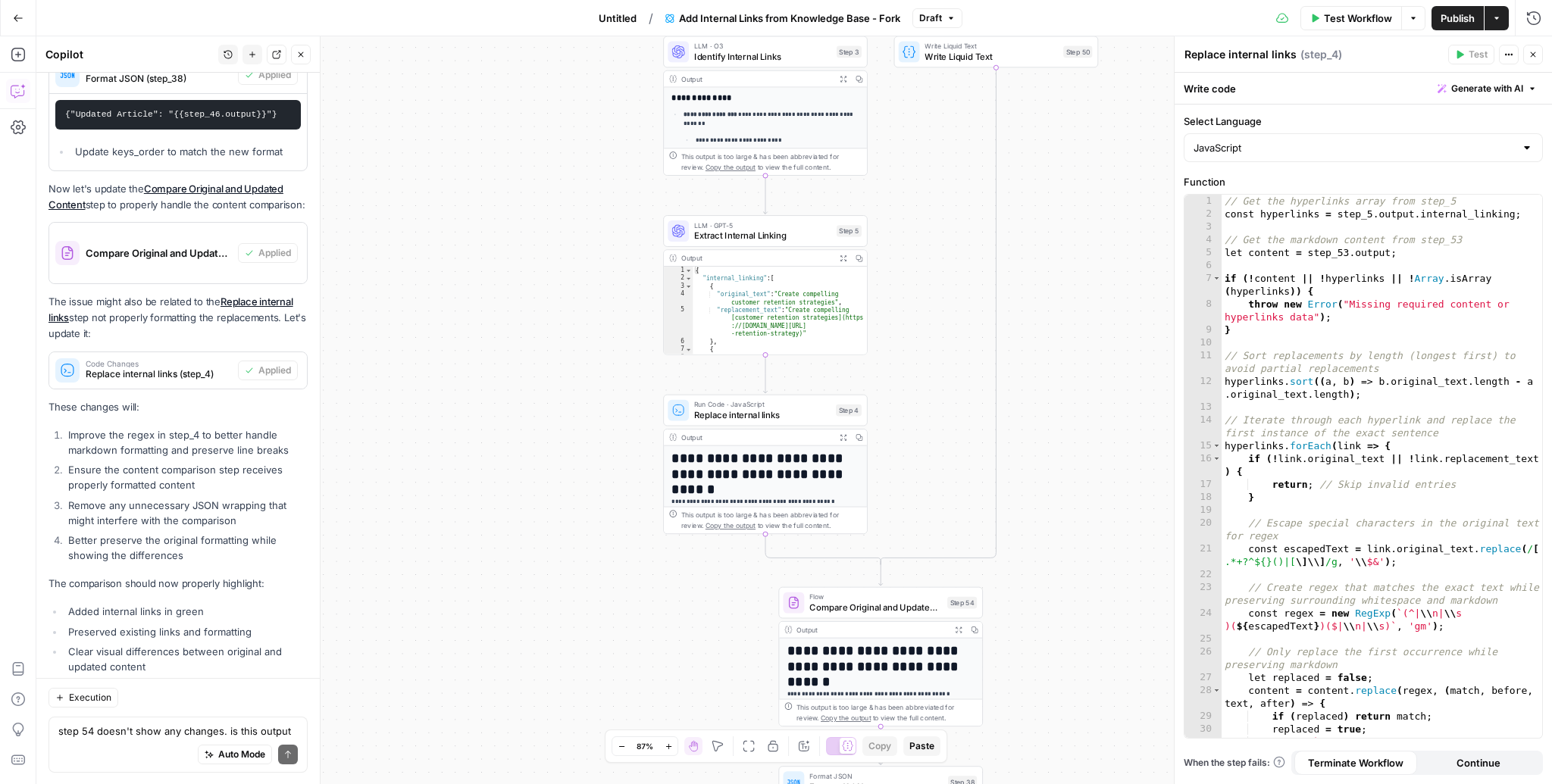
click at [1361, 25] on button "Test Workflow" at bounding box center [1351, 18] width 102 height 25
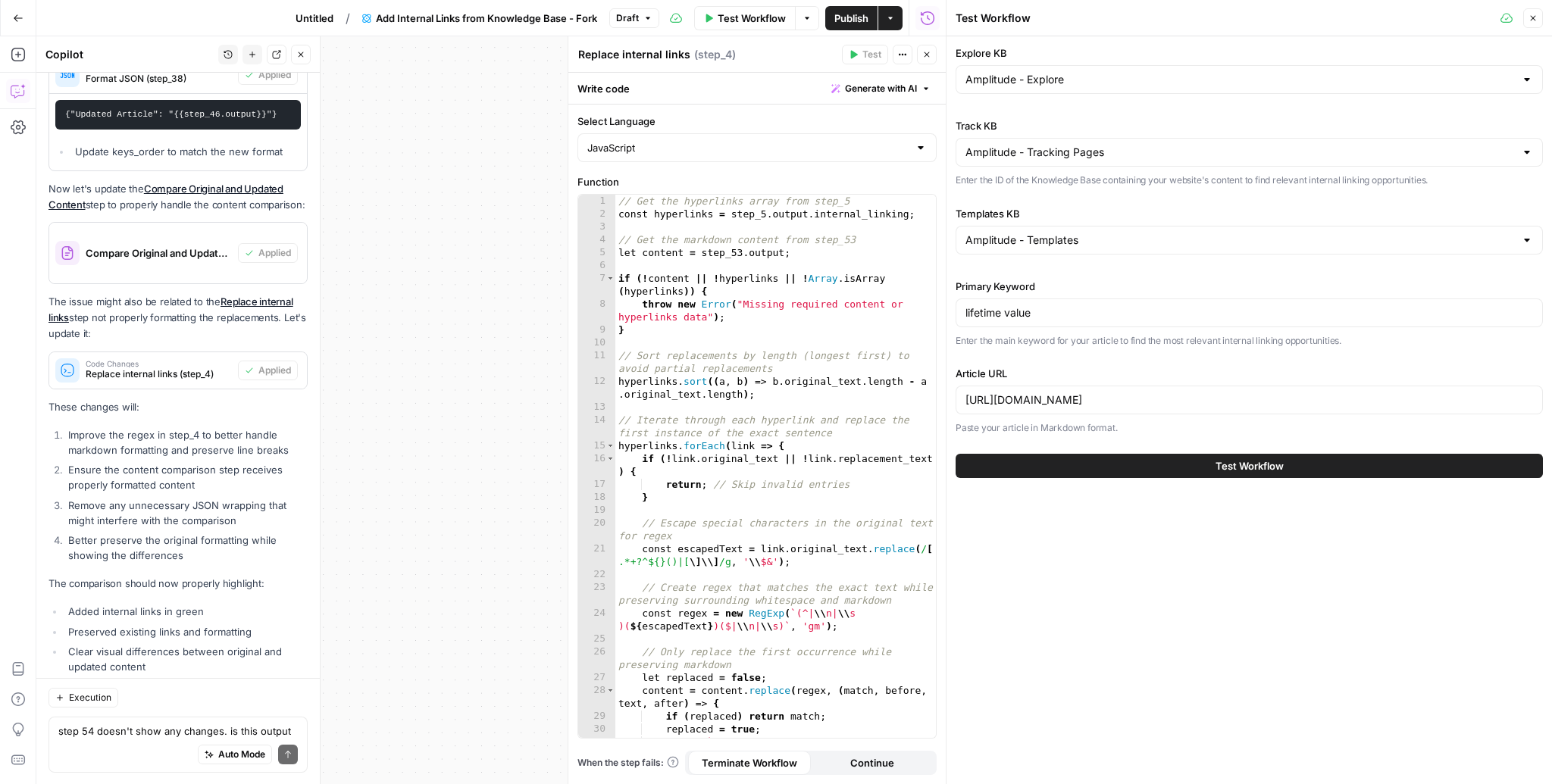
click at [1082, 462] on button "Test Workflow" at bounding box center [1249, 466] width 587 height 25
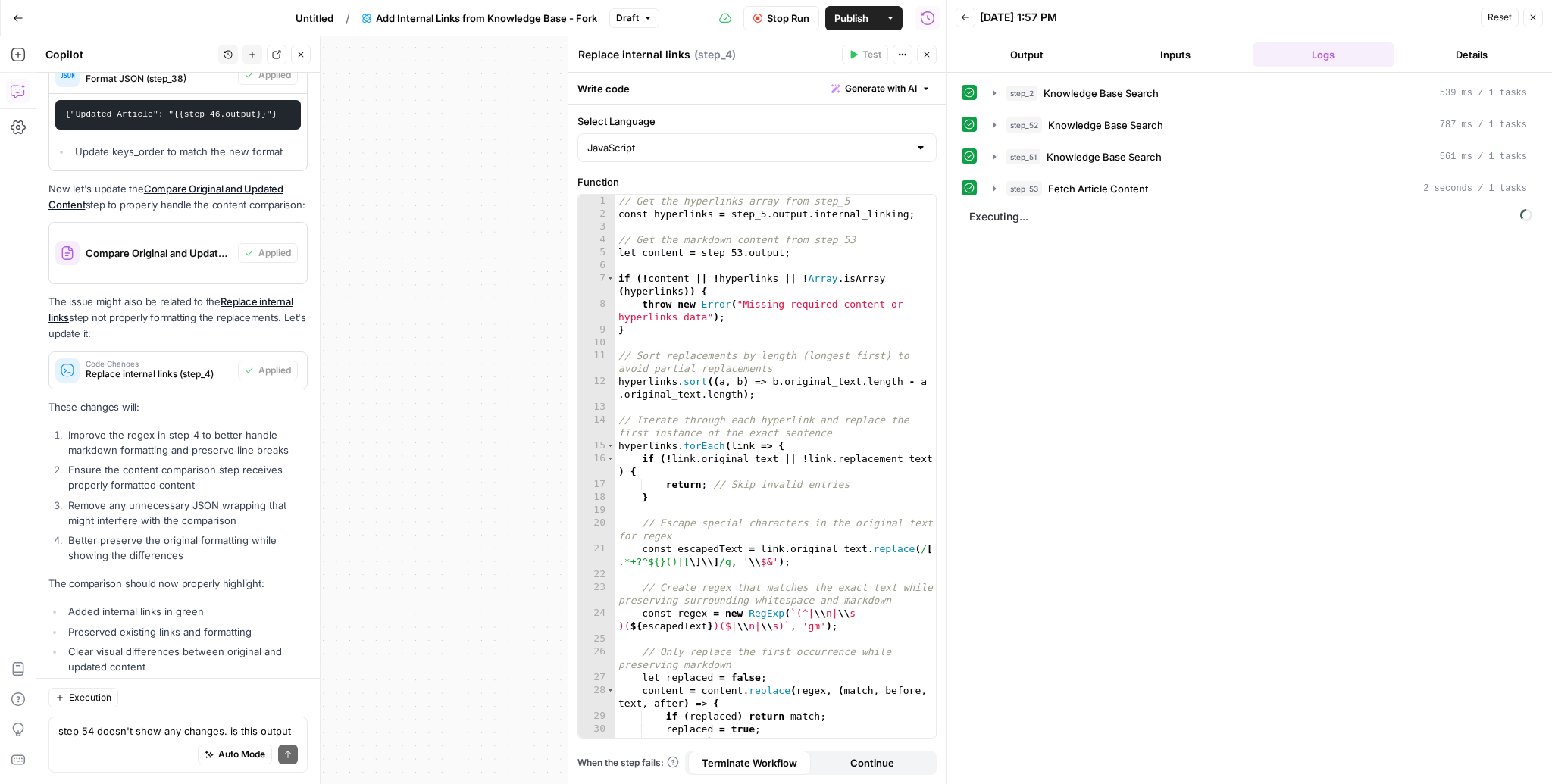
click at [1210, 472] on div "step_2 Knowledge Base Search 539 ms / 1 tasks step_52 Knowledge Base Search 787…" at bounding box center [1249, 428] width 575 height 696
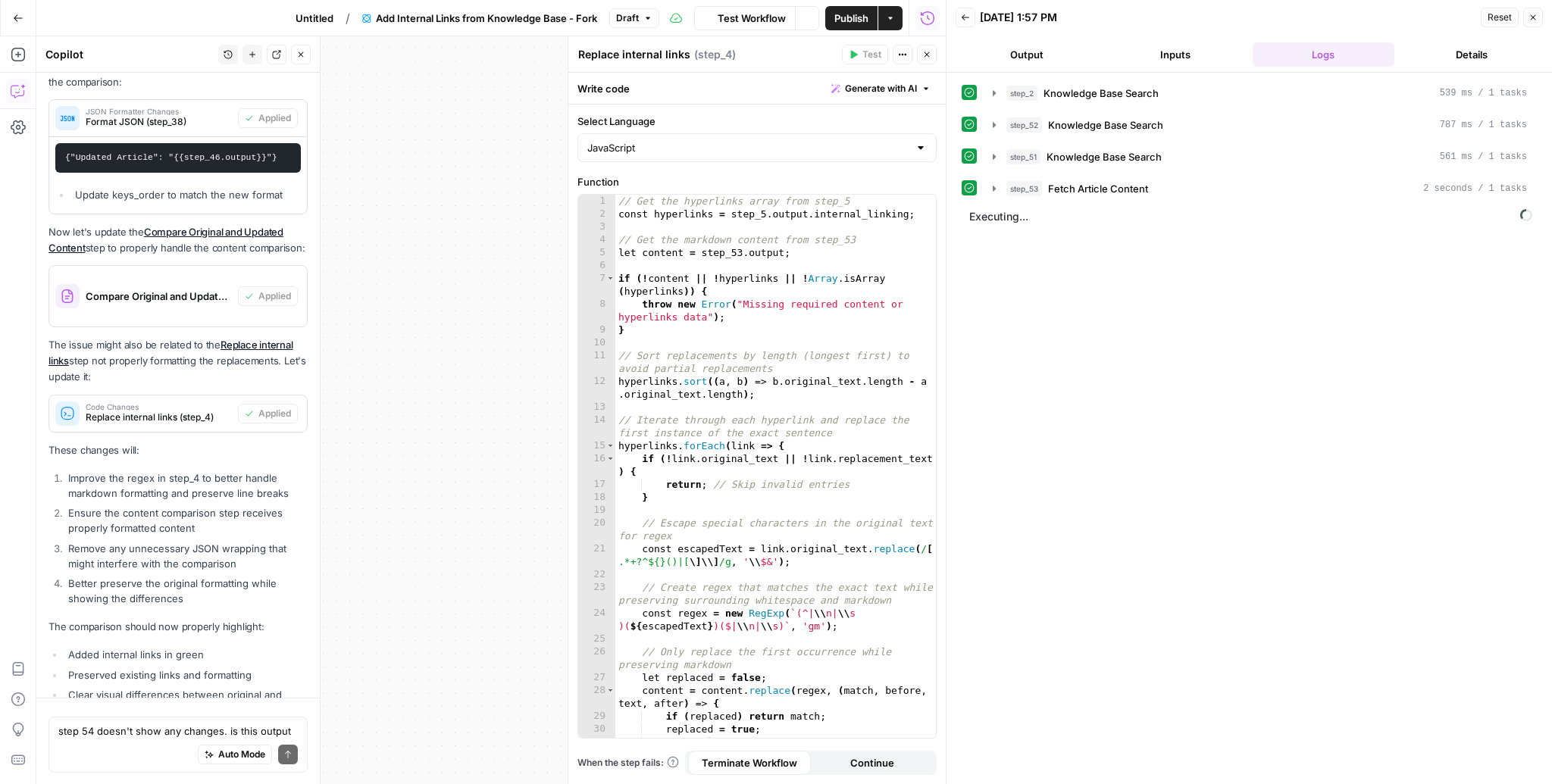
click at [1531, 19] on icon "button" at bounding box center [1533, 18] width 9 height 9
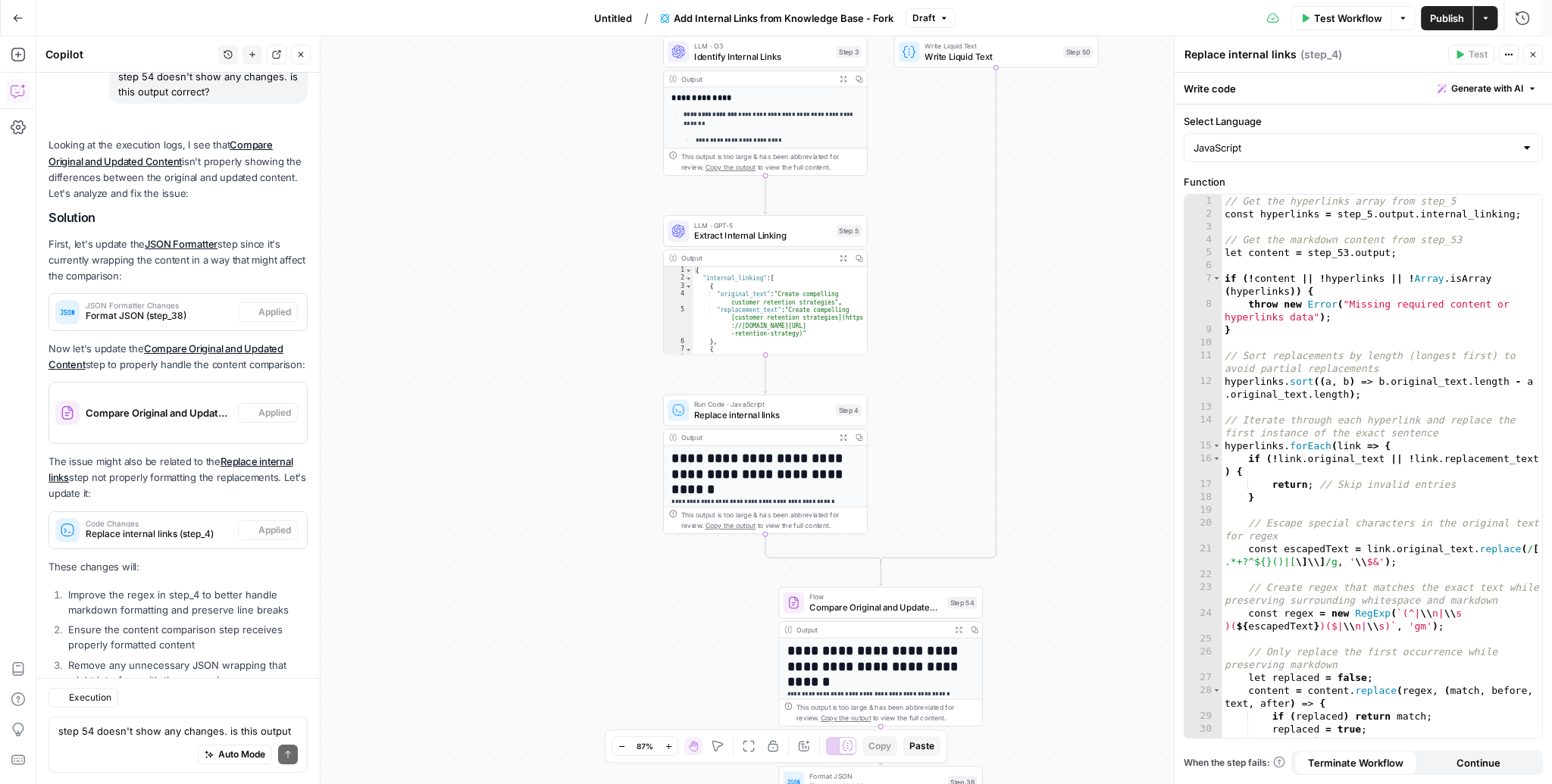
scroll to position [4308, 0]
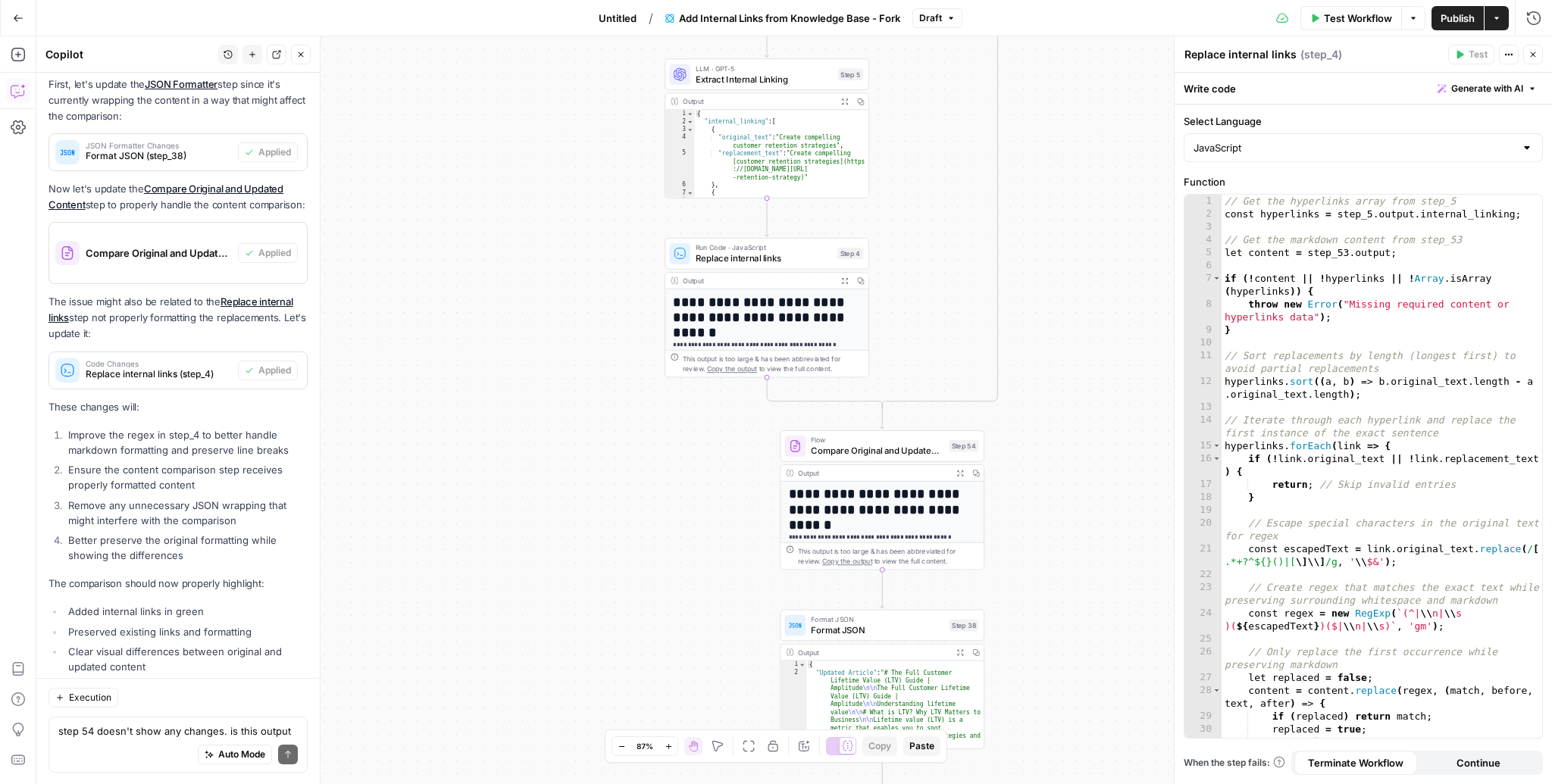
click at [956, 472] on icon "button" at bounding box center [960, 474] width 8 height 8
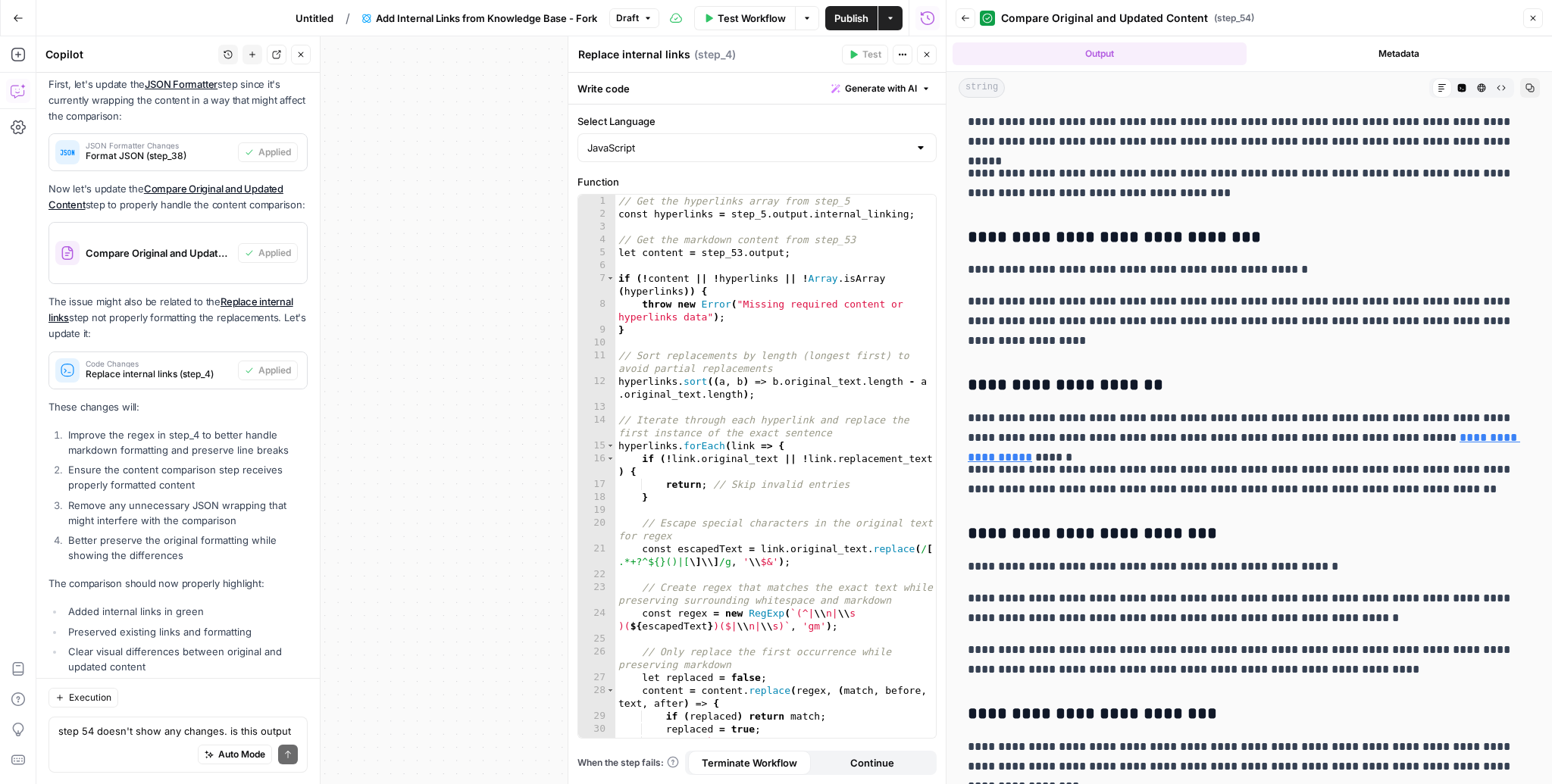
scroll to position [1036, 0]
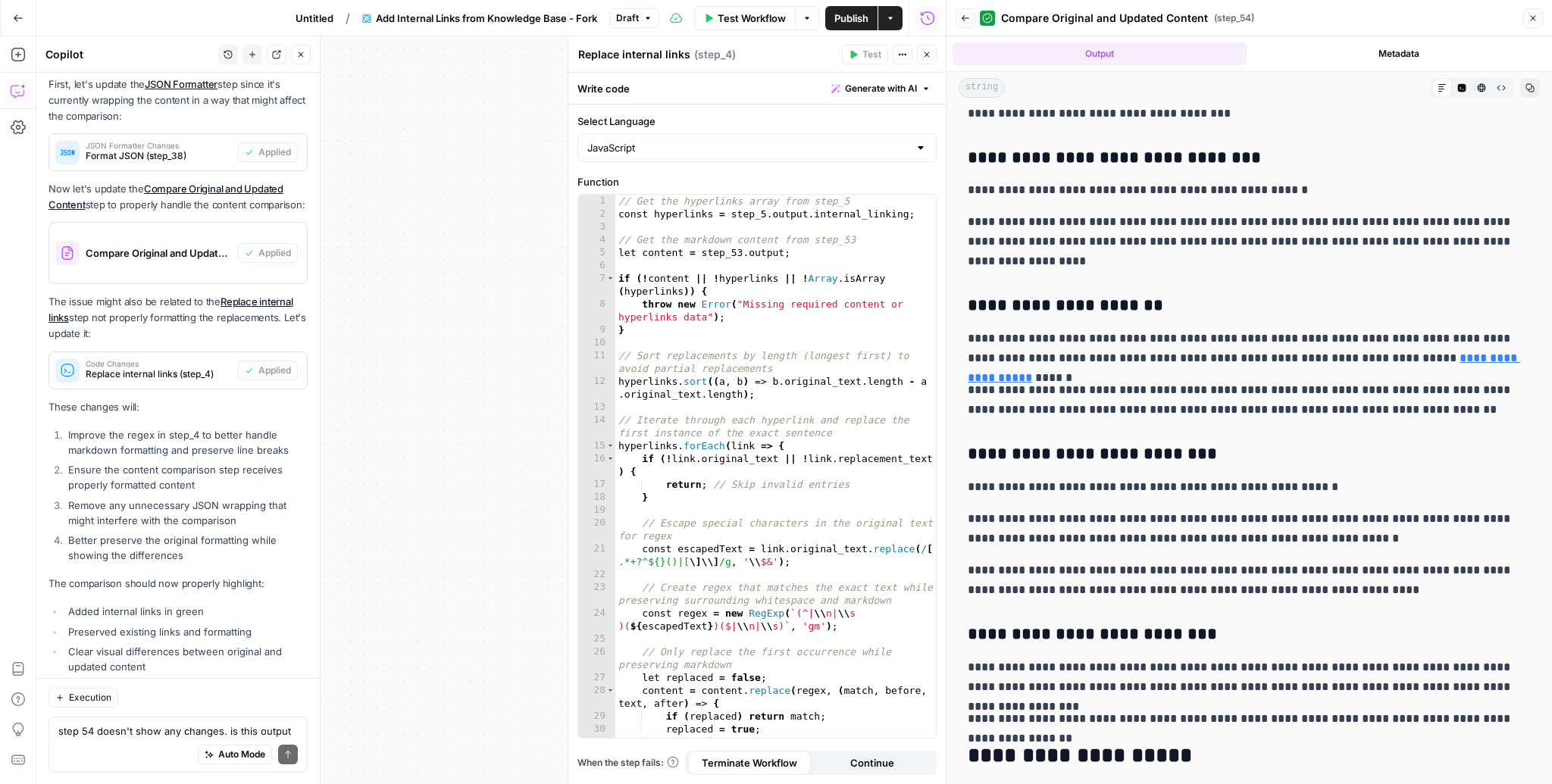
click at [142, 693] on div "Execution" at bounding box center [178, 697] width 259 height 20
click at [773, 18] on span "Test Workflow" at bounding box center [752, 18] width 68 height 15
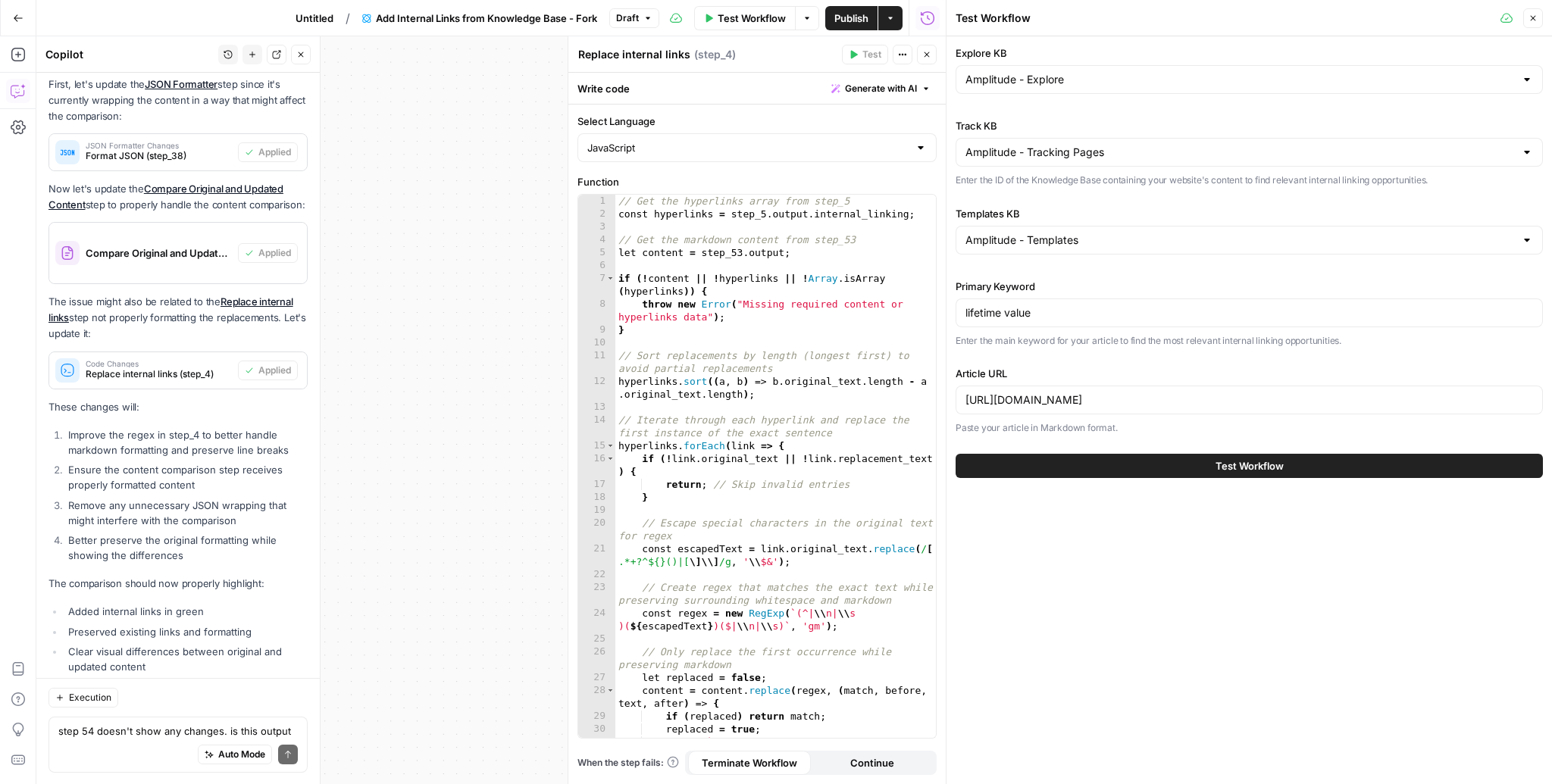
click at [1152, 460] on button "Test Workflow" at bounding box center [1249, 466] width 587 height 25
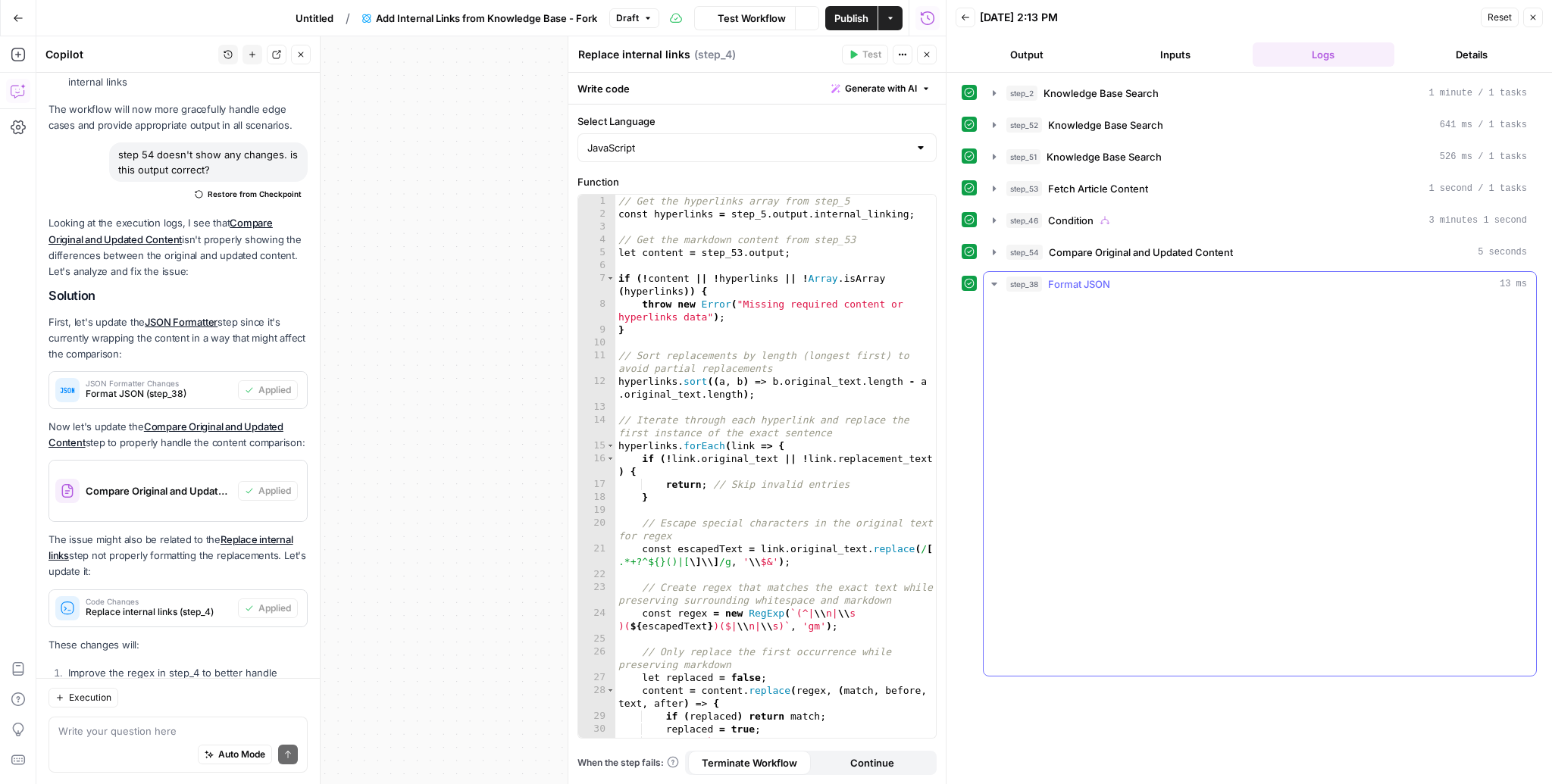
scroll to position [4308, 0]
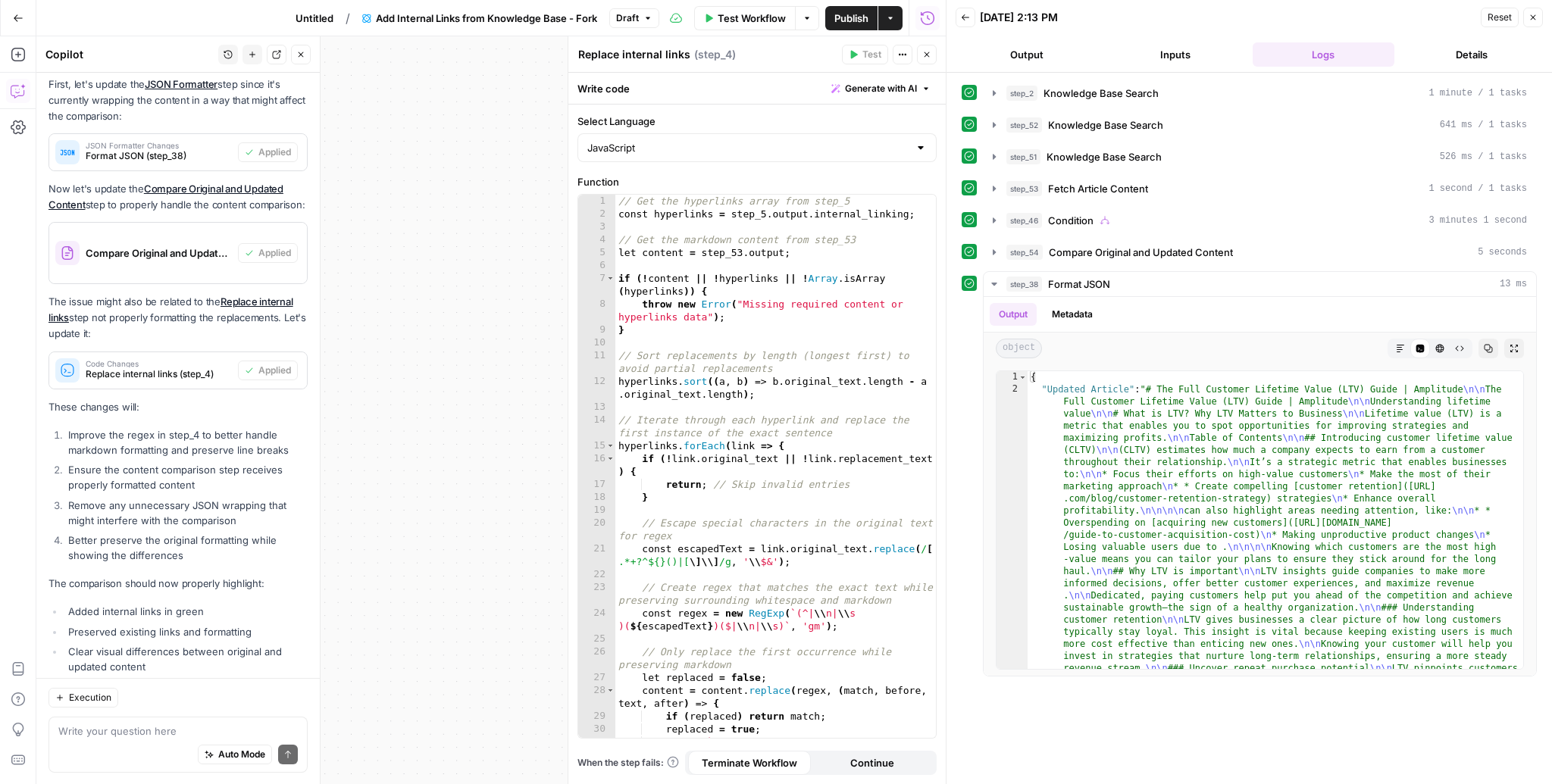
click at [1530, 22] on button "Close" at bounding box center [1533, 18] width 20 height 20
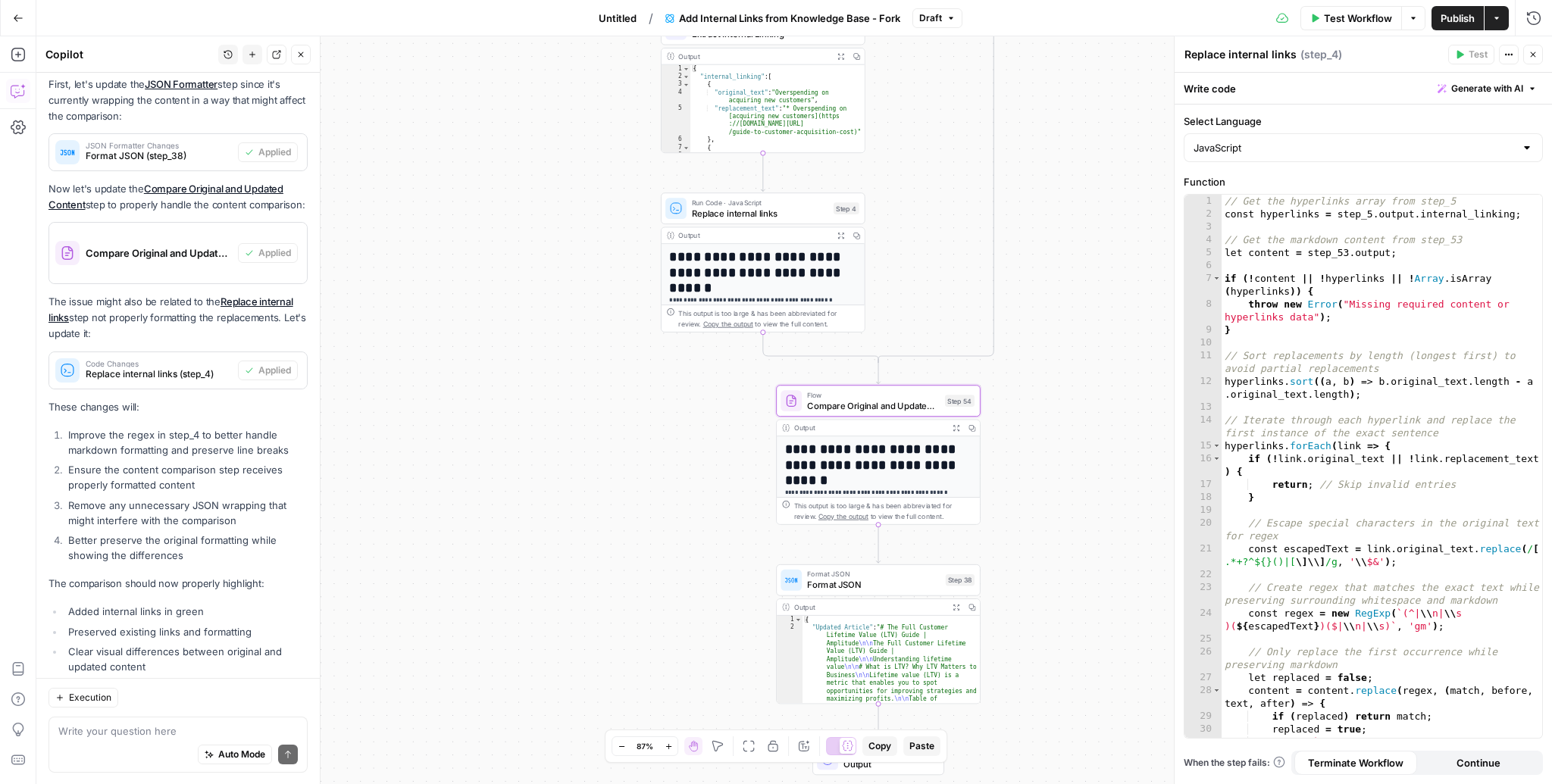
click at [953, 428] on icon "button" at bounding box center [956, 428] width 8 height 8
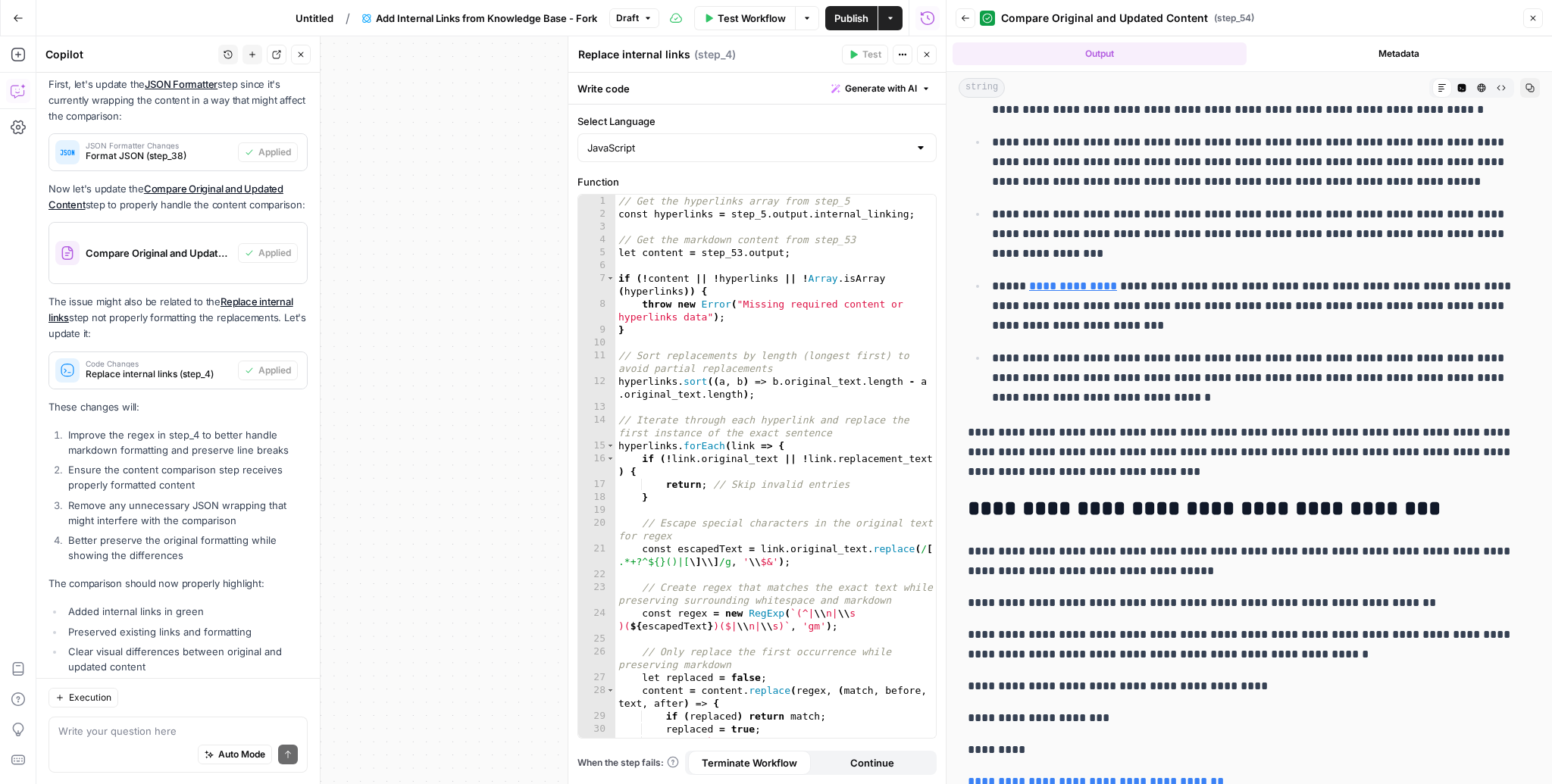
scroll to position [2288, 0]
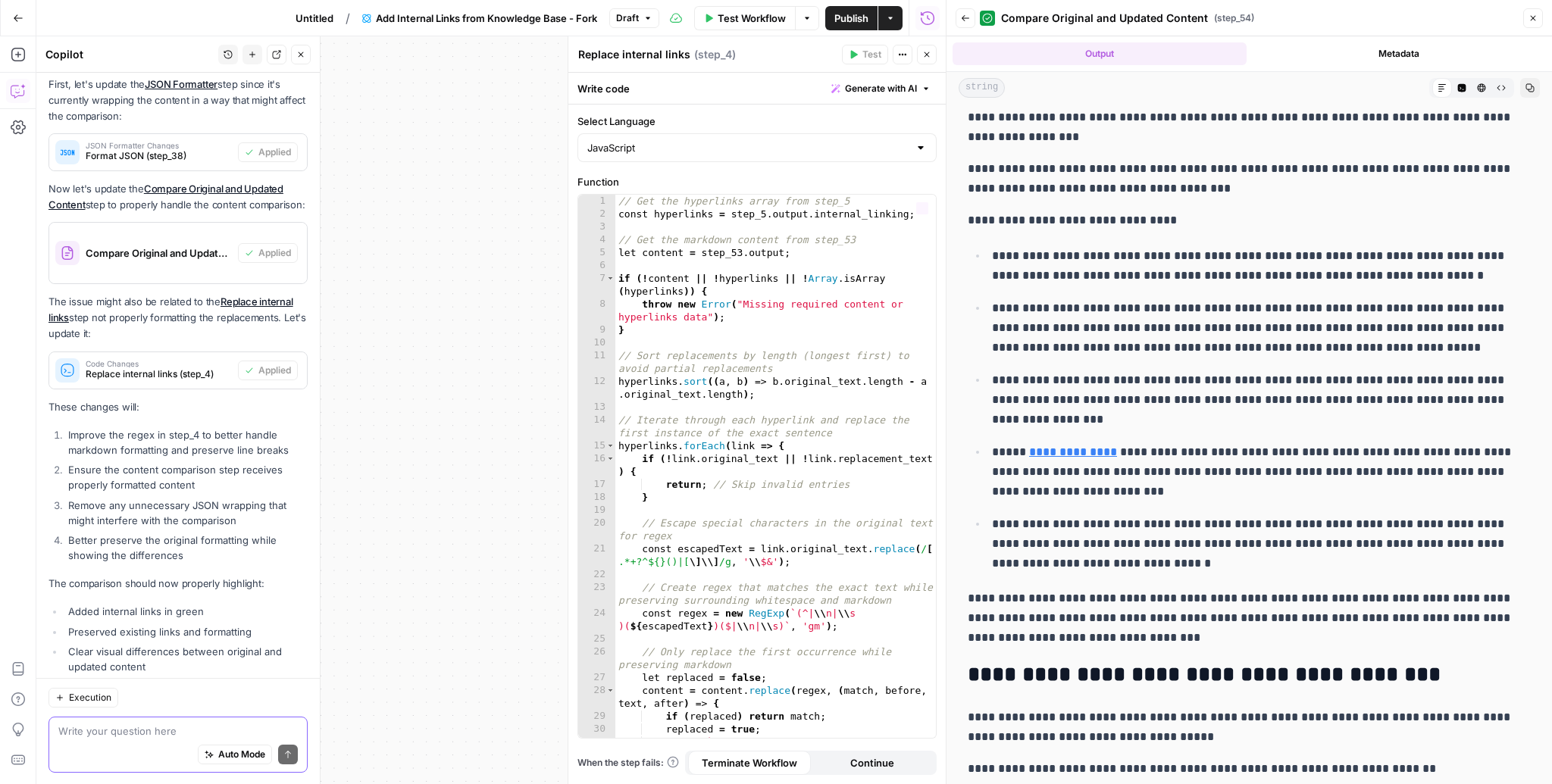
click at [140, 731] on textarea at bounding box center [178, 730] width 239 height 15
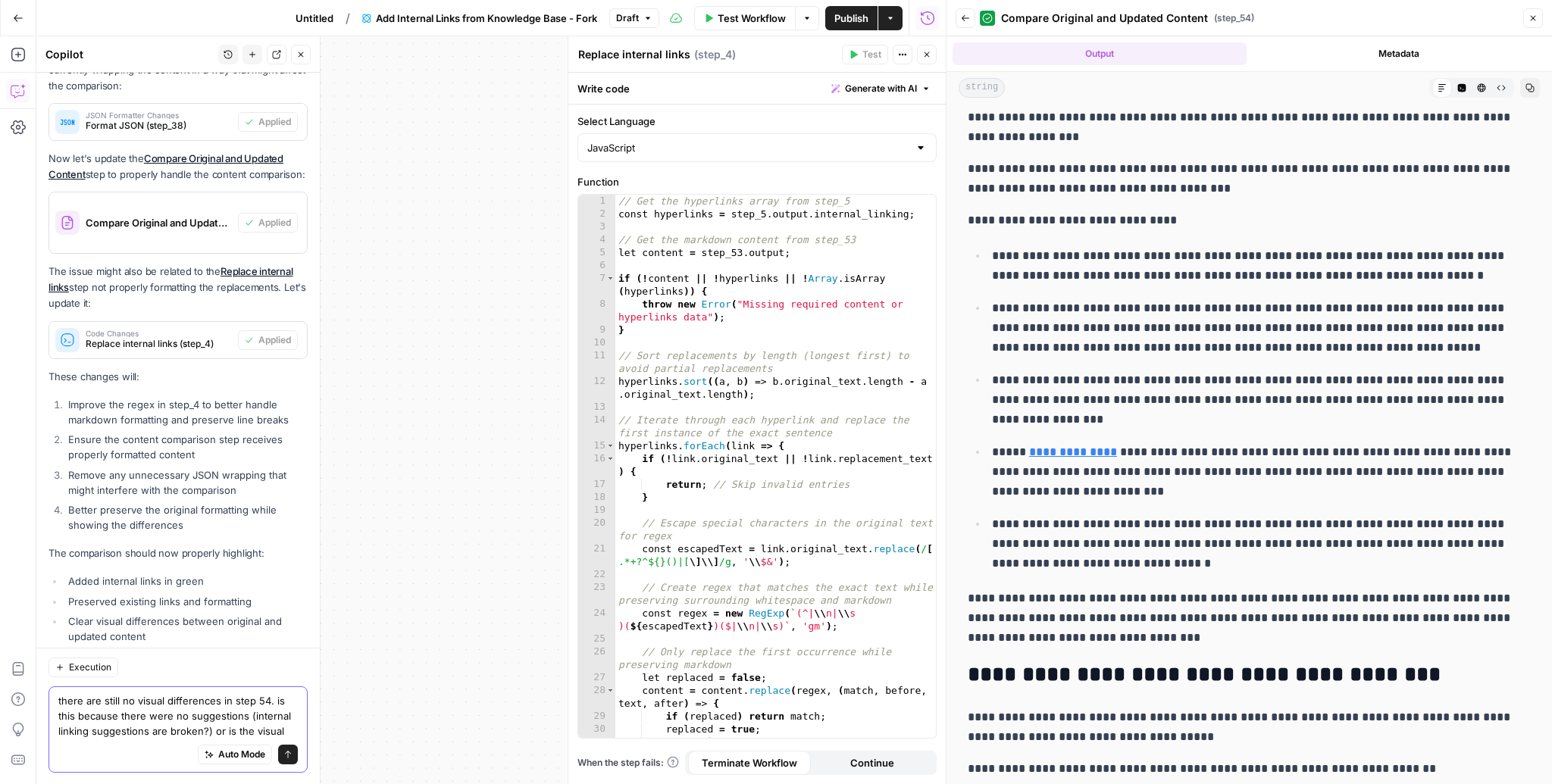
scroll to position [4353, 0]
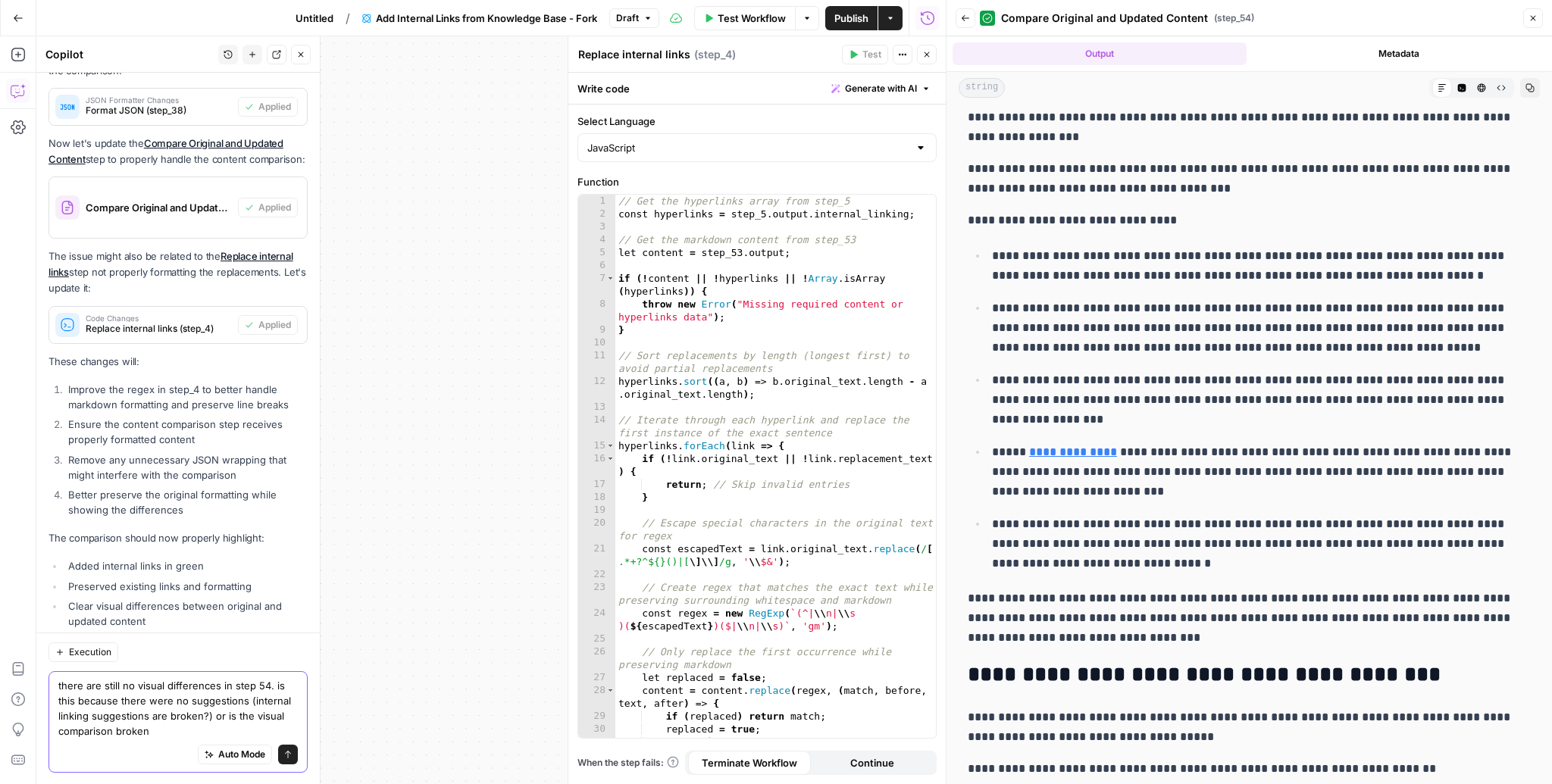
type textarea "there are still no visual differences in step 54. is this because there were no…"
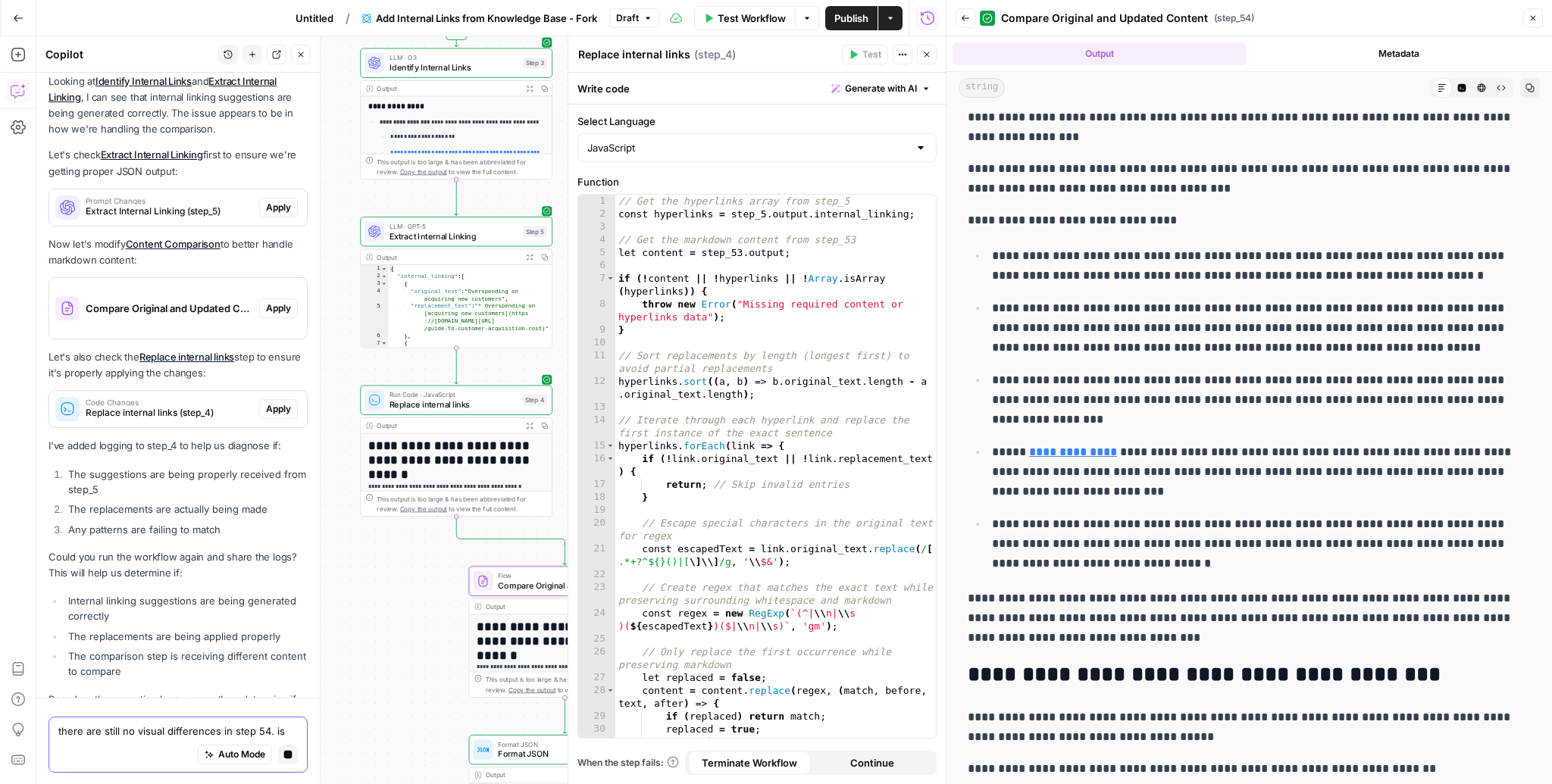
scroll to position [4811, 0]
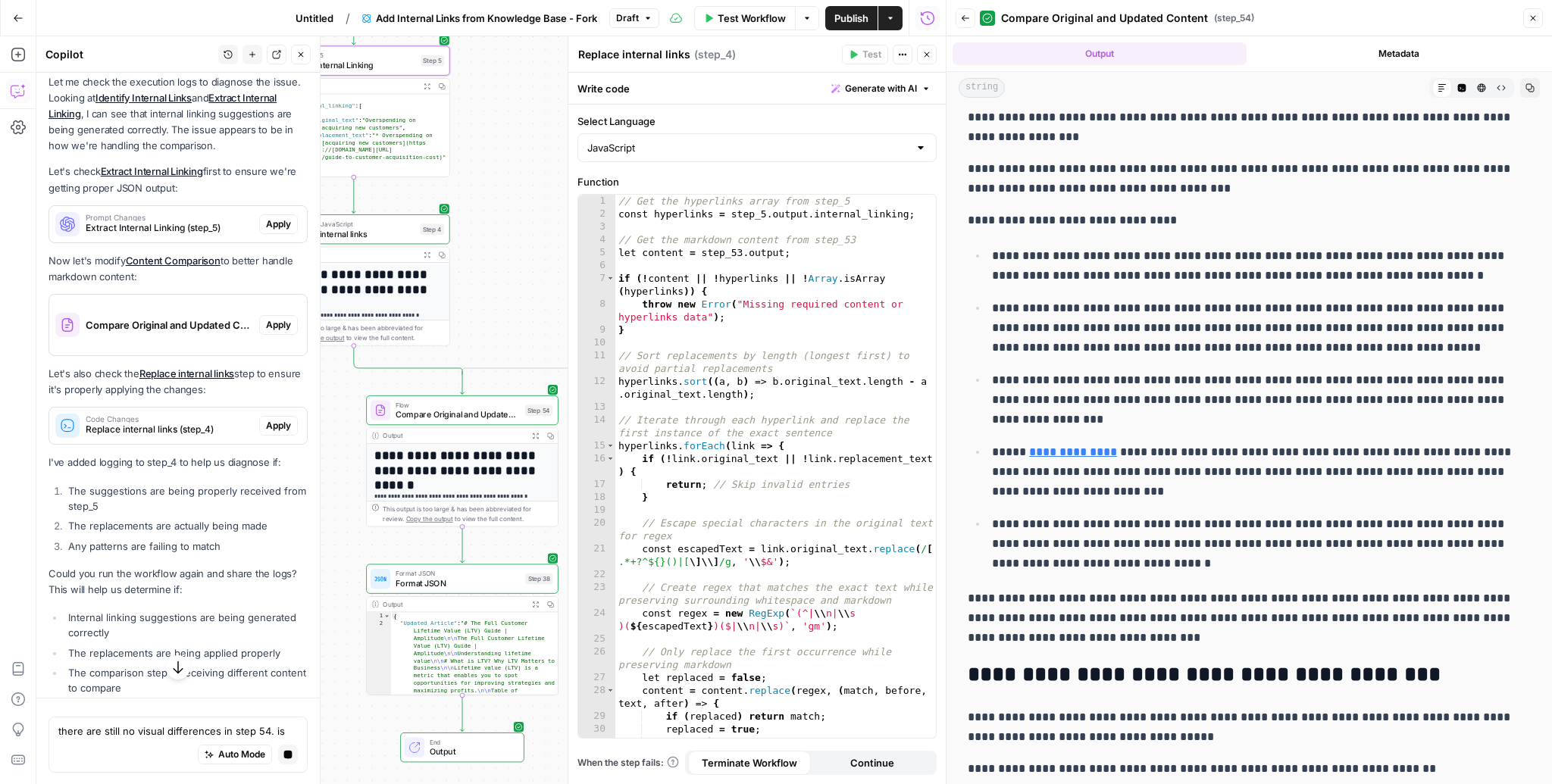
click at [271, 218] on span "Apply" at bounding box center [279, 225] width 25 height 14
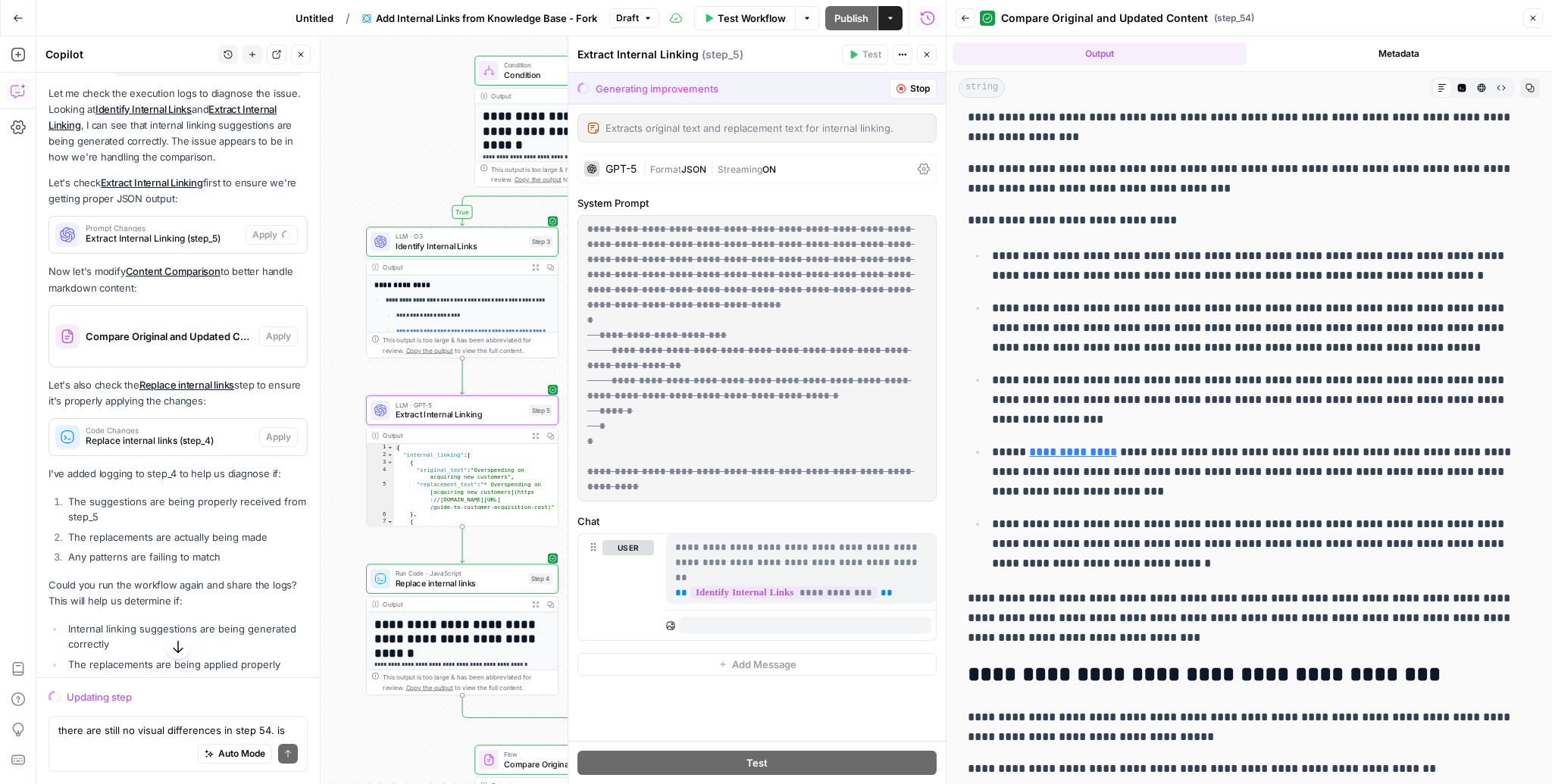
scroll to position [4822, 0]
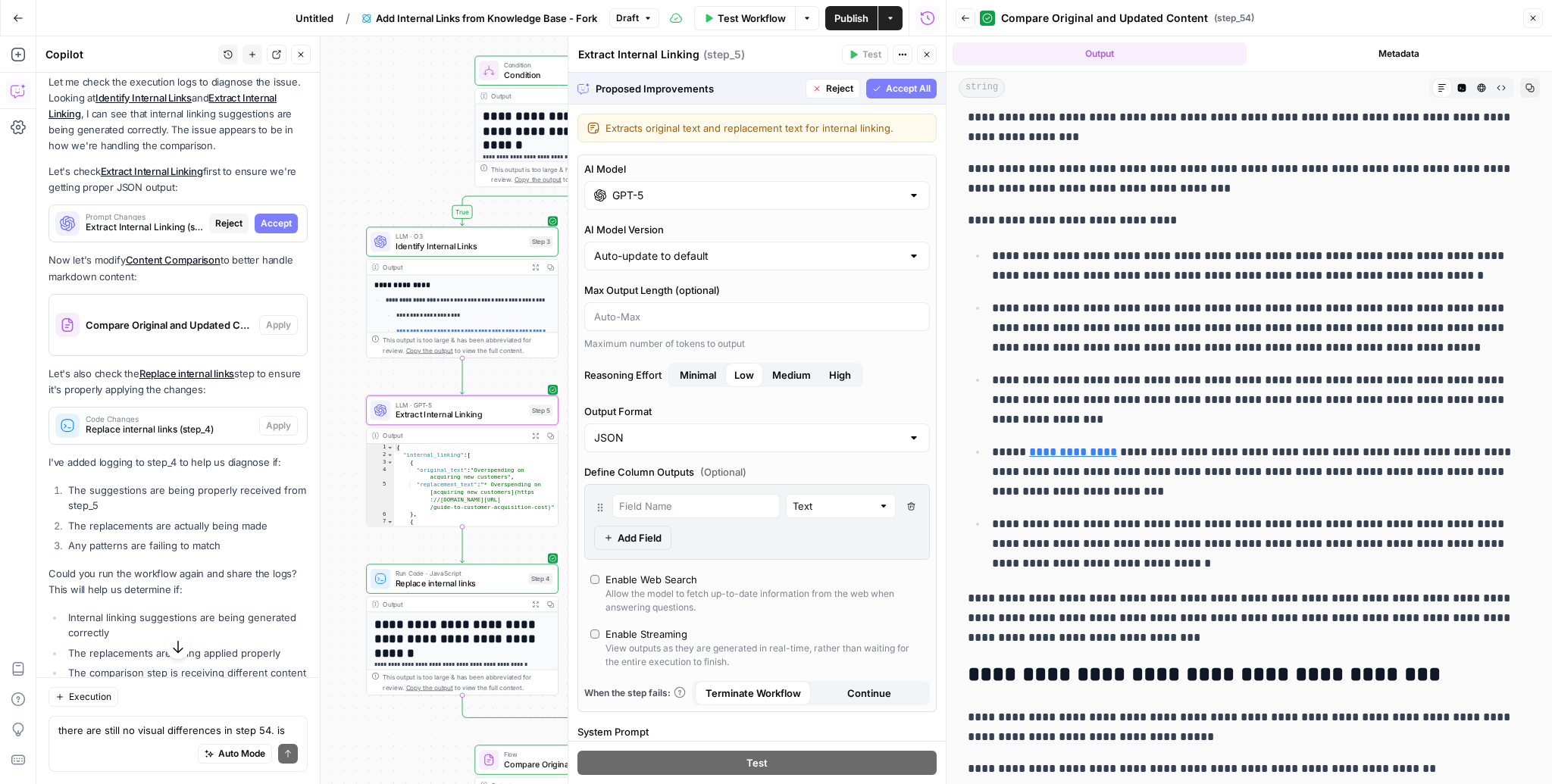
click at [273, 217] on span "Accept" at bounding box center [276, 224] width 31 height 14
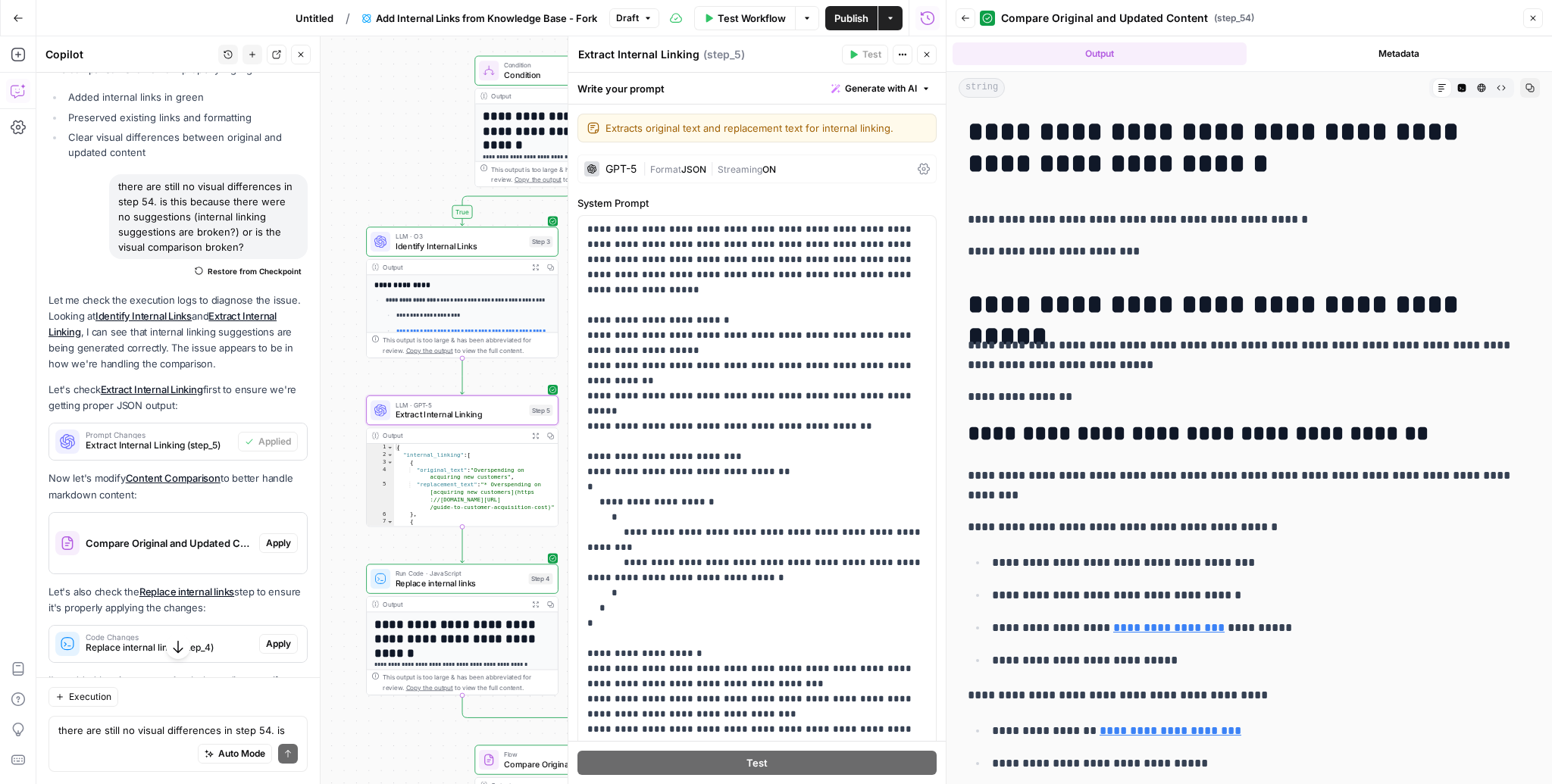
scroll to position [5040, 0]
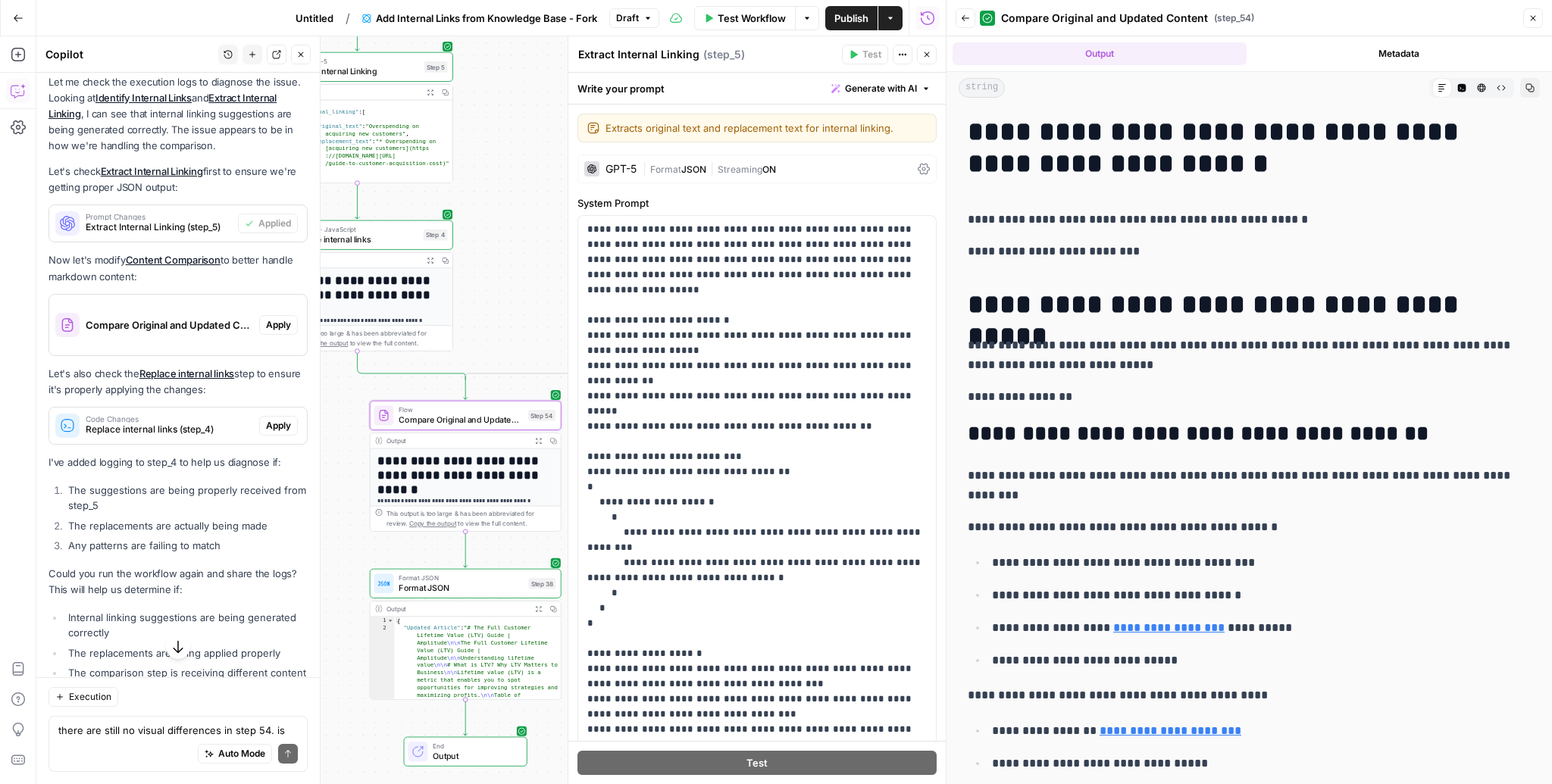
click at [273, 319] on span "Apply" at bounding box center [279, 325] width 25 height 14
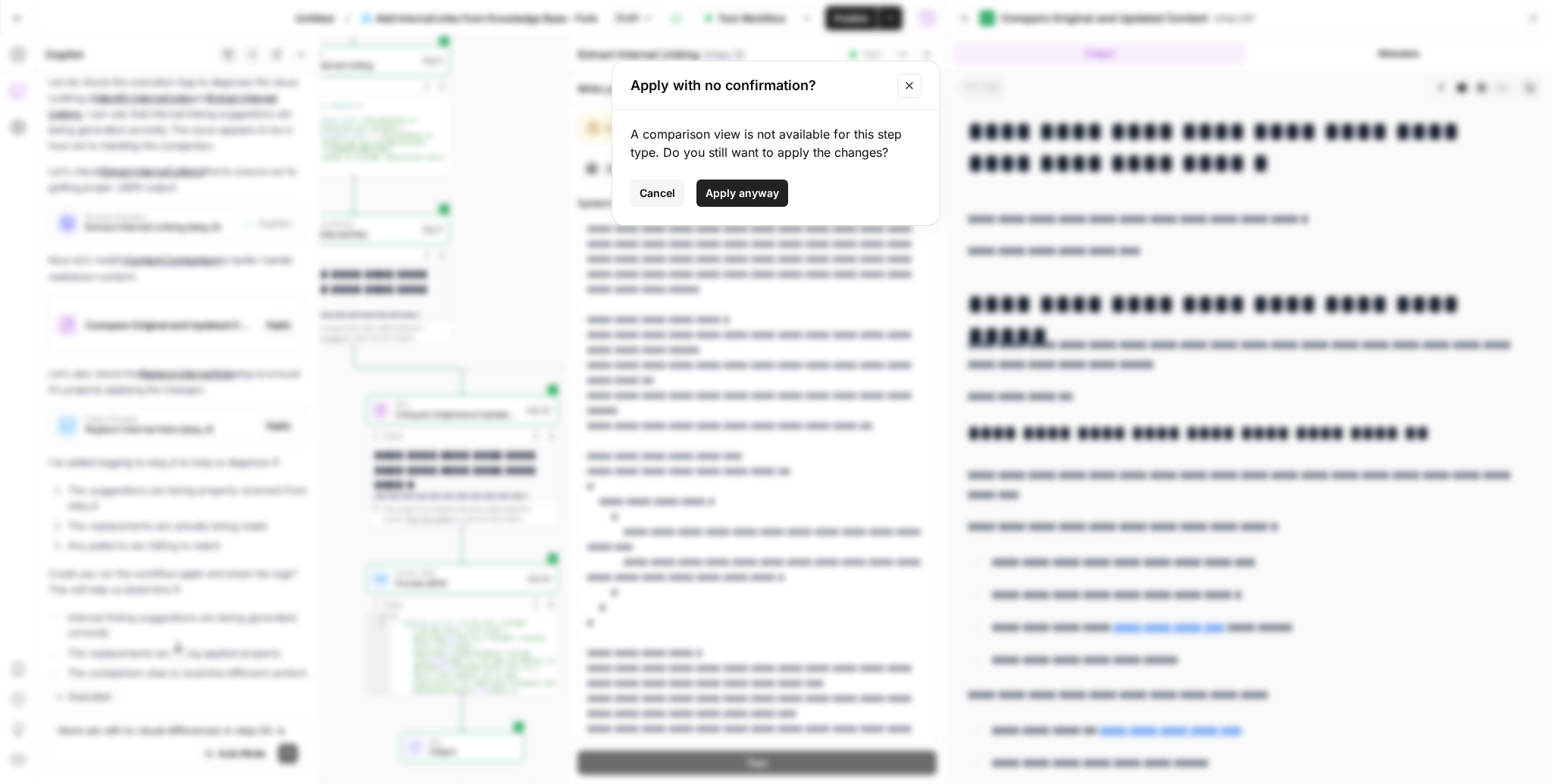
click at [737, 200] on span "Apply anyway" at bounding box center [743, 193] width 74 height 15
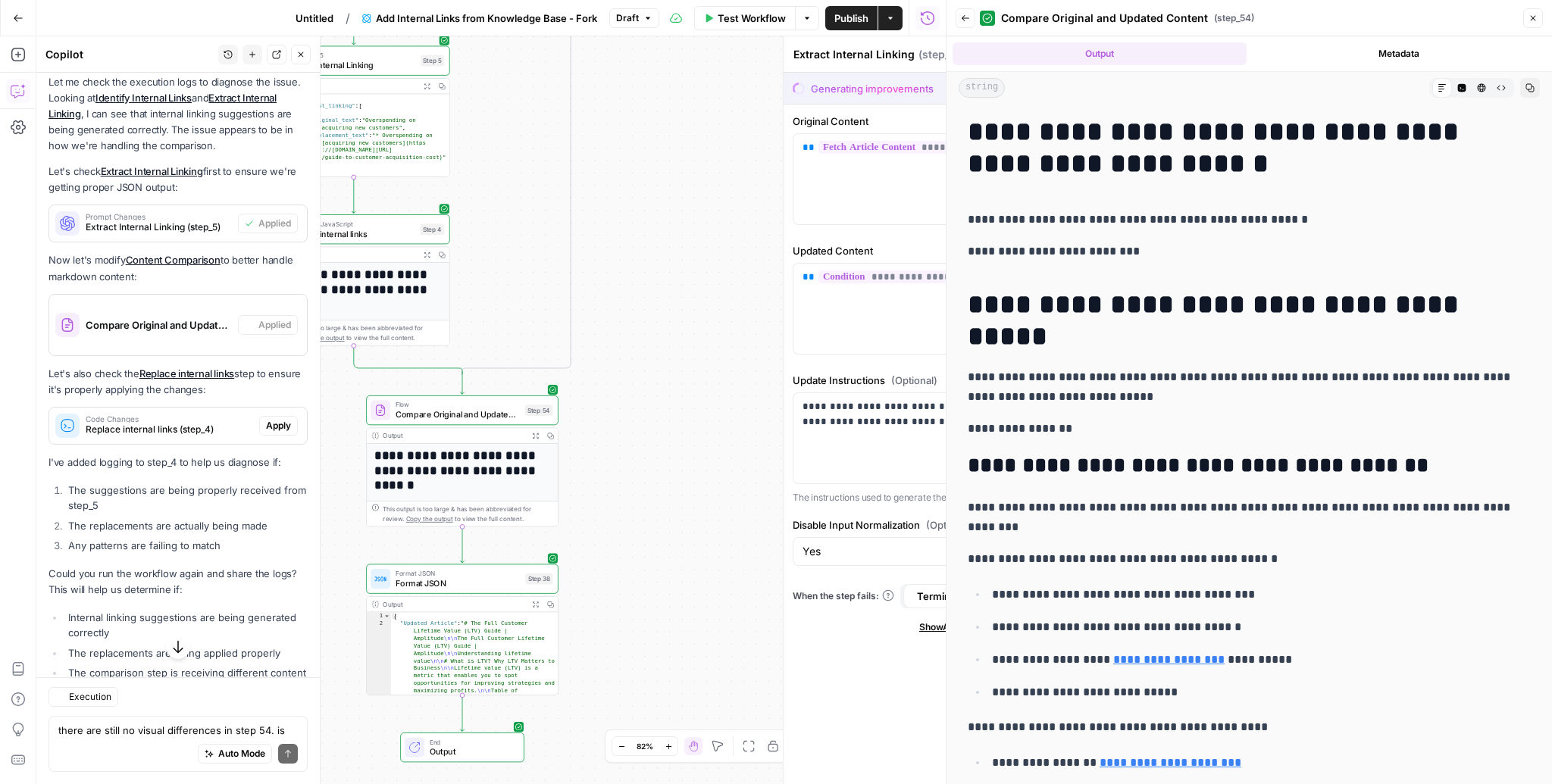
type textarea "Compare Original and Updated Content"
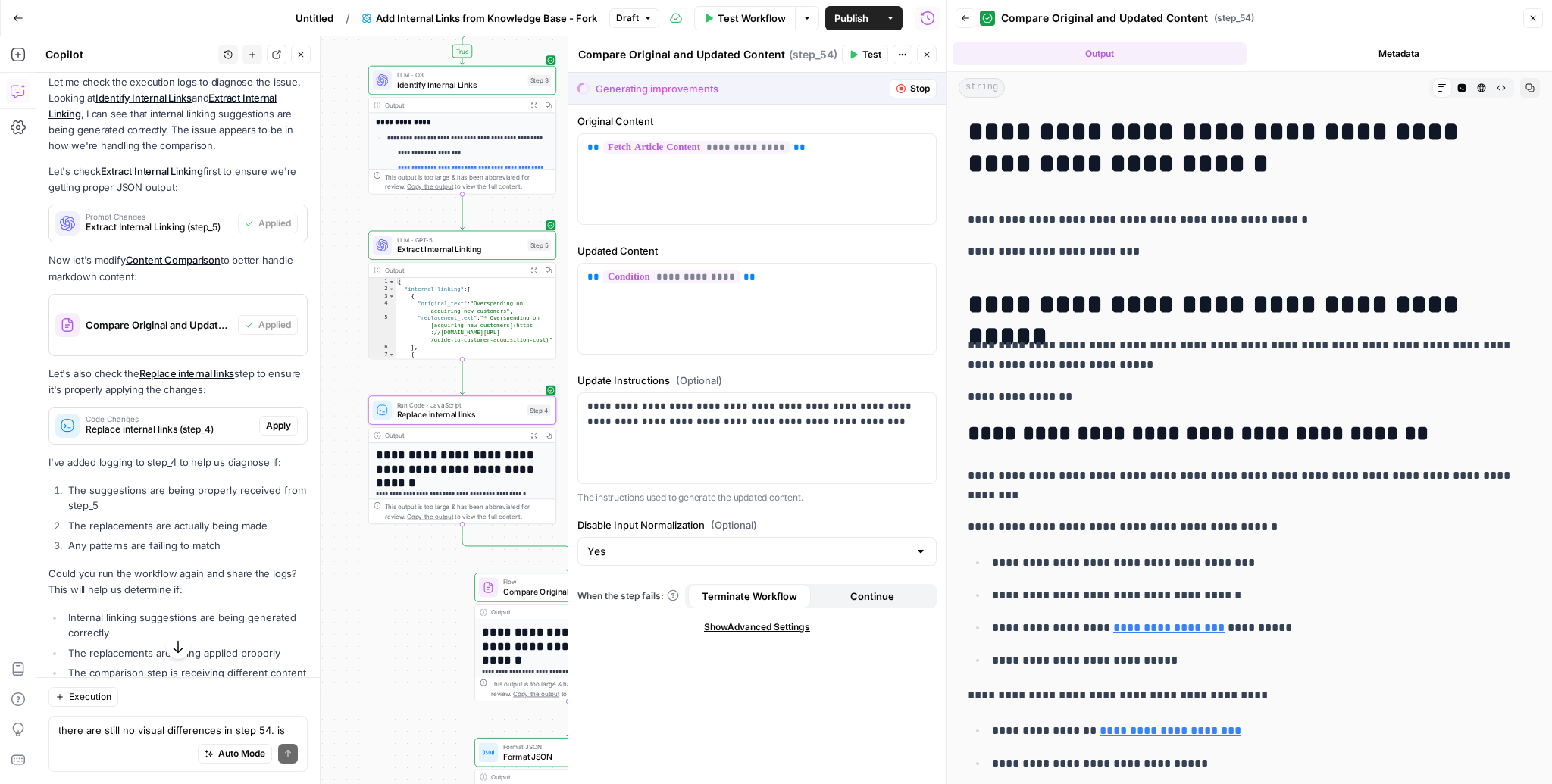
click at [274, 419] on span "Apply" at bounding box center [279, 426] width 25 height 14
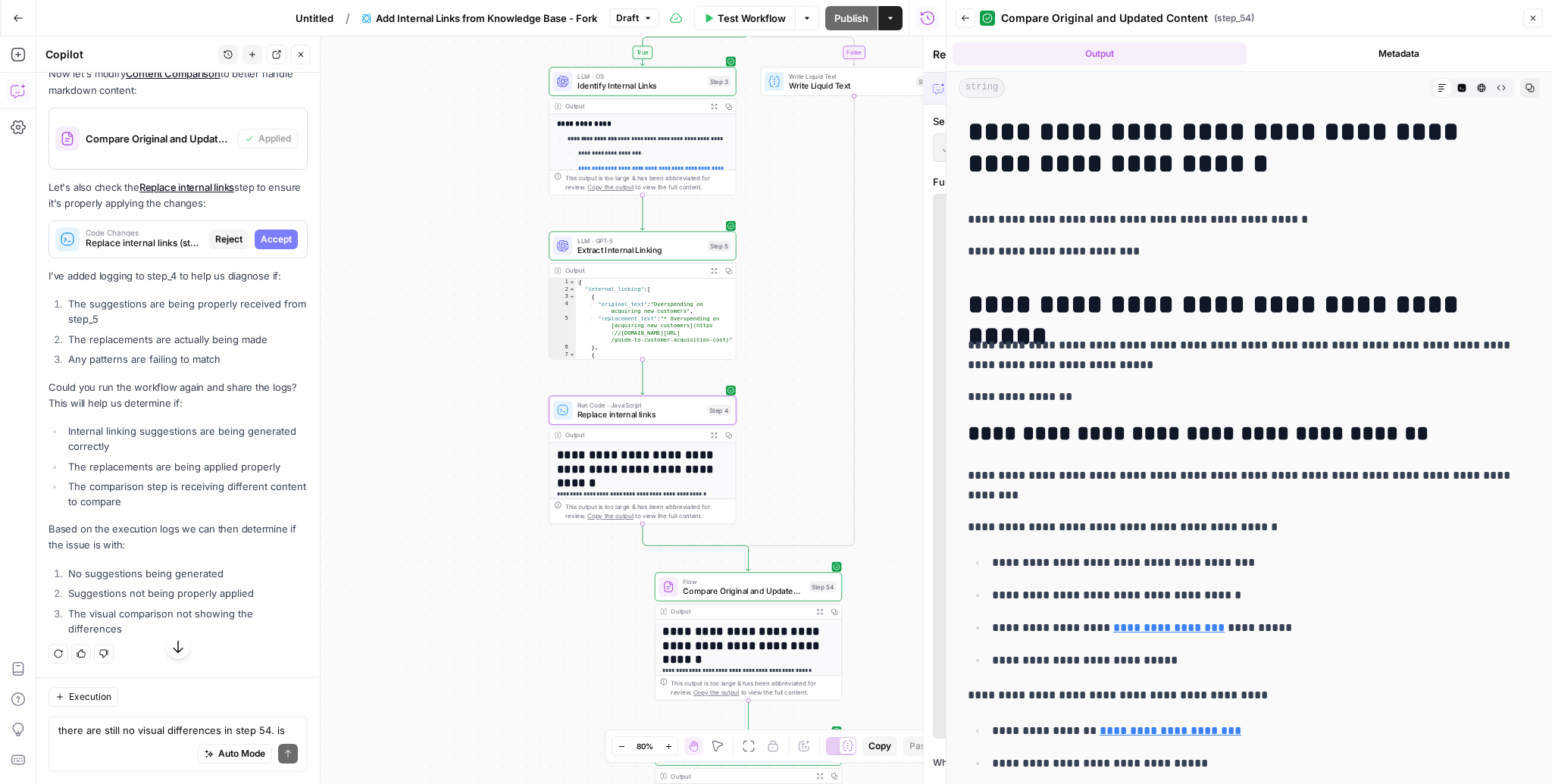
scroll to position [4822, 0]
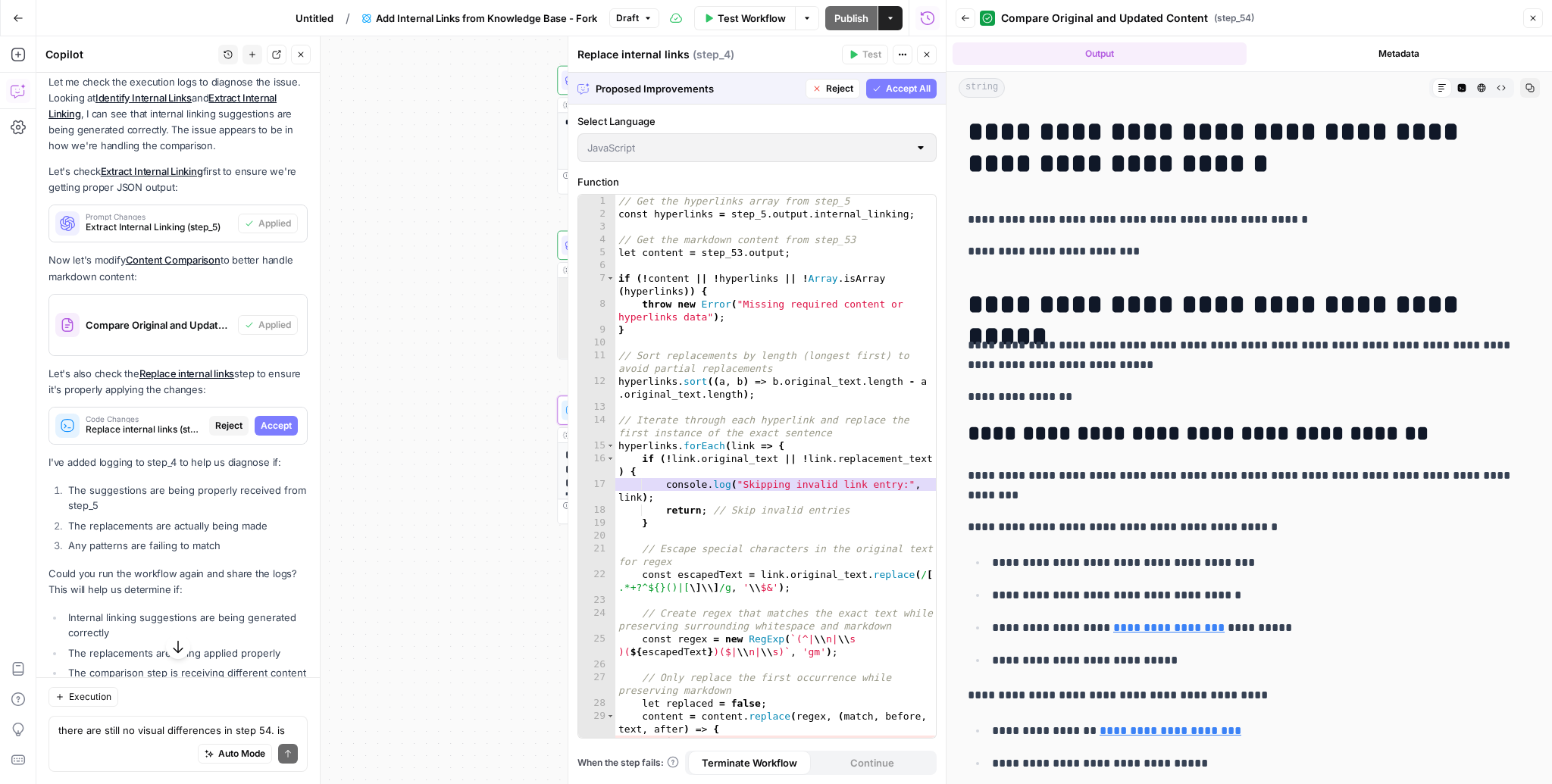
click at [274, 419] on span "Accept" at bounding box center [276, 426] width 31 height 14
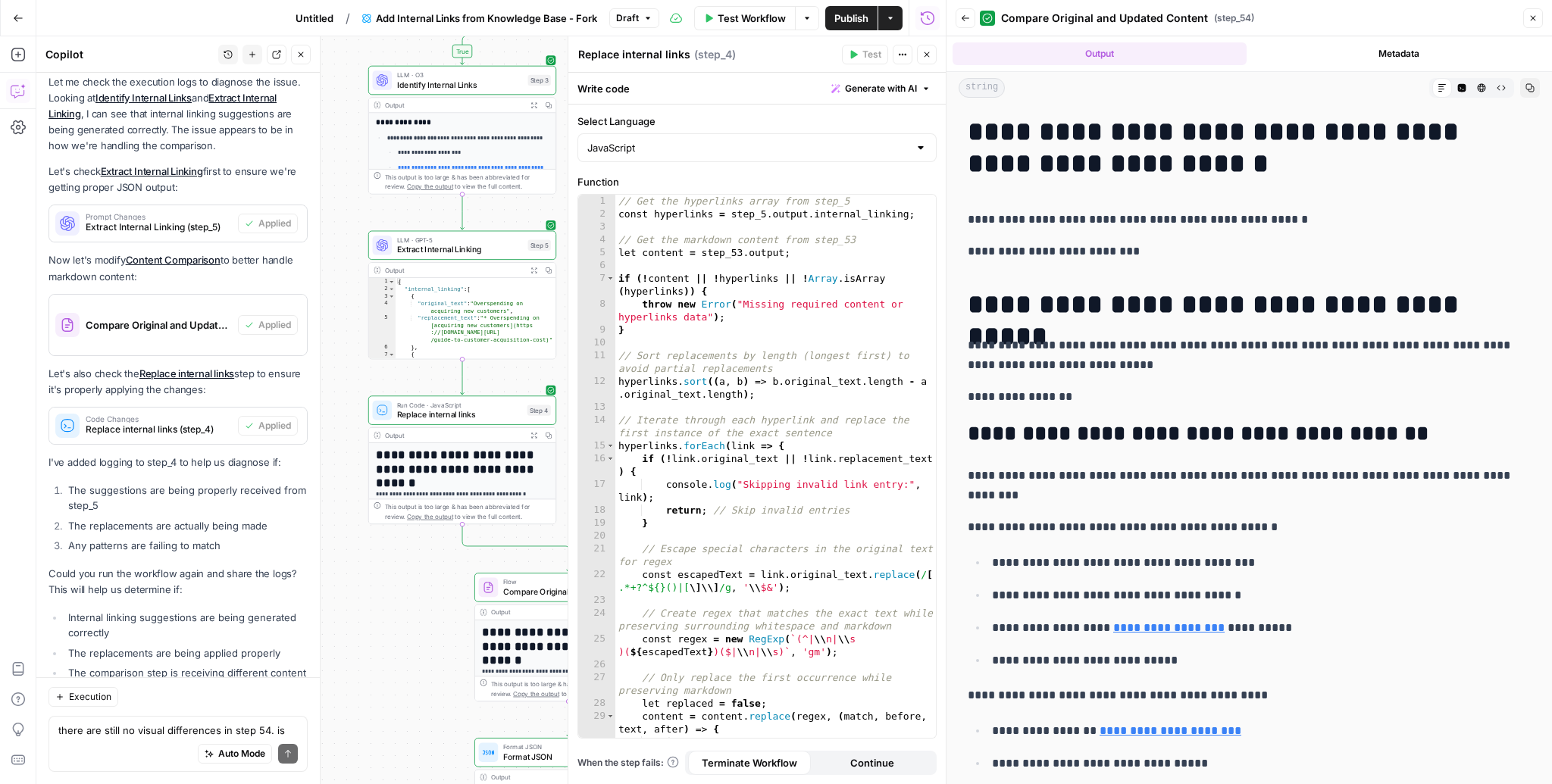
scroll to position [5173, 0]
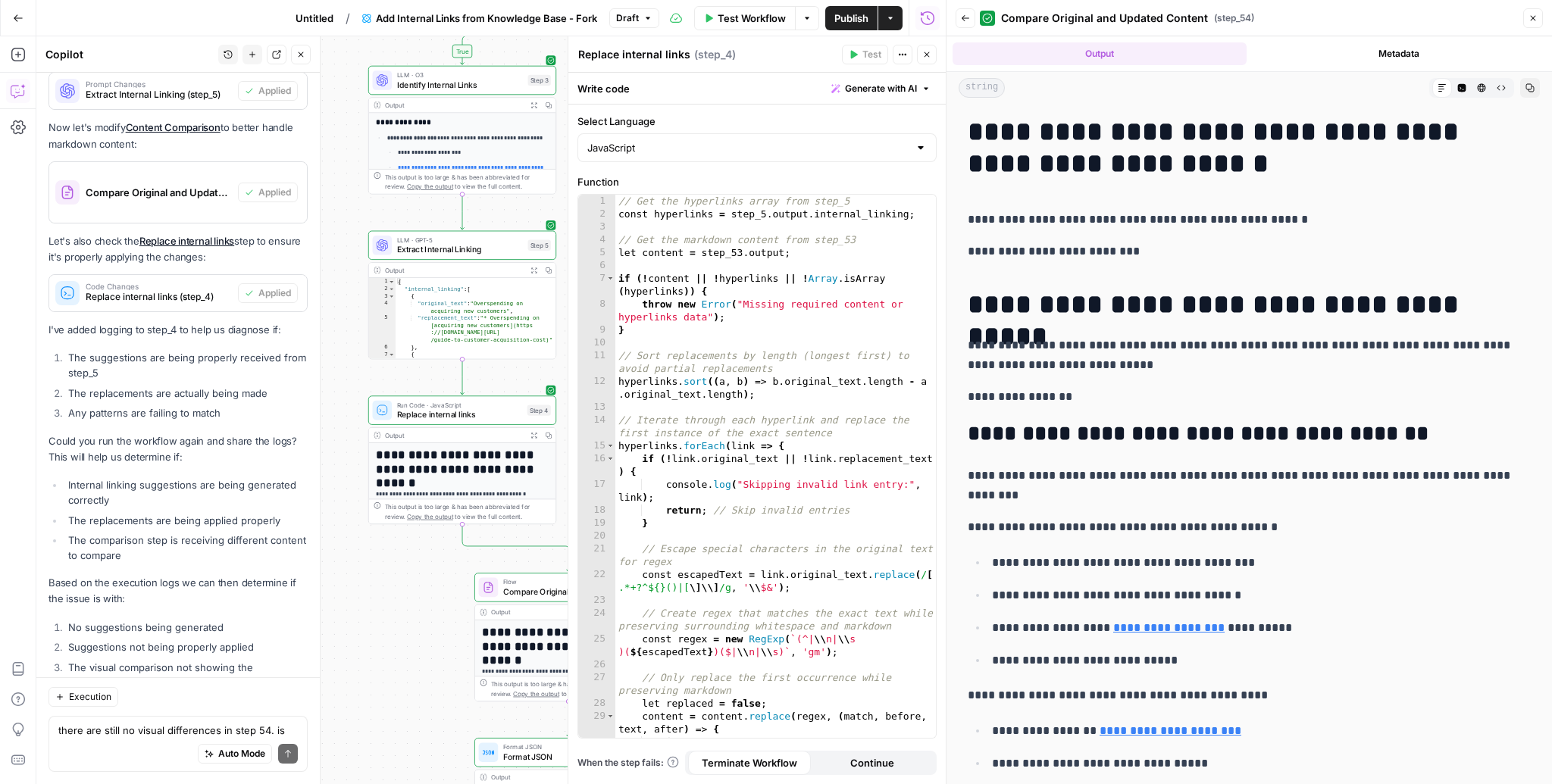
click at [750, 25] on span "Test Workflow" at bounding box center [752, 18] width 68 height 15
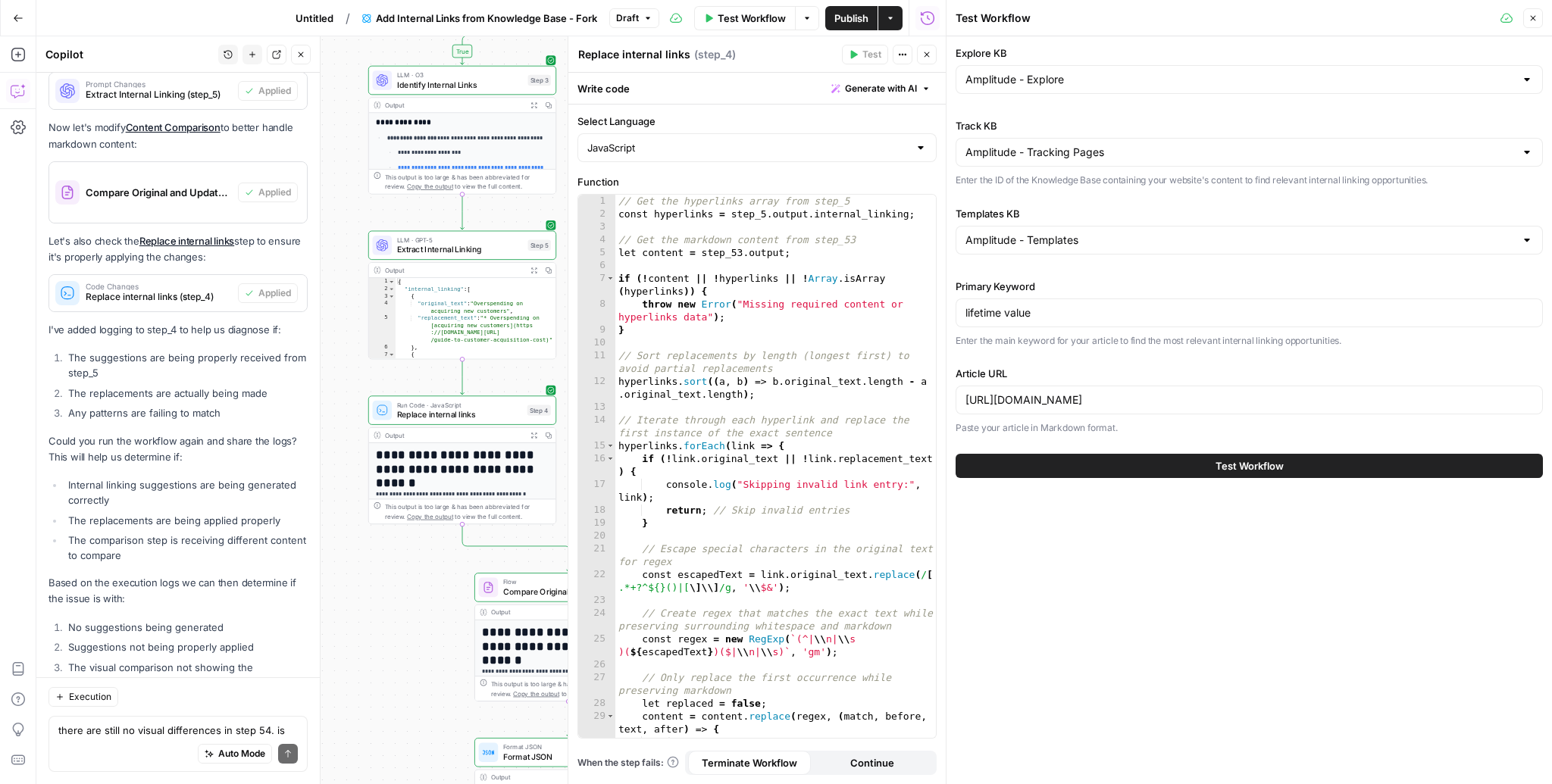
click at [1100, 459] on button "Test Workflow" at bounding box center [1249, 466] width 587 height 25
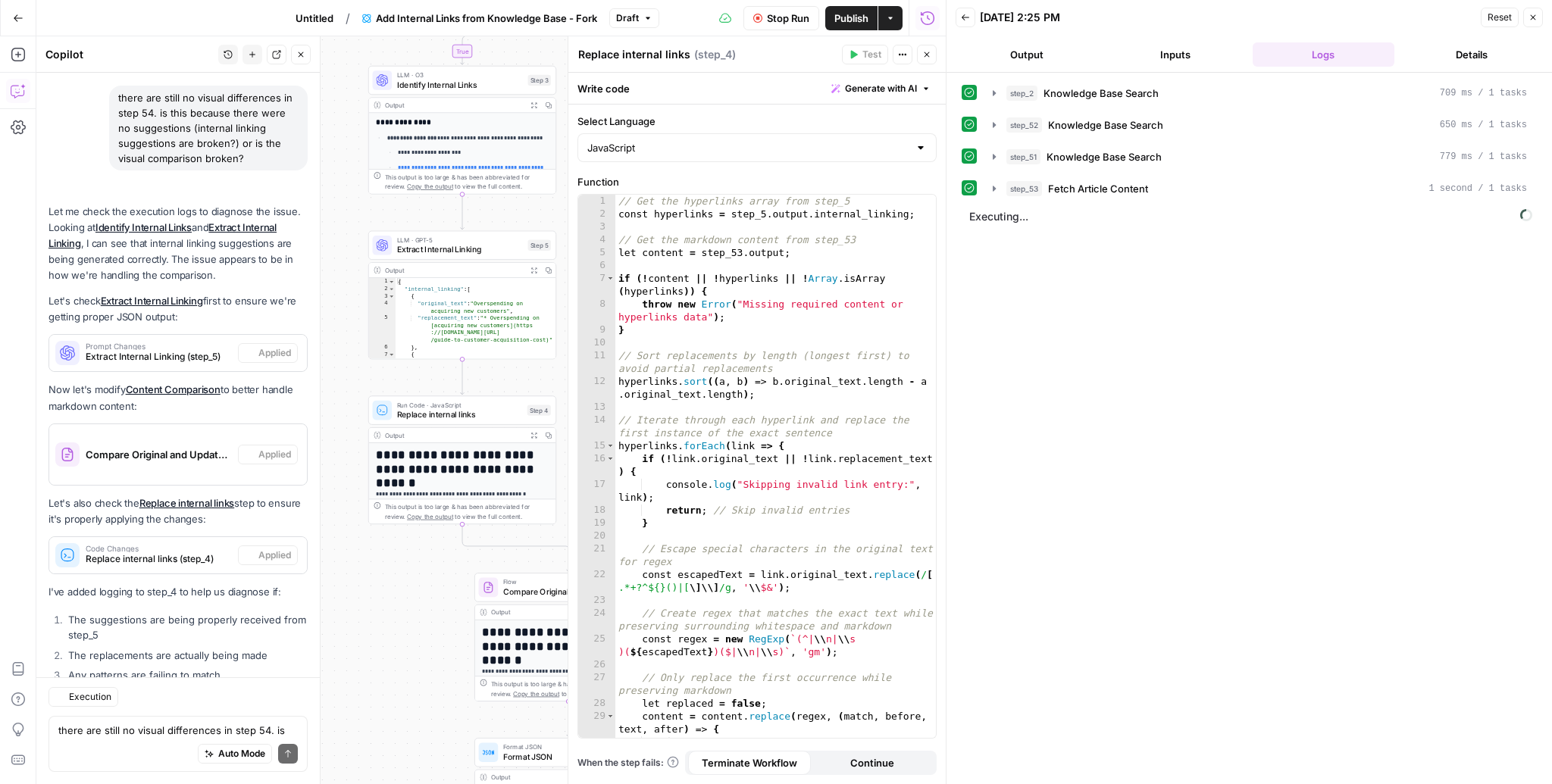
scroll to position [5173, 0]
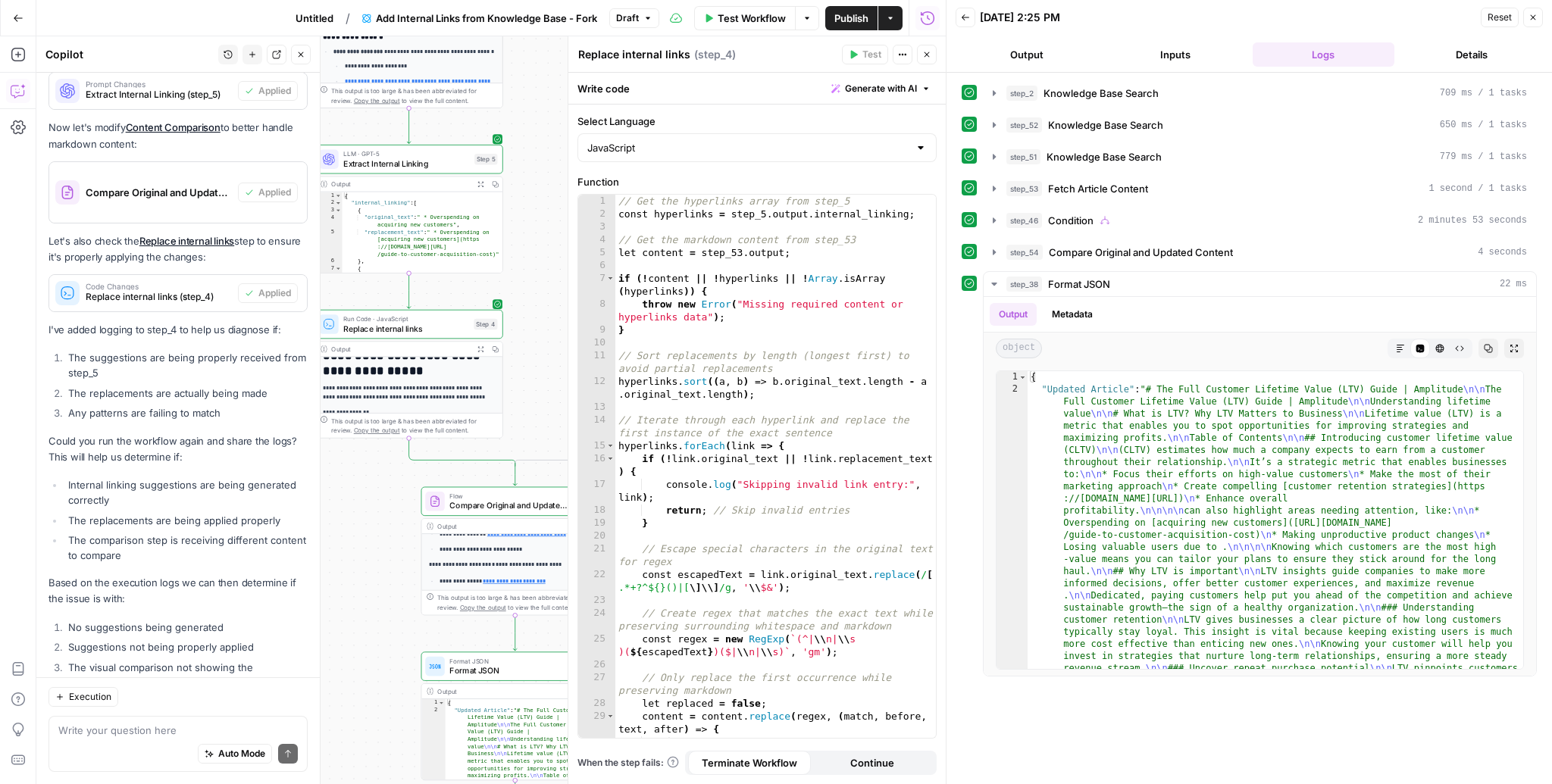
scroll to position [331, 0]
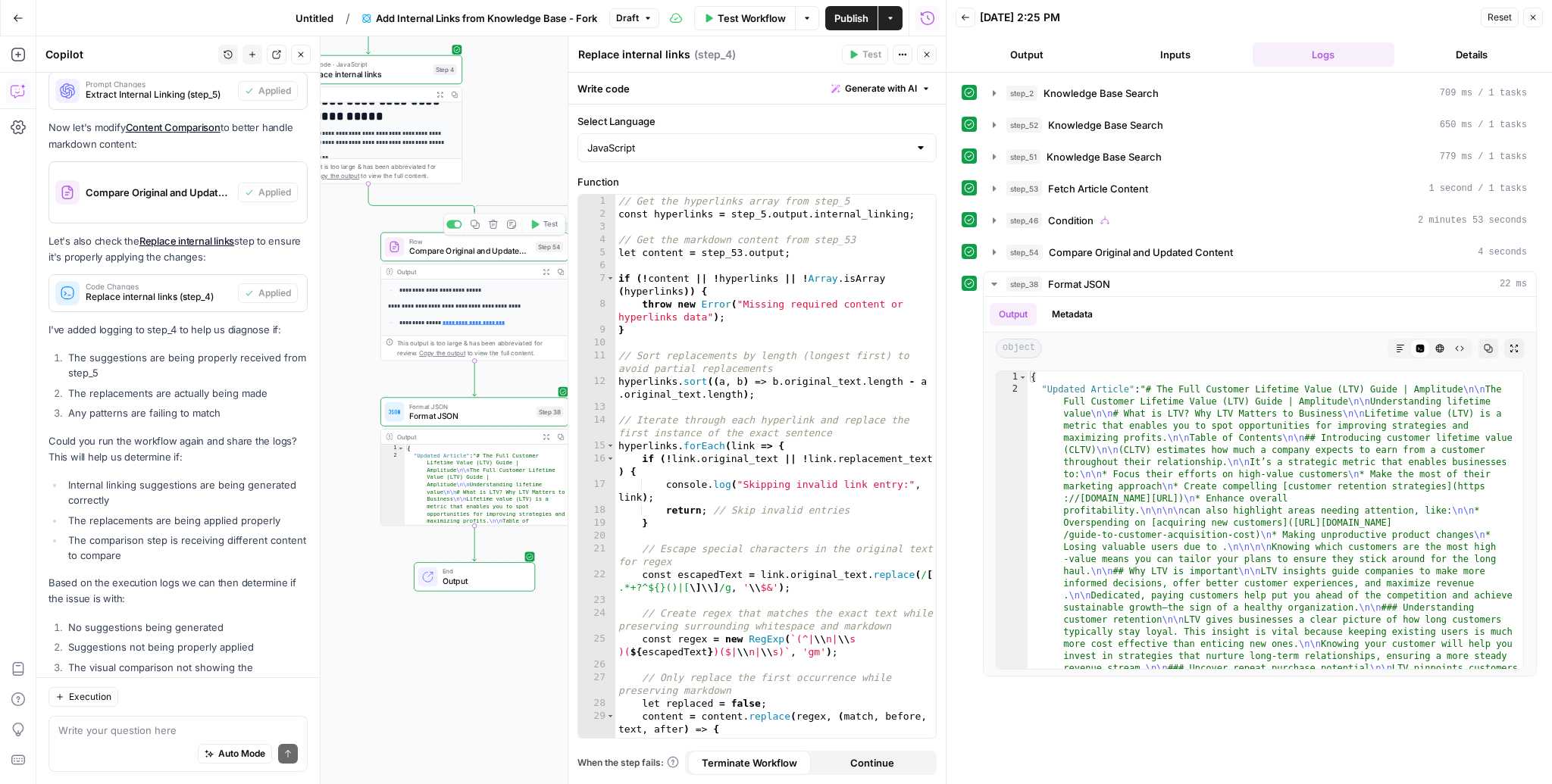
click at [547, 275] on button "Expand Output" at bounding box center [546, 272] width 15 height 15
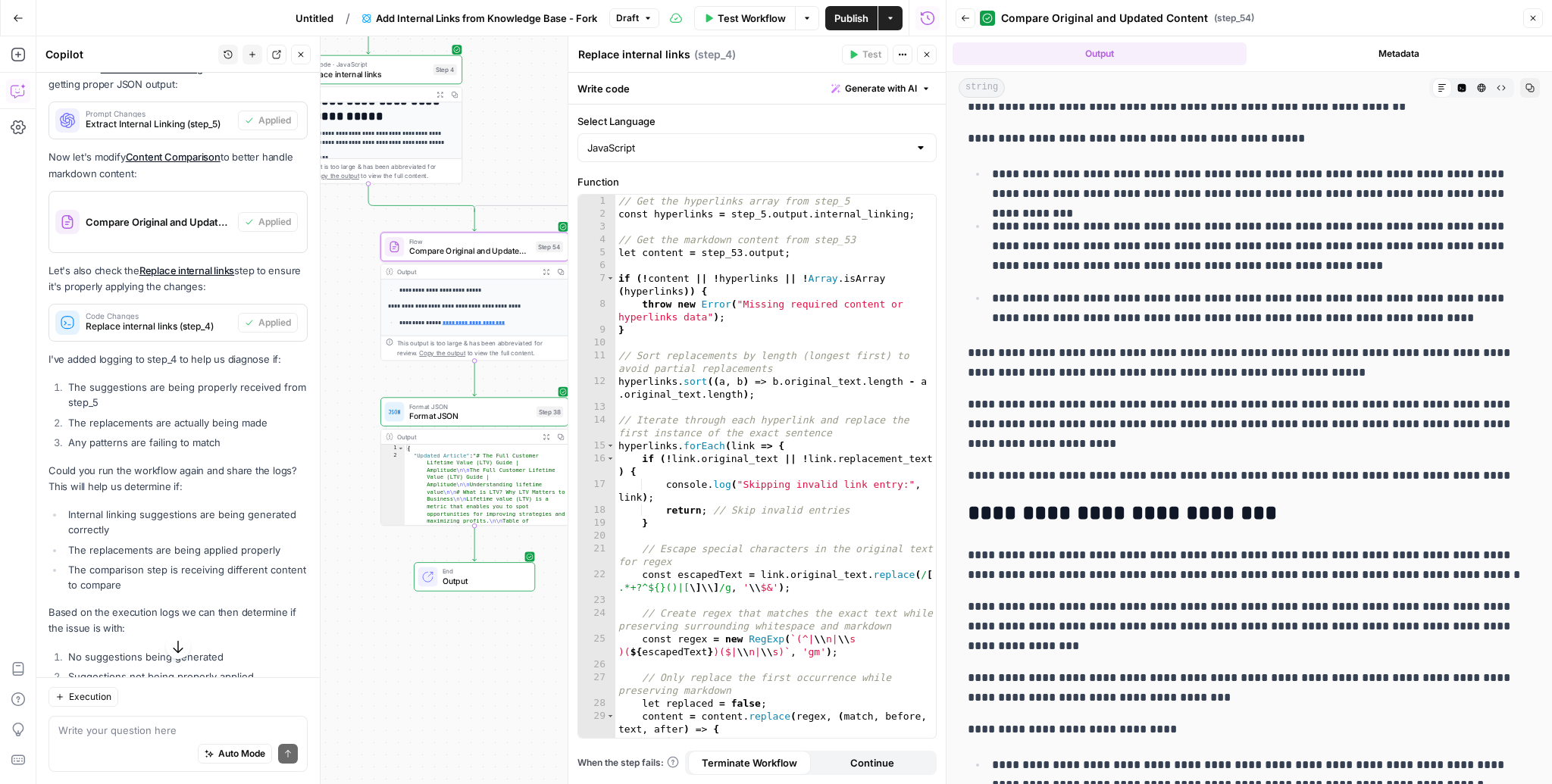
scroll to position [5144, 0]
click at [930, 58] on icon "button" at bounding box center [926, 55] width 9 height 9
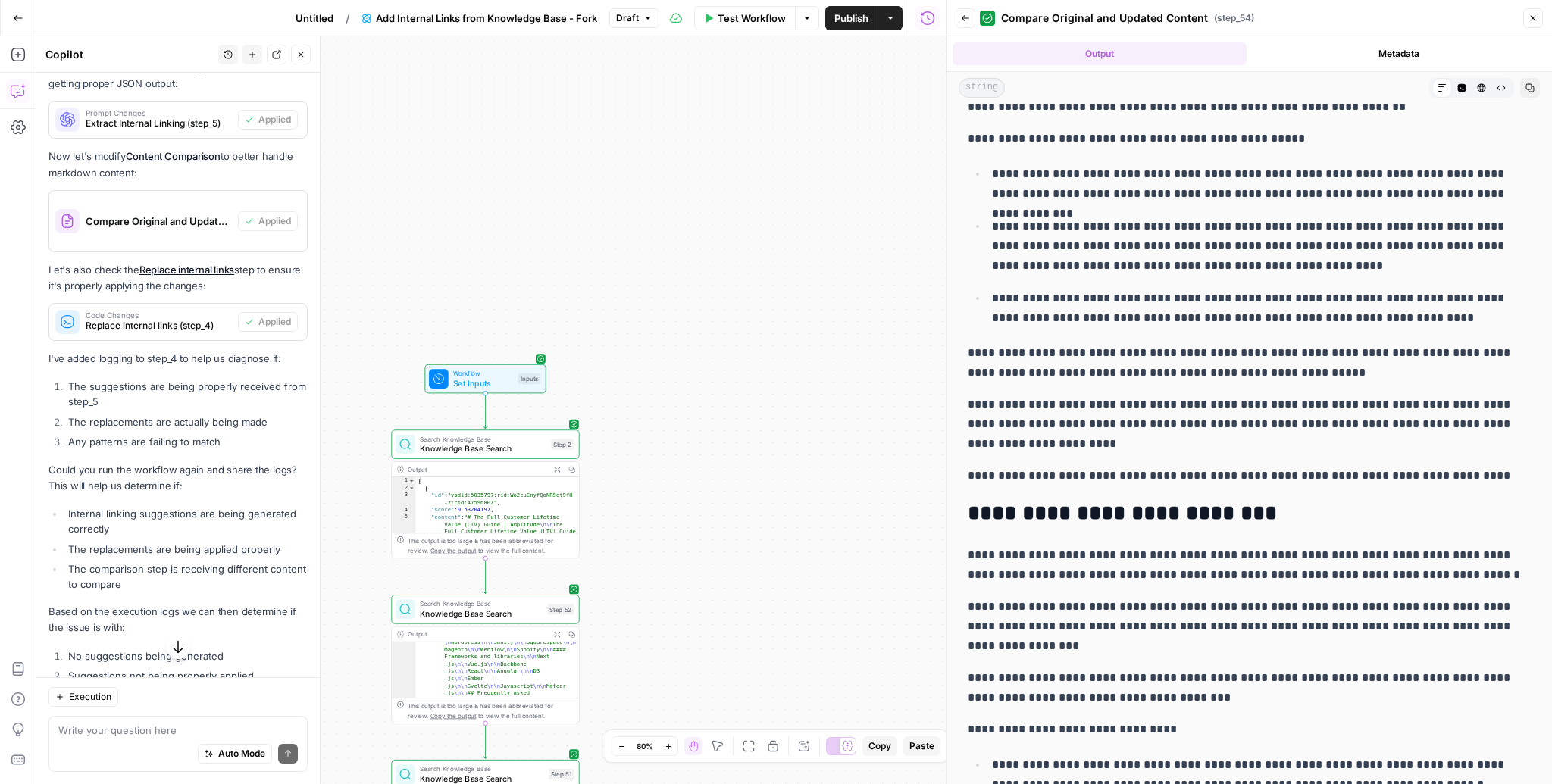
click at [479, 391] on div "Workflow Set Inputs Inputs Test Step" at bounding box center [485, 379] width 122 height 28
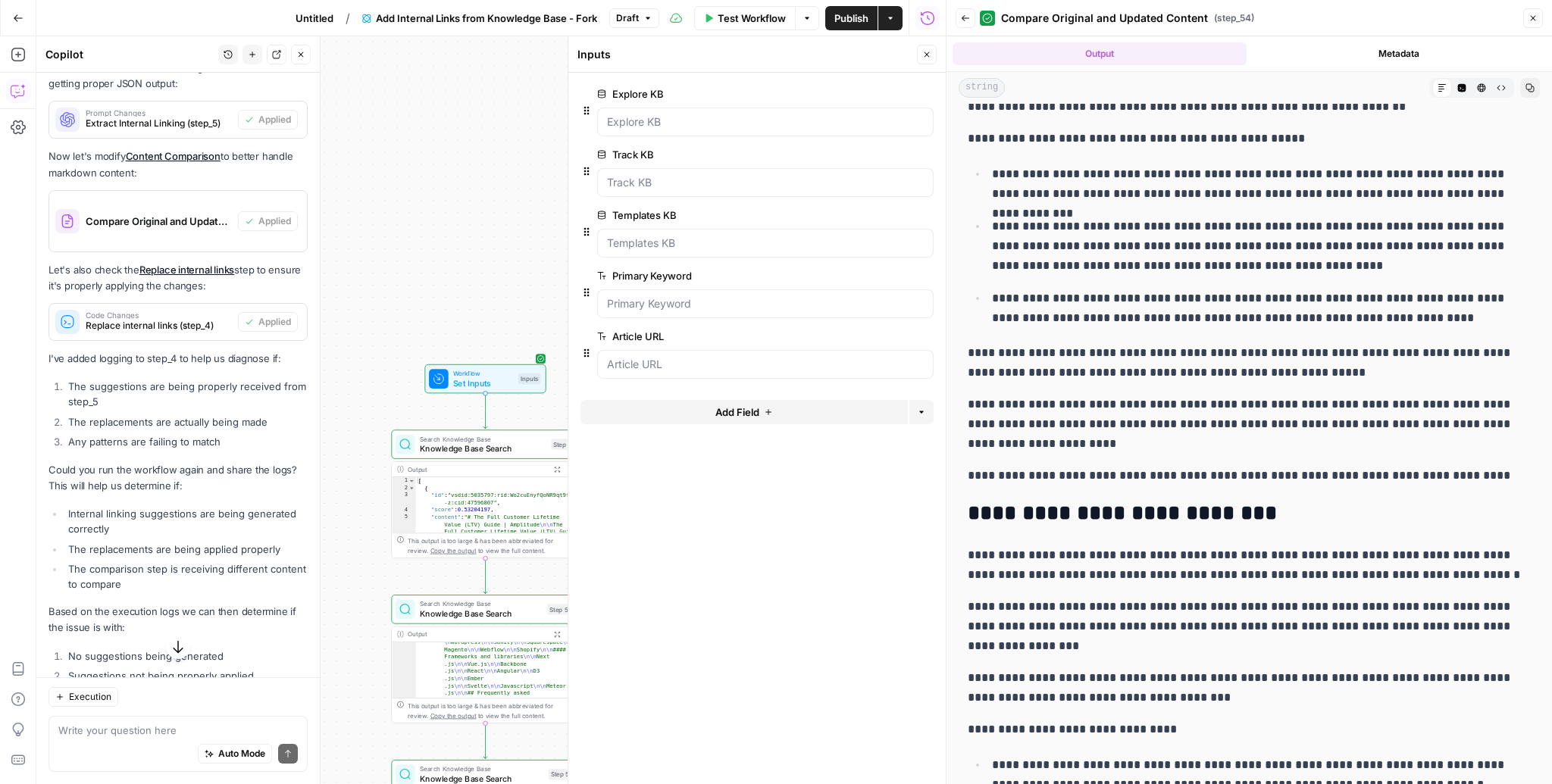
click at [482, 449] on span "Knowledge Base Search" at bounding box center [483, 449] width 126 height 12
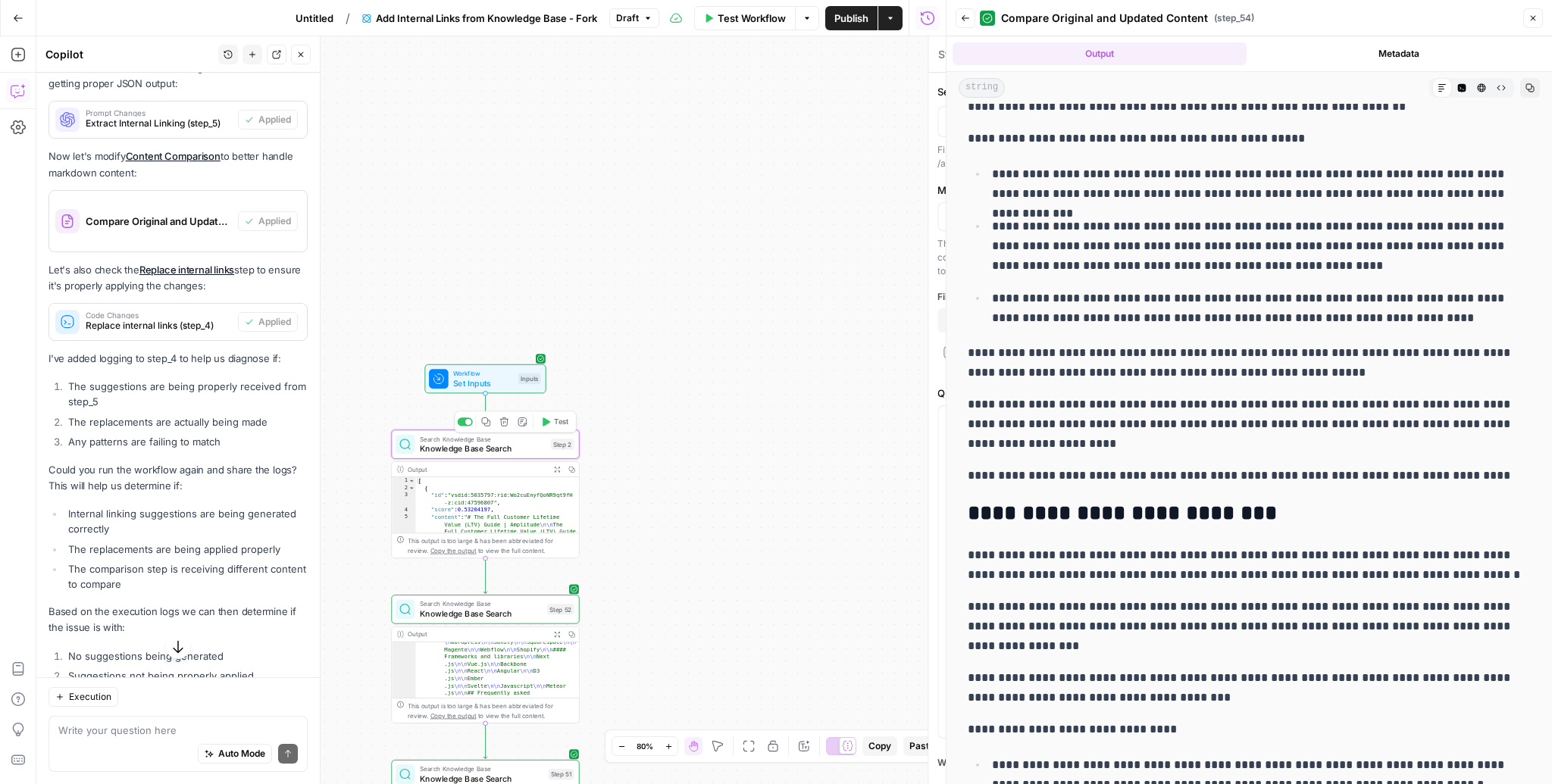
type textarea "Knowledge Base Search"
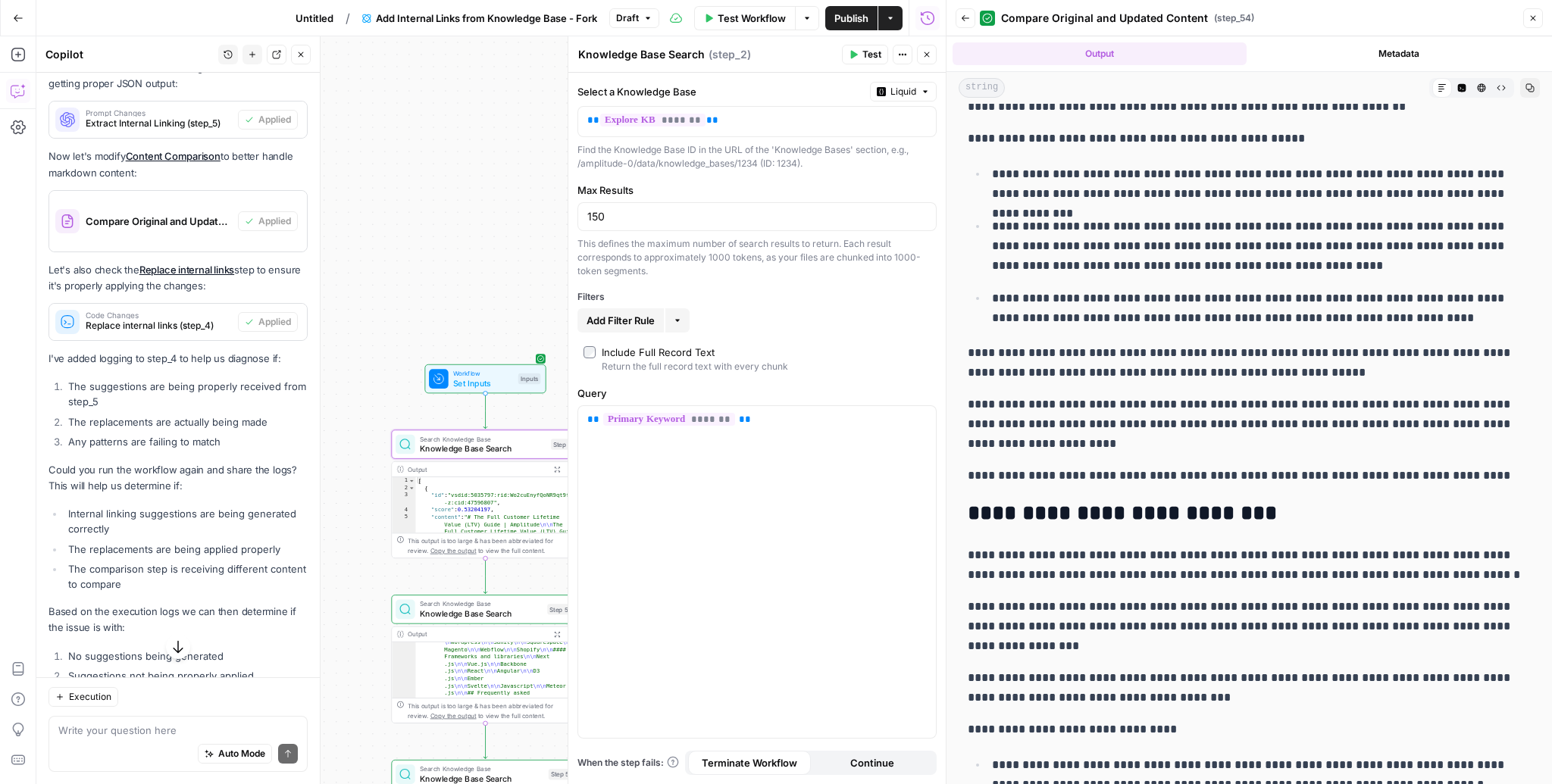
click at [492, 249] on div "true false Workflow Set Inputs Inputs Search Knowledge Base Knowledge Base Sear…" at bounding box center [491, 410] width 910 height 748
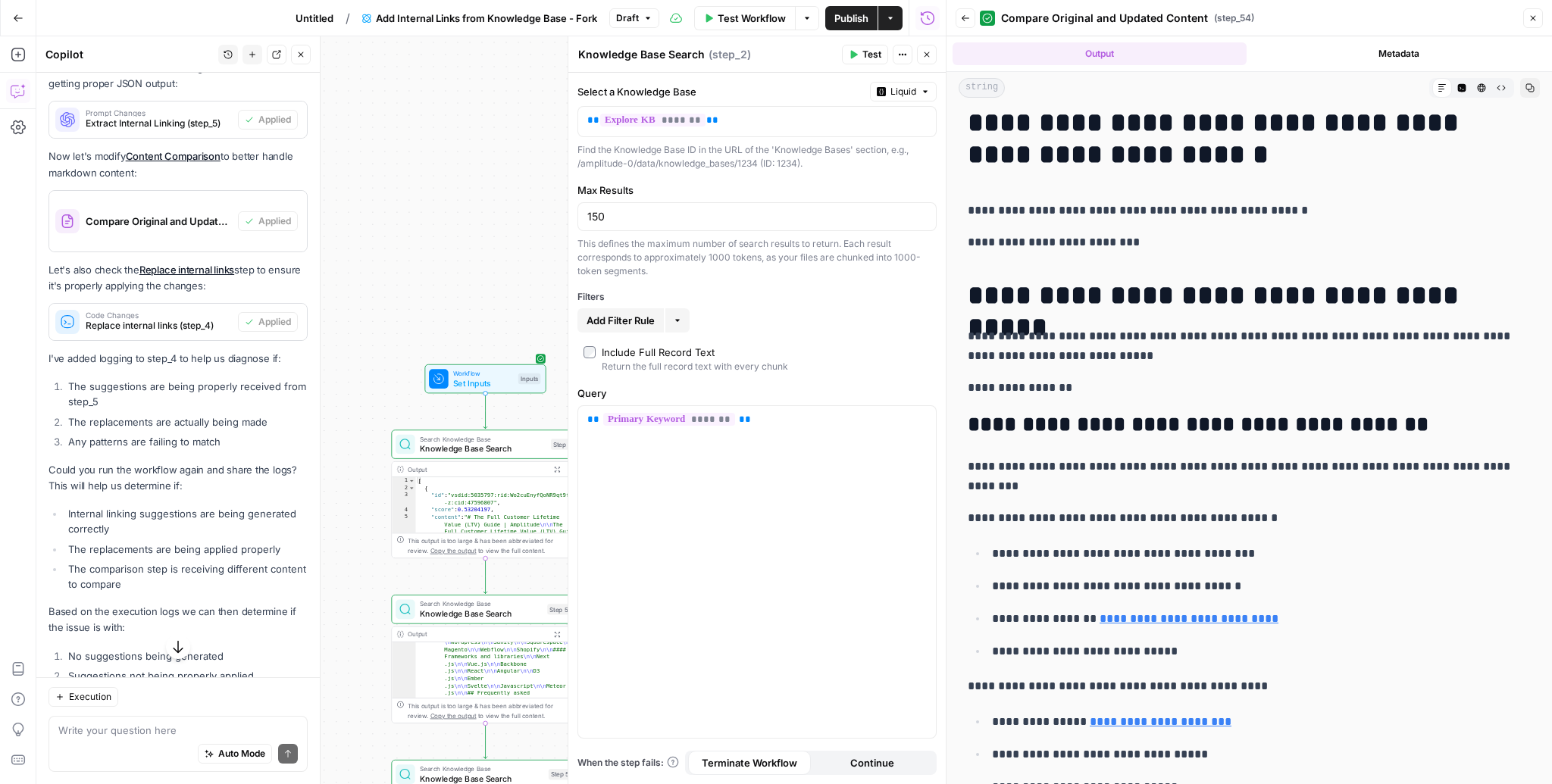
scroll to position [0, 0]
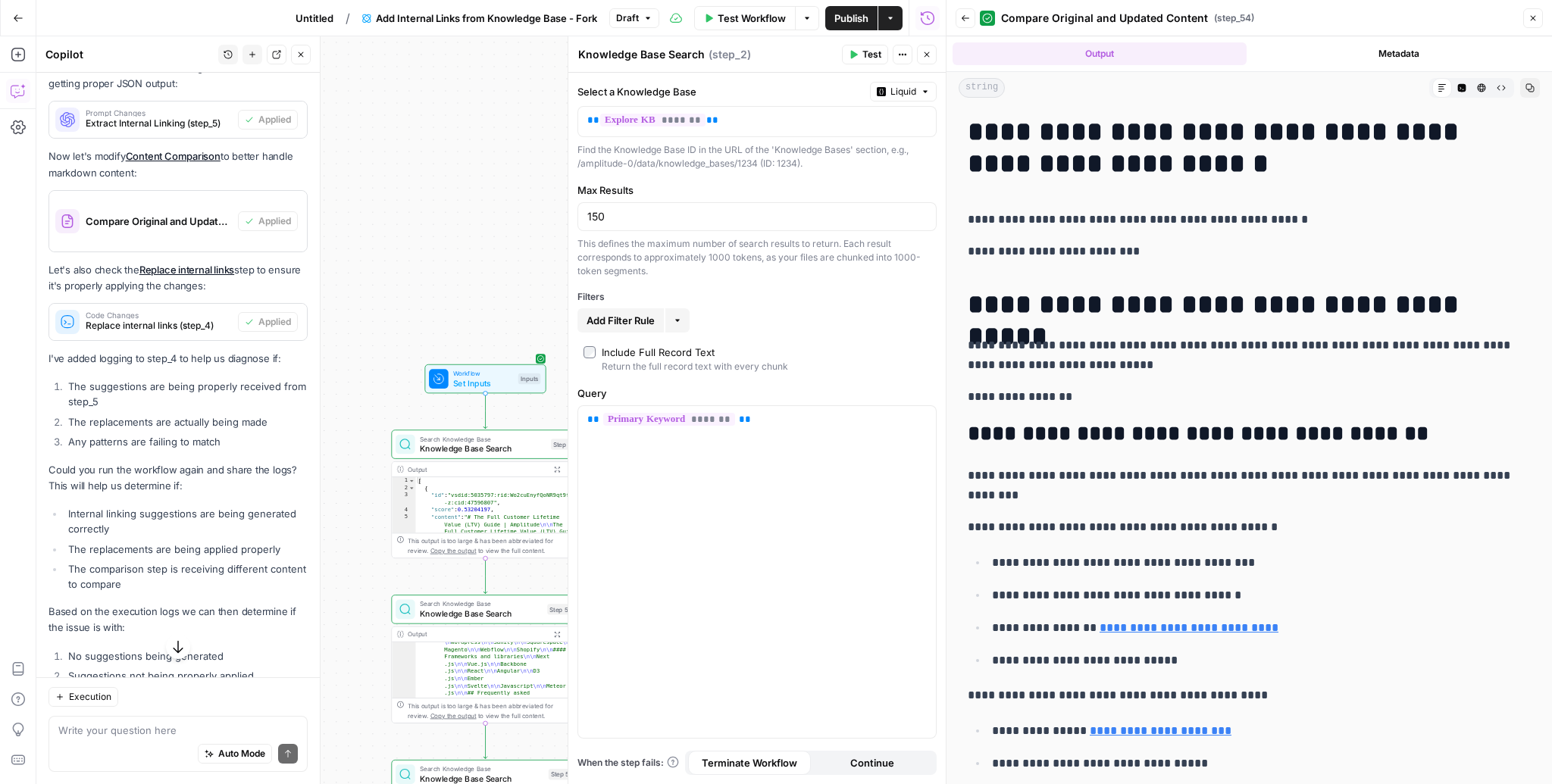
click at [733, 12] on span "Test Workflow" at bounding box center [752, 18] width 68 height 15
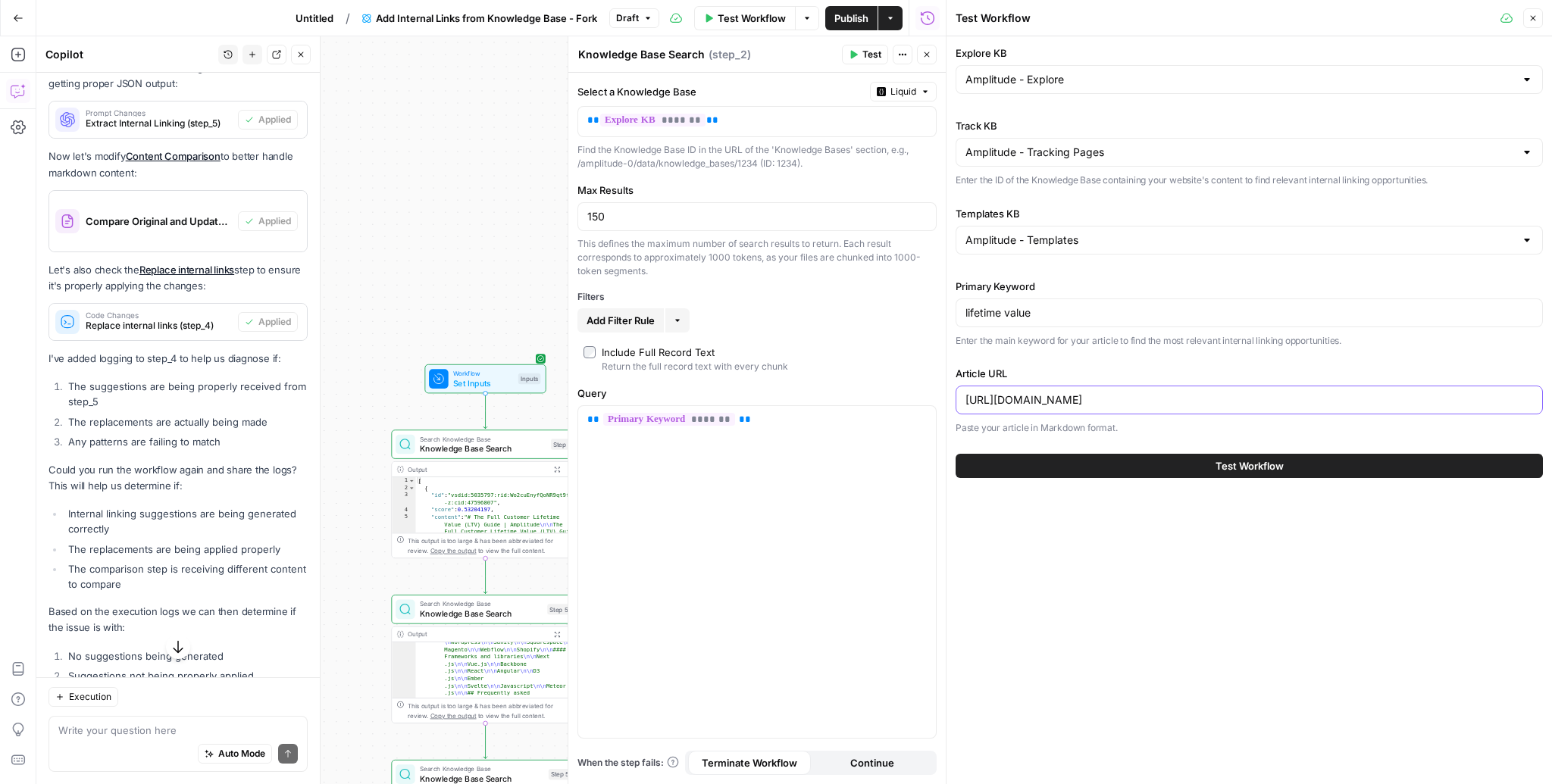
click at [1167, 401] on input "https://amplitude.com/explore/metrics/ltv-in-business-guide" at bounding box center [1249, 400] width 568 height 15
click at [1533, 15] on icon "button" at bounding box center [1533, 18] width 9 height 9
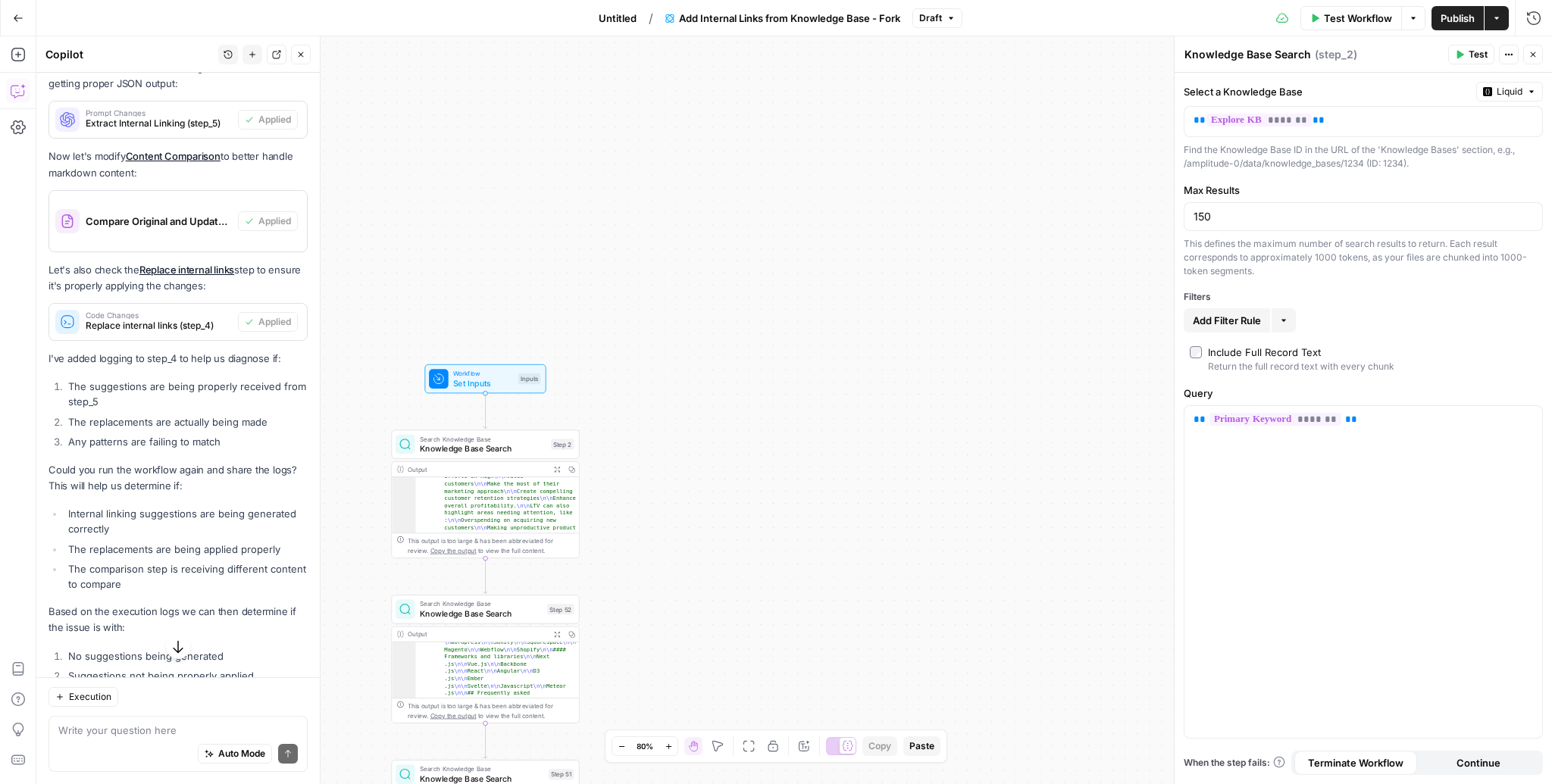
scroll to position [451, 0]
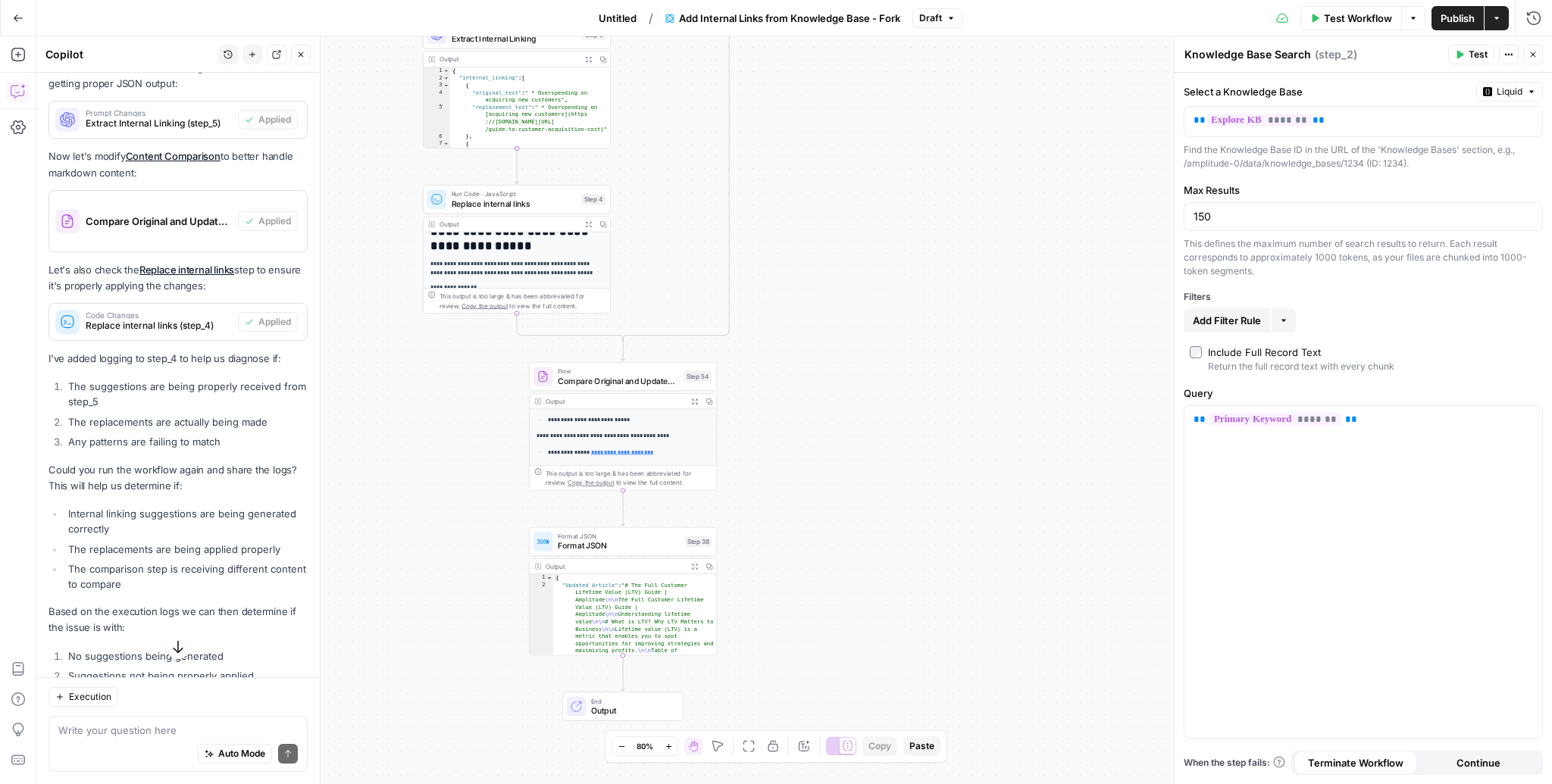
click at [693, 403] on icon "button" at bounding box center [694, 401] width 7 height 7
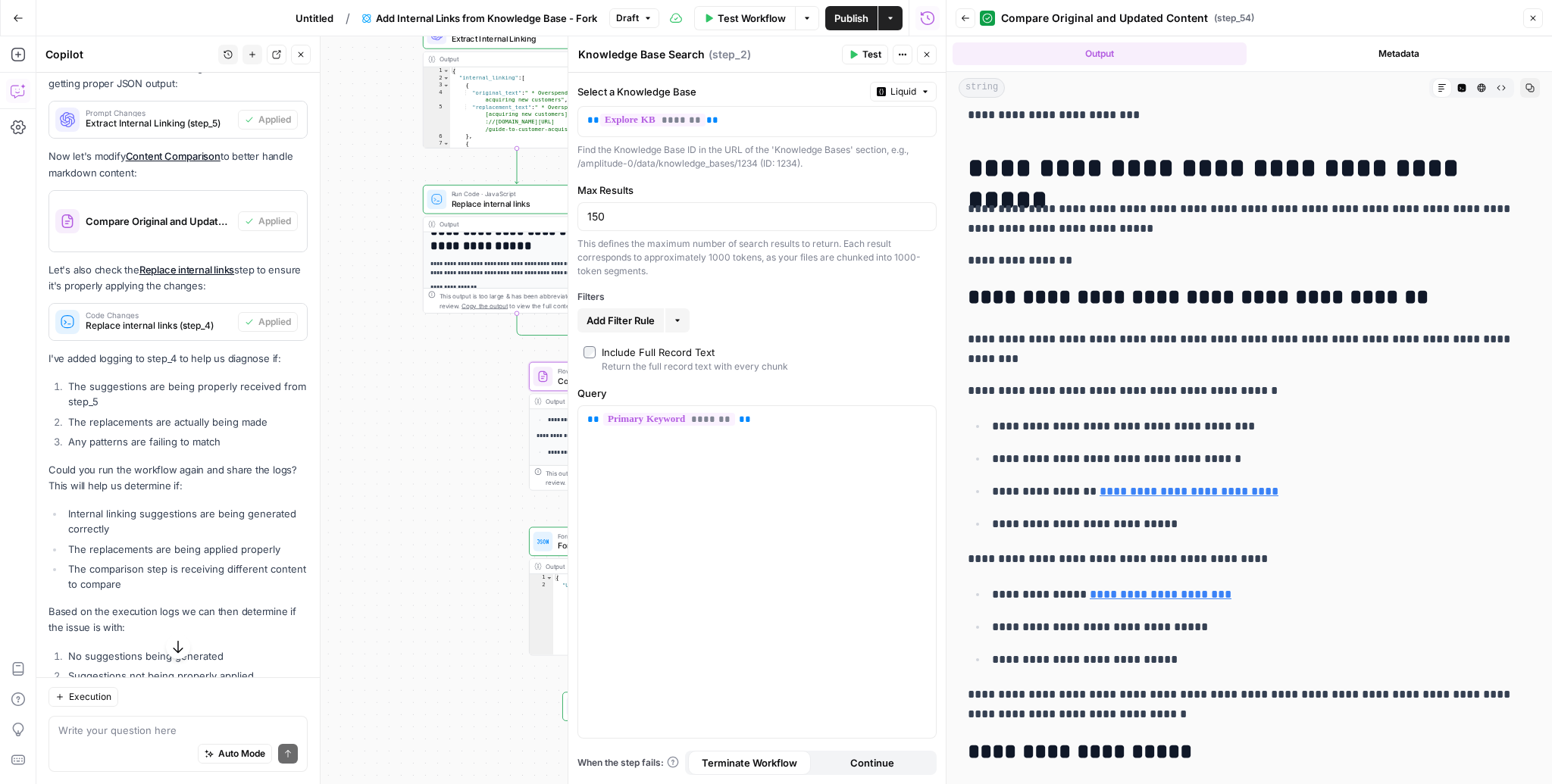
scroll to position [147, 0]
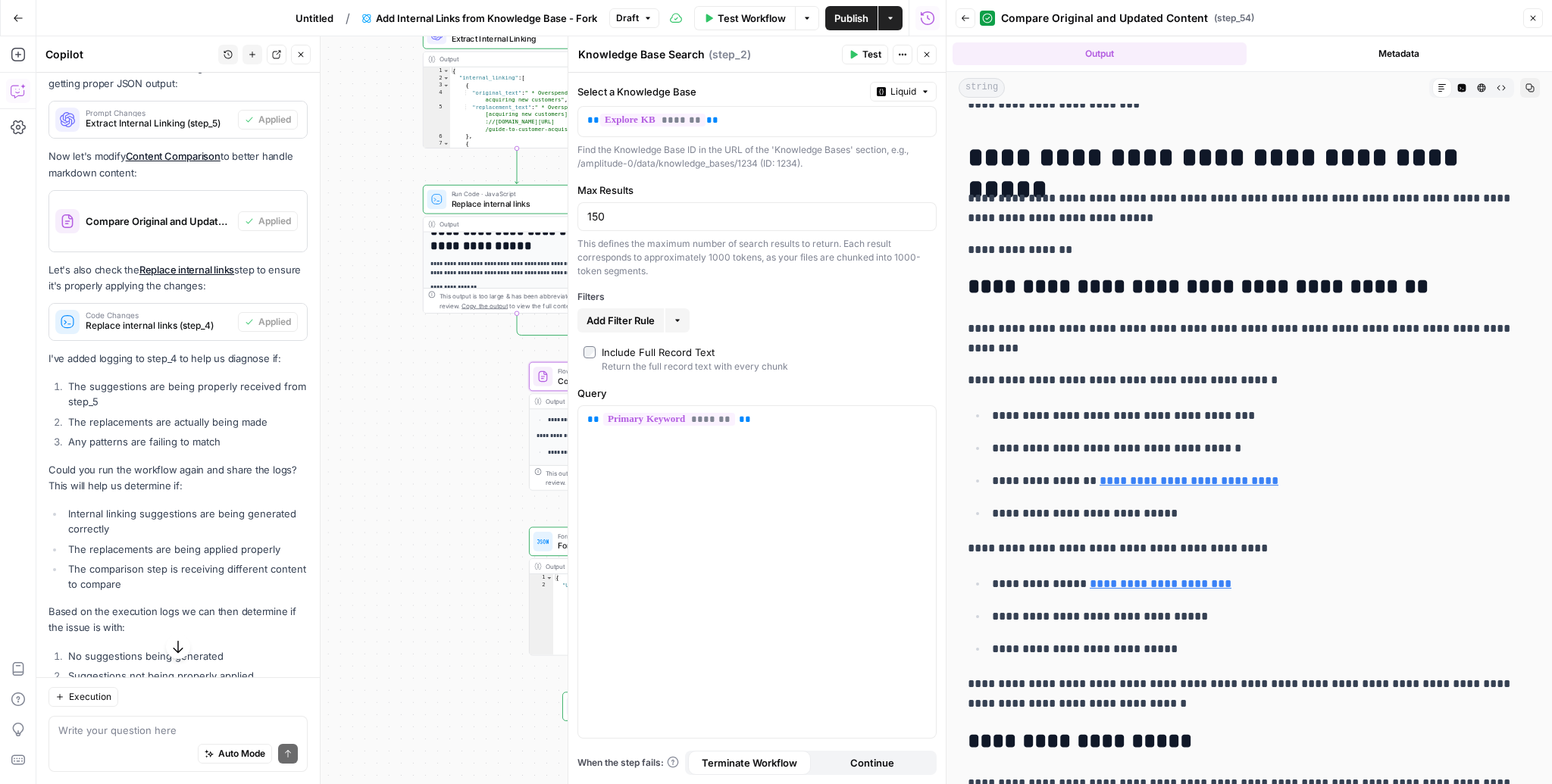
click at [149, 741] on div "Auto Mode Send" at bounding box center [178, 754] width 239 height 33
type textarea "when you give me the ou"
type textarea "in the output, i'm not seeing existing links. it looks like the workflow is str…"
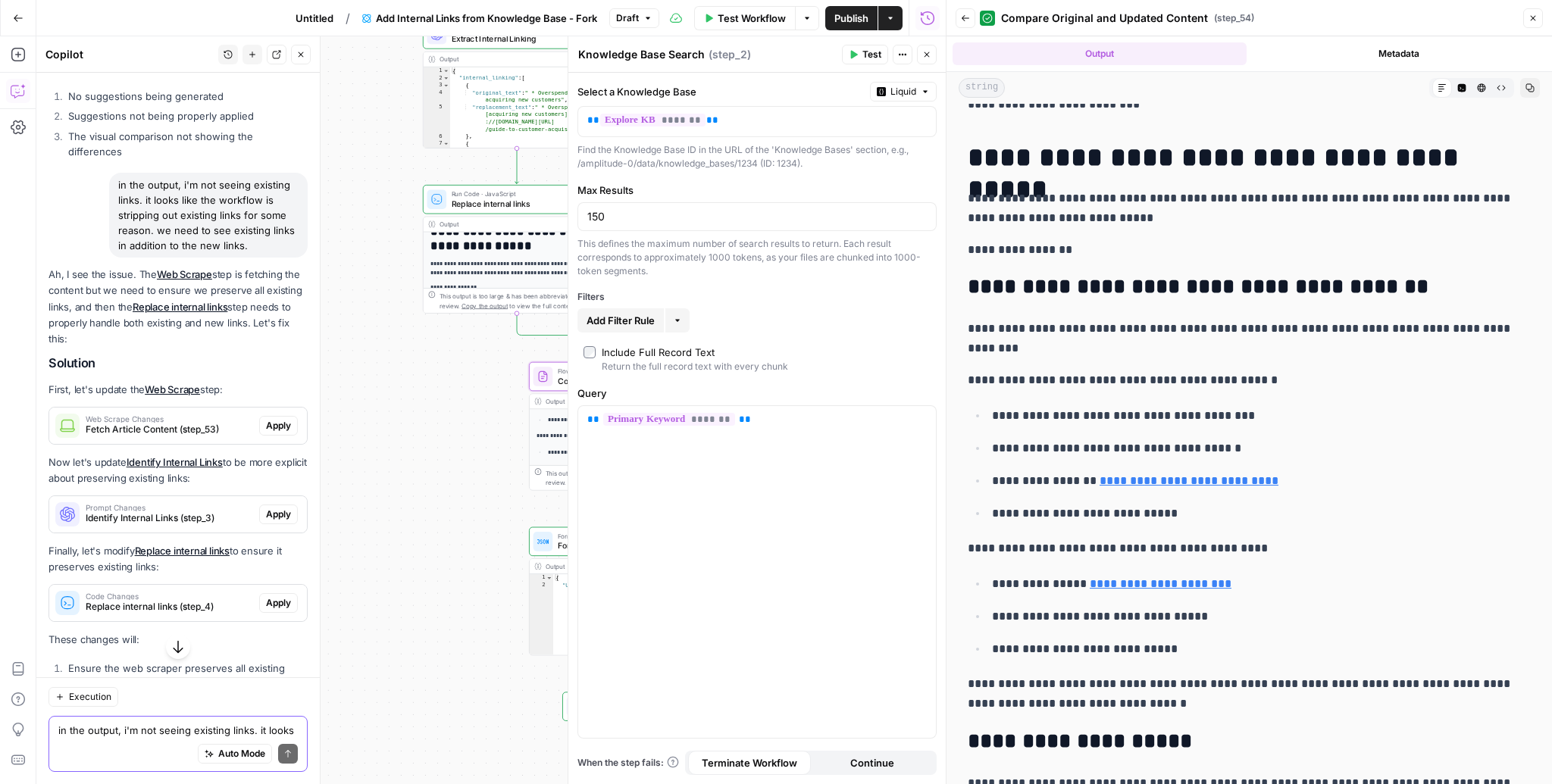
scroll to position [5717, 0]
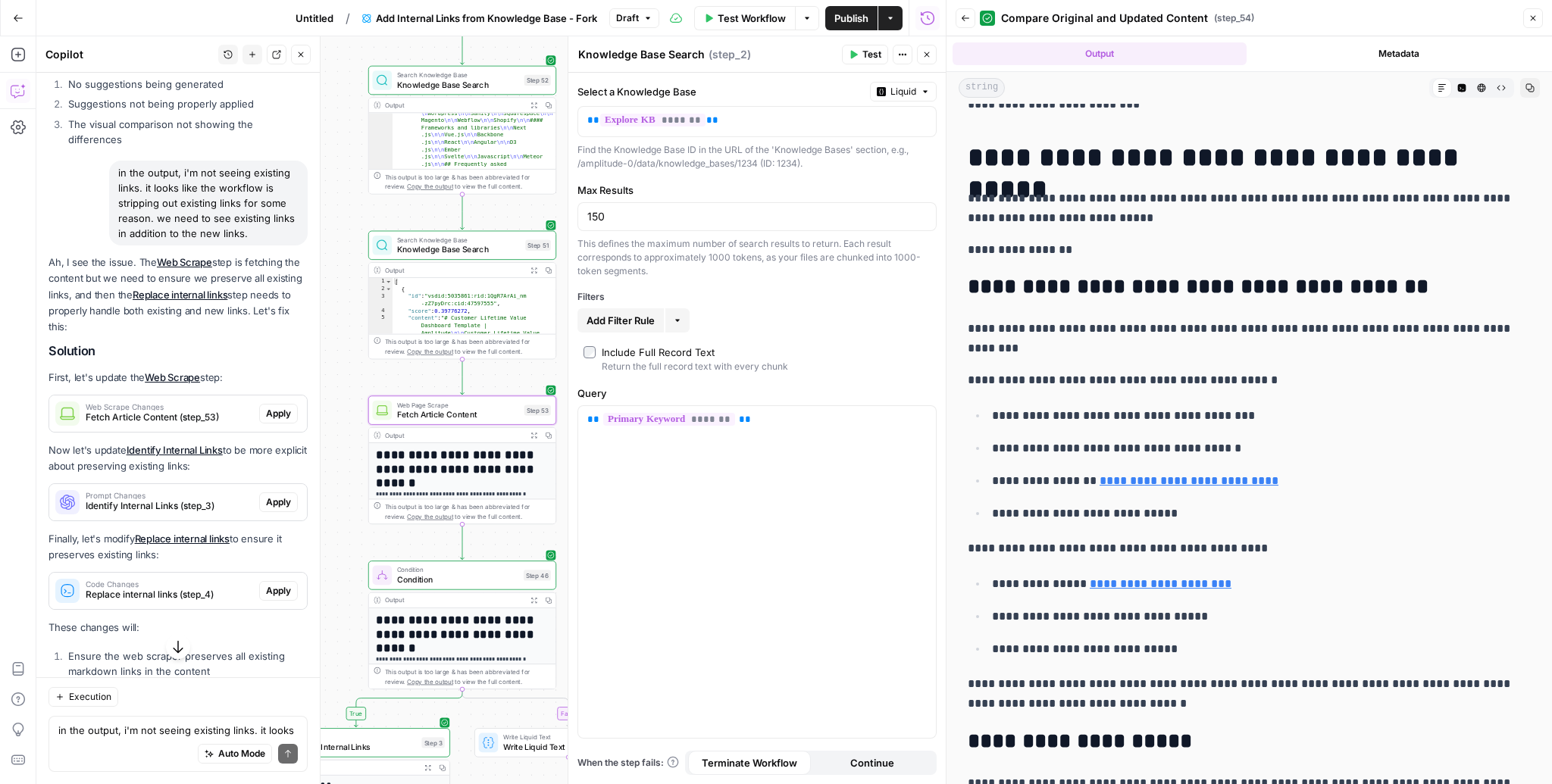
click at [278, 407] on span "Apply" at bounding box center [279, 414] width 25 height 14
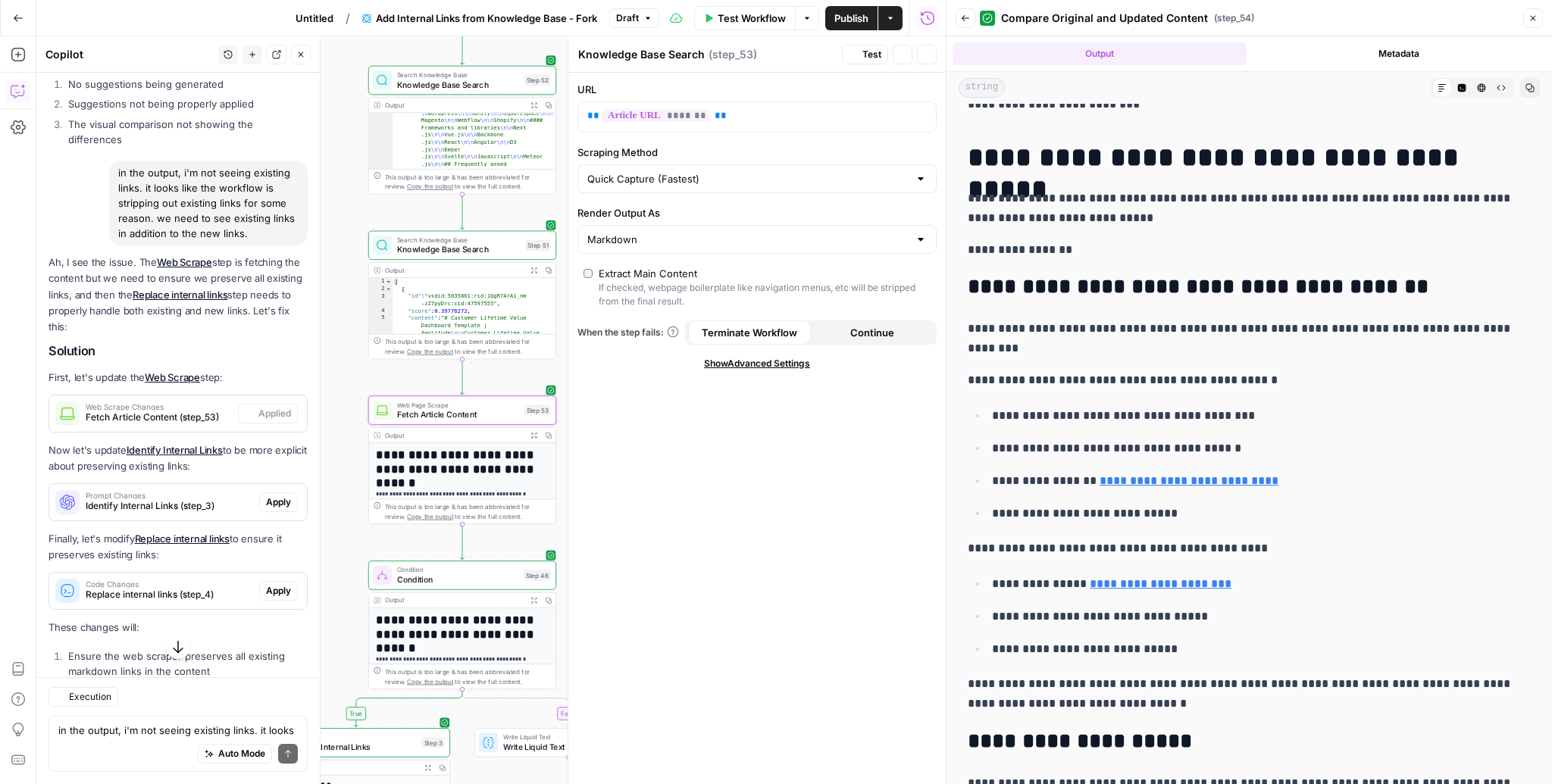
type textarea "Fetch Article Content"
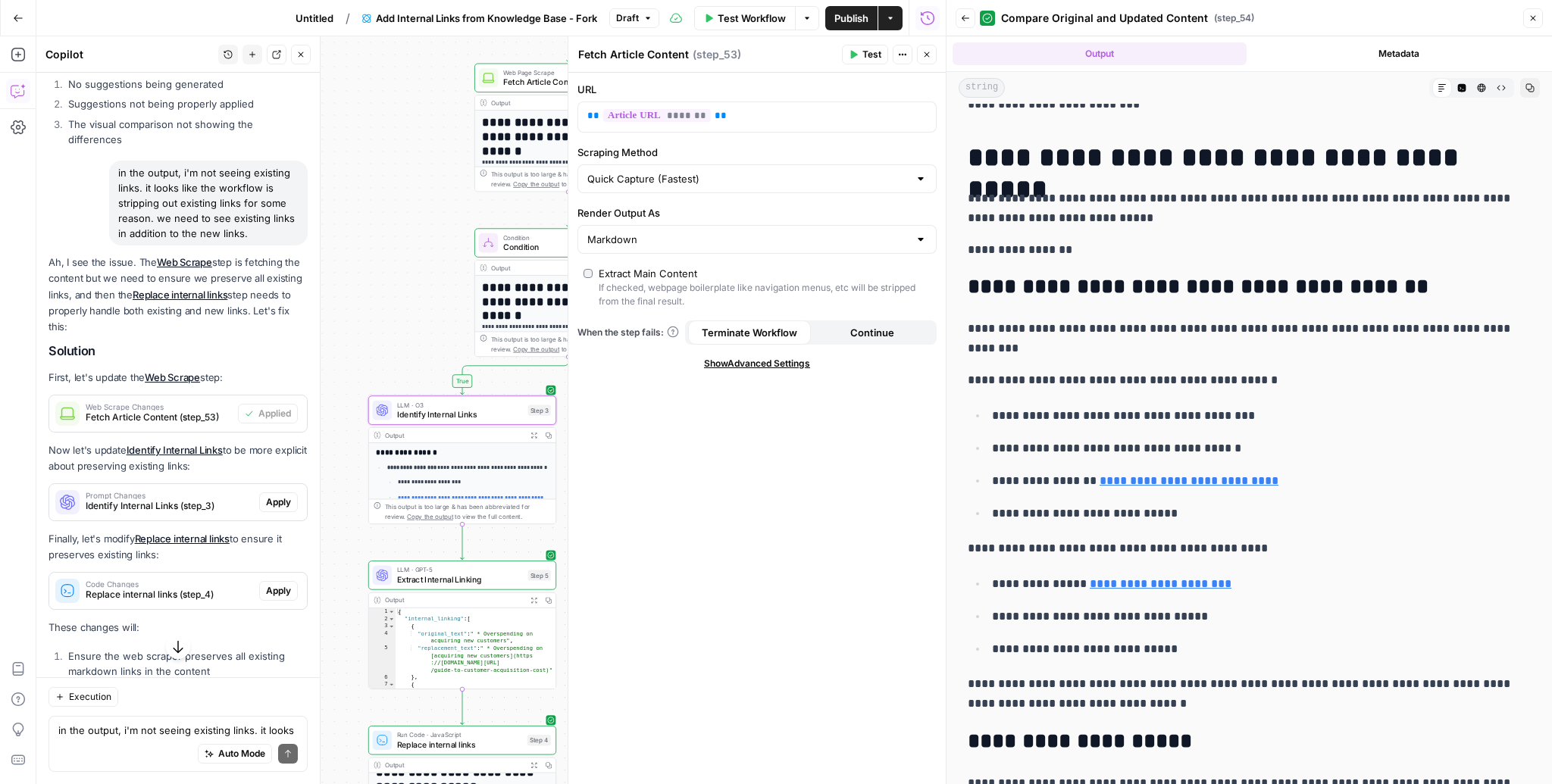
click at [266, 495] on span "Apply" at bounding box center [279, 502] width 25 height 14
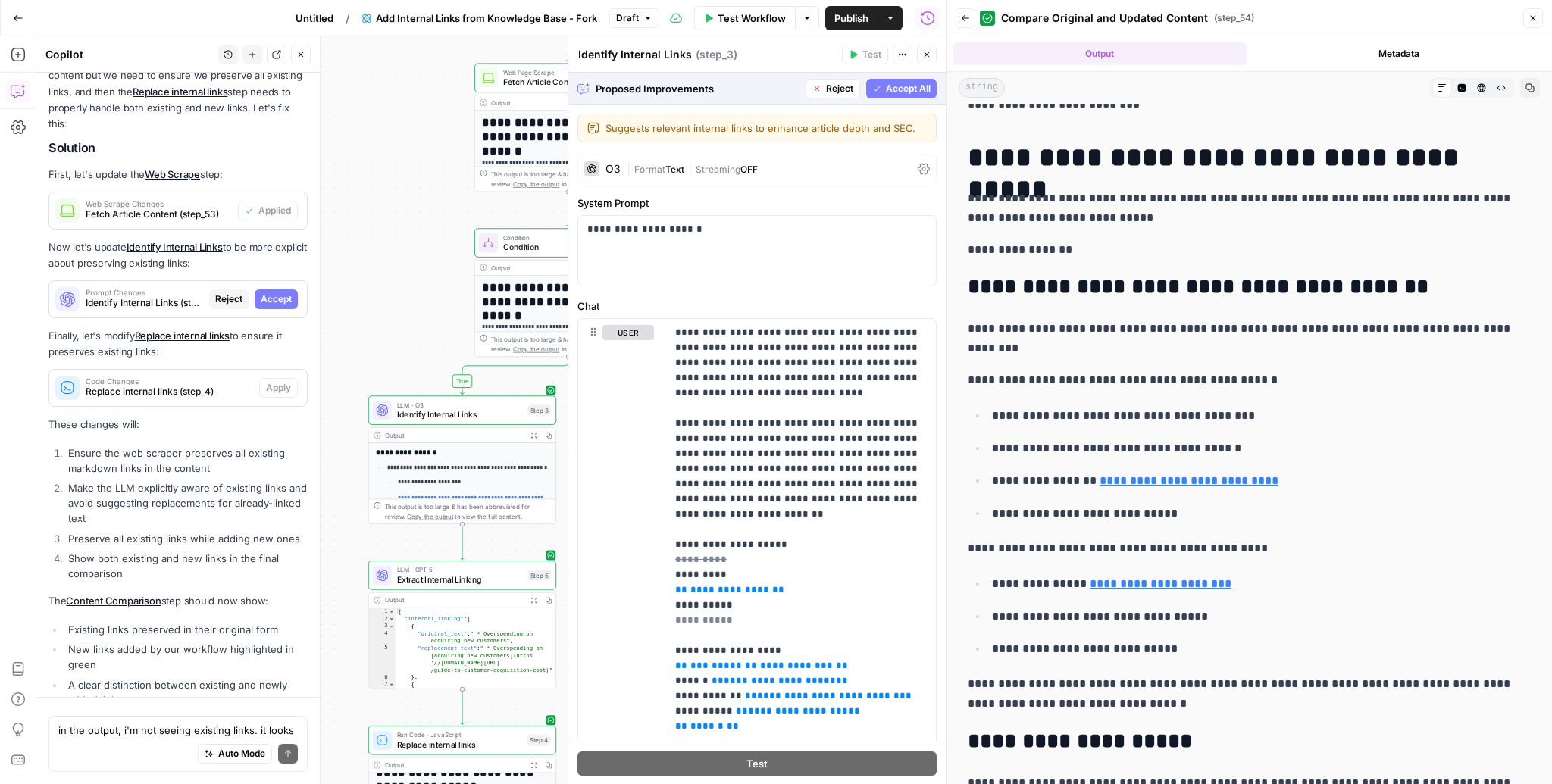
scroll to position [5701, 0]
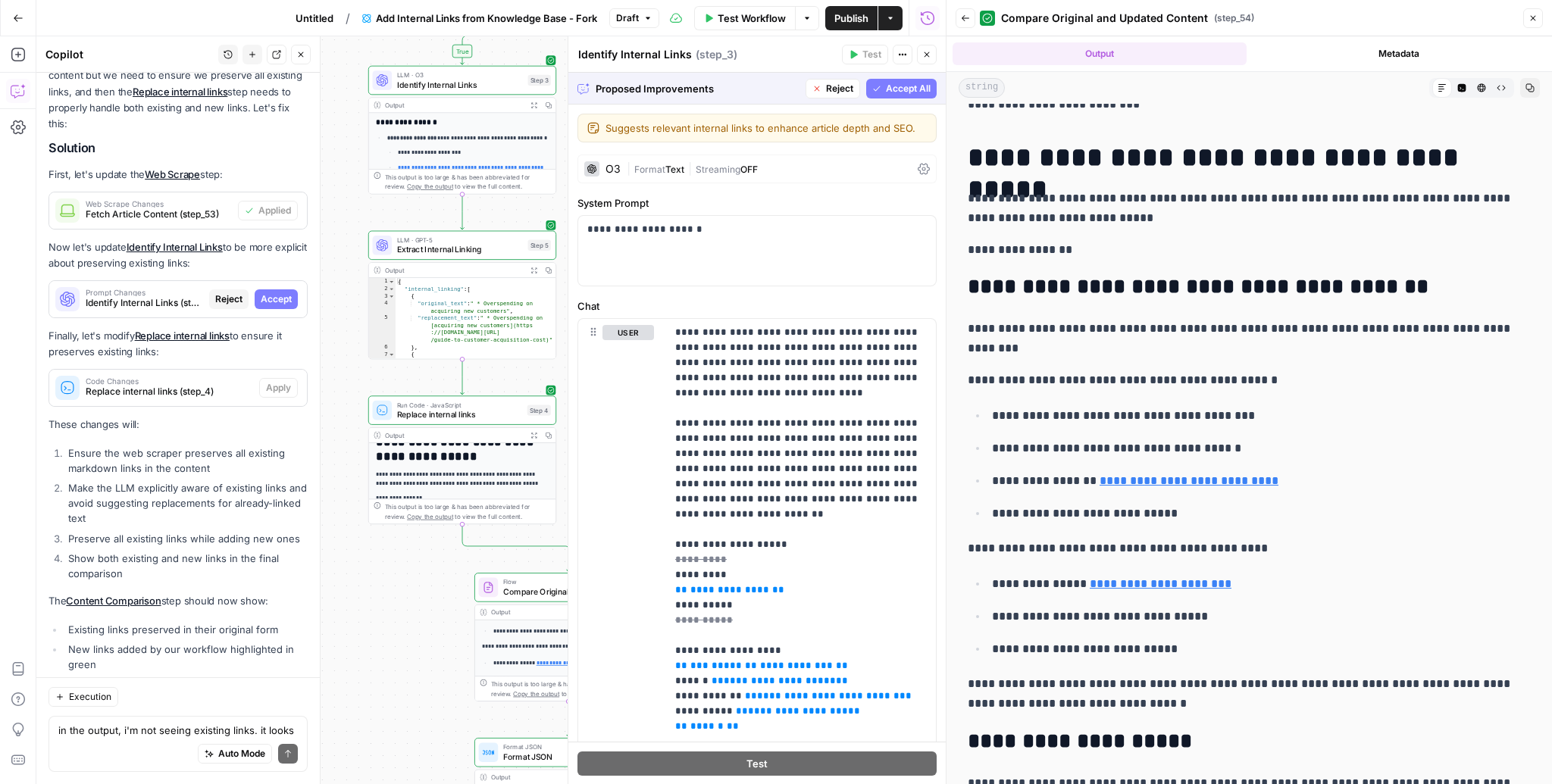
click at [279, 292] on span "Accept" at bounding box center [276, 299] width 31 height 14
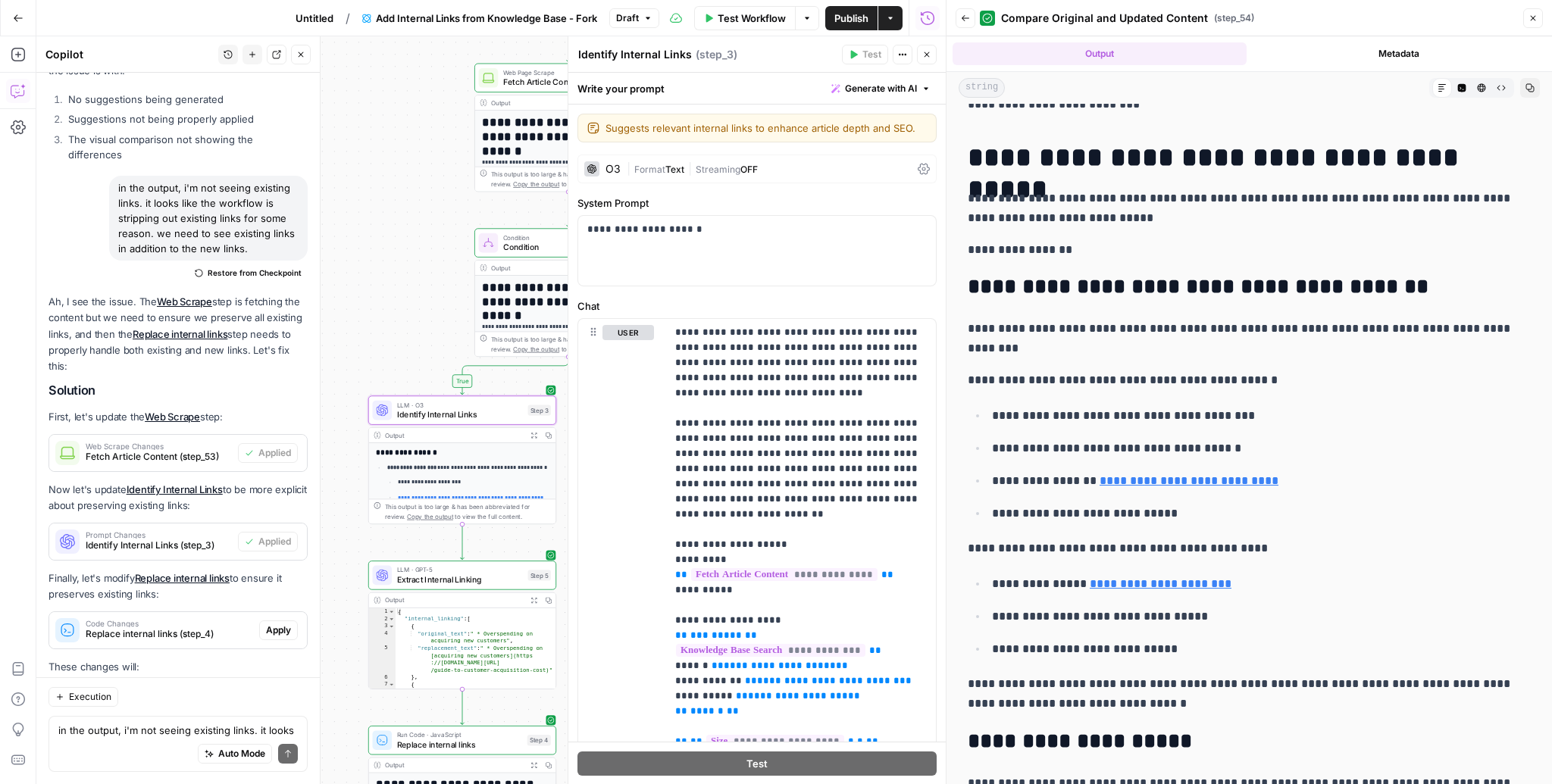
scroll to position [0, 0]
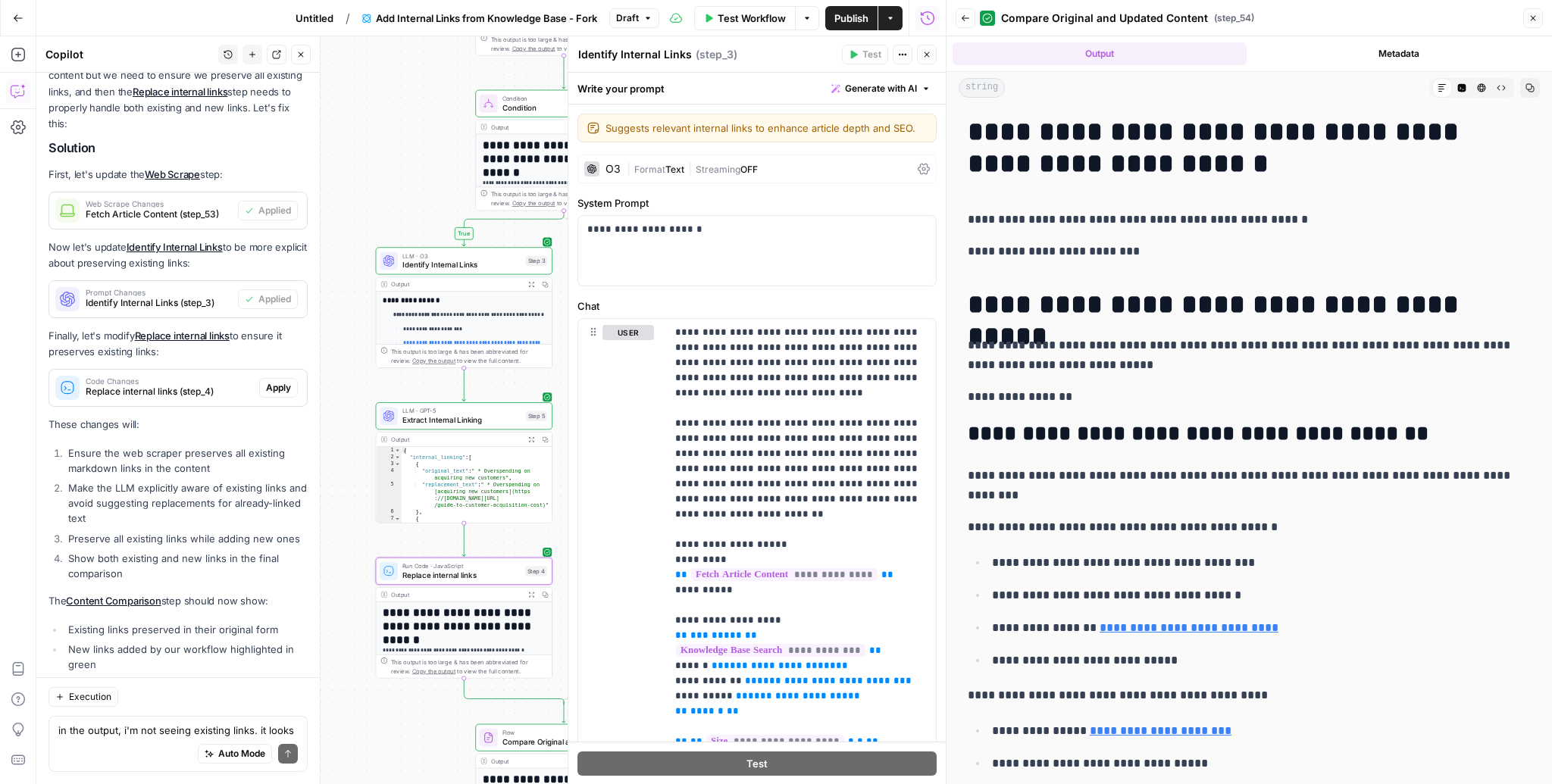
click at [270, 381] on span "Apply" at bounding box center [279, 388] width 25 height 14
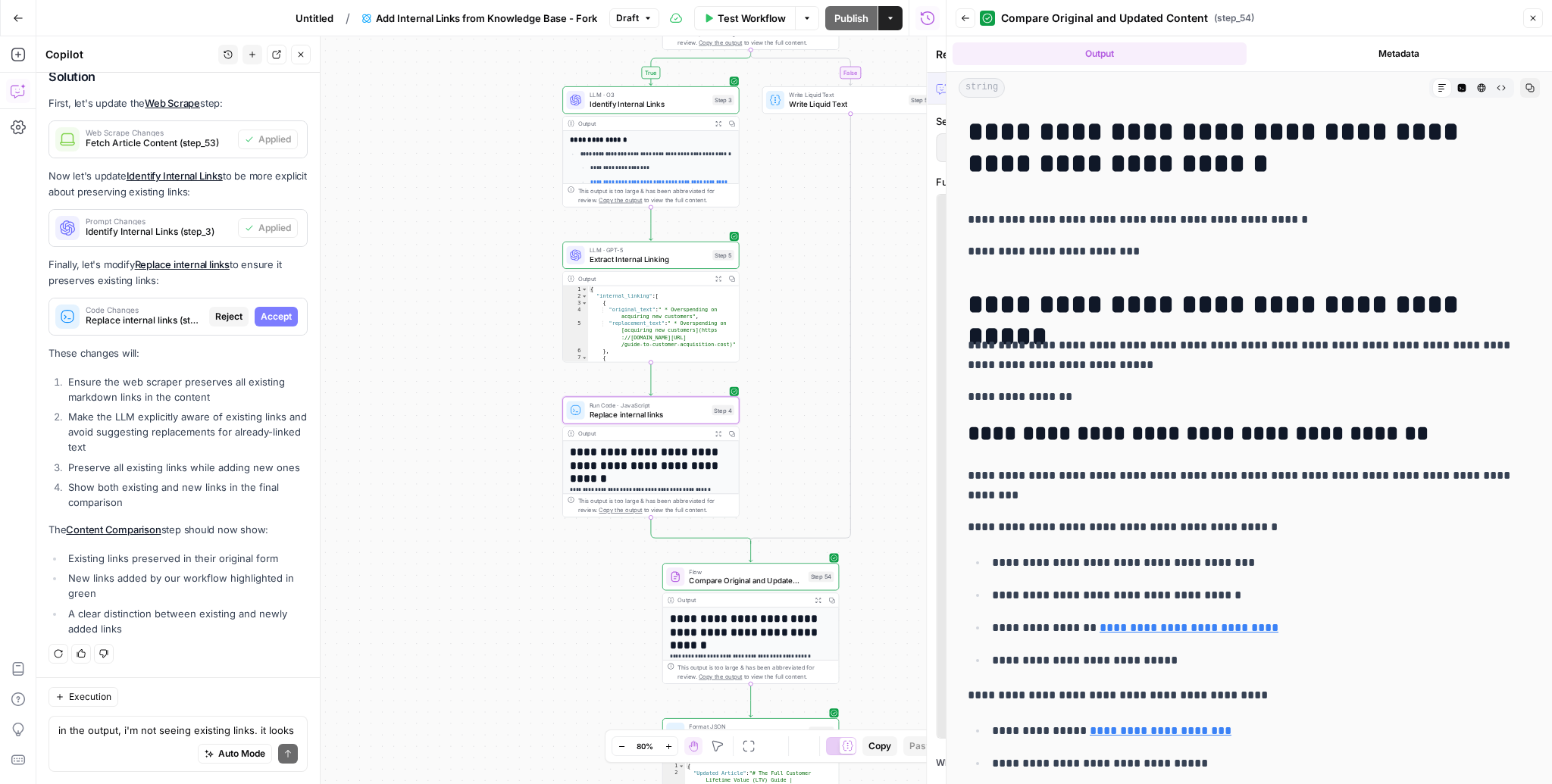
scroll to position [5701, 0]
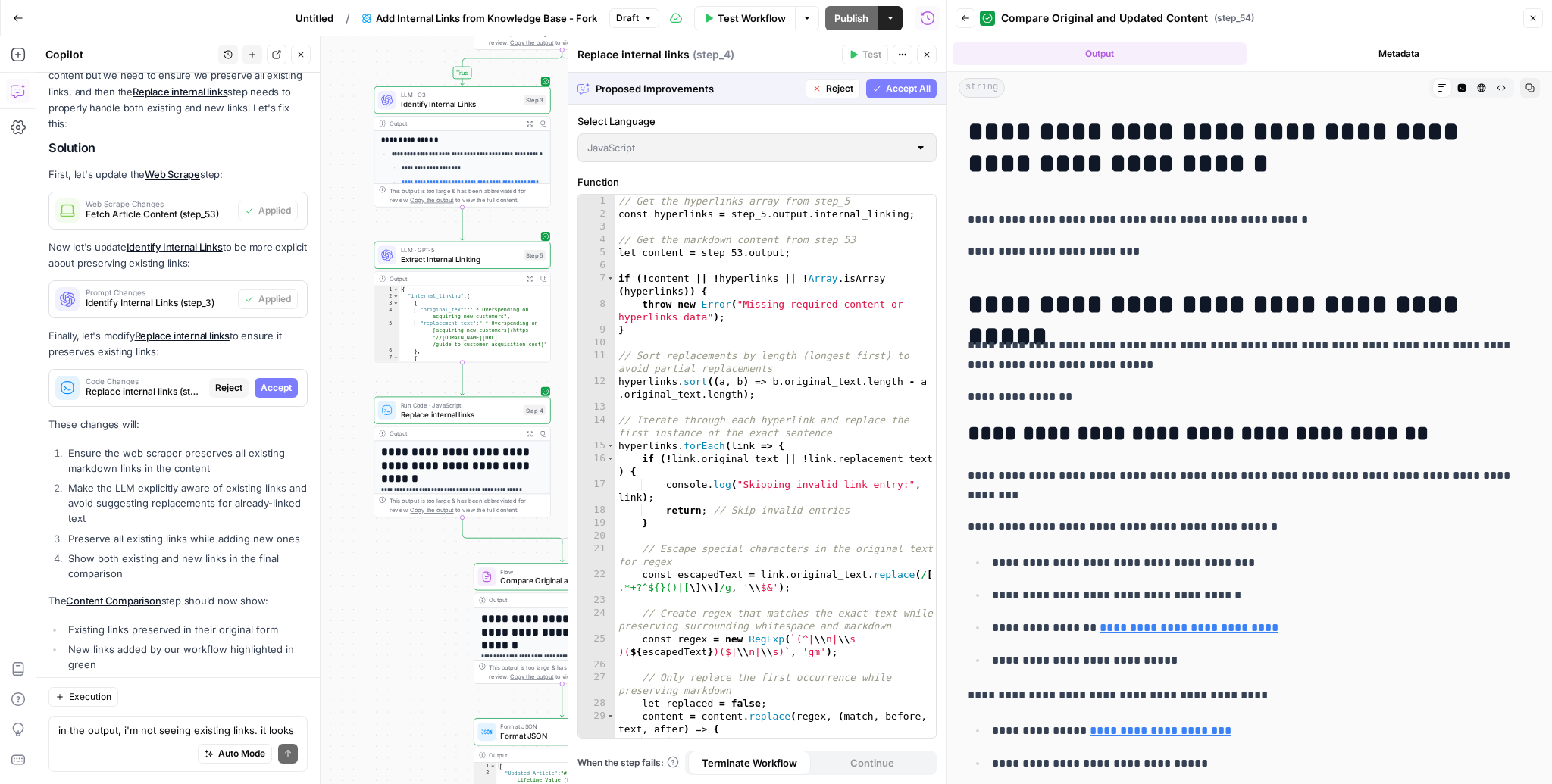
click at [896, 87] on span "Accept All" at bounding box center [908, 88] width 45 height 14
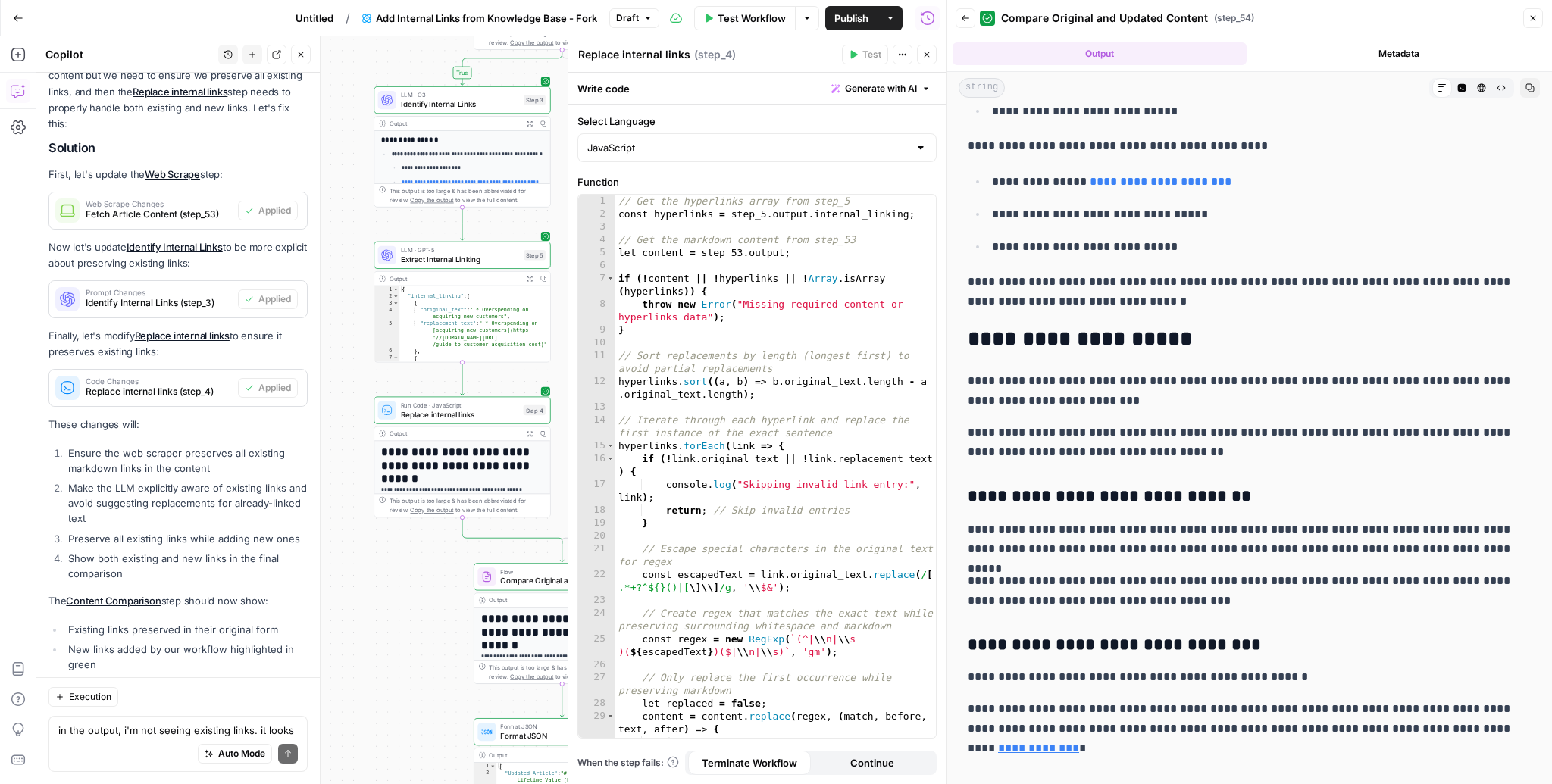
scroll to position [551, 0]
click at [1306, 519] on p "**********" at bounding box center [1249, 538] width 563 height 39
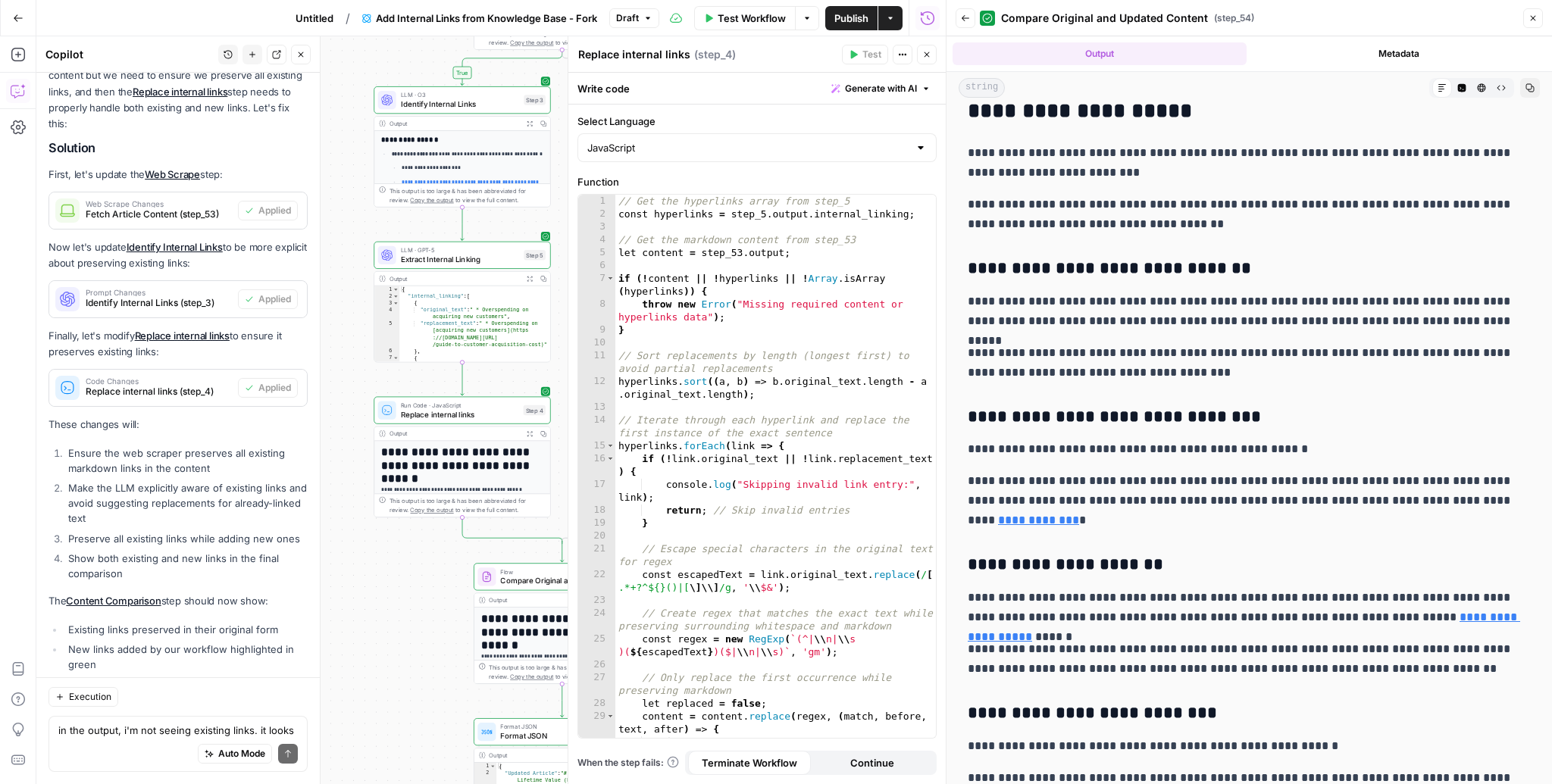
scroll to position [816, 0]
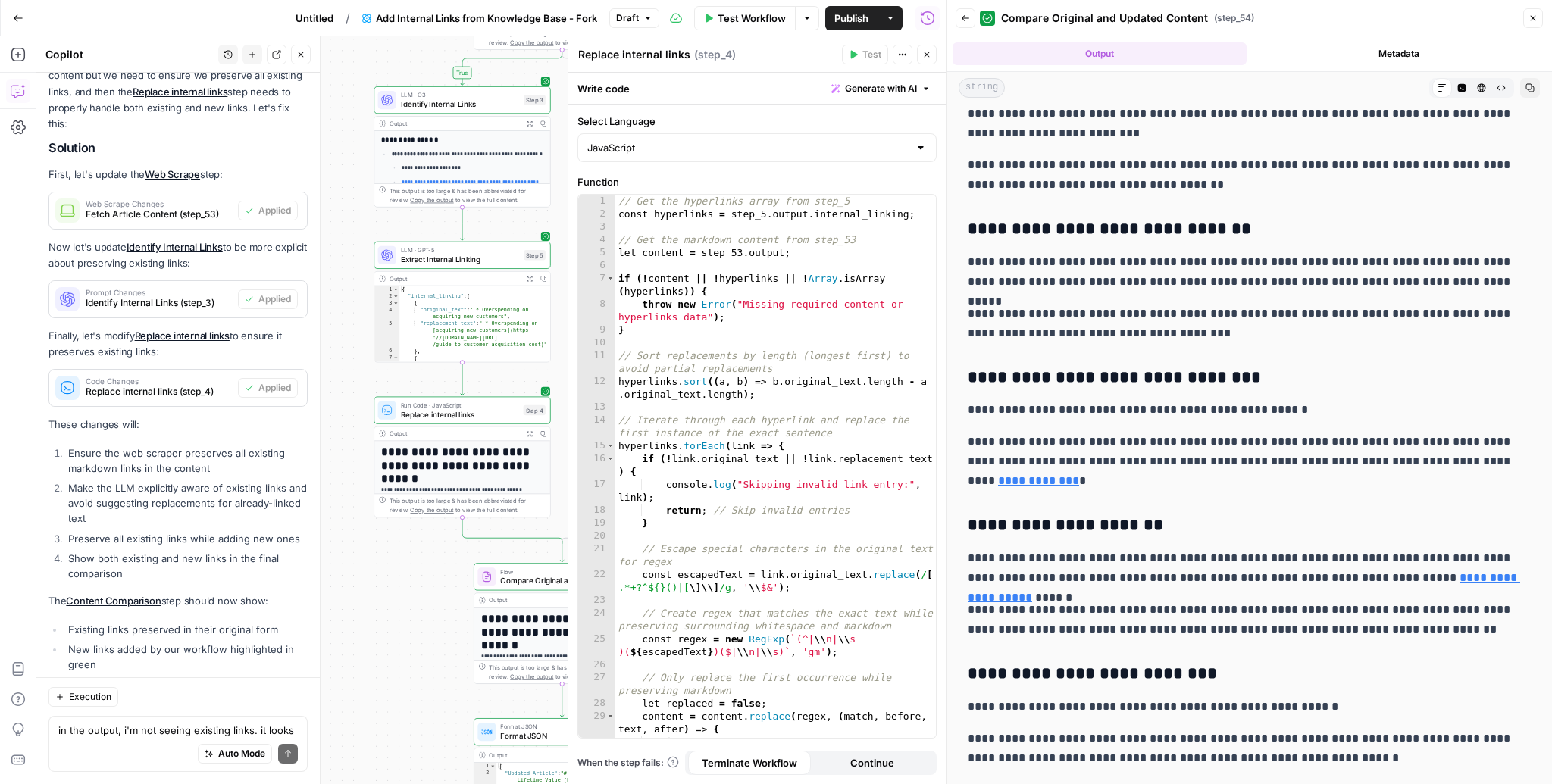
click at [750, 6] on button "Test Workflow" at bounding box center [745, 18] width 102 height 25
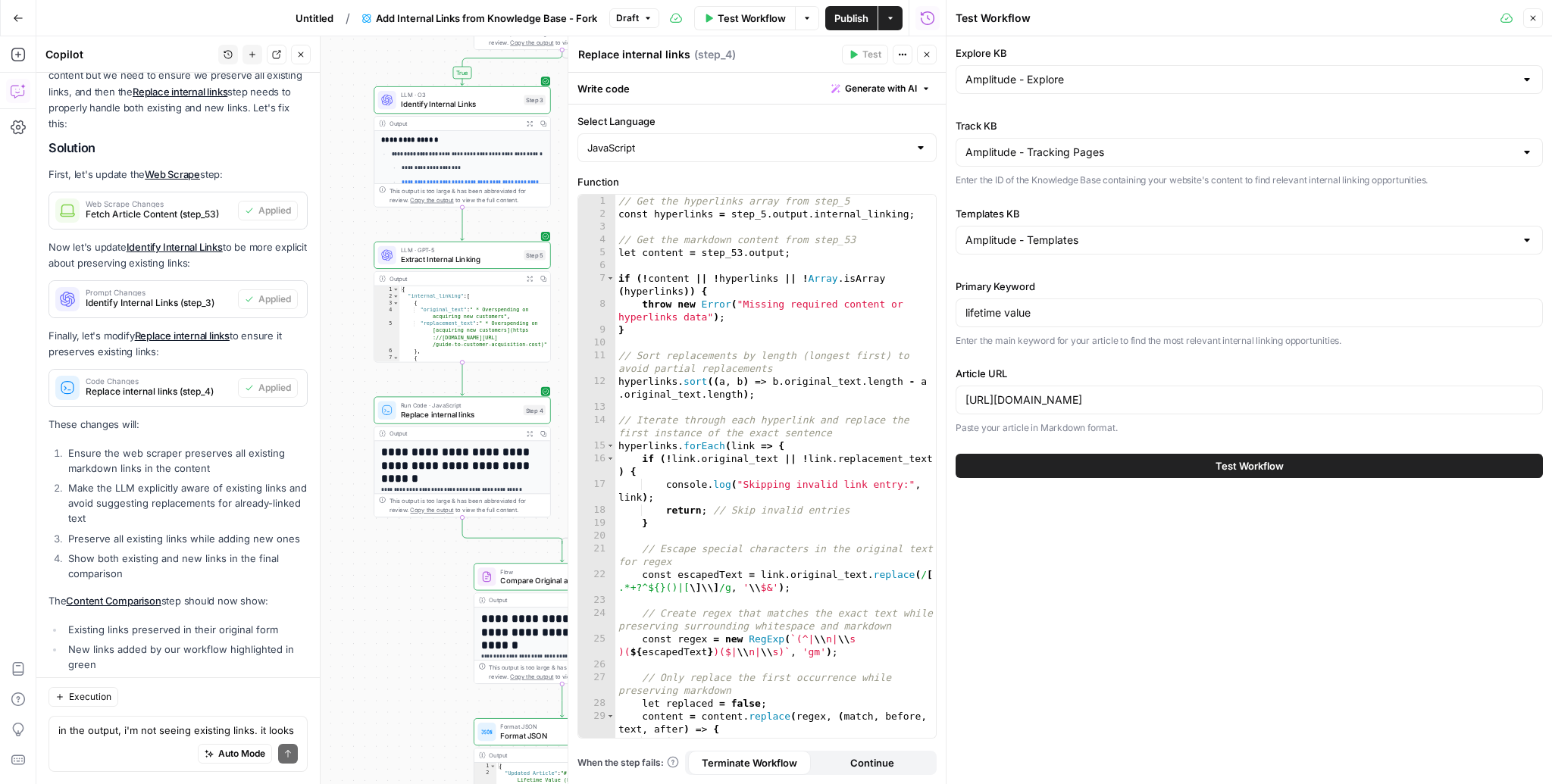
click at [1117, 469] on button "Test Workflow" at bounding box center [1249, 466] width 587 height 25
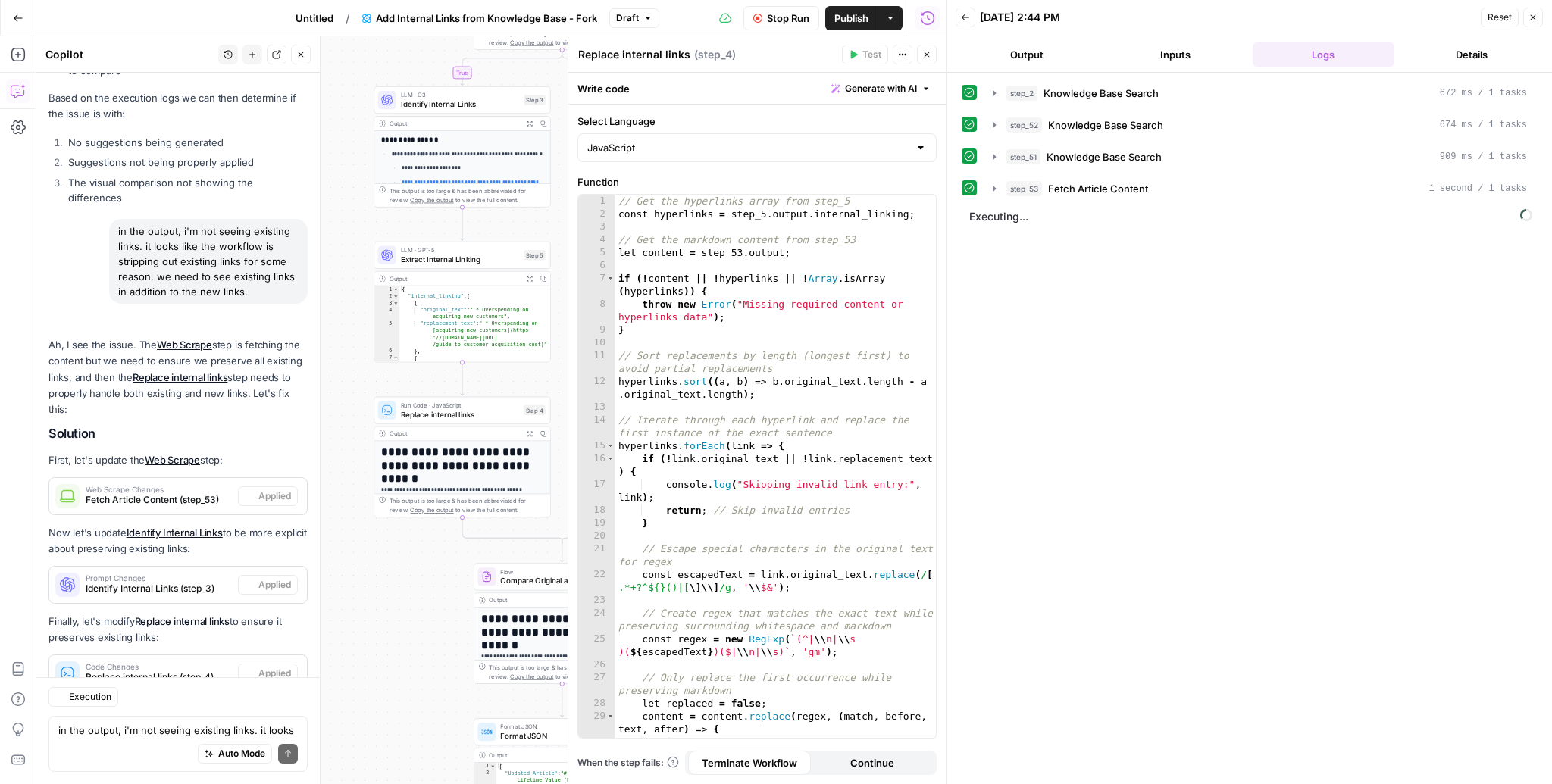
scroll to position [5943, 0]
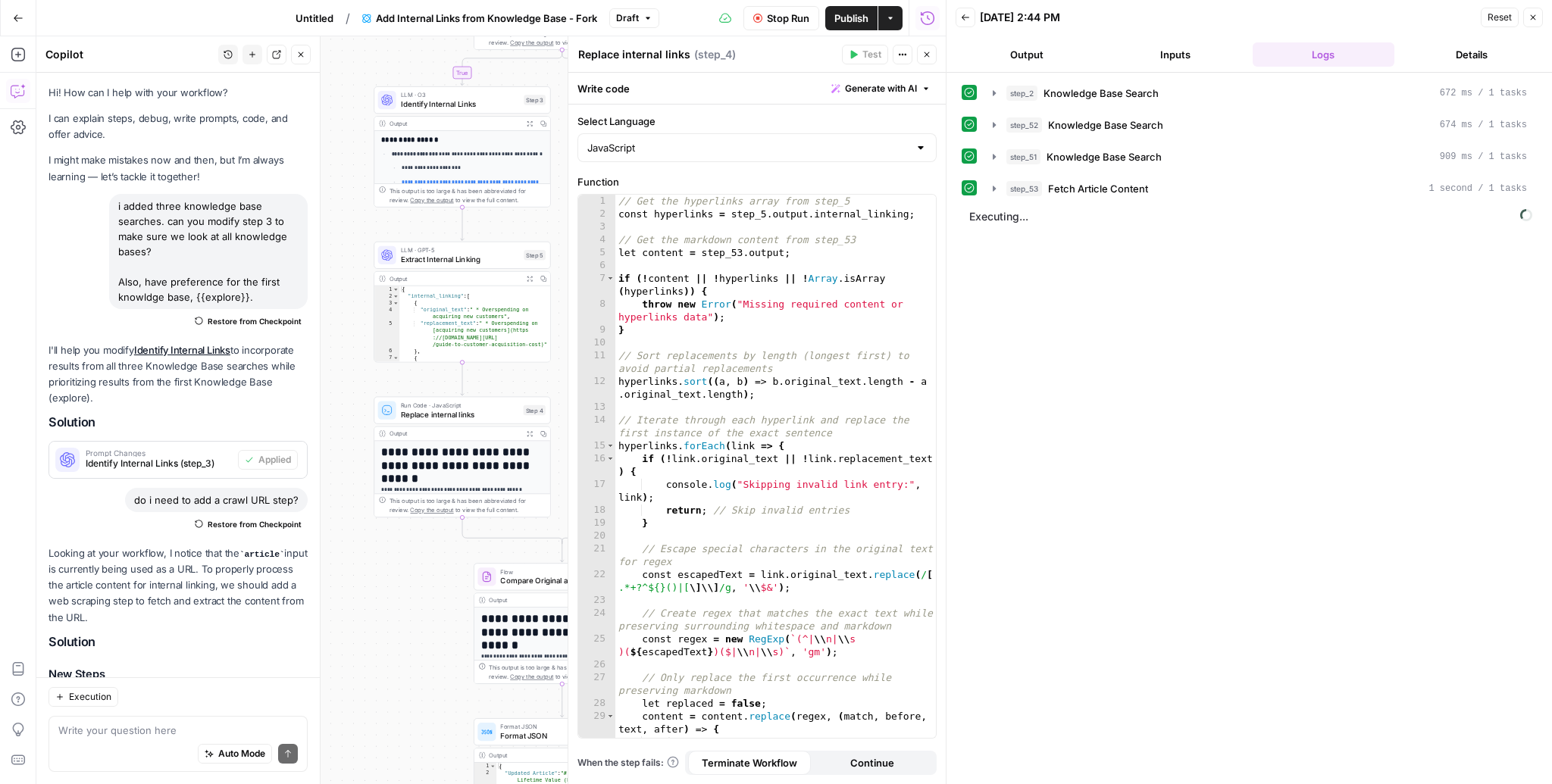
scroll to position [5943, 0]
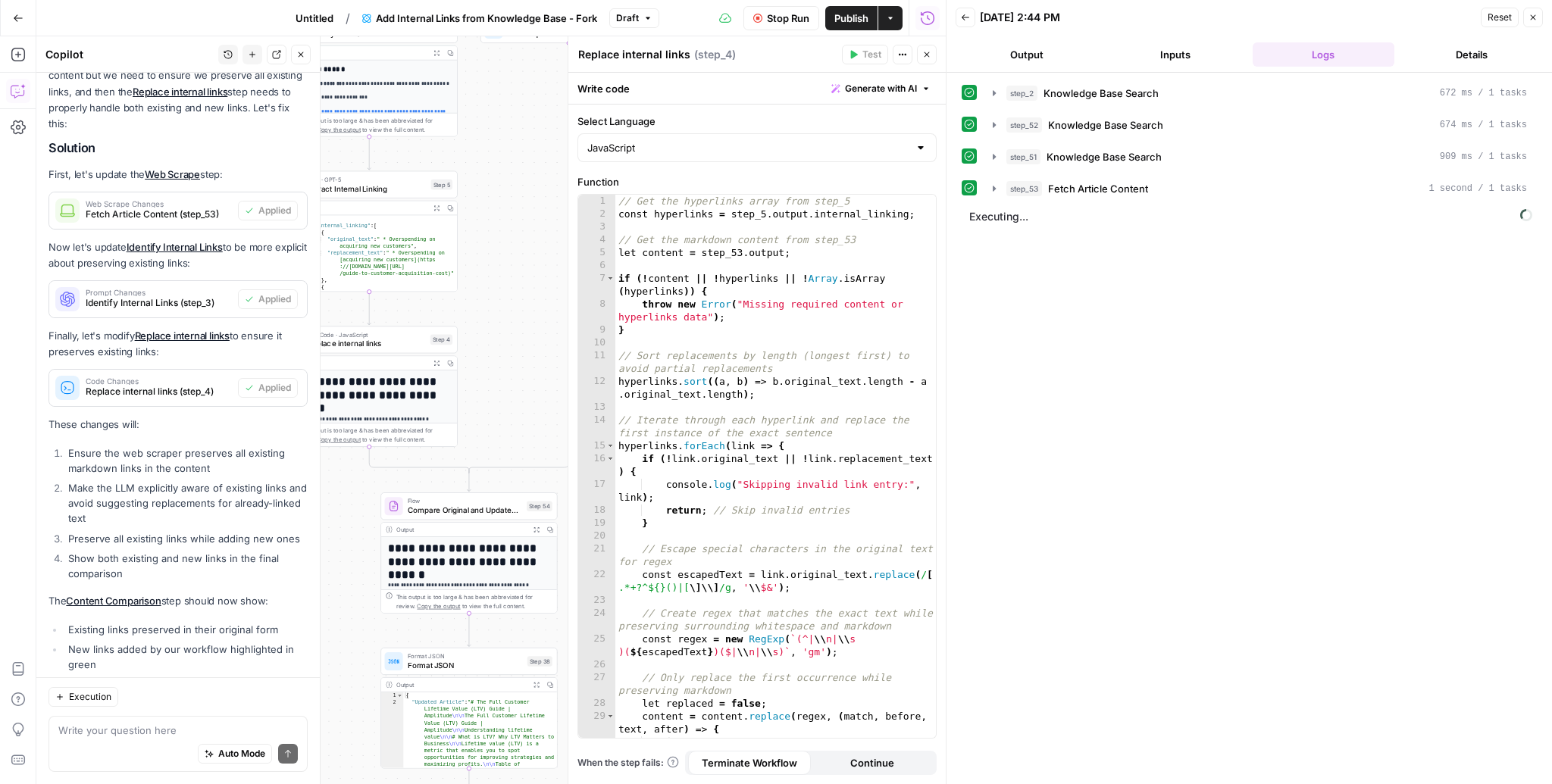
click at [538, 526] on icon "button" at bounding box center [536, 529] width 6 height 6
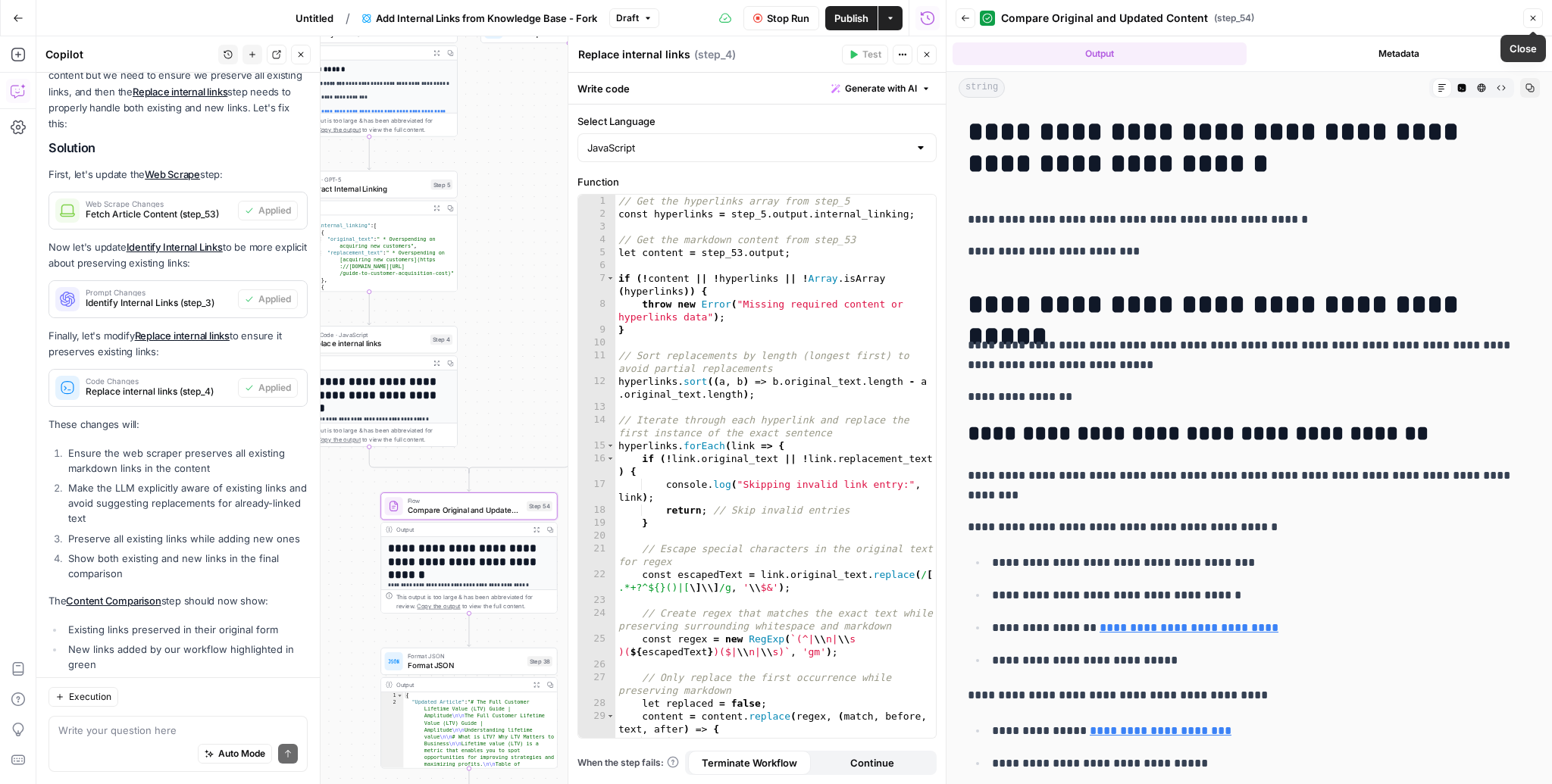
click at [1528, 15] on icon "button" at bounding box center [1533, 18] width 9 height 9
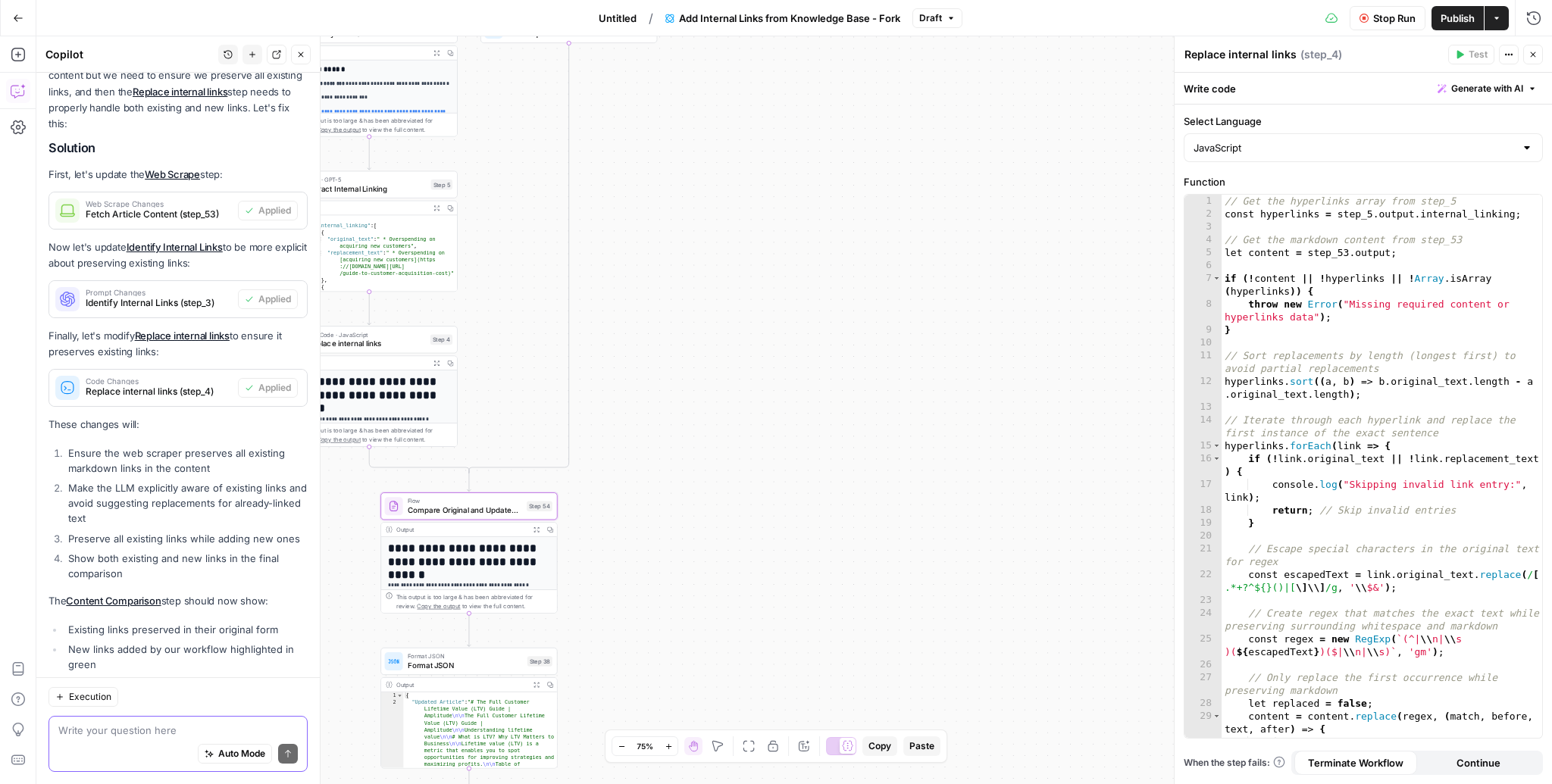
click at [107, 735] on textarea at bounding box center [178, 730] width 239 height 15
type textarea "step 54 is still not showing existing links"
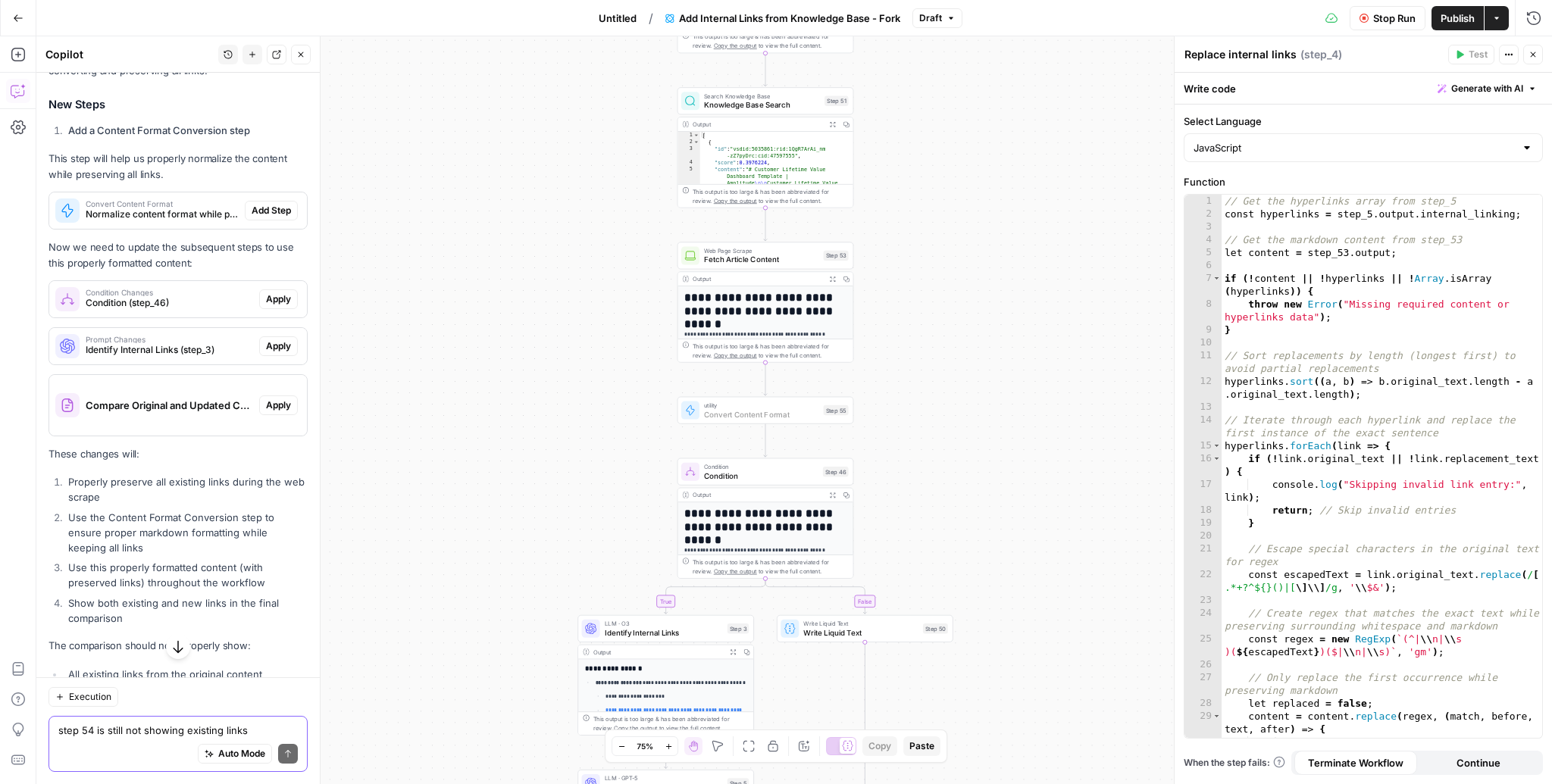
scroll to position [6728, 0]
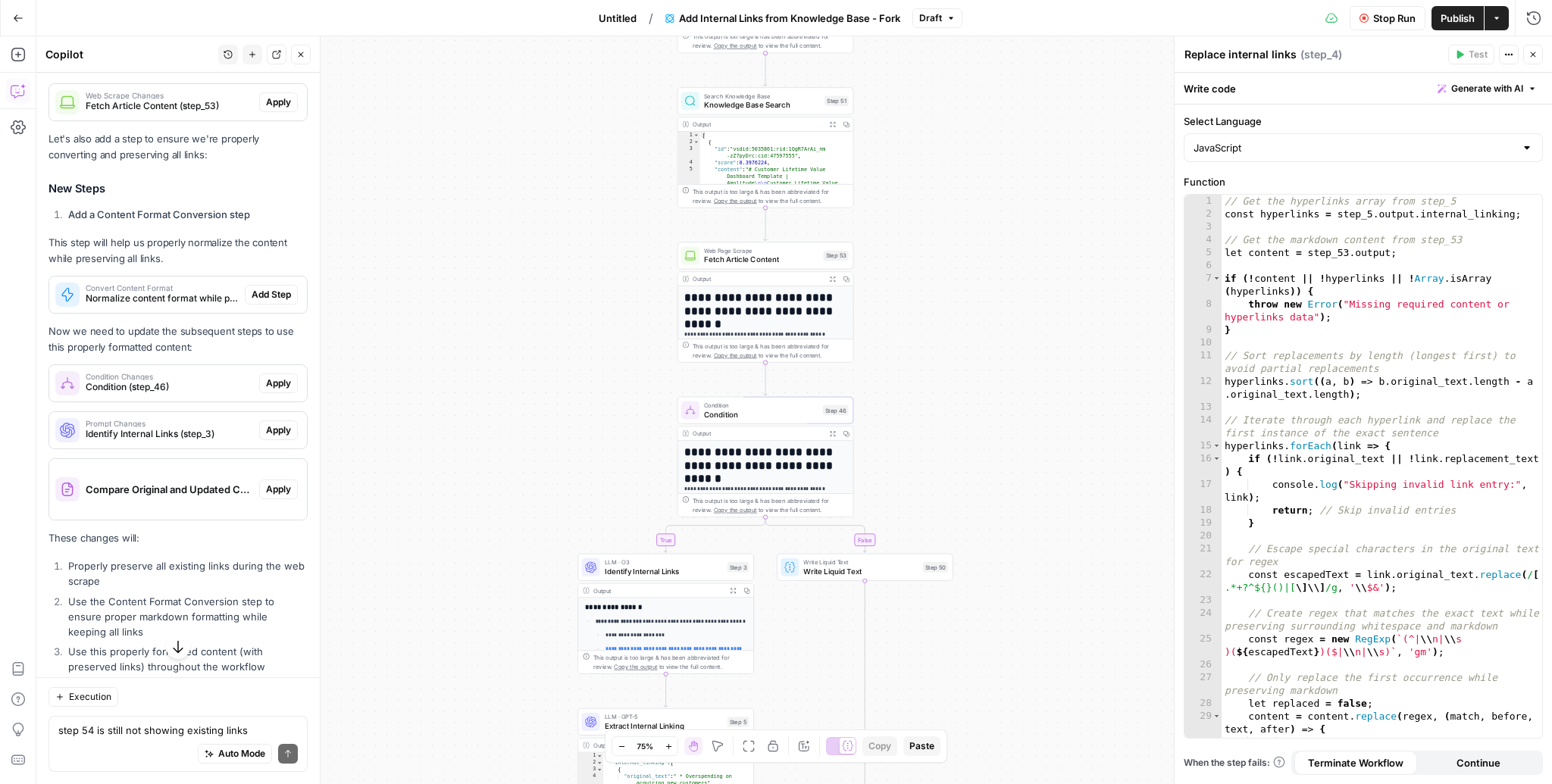
click at [279, 288] on span "Add Step" at bounding box center [271, 295] width 39 height 14
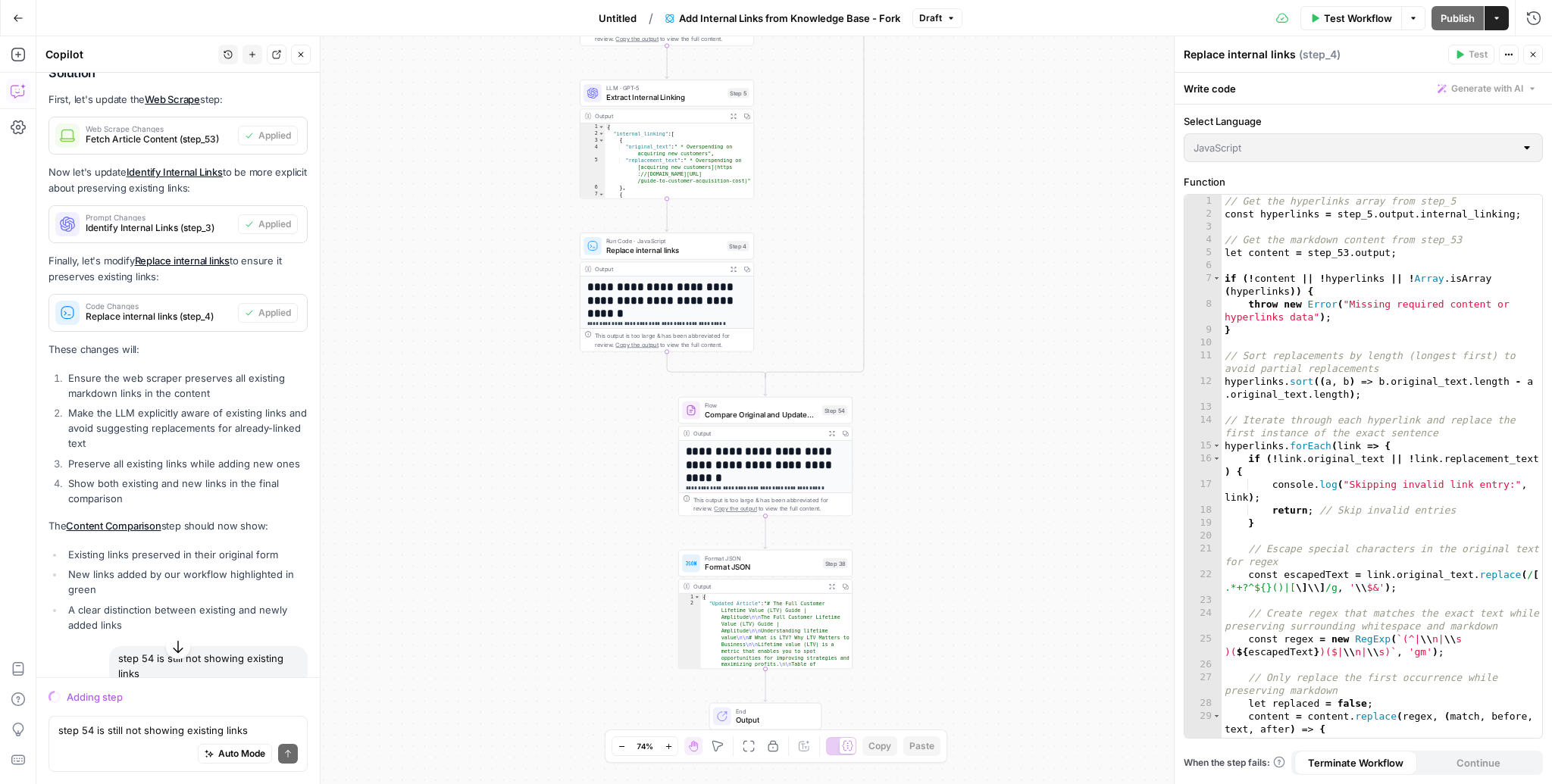
scroll to position [6584, 0]
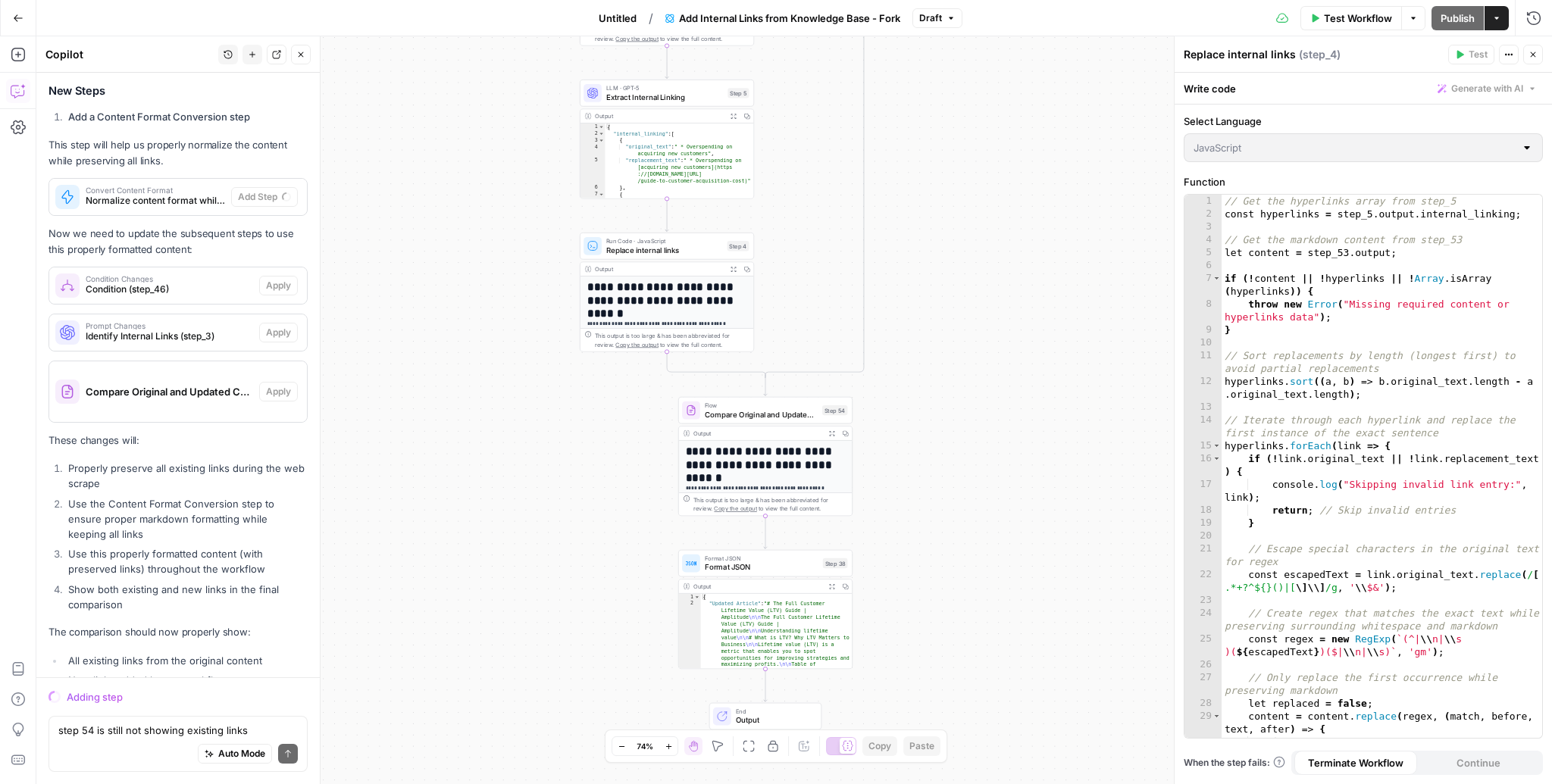
click at [106, 702] on div "Adding step" at bounding box center [187, 697] width 241 height 15
click at [121, 726] on textarea "step 54 is still not showing existing links" at bounding box center [178, 730] width 239 height 15
click at [278, 746] on div "Send" at bounding box center [288, 754] width 20 height 20
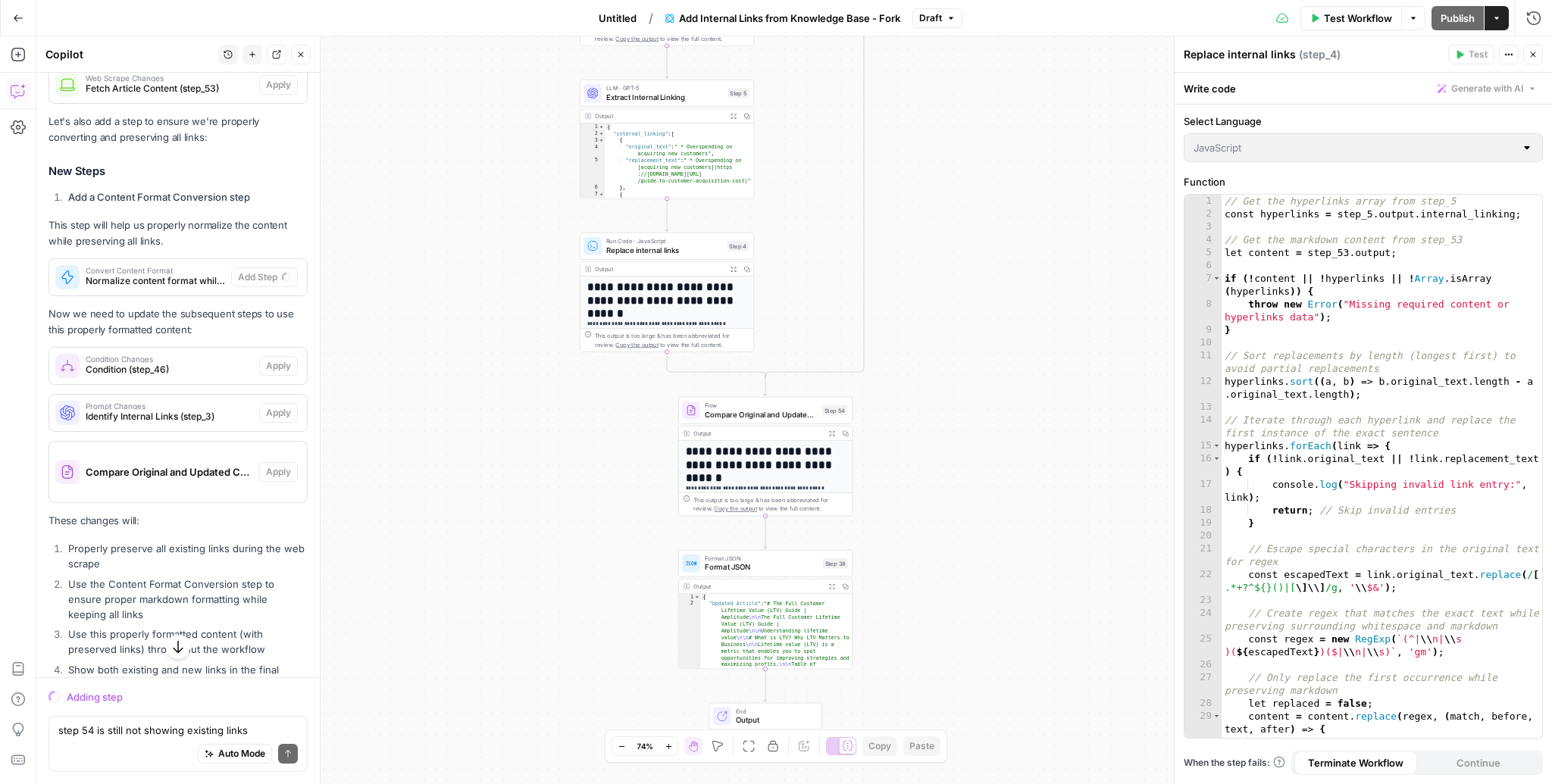
click at [221, 767] on div "Auto Mode Send" at bounding box center [178, 754] width 239 height 33
click at [221, 761] on span "Auto Mode" at bounding box center [242, 754] width 47 height 14
click at [151, 728] on textarea "step 54 is still not showing existing links" at bounding box center [178, 730] width 239 height 15
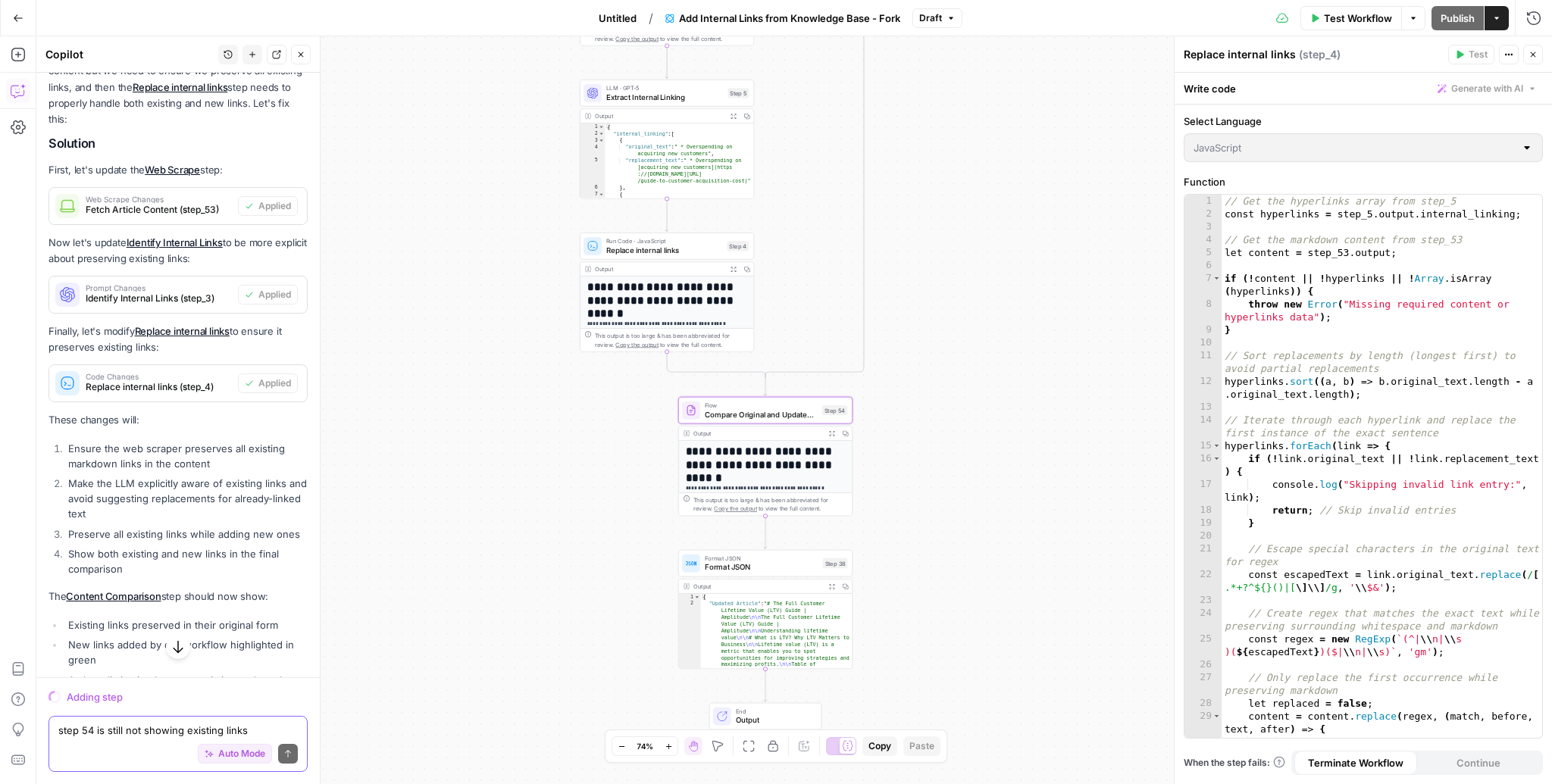
scroll to position [6584, 0]
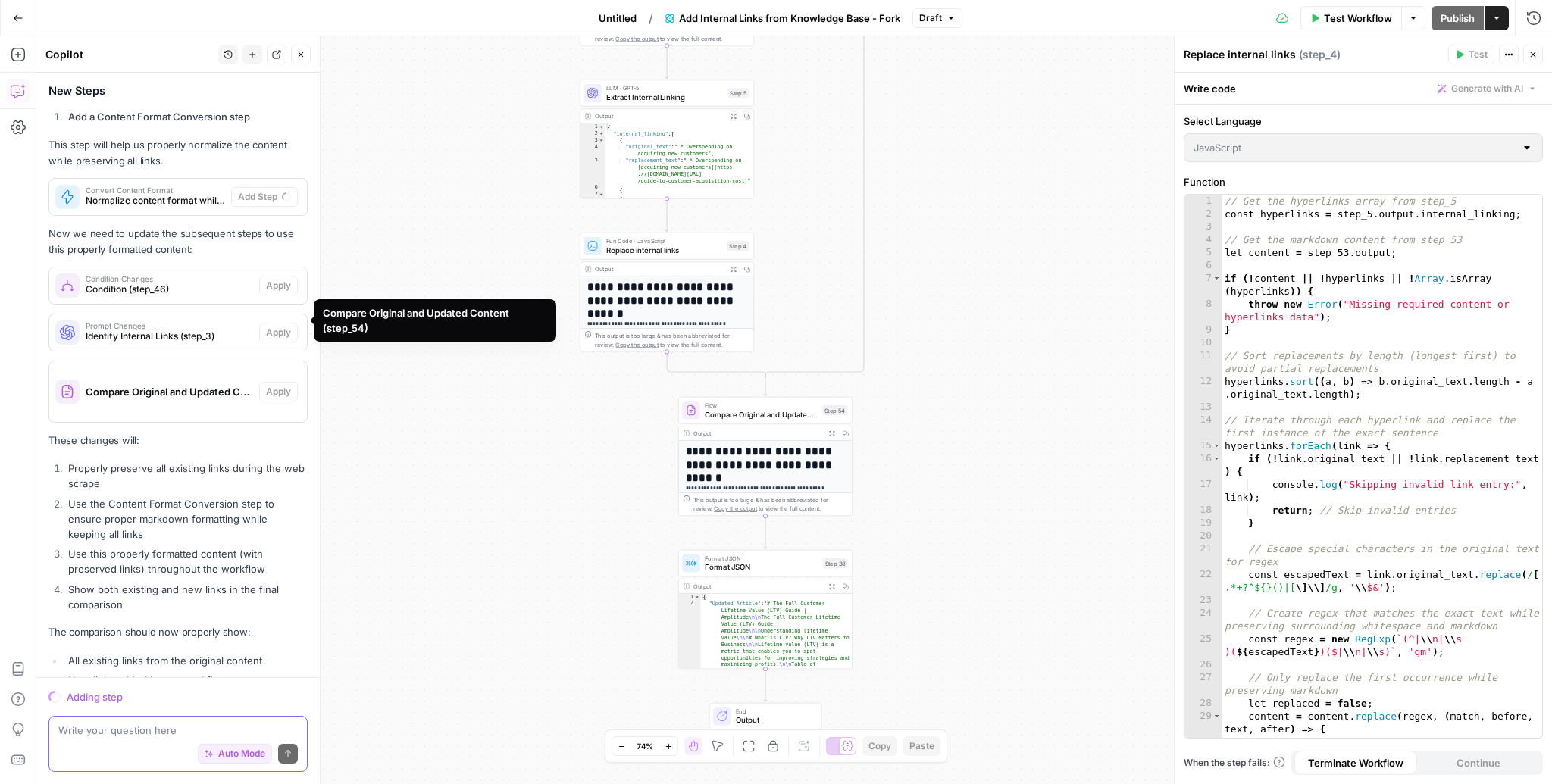
click at [213, 722] on textarea at bounding box center [178, 730] width 239 height 15
click at [1496, 22] on icon "button" at bounding box center [1497, 18] width 9 height 9
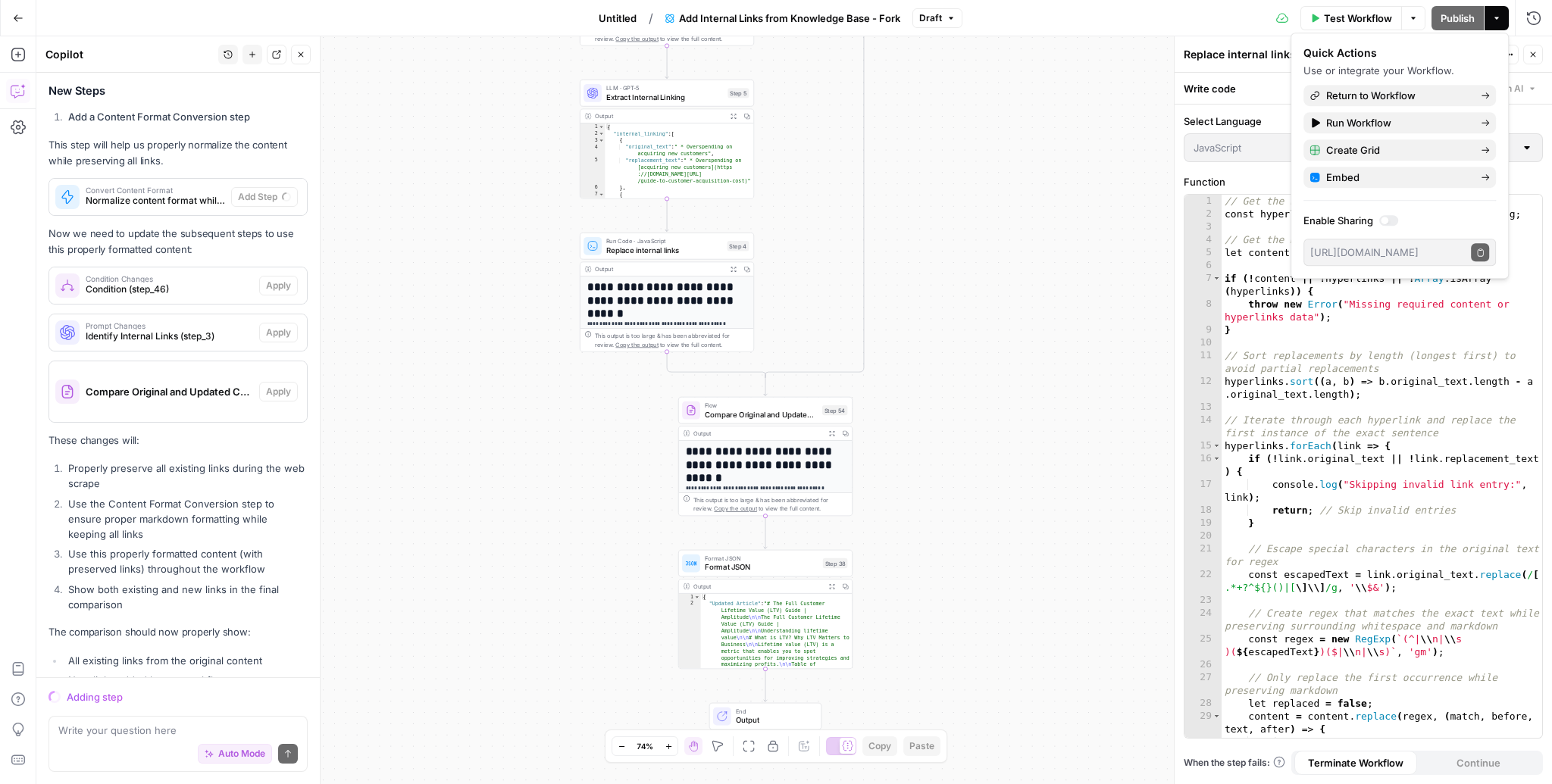
click at [1496, 22] on icon "button" at bounding box center [1497, 18] width 9 height 9
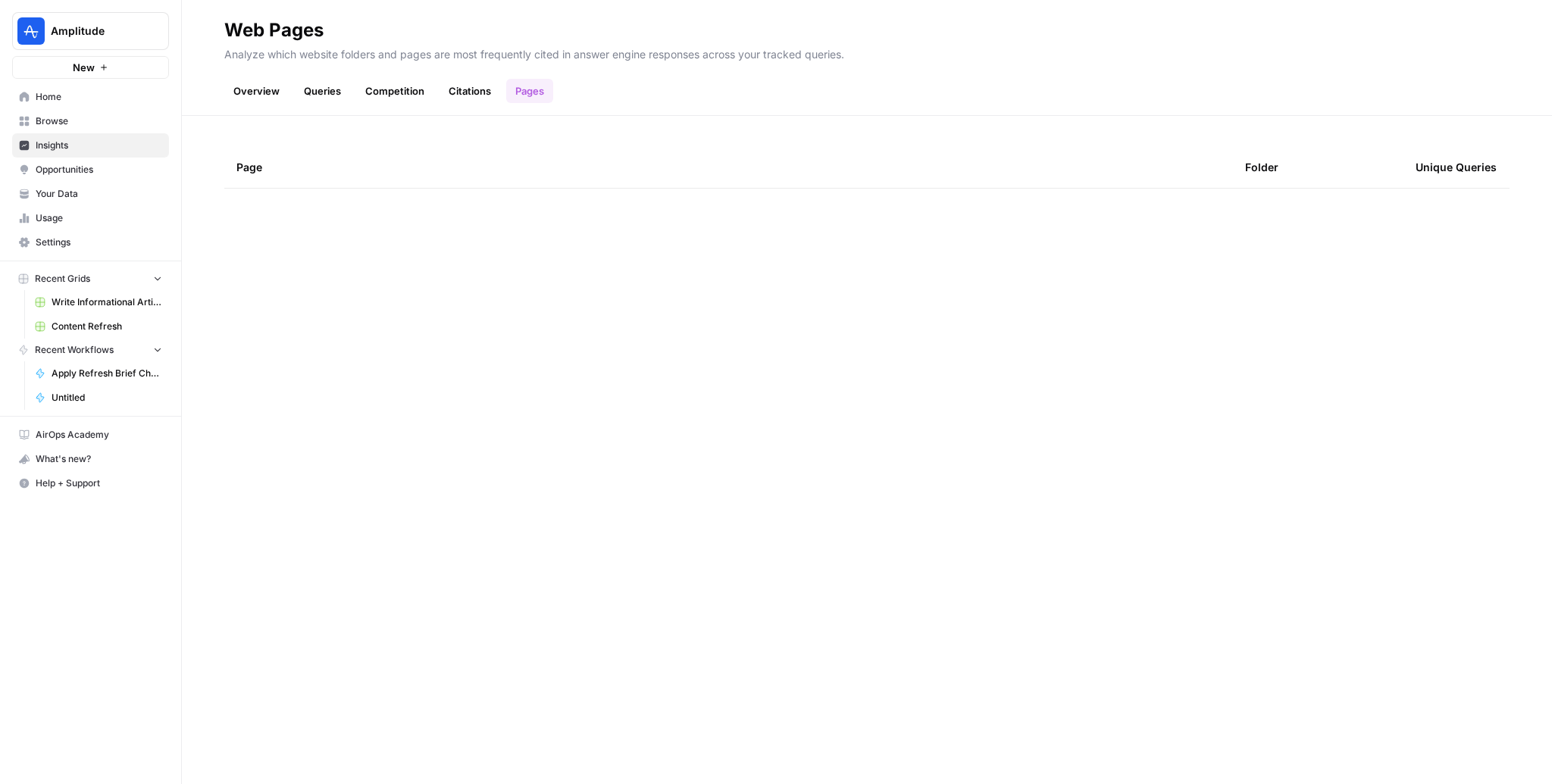
scroll to position [2623, 0]
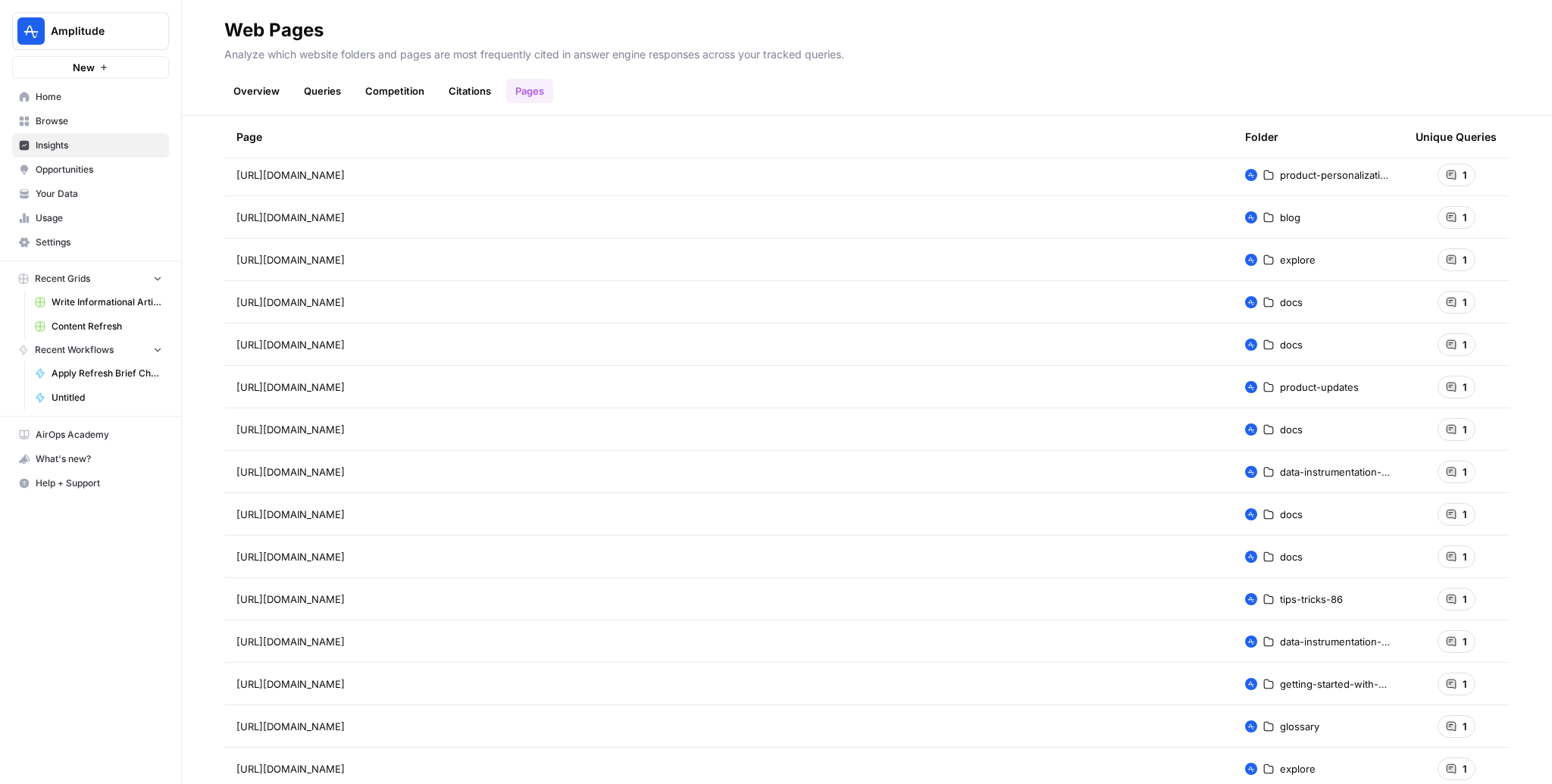
click at [80, 210] on link "Usage" at bounding box center [91, 219] width 157 height 25
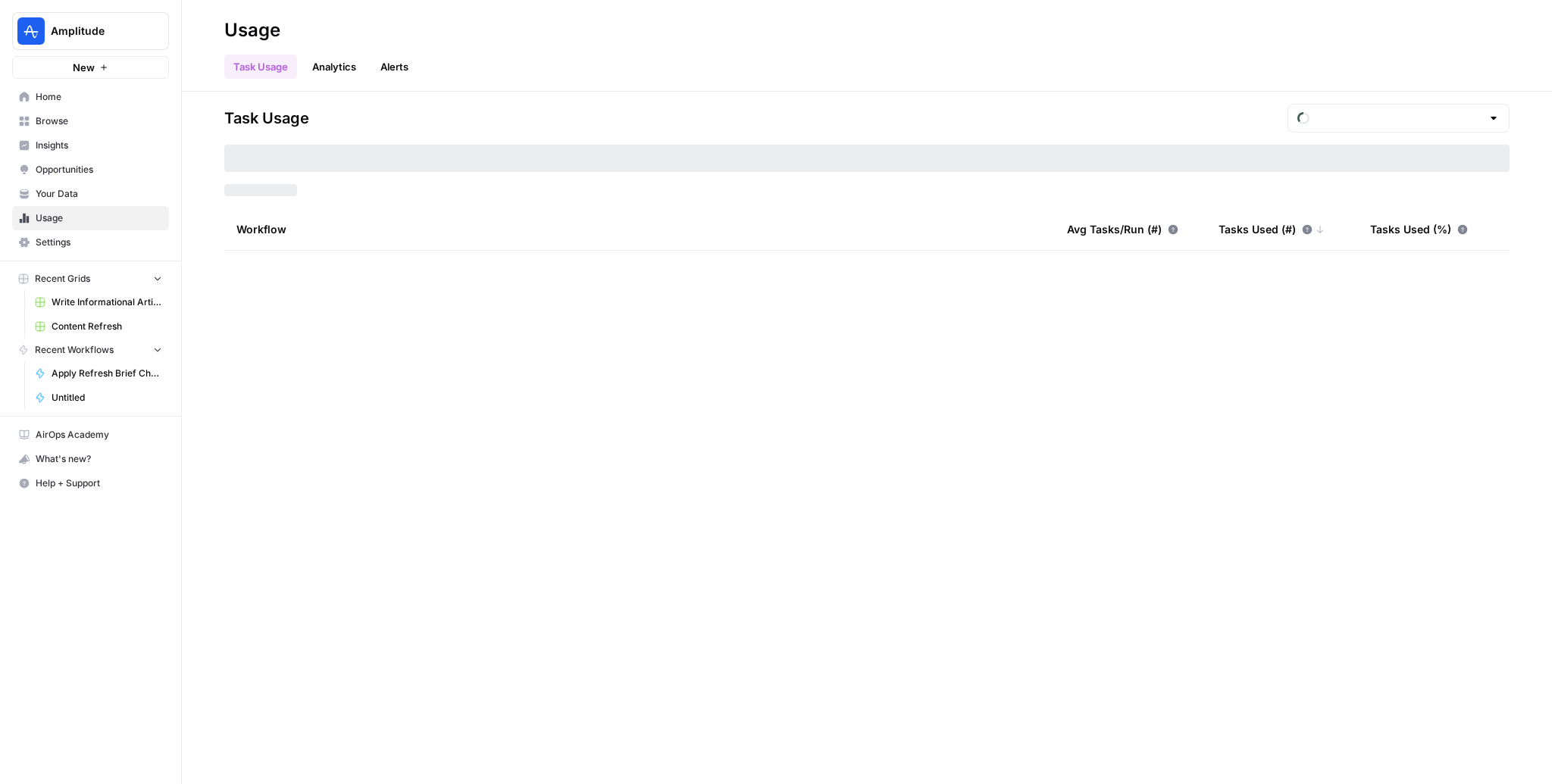
type input "August Tasks"
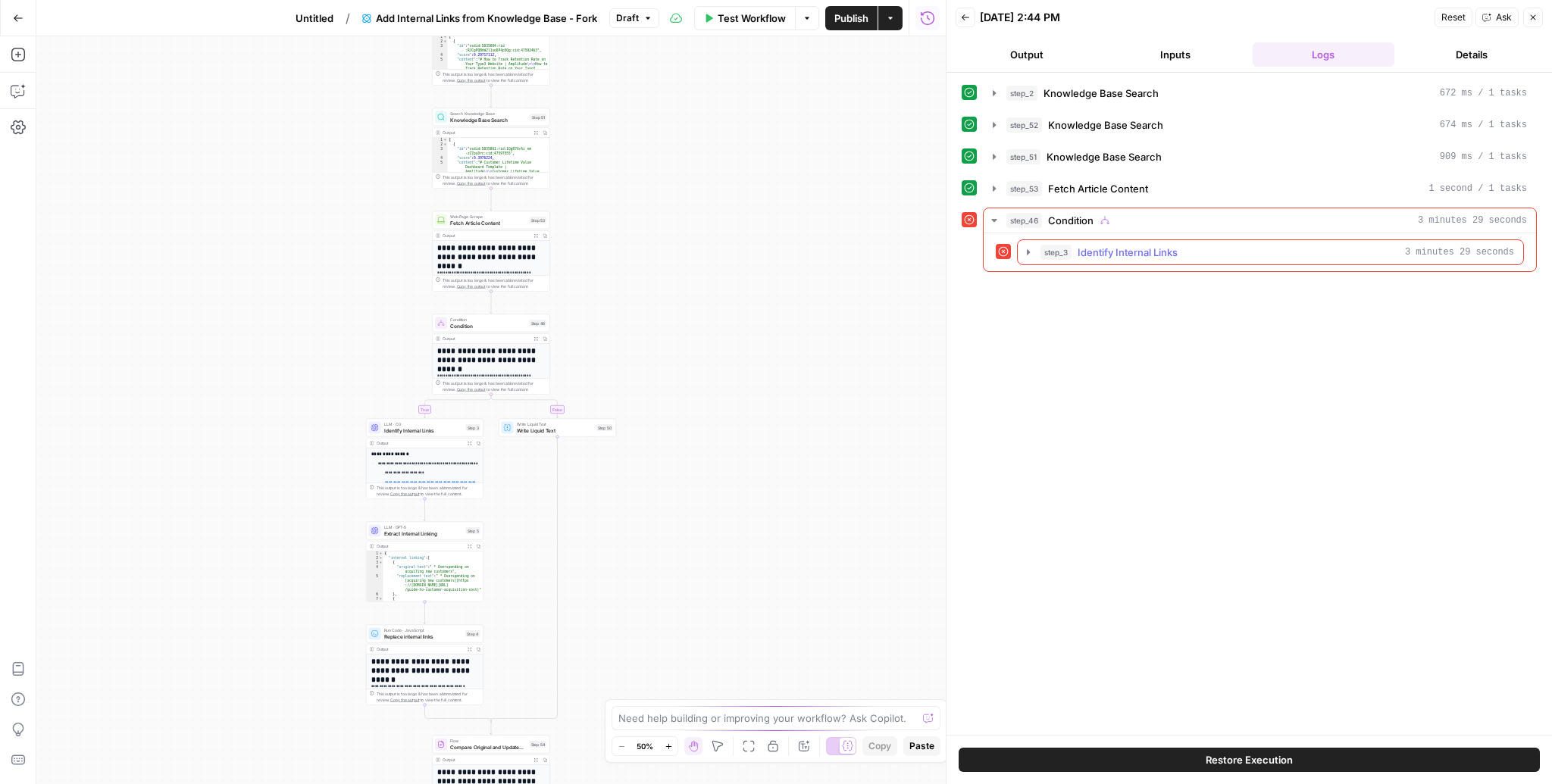
click at [1143, 240] on button "step_3 Identify Internal Links 3 minutes 29 seconds" at bounding box center [1270, 252] width 506 height 25
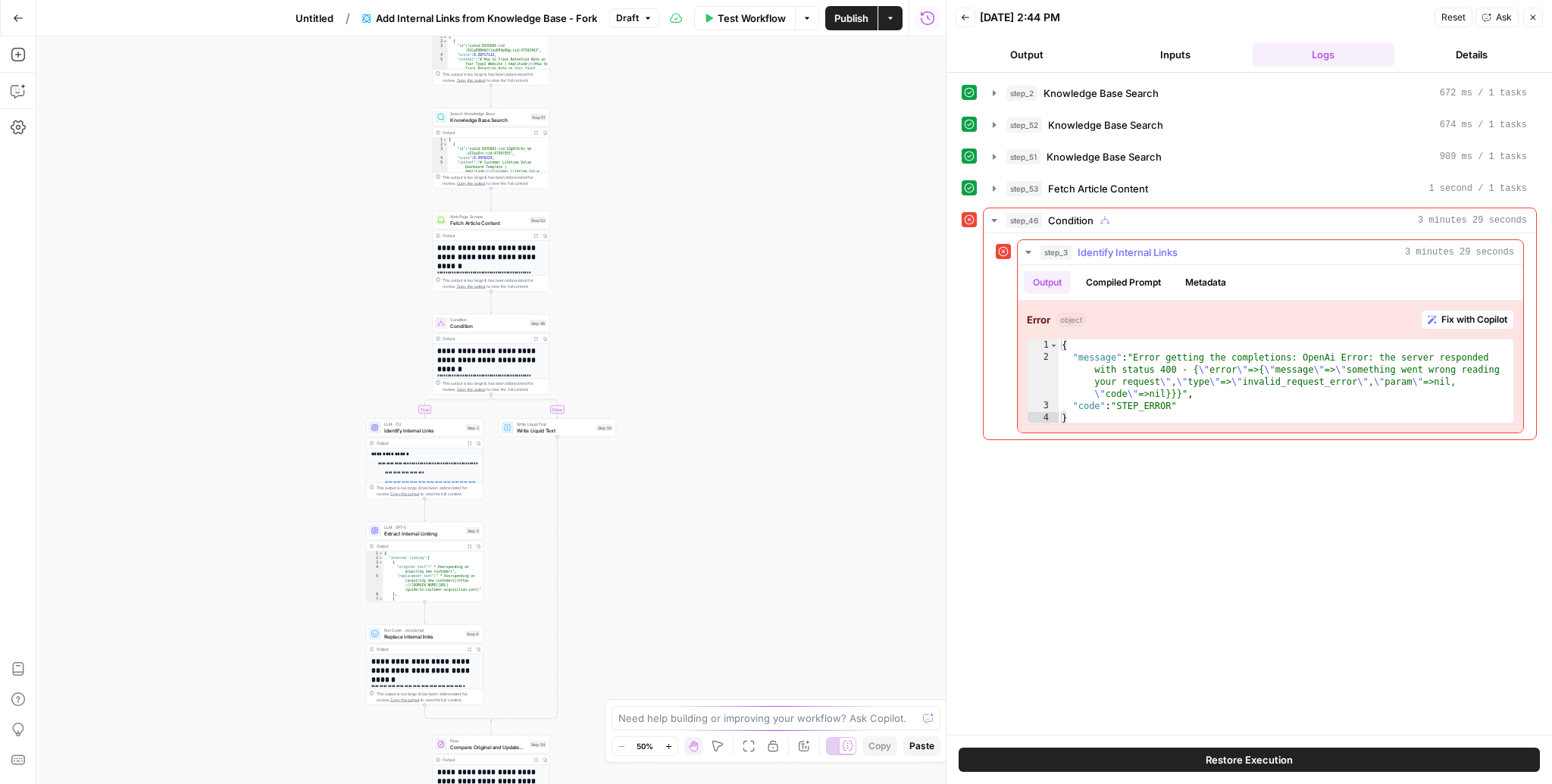
click at [1458, 319] on span "Fix with Copilot" at bounding box center [1474, 320] width 66 height 14
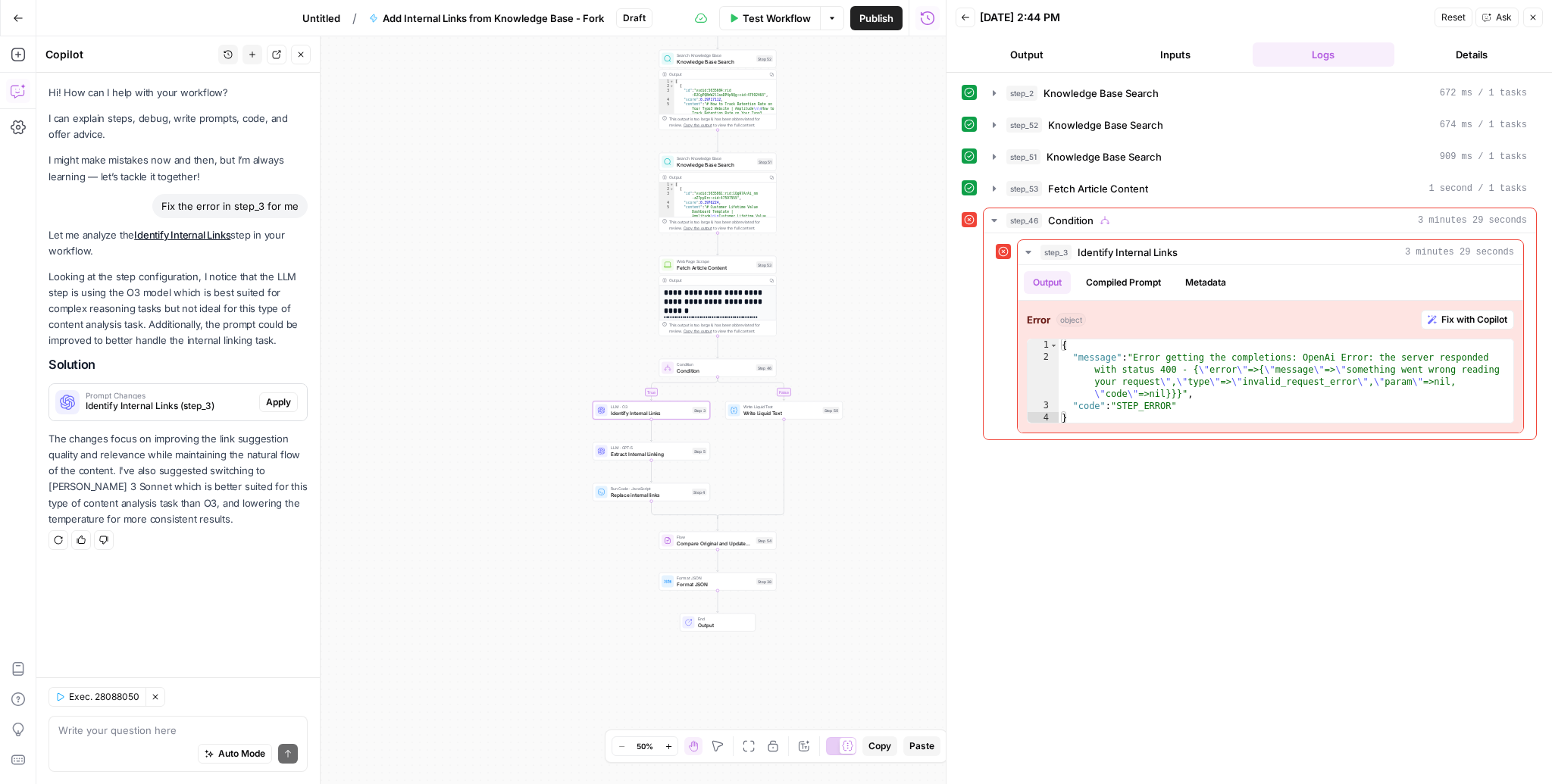
click at [283, 405] on span "Apply" at bounding box center [279, 402] width 25 height 14
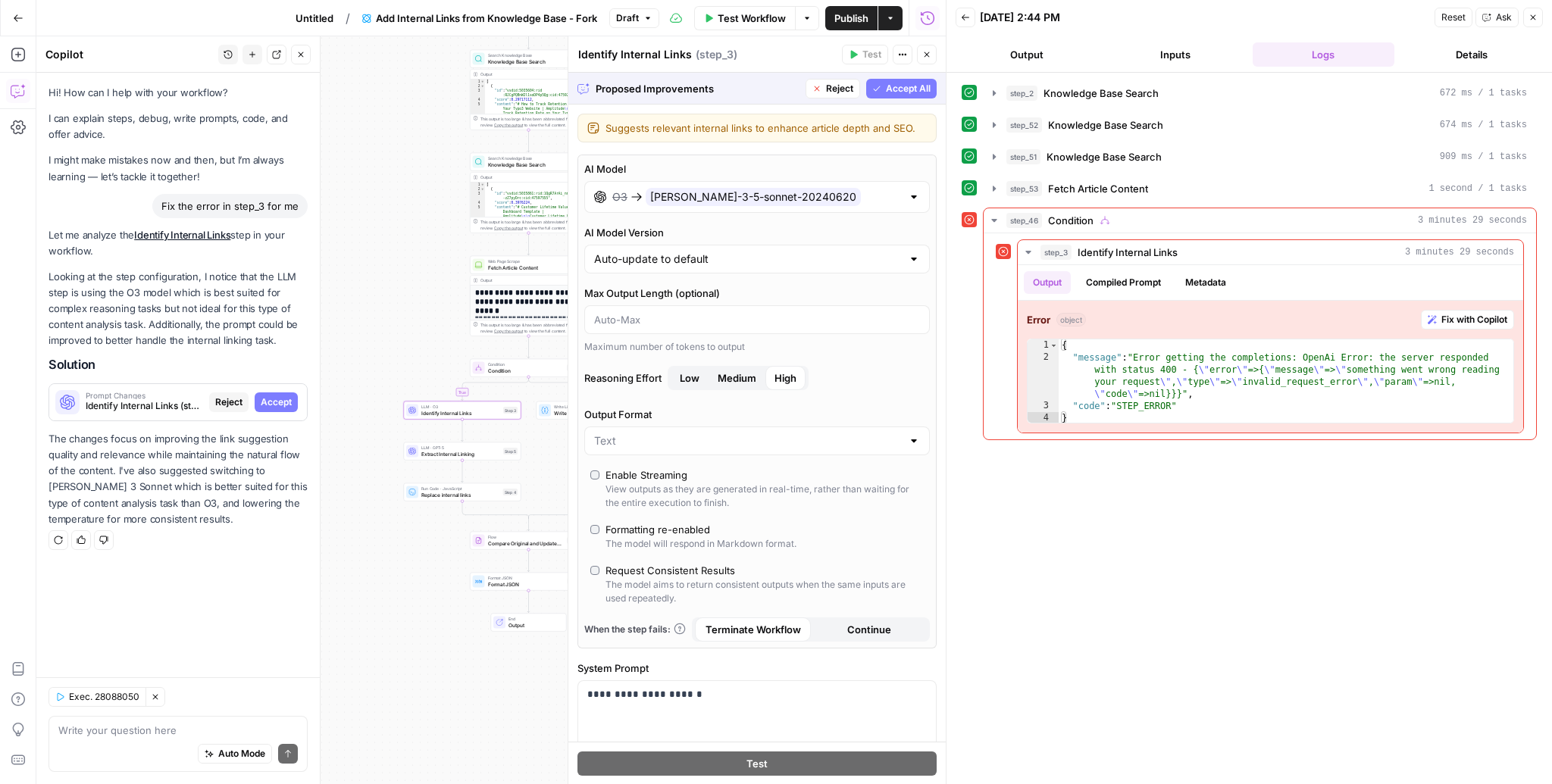
click at [275, 404] on span "Accept" at bounding box center [276, 402] width 31 height 14
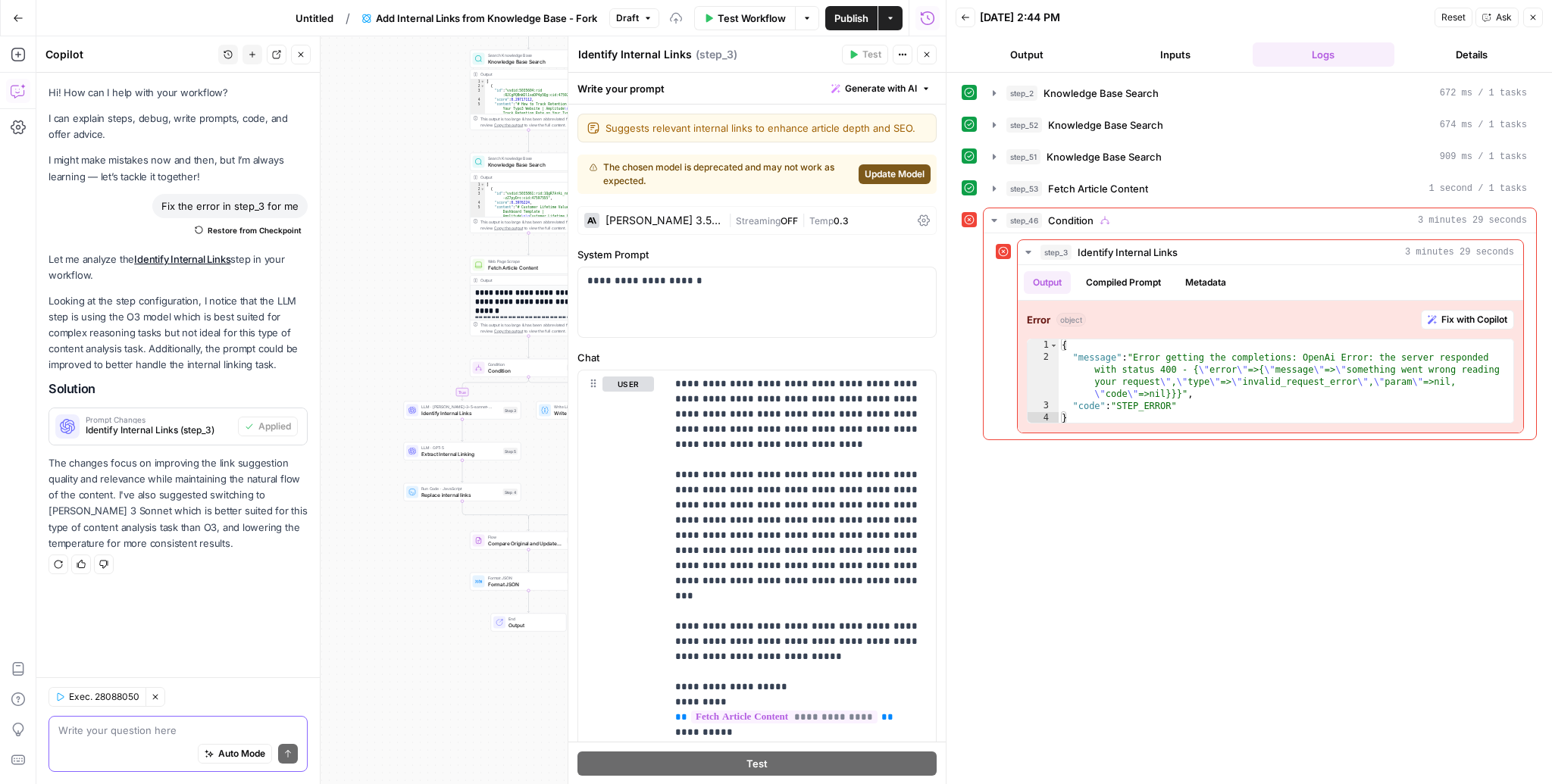
click at [225, 757] on span "Auto Mode" at bounding box center [242, 754] width 47 height 14
click at [869, 173] on span "Update Model" at bounding box center [895, 175] width 60 height 14
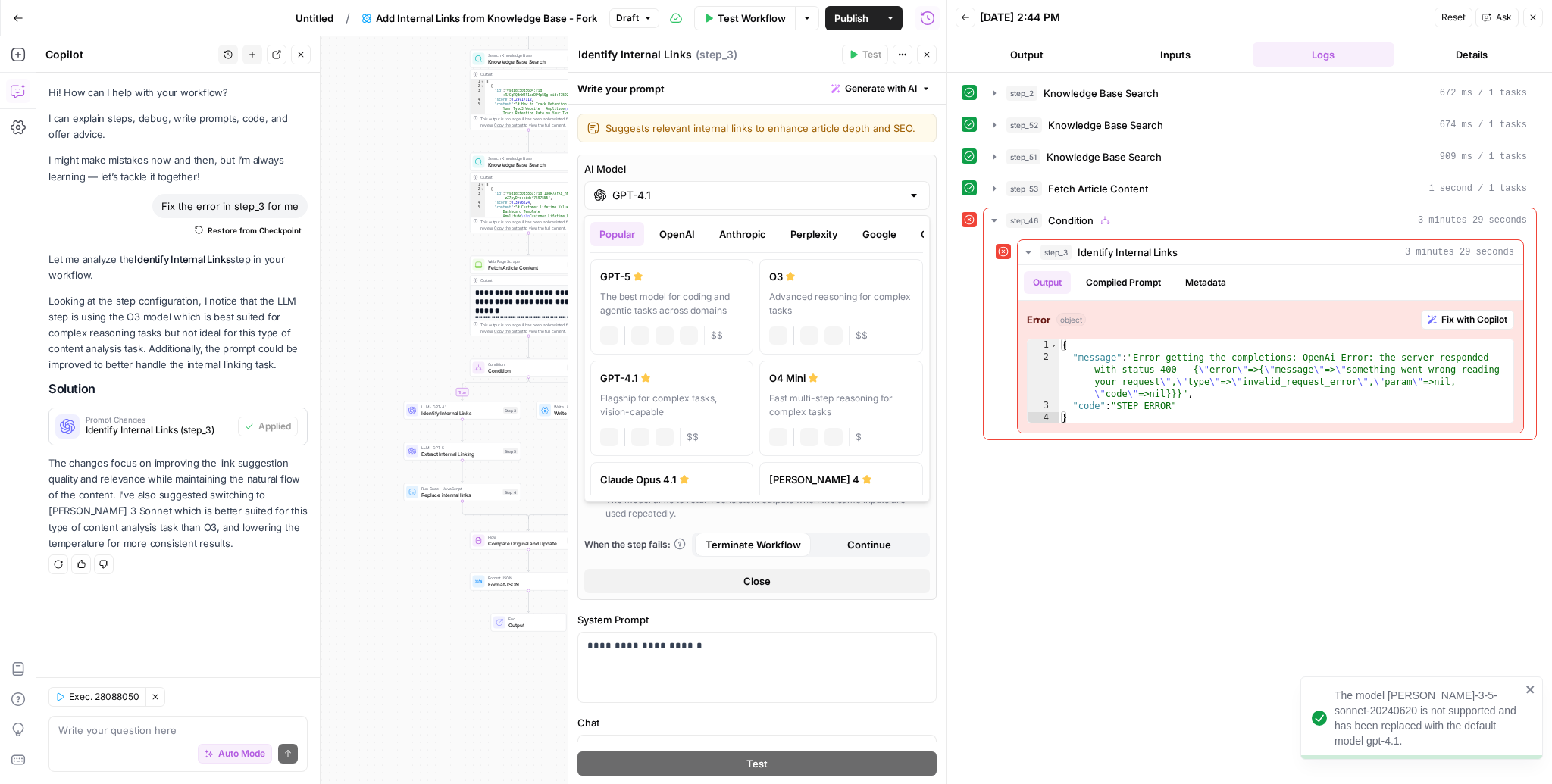
click at [862, 190] on input "GPT-4.1" at bounding box center [757, 195] width 289 height 15
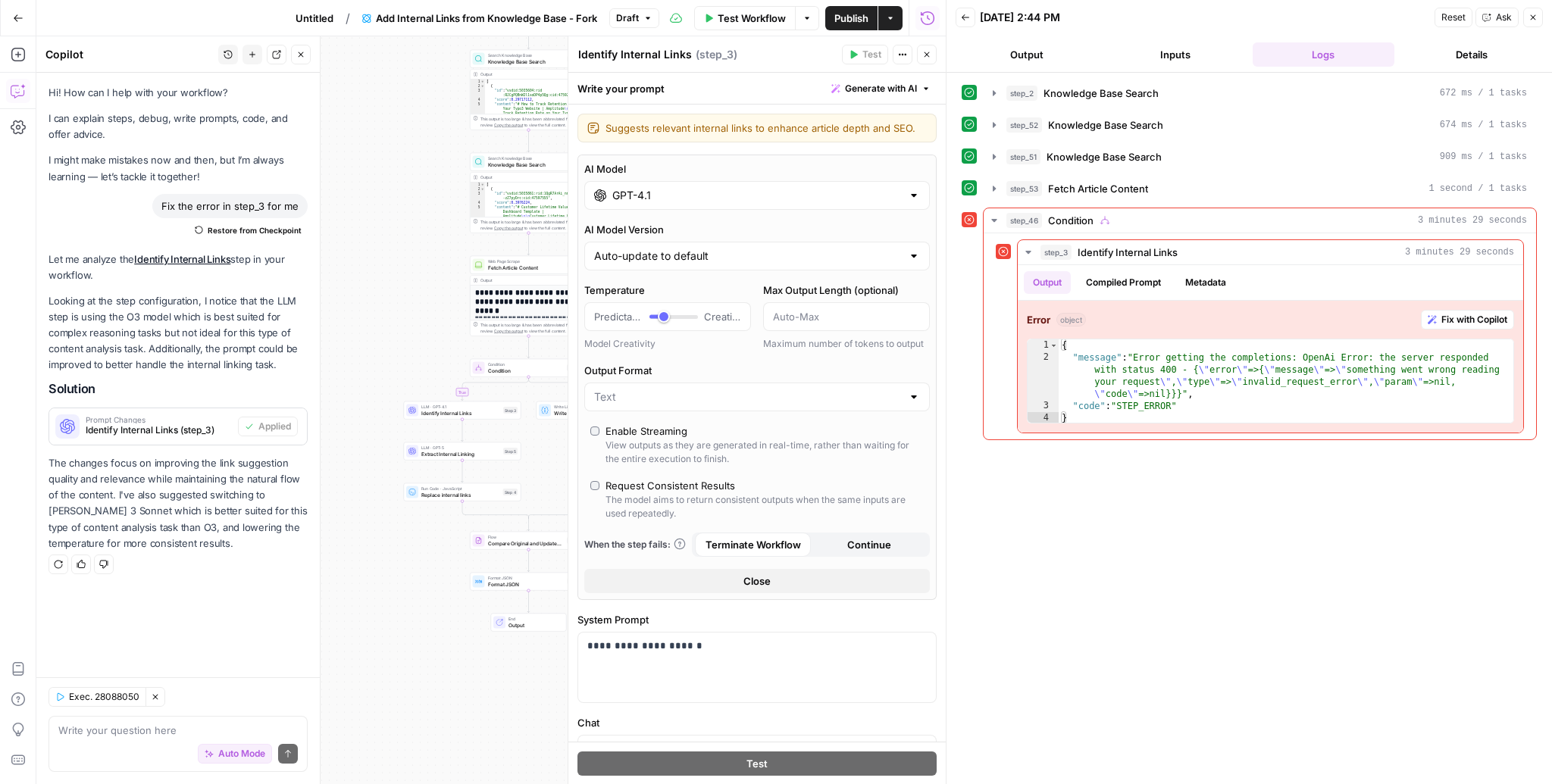
click at [735, 17] on span "Test Workflow" at bounding box center [752, 18] width 68 height 15
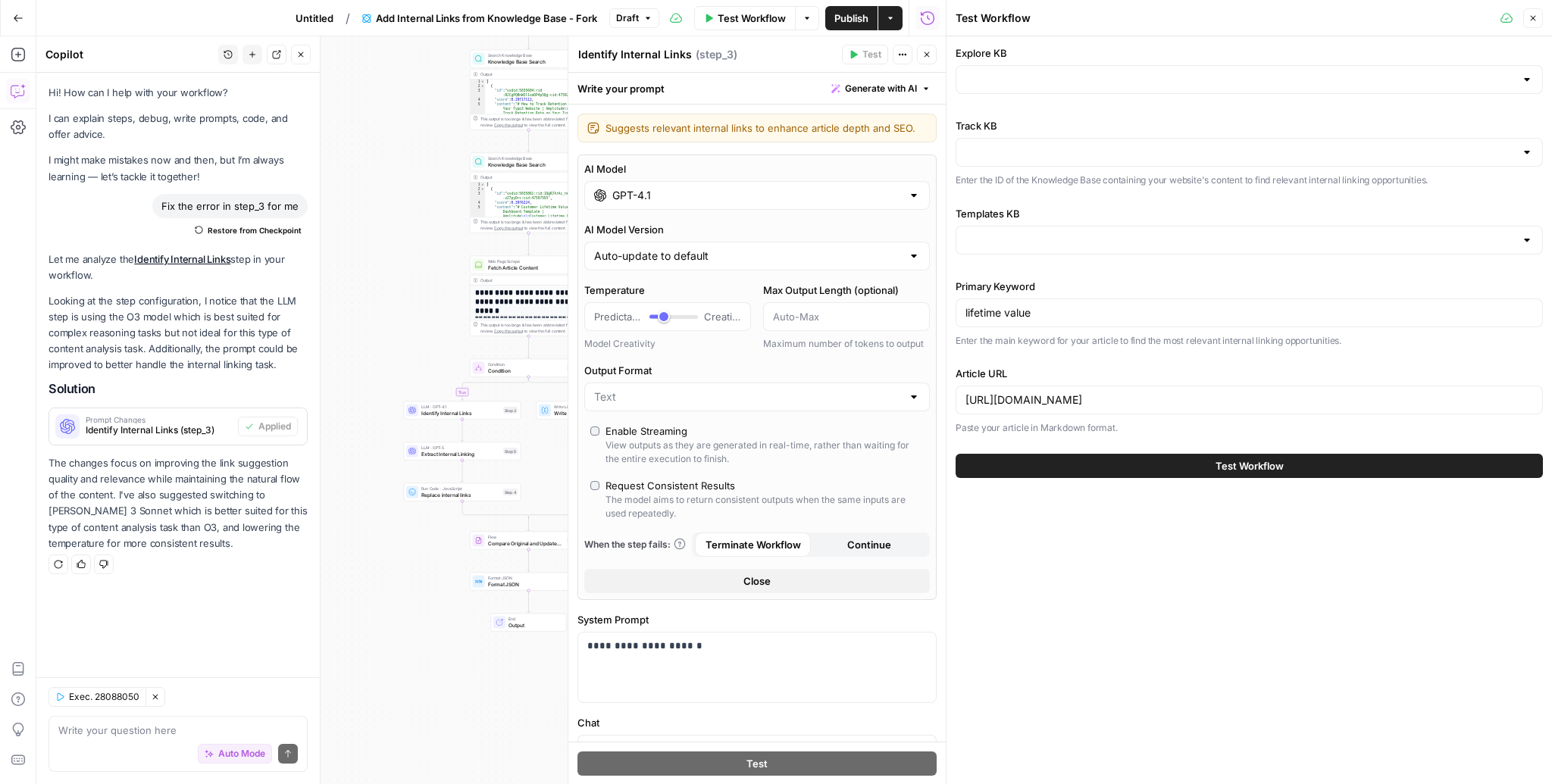
type input "Amplitude - Explore"
type input "Amplitude - Tracking Pages"
type input "Amplitude - Templates"
click at [1156, 462] on button "Test Workflow" at bounding box center [1249, 466] width 587 height 25
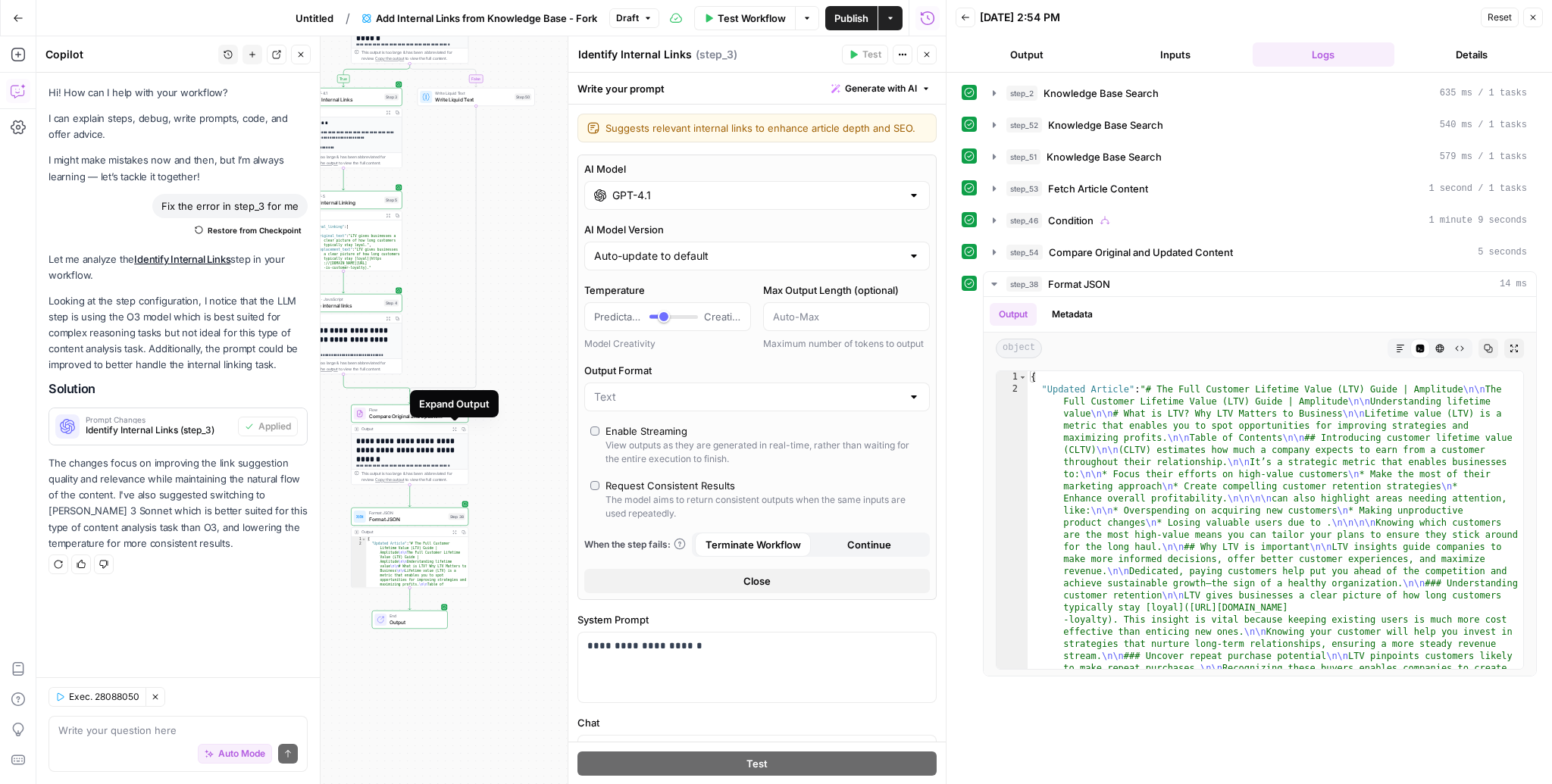
click at [454, 429] on icon "button" at bounding box center [455, 429] width 5 height 5
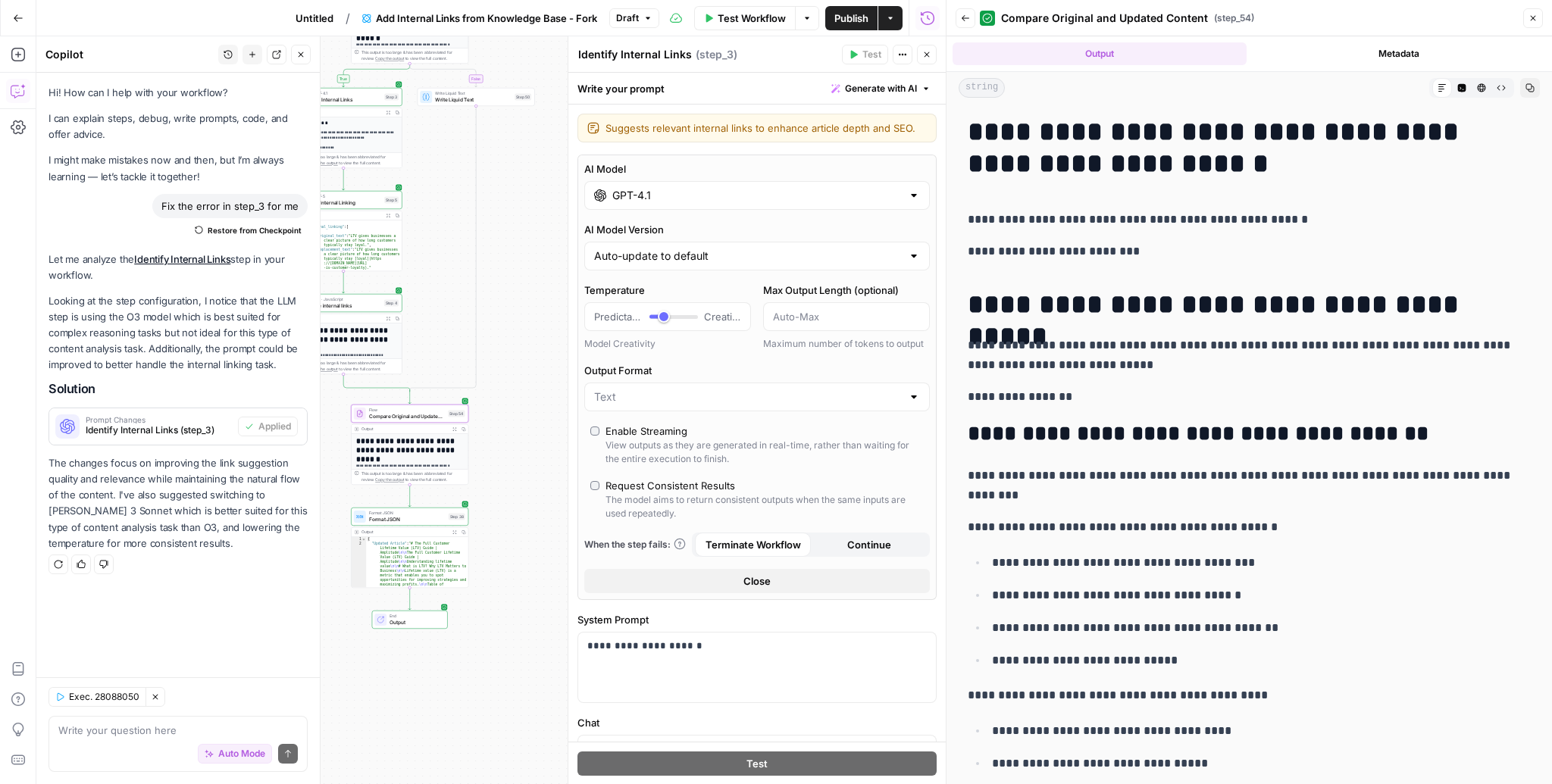
click at [172, 743] on div "Auto Mode Send" at bounding box center [178, 754] width 239 height 33
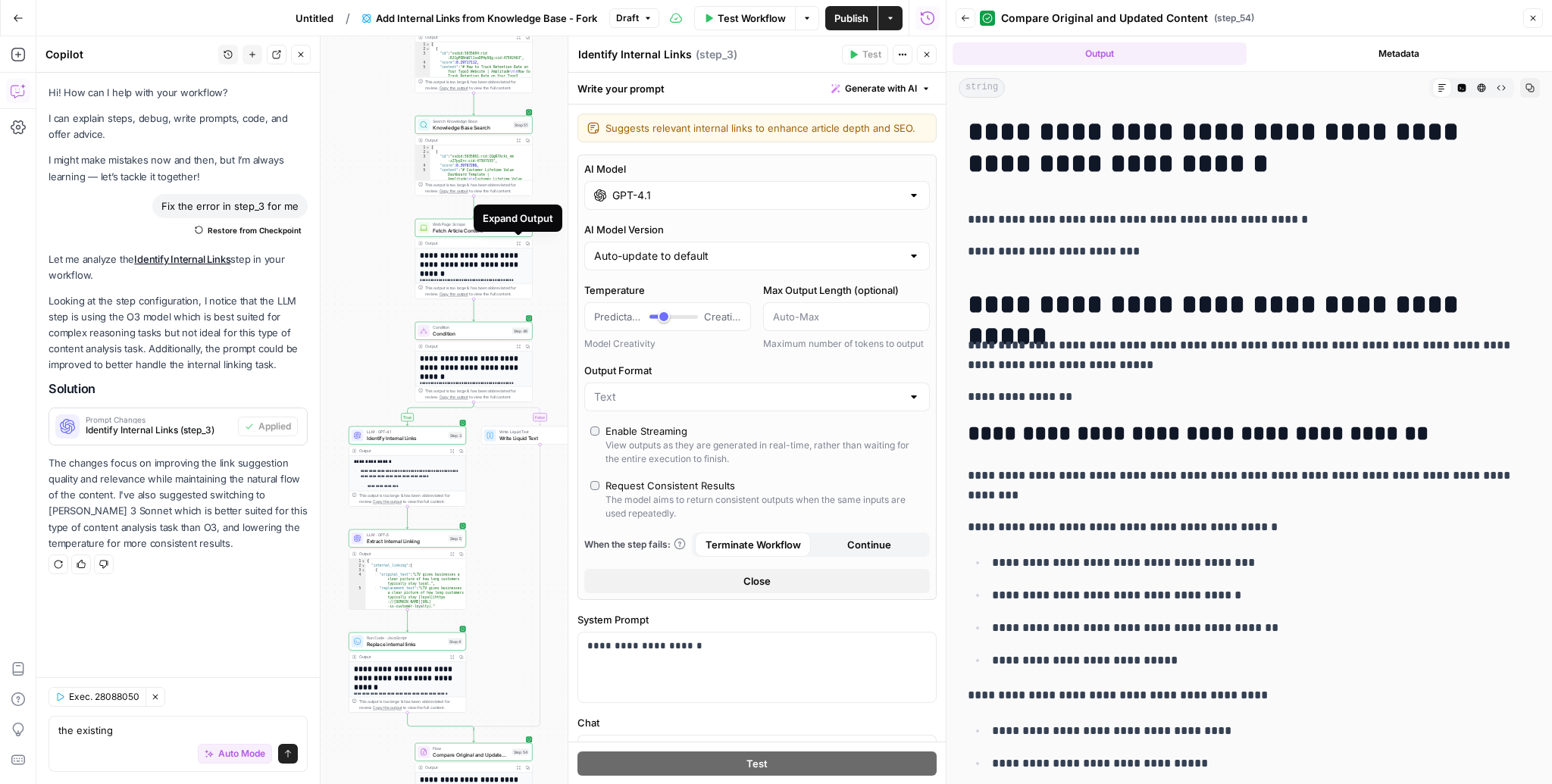
click at [518, 242] on icon "button" at bounding box center [519, 244] width 5 height 5
click at [92, 732] on textarea "the existing" at bounding box center [178, 730] width 239 height 15
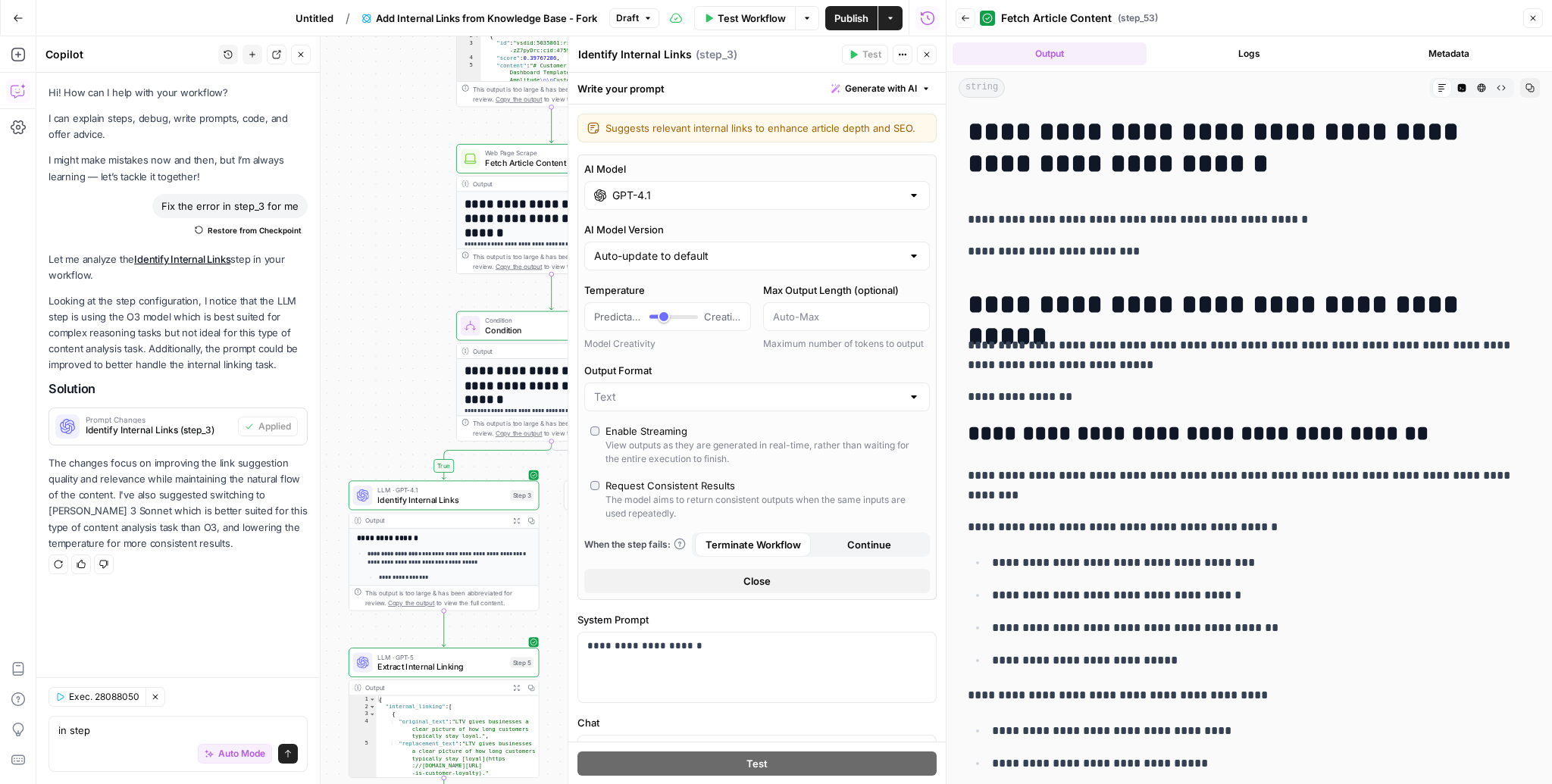
click at [109, 716] on div "Exec. 28088050 Clear Selection in step in step Auto Mode Send" at bounding box center [178, 730] width 283 height 107
click at [109, 726] on textarea "in step" at bounding box center [178, 730] width 239 height 15
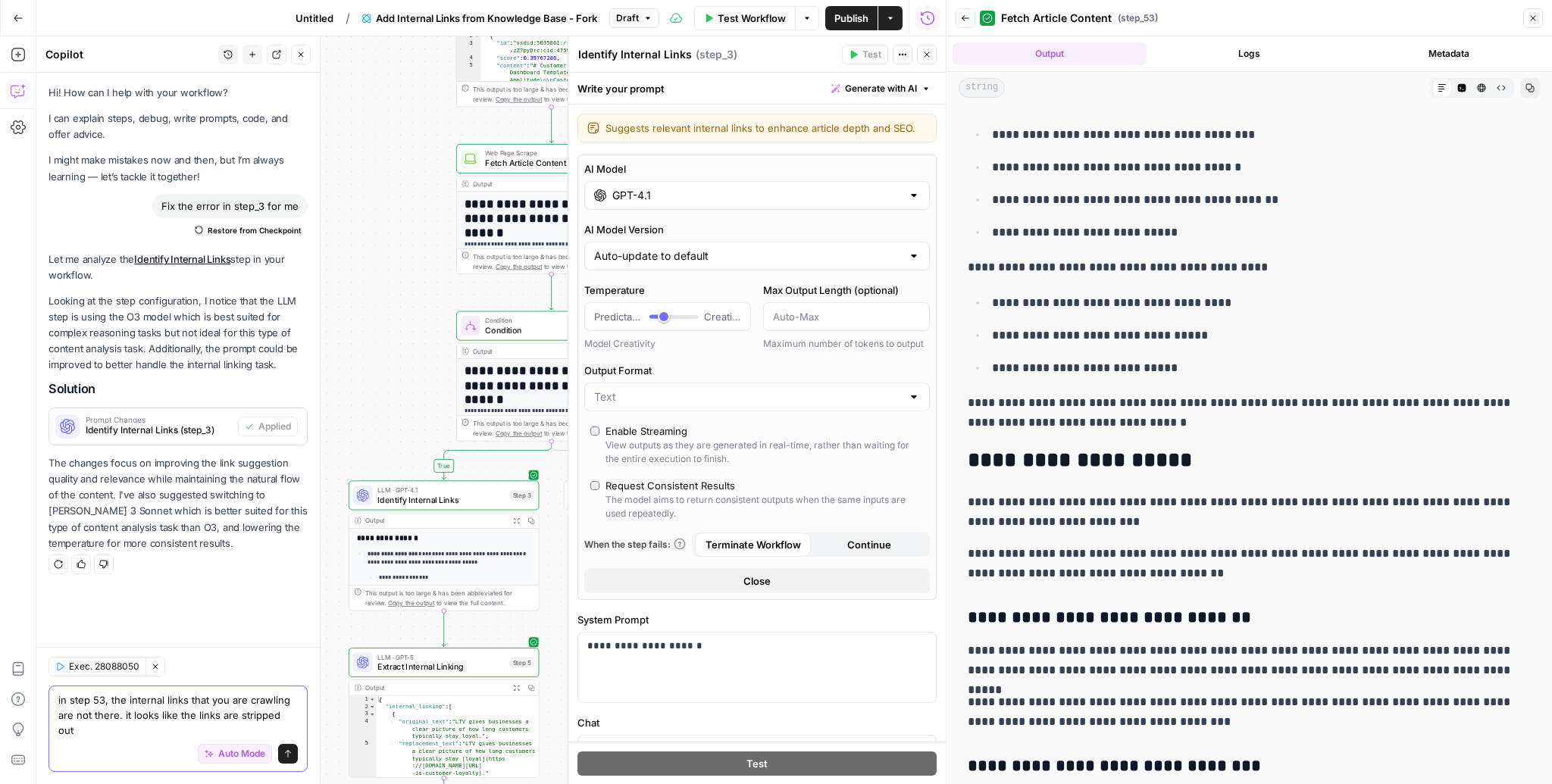
scroll to position [312, 0]
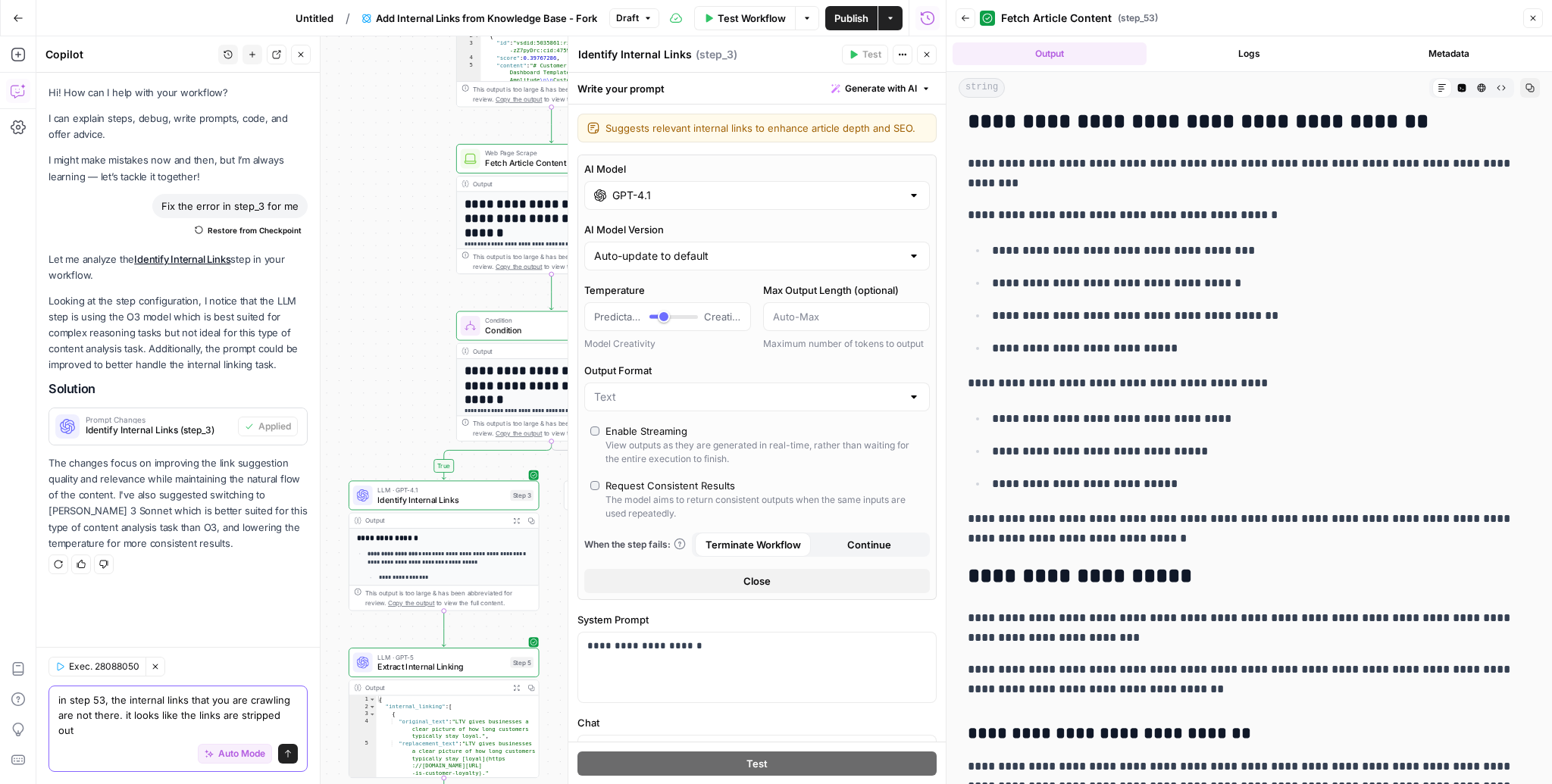
click at [162, 722] on textarea "in step 53, the internal links that you are crawling are not there. it looks li…" at bounding box center [178, 715] width 239 height 45
click at [126, 713] on textarea "in step 53, the internal links that you are crawling are not there. it looks li…" at bounding box center [178, 715] width 239 height 45
drag, startPoint x: 126, startPoint y: 713, endPoint x: 343, endPoint y: 742, distance: 218.9
click at [343, 742] on body "Amplitude New Home Browse Your Data Usage Settings Recent Grids Write Informati…" at bounding box center [776, 392] width 1552 height 784
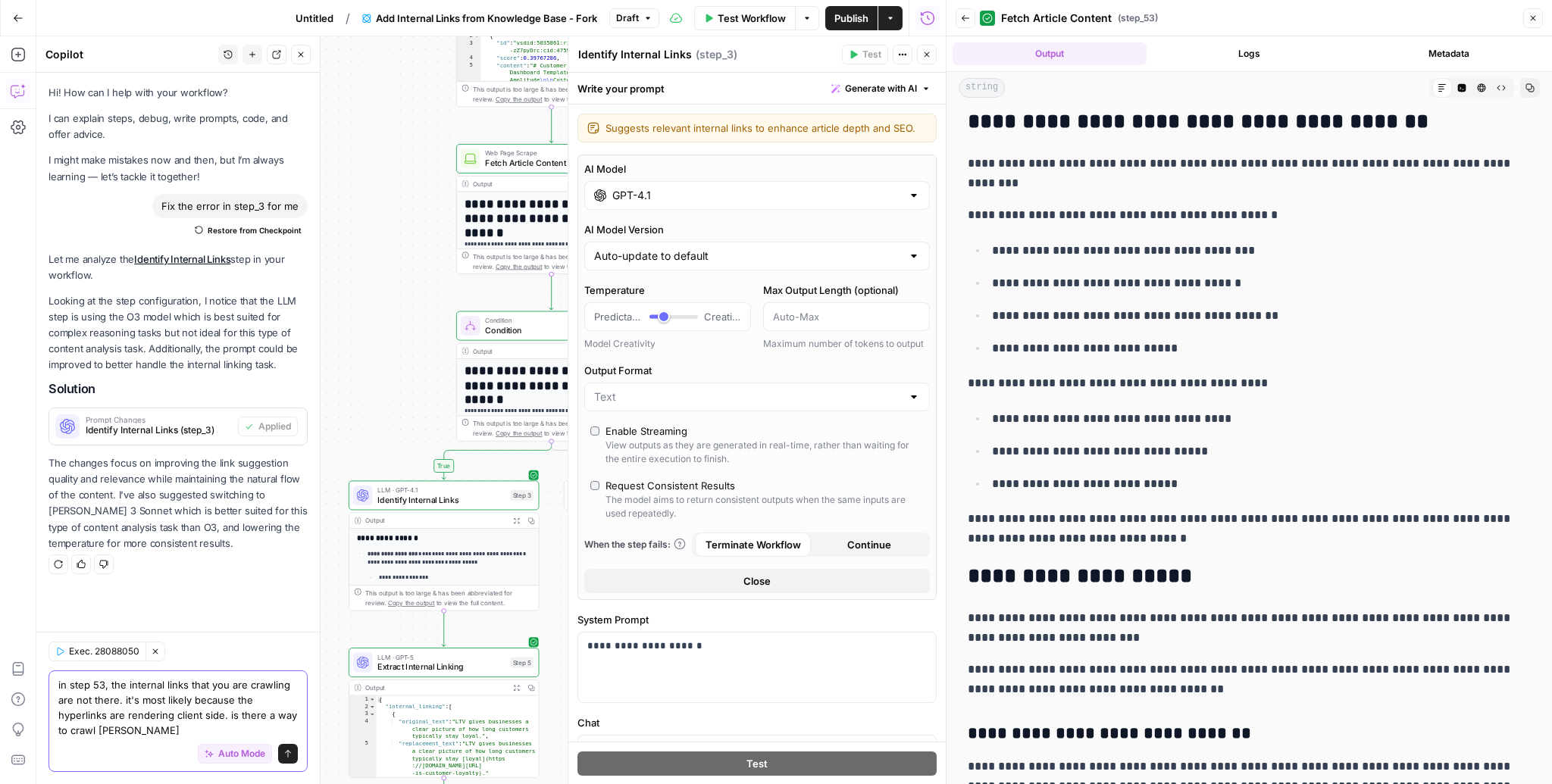
type textarea "in step 53, the internal links that you are crawling are not there. it's most l…"
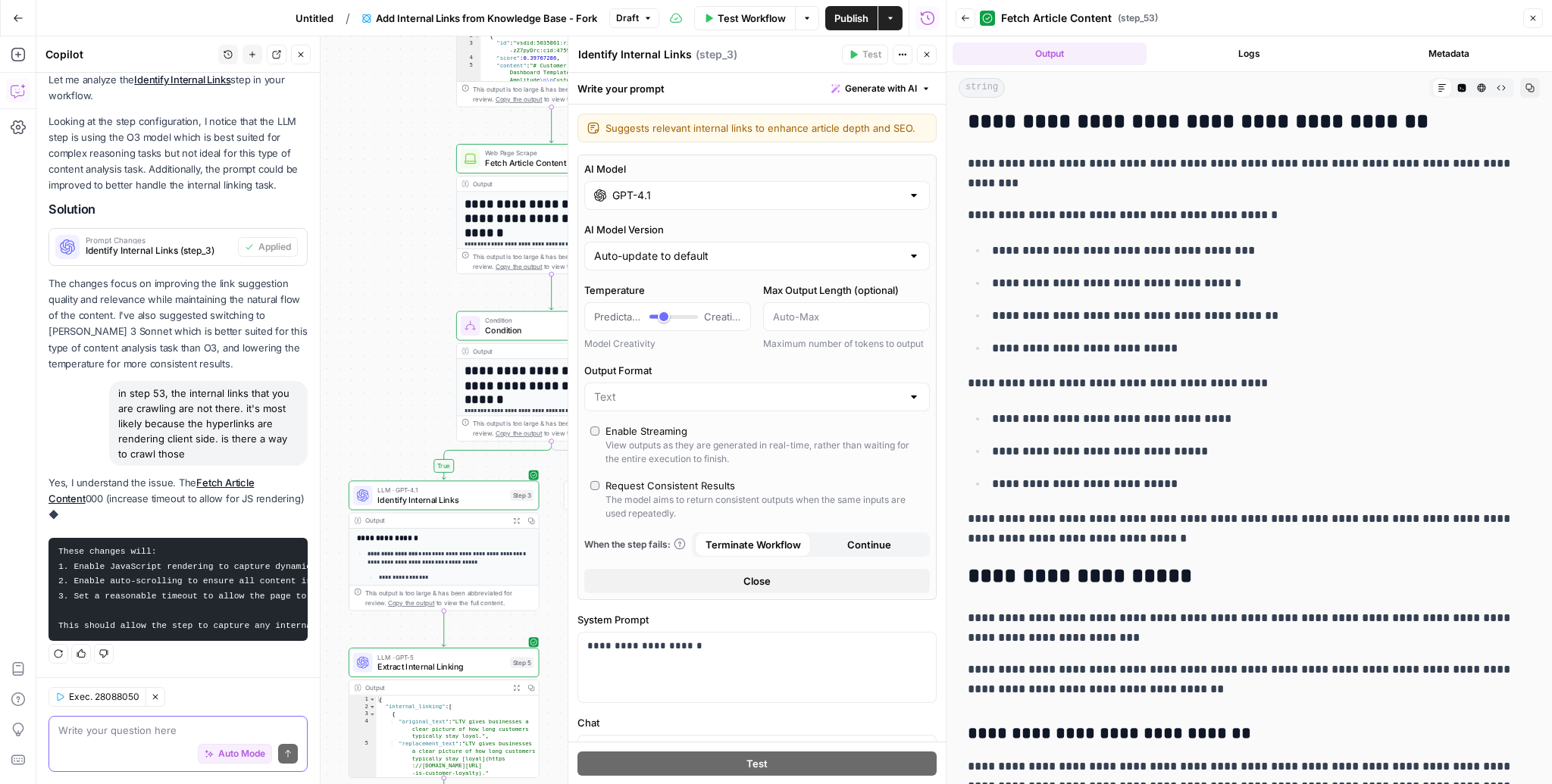
click at [112, 701] on span "Exec. 28088050" at bounding box center [105, 697] width 71 height 14
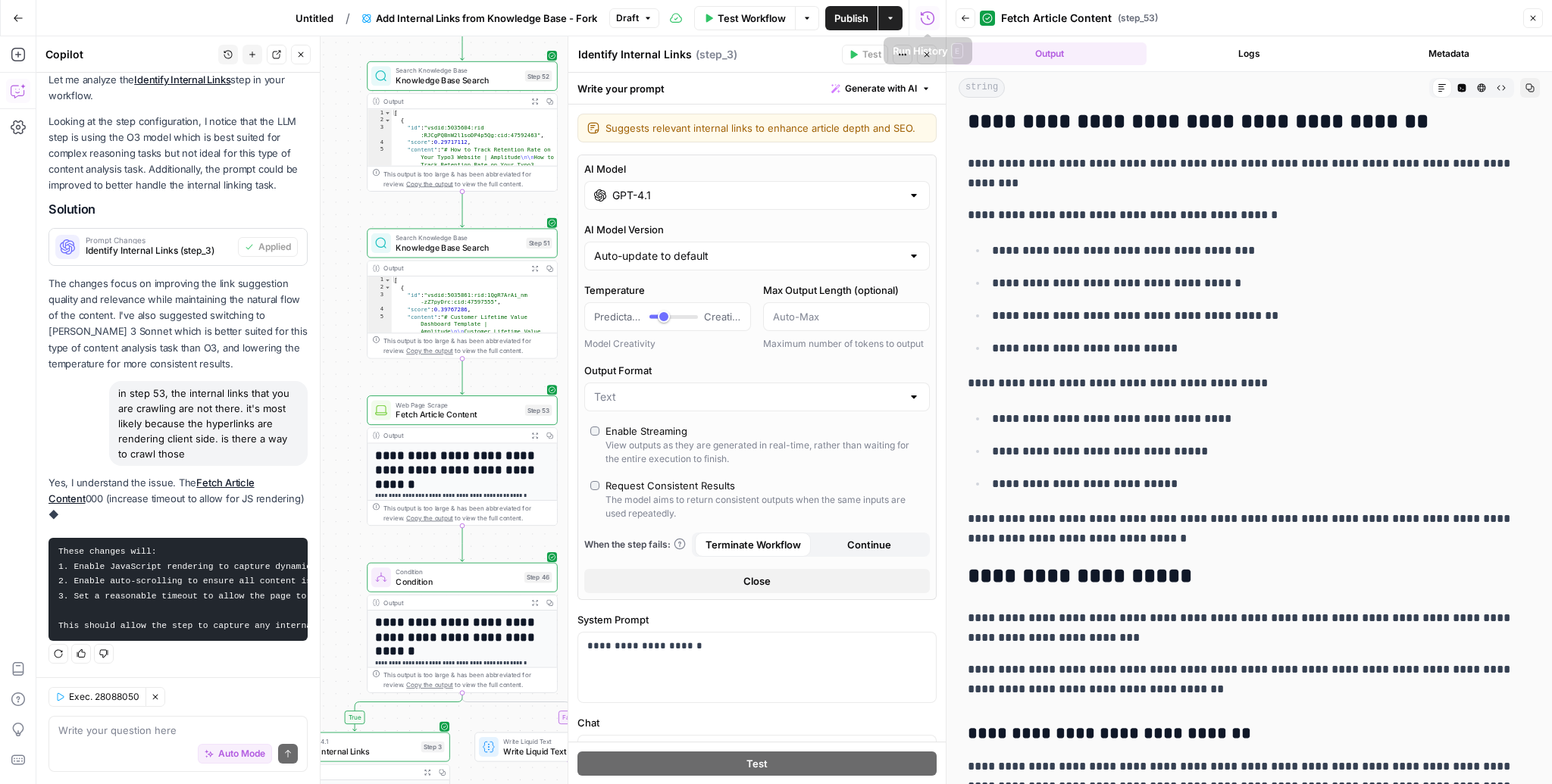
click at [739, 18] on span "Test Workflow" at bounding box center [752, 18] width 68 height 15
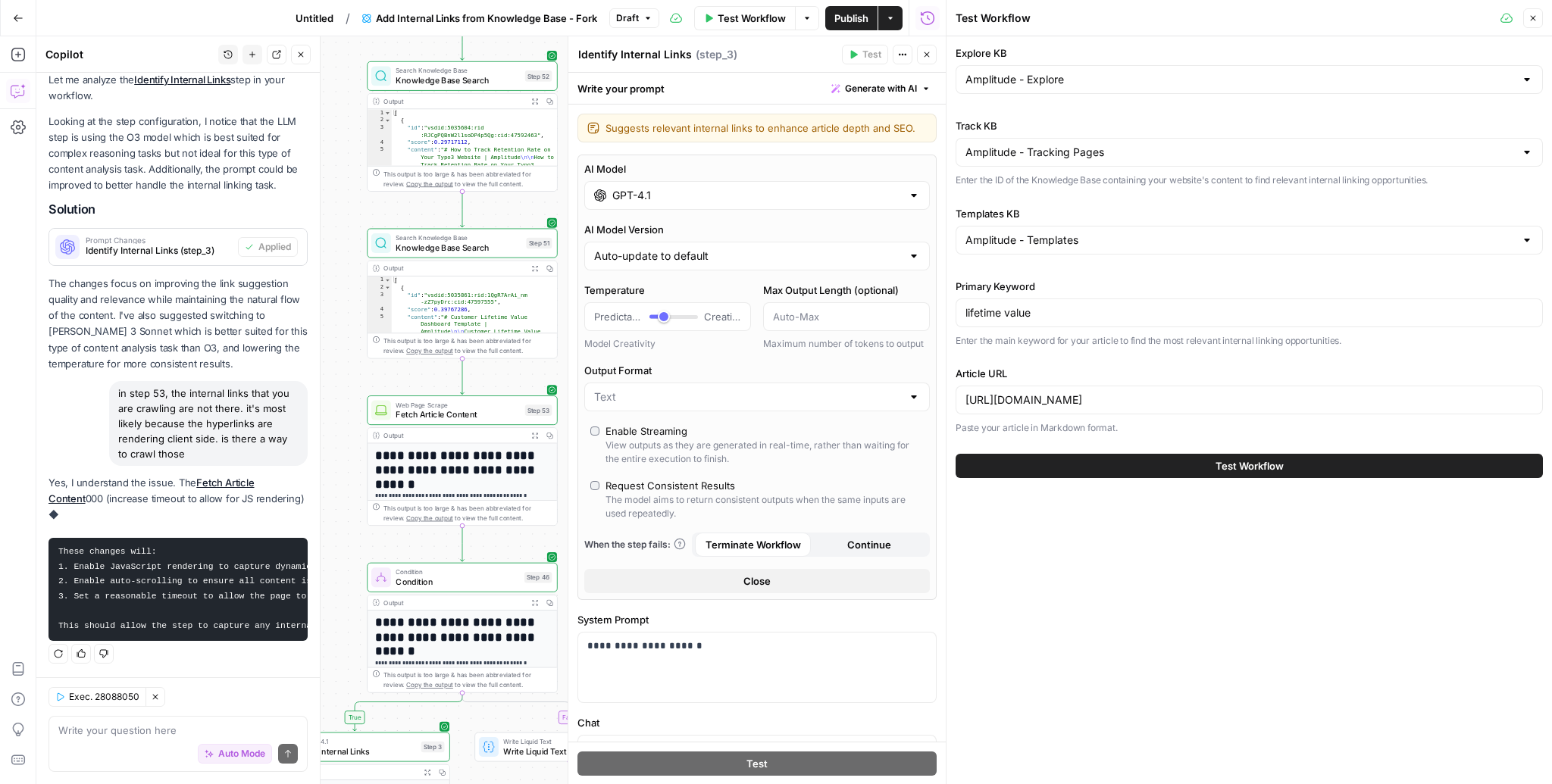
click at [1112, 477] on div "Test Workflow" at bounding box center [1249, 465] width 587 height 42
click at [1113, 472] on button "Test Workflow" at bounding box center [1249, 466] width 587 height 25
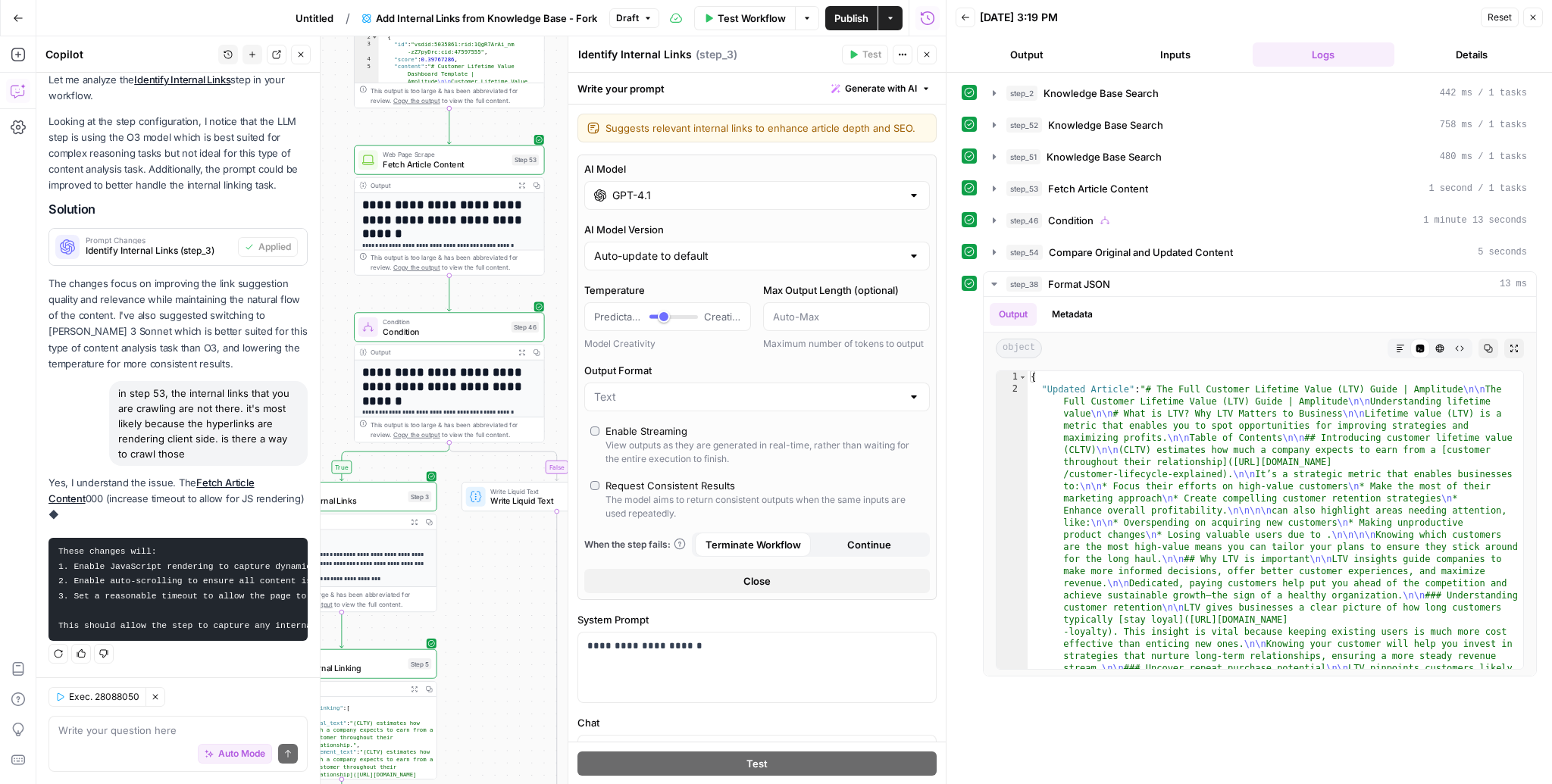
scroll to position [283, 0]
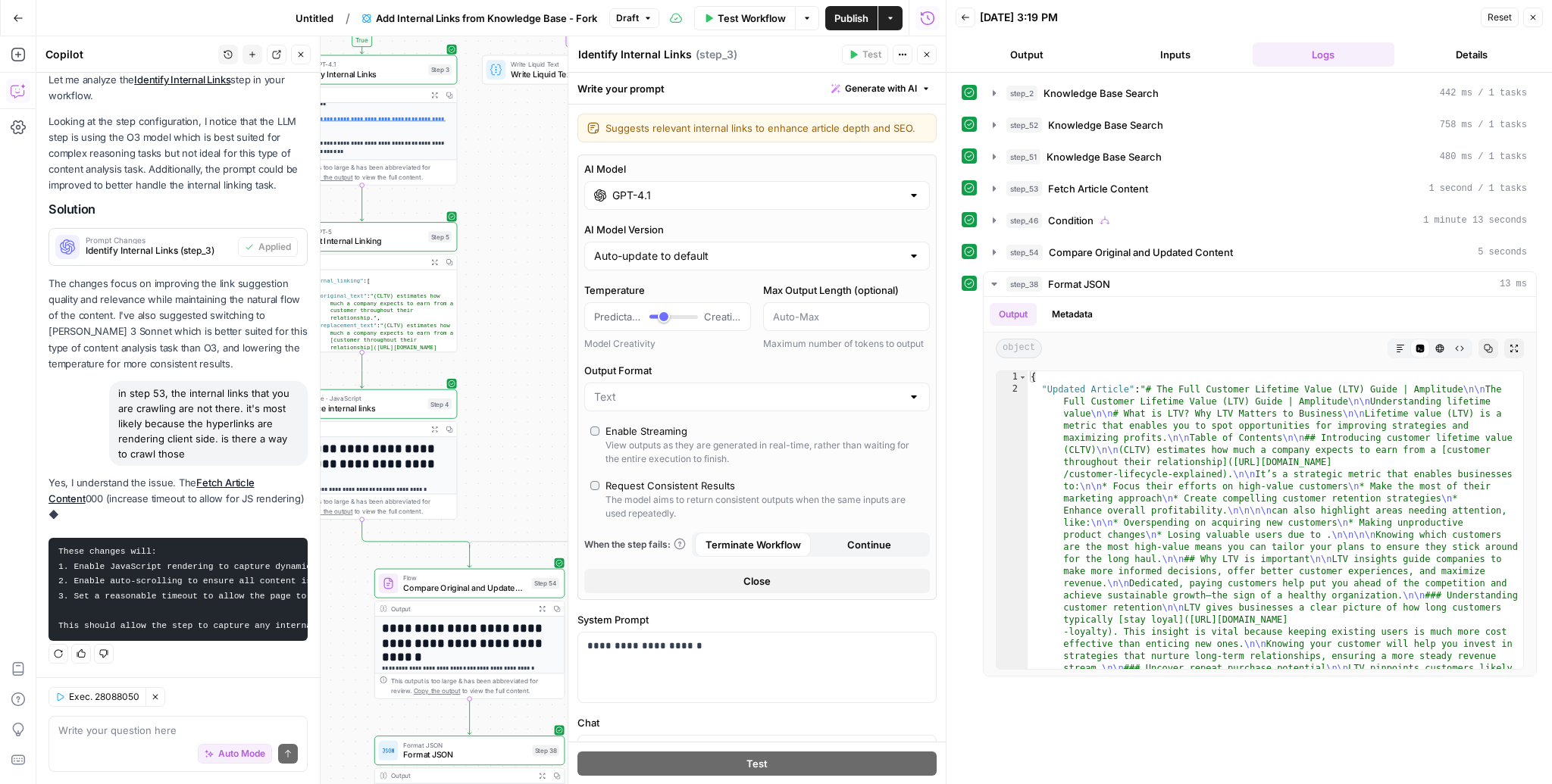
click at [536, 614] on button "Expand Output" at bounding box center [542, 609] width 15 height 15
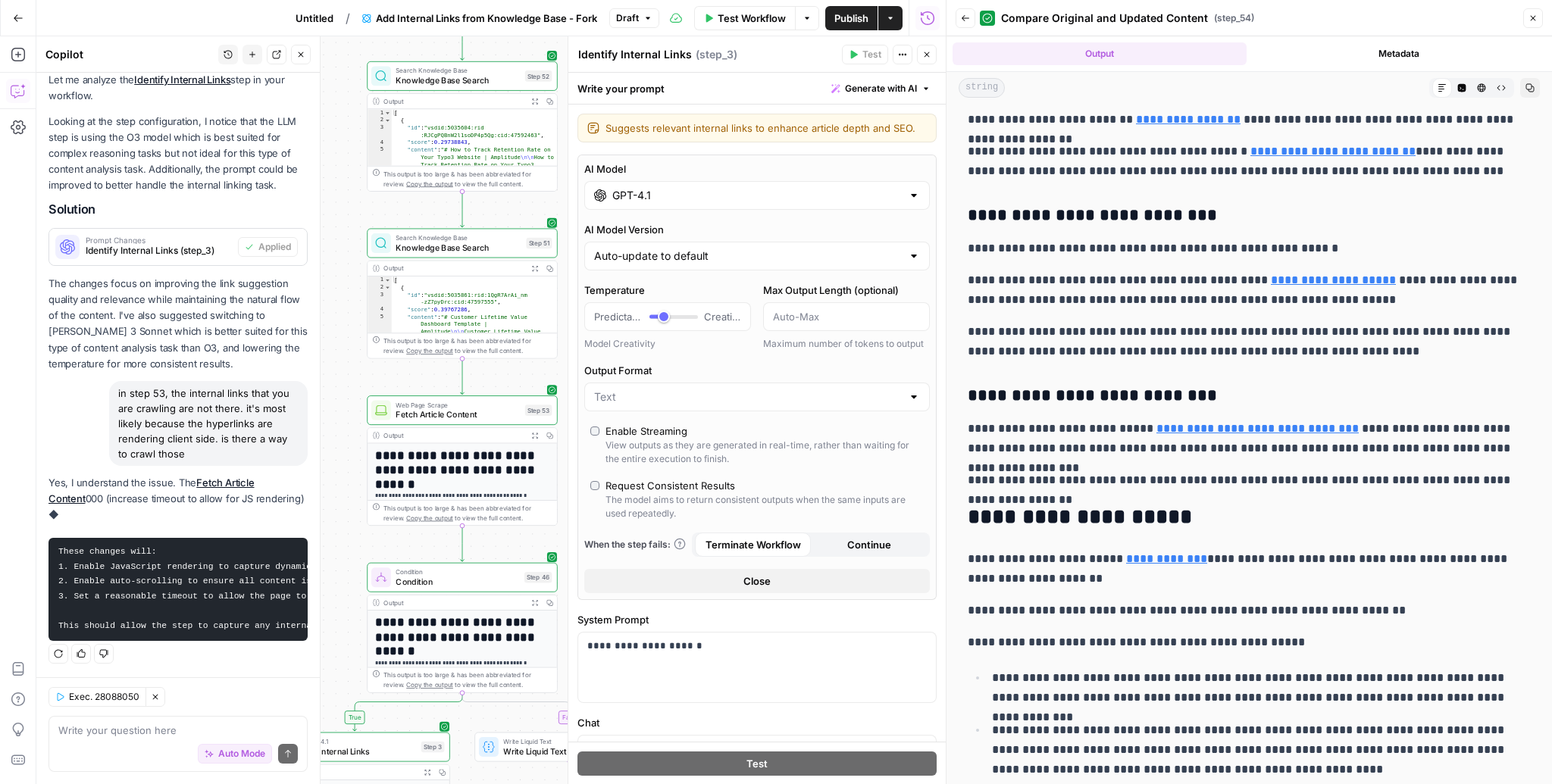
scroll to position [192, 0]
click at [131, 731] on textarea at bounding box center [178, 730] width 239 height 15
type textarea "t"
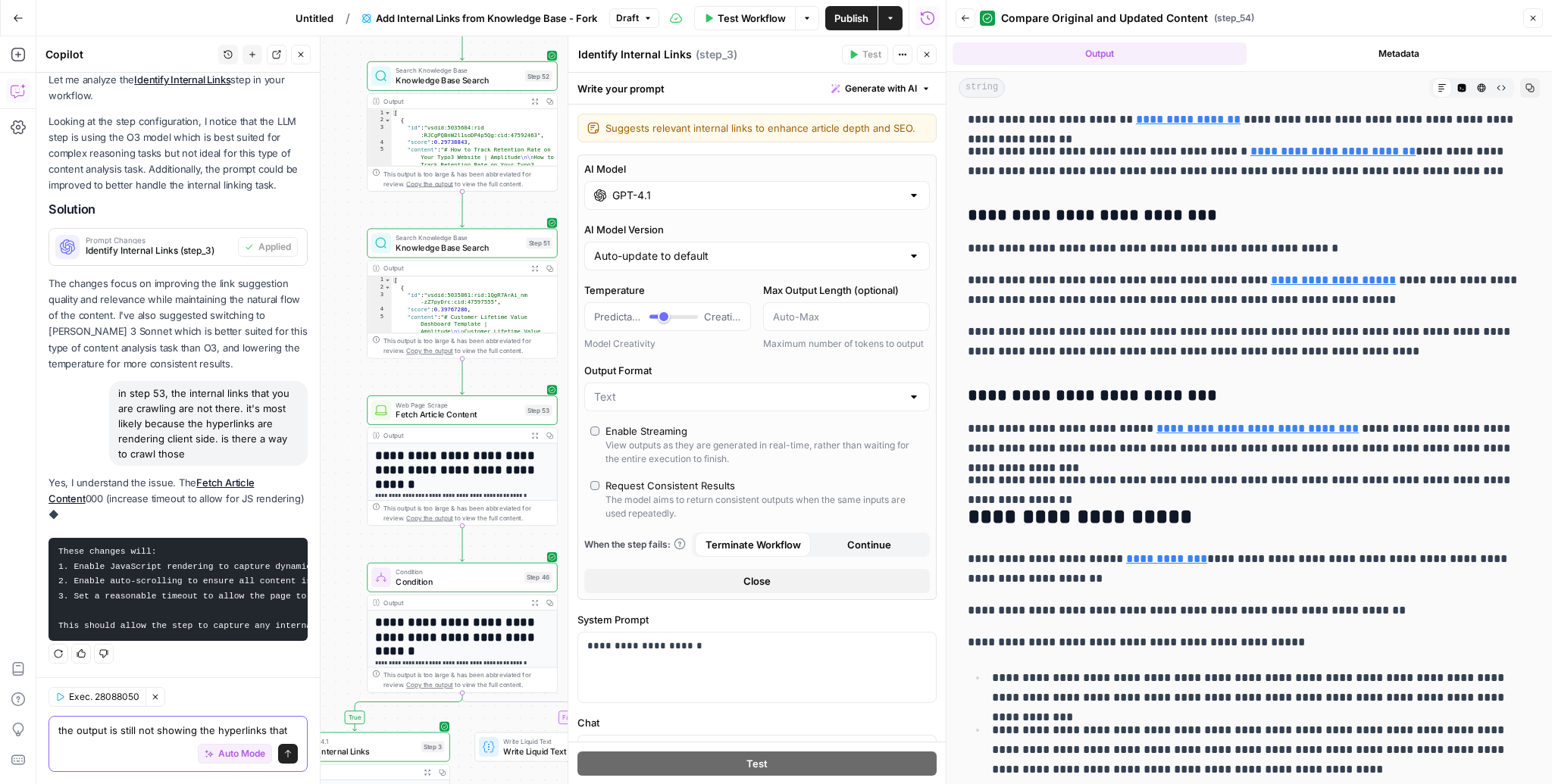
scroll to position [209, 0]
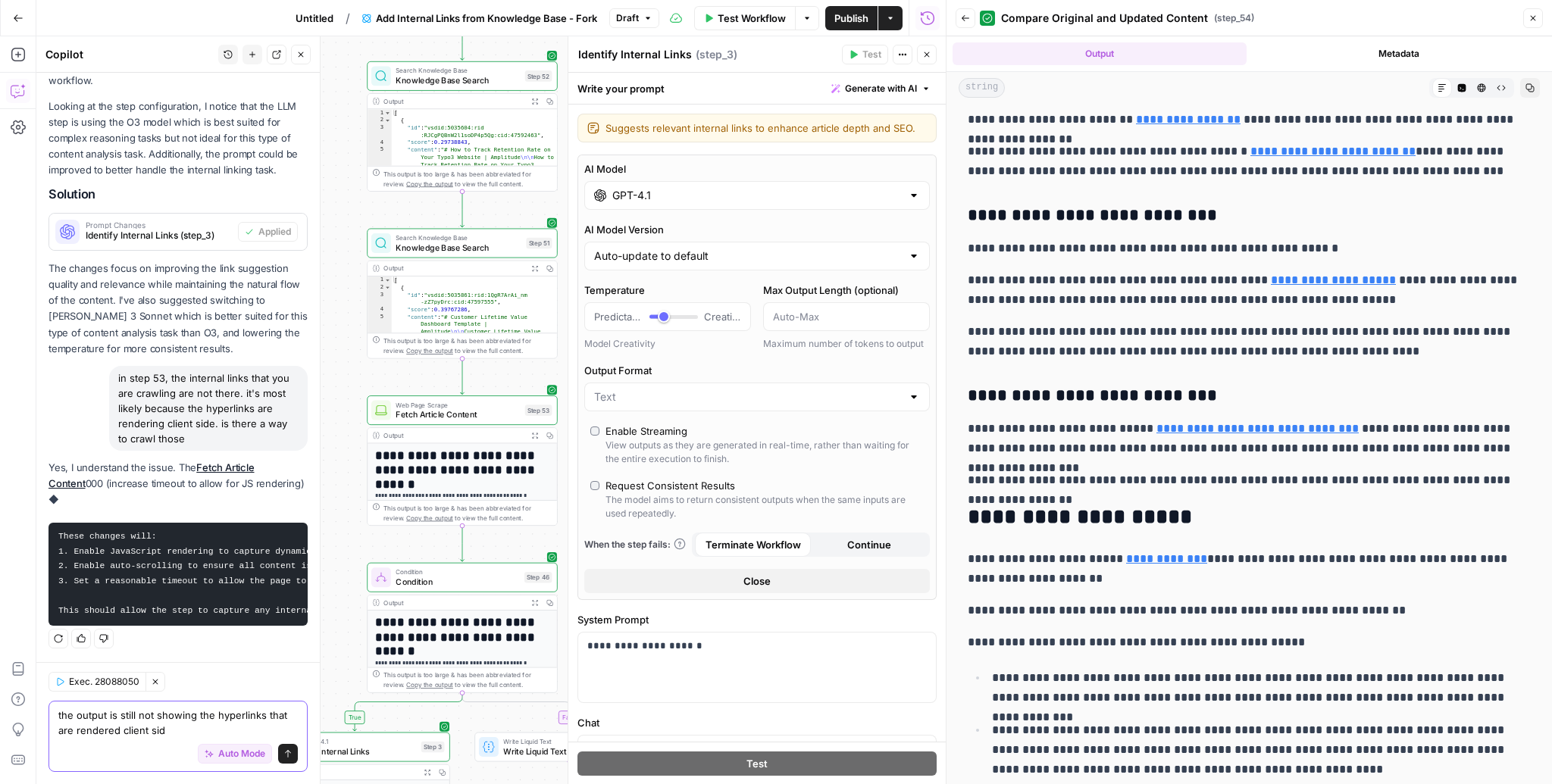
type textarea "the output is still not showing the hyperlinks that are rendered client side"
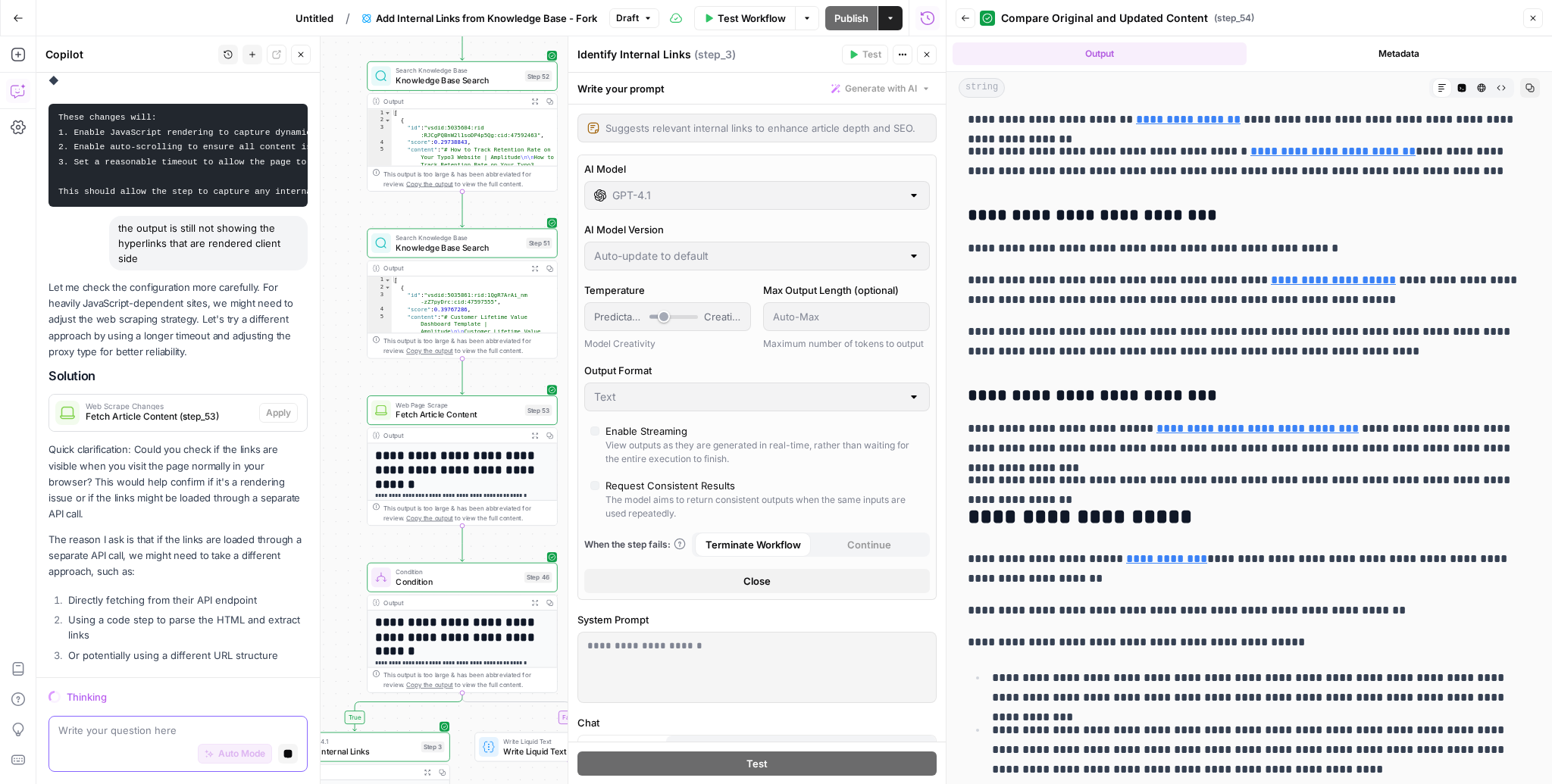
scroll to position [612, 0]
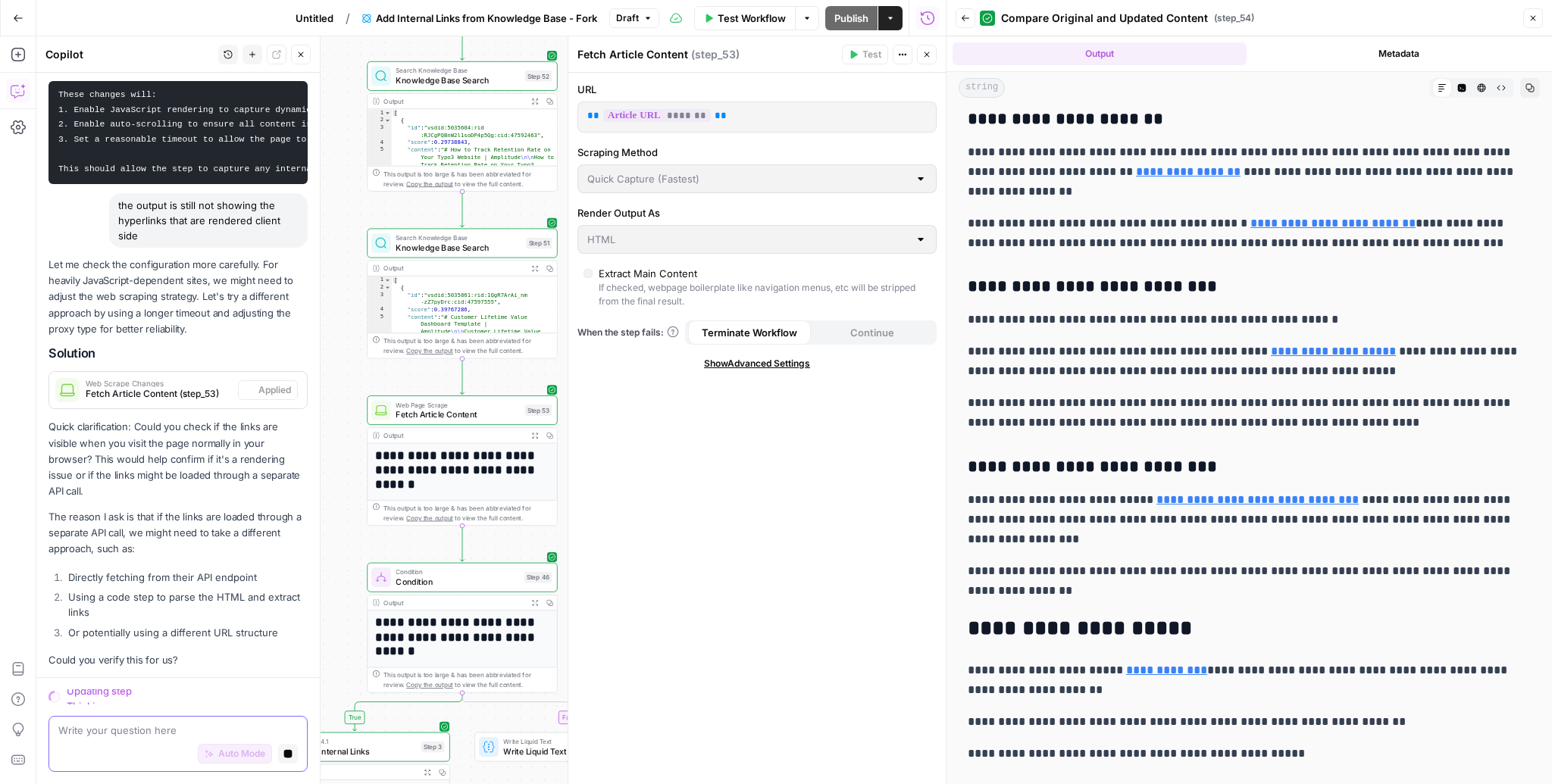
type input "HTML"
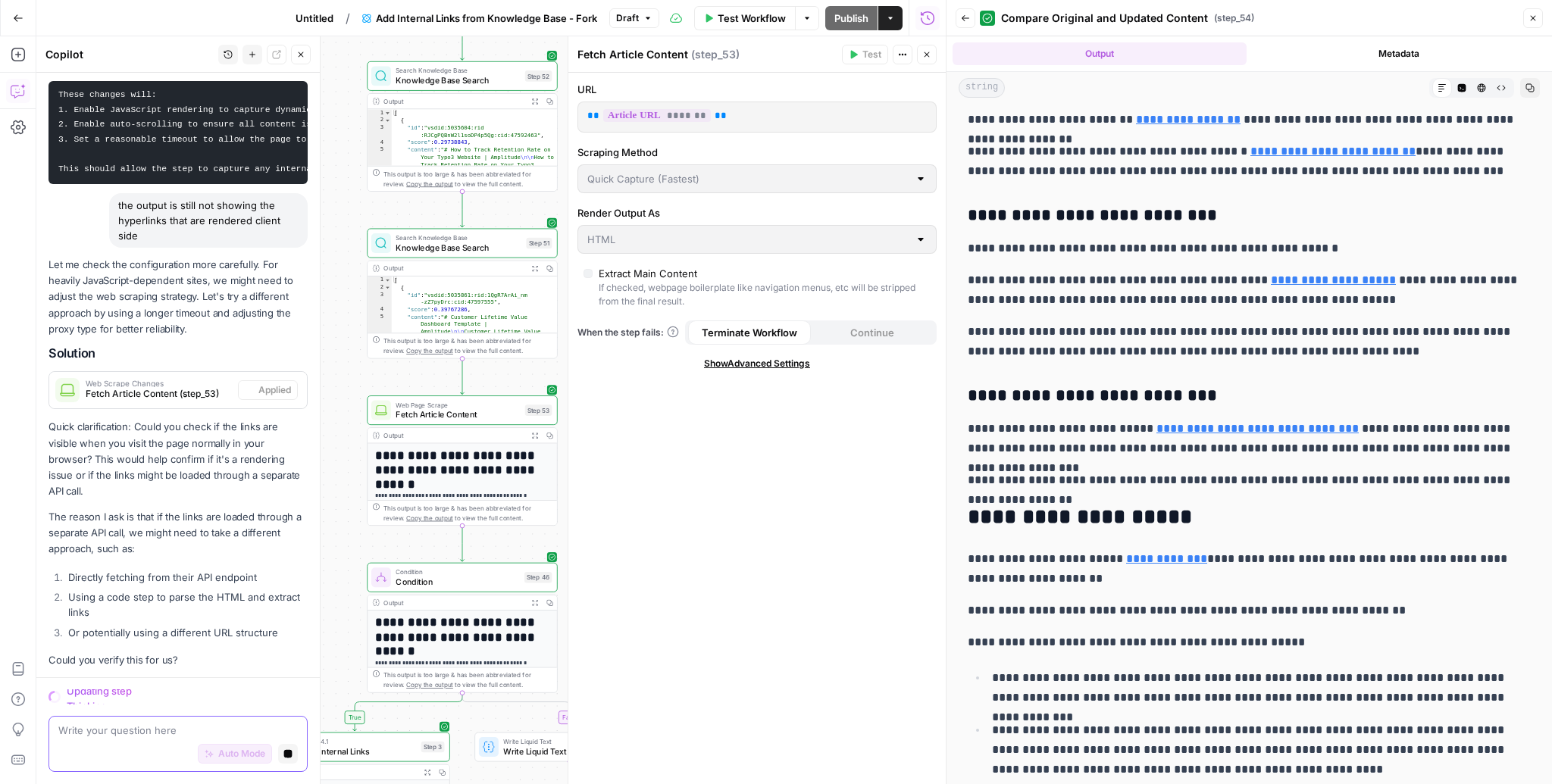
scroll to position [0, 0]
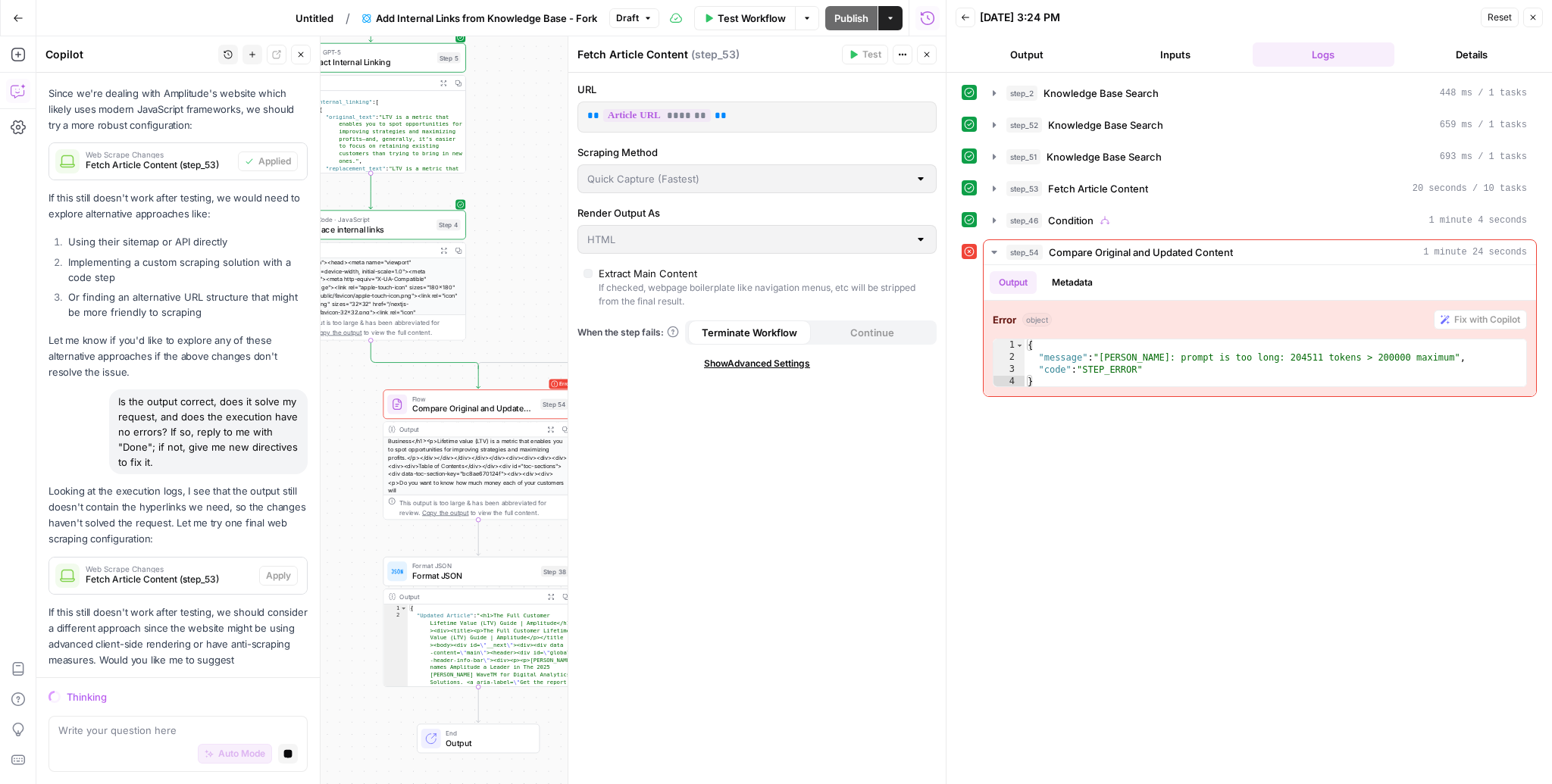
scroll to position [1388, 0]
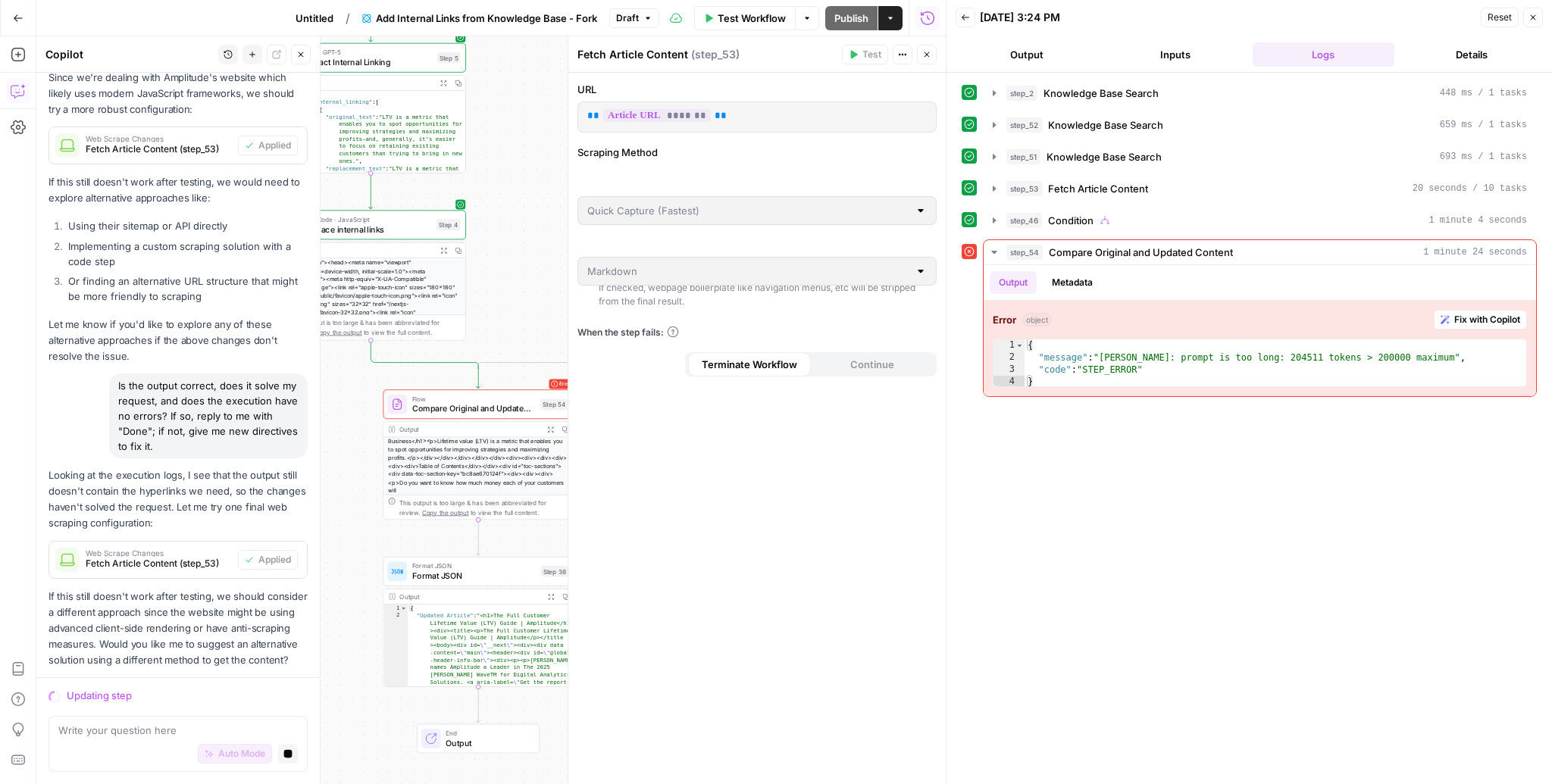
type input "Markdown"
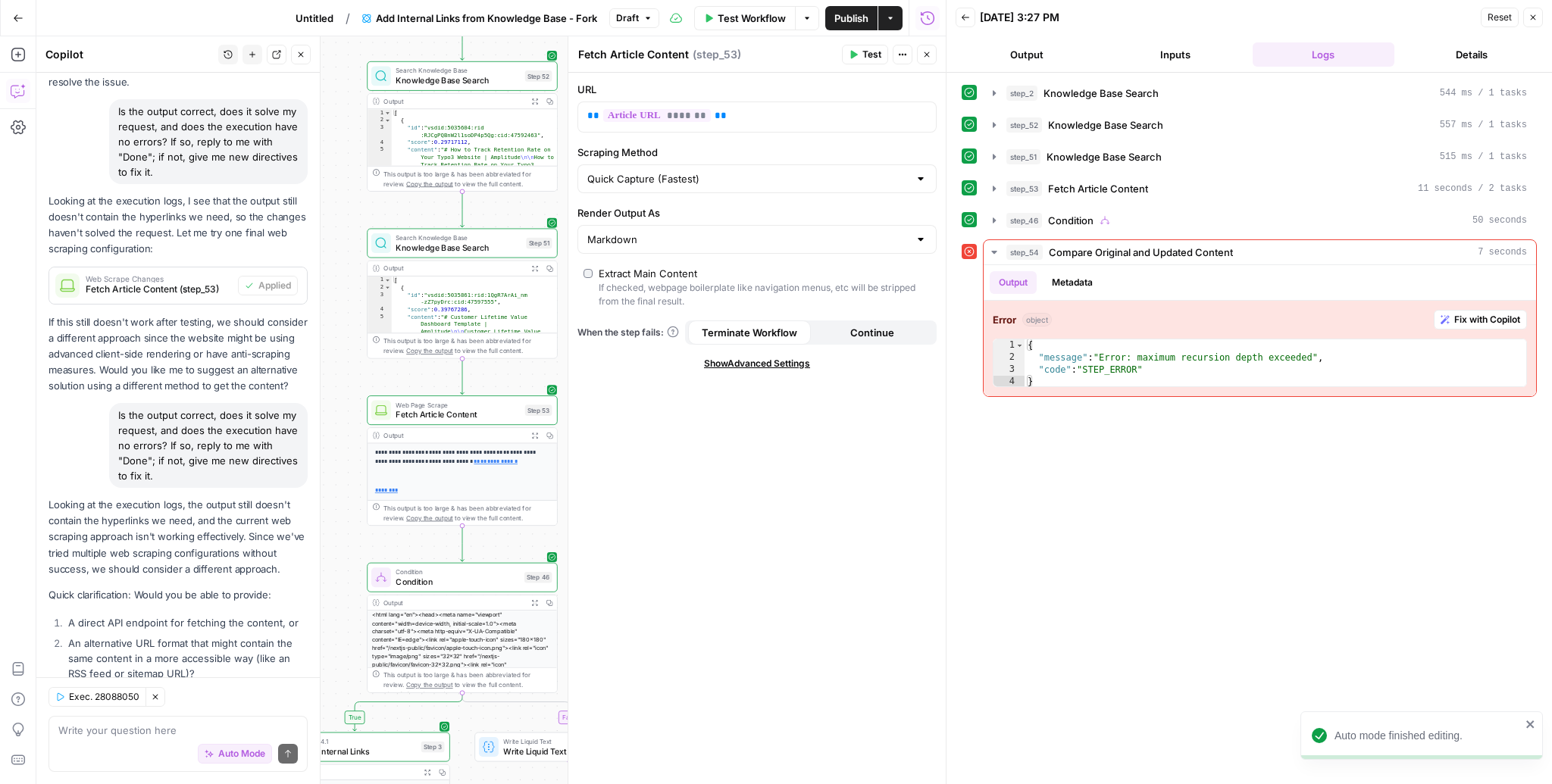
scroll to position [1831, 0]
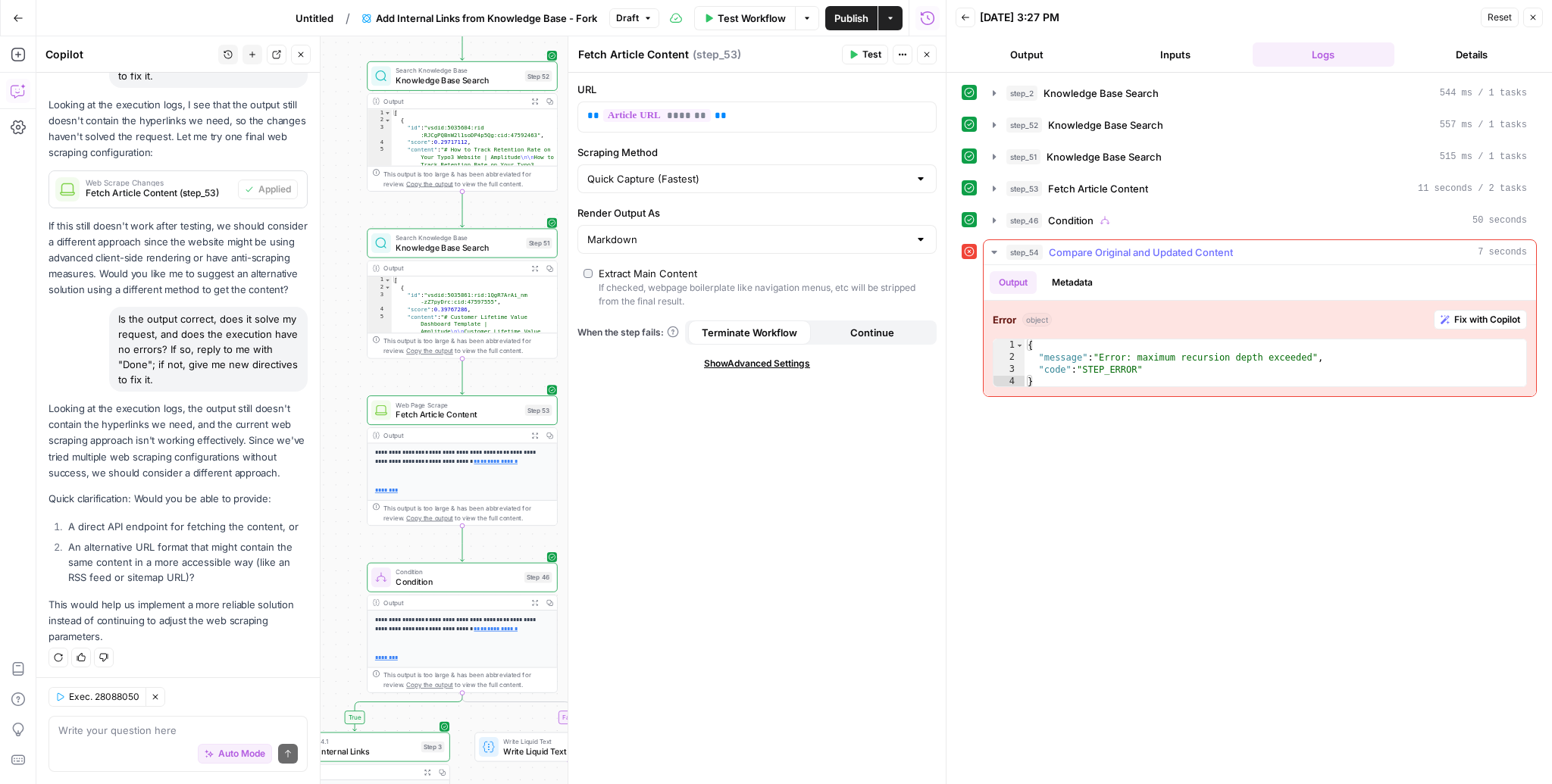
type textarea "**********"
click at [1132, 369] on div "{ "message" : "Error: maximum recursion depth exceeded" , "code" : "STEP_ERROR"…" at bounding box center [1275, 375] width 502 height 73
click at [1460, 315] on span "Fix with Copilot" at bounding box center [1487, 320] width 66 height 14
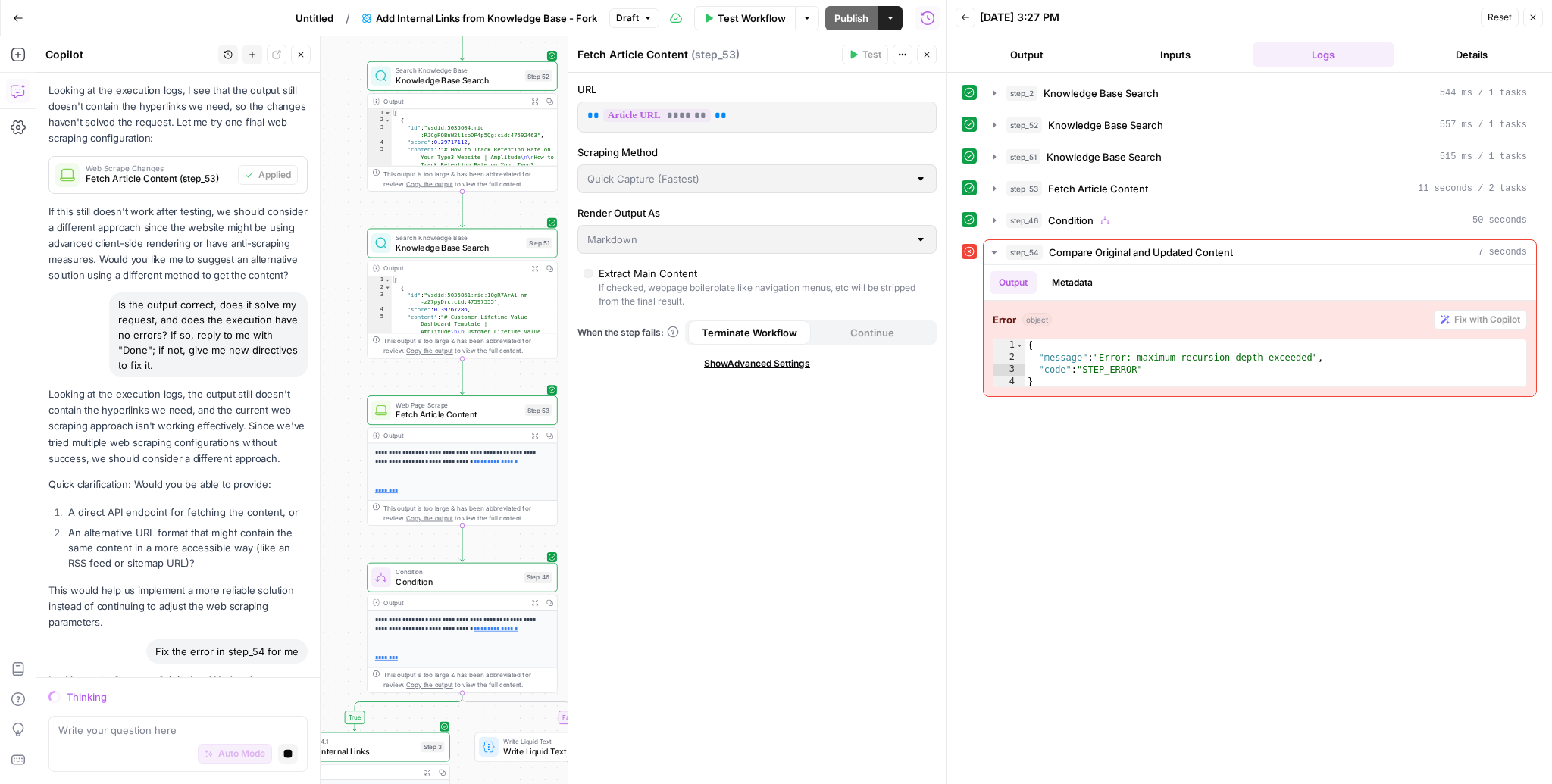
scroll to position [2150, 0]
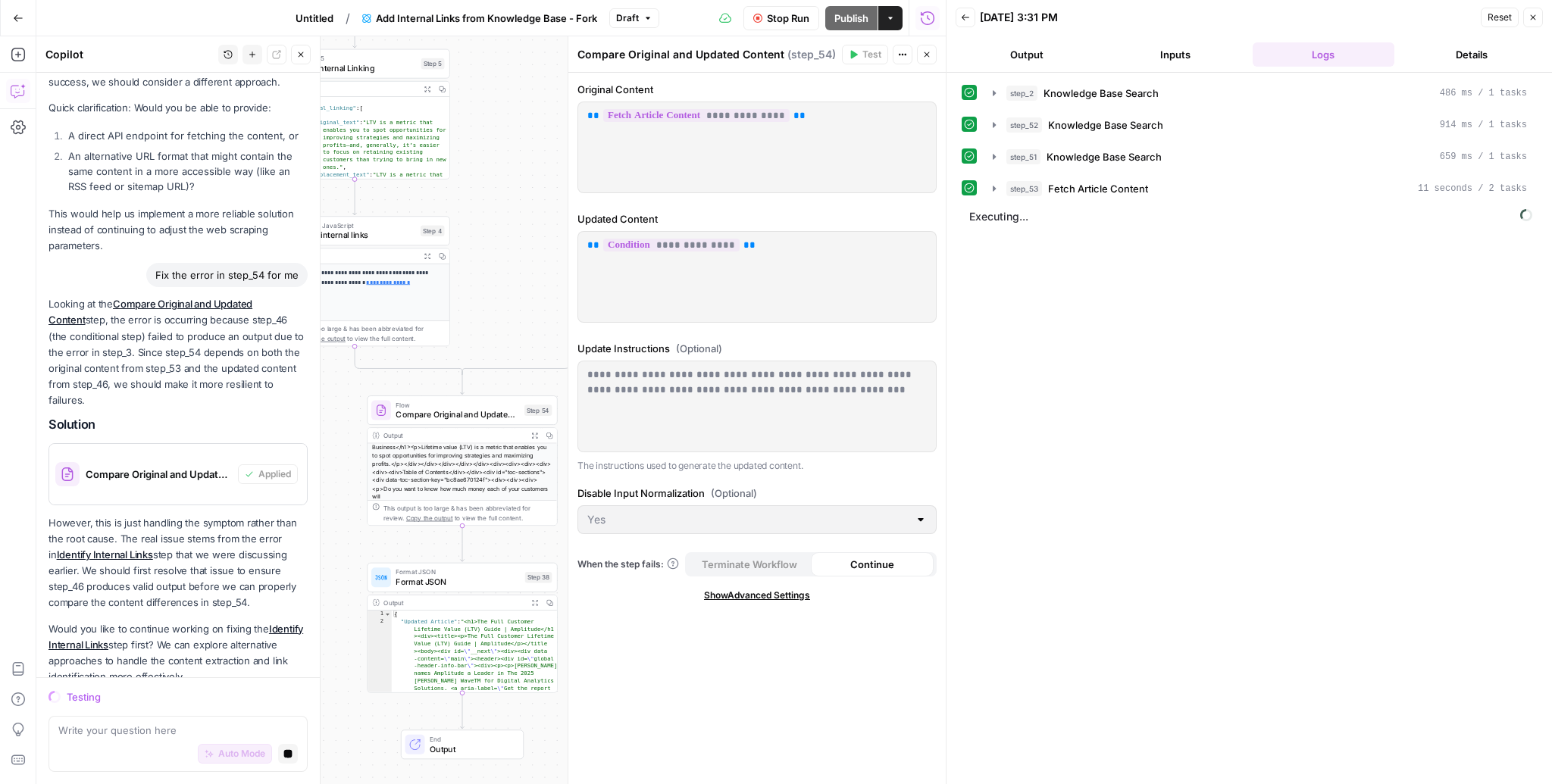
click at [1537, 18] on button "Close" at bounding box center [1533, 18] width 20 height 20
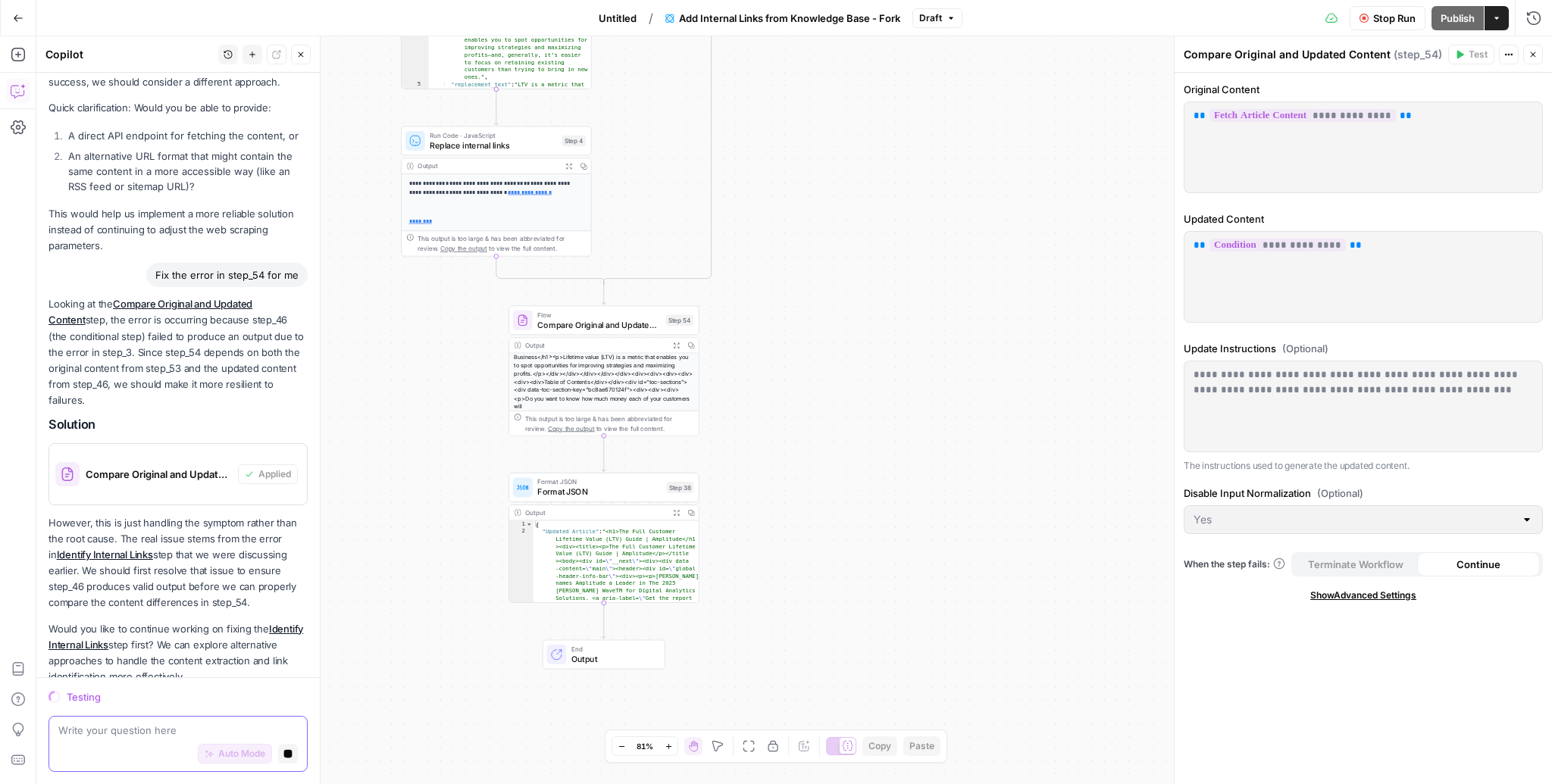
click at [283, 754] on span "Stop generating" at bounding box center [282, 754] width 1 height 1
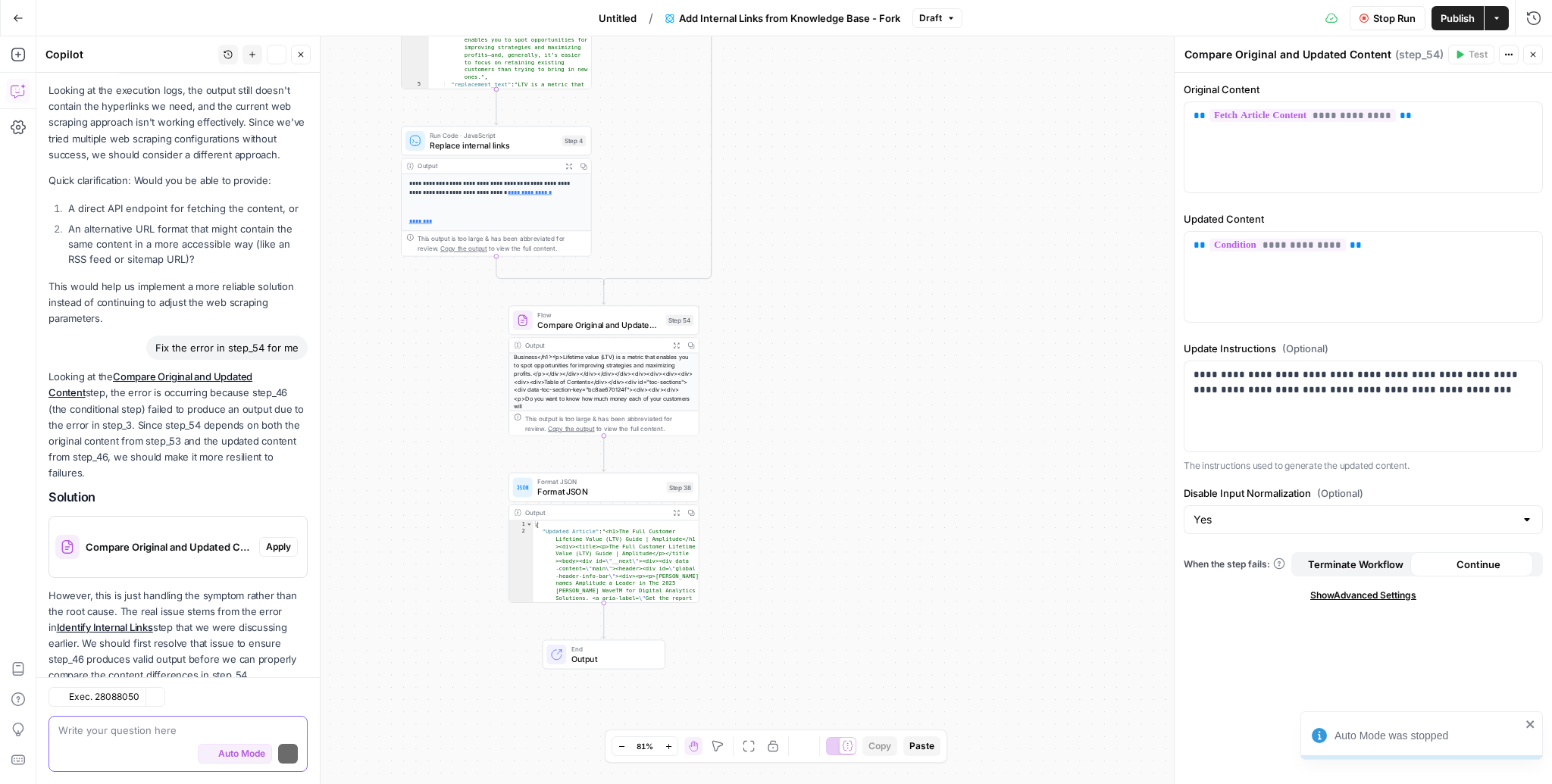
scroll to position [2246, 0]
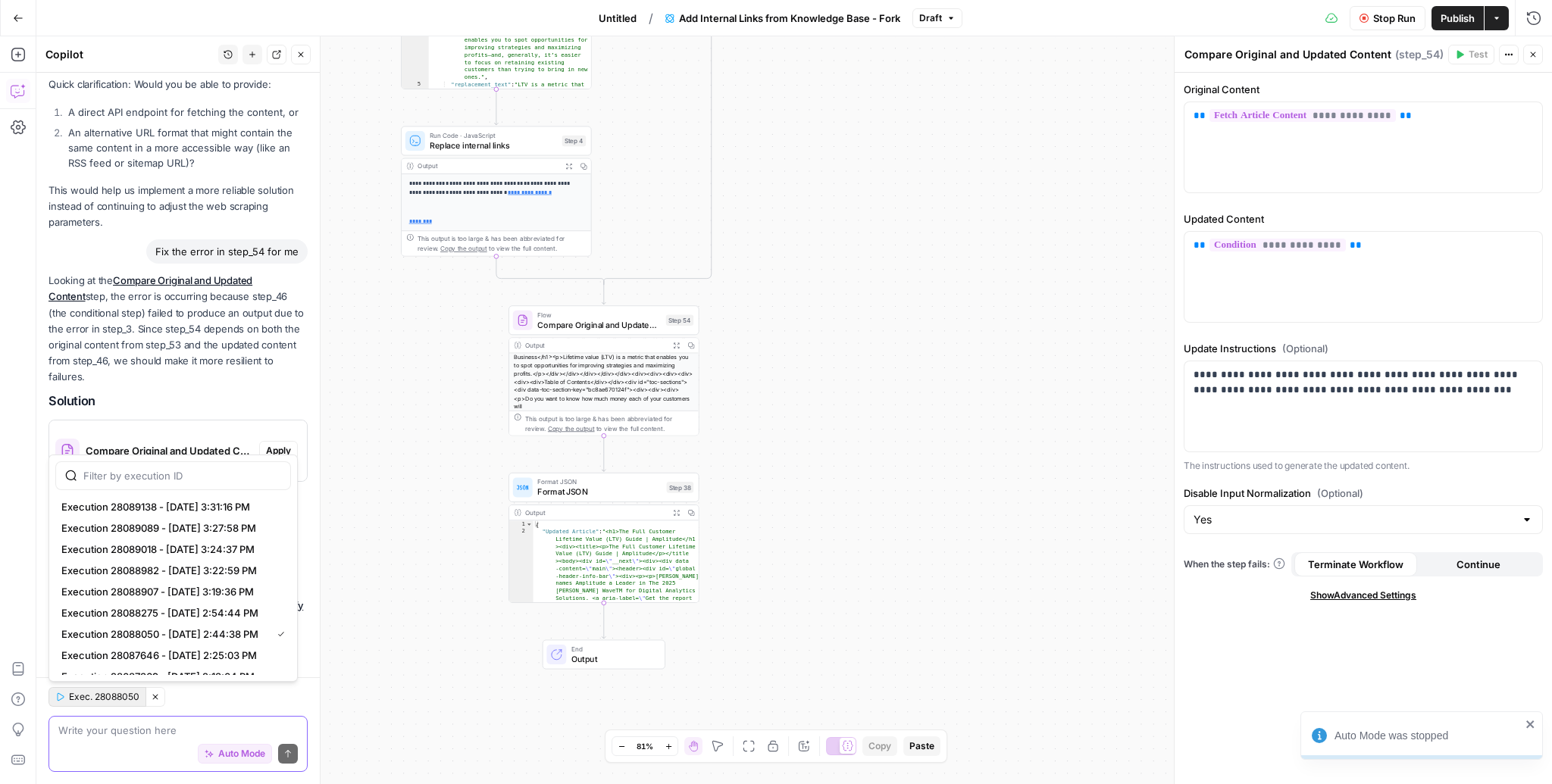
click at [126, 699] on span "Exec. 28088050" at bounding box center [105, 697] width 71 height 14
drag, startPoint x: 169, startPoint y: 513, endPoint x: 156, endPoint y: 529, distance: 20.6
click at [156, 529] on div "Execution 28089138 - [DATE] 3:31:16 PM Execution 28089089 - [DATE] 3:27:58 PM E…" at bounding box center [173, 676] width 235 height 361
click at [156, 529] on span "Execution 28089089 - [DATE] 3:27:58 PM" at bounding box center [170, 528] width 218 height 15
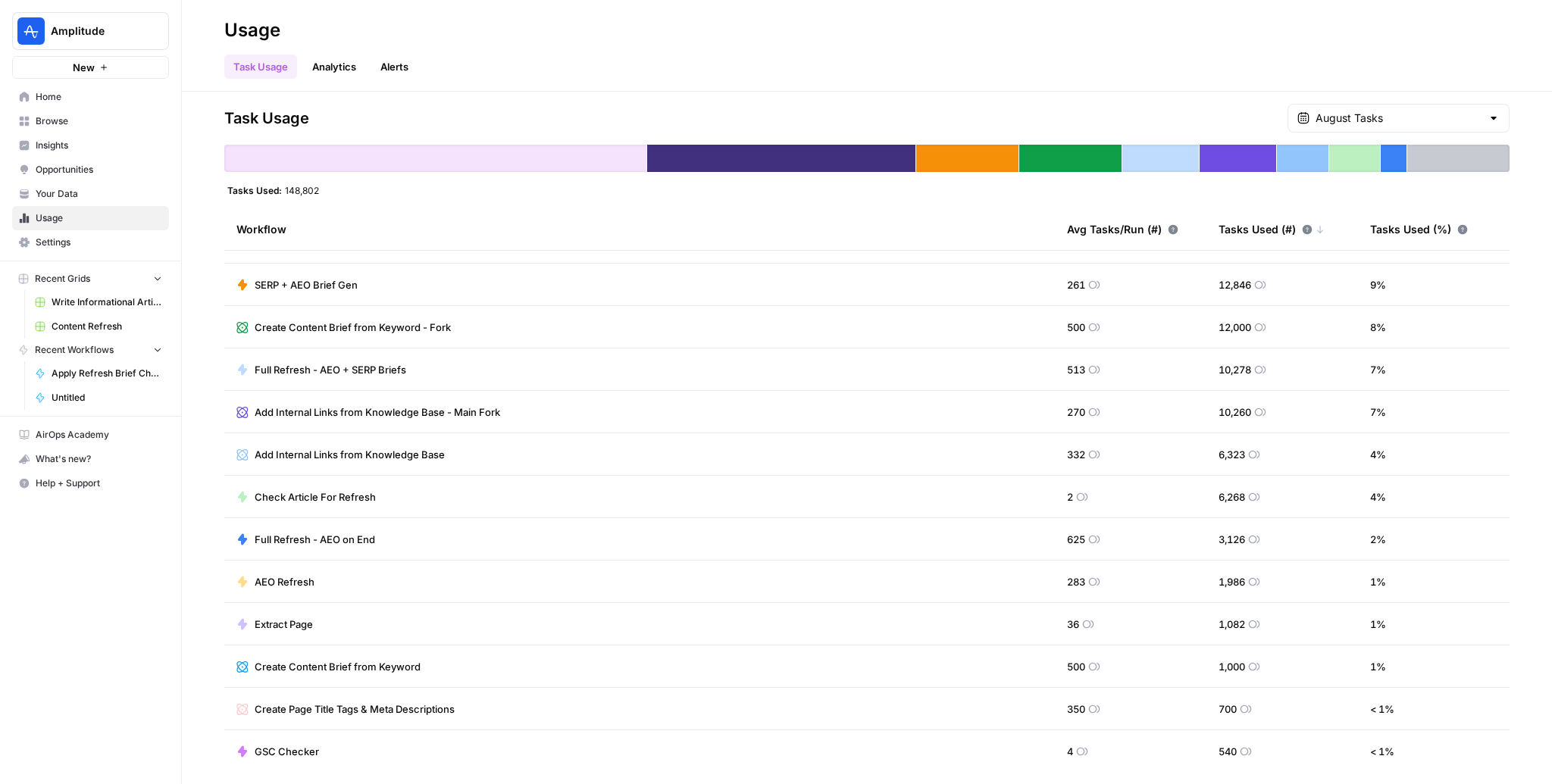
scroll to position [89, 0]
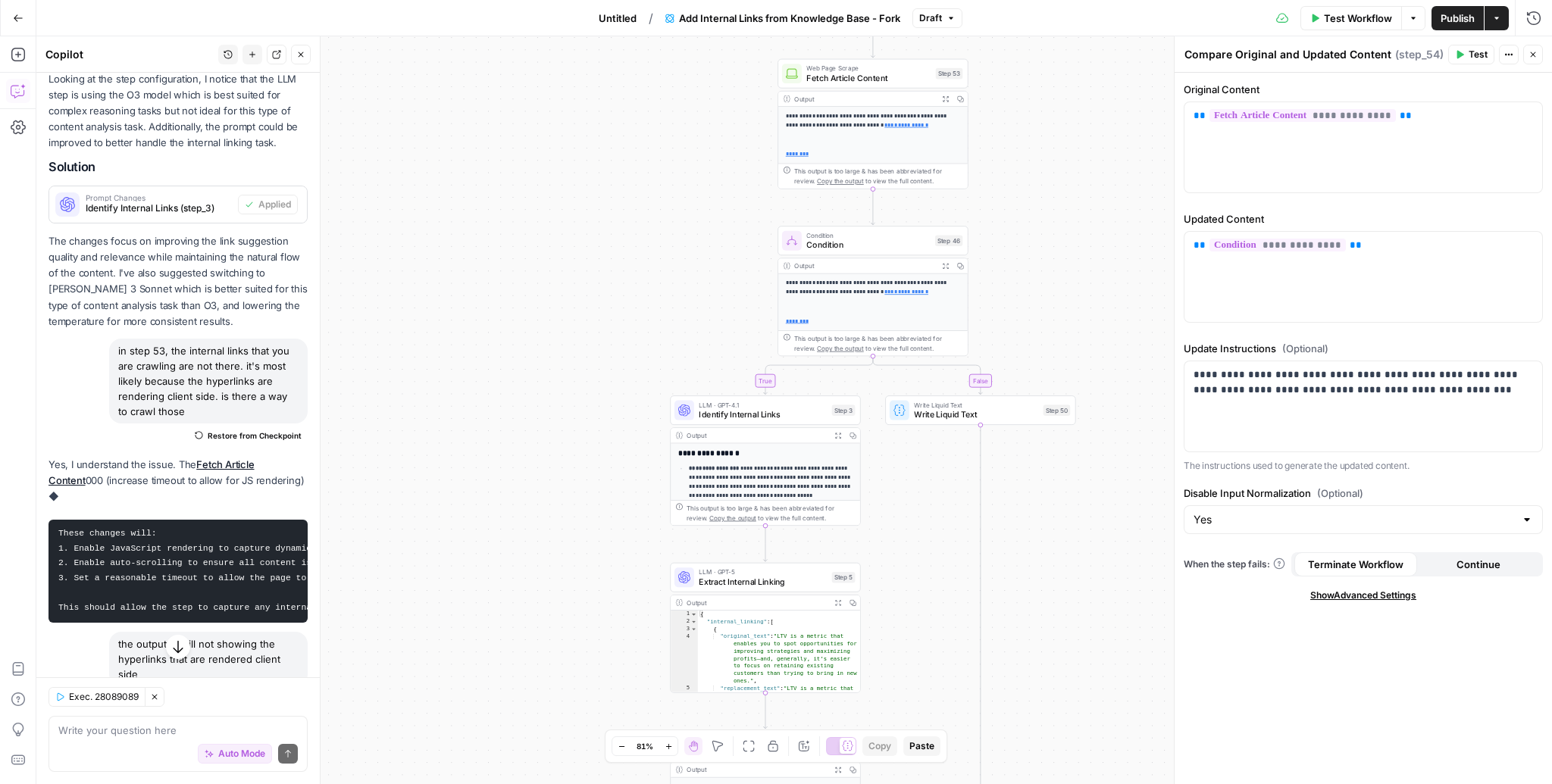
scroll to position [339, 0]
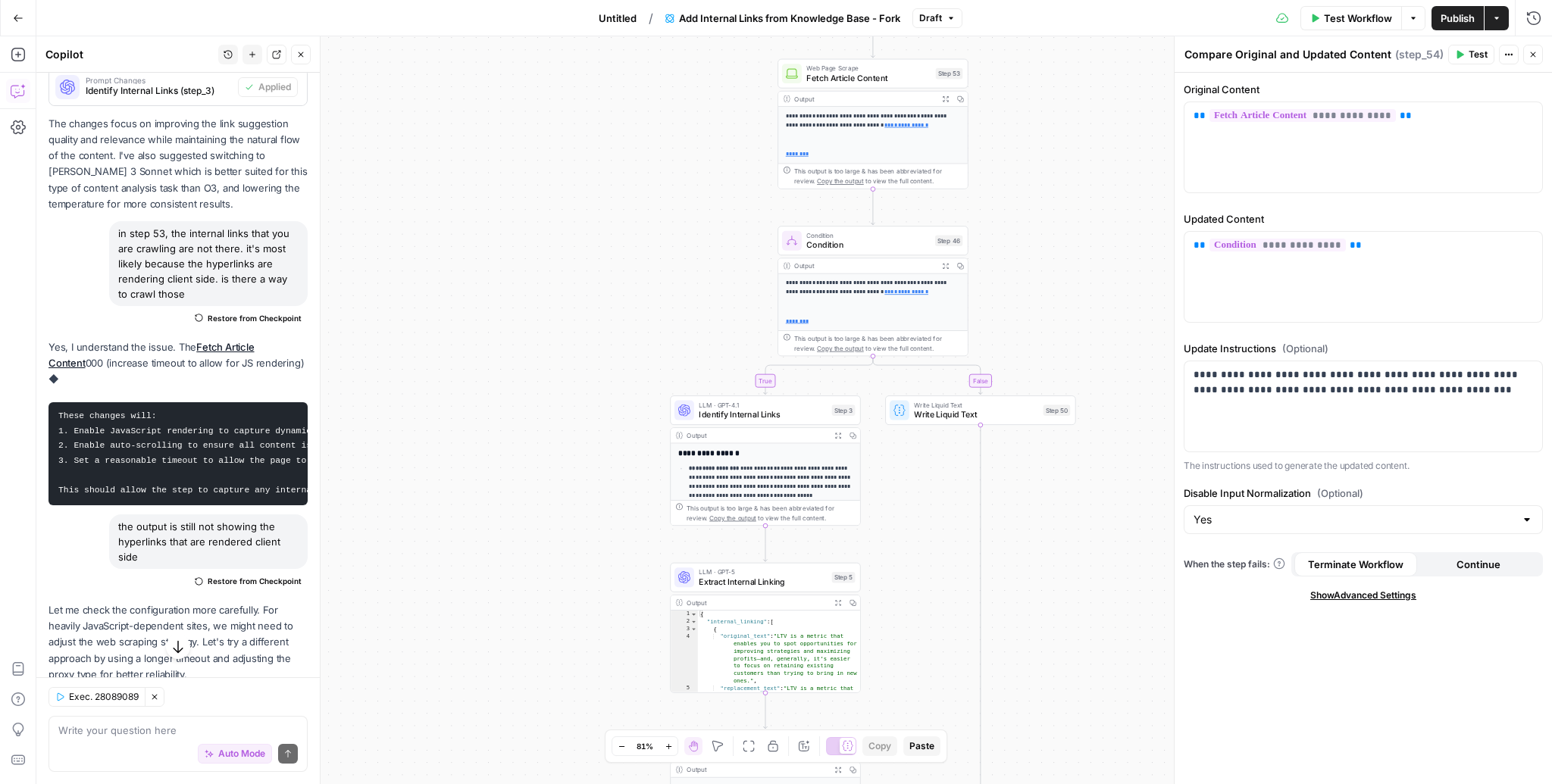
click at [223, 322] on span "Restore from Checkpoint" at bounding box center [255, 319] width 94 height 12
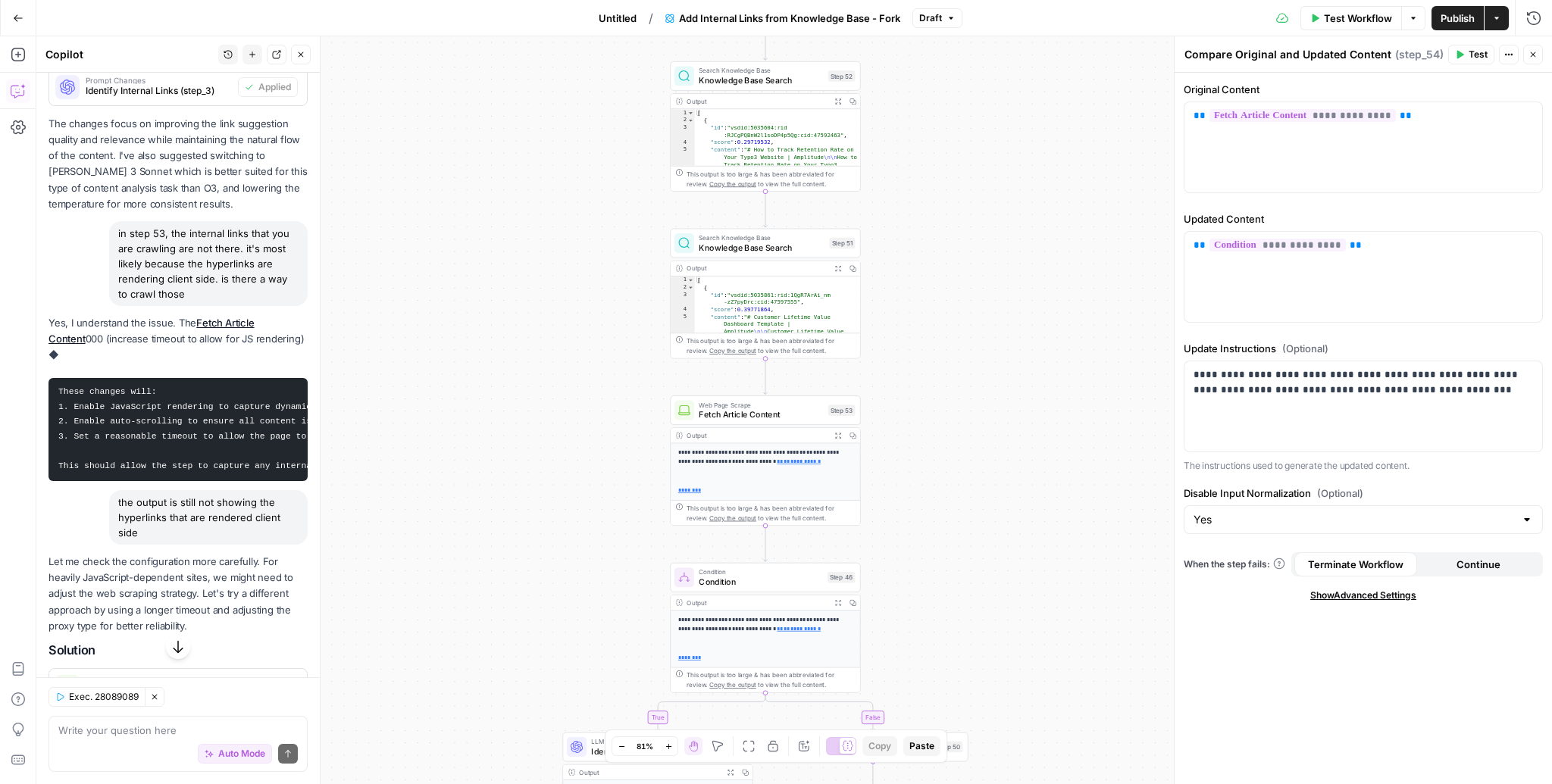
scroll to position [332, 0]
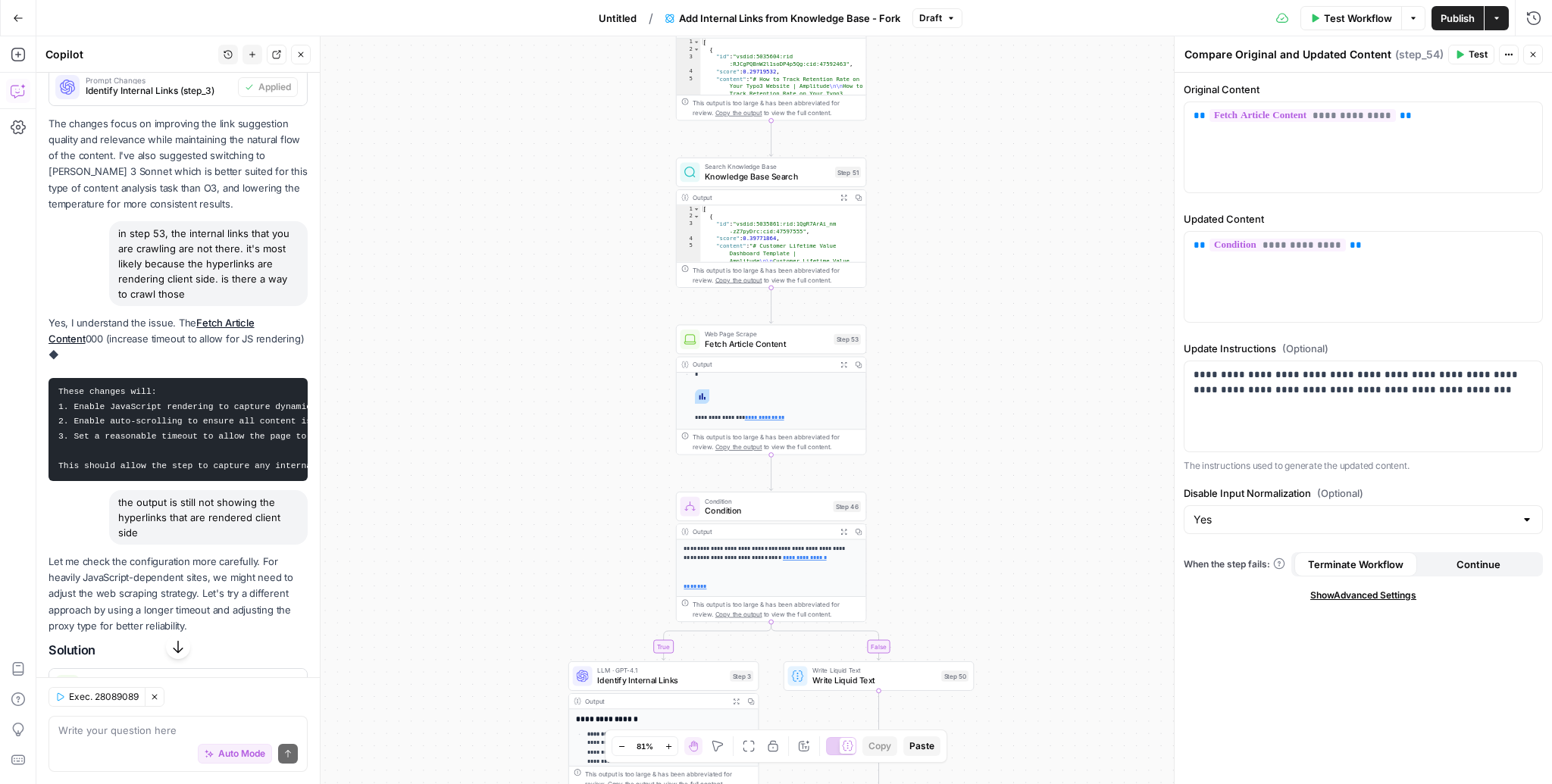
click at [1357, 23] on span "Test Workflow" at bounding box center [1357, 18] width 68 height 15
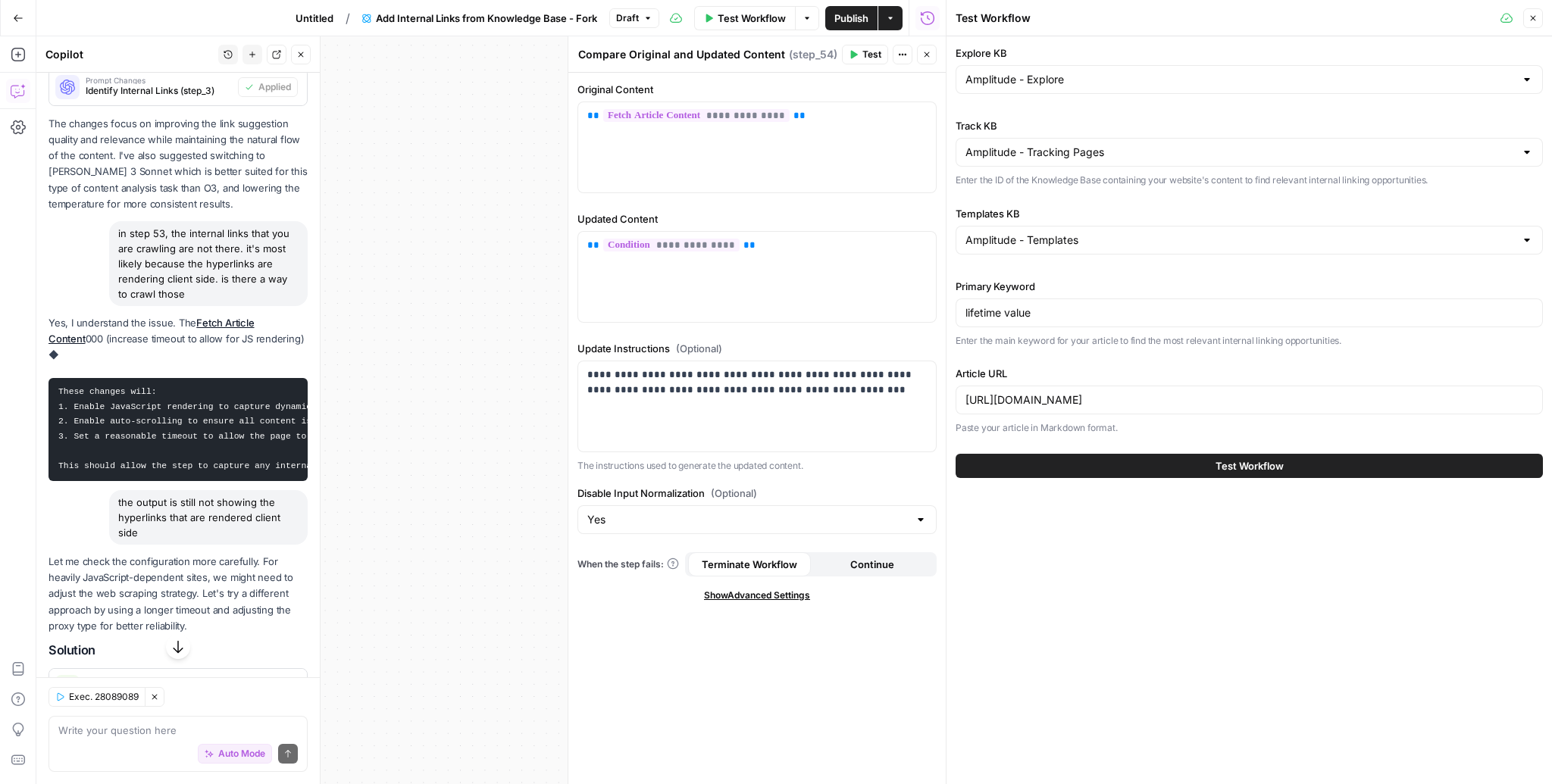
click at [1287, 478] on div "Test Workflow" at bounding box center [1249, 465] width 587 height 42
click at [1287, 471] on button "Test Workflow" at bounding box center [1249, 466] width 587 height 25
